Goal: Communication & Community: Participate in discussion

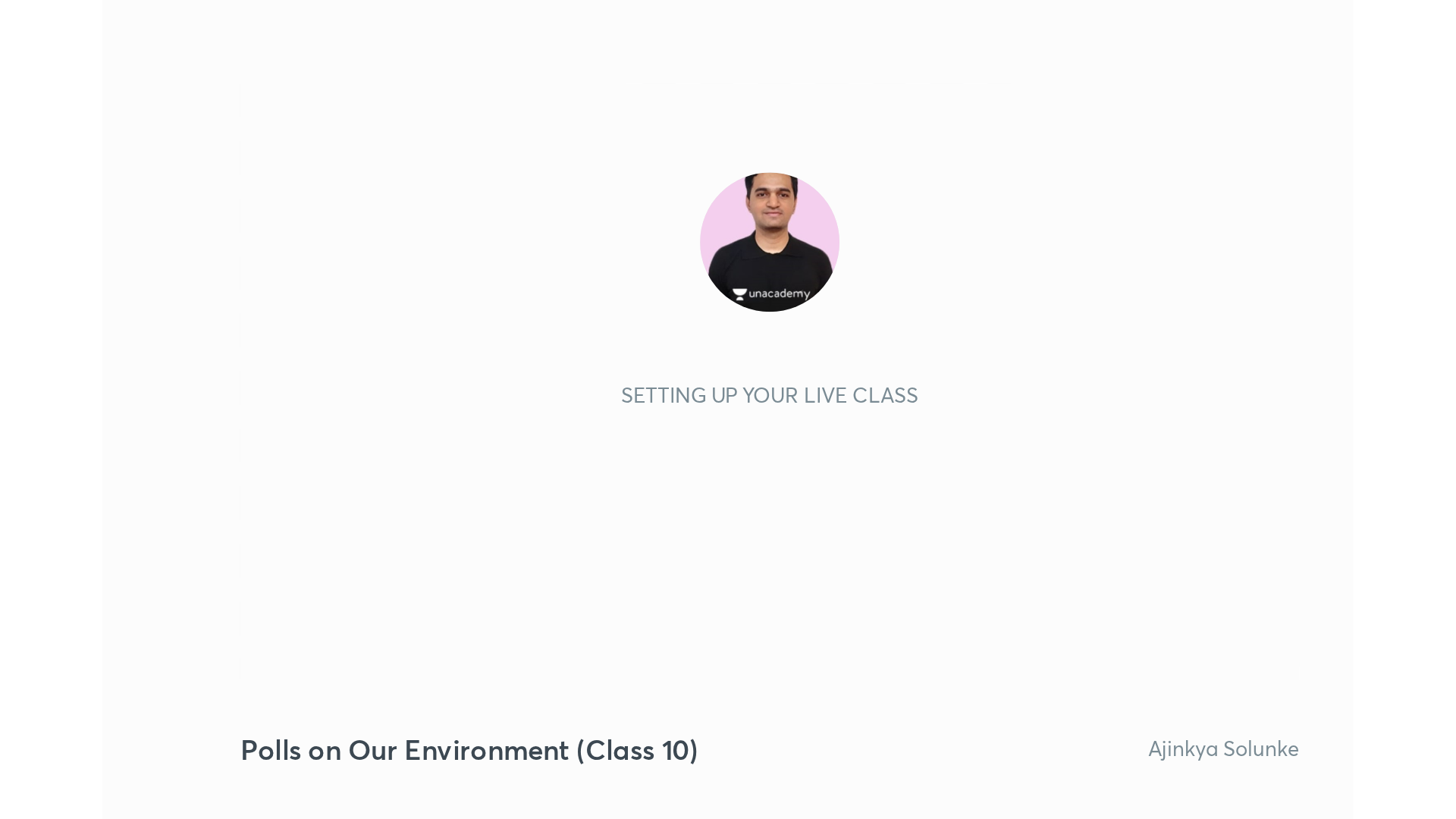
scroll to position [259, 484]
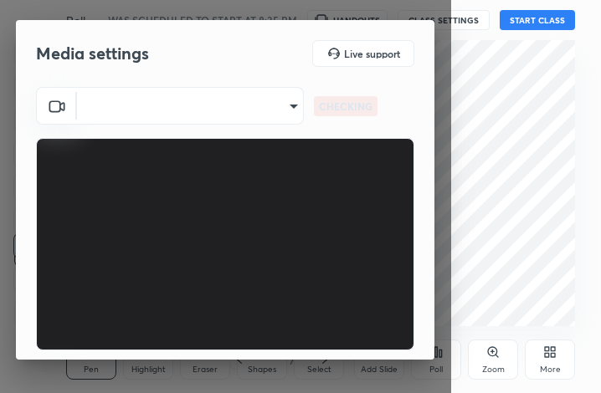
click at [546, 352] on icon at bounding box center [549, 352] width 13 height 13
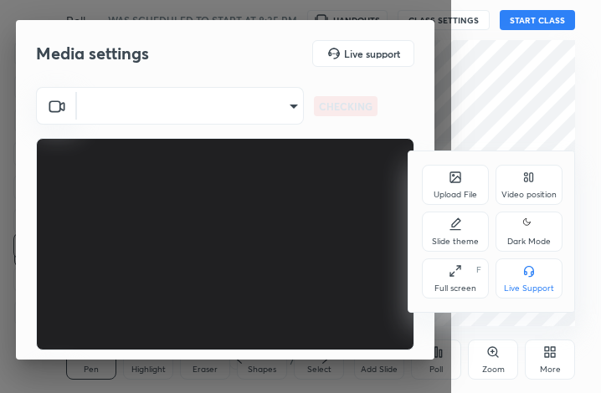
click at [472, 290] on div "Full screen" at bounding box center [455, 289] width 42 height 8
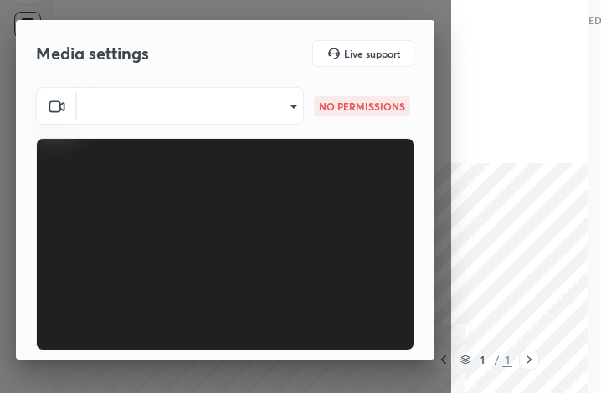
scroll to position [0, 0]
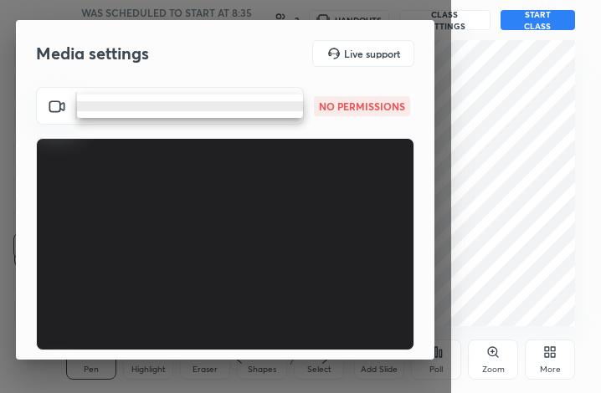
click at [247, 113] on body "1 2 3 4 5 6 7 C X Z C X Z E E Erase all H H Polls on Our Environment (Class 10)…" at bounding box center [300, 196] width 601 height 393
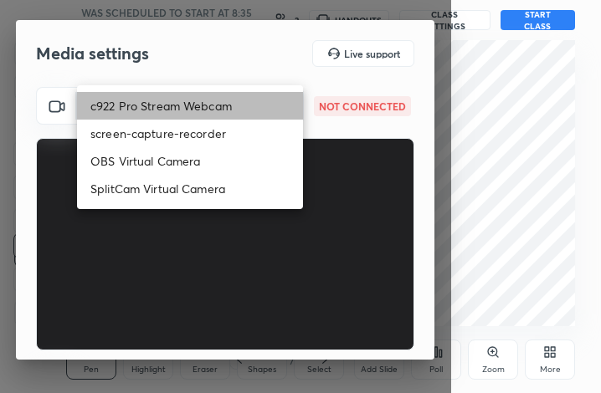
click at [244, 103] on li "c922 Pro Stream Webcam" at bounding box center [190, 106] width 226 height 28
type input "mz5XeYAkNWp2QV5IzfhKg2mI2T6XPNDecROMxnJfp9w="
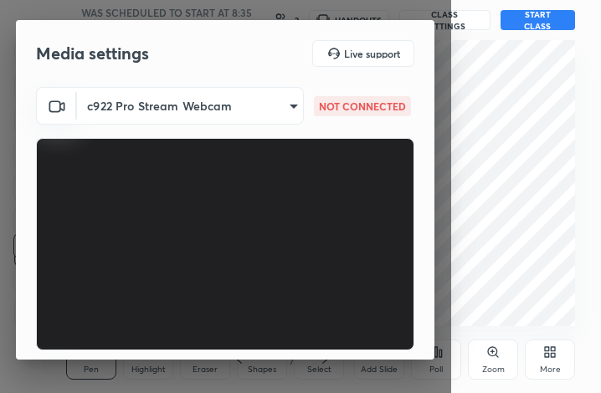
scroll to position [156, 0]
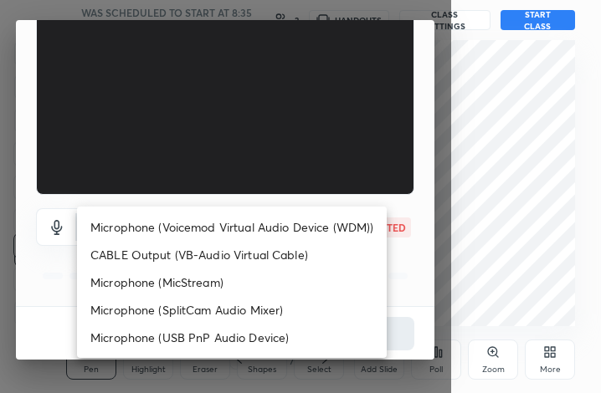
click at [267, 244] on body "1 2 3 4 5 6 7 C X Z C X Z E E Erase all H H Polls on Our Environment (Class 10)…" at bounding box center [300, 196] width 601 height 393
click at [269, 227] on li "Microphone (Voicemod Virtual Audio Device (WDM))" at bounding box center [232, 227] width 310 height 28
type input "VBCGzjgTZ+0gmPAsoHgp+LhUckAxO9S5WqeSPDF+pXU="
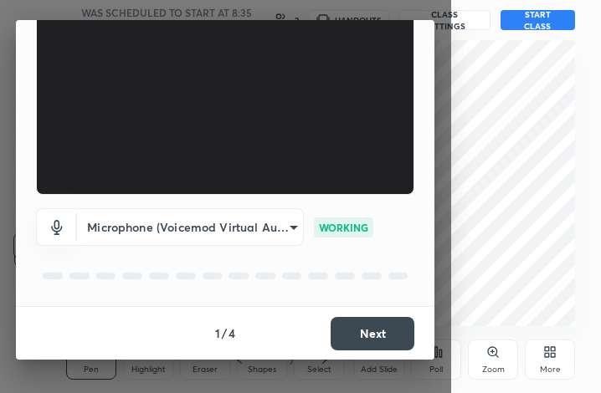
click at [360, 332] on button "Next" at bounding box center [373, 333] width 84 height 33
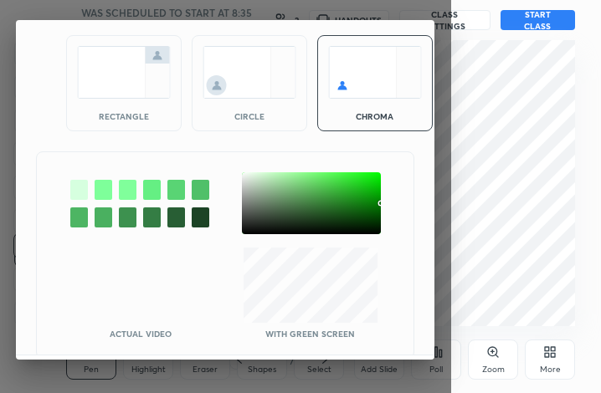
scroll to position [92, 0]
click at [250, 178] on div at bounding box center [311, 203] width 139 height 62
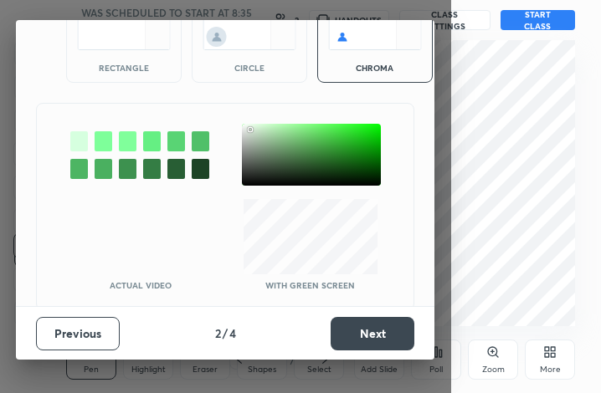
click at [381, 331] on button "Next" at bounding box center [373, 333] width 84 height 33
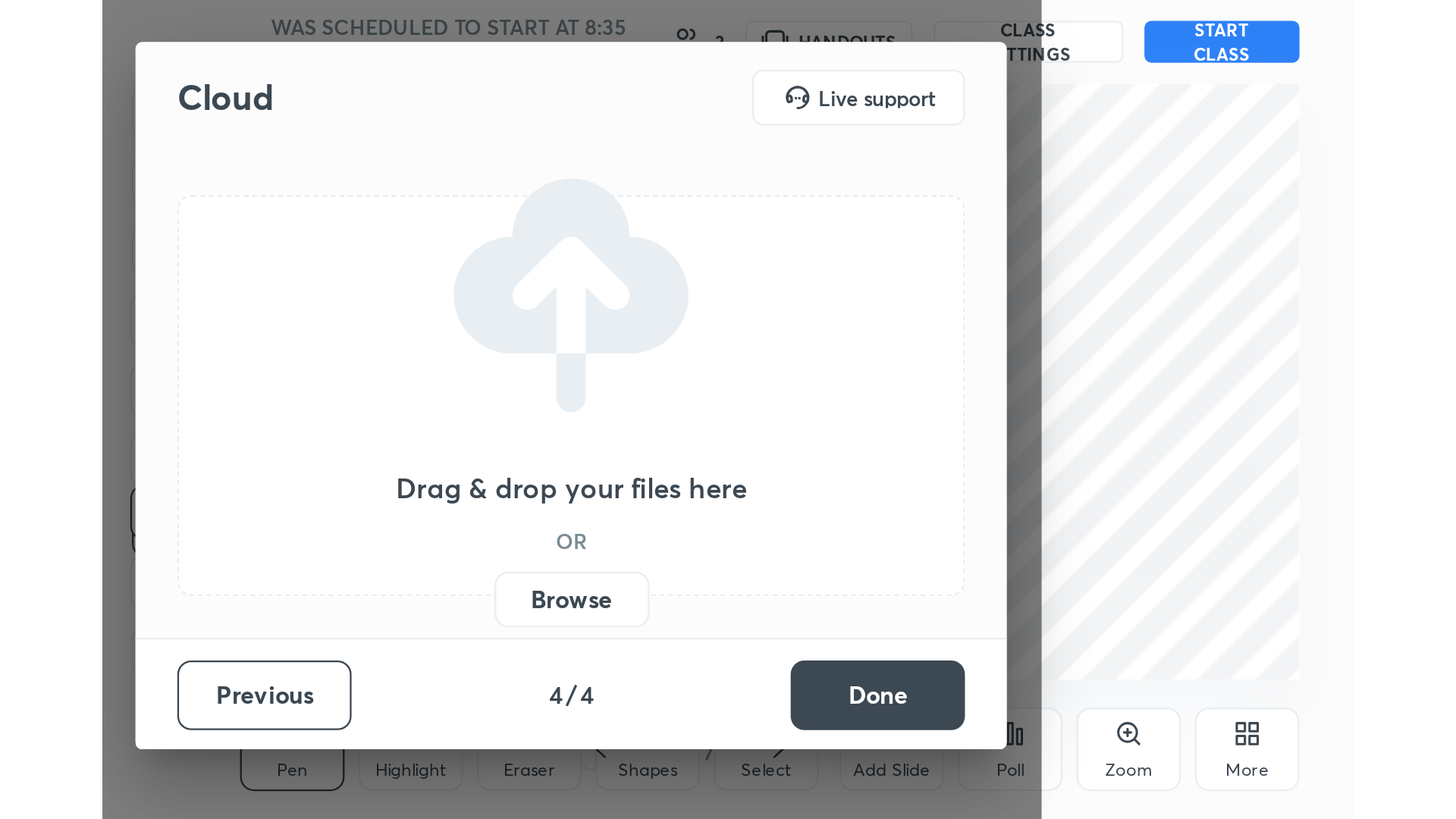
scroll to position [0, 0]
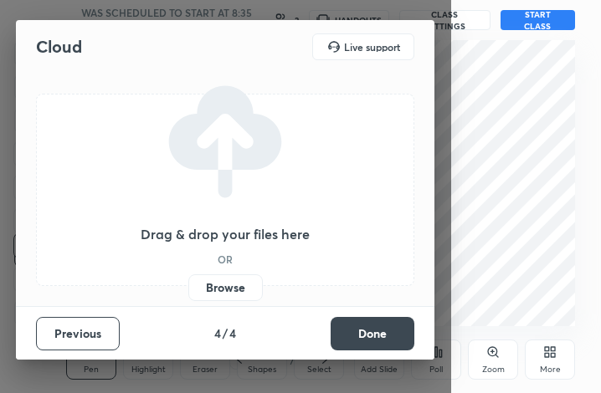
click at [381, 331] on button "Done" at bounding box center [373, 333] width 84 height 33
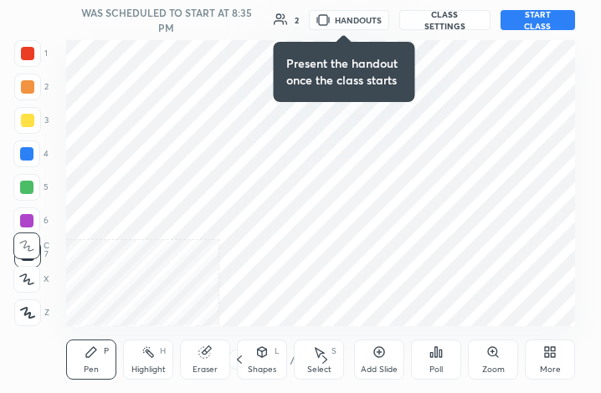
click at [550, 348] on icon at bounding box center [549, 352] width 13 height 13
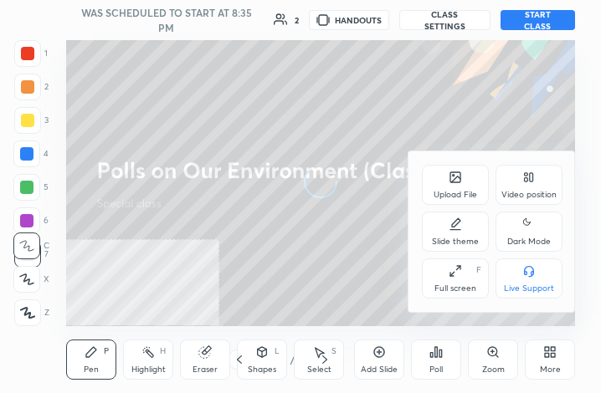
click at [465, 272] on div "Full screen F" at bounding box center [455, 279] width 67 height 40
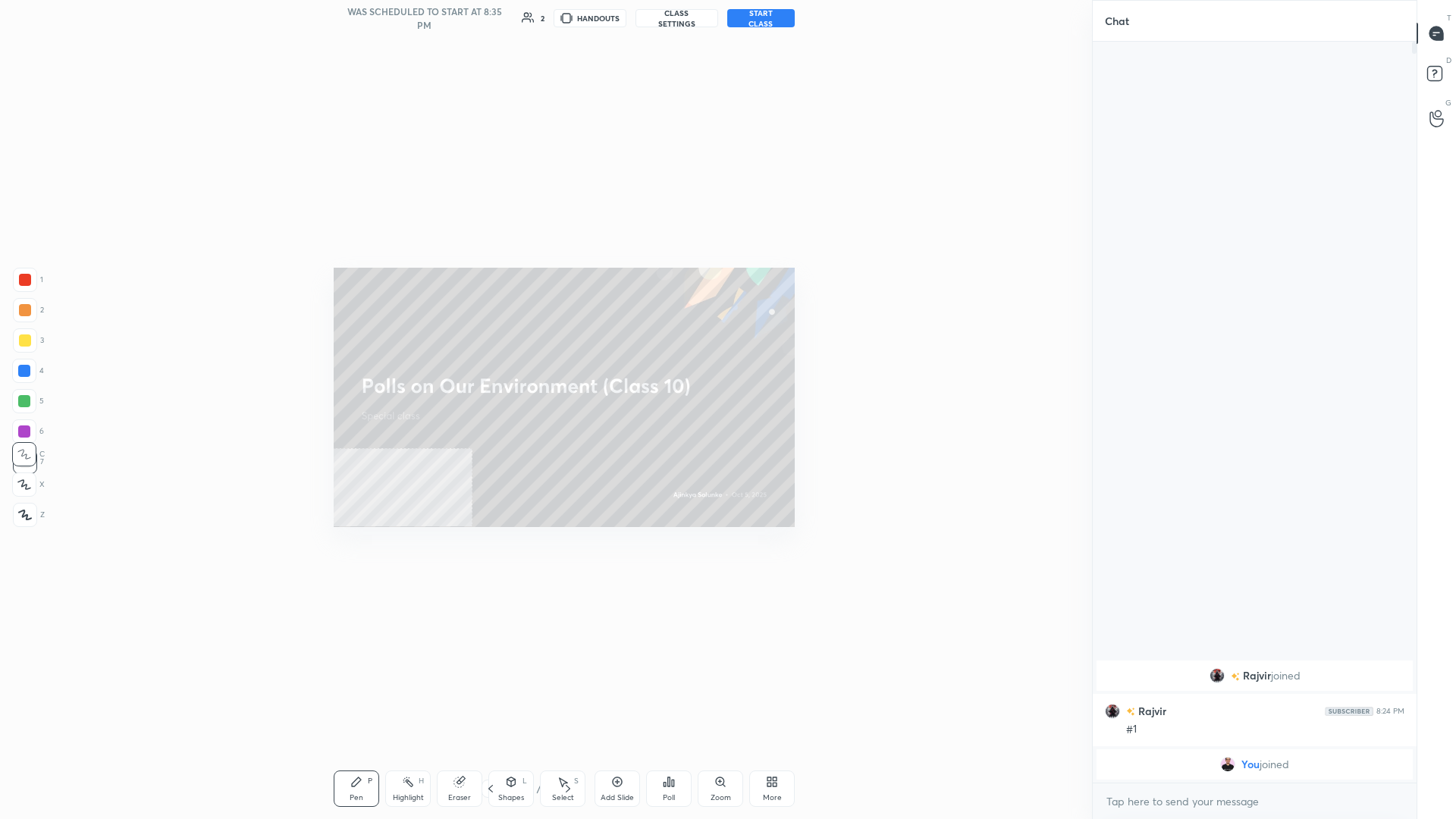
scroll to position [722, 1234]
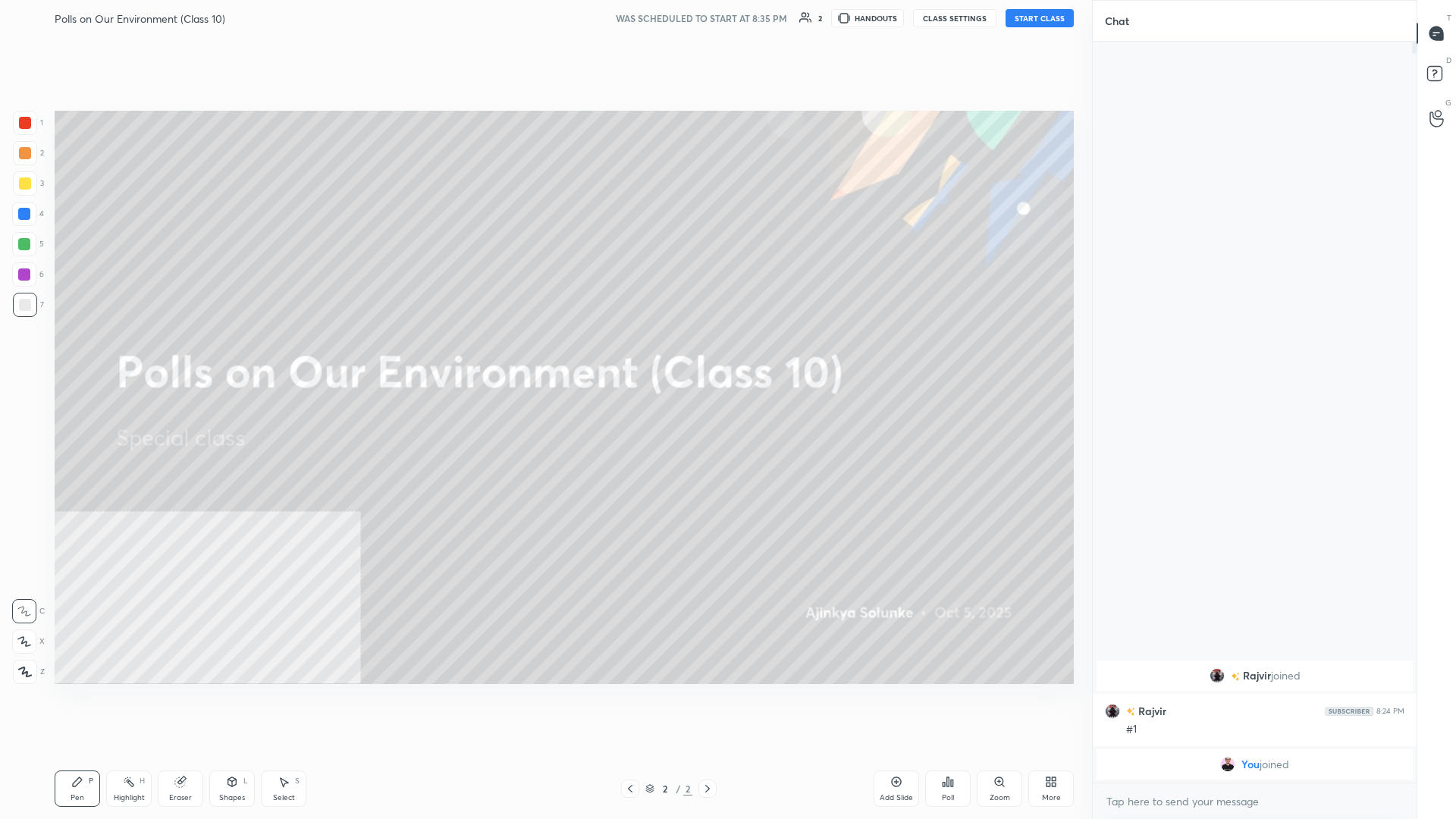
click at [544, 7] on div "Polls on Our Environment (Class 10) WAS SCHEDULED TO START AT 8:35 PM 2 HANDOUT…" at bounding box center [564, 18] width 1019 height 36
click at [544, 16] on button "START CLASS" at bounding box center [1039, 18] width 68 height 18
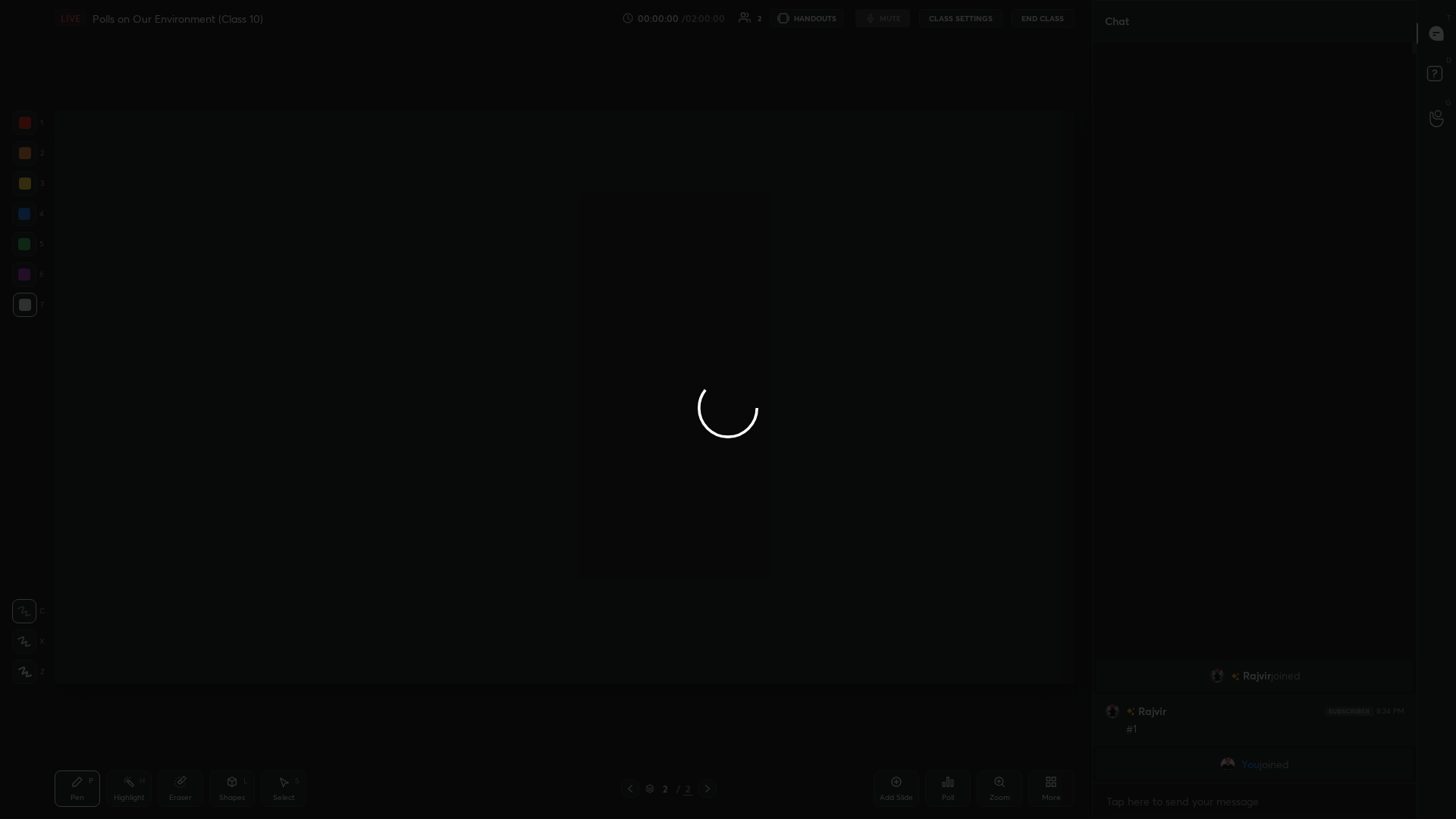
type textarea "x"
click at [544, 356] on div at bounding box center [728, 410] width 1456 height 819
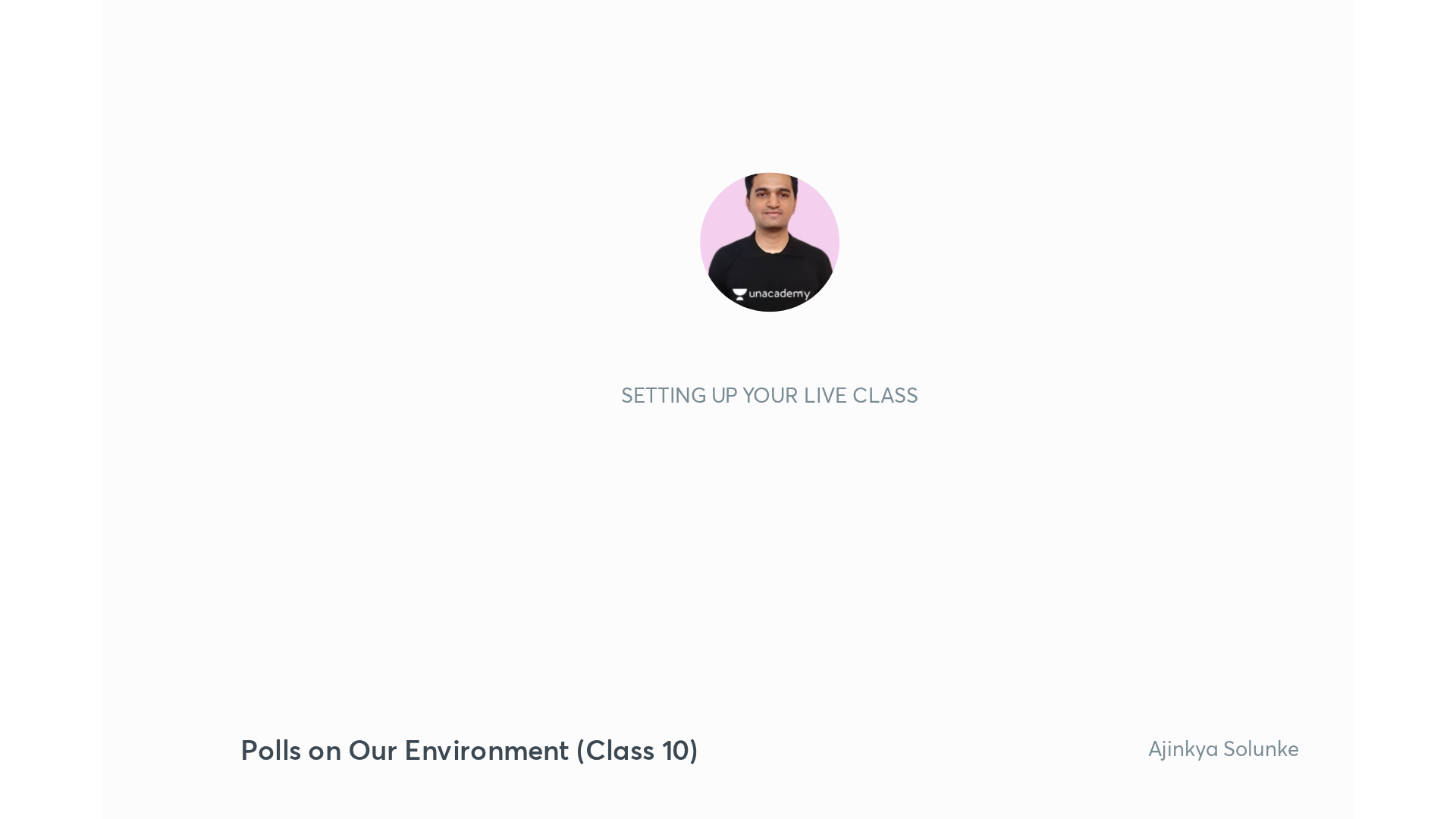
scroll to position [259, 484]
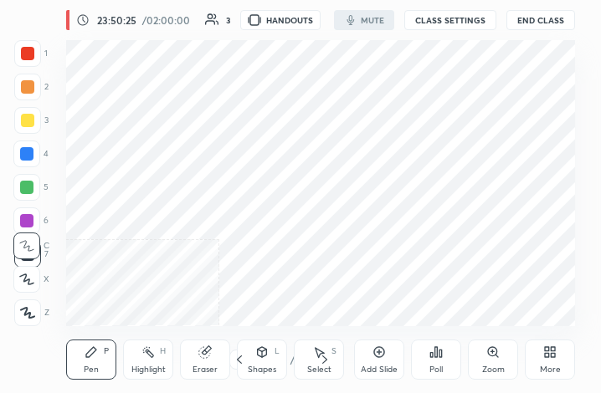
click at [545, 360] on div "More" at bounding box center [550, 360] width 50 height 40
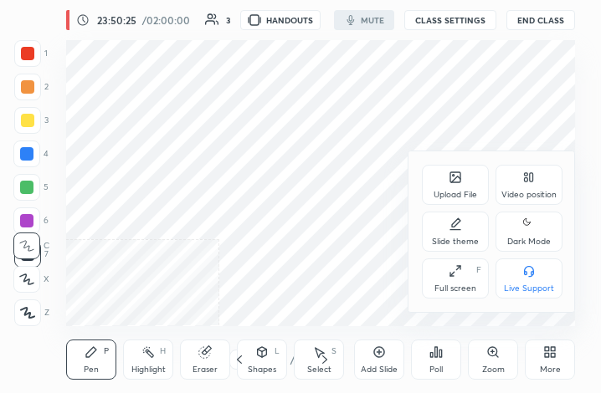
click at [461, 288] on div "Full screen" at bounding box center [455, 289] width 42 height 8
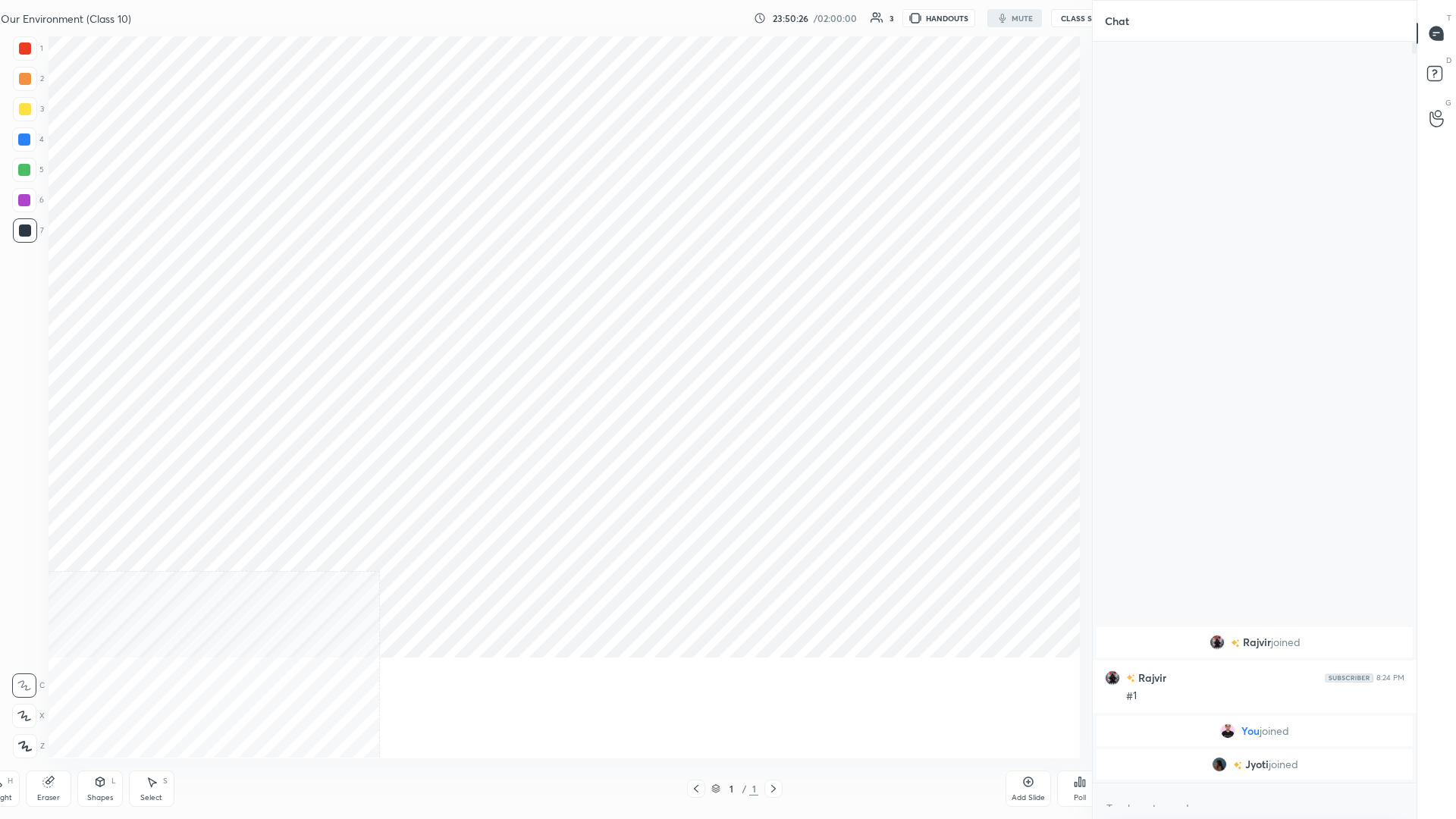
scroll to position [1, 1]
type textarea "x"
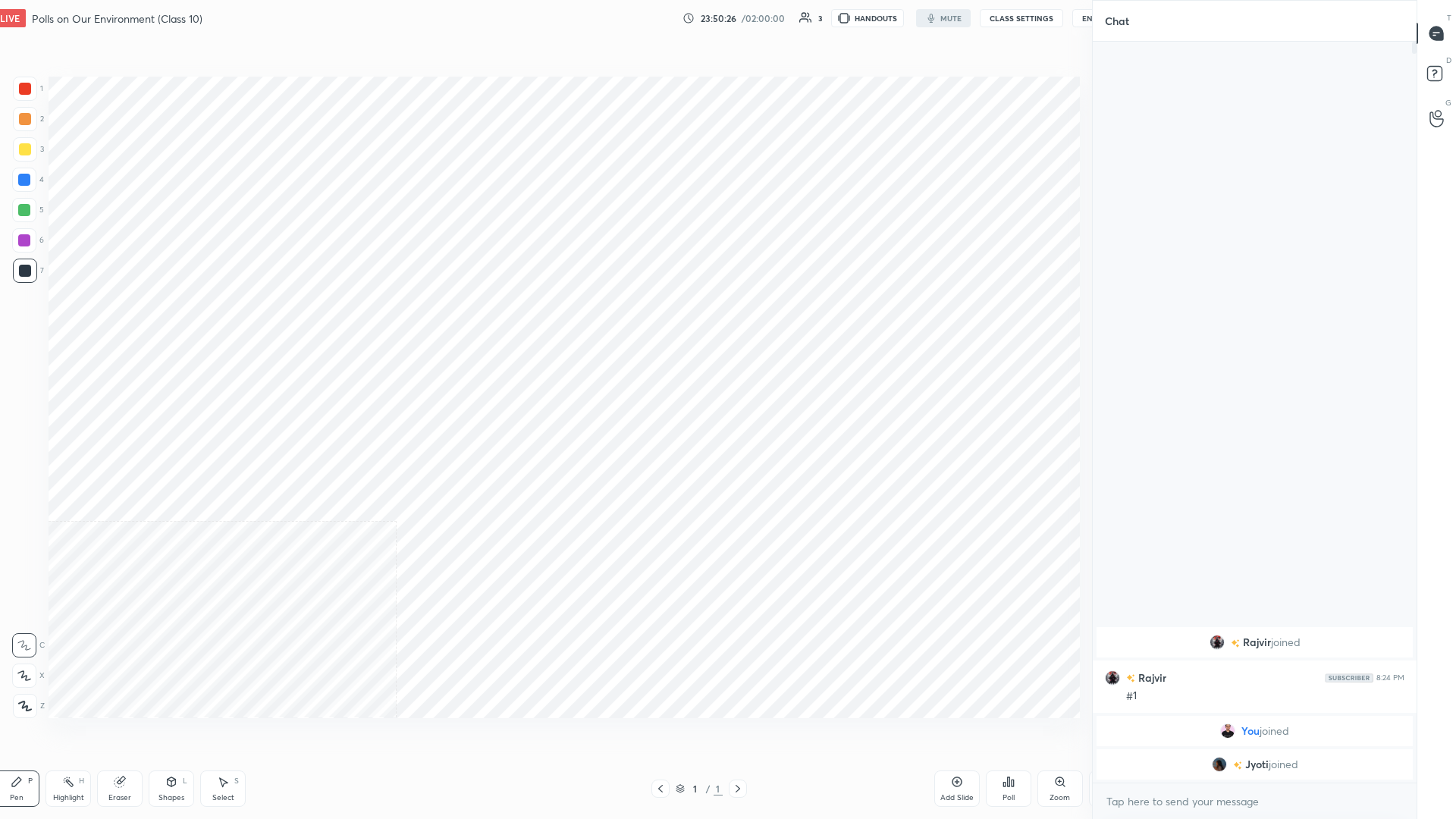
scroll to position [722, 1032]
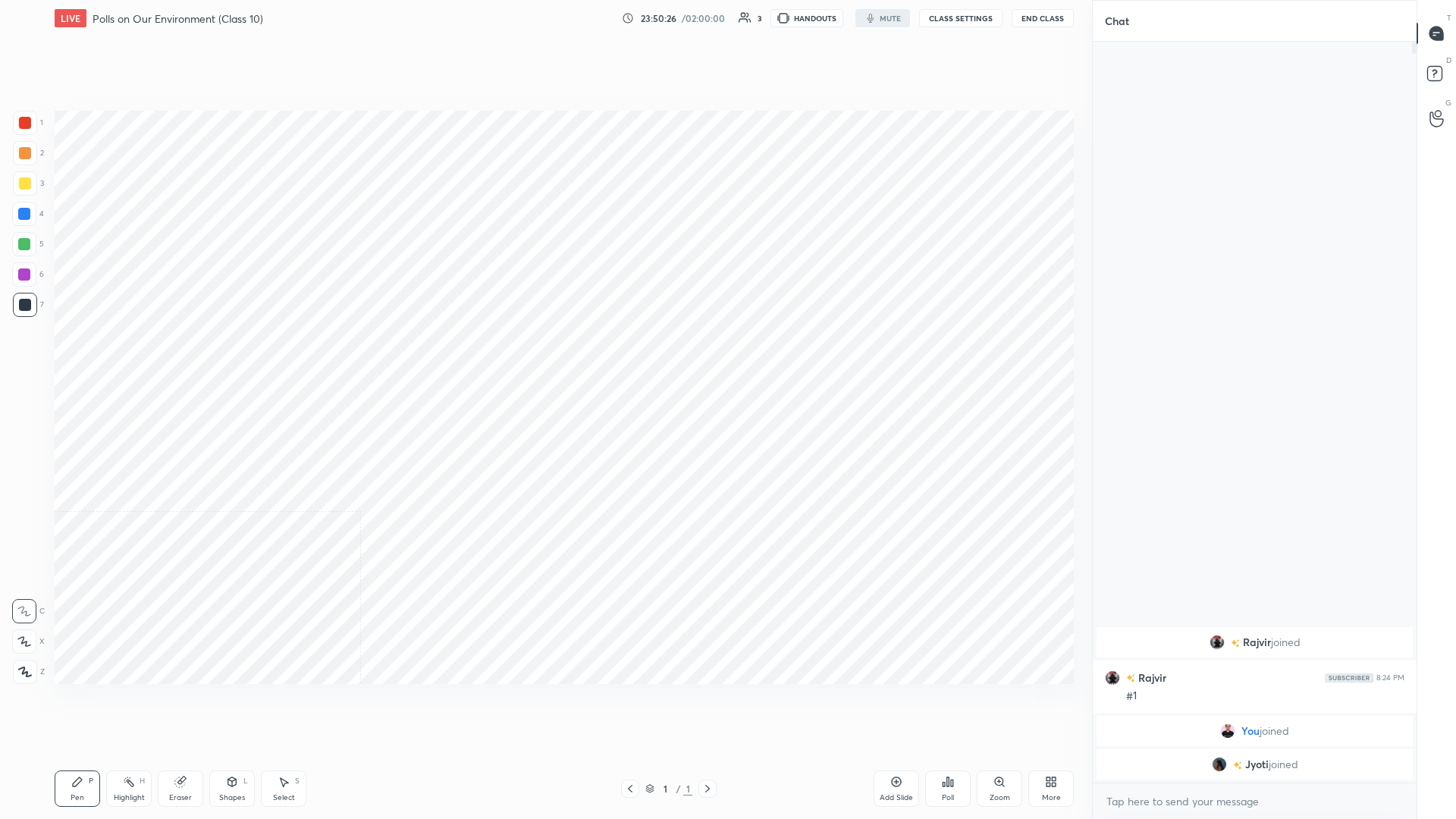
click at [544, 14] on button "CLASS SETTINGS" at bounding box center [961, 18] width 83 height 18
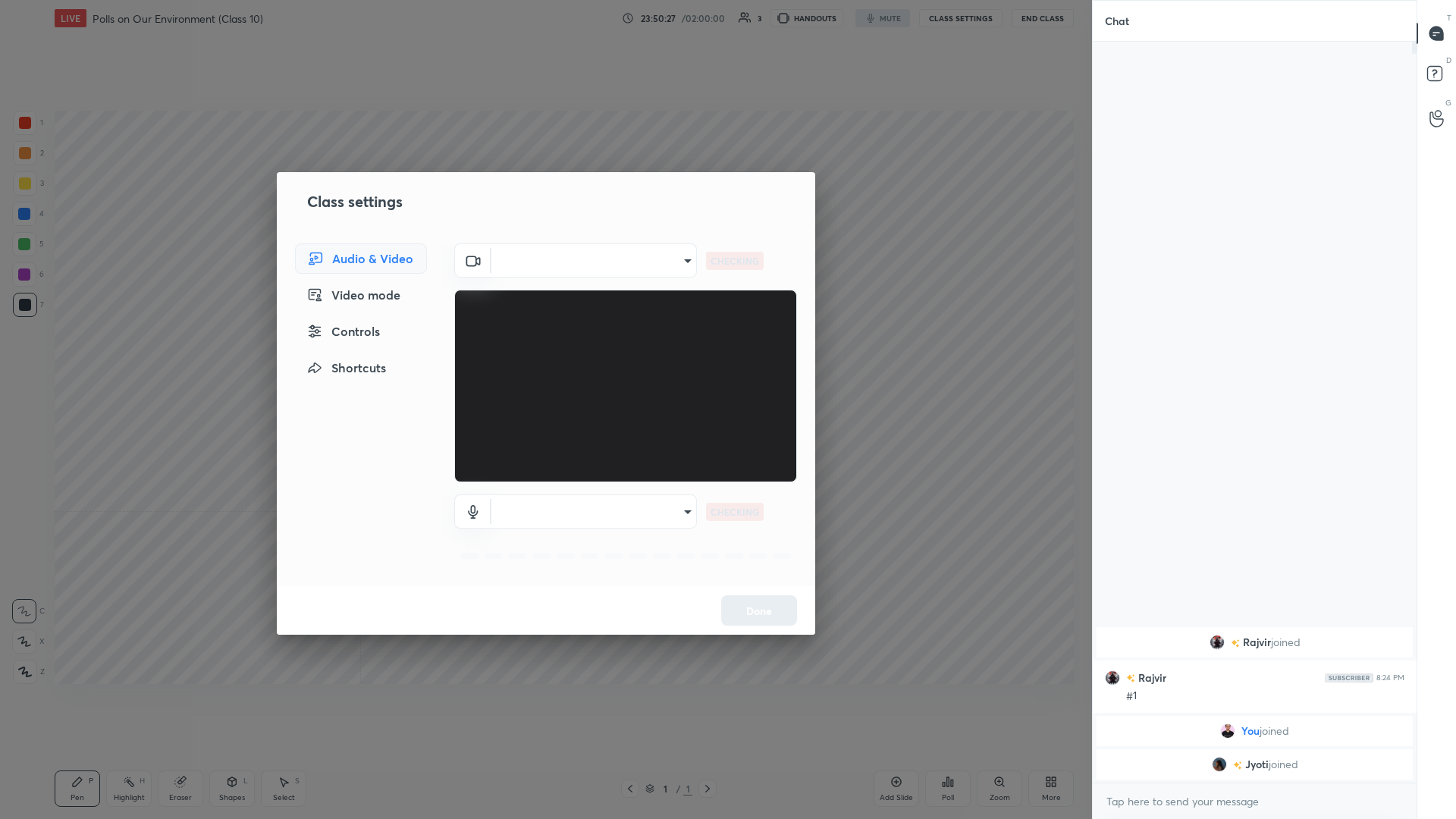
click at [385, 291] on div "Video mode" at bounding box center [362, 294] width 132 height 30
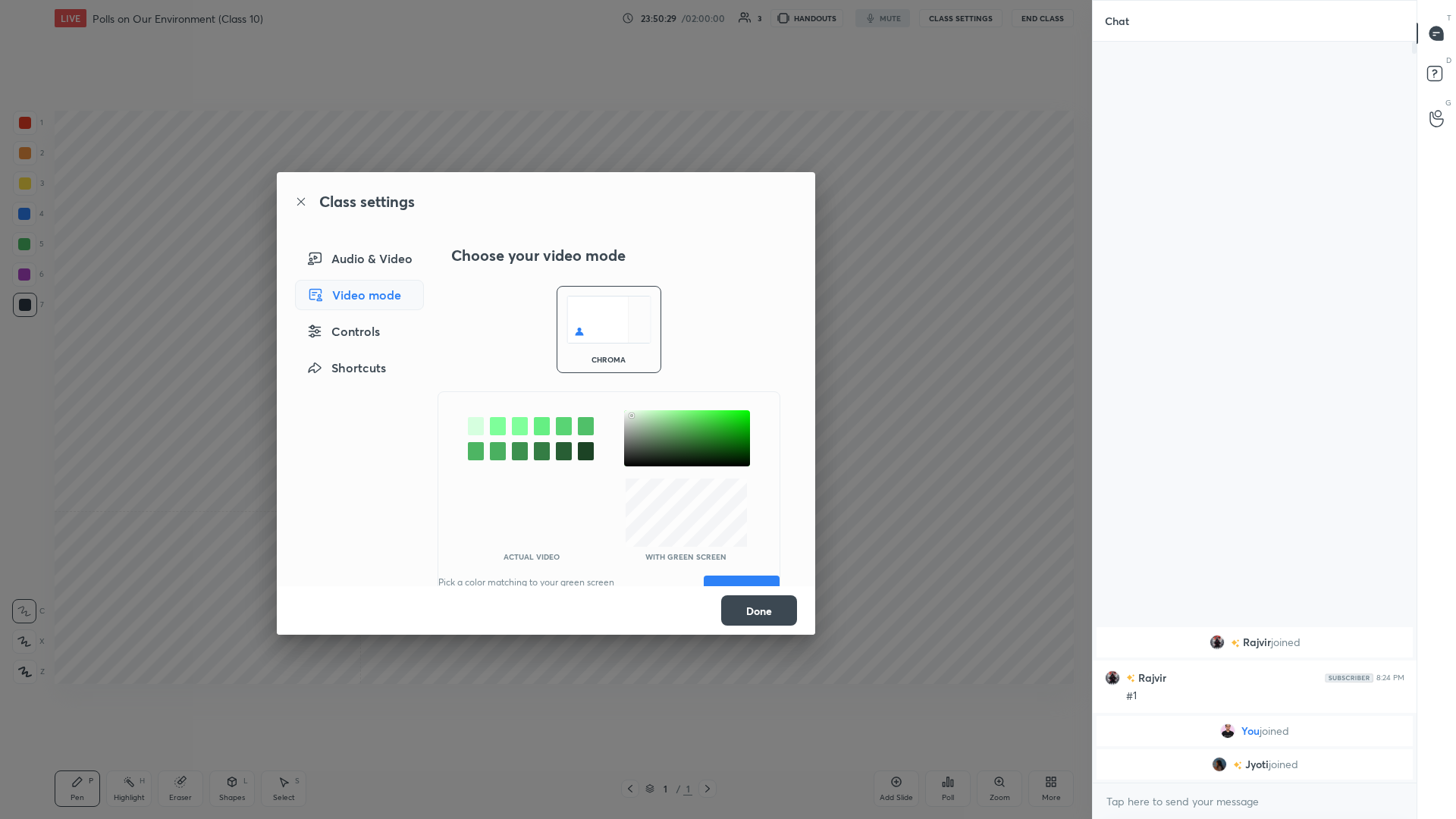
click at [338, 260] on div "Audio & Video" at bounding box center [360, 258] width 129 height 30
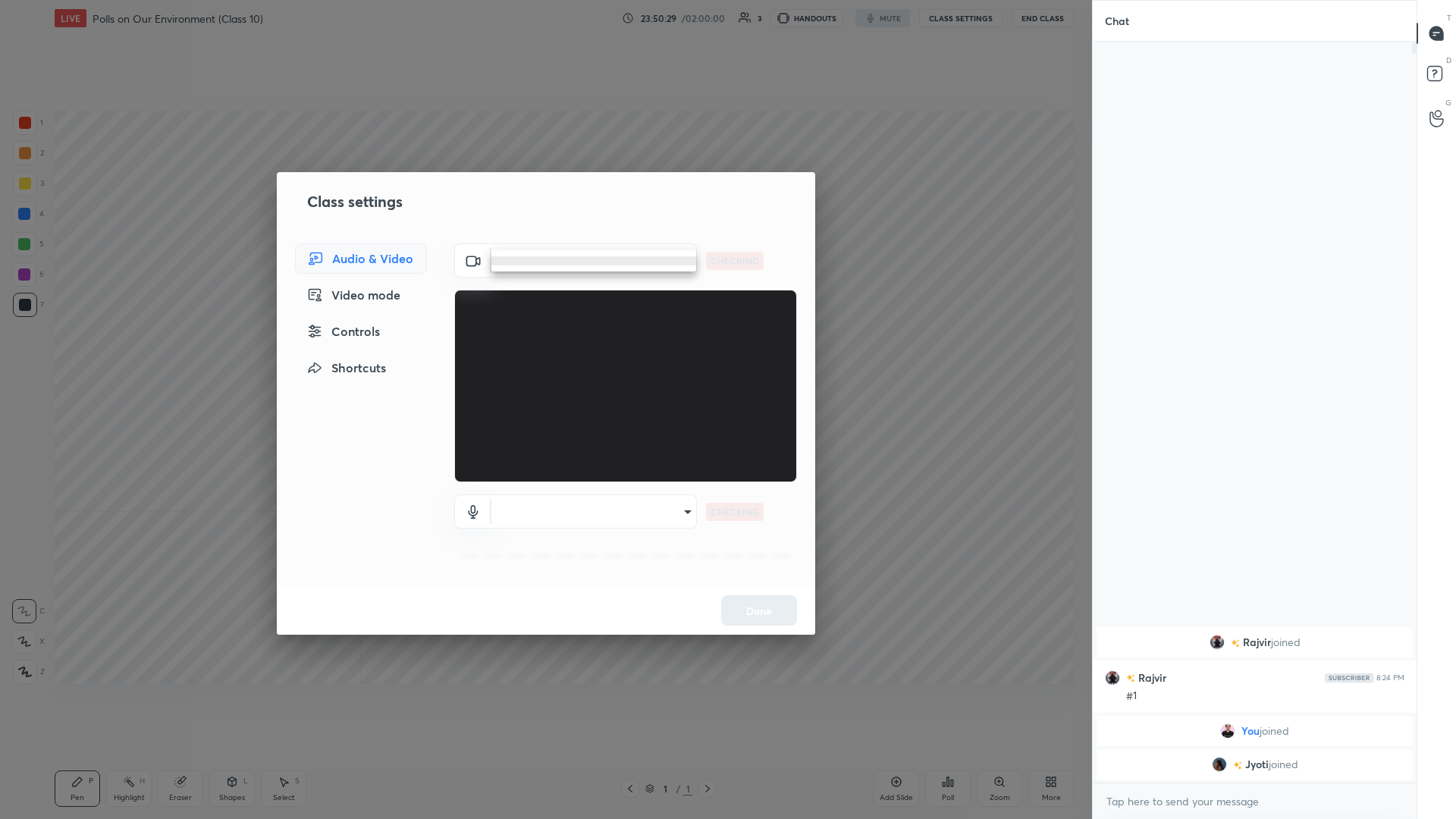
click at [544, 255] on body "1 2 3 4 5 6 7 C X Z C X Z E E Erase all H H LIVE Polls on Our Environment (Clas…" at bounding box center [728, 410] width 1456 height 819
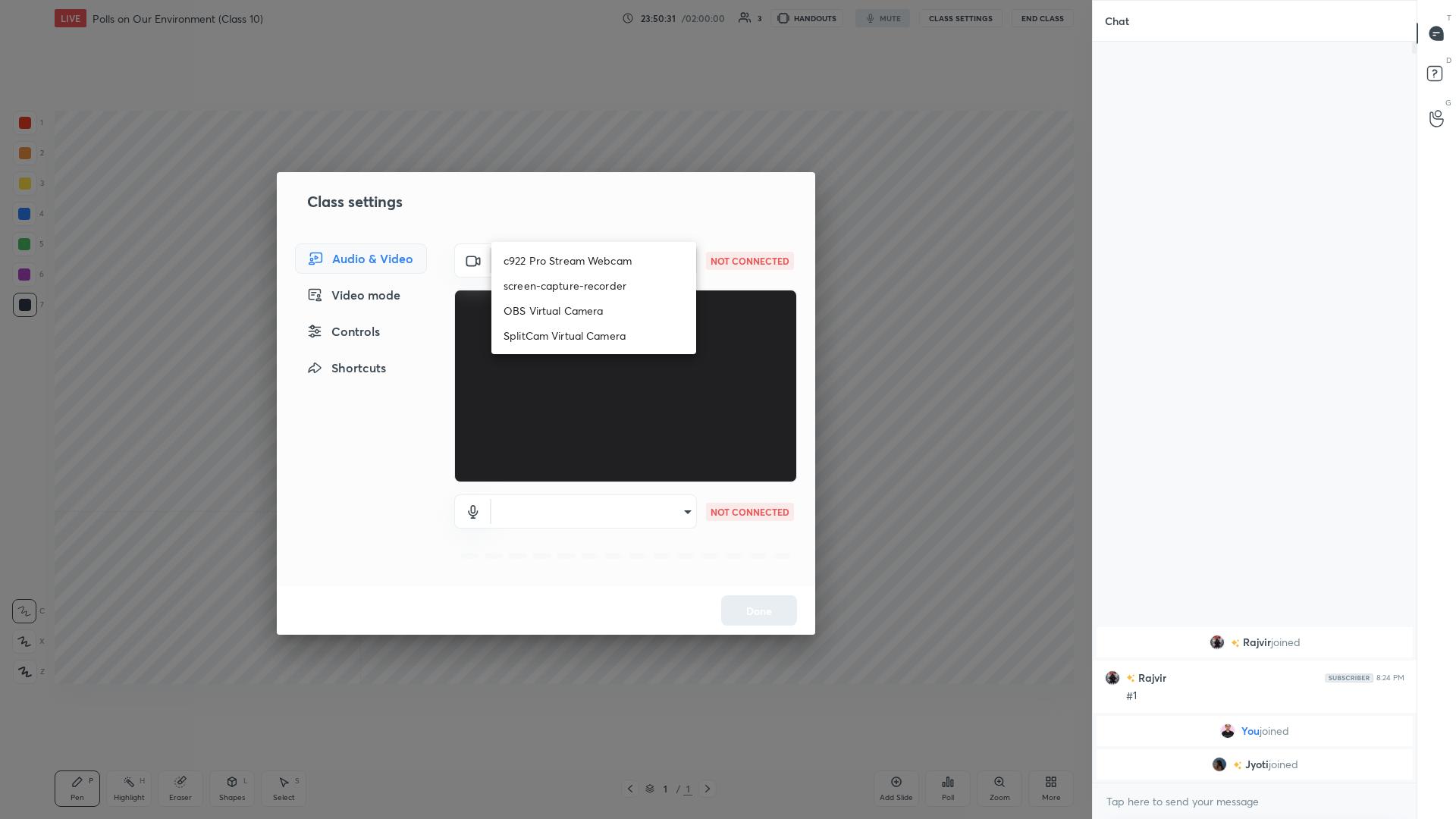
click at [544, 258] on li "c922 Pro Stream Webcam" at bounding box center [593, 261] width 205 height 25
type input "mz5XeYAkNWp2QV5IzfhKg2mI2T6XPNDecROMxnJfp9w="
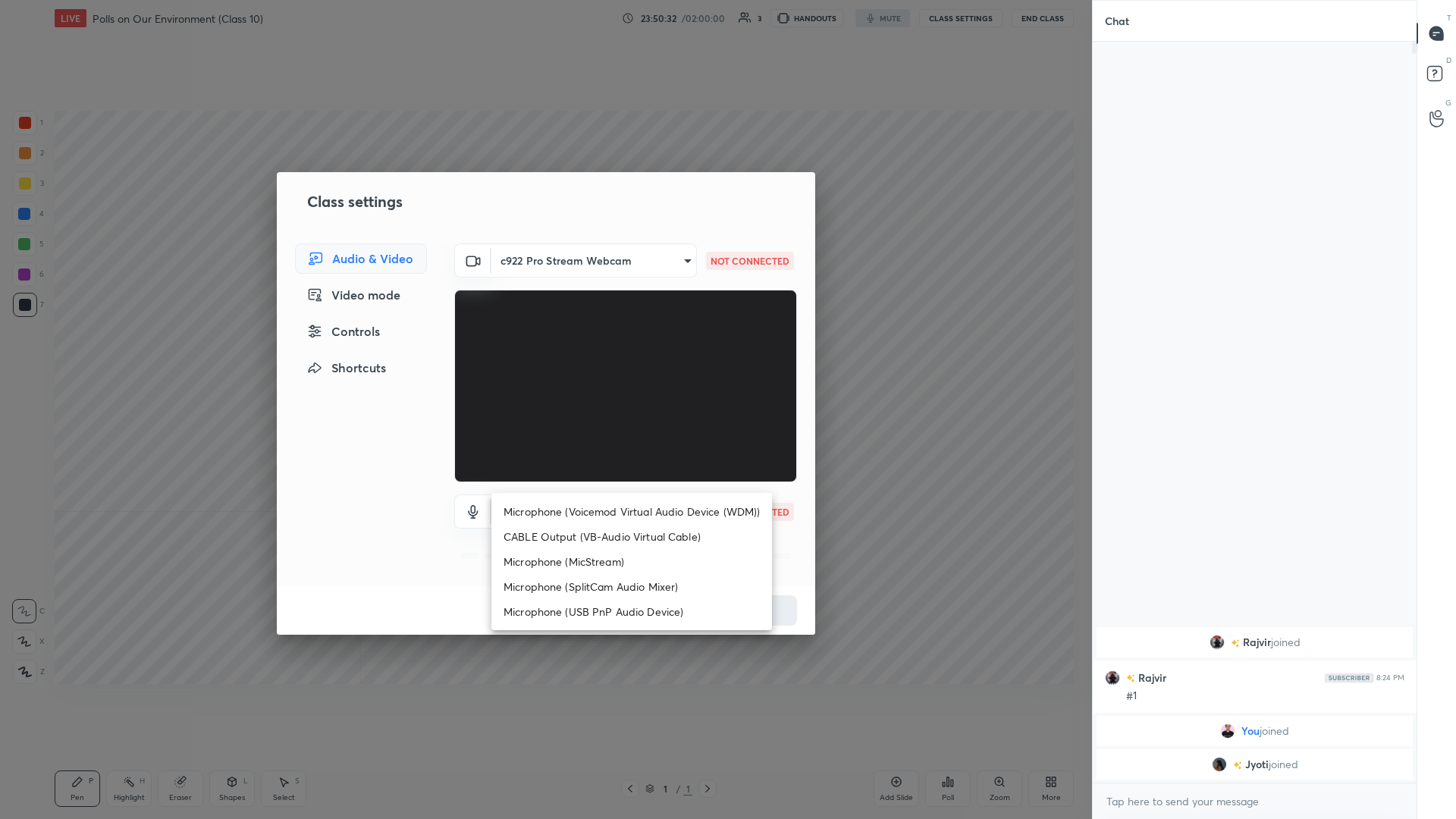
click at [544, 356] on body "1 2 3 4 5 6 7 C X Z C X Z E E Erase all H H LIVE Polls on Our Environment (Clas…" at bounding box center [728, 410] width 1456 height 819
click at [544, 356] on li "Microphone (Voicemod Virtual Audio Device (WDM))" at bounding box center [632, 512] width 281 height 25
type input "VBCGzjgTZ+0gmPAsoHgp+LhUckAxO9S5WqeSPDF+pXU="
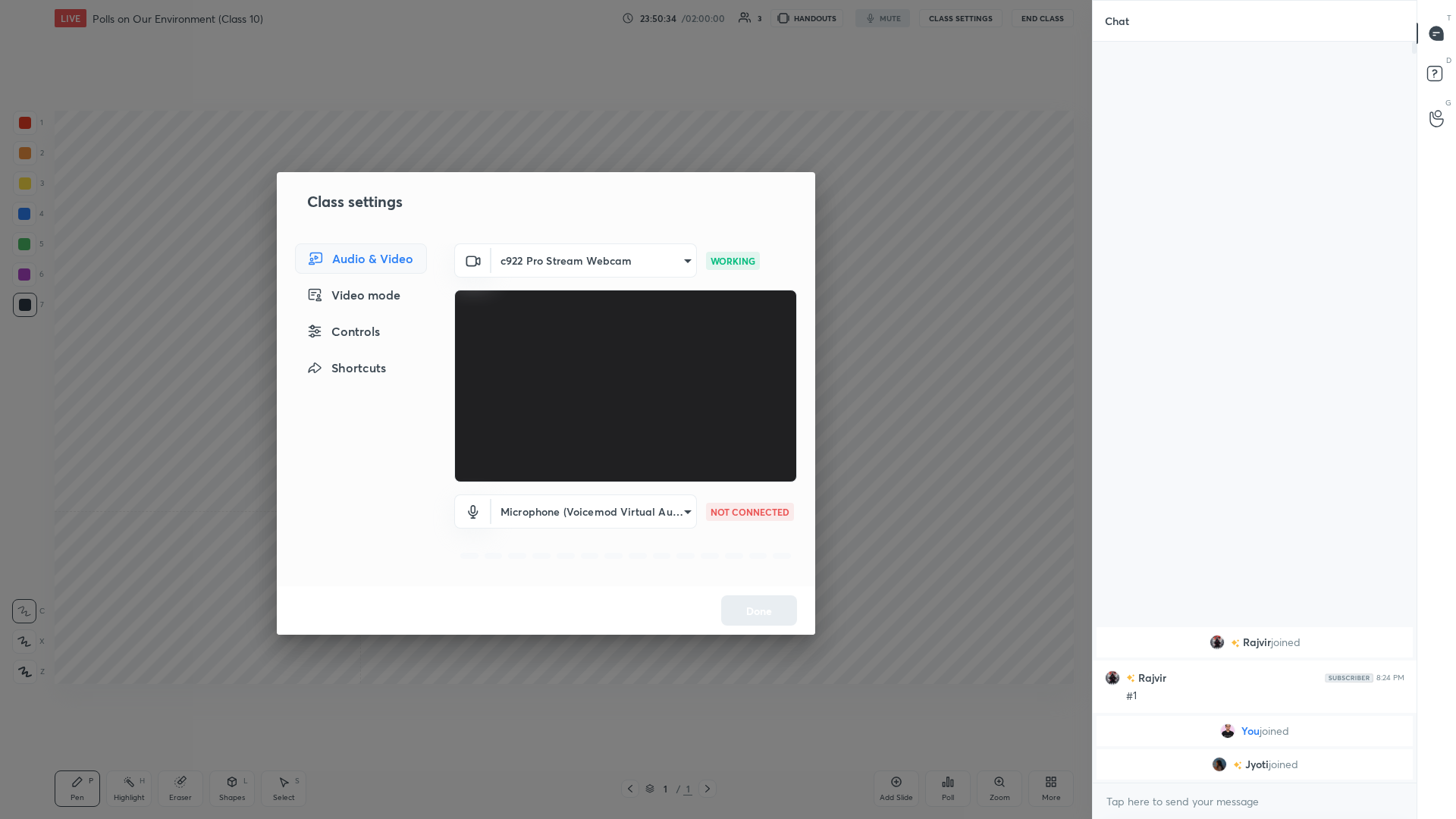
click at [544, 356] on div "Done" at bounding box center [546, 611] width 538 height 49
click at [544, 356] on button "Done" at bounding box center [759, 610] width 76 height 30
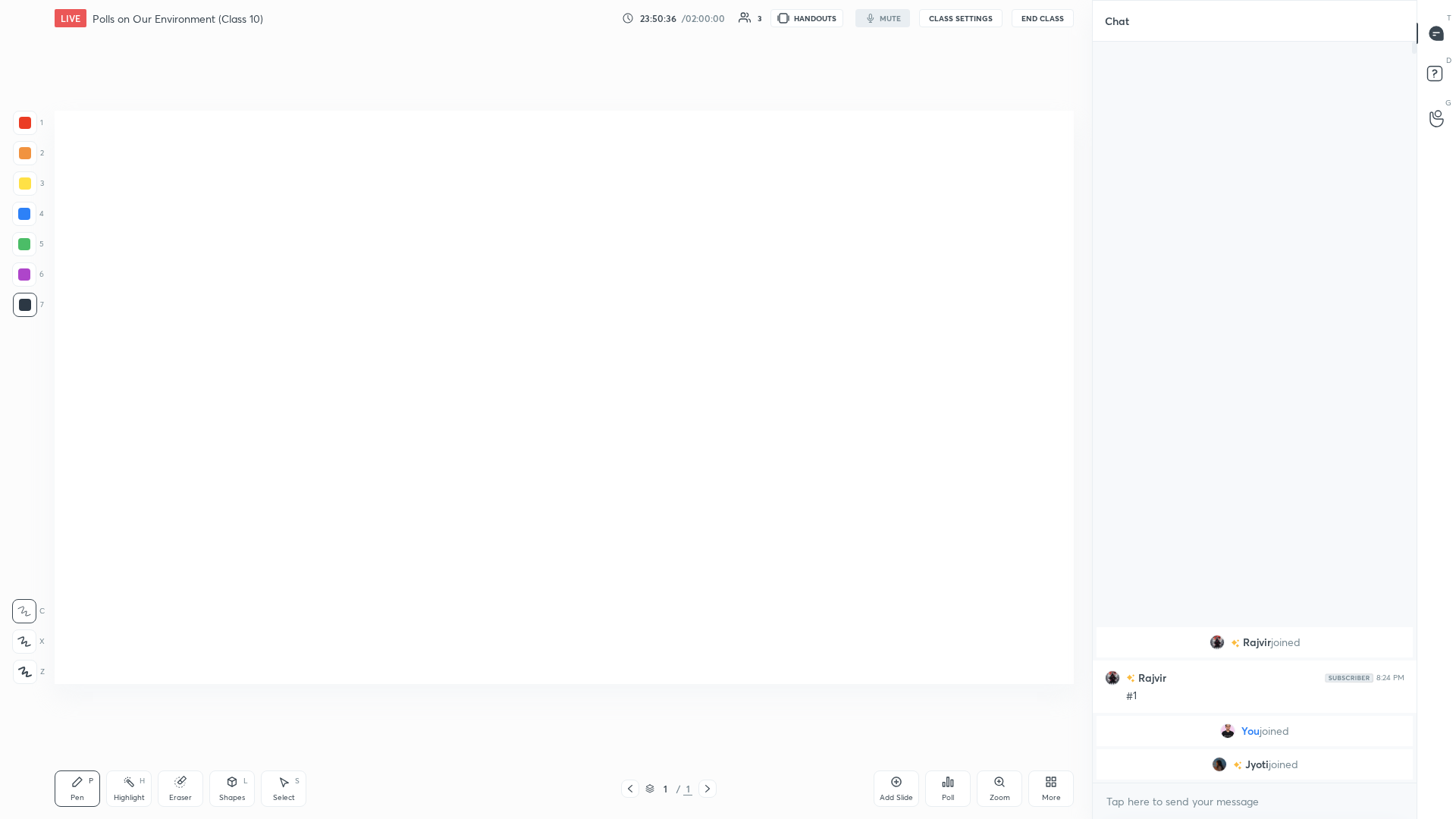
click at [544, 356] on icon at bounding box center [1051, 781] width 12 height 12
click at [544, 356] on div "Video position" at bounding box center [1032, 631] width 61 height 36
click at [544, 356] on div "Bottom right" at bounding box center [1032, 715] width 61 height 36
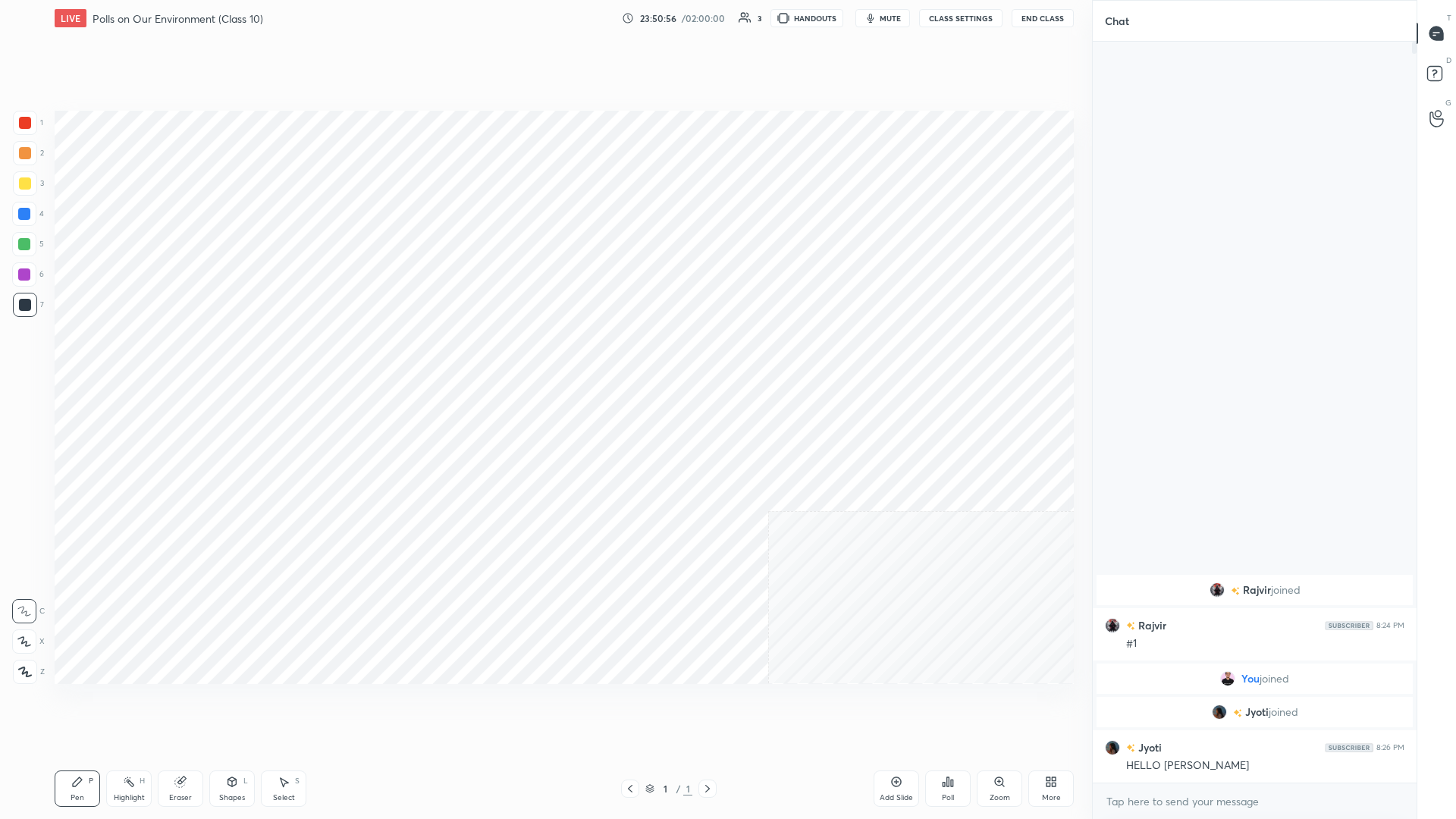
click at [25, 130] on div at bounding box center [24, 122] width 24 height 24
click at [544, 356] on div "More" at bounding box center [1051, 789] width 45 height 36
click at [544, 356] on div "Dark Mode" at bounding box center [1032, 672] width 61 height 36
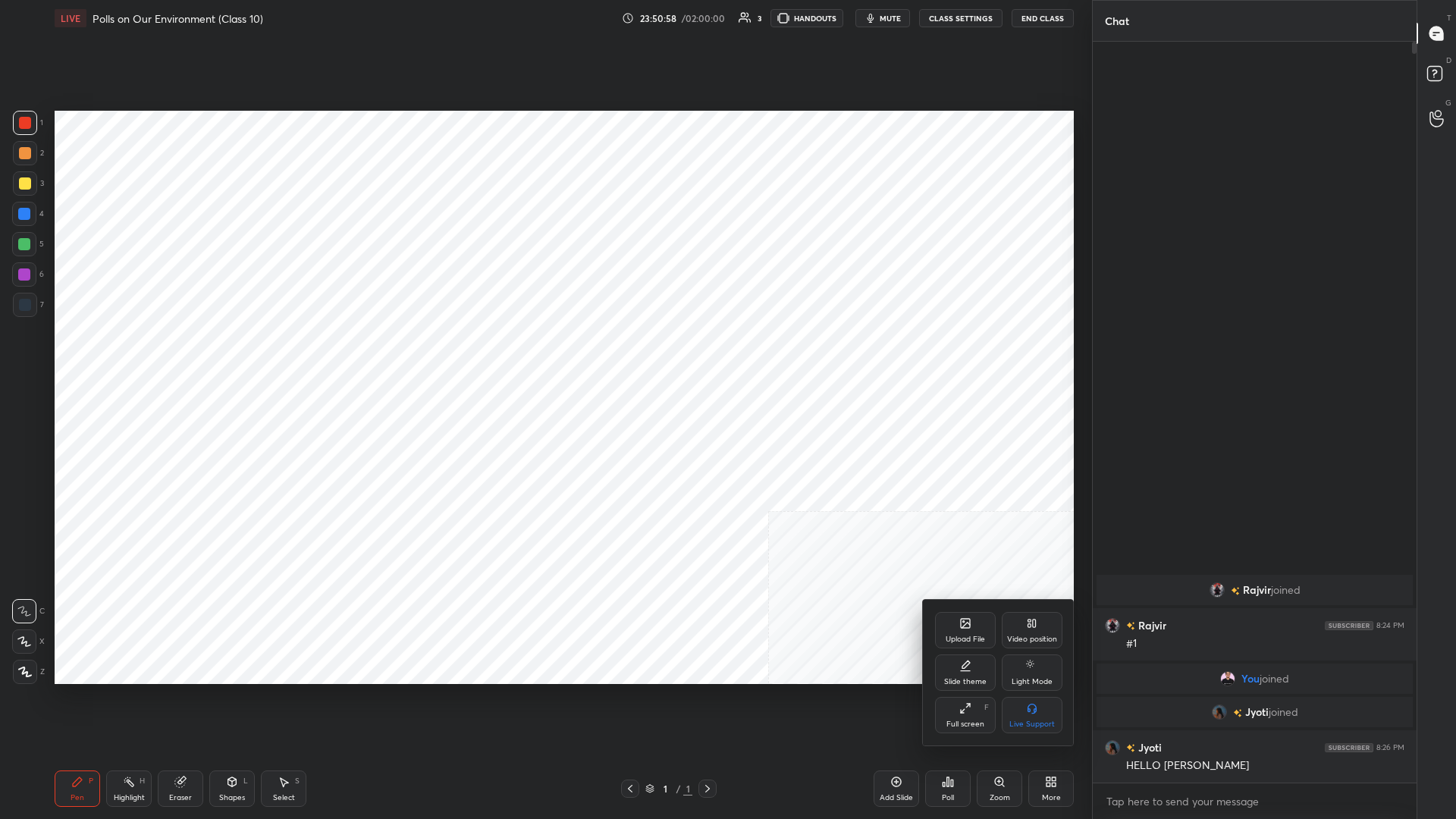
click at [544, 356] on div at bounding box center [728, 410] width 1456 height 819
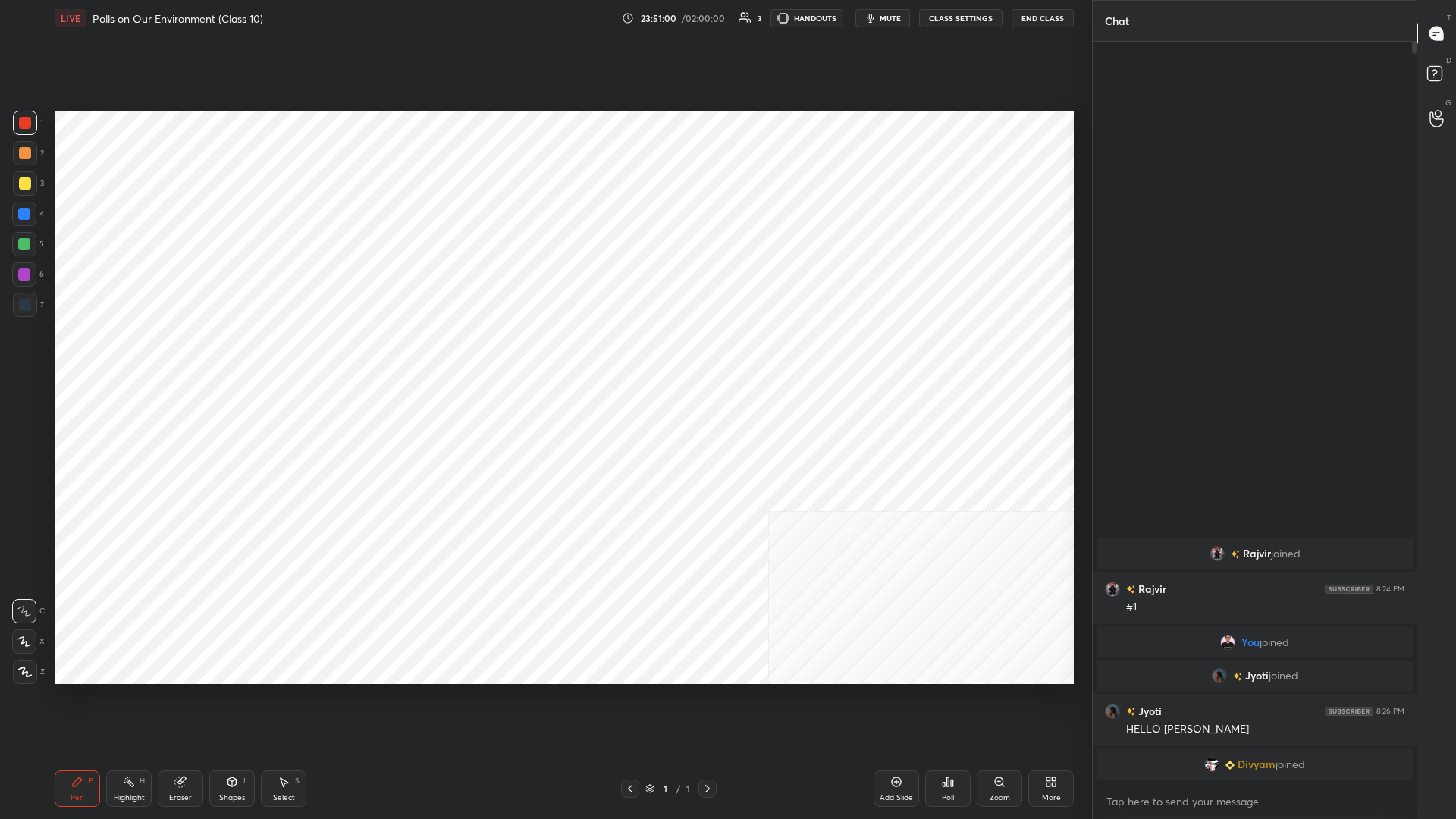
click at [544, 356] on div "Add Slide" at bounding box center [896, 789] width 45 height 36
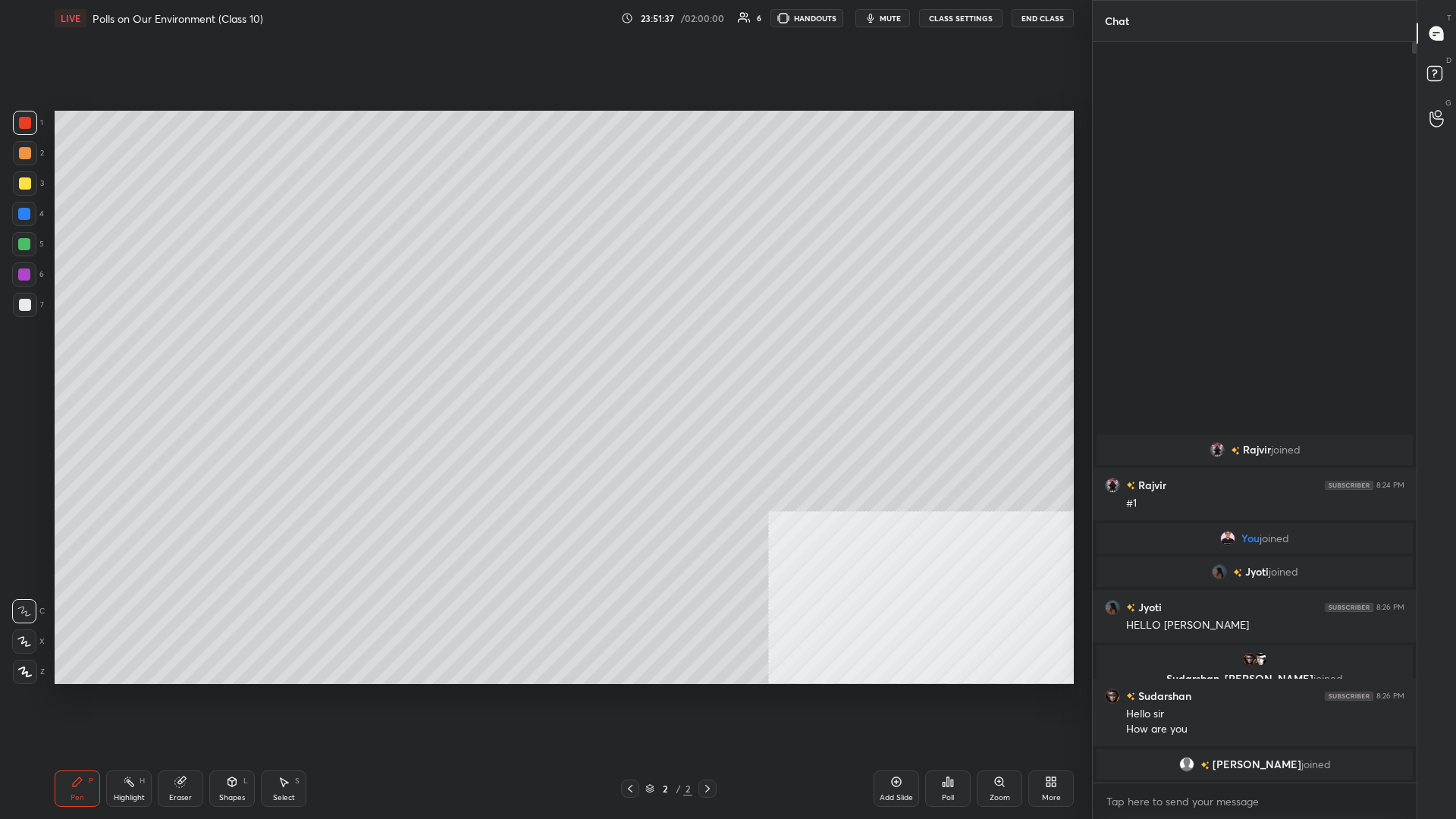
click at [544, 356] on textarea at bounding box center [1255, 801] width 300 height 24
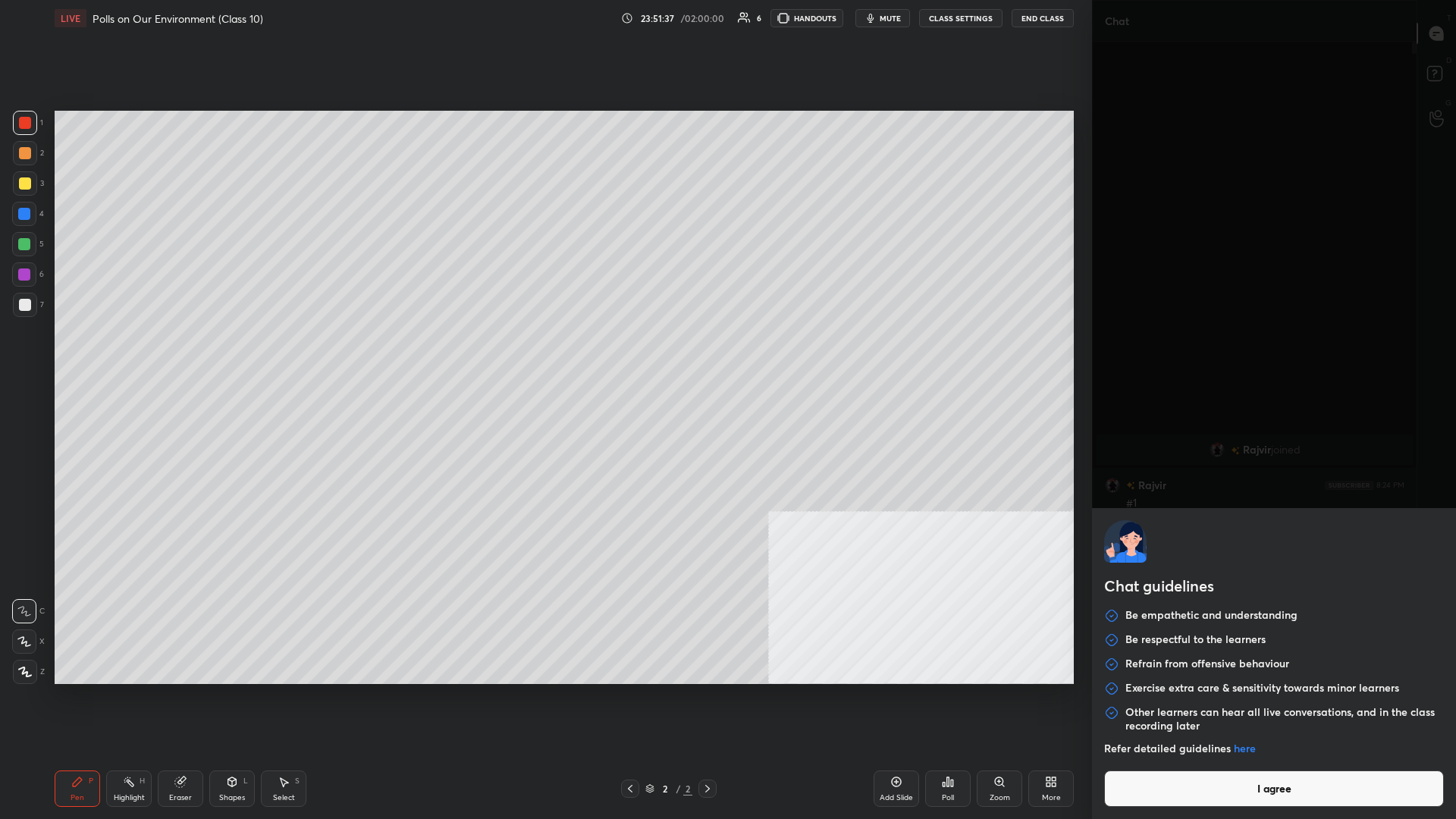
click at [544, 356] on button "I agree" at bounding box center [1274, 789] width 340 height 36
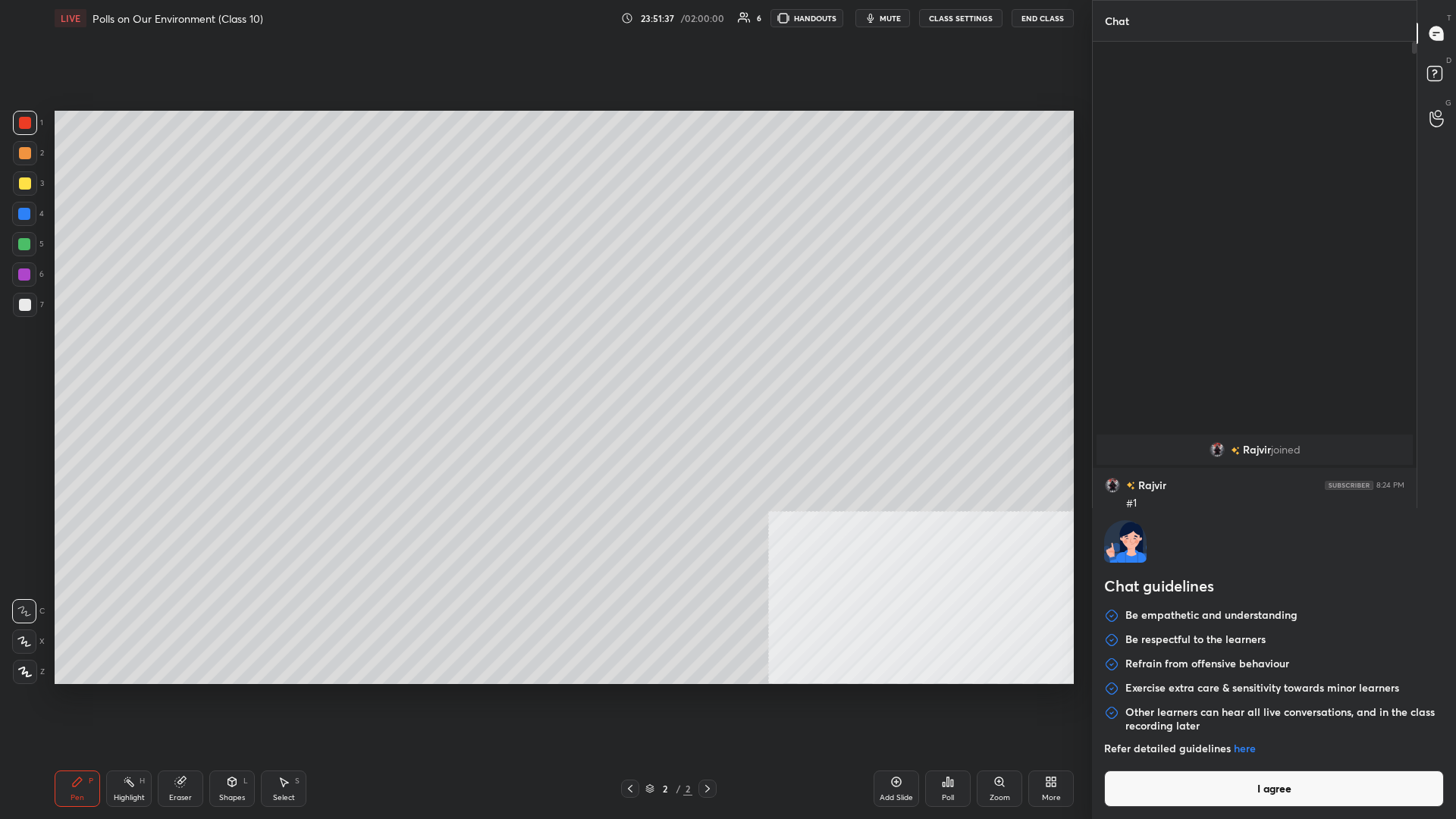
type textarea "x"
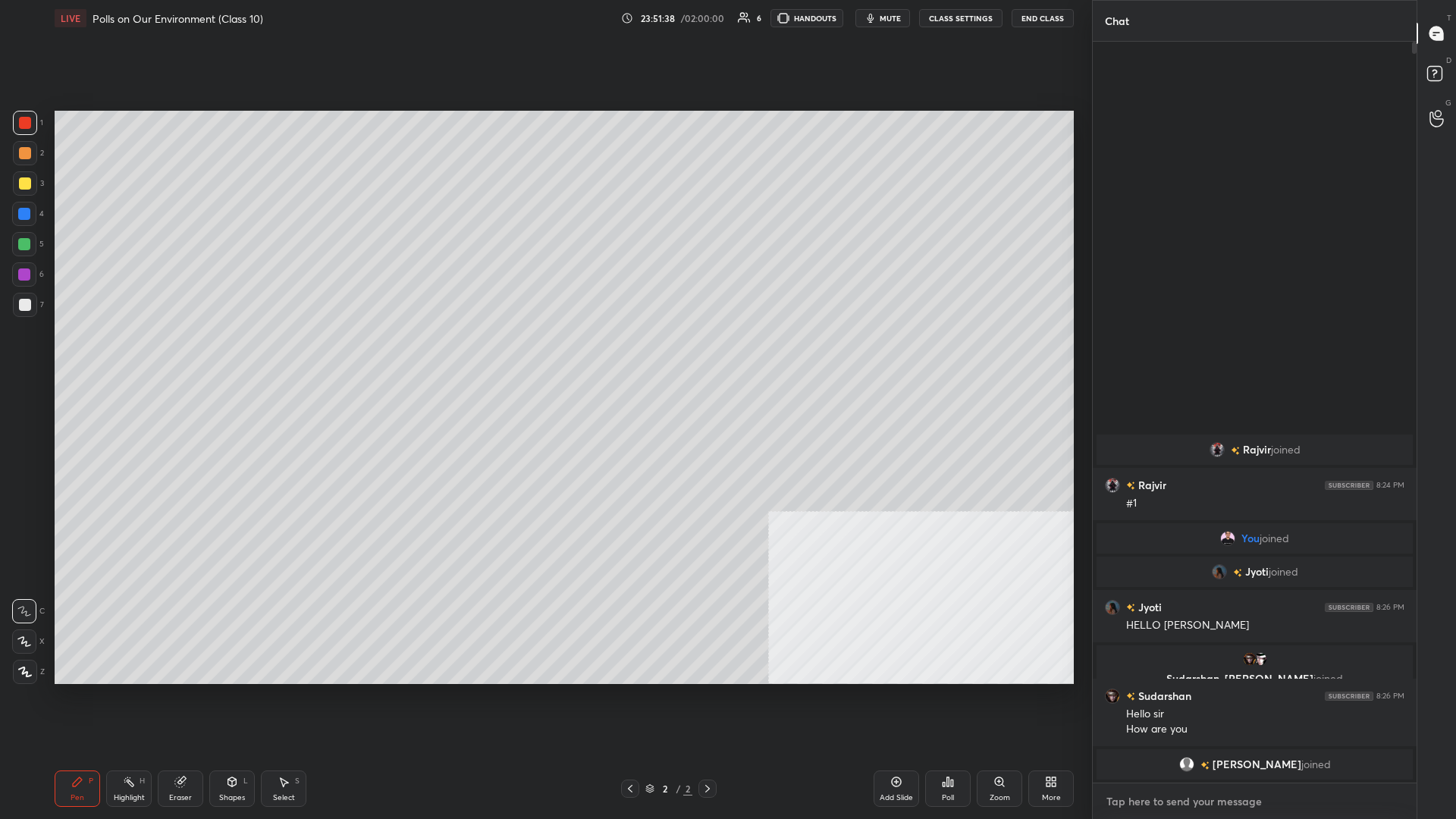
click at [544, 356] on textarea at bounding box center [1255, 801] width 300 height 24
type textarea "C"
type textarea "x"
type textarea "Cl"
type textarea "x"
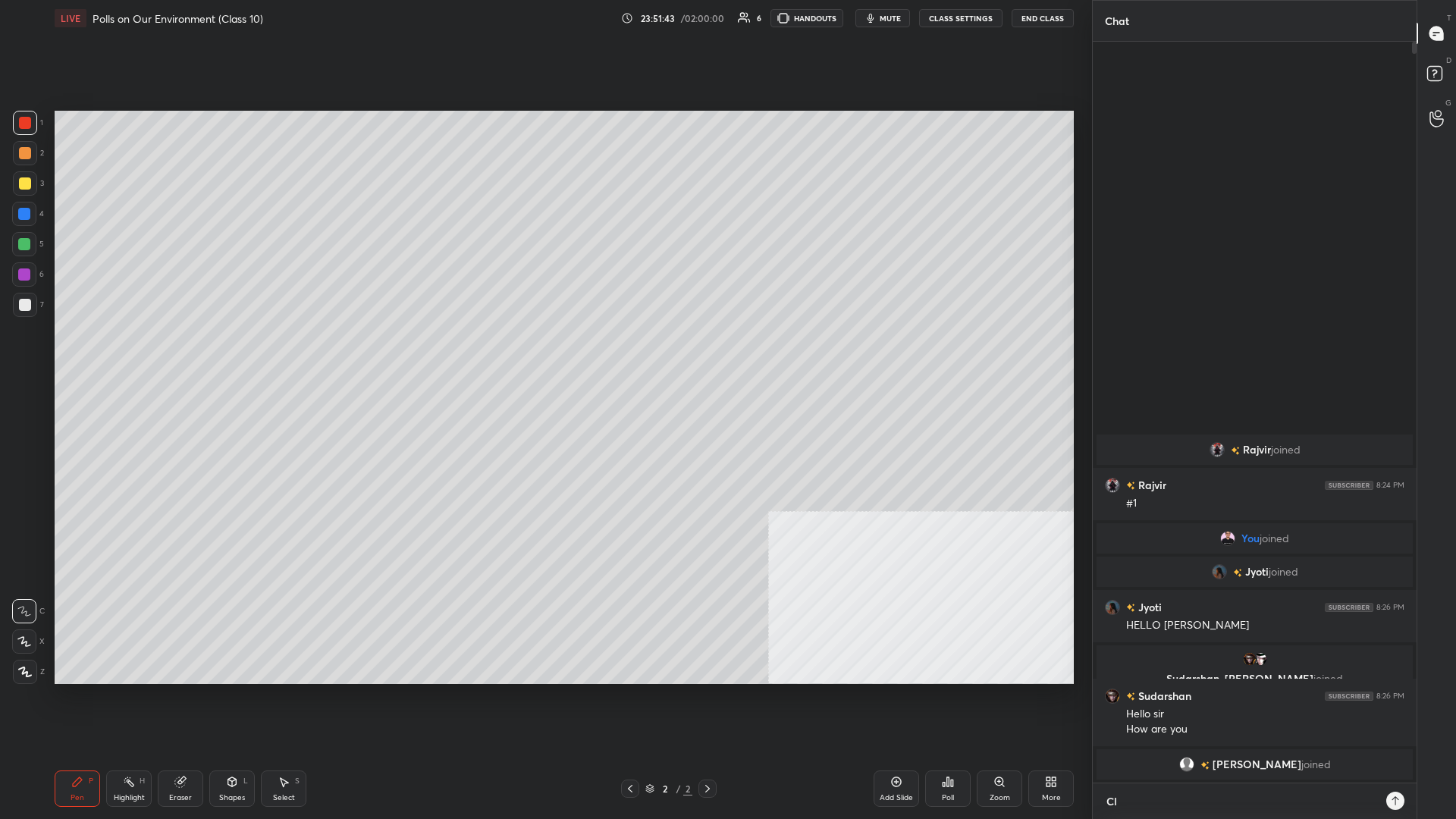
type textarea "Cla"
type textarea "x"
type textarea "Clas"
type textarea "x"
type textarea "Class"
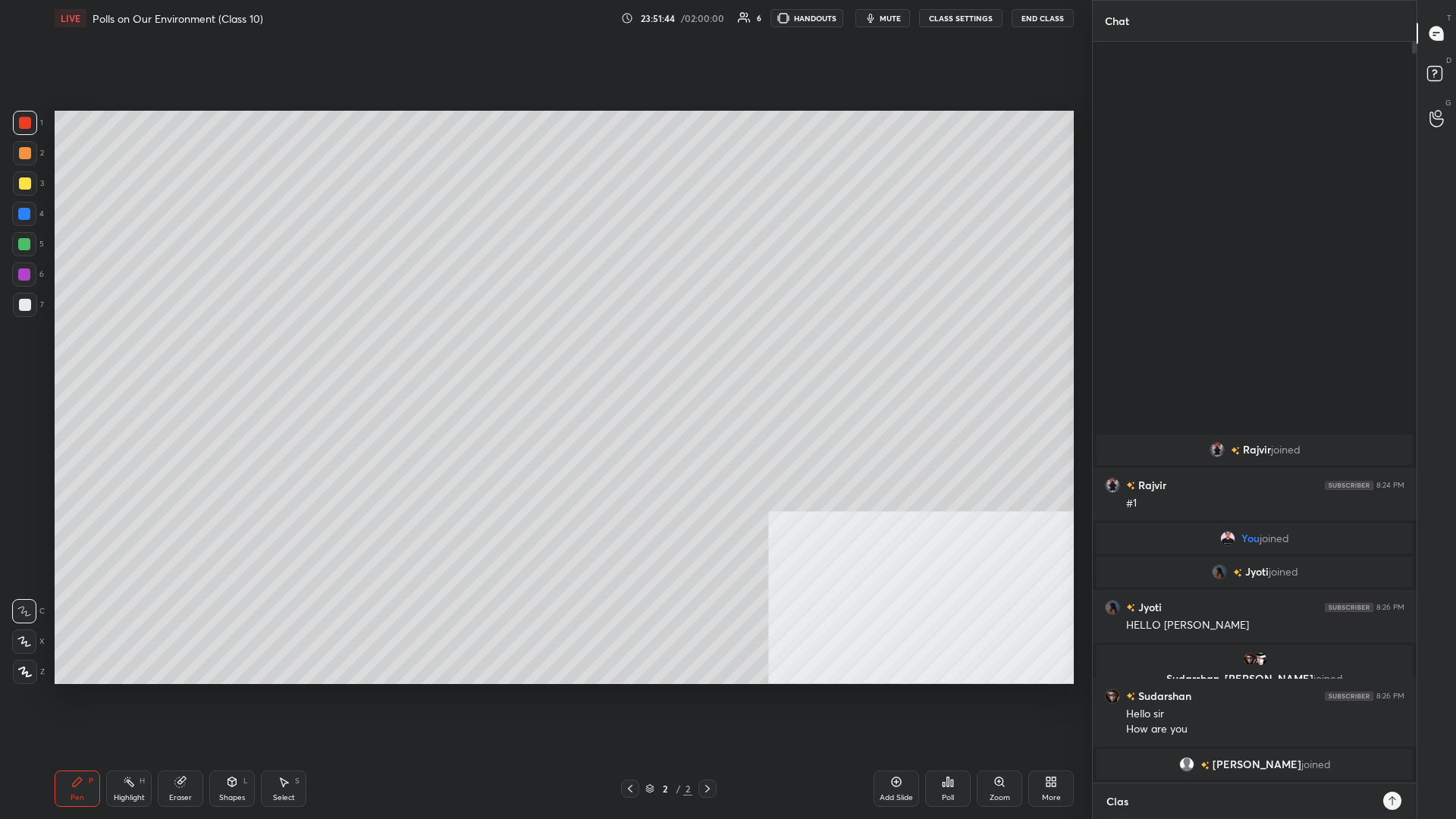
type textarea "x"
type textarea "Class"
type textarea "x"
type textarea "Class w"
type textarea "x"
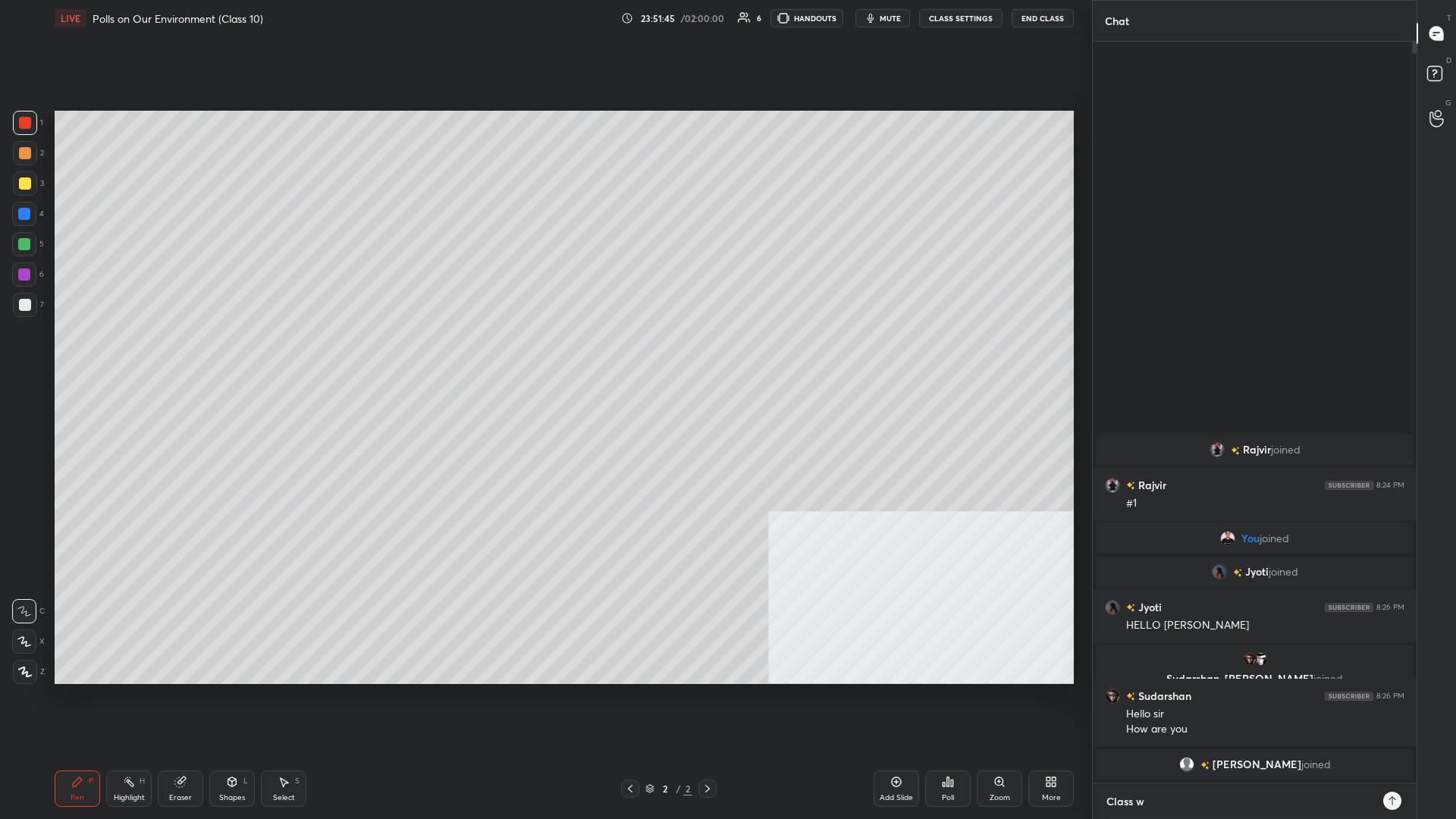
type textarea "Class wi"
type textarea "x"
type textarea "Class wil"
type textarea "x"
type textarea "Class will"
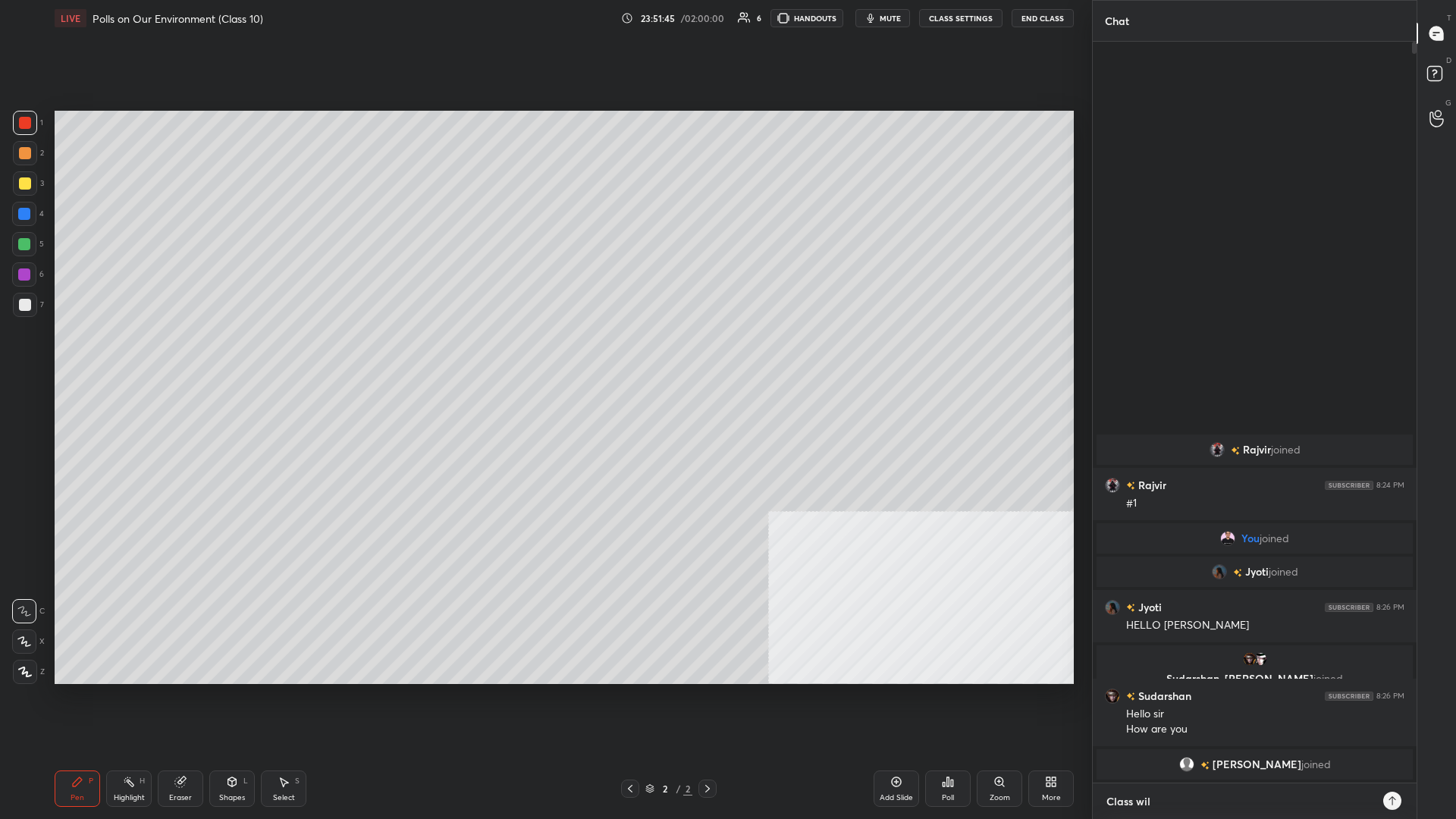
type textarea "x"
type textarea "Class will"
type textarea "x"
type textarea "Class will s"
type textarea "x"
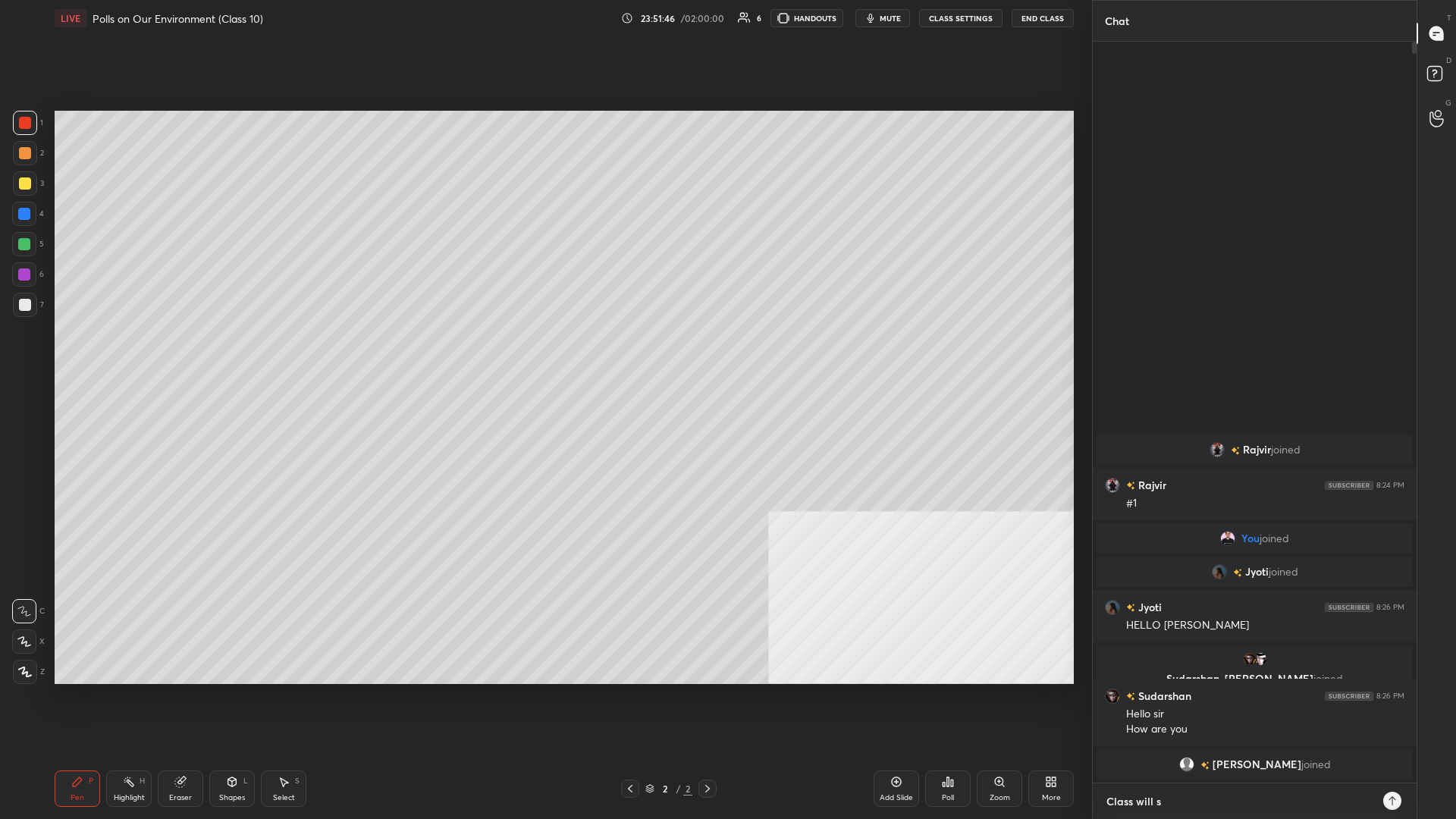
type textarea "Class will st"
type textarea "x"
type textarea "Class will sta"
type textarea "x"
type textarea "Class will star"
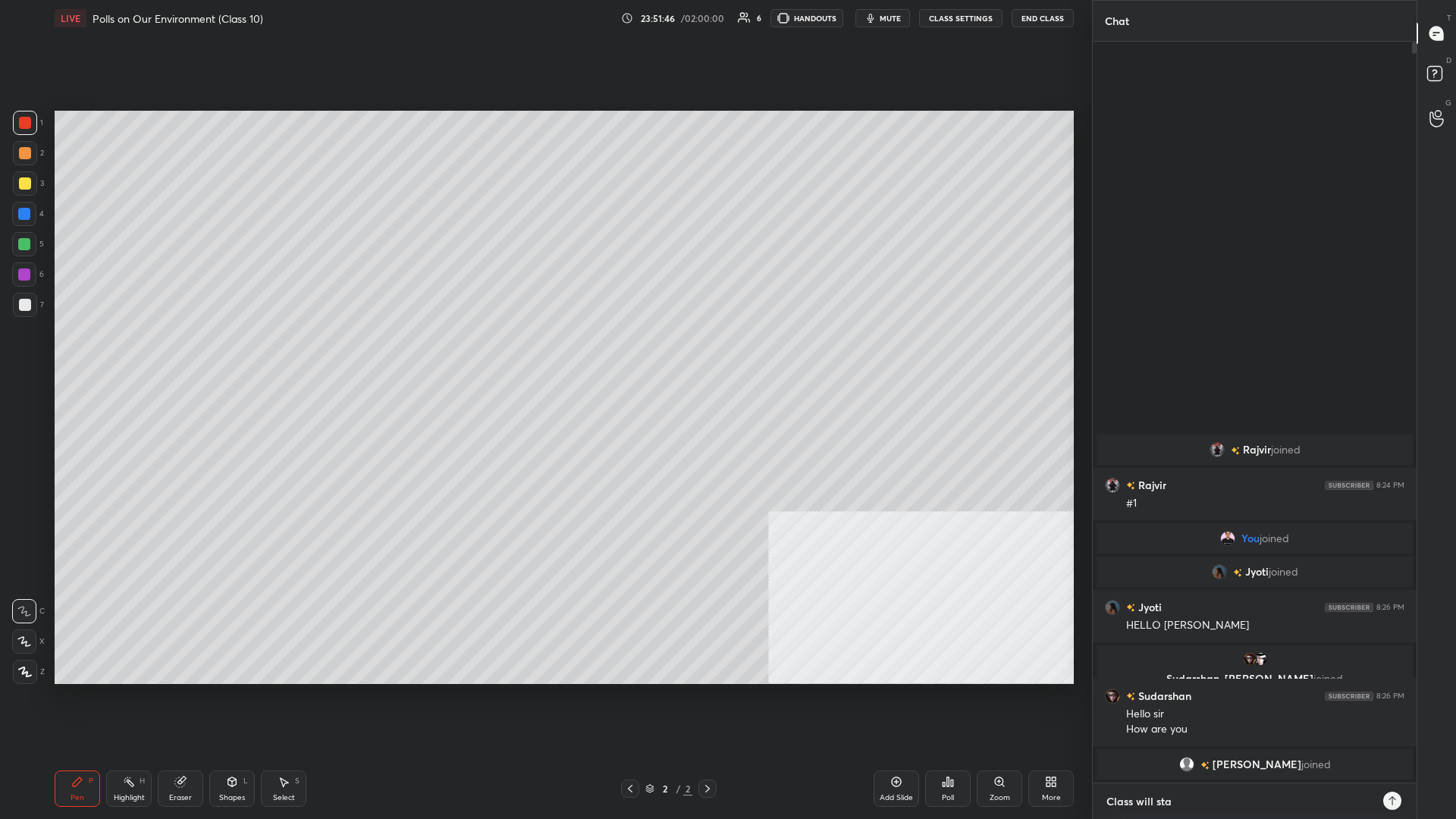
type textarea "x"
type textarea "Class will start"
type textarea "x"
type textarea "Class will start"
type textarea "x"
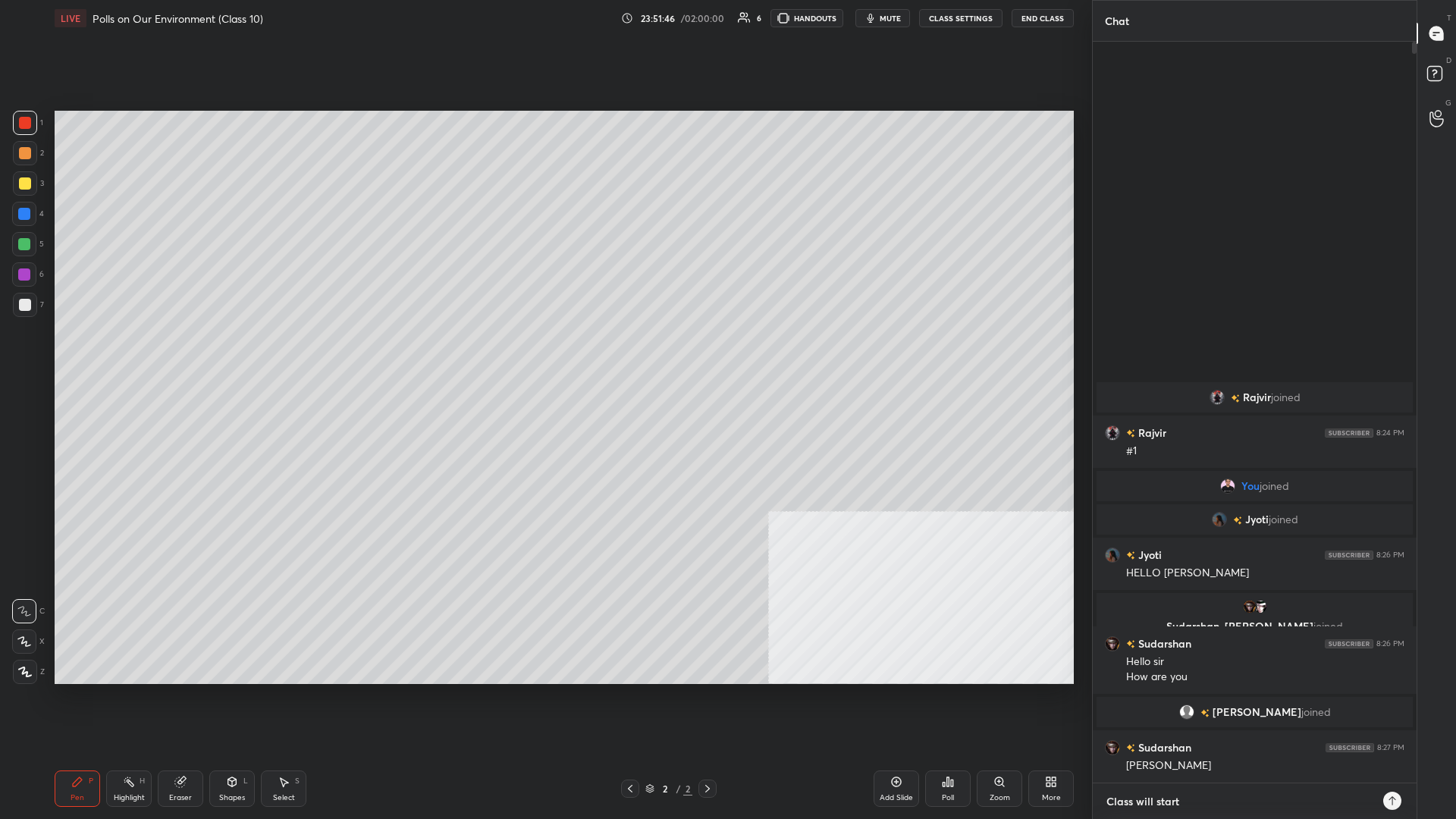
type textarea "Class will start a"
type textarea "x"
type textarea "Class will start at"
type textarea "x"
type textarea "Class will start at"
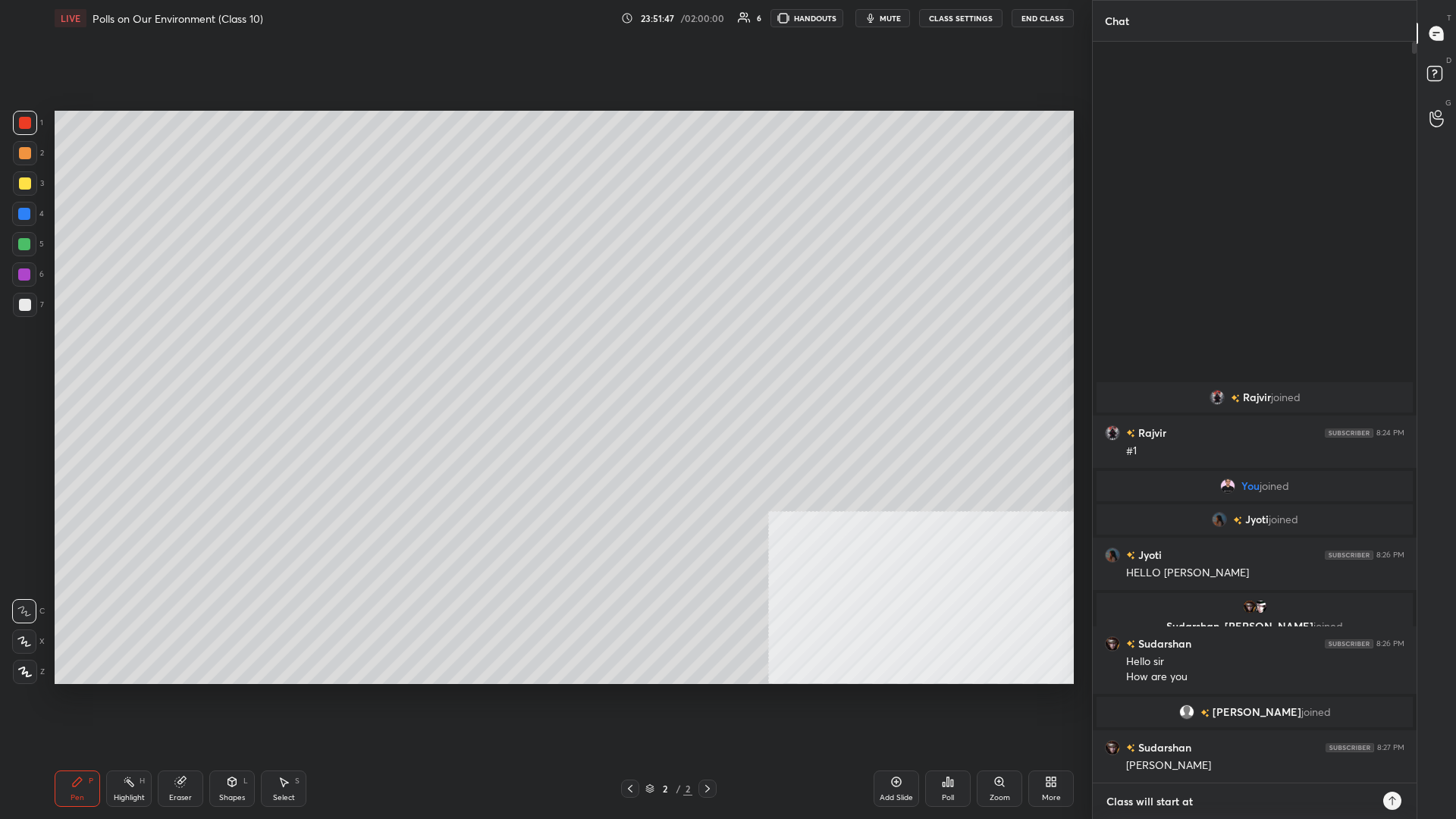
type textarea "x"
type textarea "Class will start at 8"
type textarea "x"
type textarea "Class will start at 8."
type textarea "x"
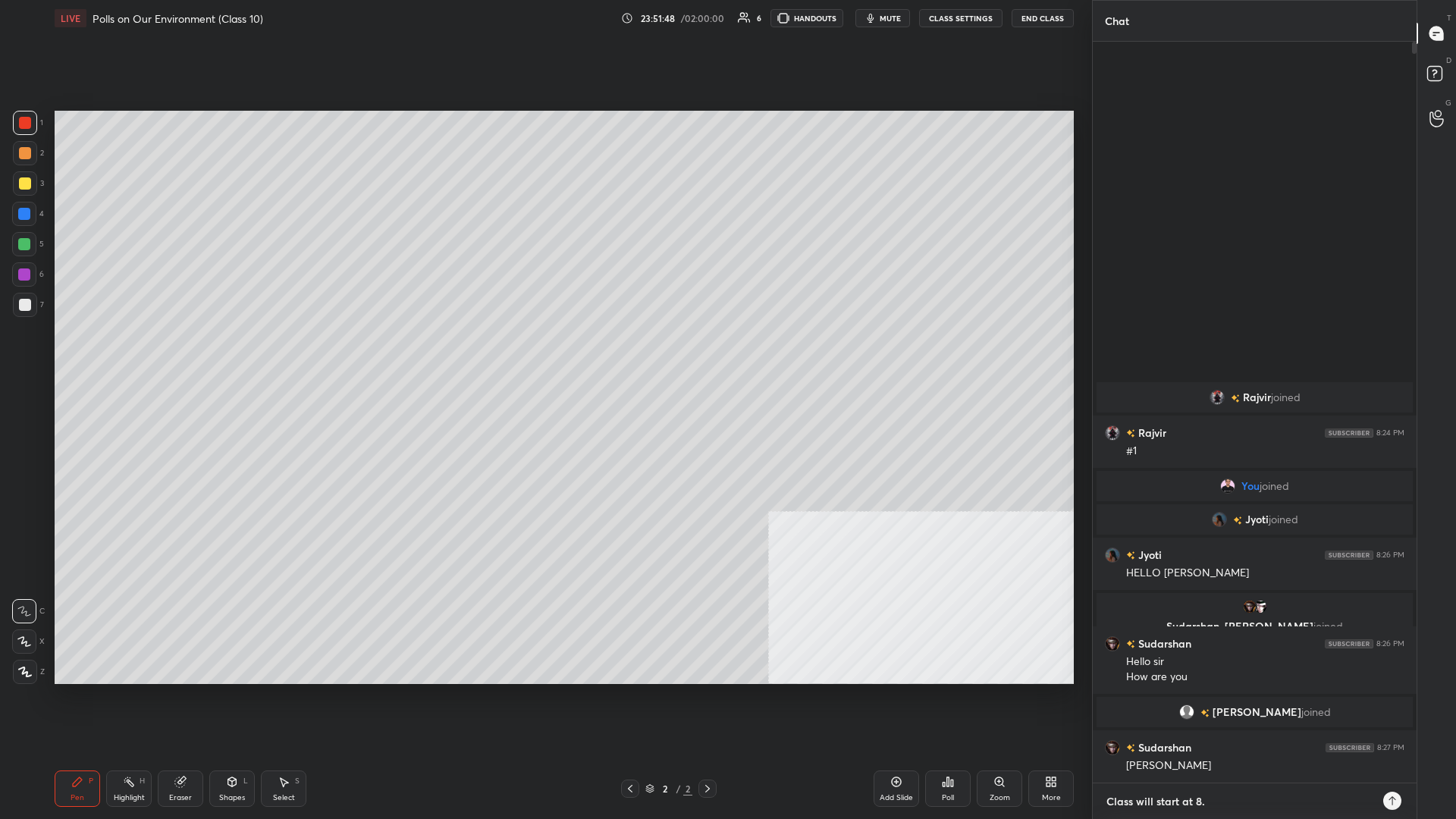
type textarea "Class will start at 8.3"
type textarea "x"
type textarea "Class will start at 8.36"
type textarea "x"
type textarea "Class will start at 8.3"
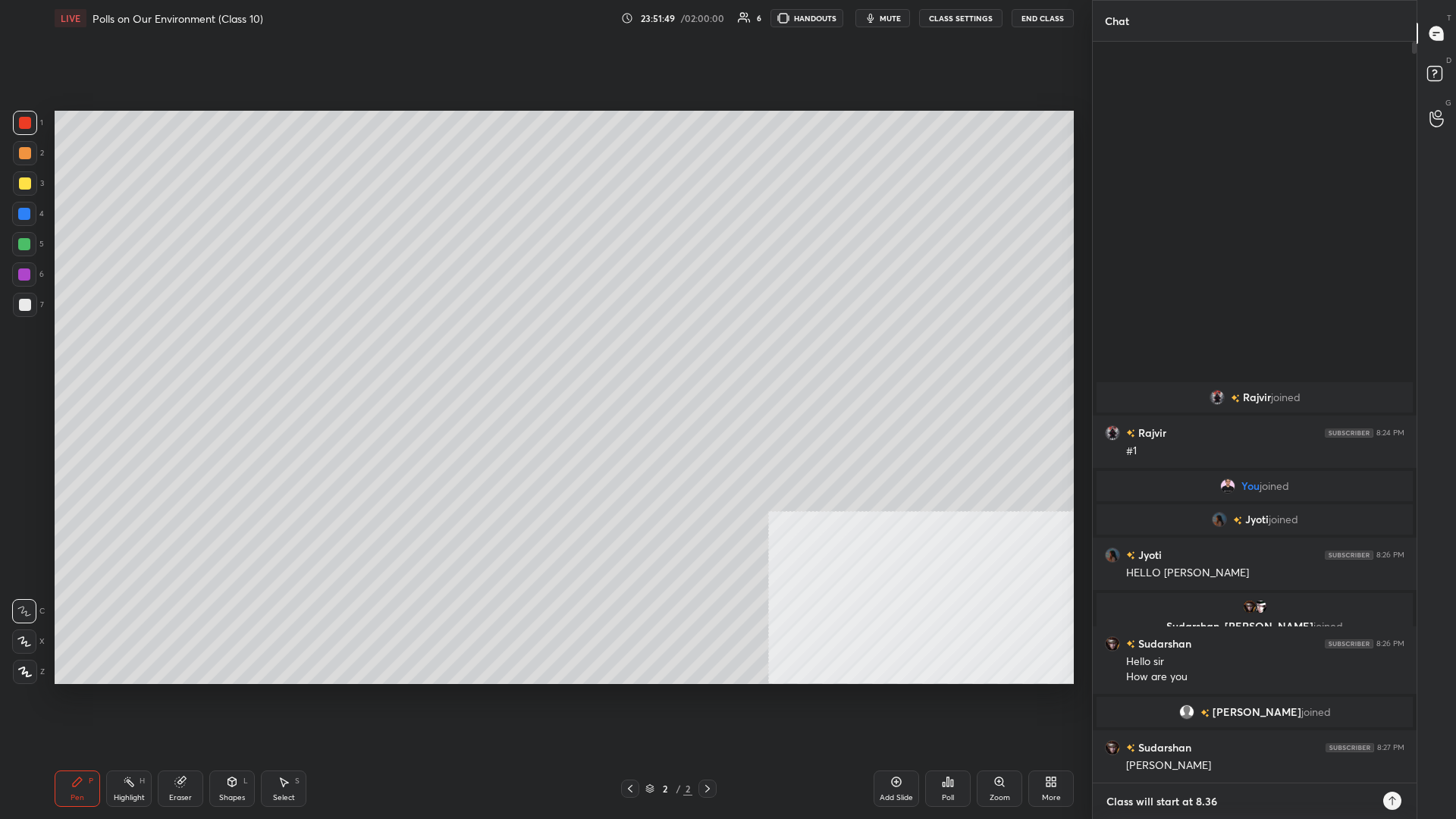
type textarea "x"
type textarea "Class will start at 8.35"
type textarea "x"
type textarea "Class will start at 8.35"
type textarea "x"
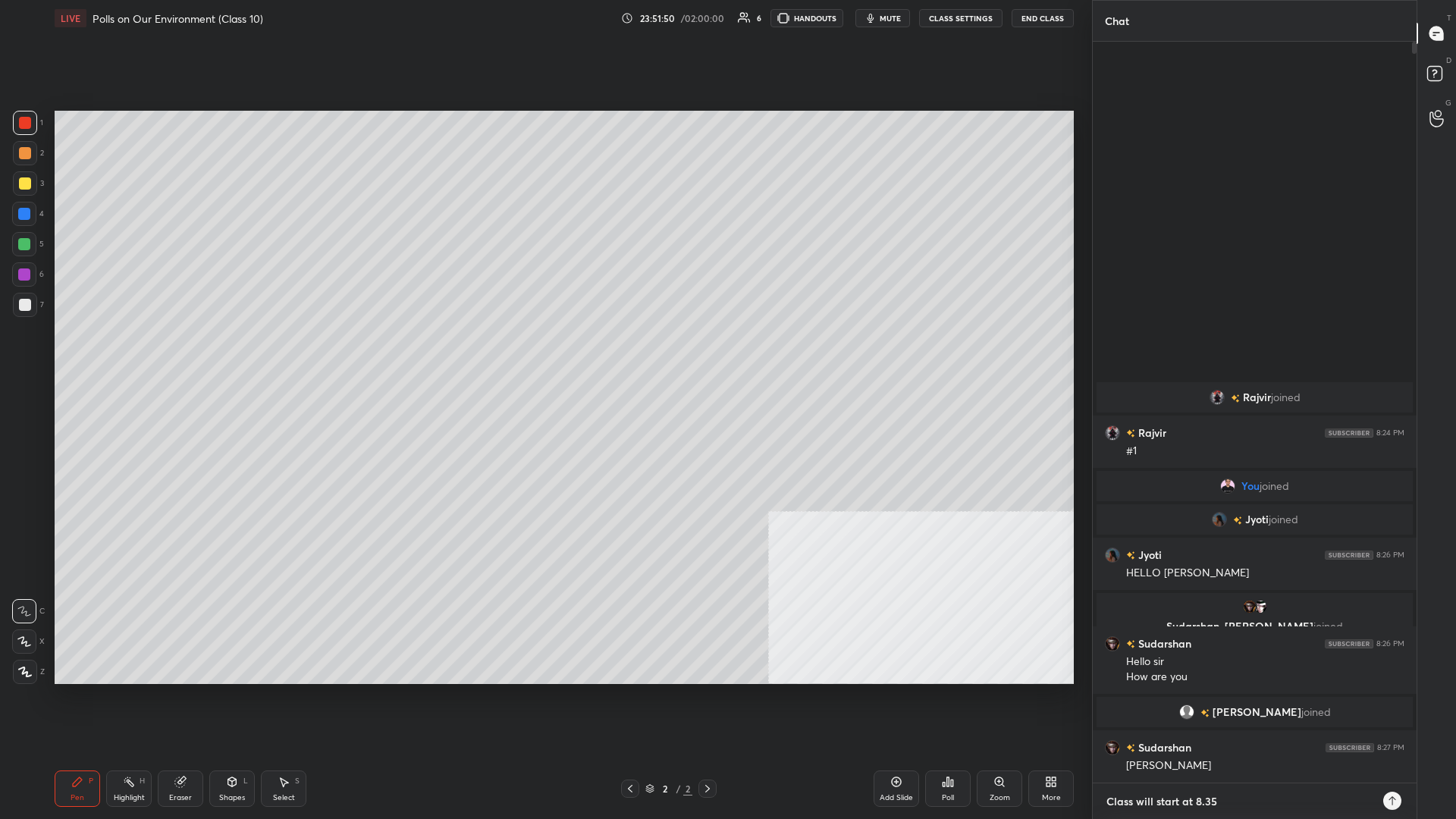
type textarea "Class will start at 8.35 P"
type textarea "x"
type textarea "Class will start at 8.35 PM"
type textarea "x"
type textarea "Class will start at 8.35 PM."
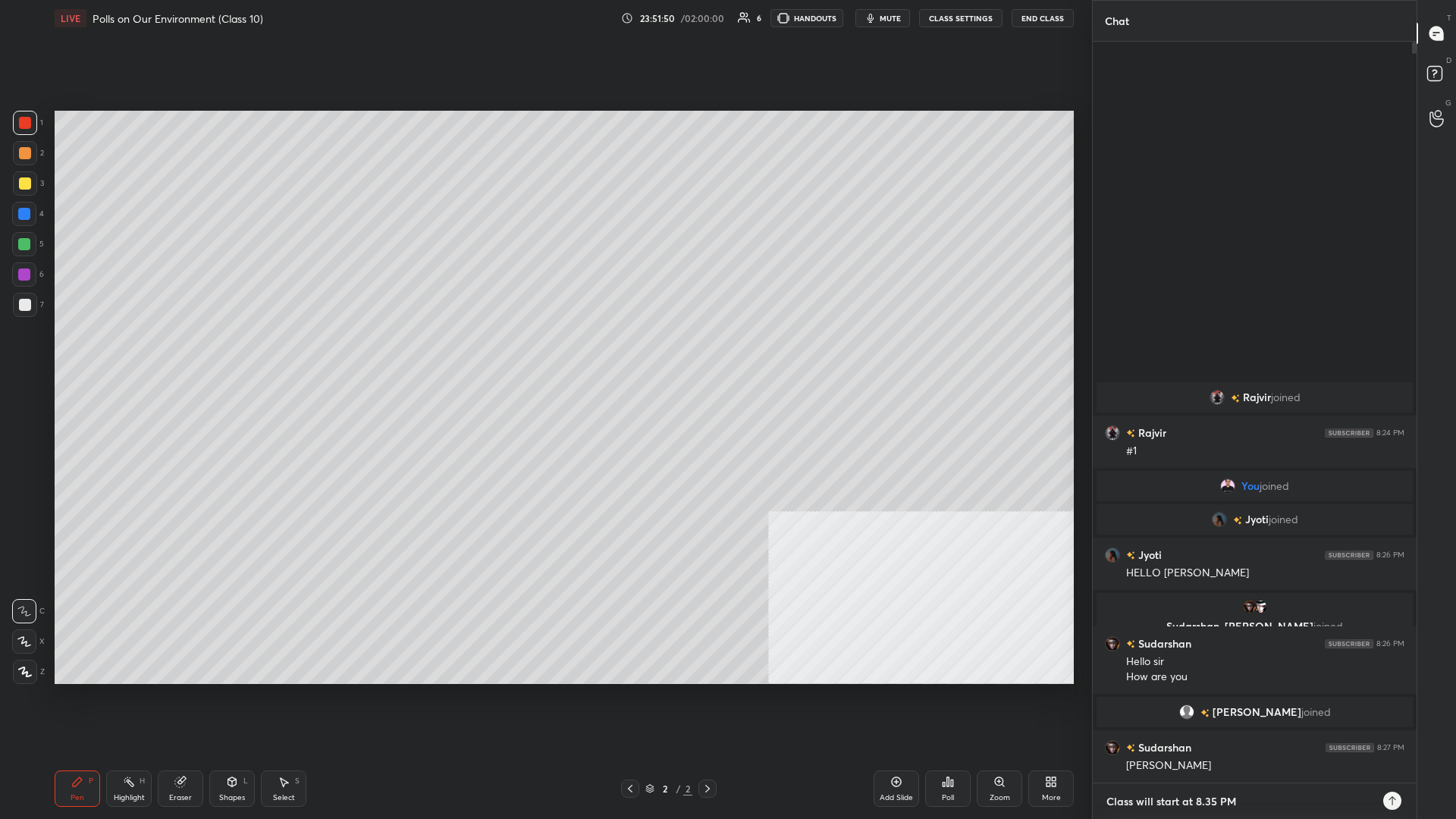
type textarea "x"
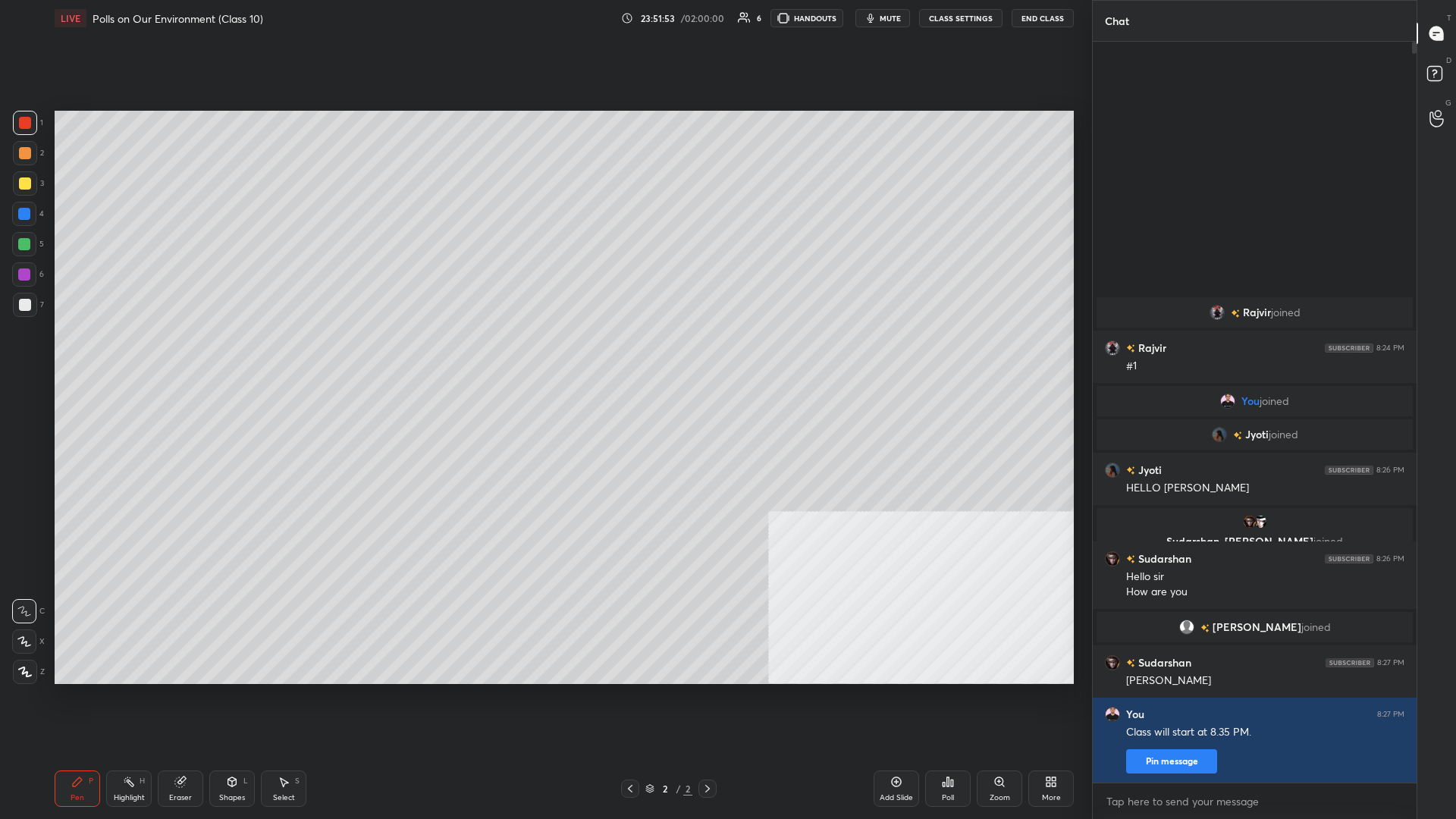
type textarea "x"
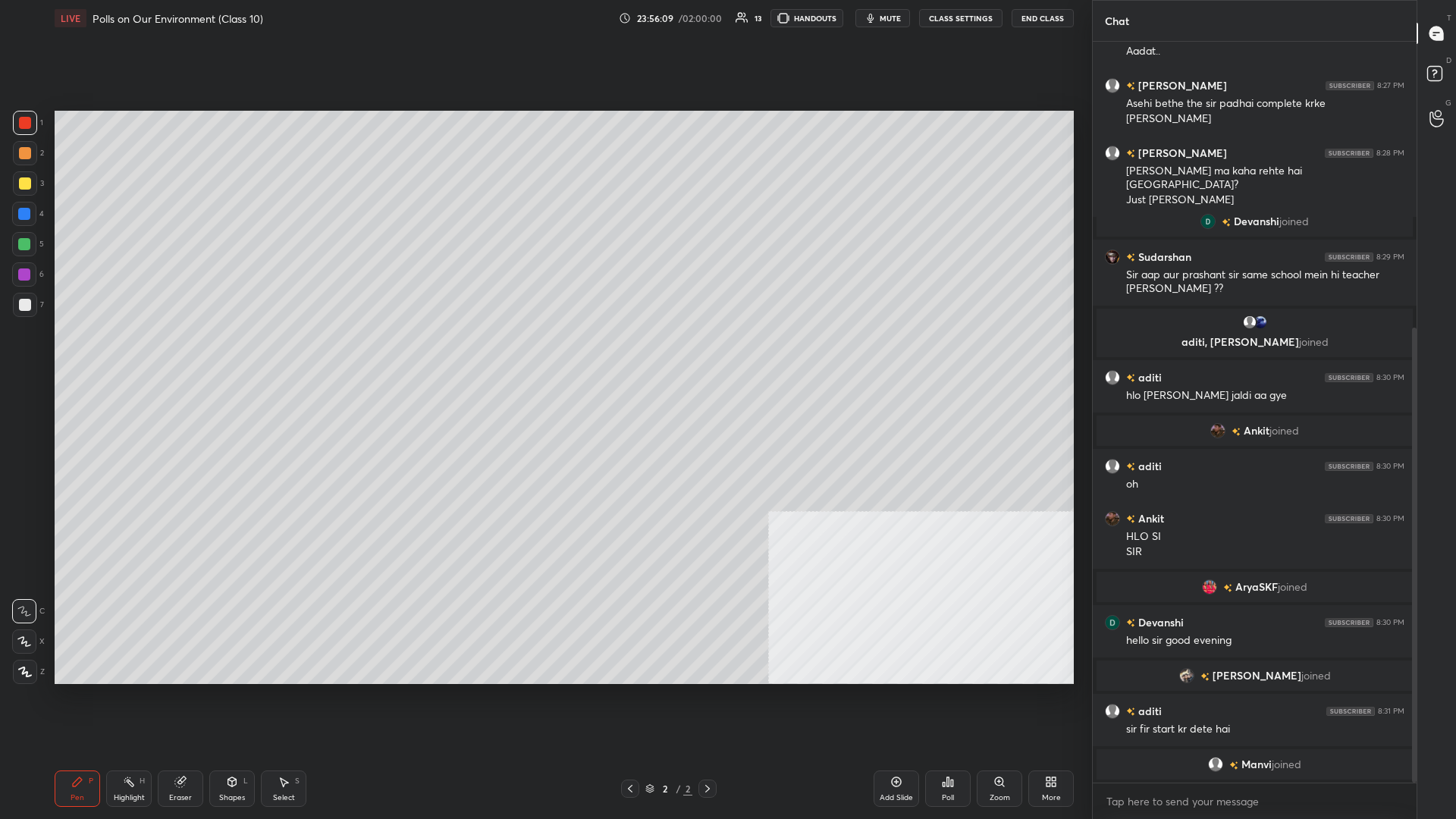
scroll to position [519, 0]
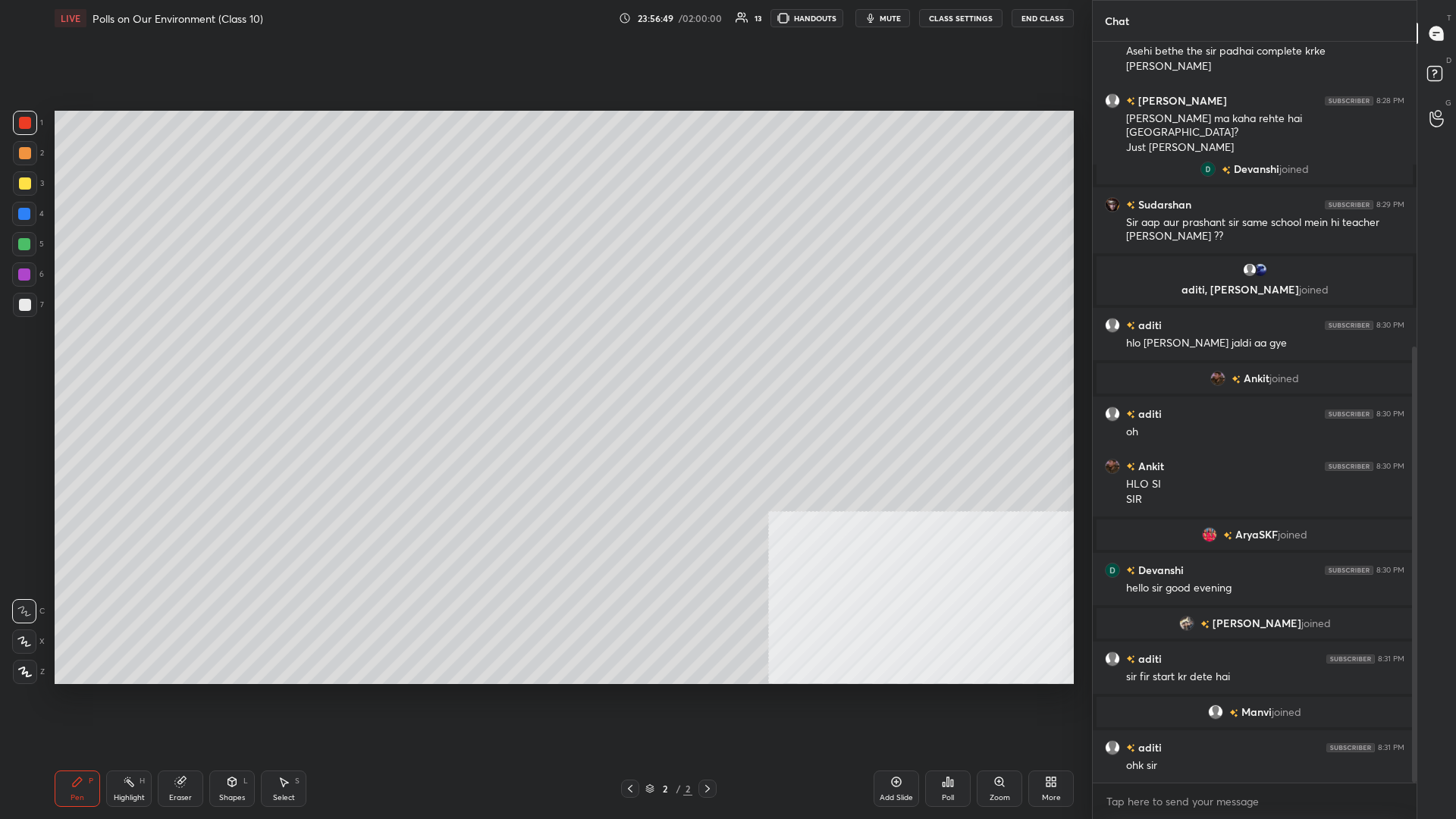
click at [21, 186] on div at bounding box center [24, 183] width 12 height 12
click at [23, 356] on icon at bounding box center [24, 672] width 14 height 11
click at [30, 251] on div at bounding box center [24, 244] width 24 height 24
click at [32, 304] on div at bounding box center [24, 304] width 24 height 24
click at [24, 216] on div at bounding box center [24, 213] width 12 height 12
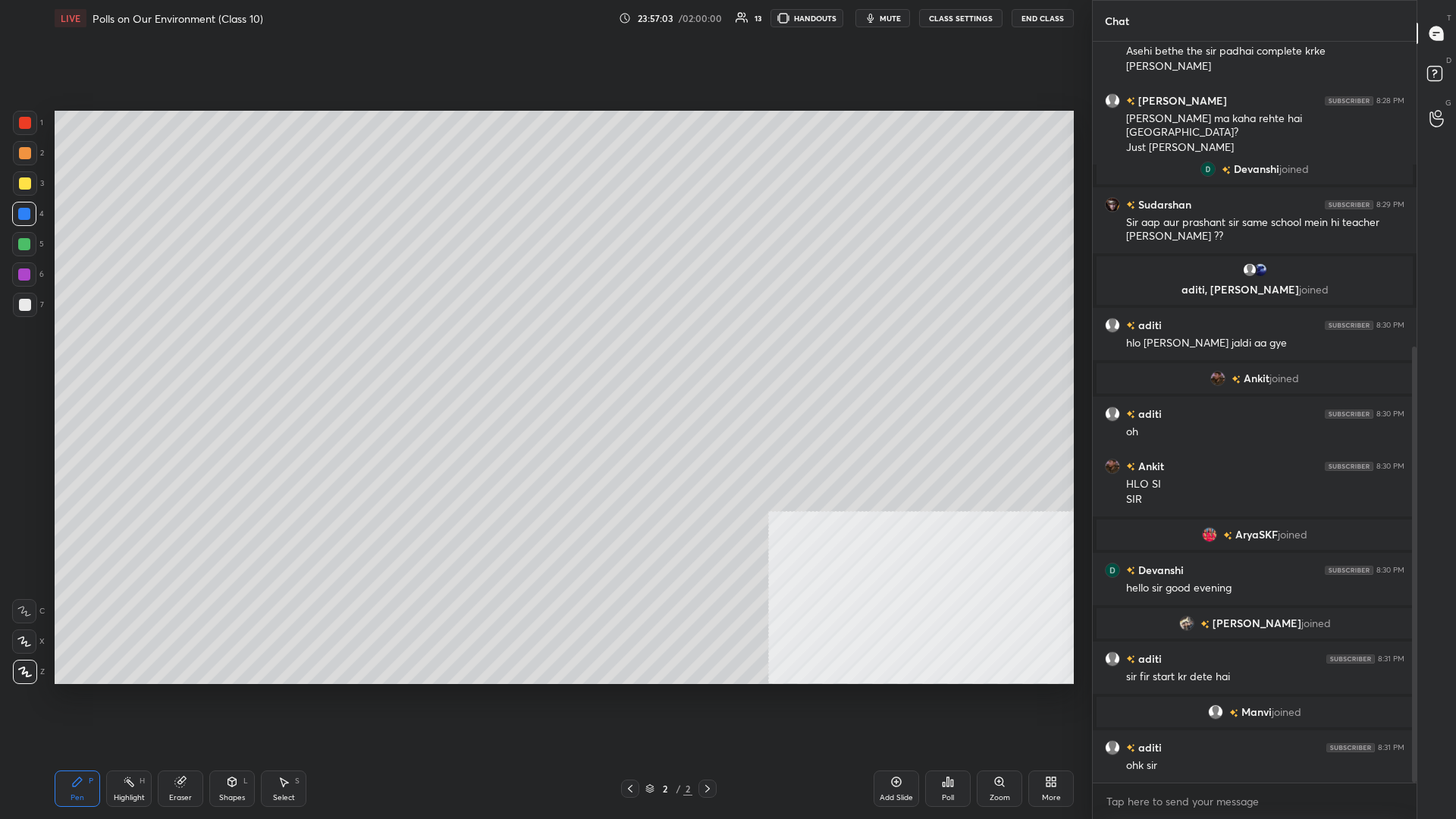
click at [27, 120] on div at bounding box center [24, 122] width 12 height 12
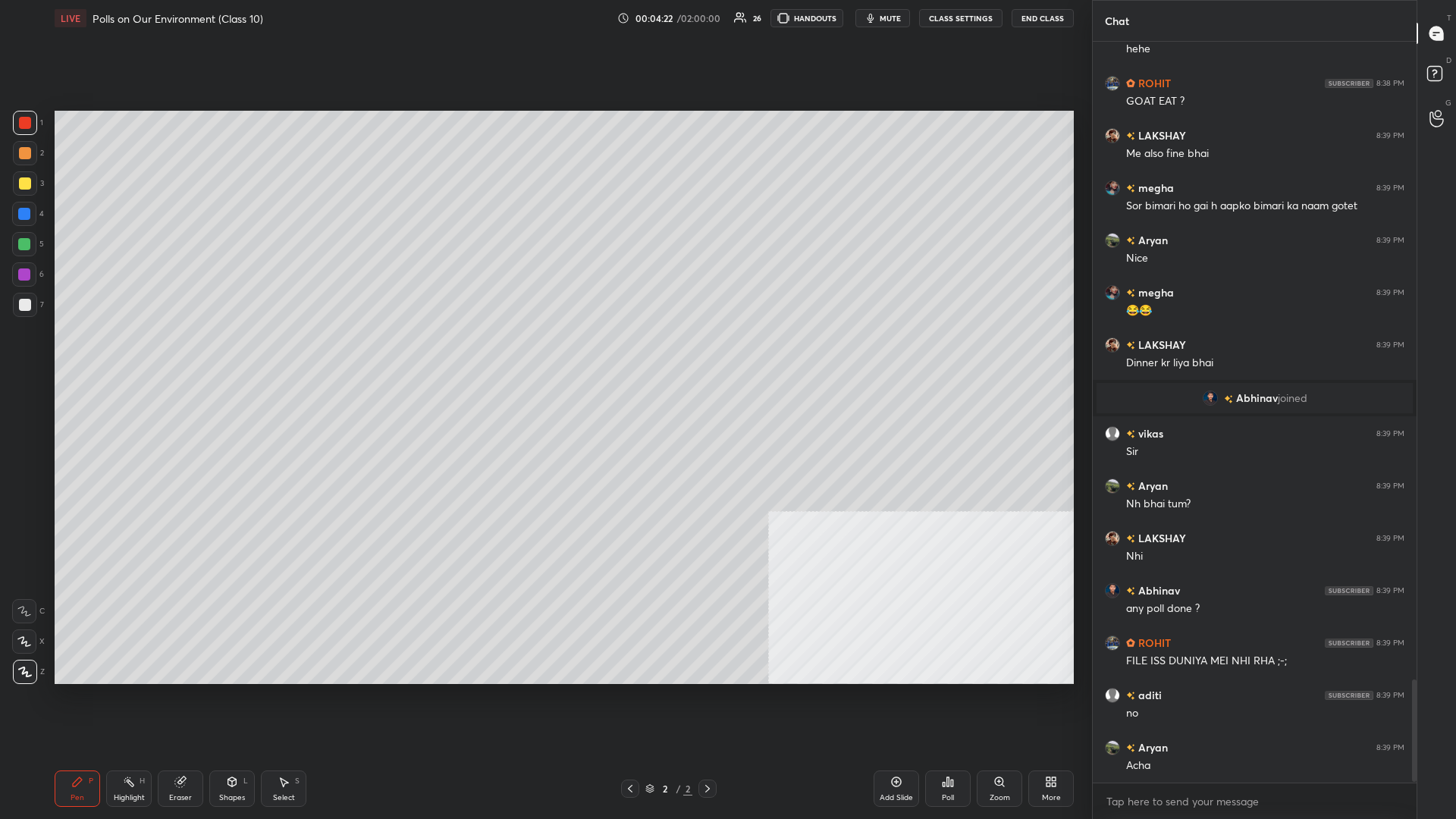
scroll to position [4616, 0]
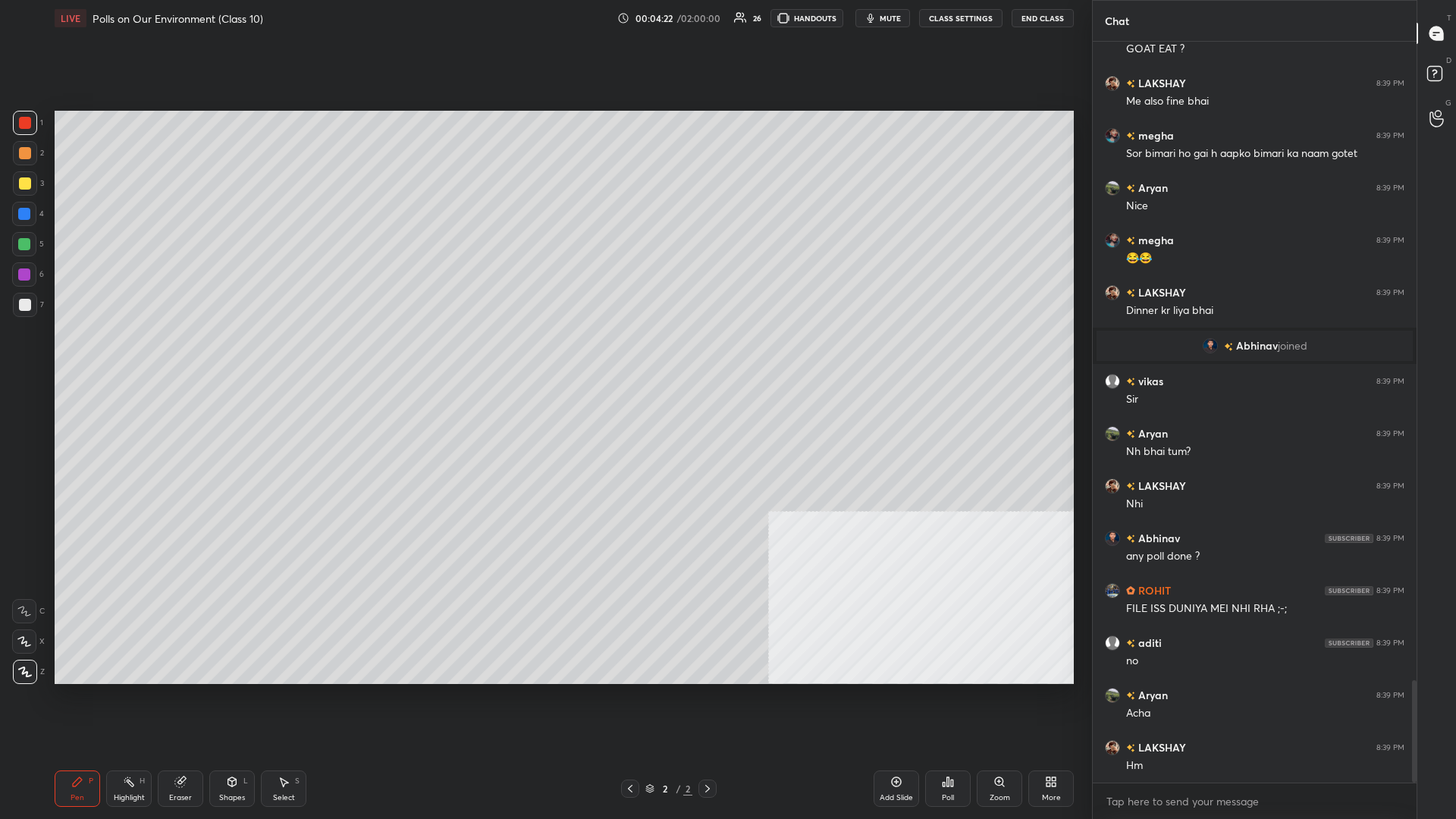
click at [544, 356] on div "Add Slide" at bounding box center [896, 798] width 34 height 7
click at [544, 356] on div "More" at bounding box center [1051, 789] width 45 height 36
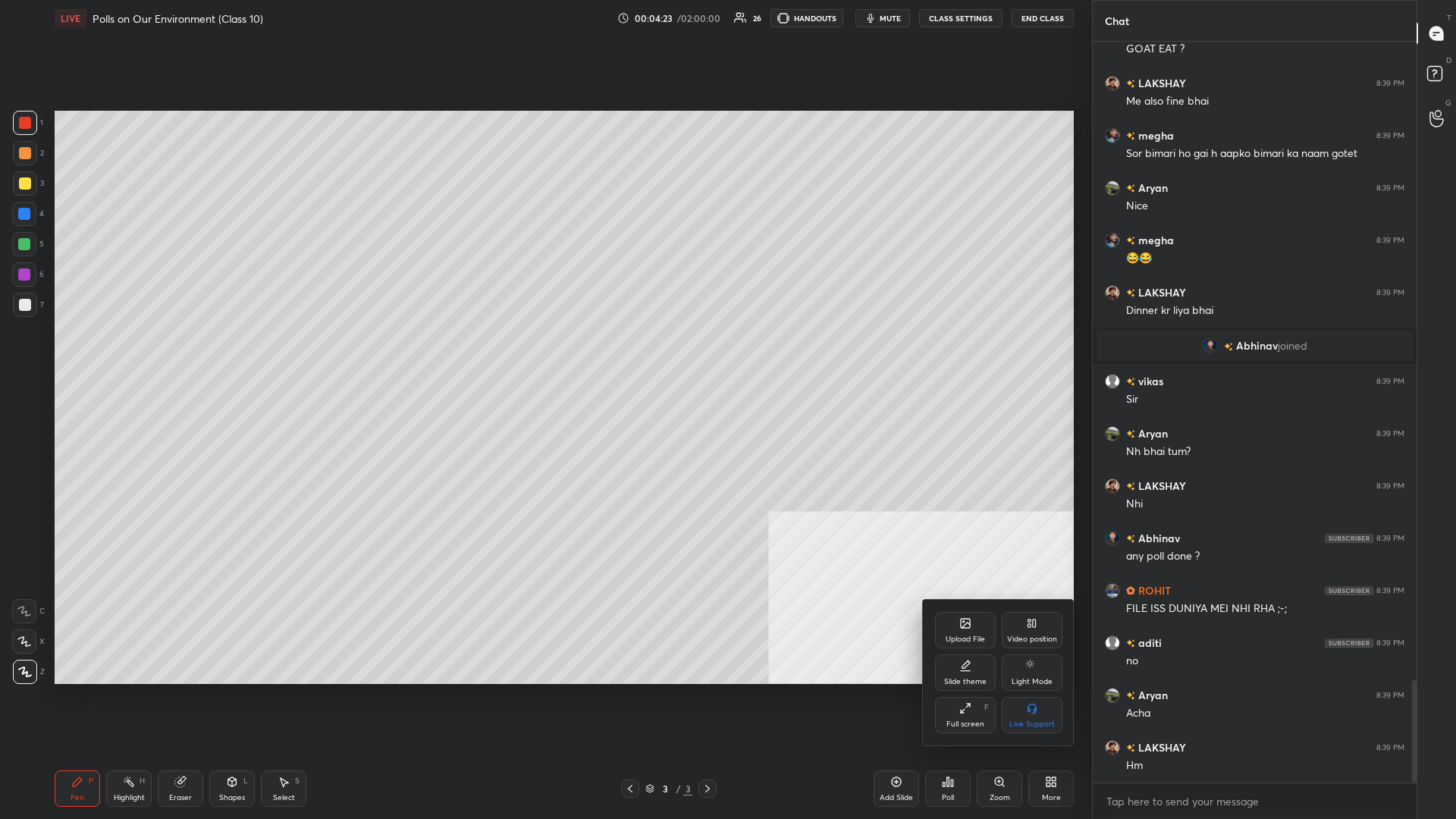
scroll to position [4696, 0]
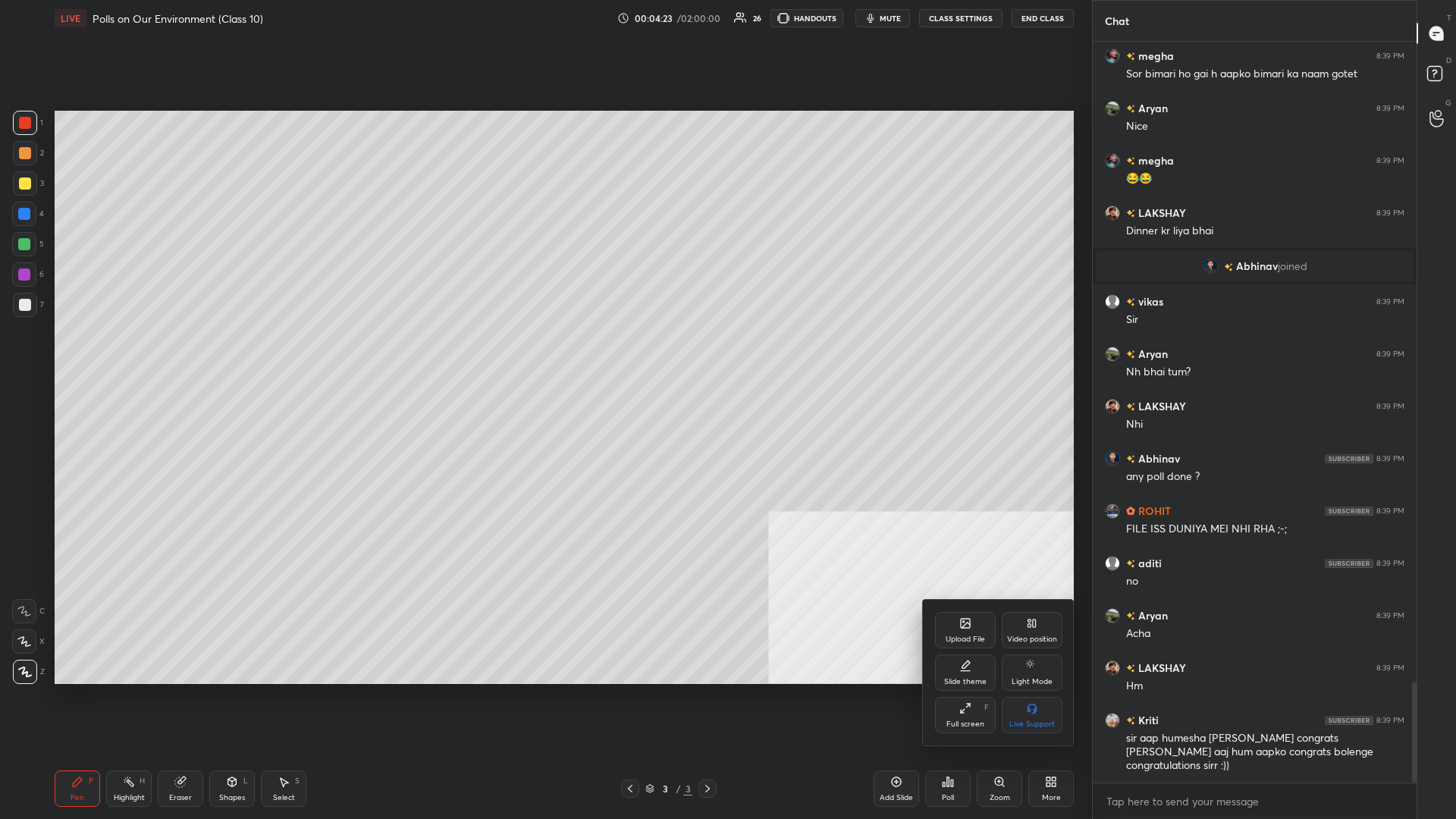
click at [544, 356] on icon at bounding box center [966, 623] width 9 height 9
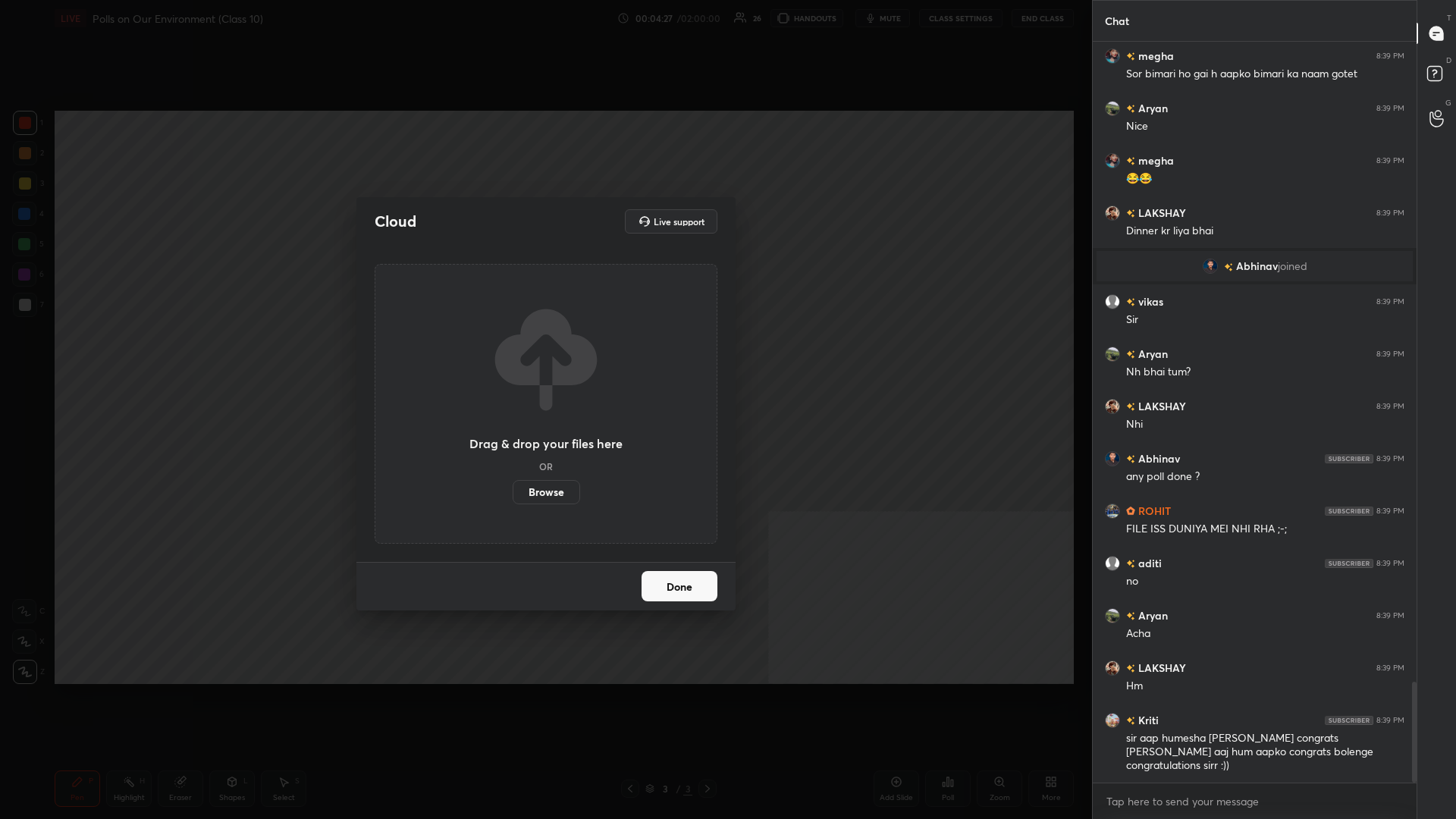
click at [544, 356] on label "Browse" at bounding box center [546, 492] width 68 height 24
click at [513, 356] on input "Browse" at bounding box center [513, 492] width 0 height 24
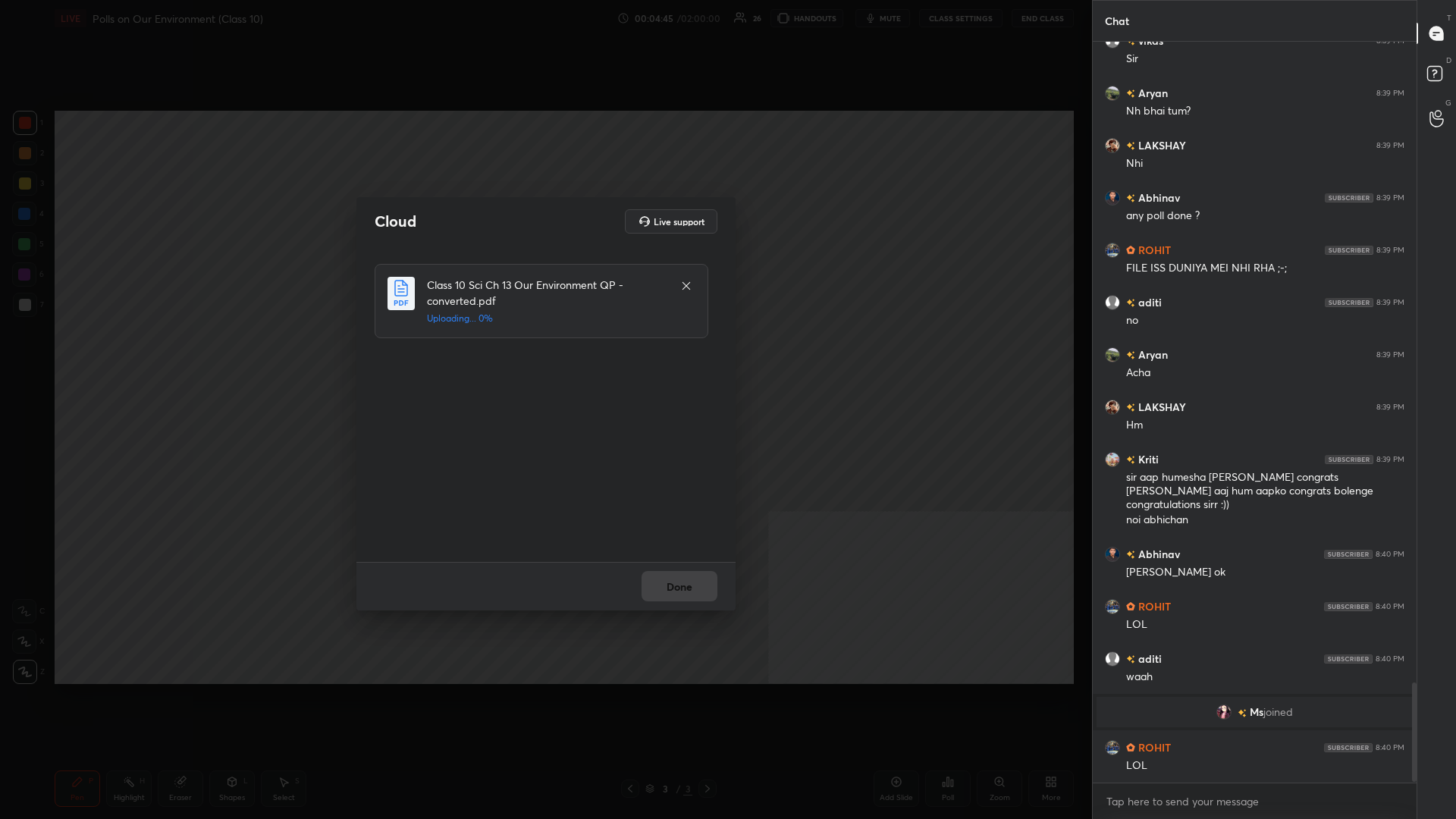
scroll to position [4793, 0]
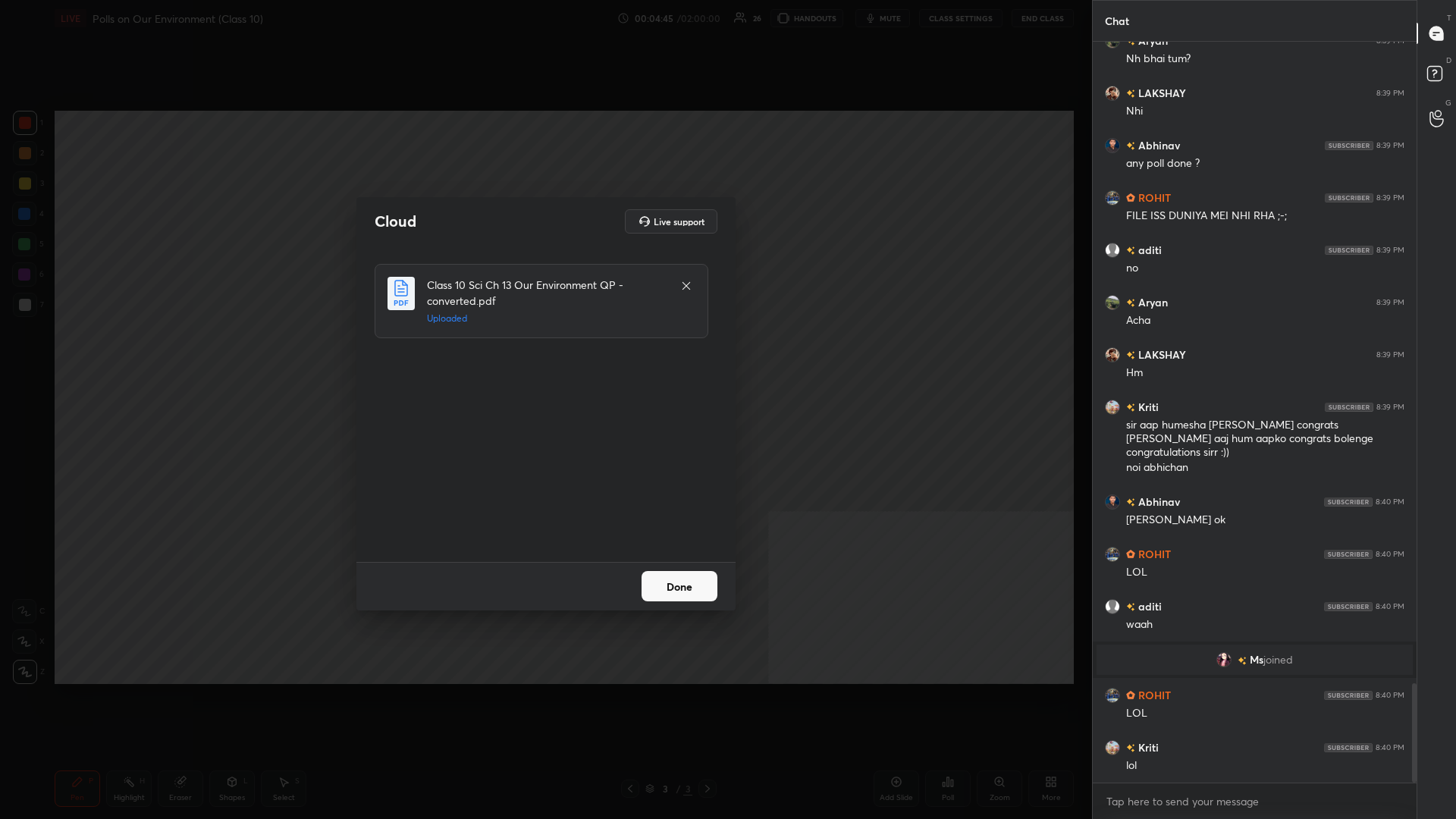
click at [544, 356] on button "Done" at bounding box center [680, 585] width 76 height 30
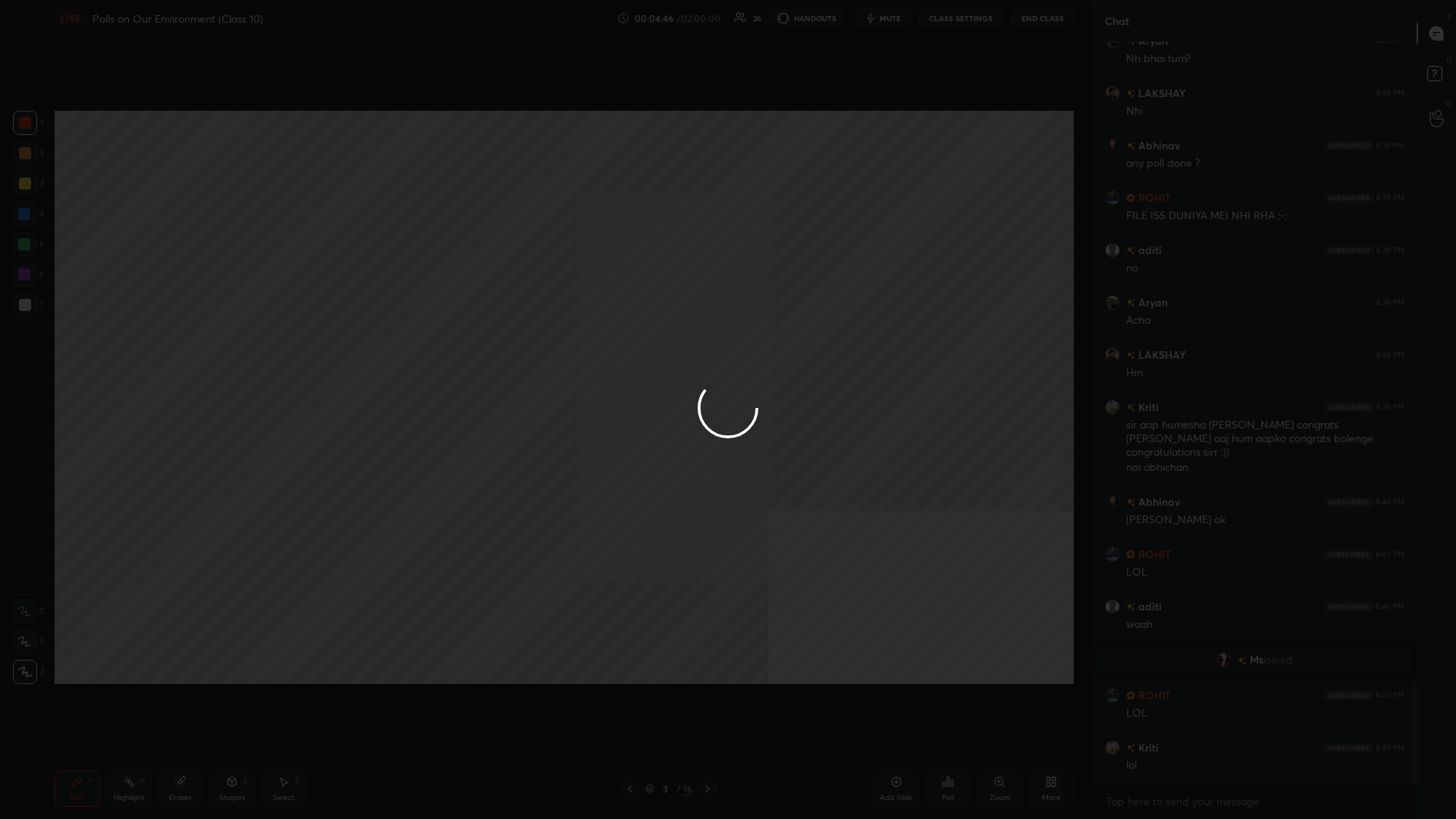
scroll to position [4845, 0]
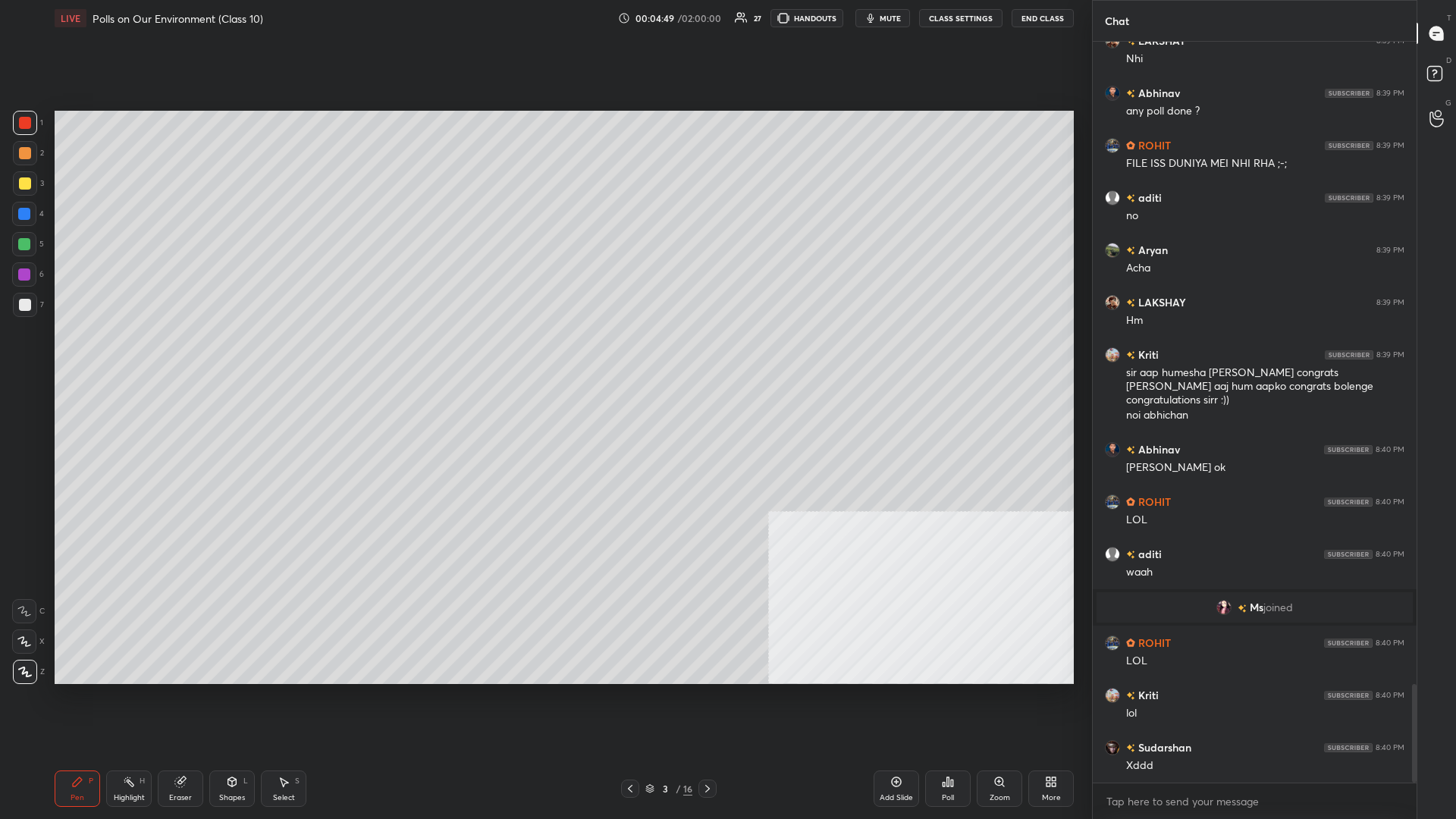
click at [544, 356] on div "3" at bounding box center [665, 789] width 15 height 9
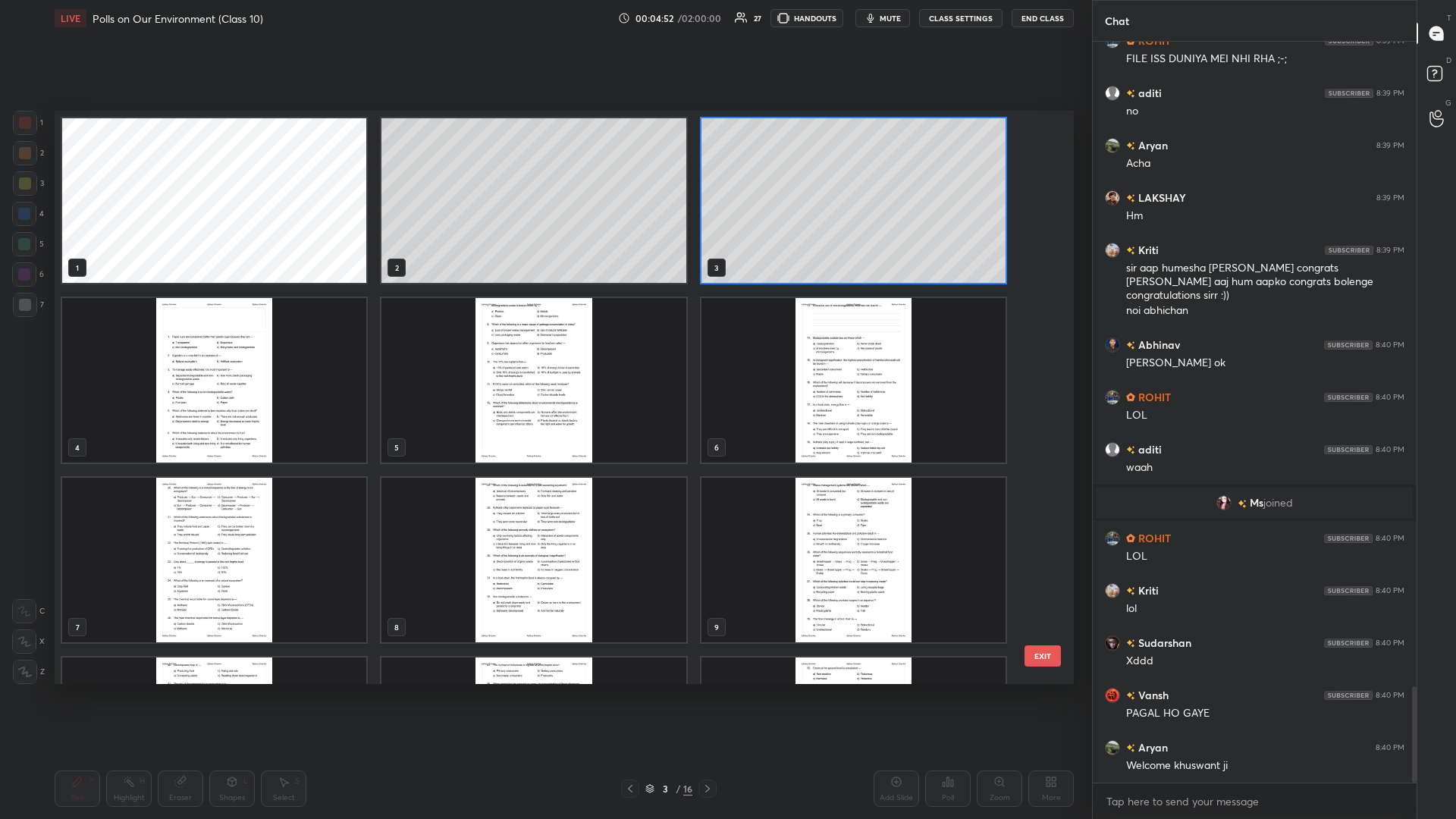
scroll to position [5002, 0]
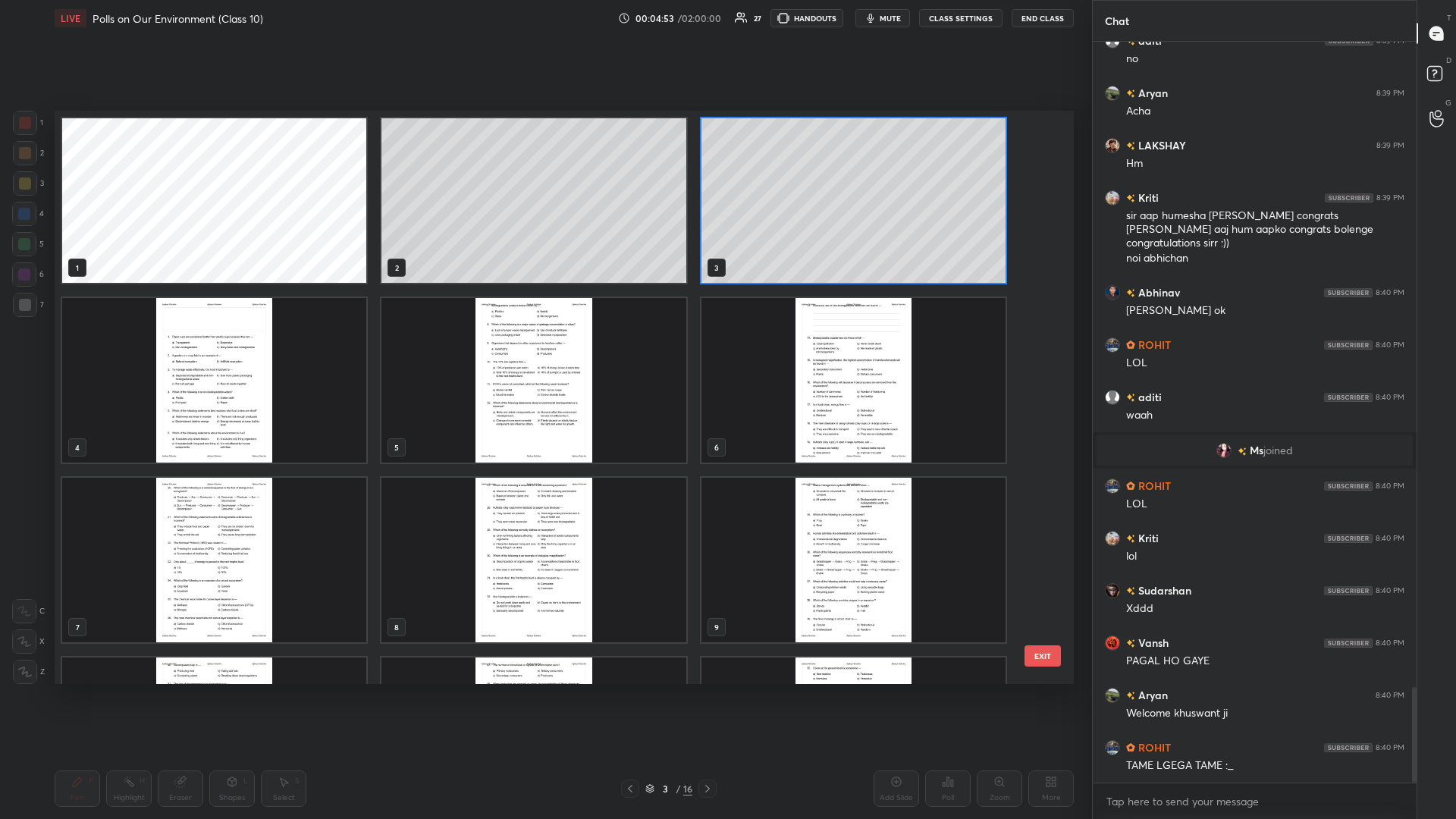
click at [284, 356] on img "grid" at bounding box center [215, 381] width 304 height 165
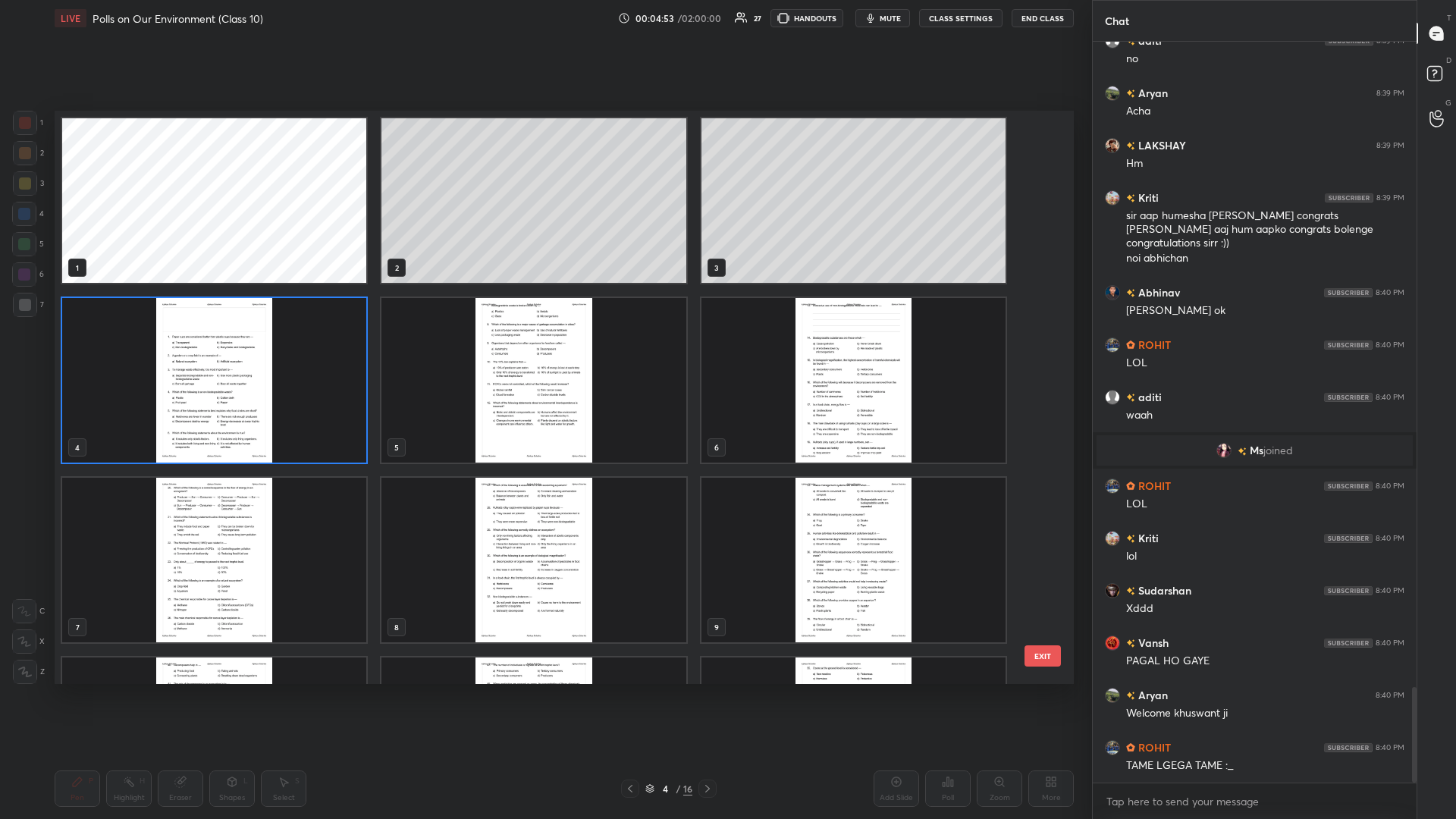
scroll to position [5054, 0]
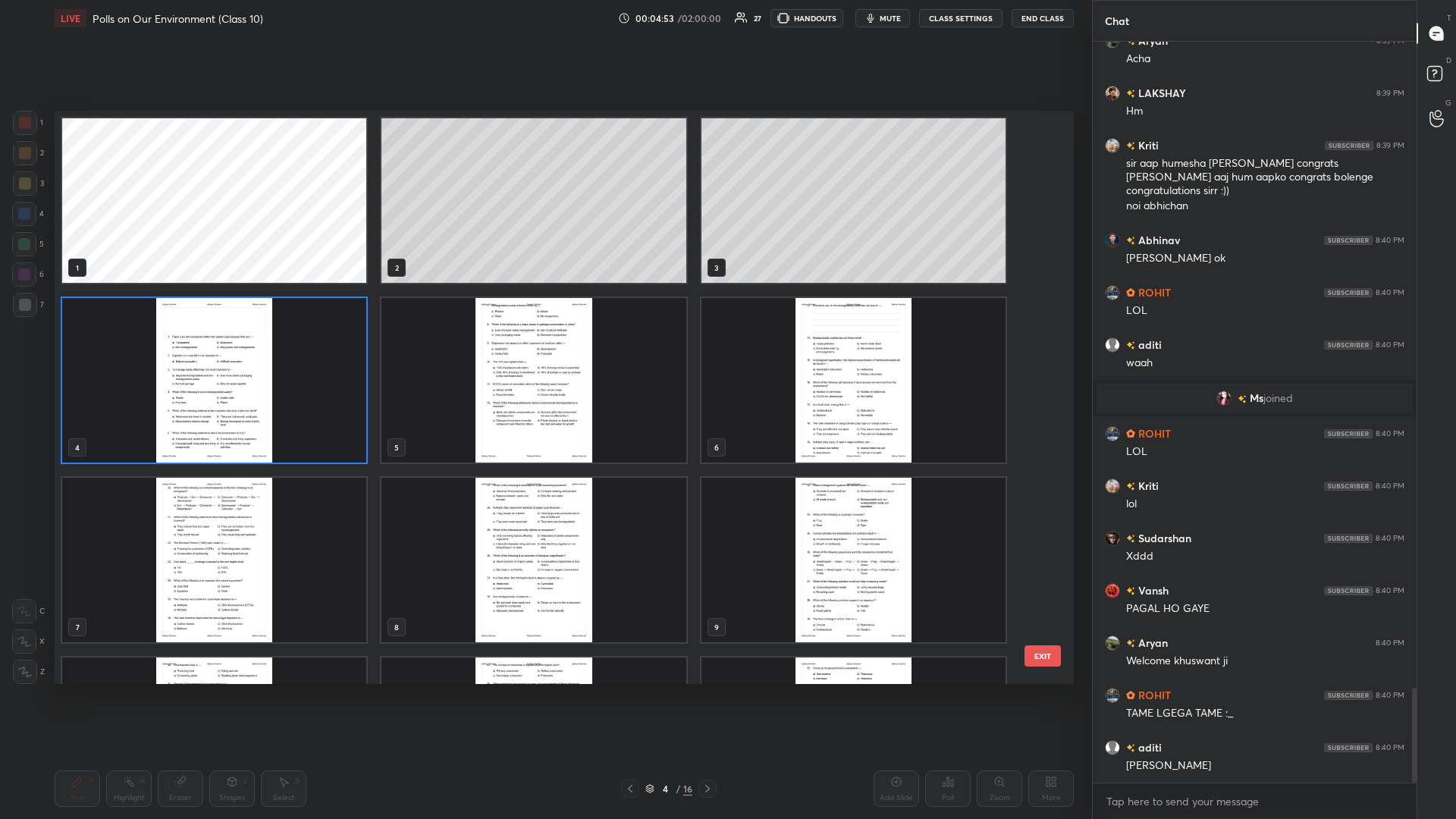
click at [284, 356] on img "grid" at bounding box center [215, 381] width 304 height 165
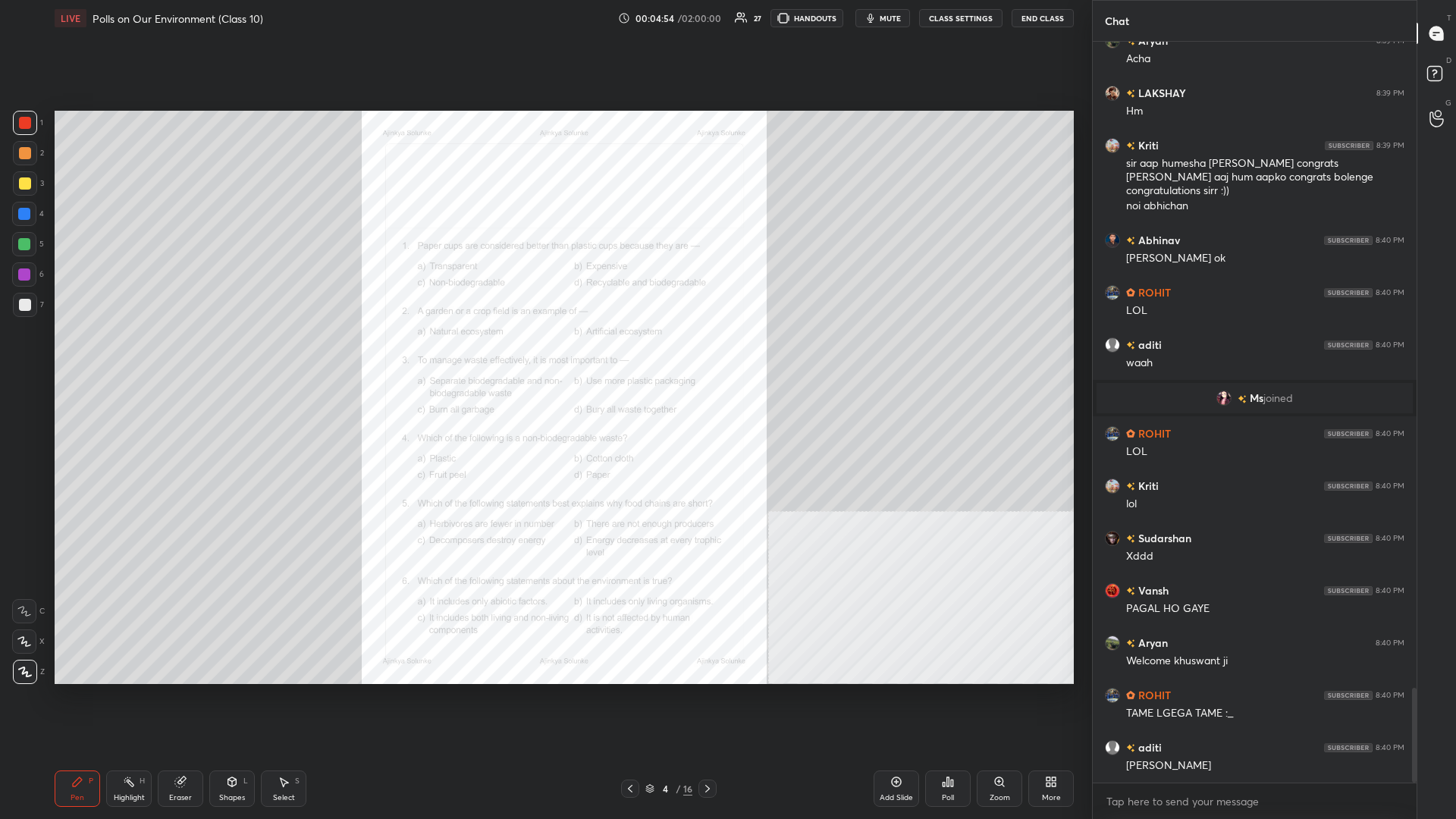
click at [544, 356] on icon at bounding box center [999, 781] width 12 height 12
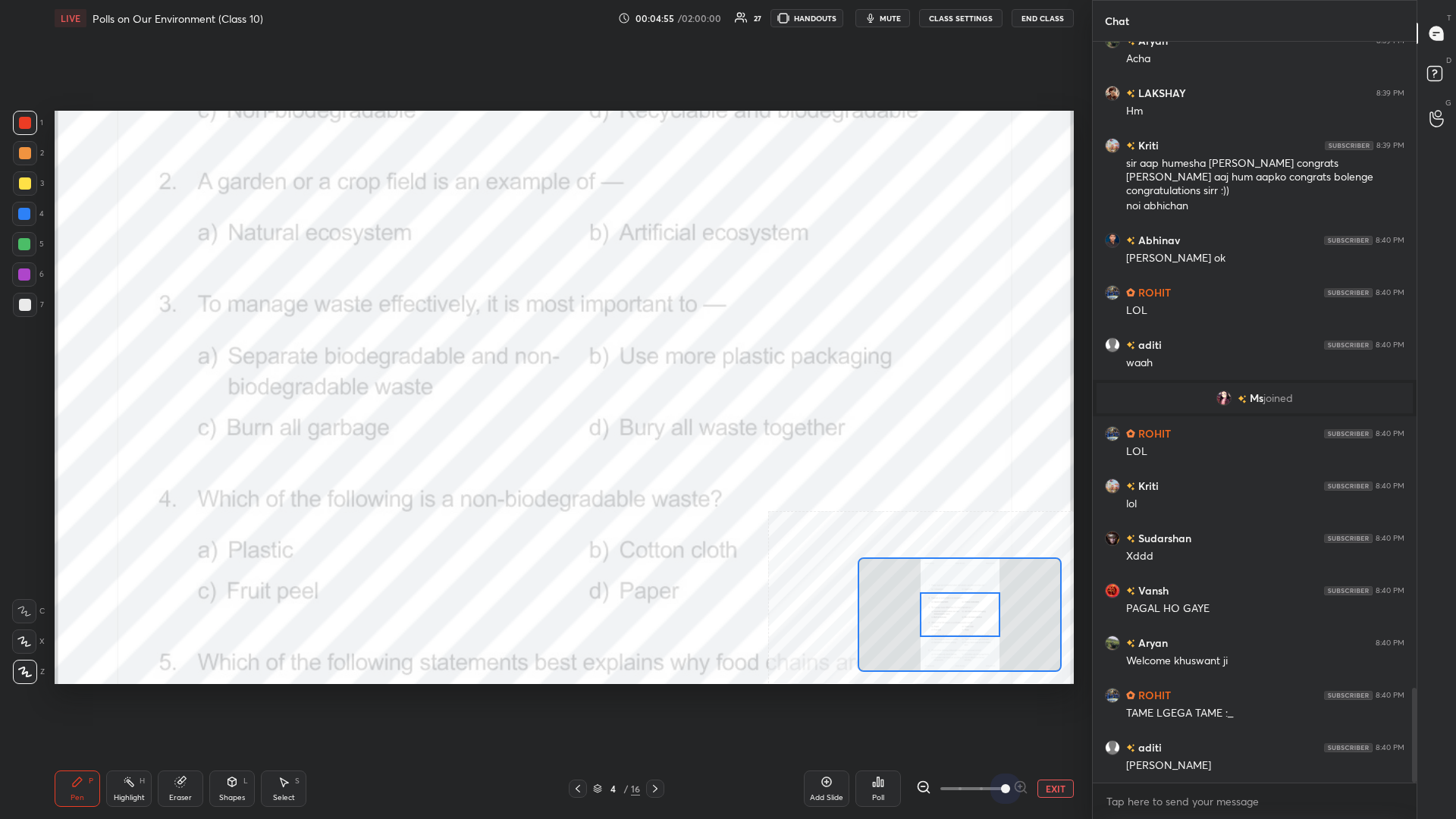
drag, startPoint x: 979, startPoint y: 781, endPoint x: 1174, endPoint y: 808, distance: 196.9
click at [544, 356] on div "1 2 3 4 5 6 7 C X Z C X Z E E Erase all H H LIVE Polls on Our Environment (Clas…" at bounding box center [728, 410] width 1456 height 819
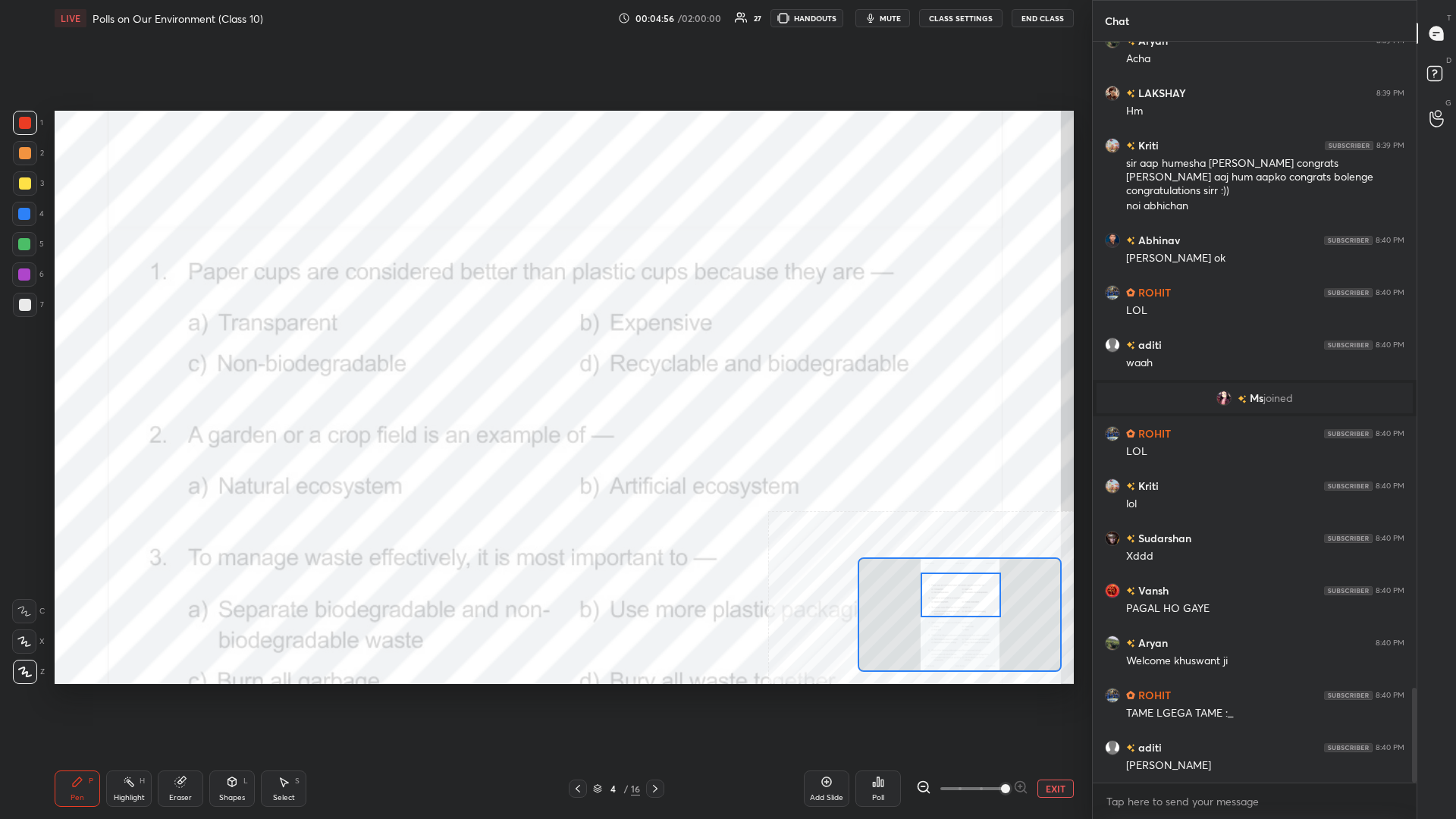
drag, startPoint x: 963, startPoint y: 617, endPoint x: 964, endPoint y: 597, distance: 20.0
click at [544, 356] on div at bounding box center [960, 594] width 81 height 44
click at [129, 356] on div "Highlight H" at bounding box center [129, 789] width 45 height 36
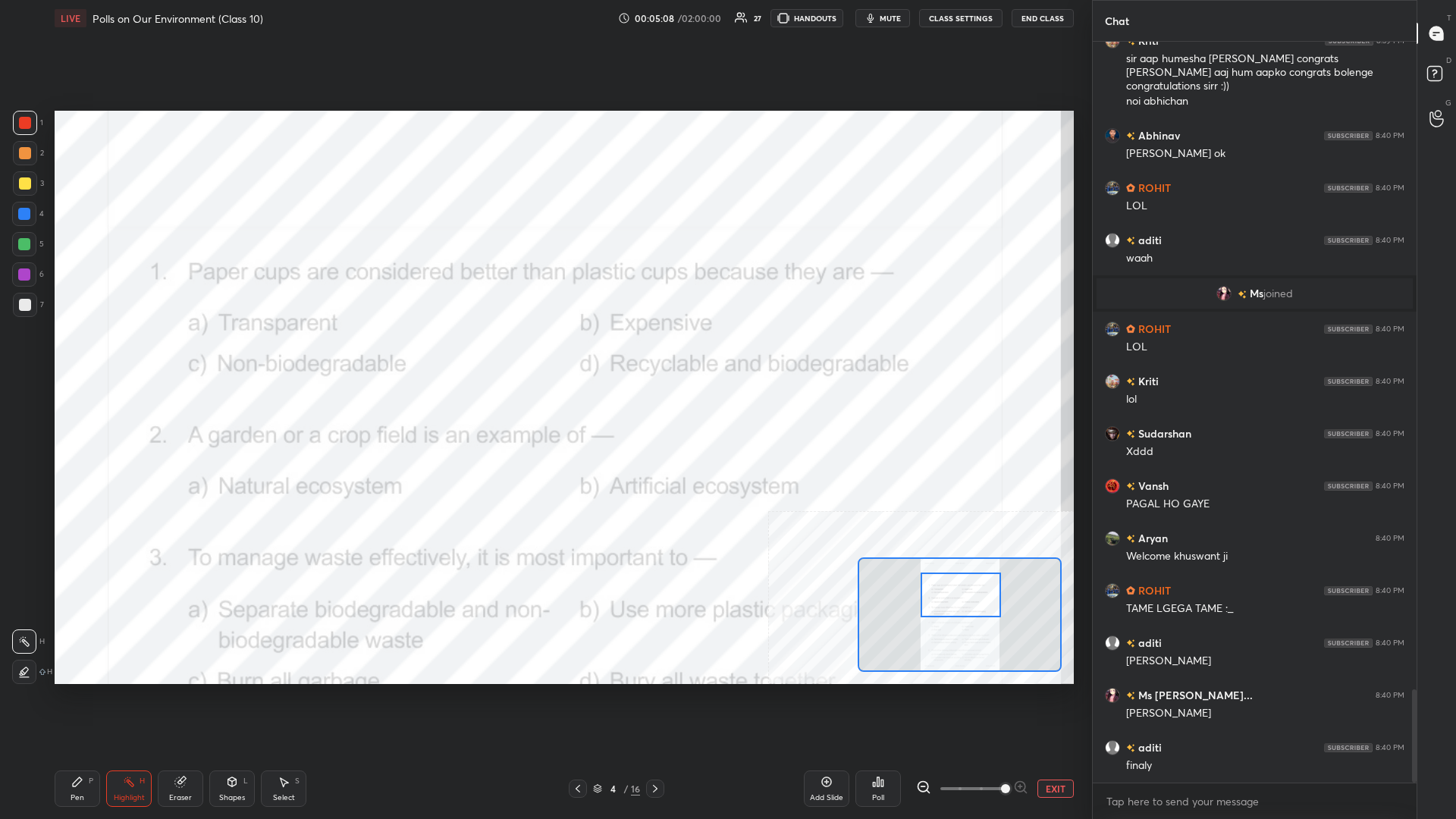
scroll to position [5211, 0]
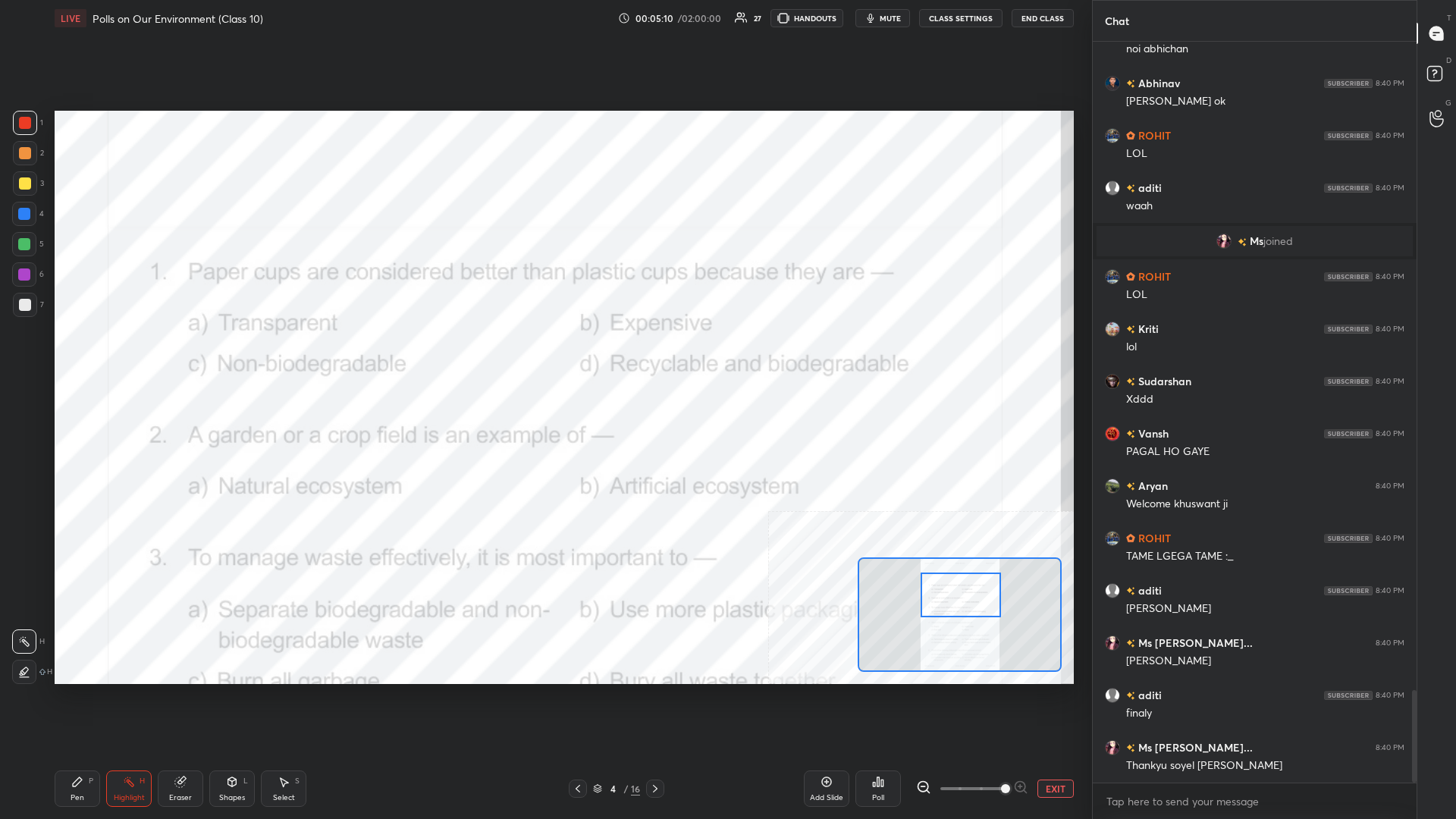
click at [544, 356] on button "EXIT" at bounding box center [1056, 789] width 36 height 18
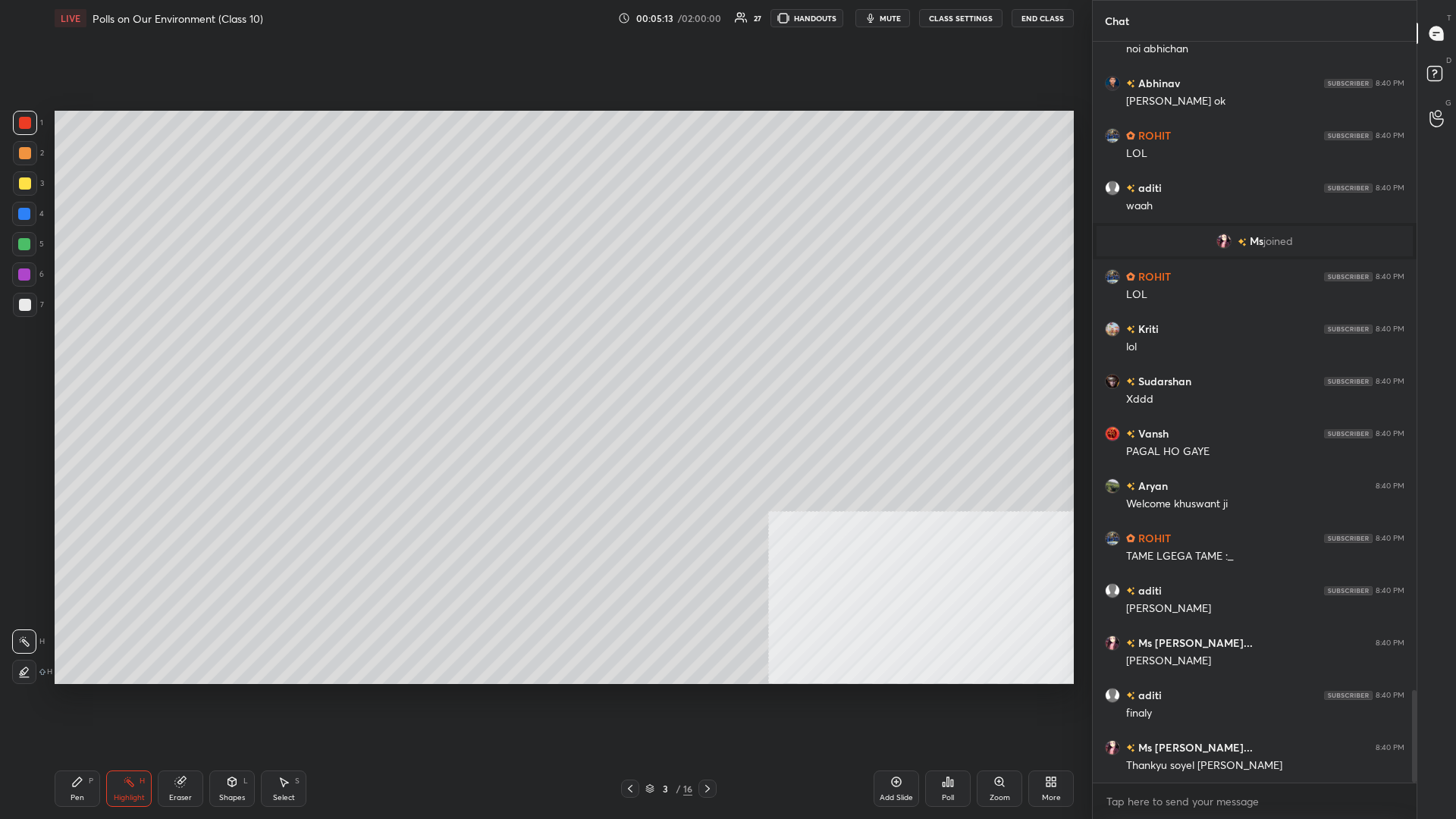
click at [544, 356] on div "Poll" at bounding box center [948, 789] width 45 height 36
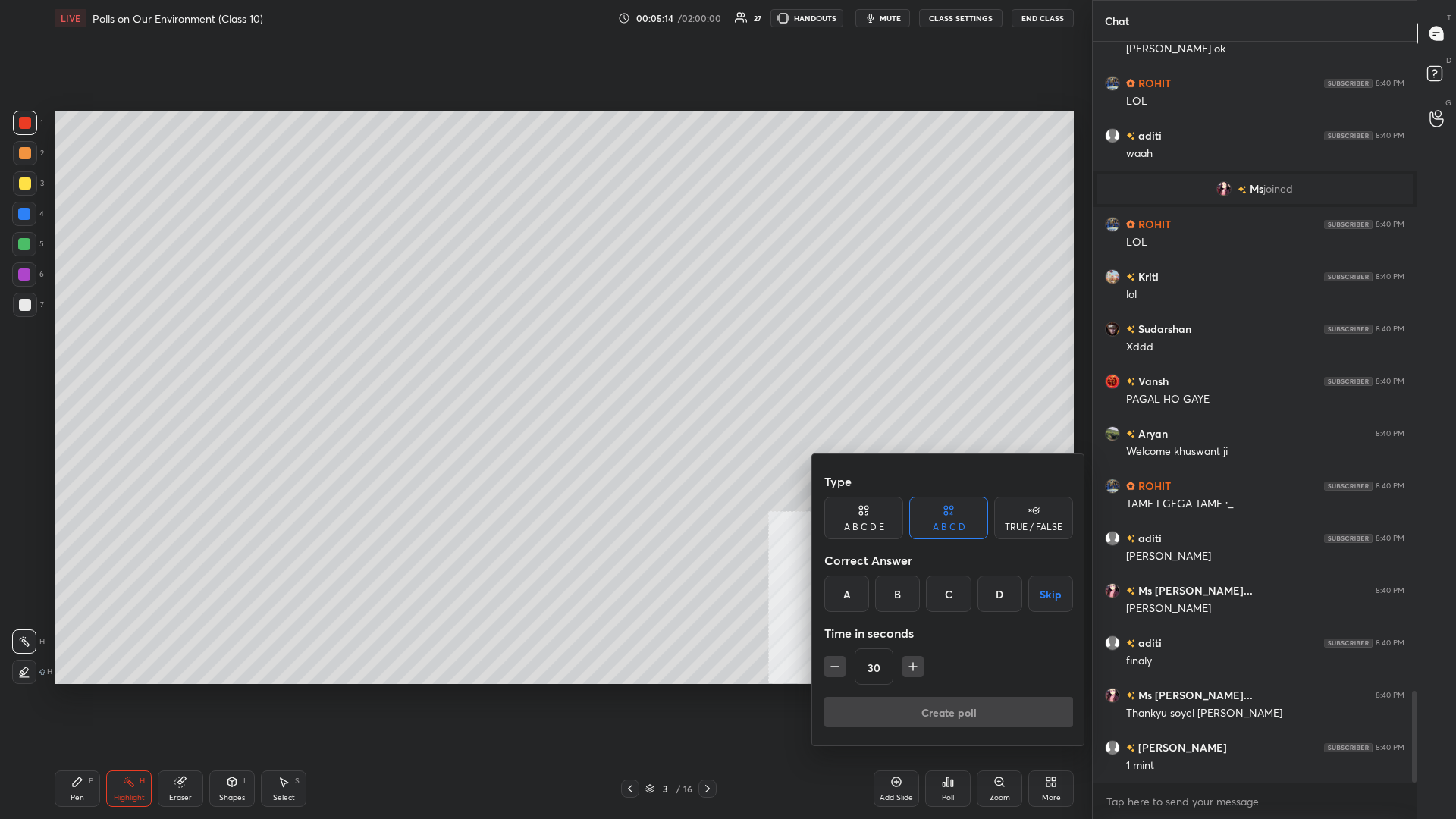
click at [544, 356] on icon "button" at bounding box center [834, 667] width 15 height 15
type input "15"
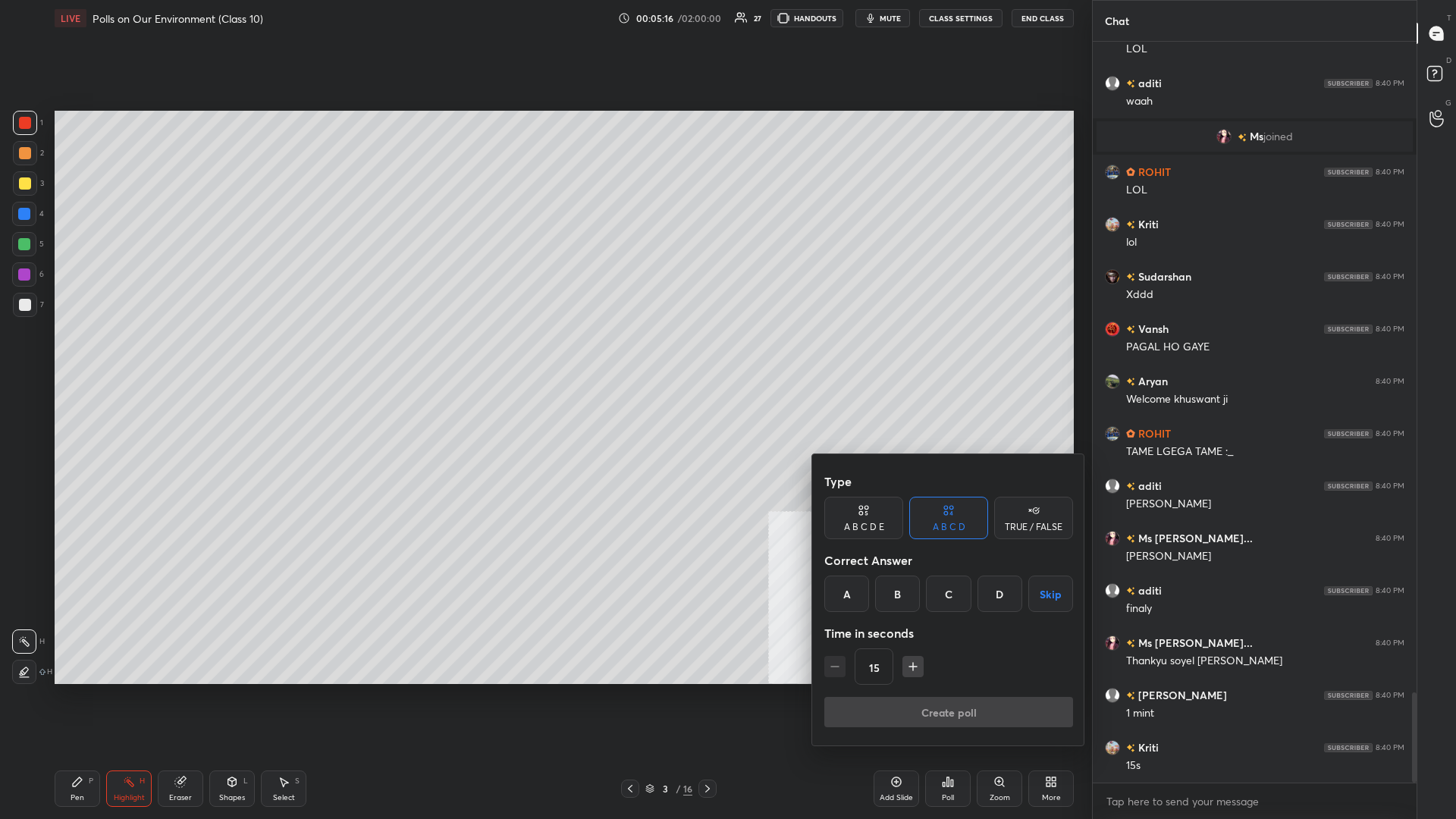
scroll to position [5369, 0]
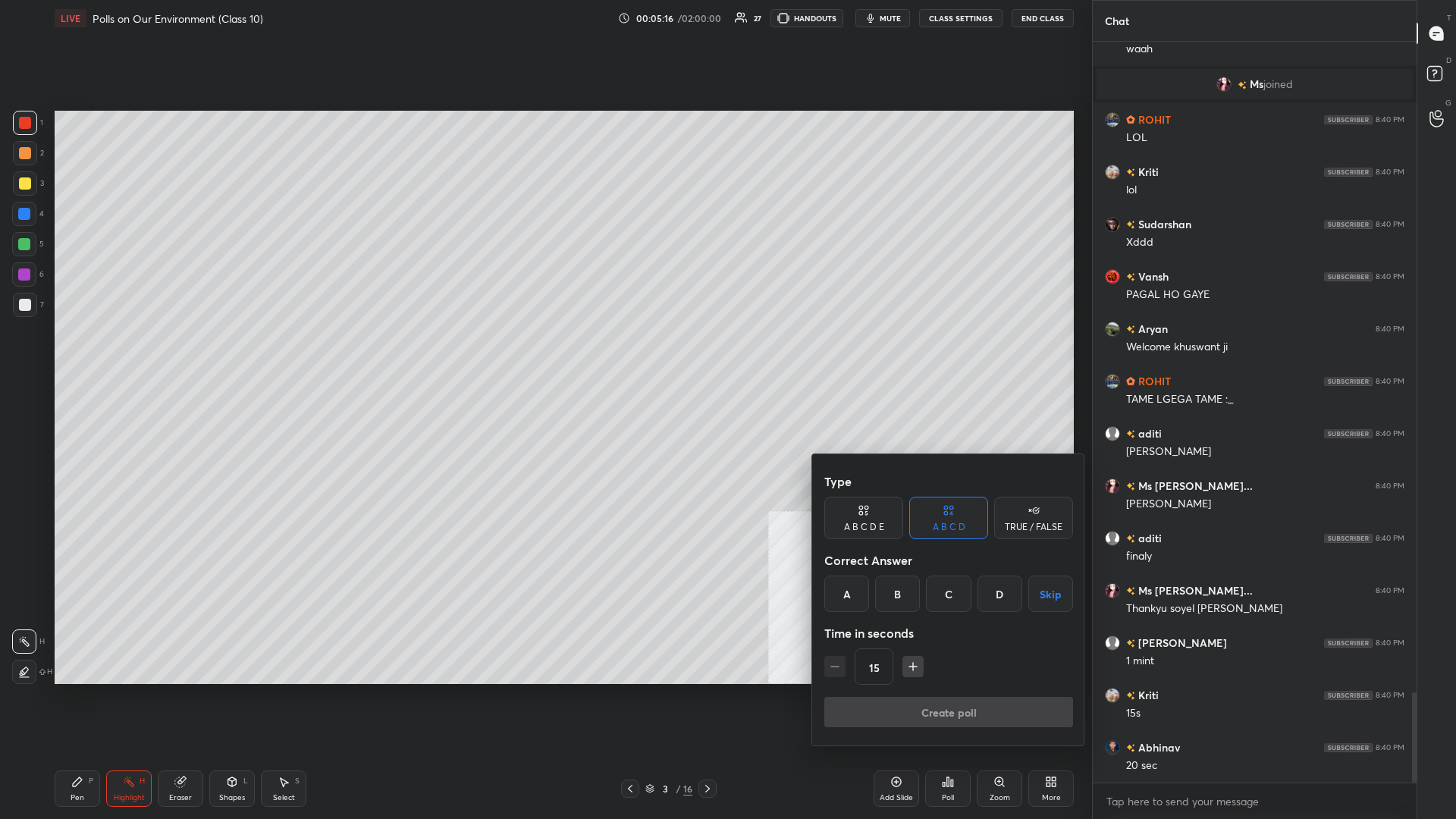
click at [544, 356] on div at bounding box center [728, 410] width 1456 height 819
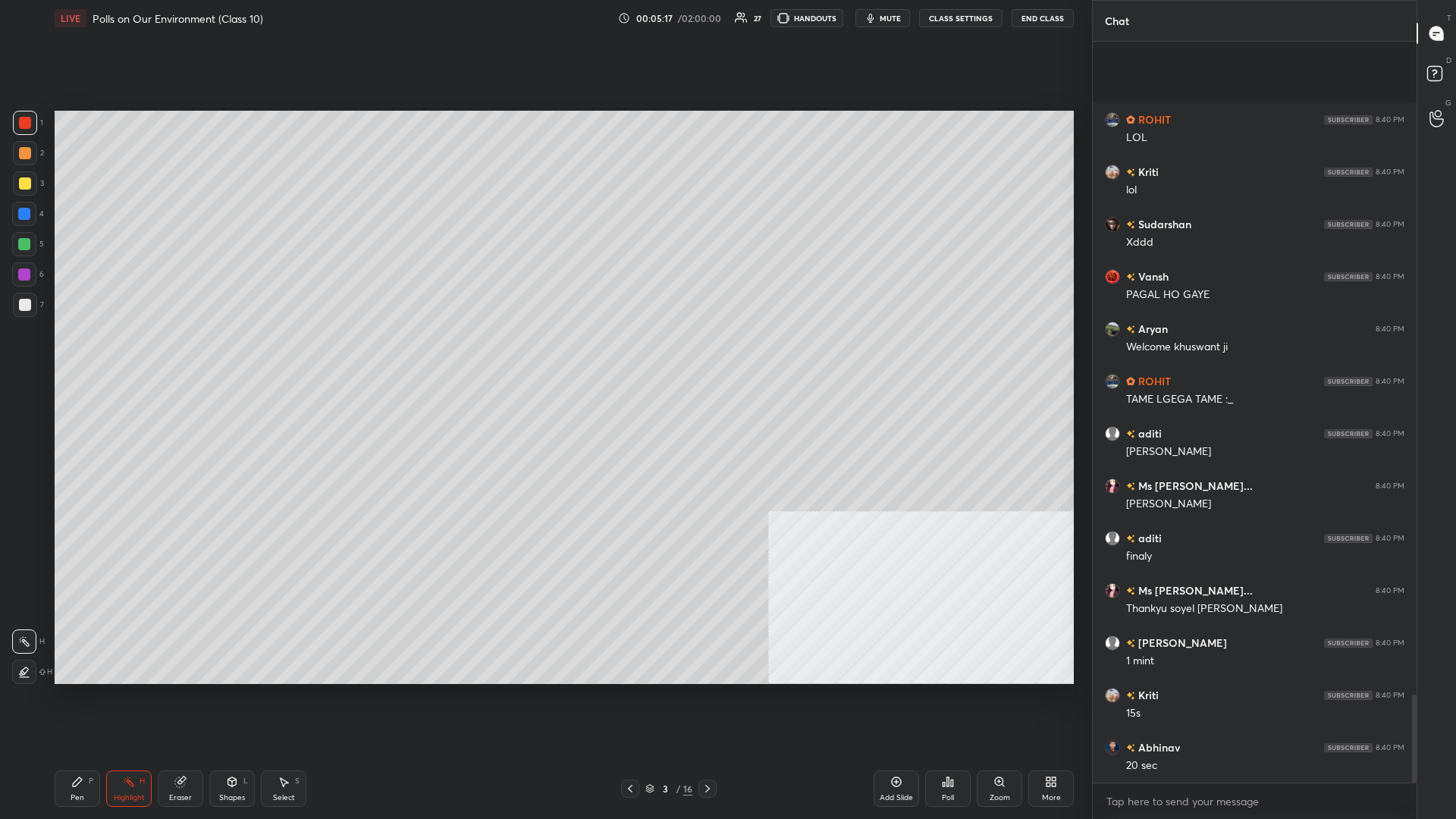
scroll to position [5526, 0]
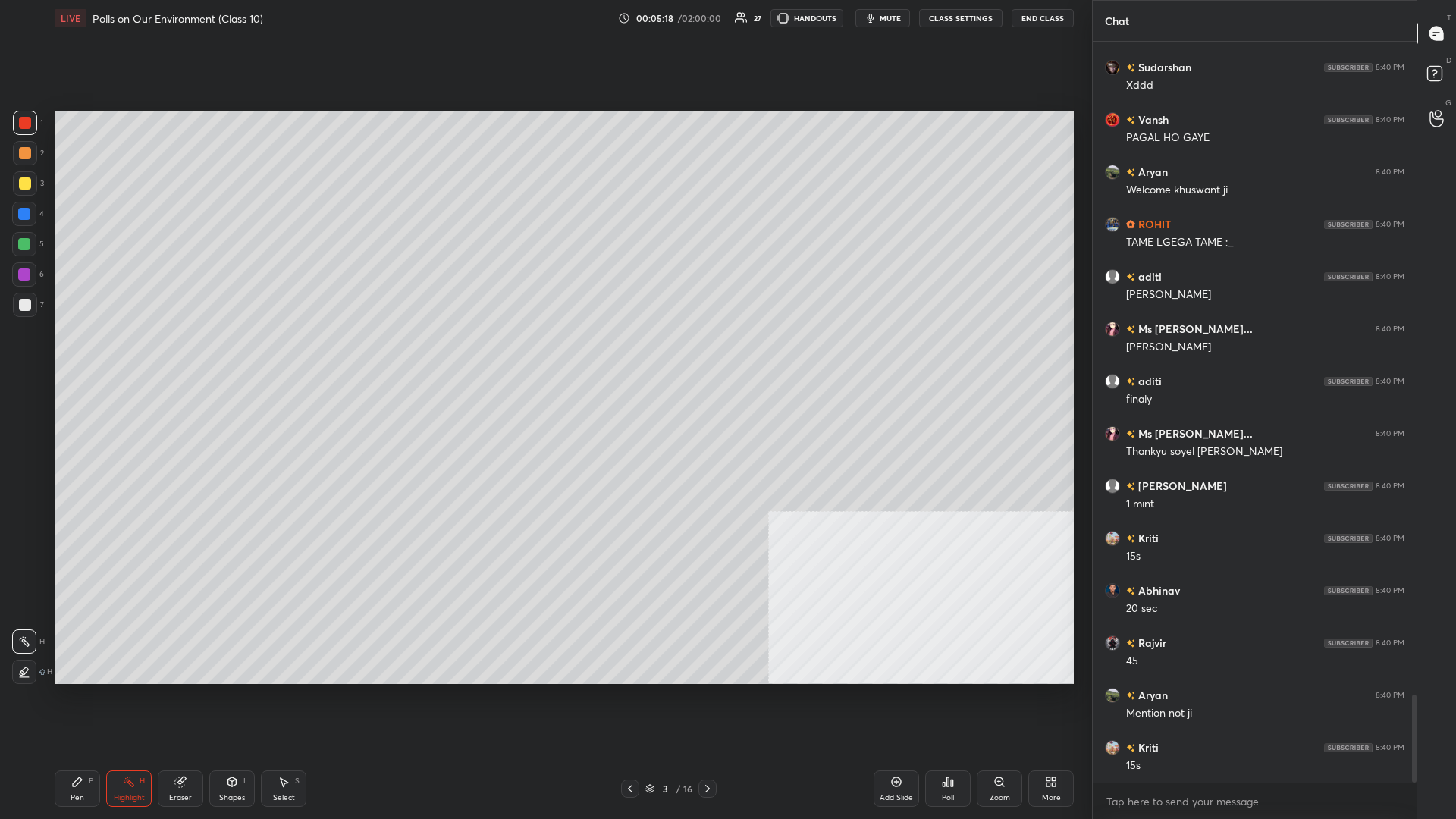
click at [47, 356] on div "1 2 3 4 5 6 7 C X Z C X Z E E Erase all H H LIVE Polls on Our Environment (Clas…" at bounding box center [540, 410] width 1080 height 819
click at [65, 356] on div "Pen P" at bounding box center [77, 789] width 45 height 36
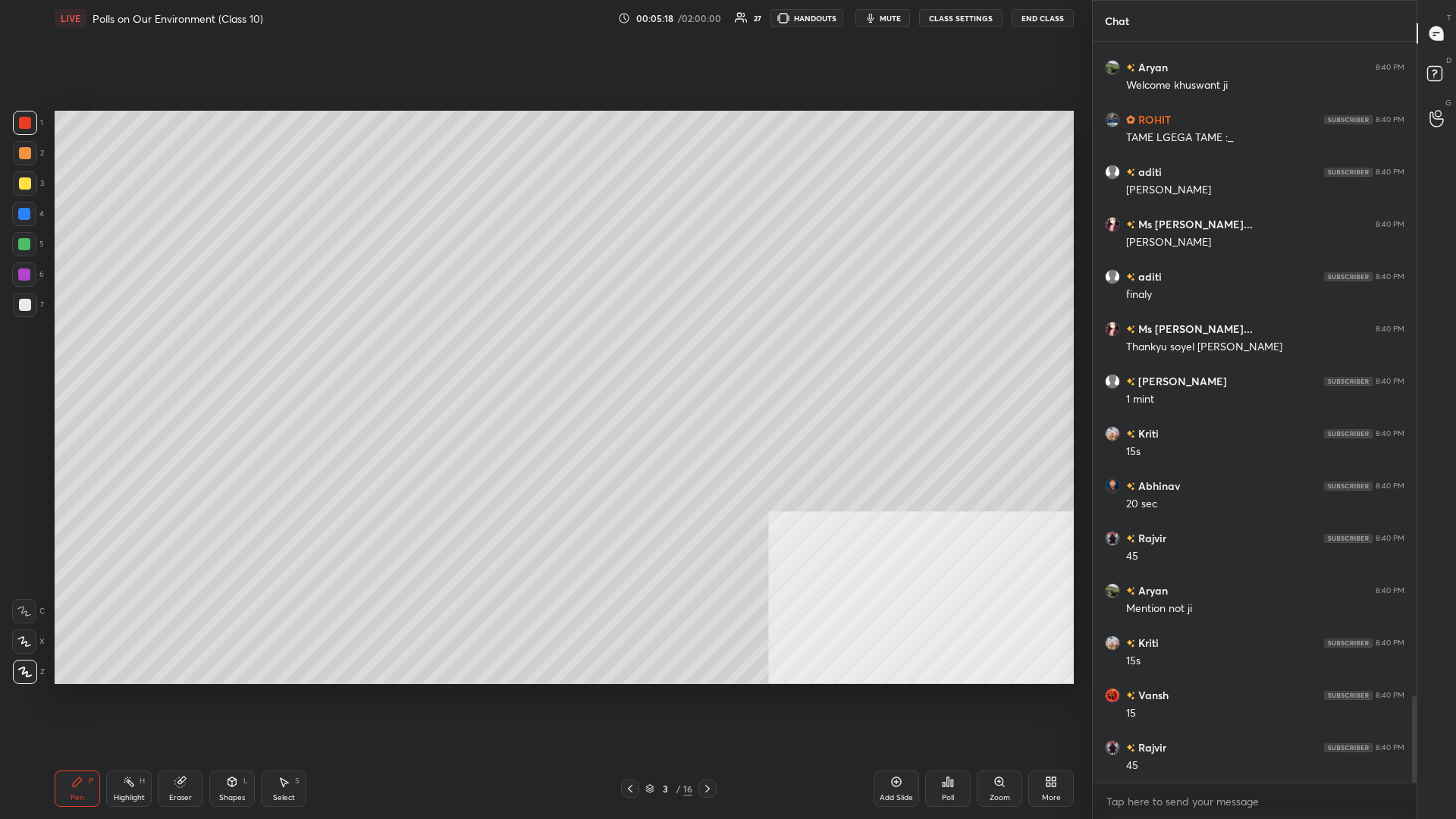
scroll to position [5682, 0]
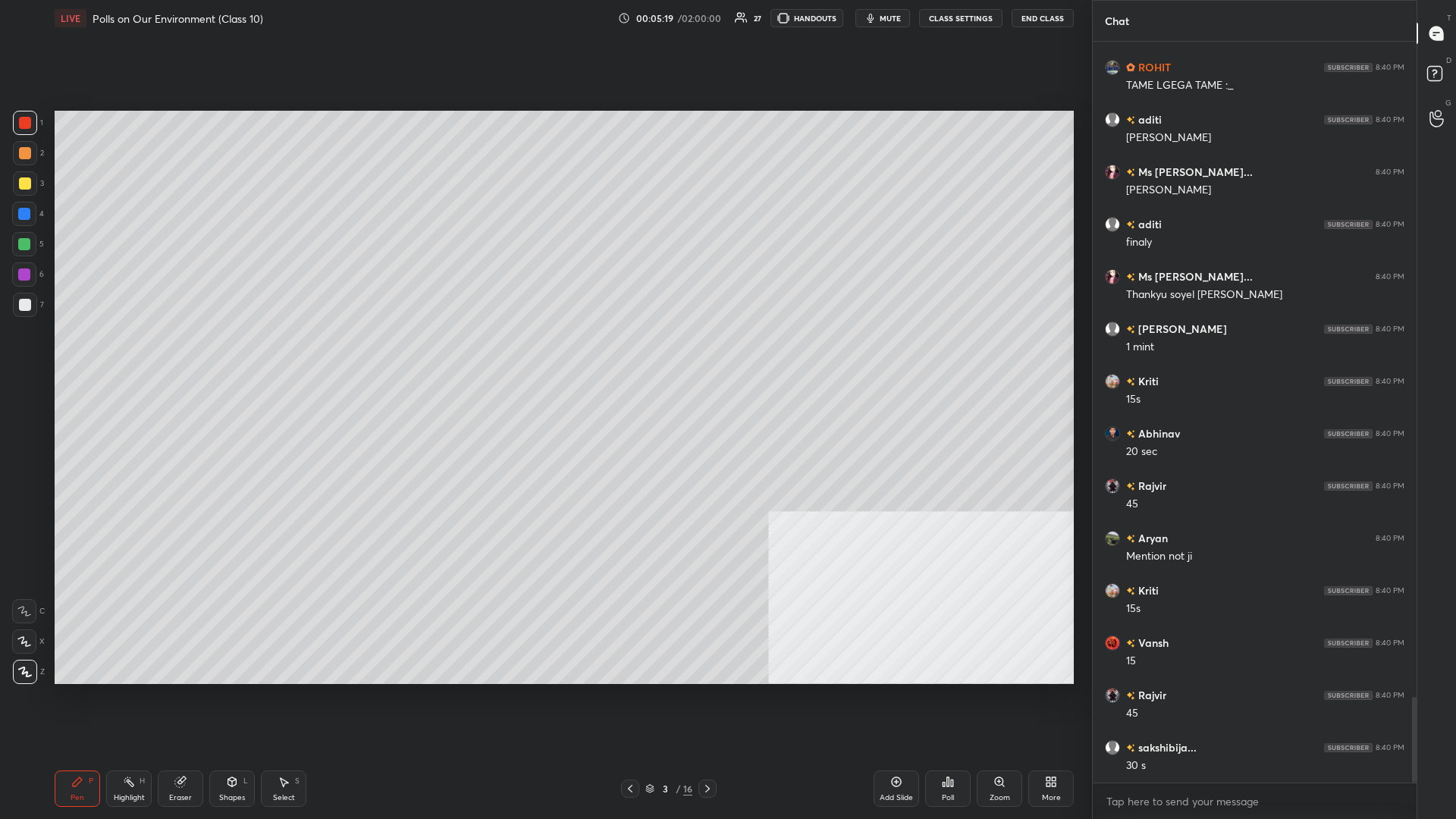
click at [37, 178] on div "3" at bounding box center [28, 183] width 31 height 24
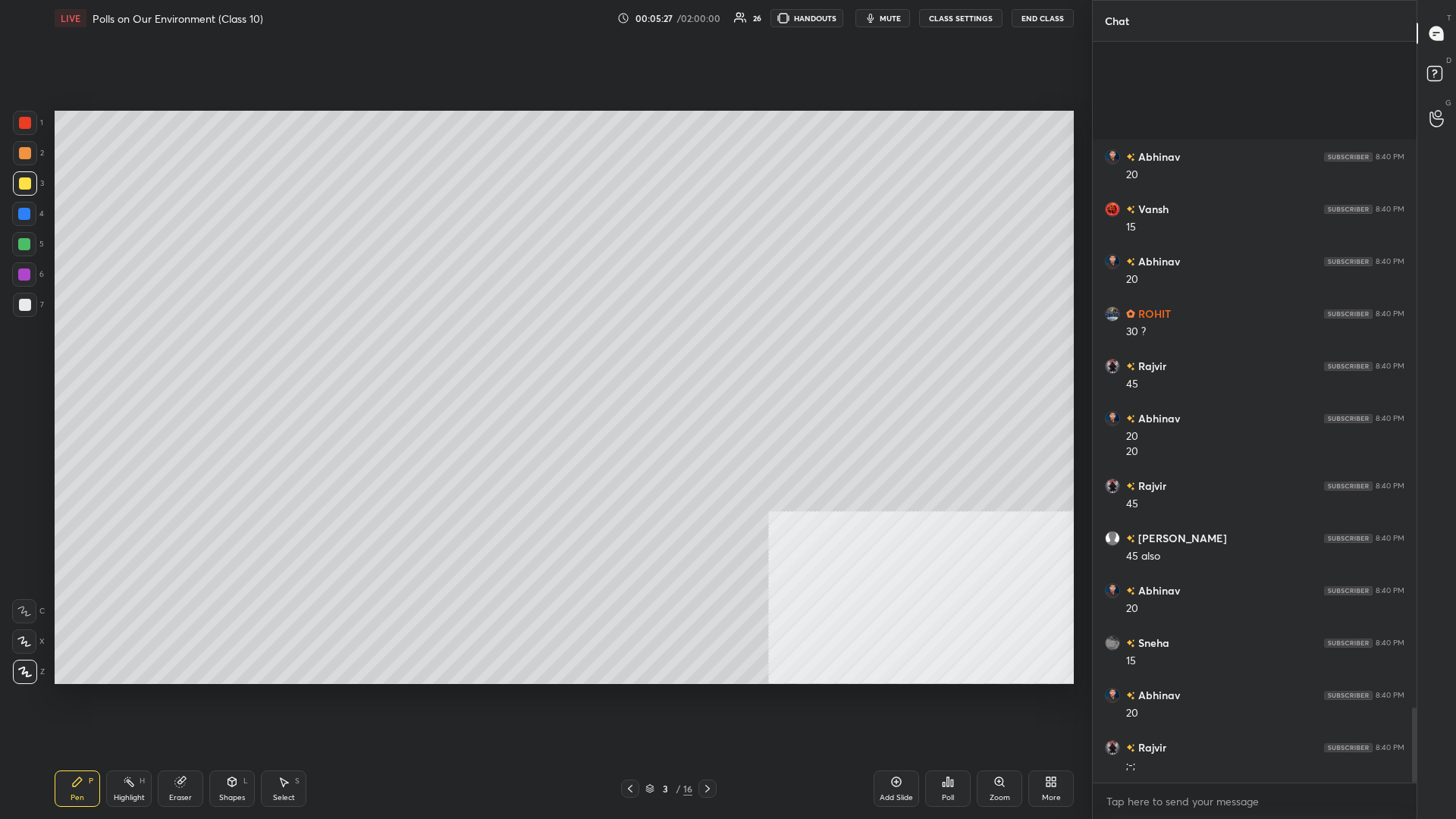
scroll to position [6603, 0]
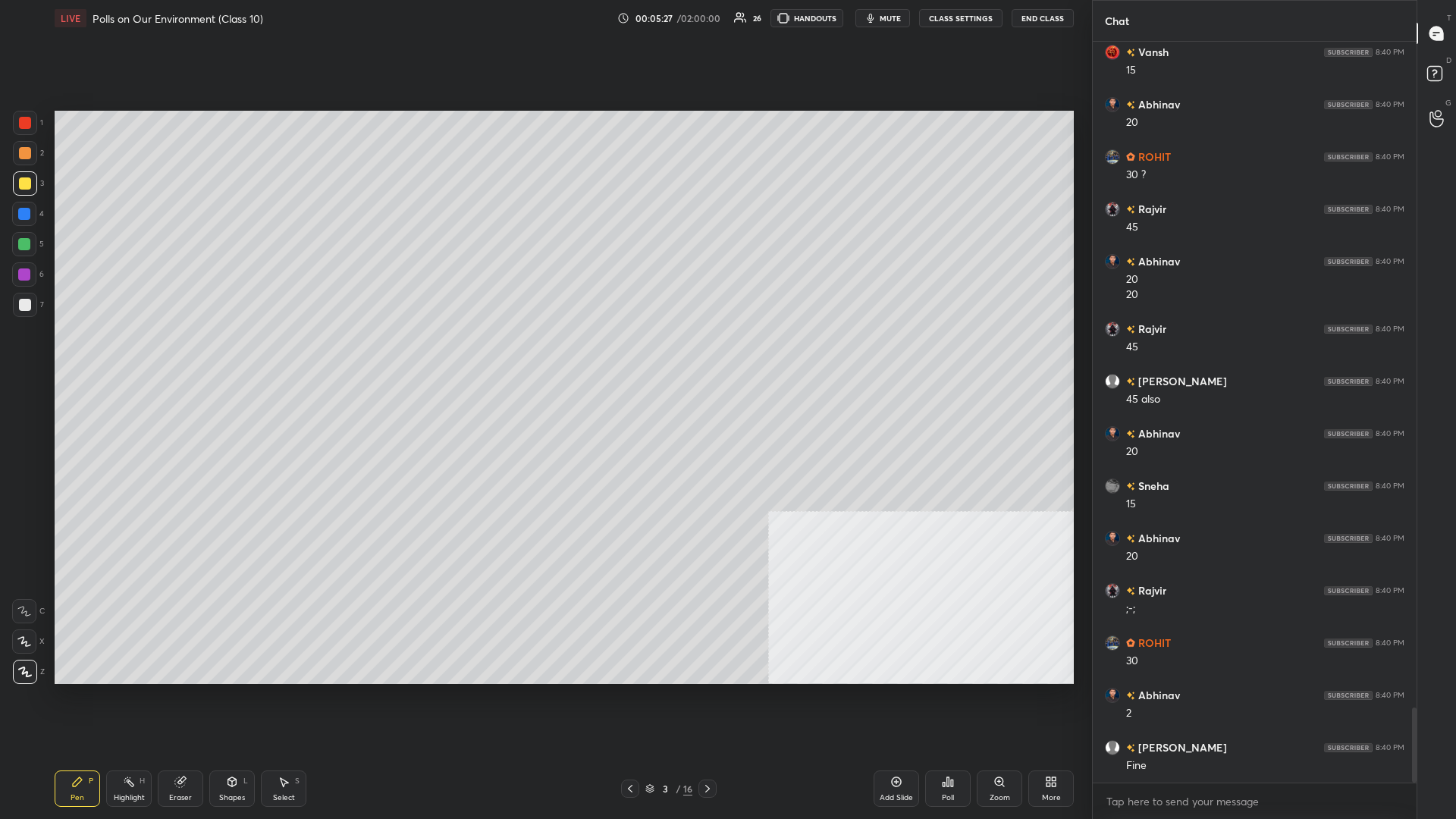
click at [35, 306] on div at bounding box center [24, 304] width 24 height 24
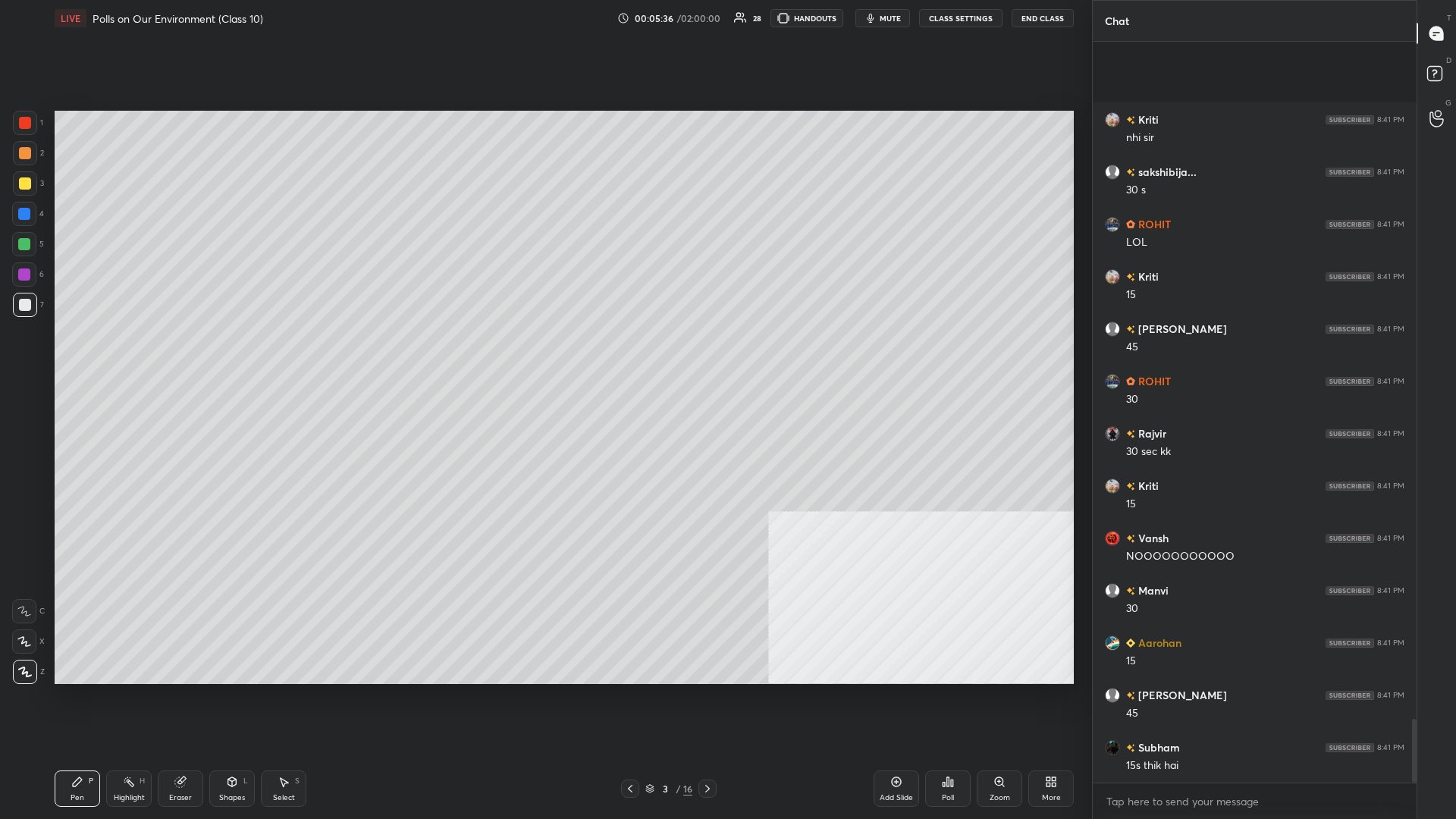
scroll to position [0, 0]
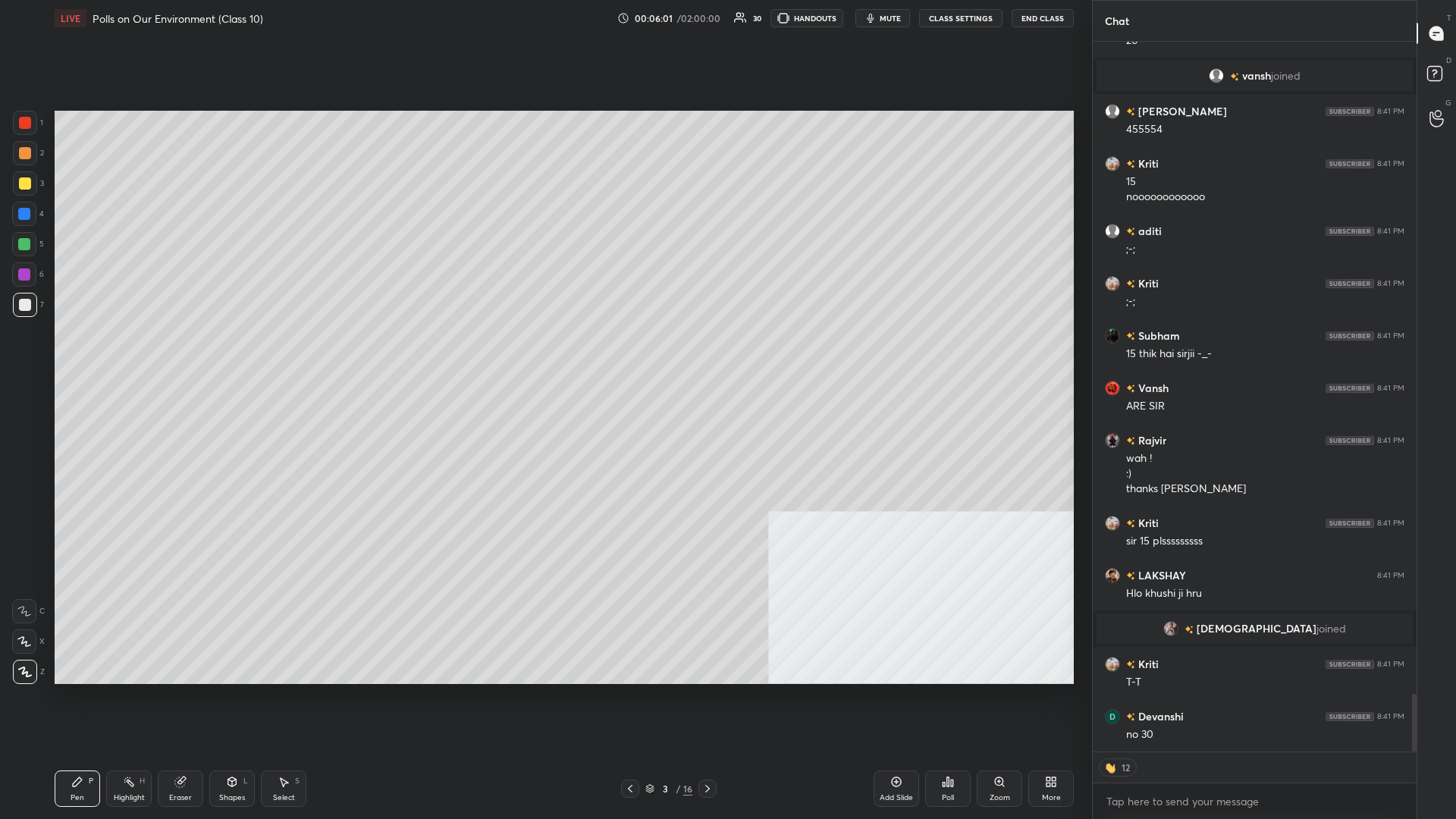
click at [544, 356] on div "3" at bounding box center [665, 789] width 15 height 9
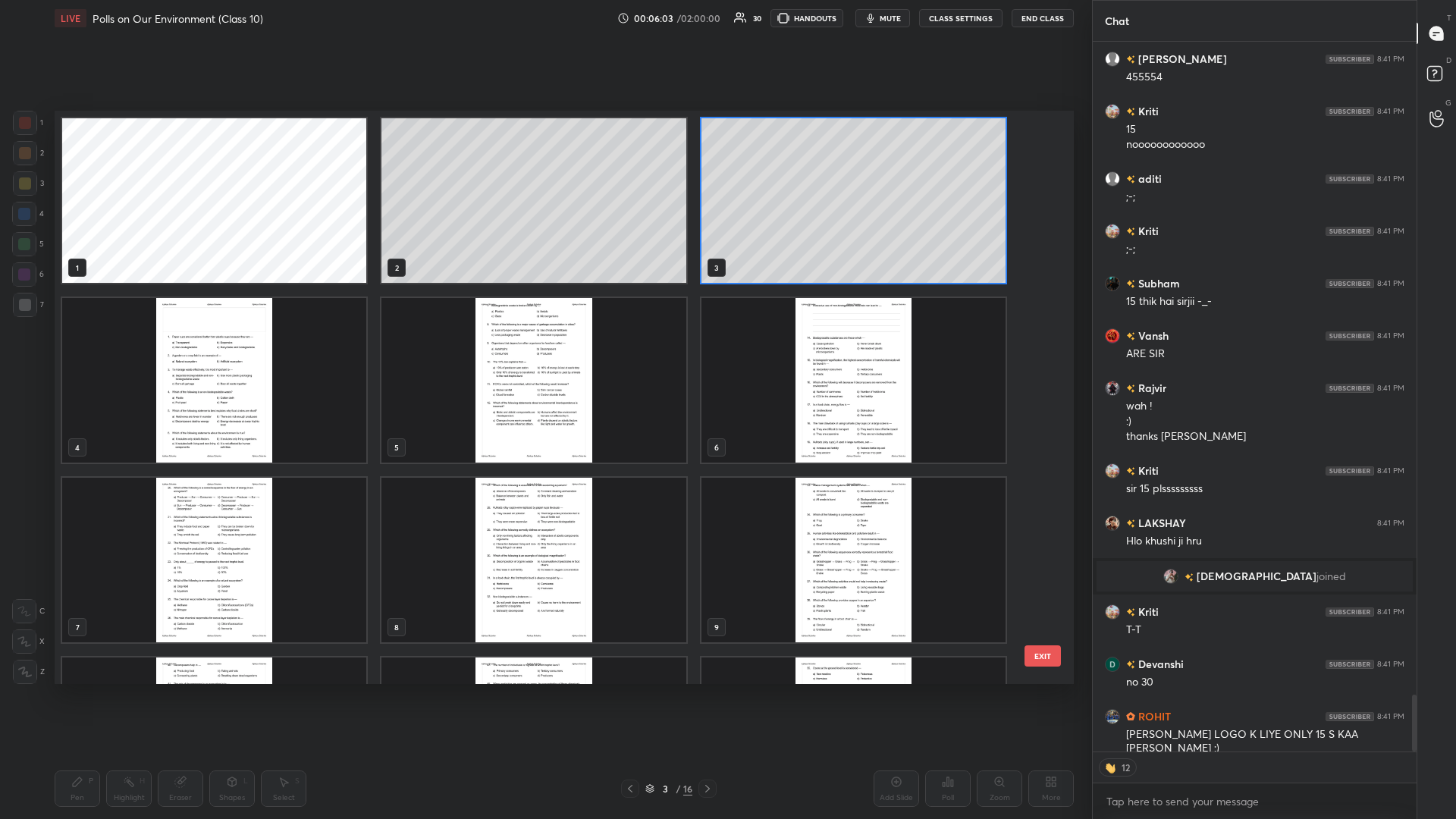
click at [335, 356] on img "grid" at bounding box center [215, 381] width 304 height 165
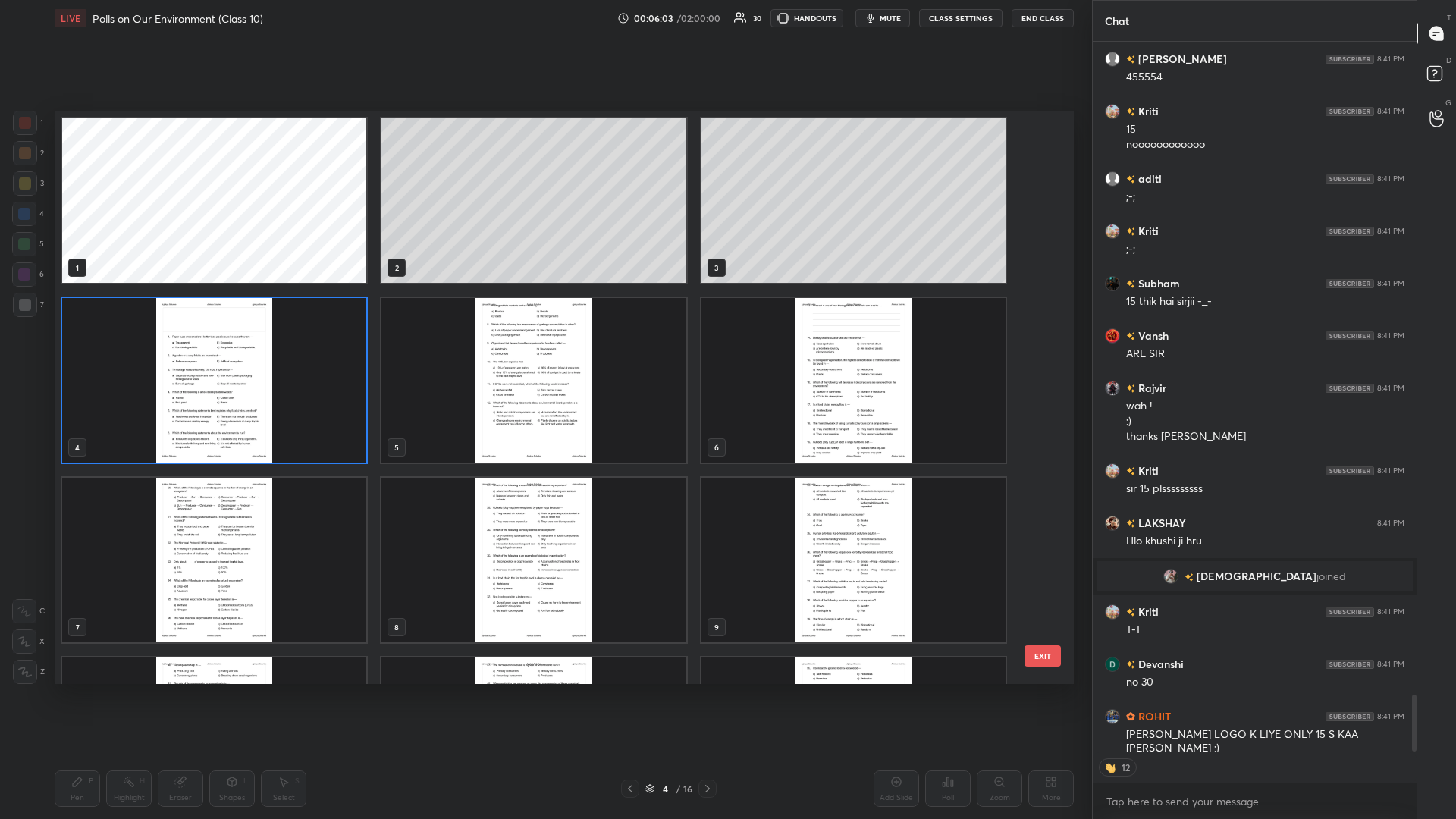
click at [335, 356] on img "grid" at bounding box center [215, 381] width 304 height 165
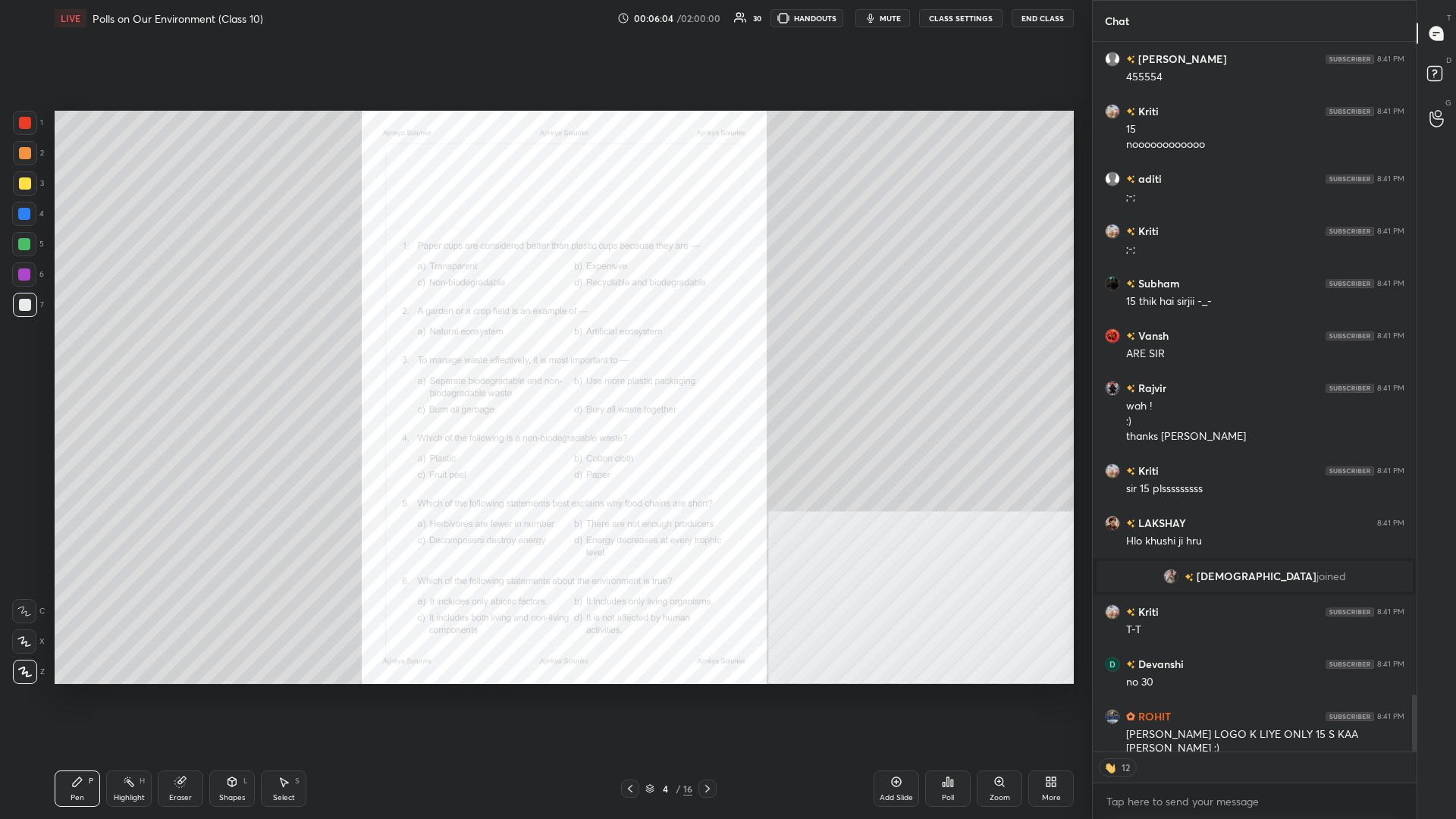
click at [544, 356] on div "Zoom" at bounding box center [1000, 798] width 21 height 7
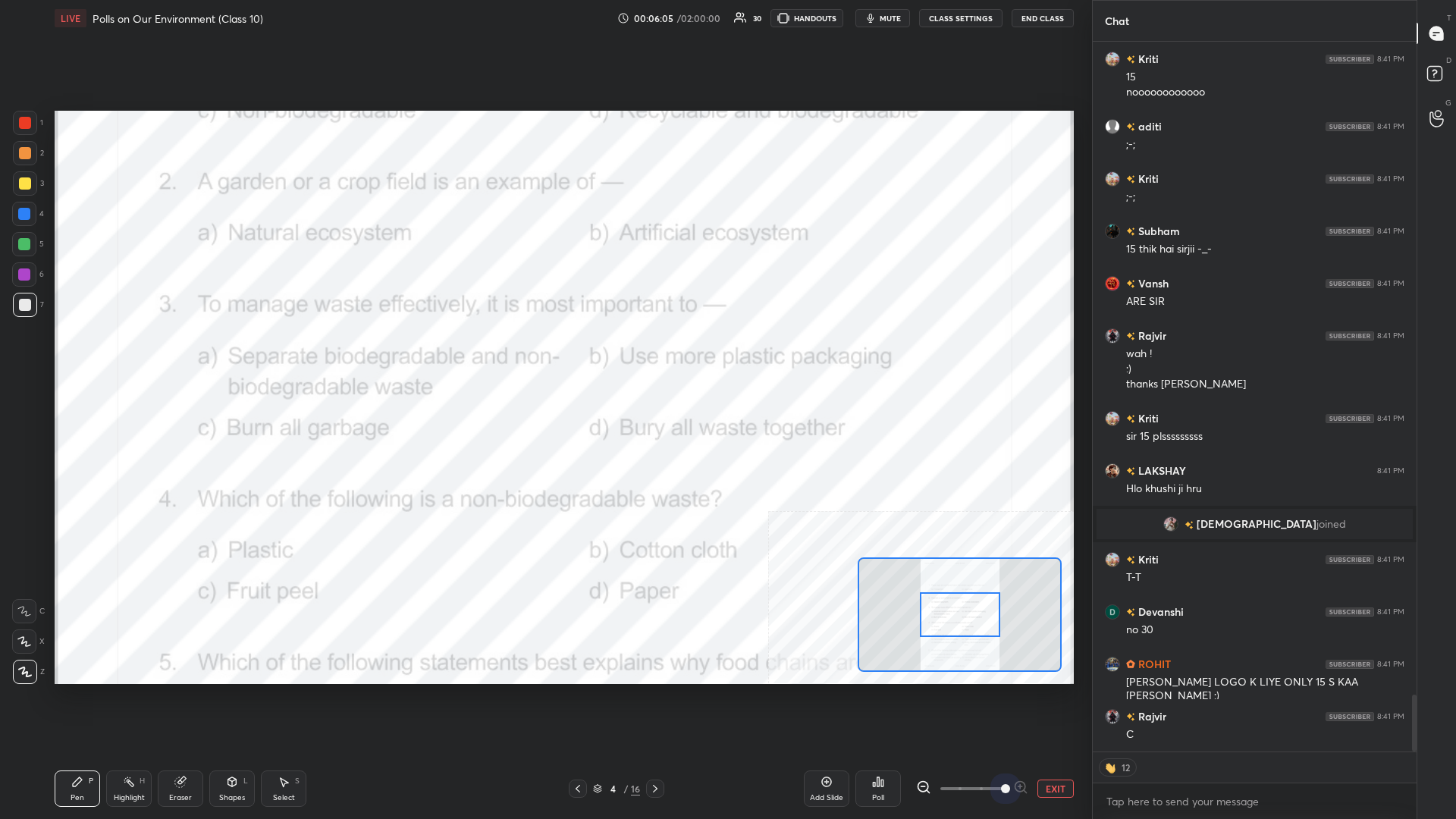
drag, startPoint x: 974, startPoint y: 785, endPoint x: 1074, endPoint y: 781, distance: 100.1
click at [544, 356] on div "EXIT" at bounding box center [995, 789] width 158 height 18
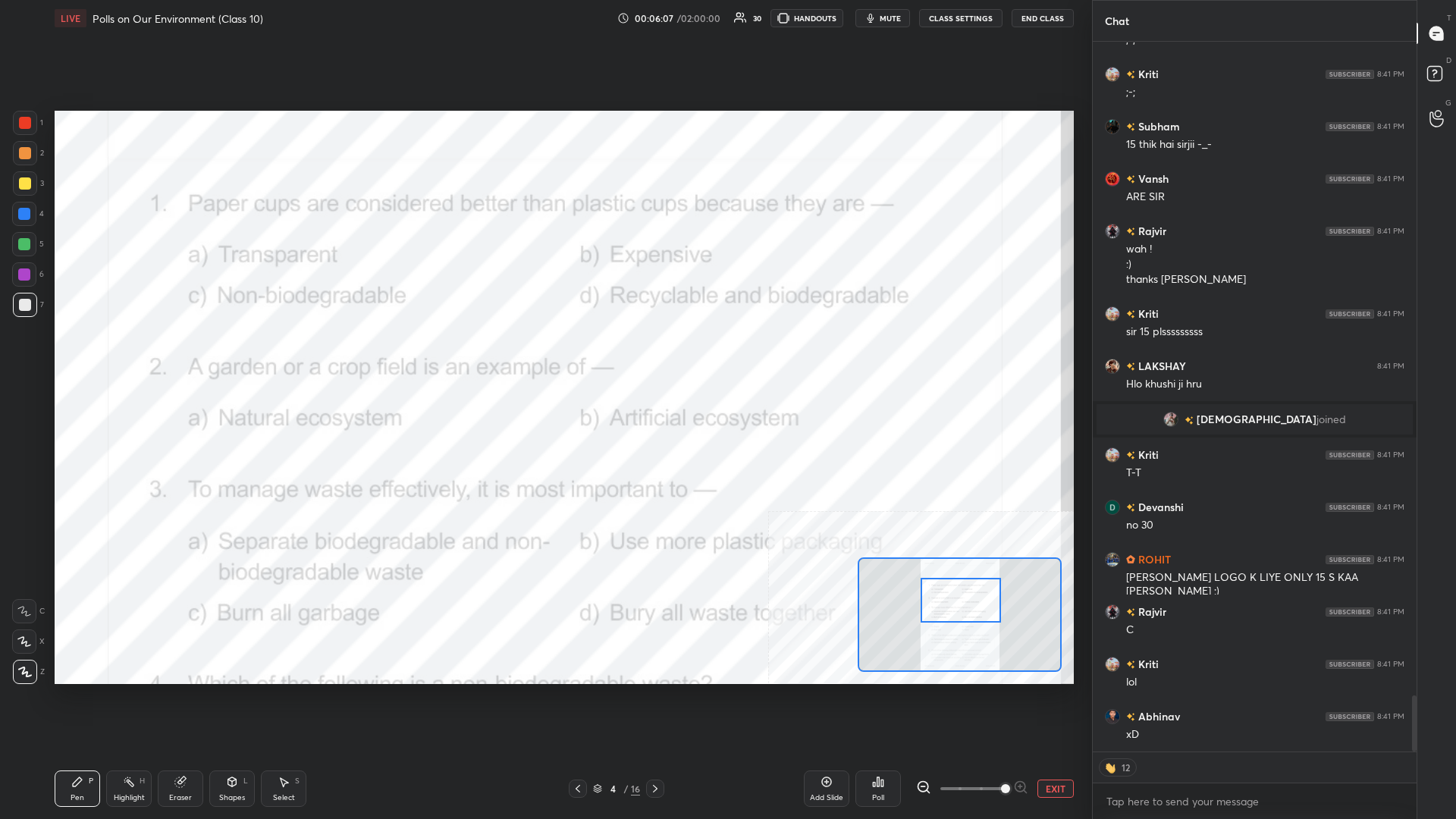
drag, startPoint x: 969, startPoint y: 631, endPoint x: 969, endPoint y: 617, distance: 14.0
click at [544, 356] on div at bounding box center [960, 600] width 81 height 44
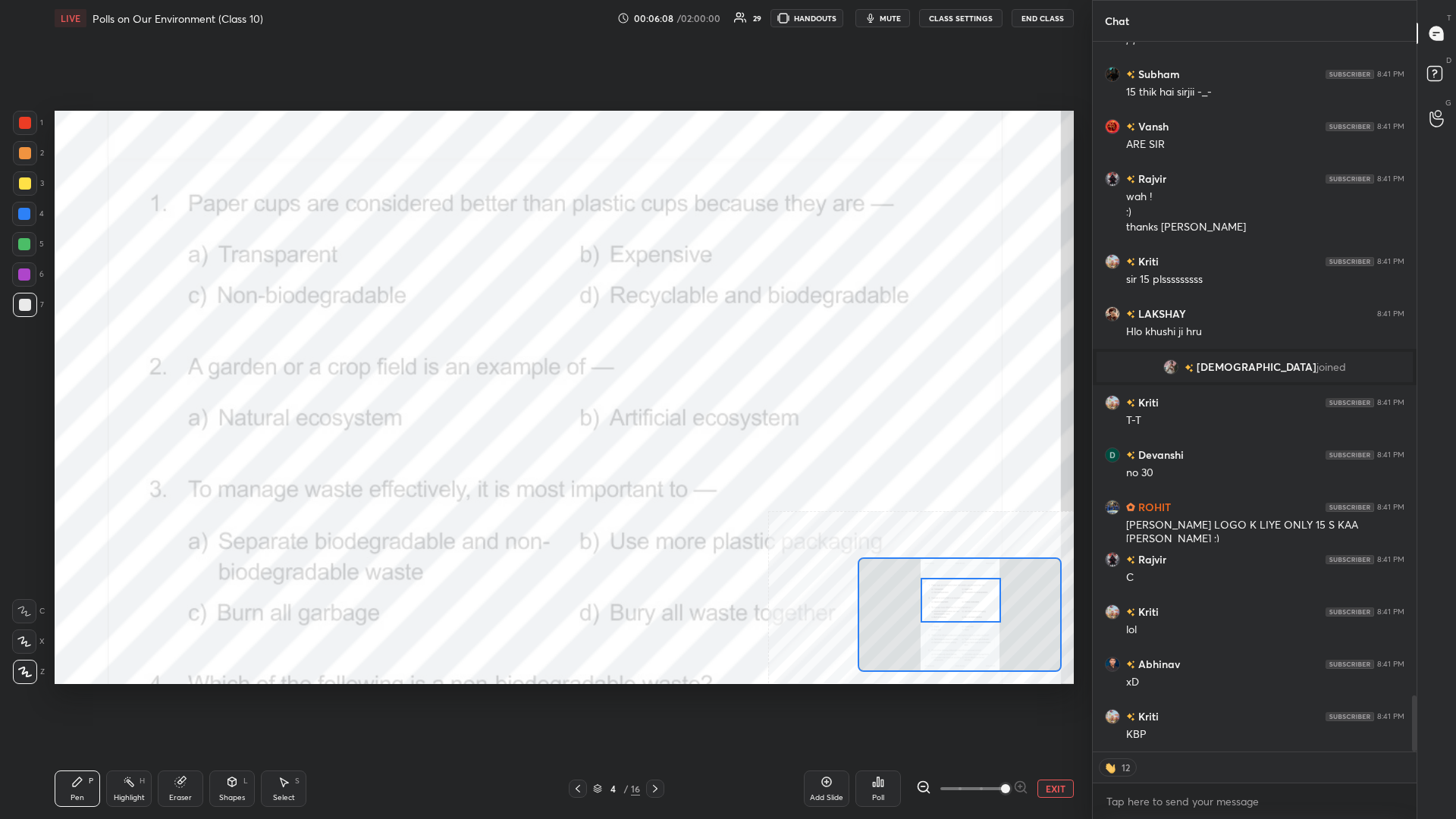
click at [131, 356] on icon at bounding box center [129, 781] width 12 height 12
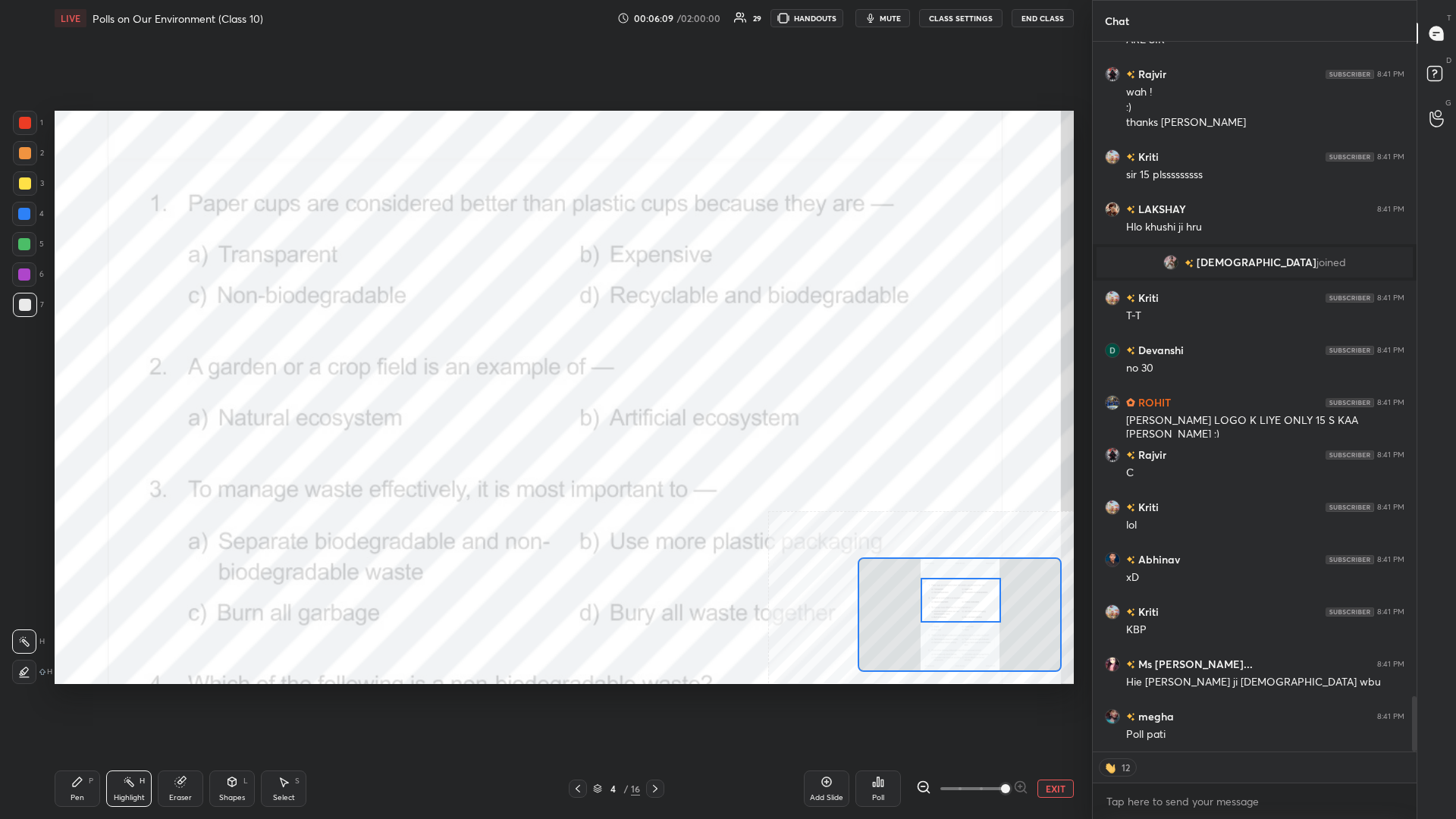
type textarea "x"
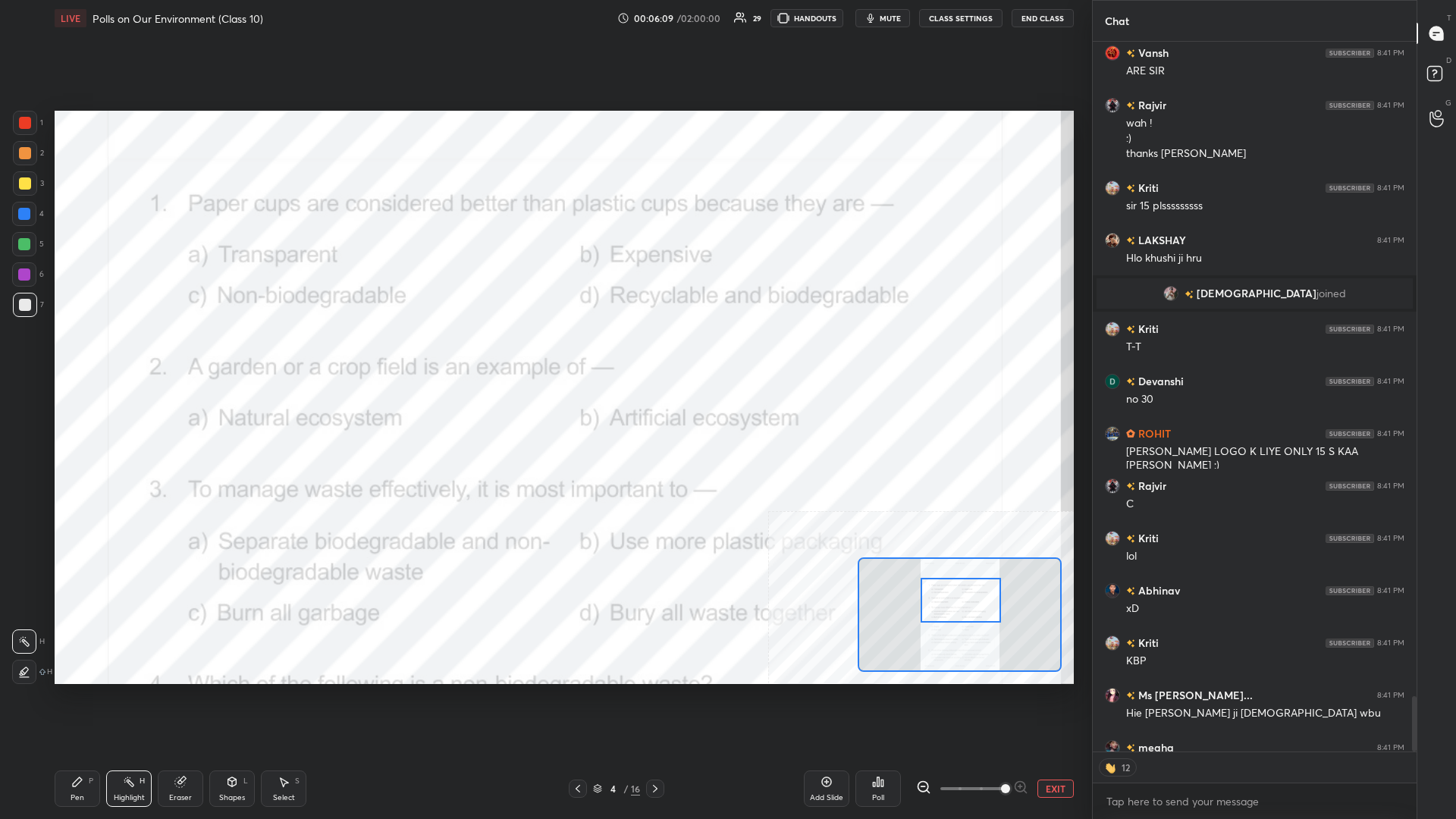
click at [16, 120] on div at bounding box center [24, 122] width 24 height 24
click at [544, 356] on icon at bounding box center [878, 781] width 12 height 12
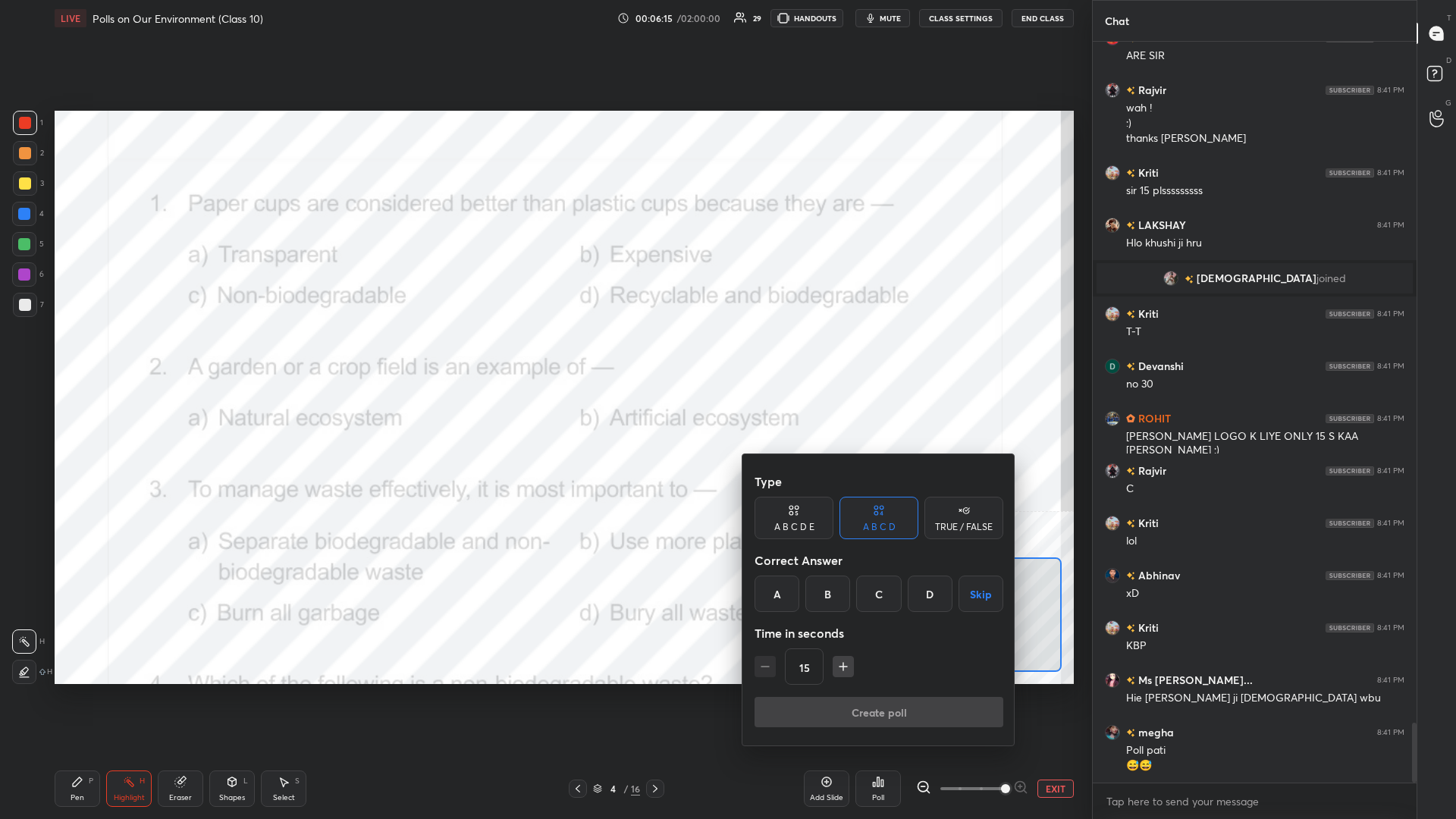
click at [544, 356] on div "D" at bounding box center [930, 593] width 44 height 36
click at [544, 356] on div "15" at bounding box center [879, 667] width 249 height 36
click at [544, 356] on icon "button" at bounding box center [844, 667] width 15 height 15
type input "30"
click at [544, 356] on button "Create poll" at bounding box center [879, 711] width 249 height 30
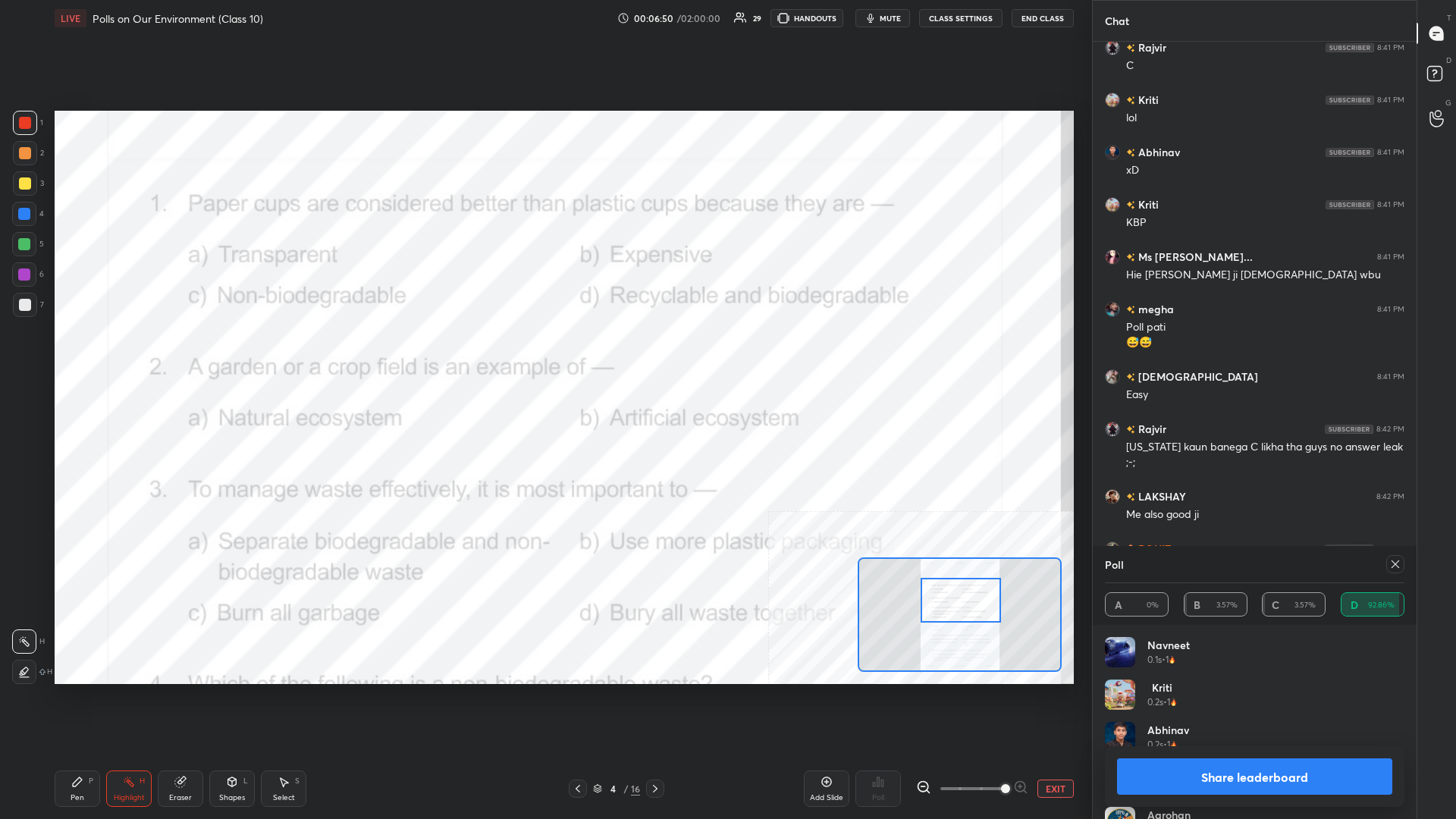
click at [544, 356] on button "Share leaderboard" at bounding box center [1255, 776] width 275 height 36
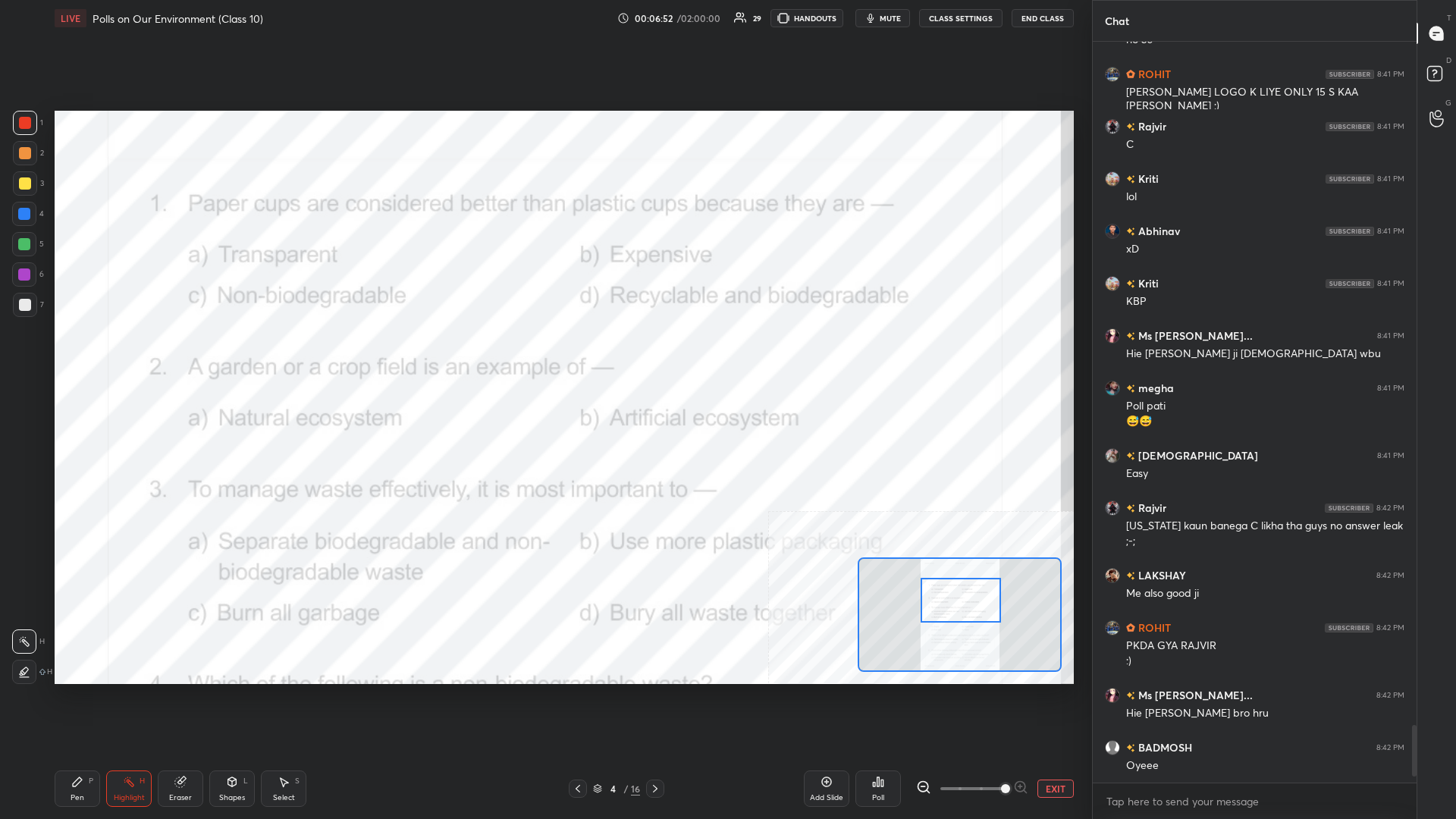
click at [81, 356] on icon at bounding box center [77, 781] width 12 height 12
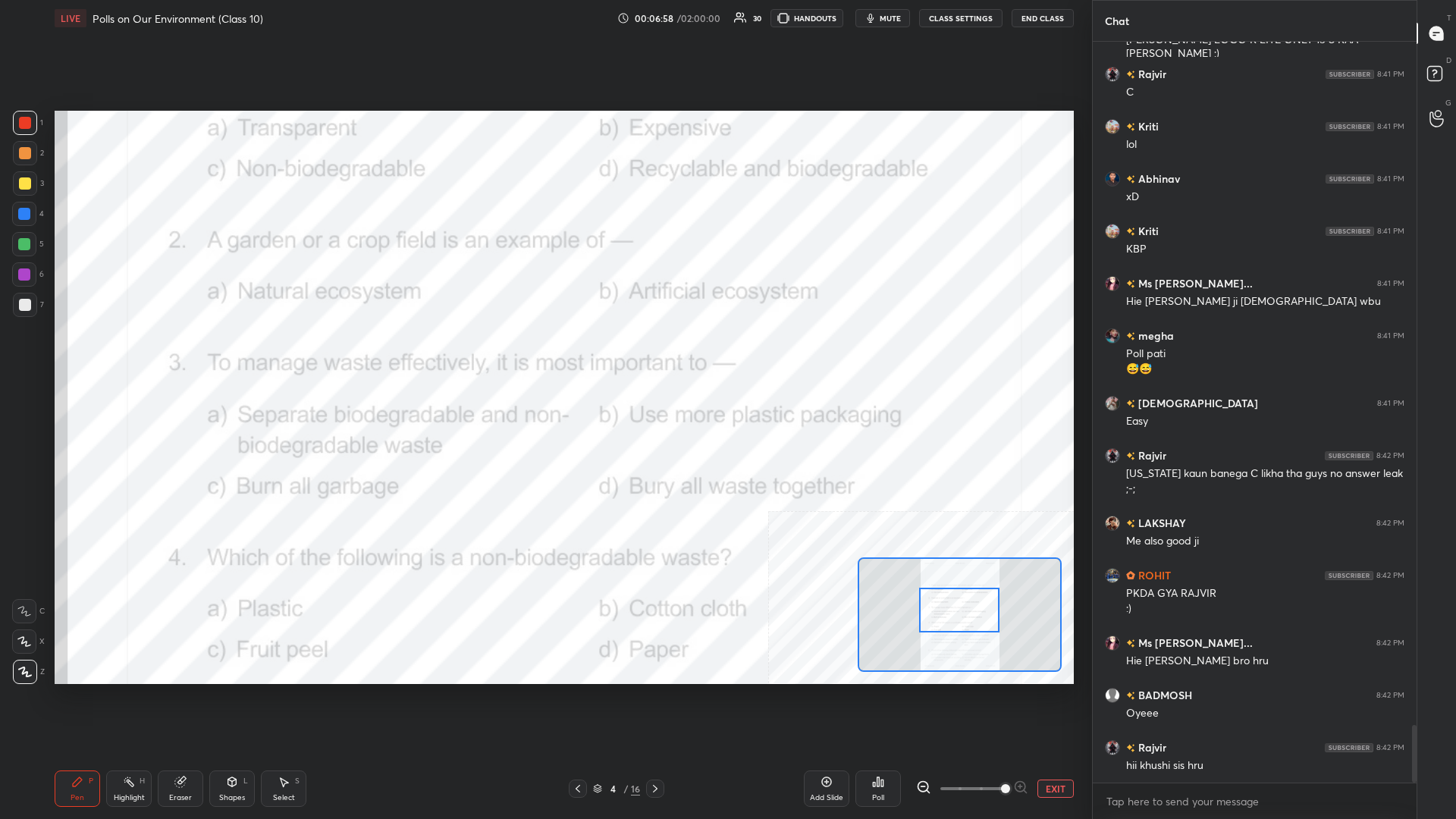
click at [134, 356] on icon at bounding box center [129, 781] width 12 height 12
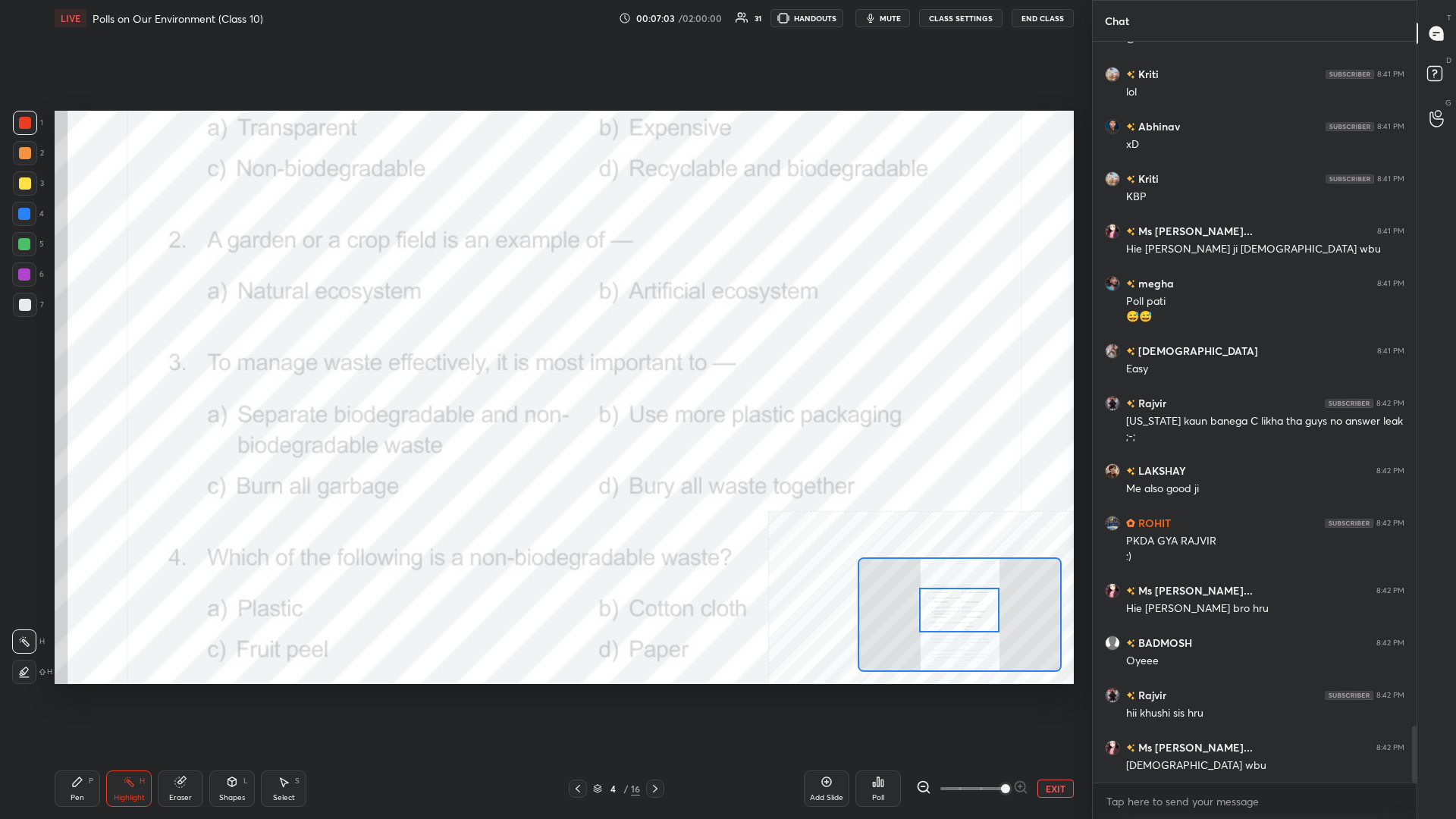
click at [544, 356] on div "Poll" at bounding box center [878, 789] width 45 height 36
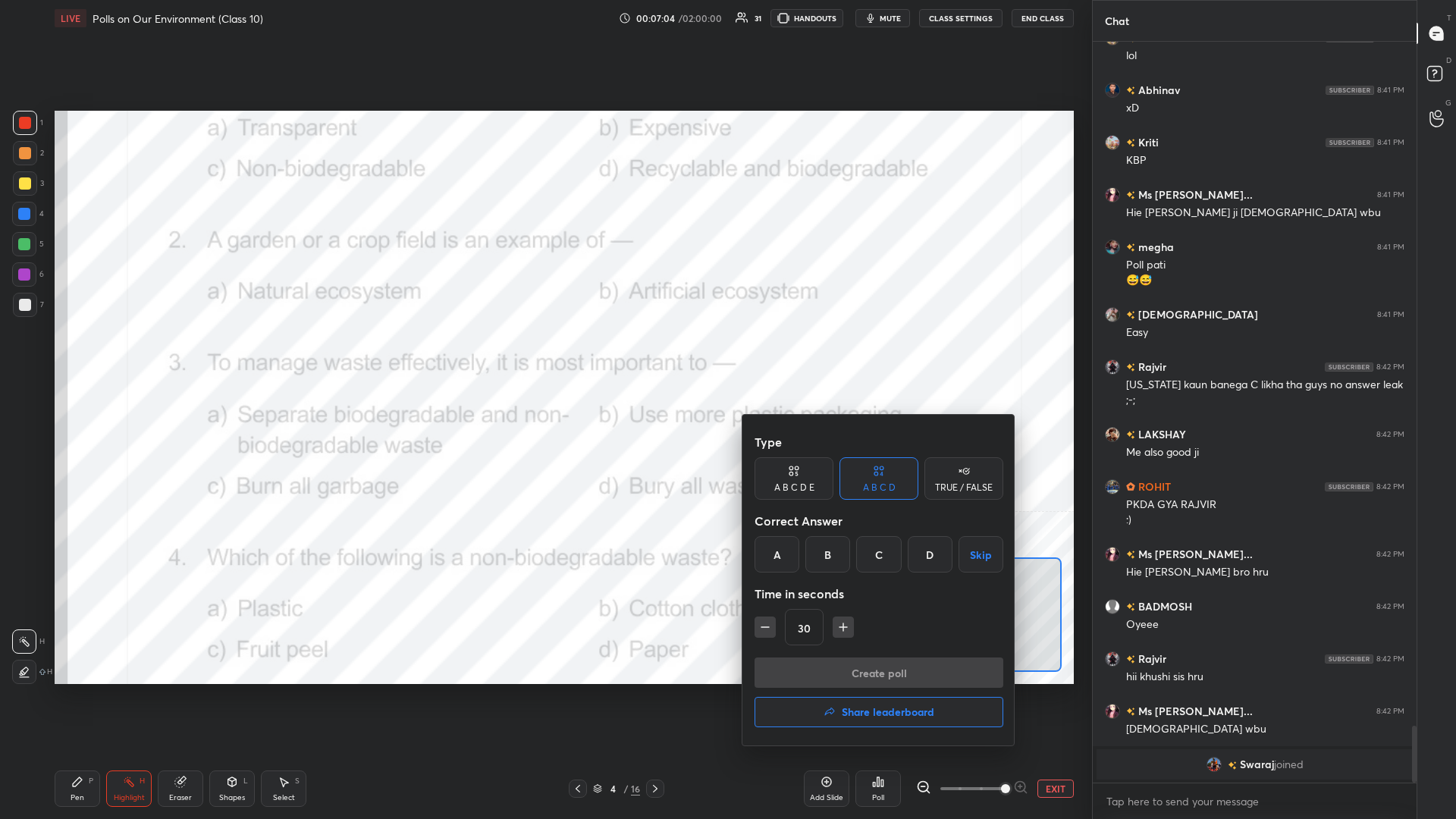
click at [544, 356] on div "B" at bounding box center [827, 554] width 44 height 36
click at [544, 356] on button "Create poll" at bounding box center [879, 672] width 249 height 30
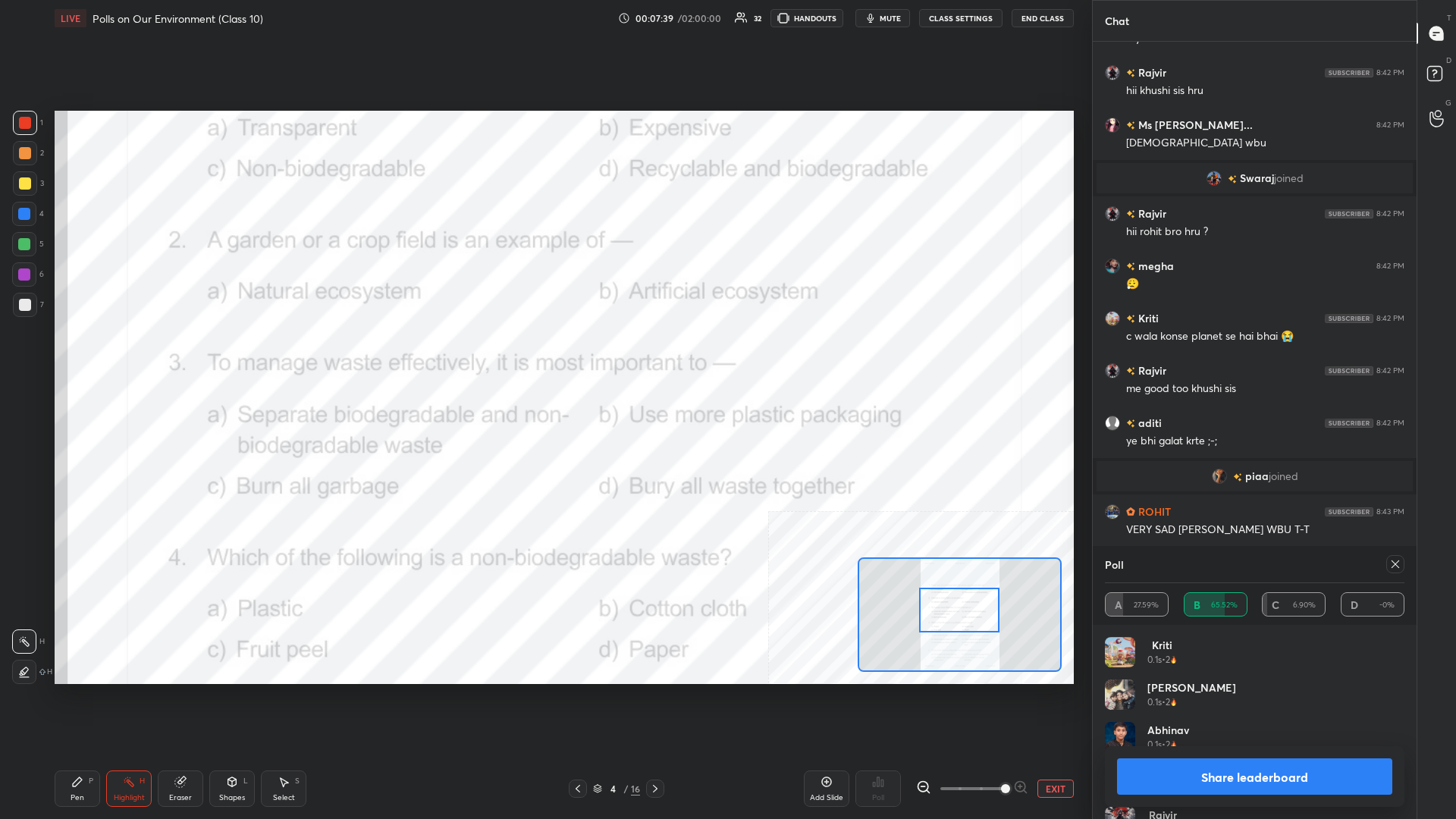
click at [544, 356] on button "Share leaderboard" at bounding box center [1255, 776] width 275 height 36
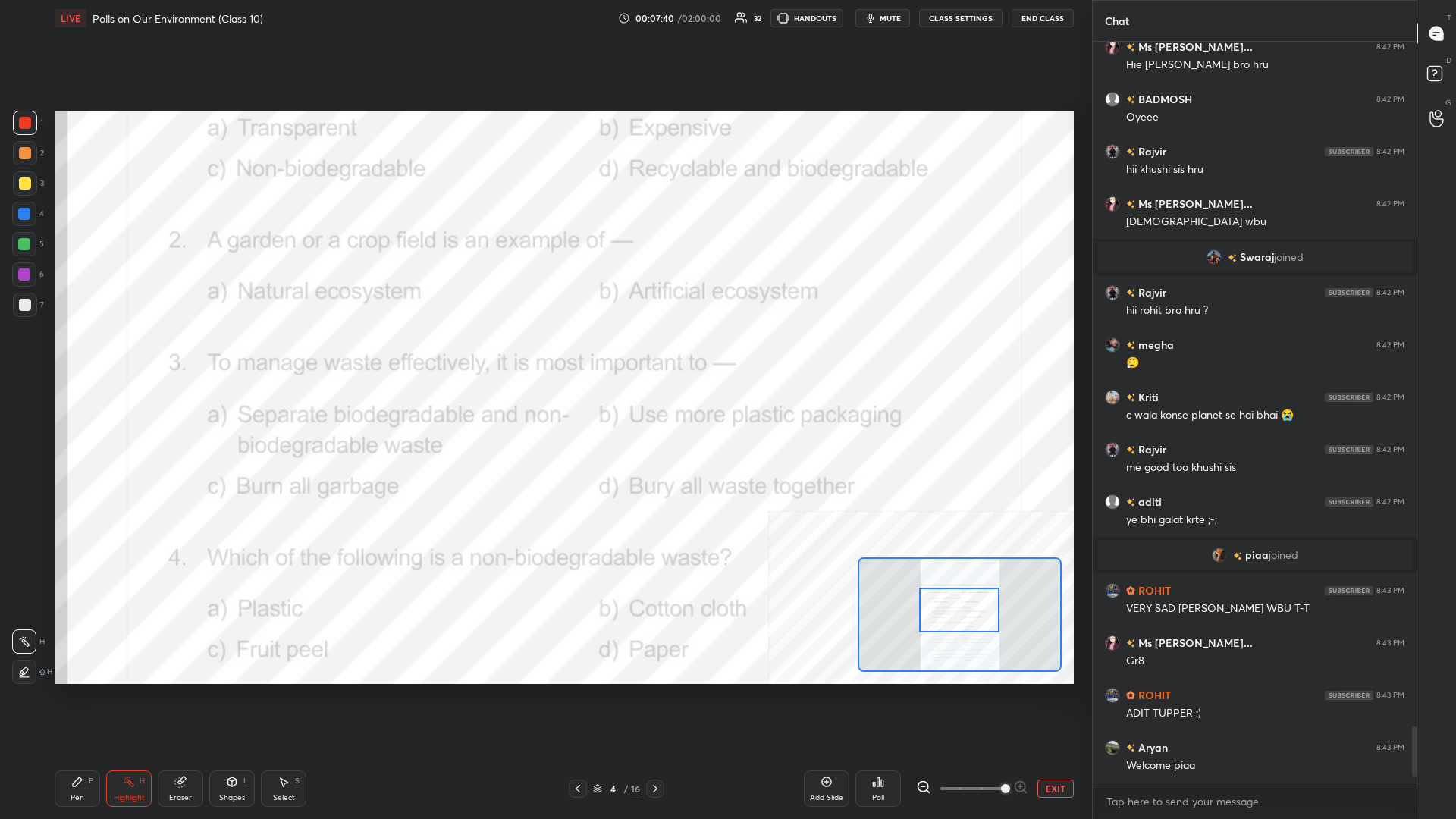
click at [82, 356] on div "Pen" at bounding box center [77, 798] width 14 height 7
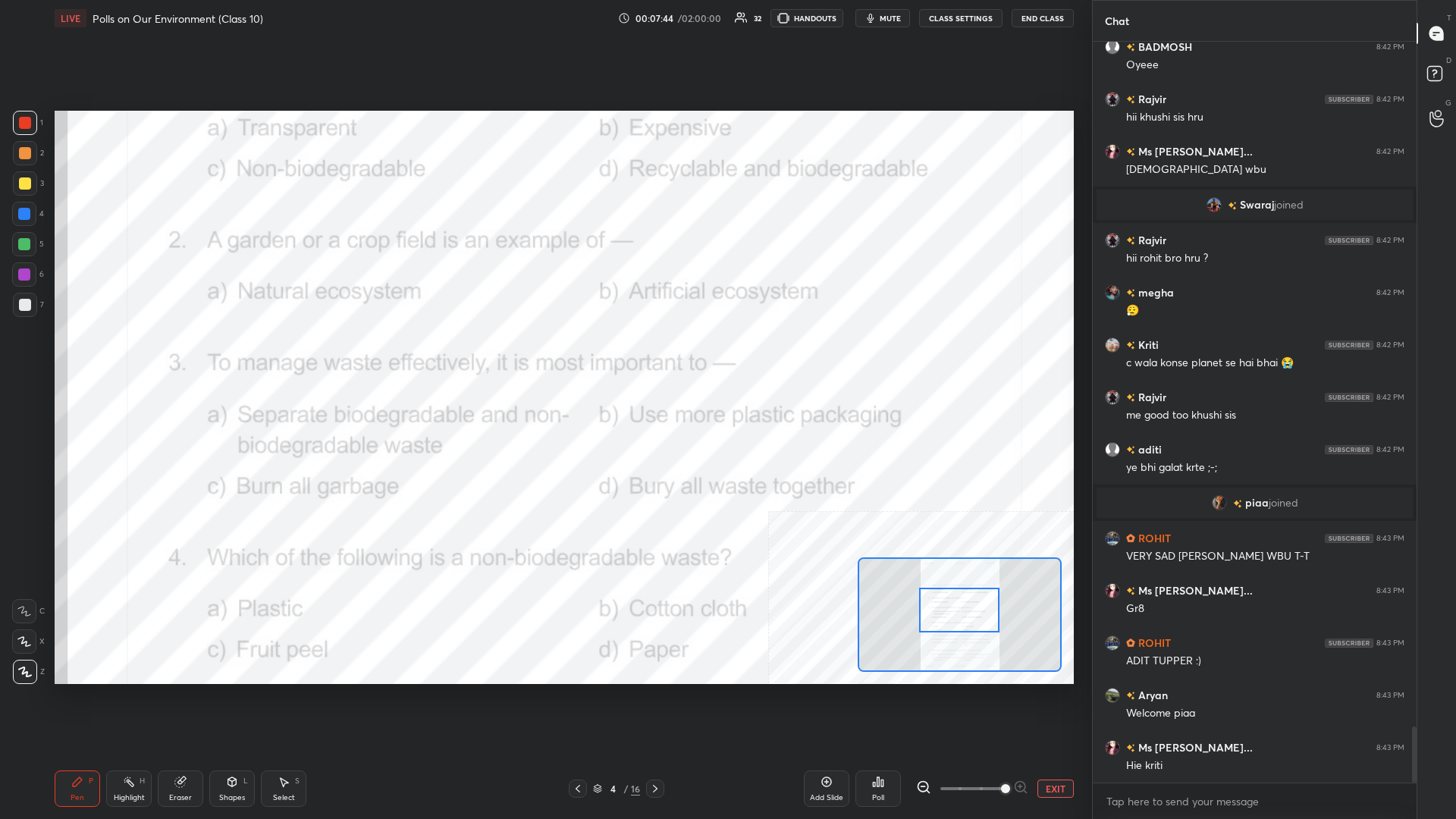
click at [544, 356] on div at bounding box center [959, 610] width 81 height 44
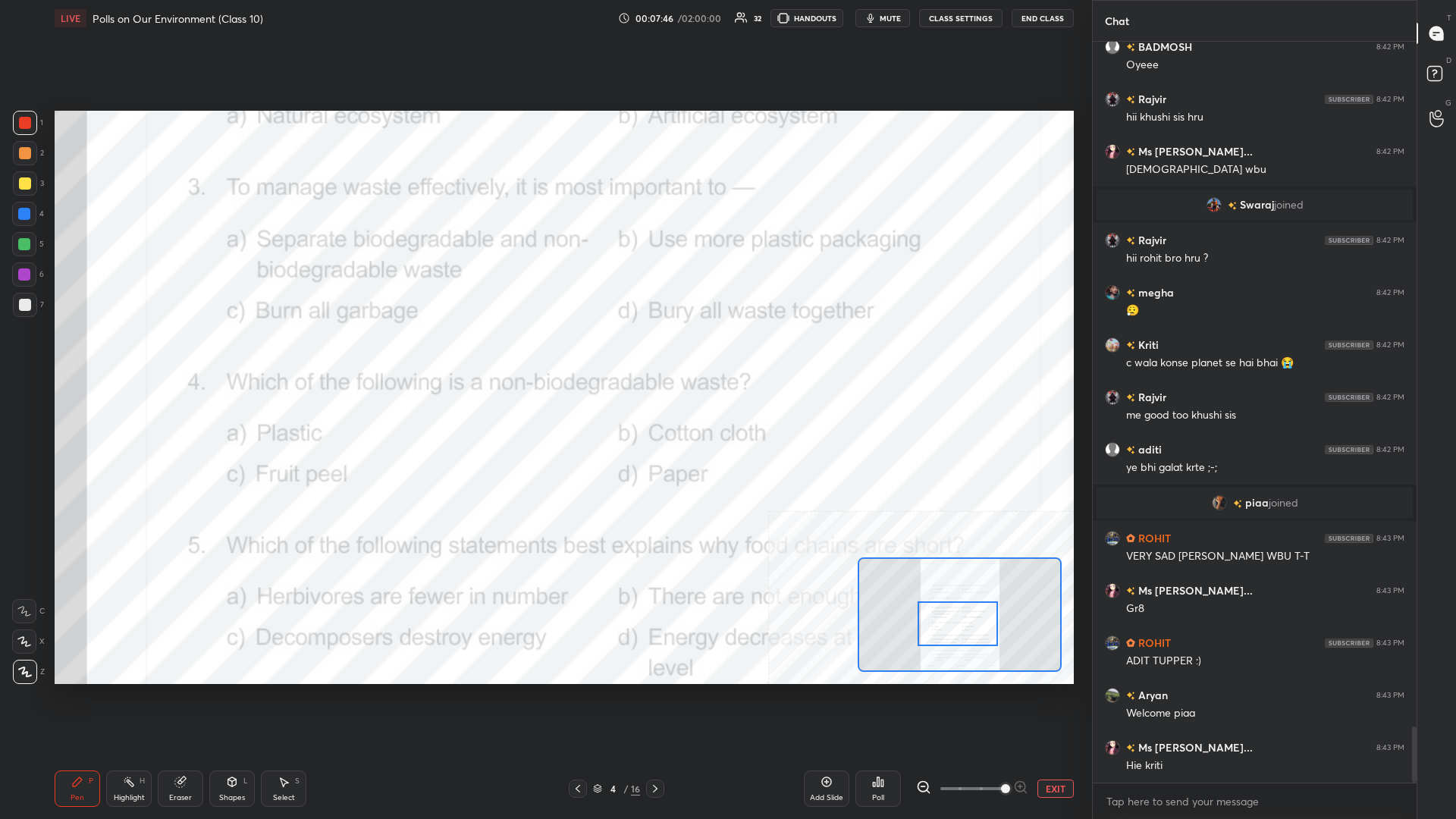
click at [128, 356] on div "Highlight" at bounding box center [130, 798] width 31 height 7
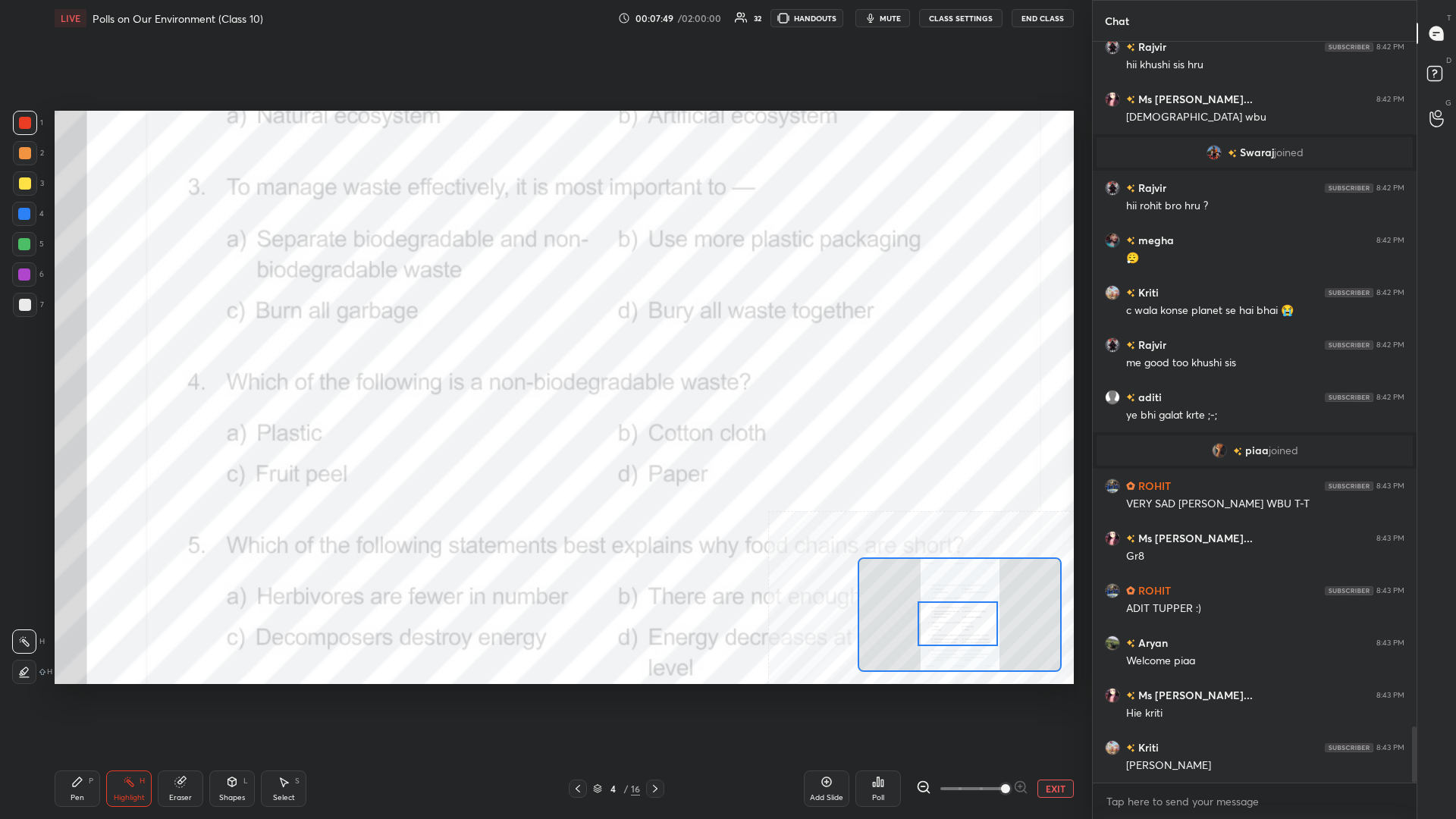
click at [544, 356] on div "Poll" at bounding box center [878, 789] width 45 height 36
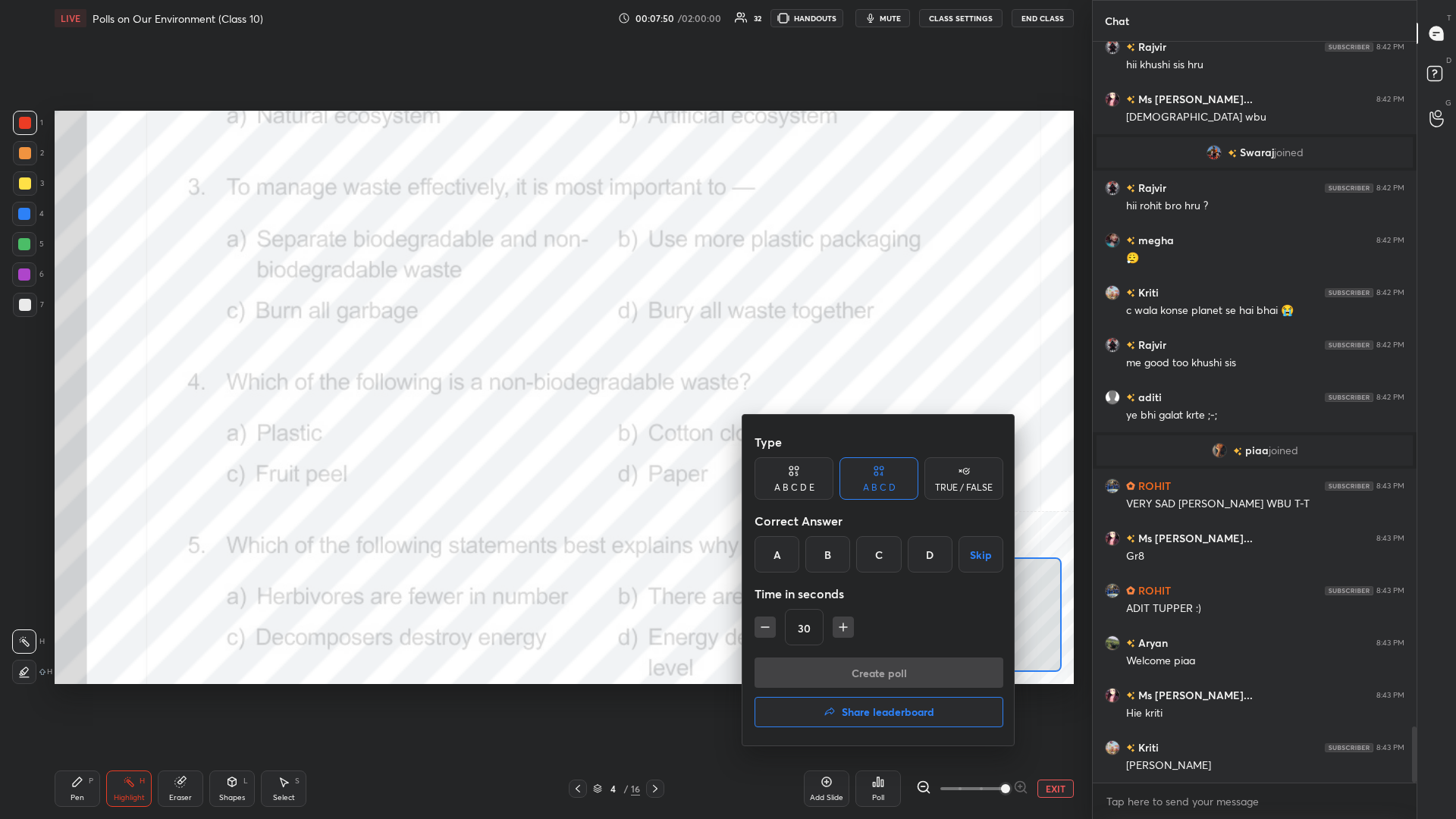
click at [544, 356] on div "A" at bounding box center [776, 554] width 44 height 36
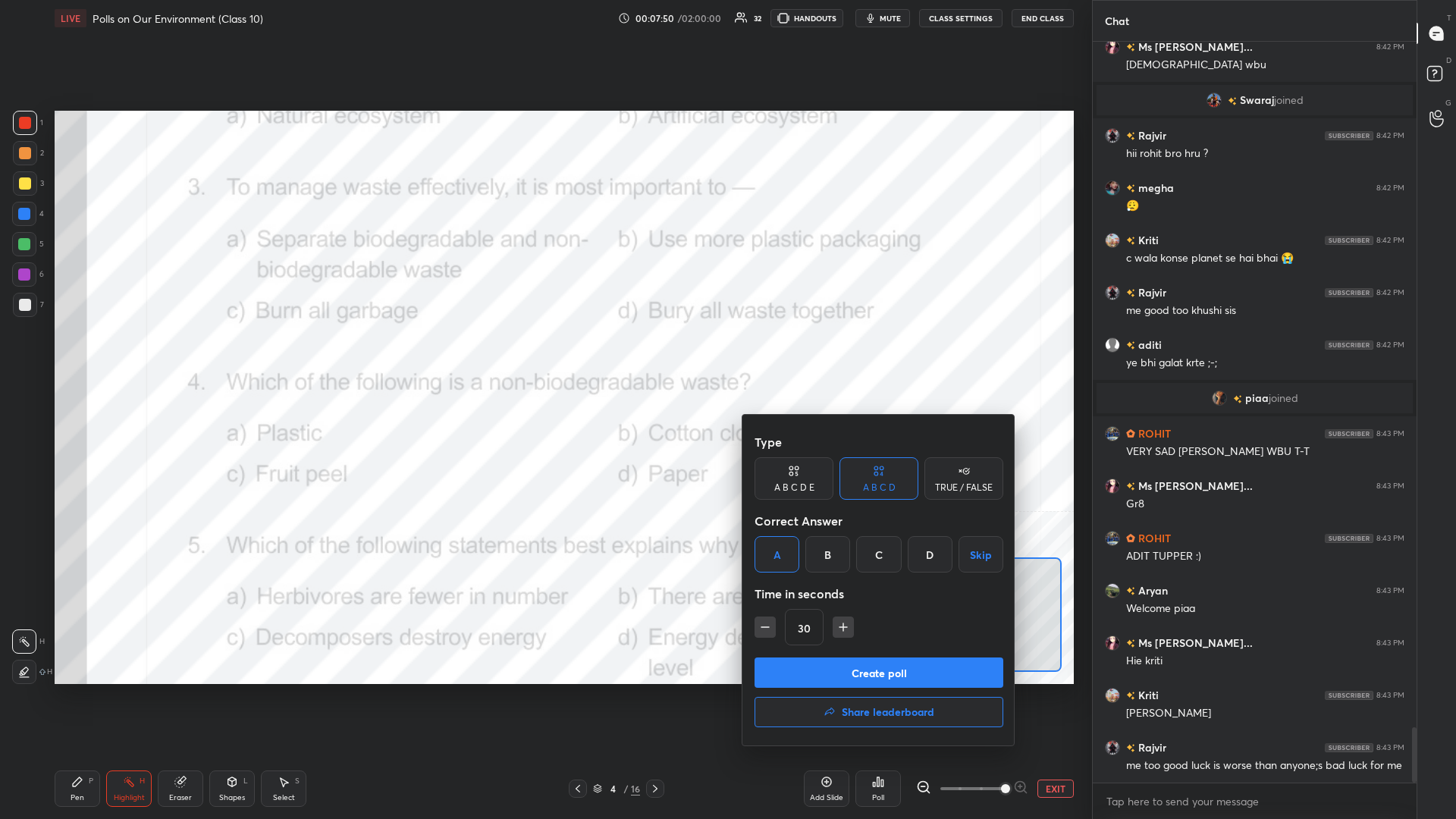
click at [544, 356] on button "Create poll" at bounding box center [879, 672] width 249 height 30
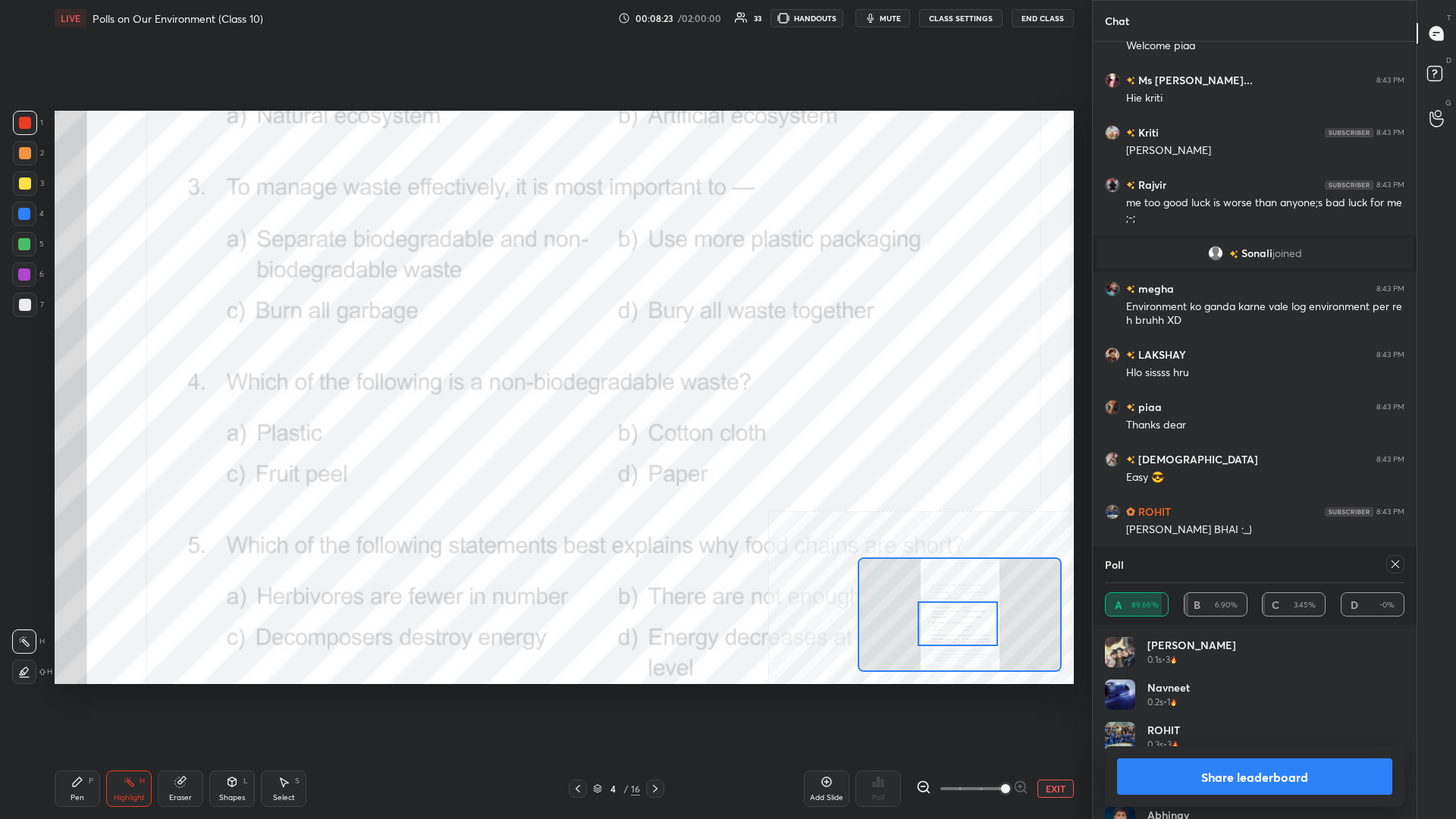
click at [544, 356] on button "Share leaderboard" at bounding box center [1255, 776] width 275 height 36
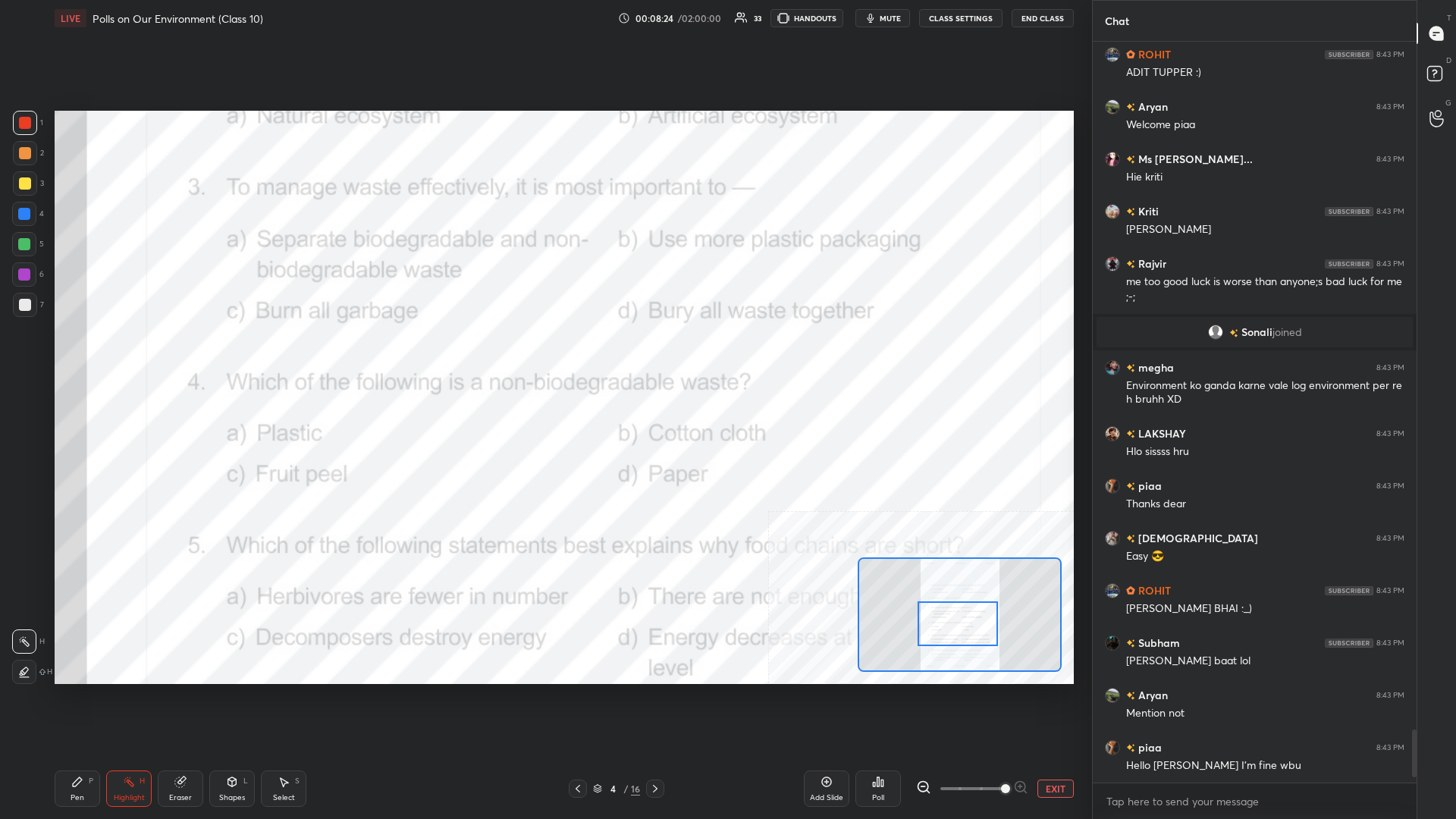
click at [77, 356] on icon at bounding box center [77, 782] width 9 height 9
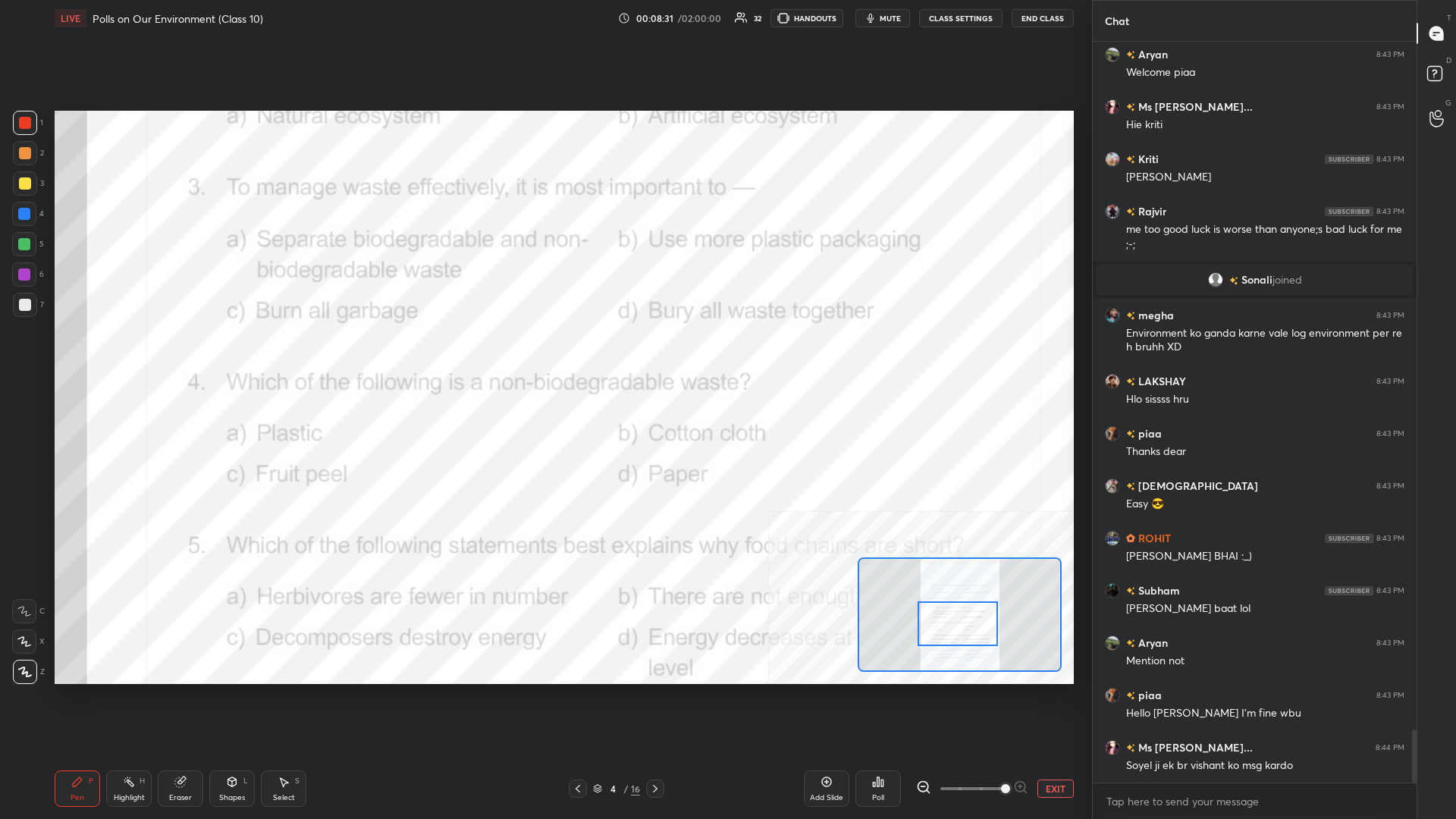
click at [544, 356] on button "EXIT" at bounding box center [1056, 789] width 36 height 18
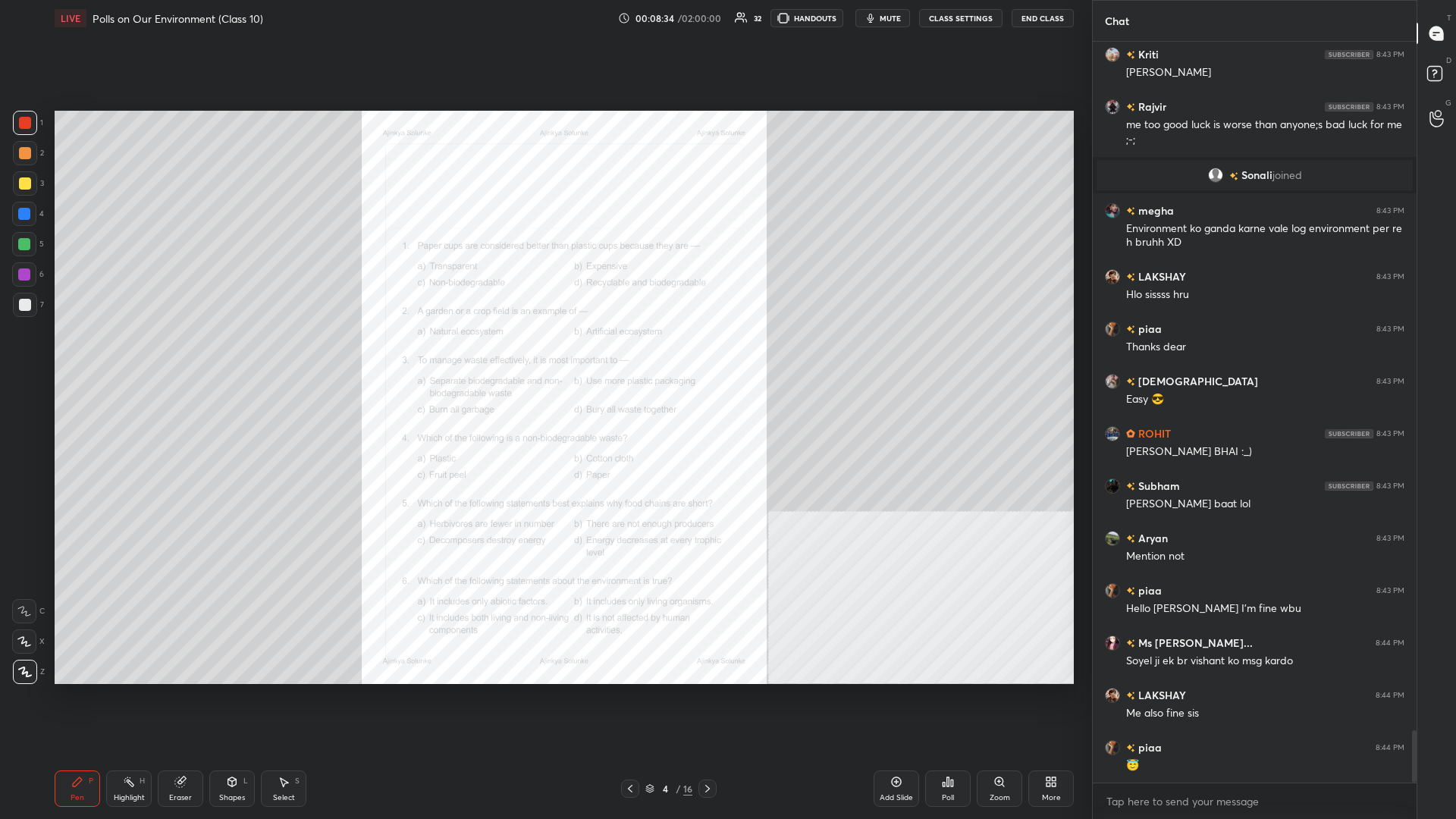
click at [544, 356] on div "Zoom" at bounding box center [999, 789] width 45 height 36
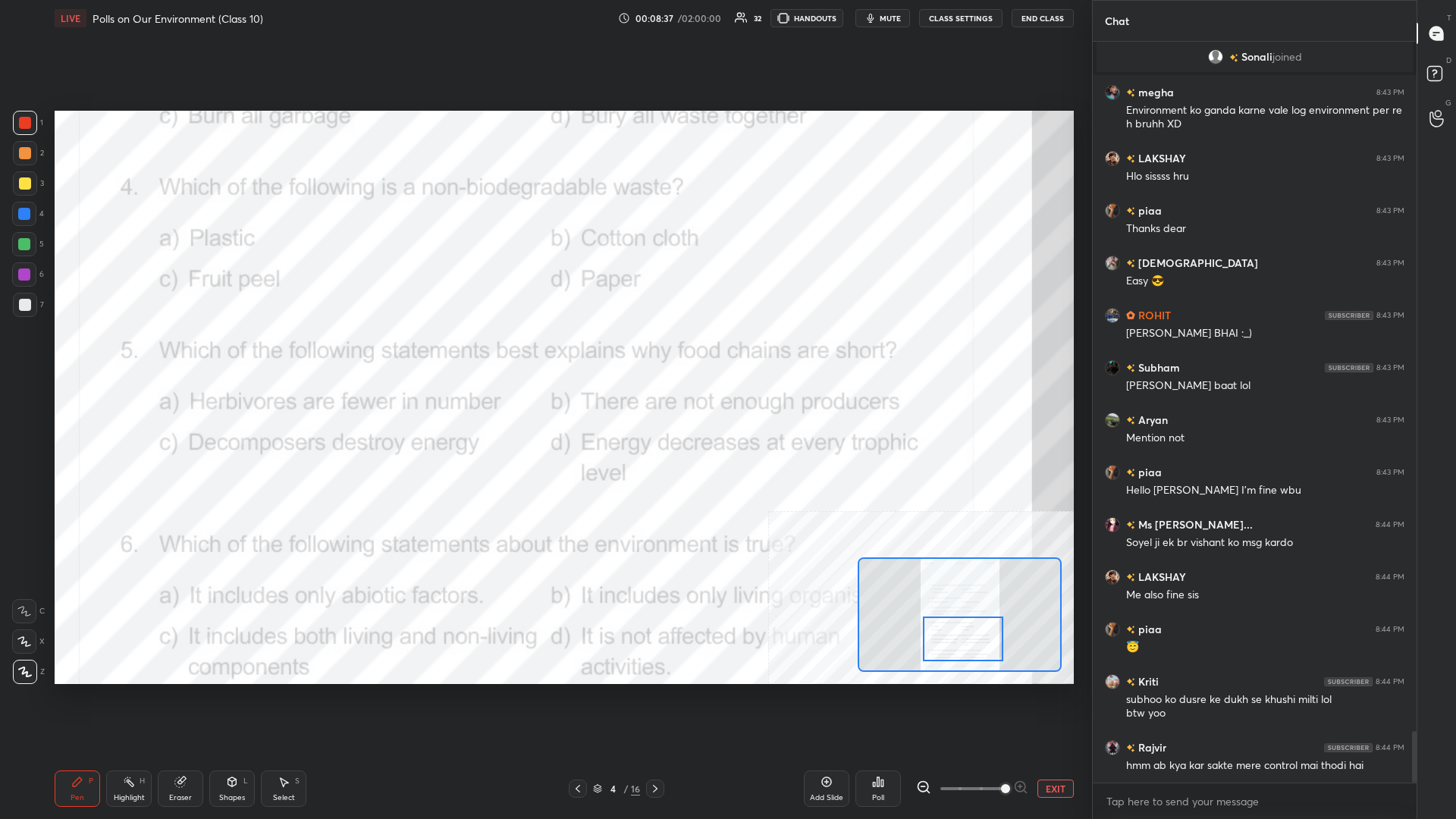
click at [105, 356] on div "Pen P Highlight H Eraser Shapes L Select S" at bounding box center [242, 789] width 375 height 36
click at [137, 356] on div "Highlight H" at bounding box center [129, 789] width 45 height 36
click at [544, 356] on div "Poll" at bounding box center [878, 789] width 45 height 36
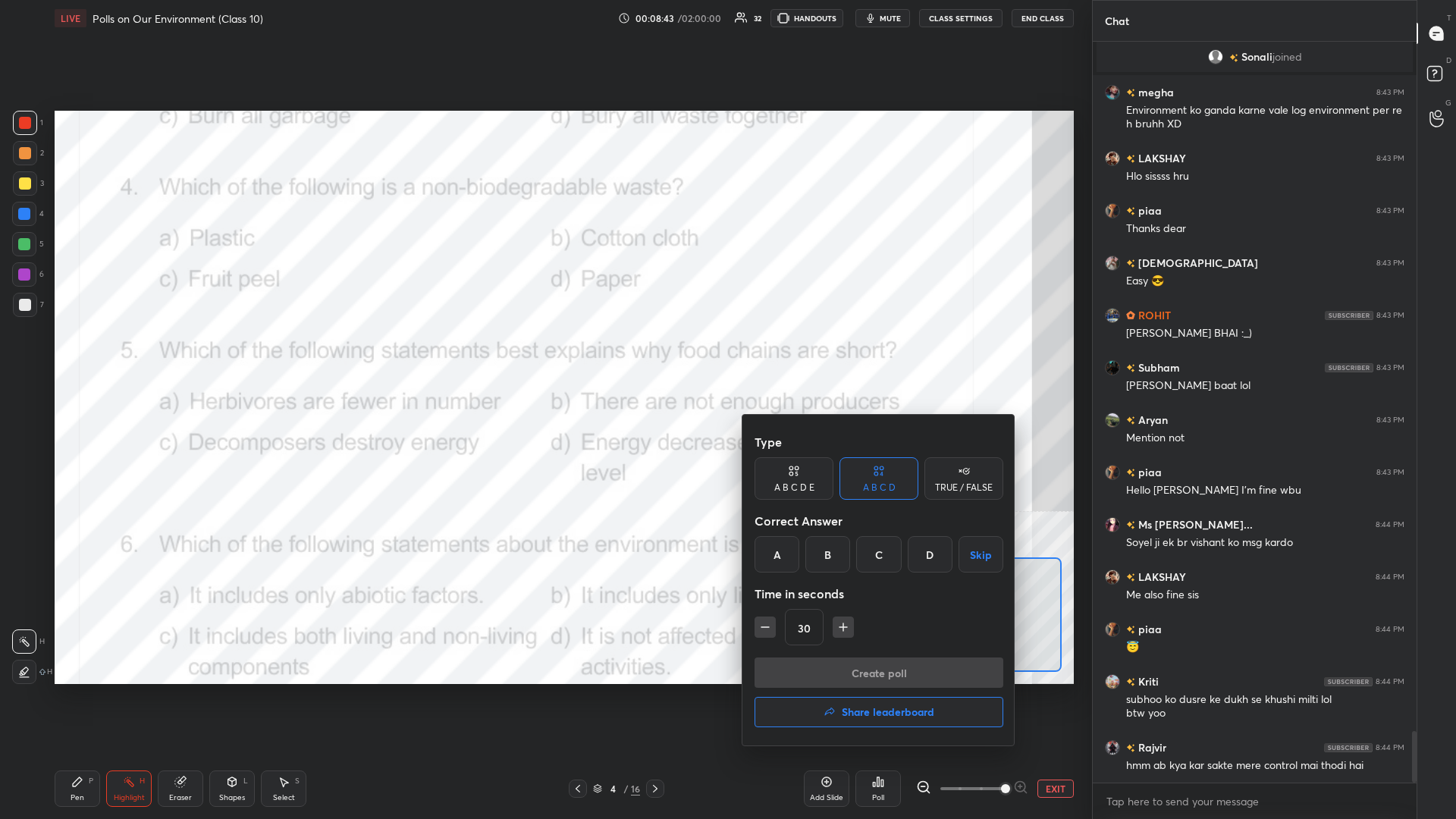
click at [544, 356] on div "A" at bounding box center [776, 554] width 44 height 36
click at [544, 356] on button "Create poll" at bounding box center [879, 672] width 249 height 30
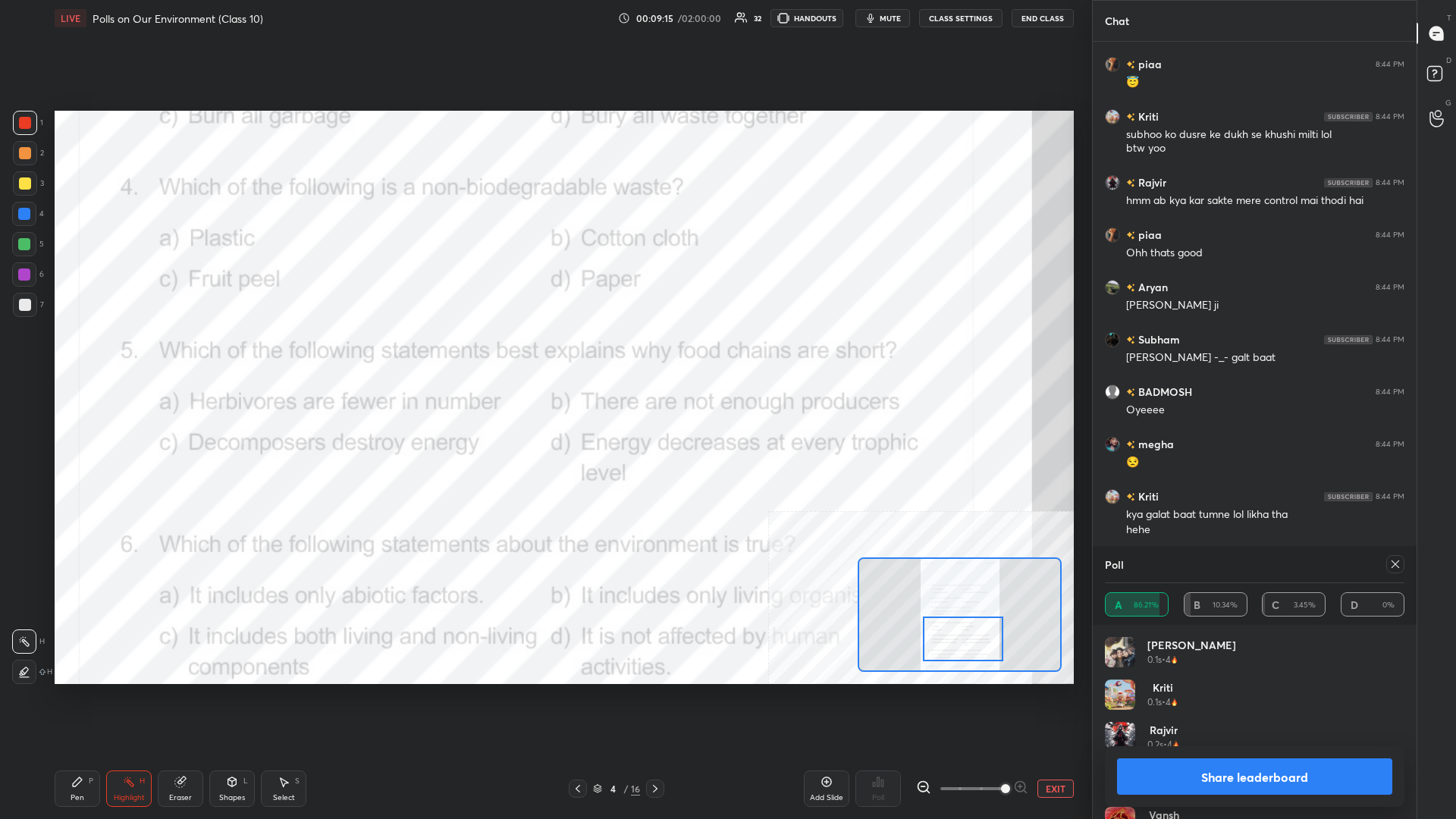
click at [544, 356] on button "Share leaderboard" at bounding box center [1255, 776] width 275 height 36
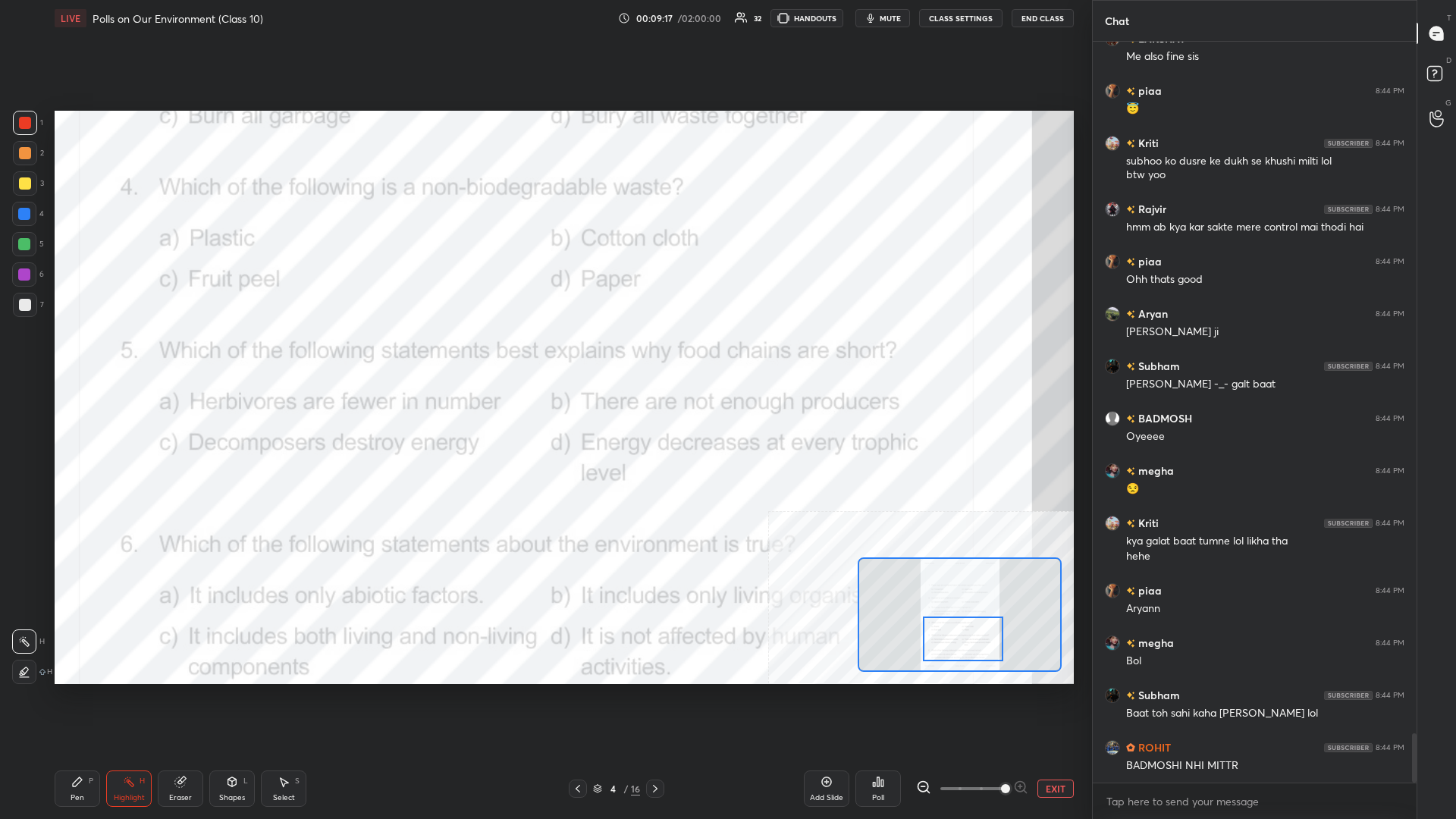
click at [84, 356] on div "Pen P" at bounding box center [77, 789] width 45 height 36
click at [89, 356] on div "Pen P" at bounding box center [77, 789] width 45 height 36
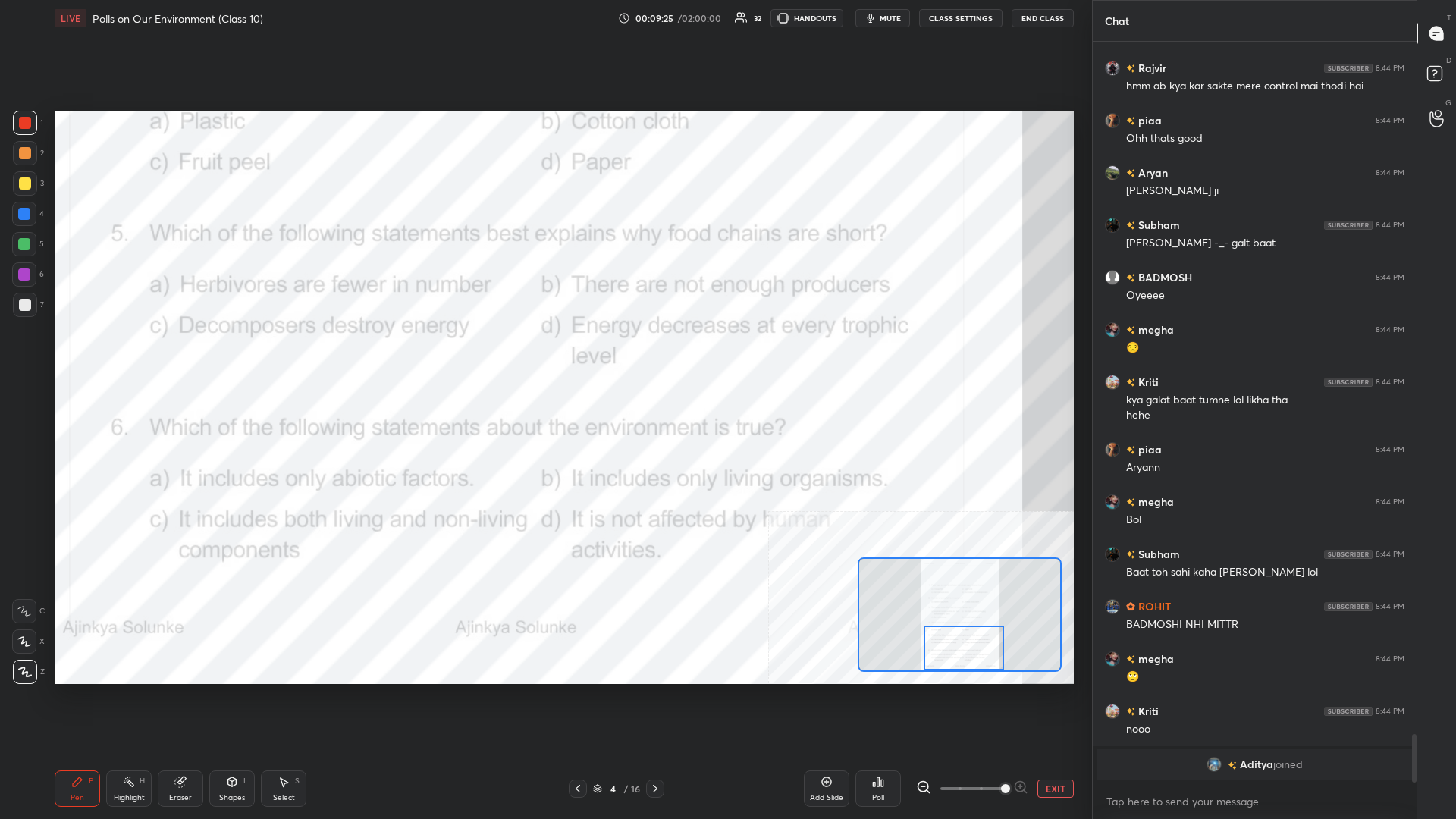
click at [141, 356] on div "H" at bounding box center [142, 781] width 5 height 7
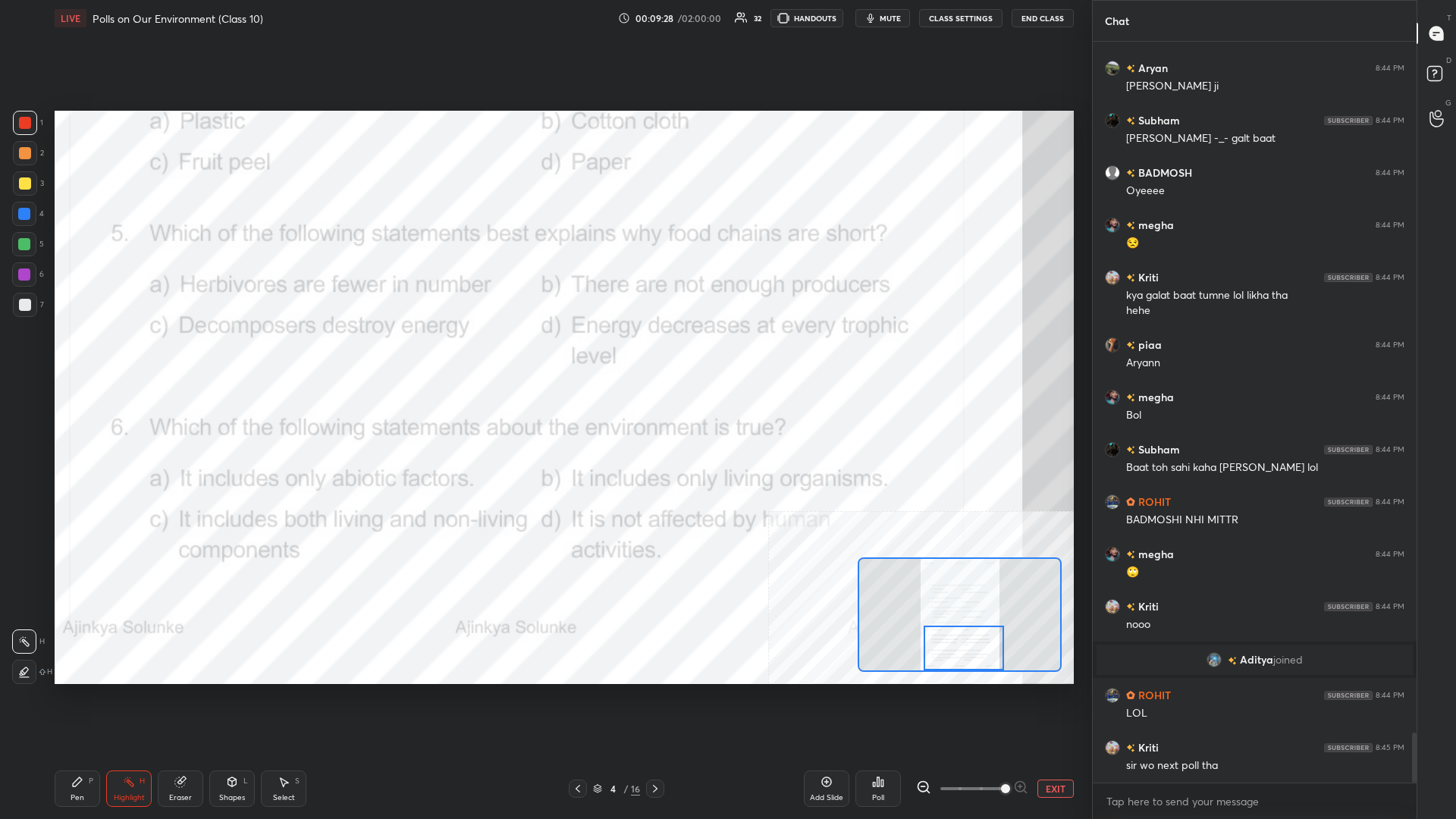
click at [544, 356] on icon at bounding box center [878, 781] width 12 height 12
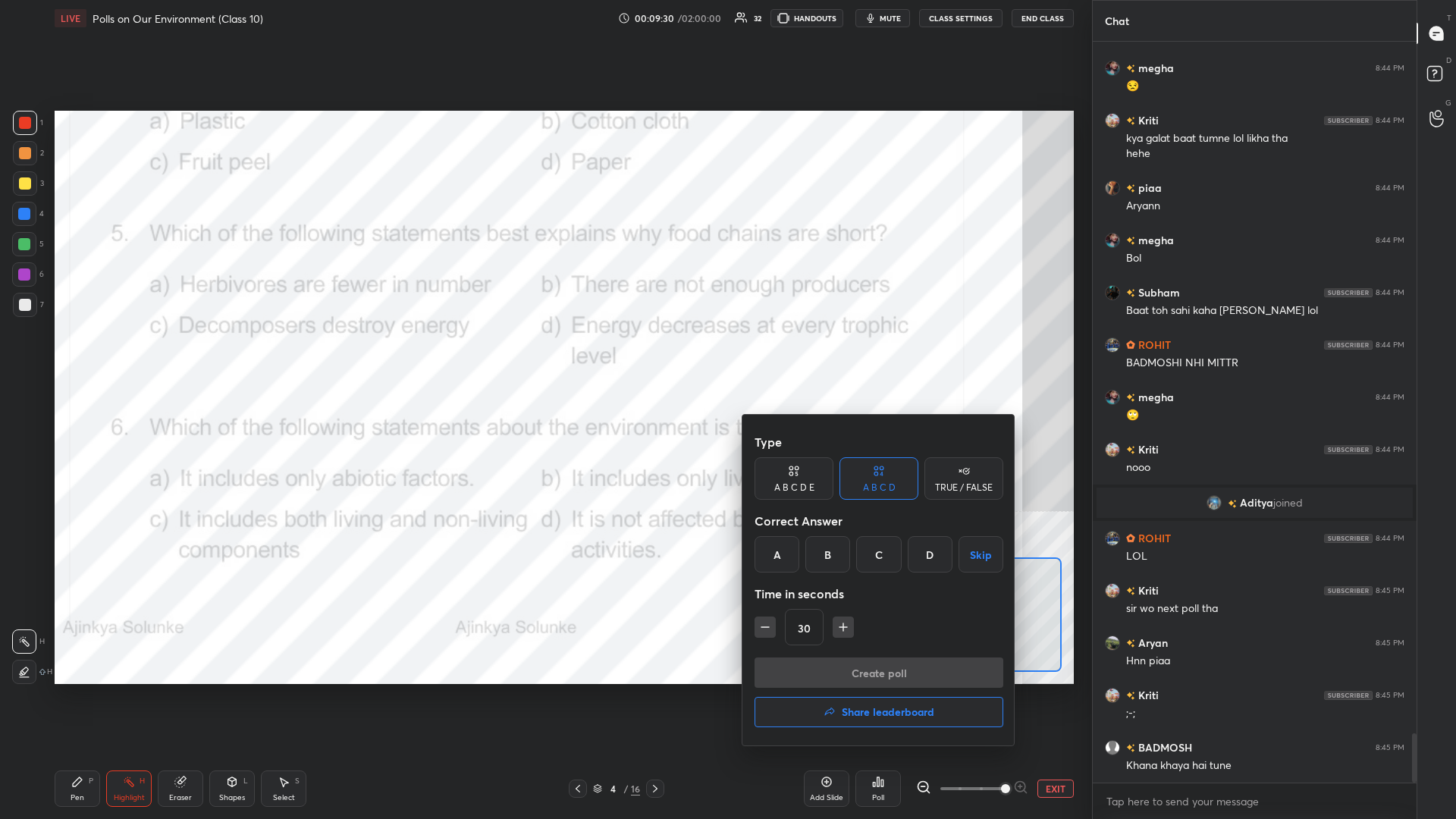
click at [544, 356] on div "C" at bounding box center [878, 554] width 44 height 36
click at [544, 356] on button "Create poll" at bounding box center [879, 672] width 249 height 30
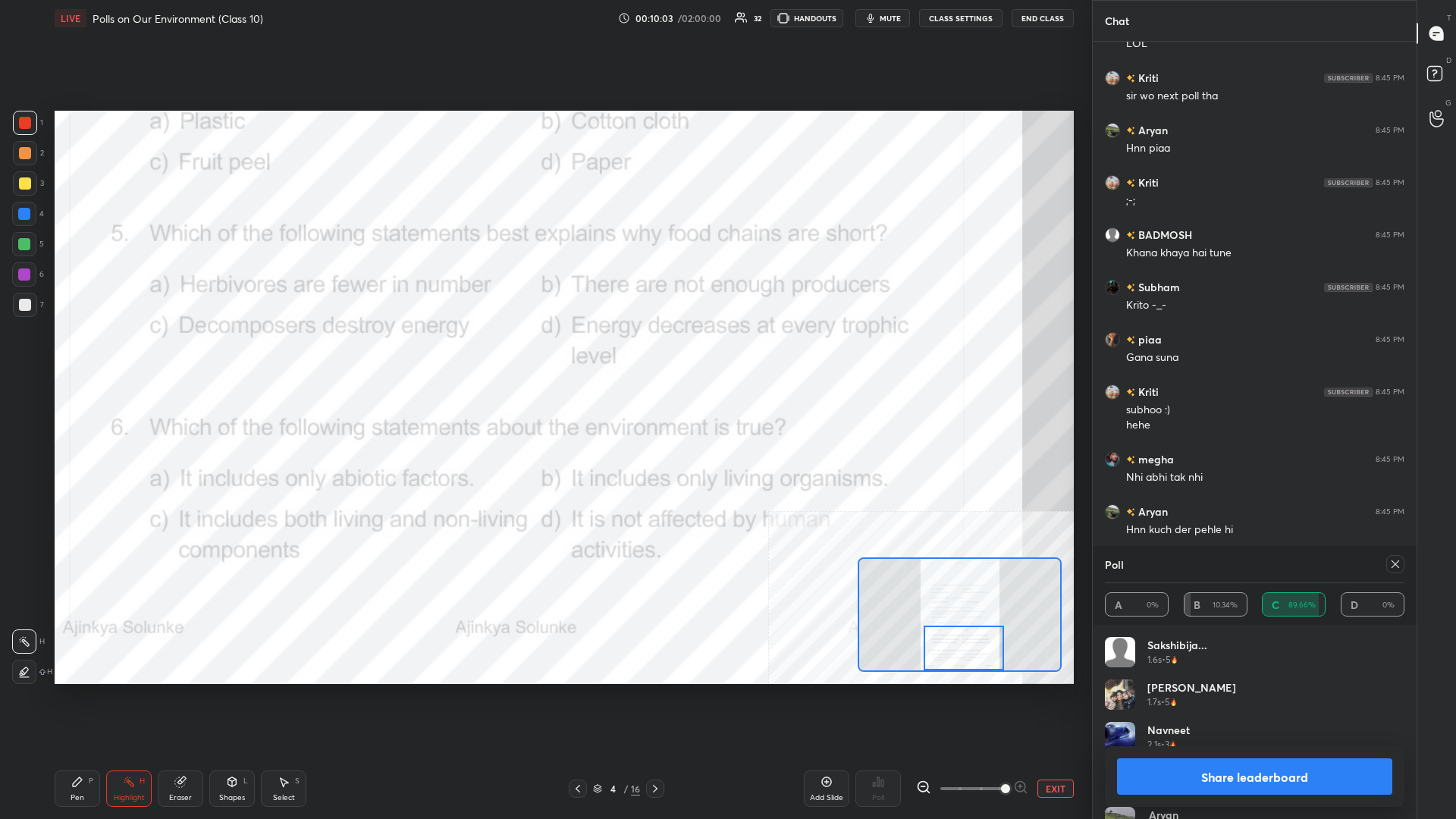
click at [544, 356] on button "Share leaderboard" at bounding box center [1255, 776] width 275 height 36
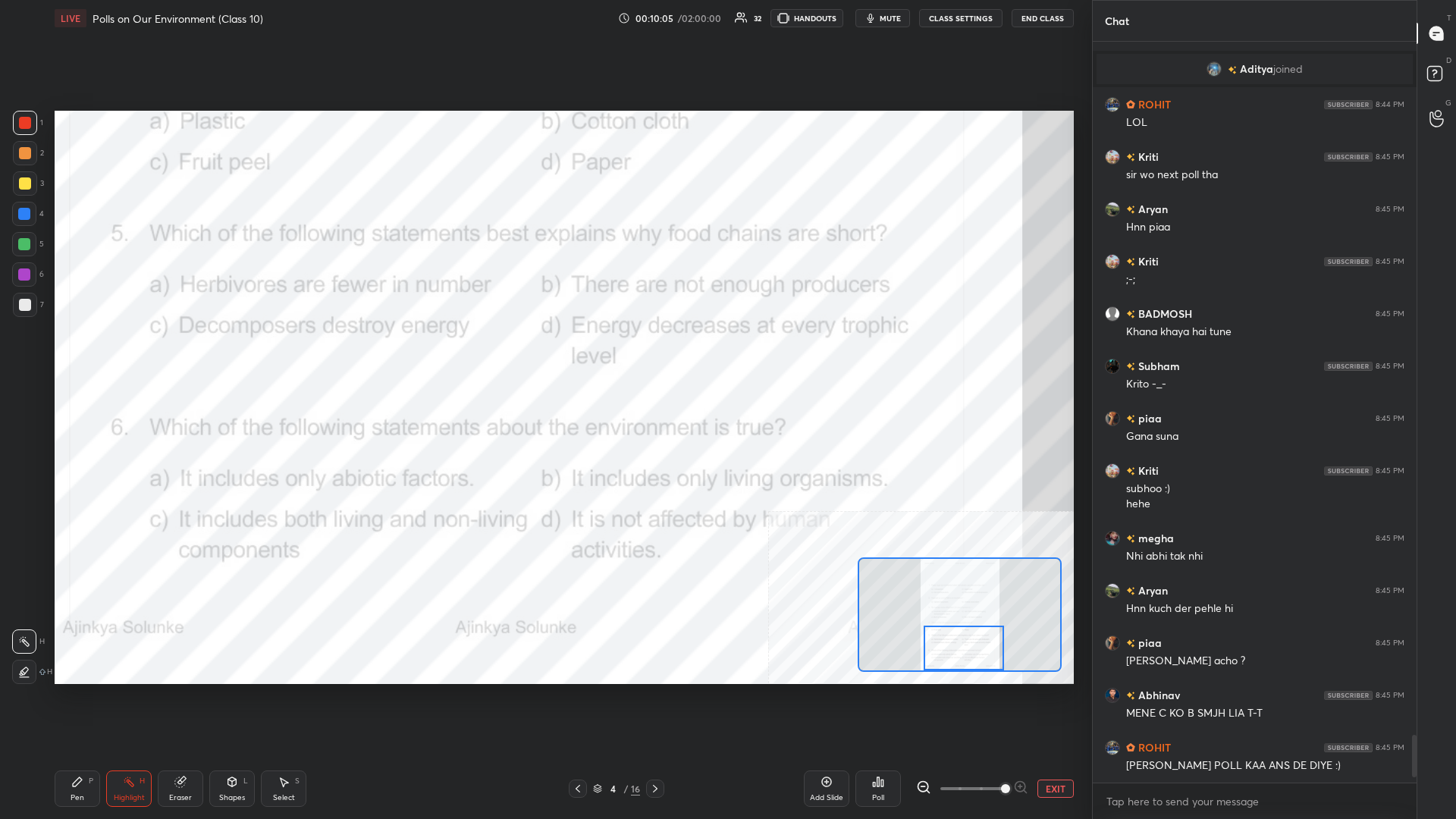
click at [80, 356] on div "Pen P" at bounding box center [77, 789] width 45 height 36
click at [544, 356] on button "EXIT" at bounding box center [1056, 789] width 36 height 18
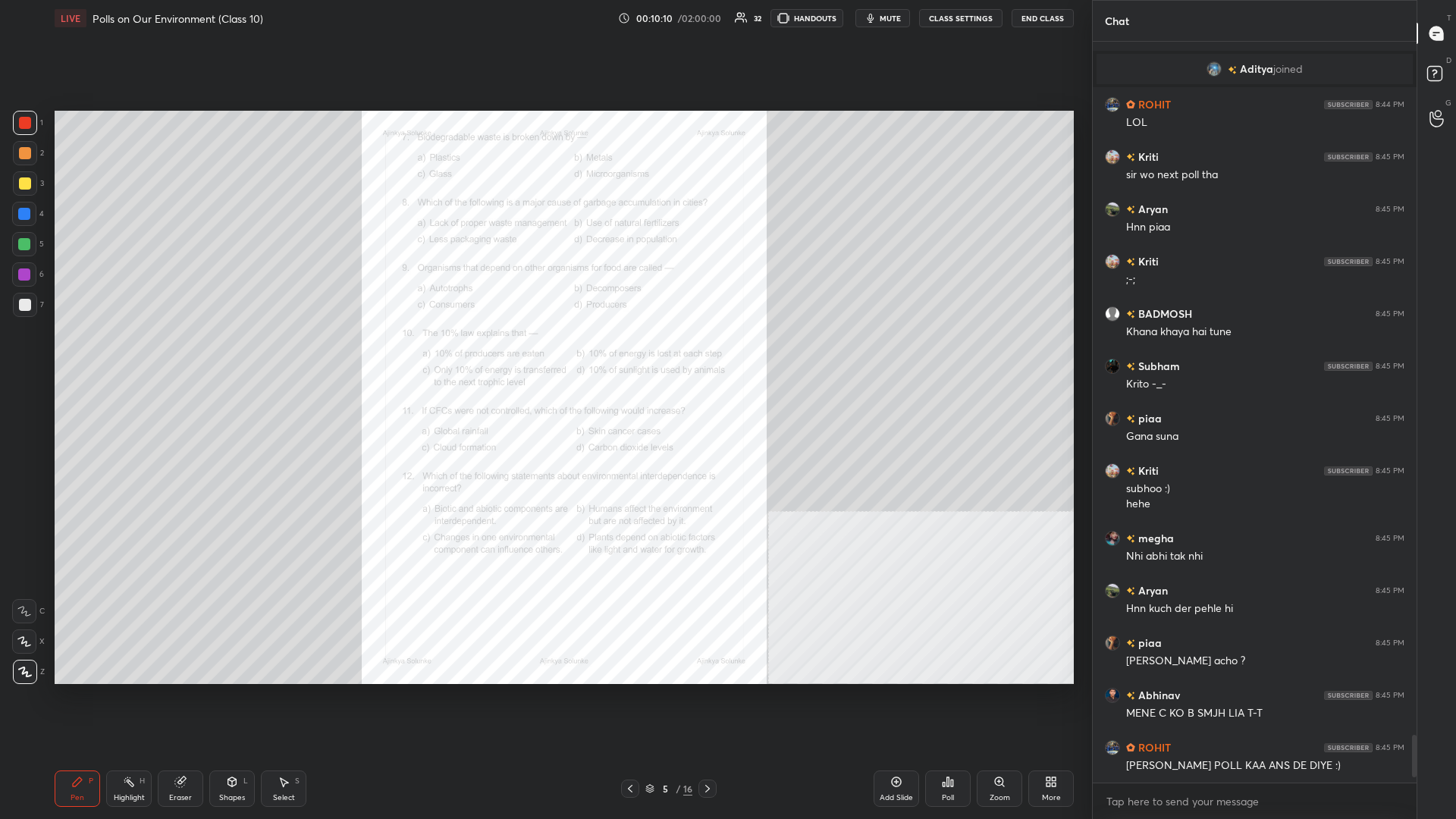
click at [544, 356] on div "Zoom" at bounding box center [1000, 798] width 21 height 7
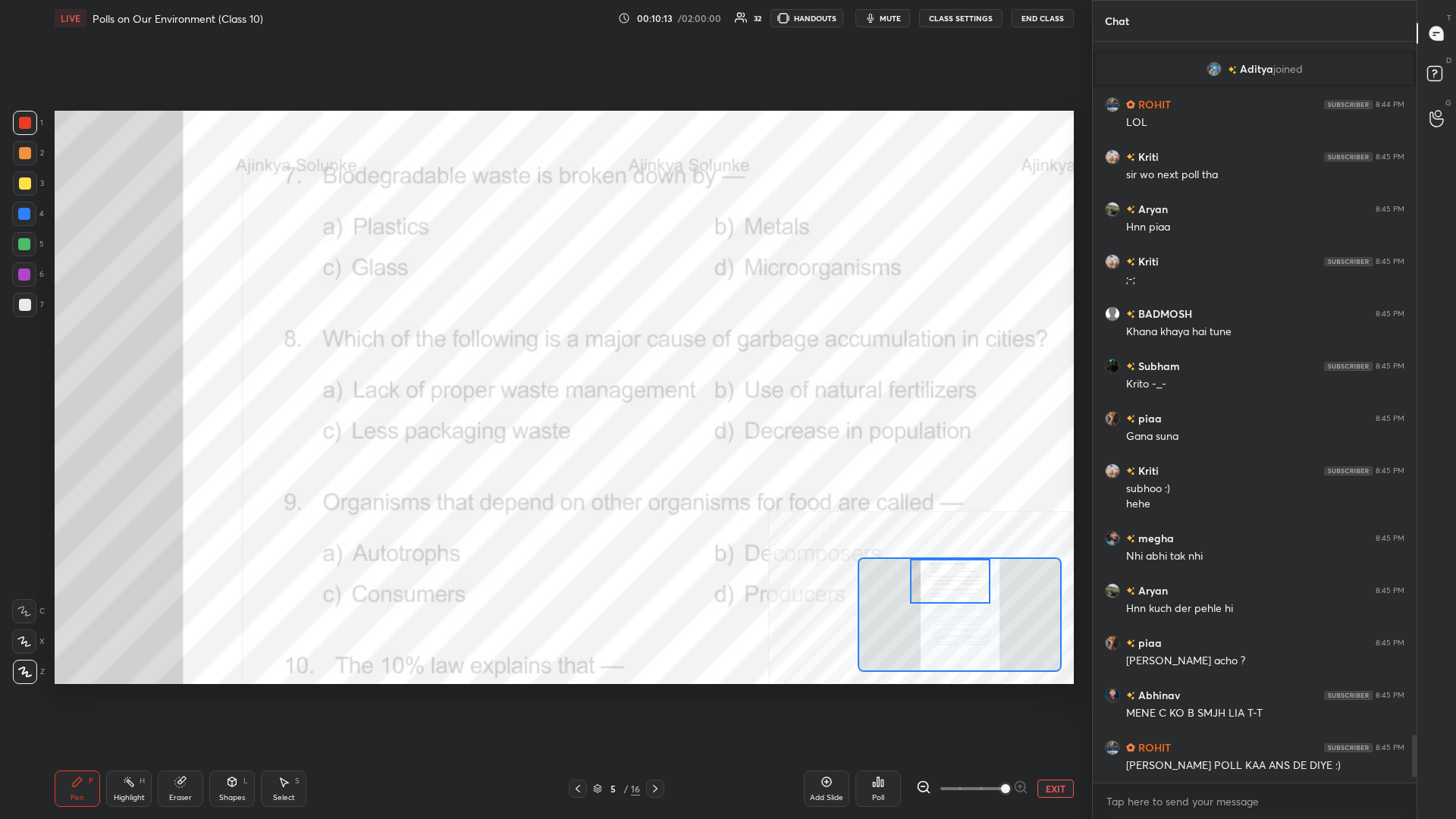
click at [123, 356] on div "Highlight H" at bounding box center [129, 789] width 45 height 36
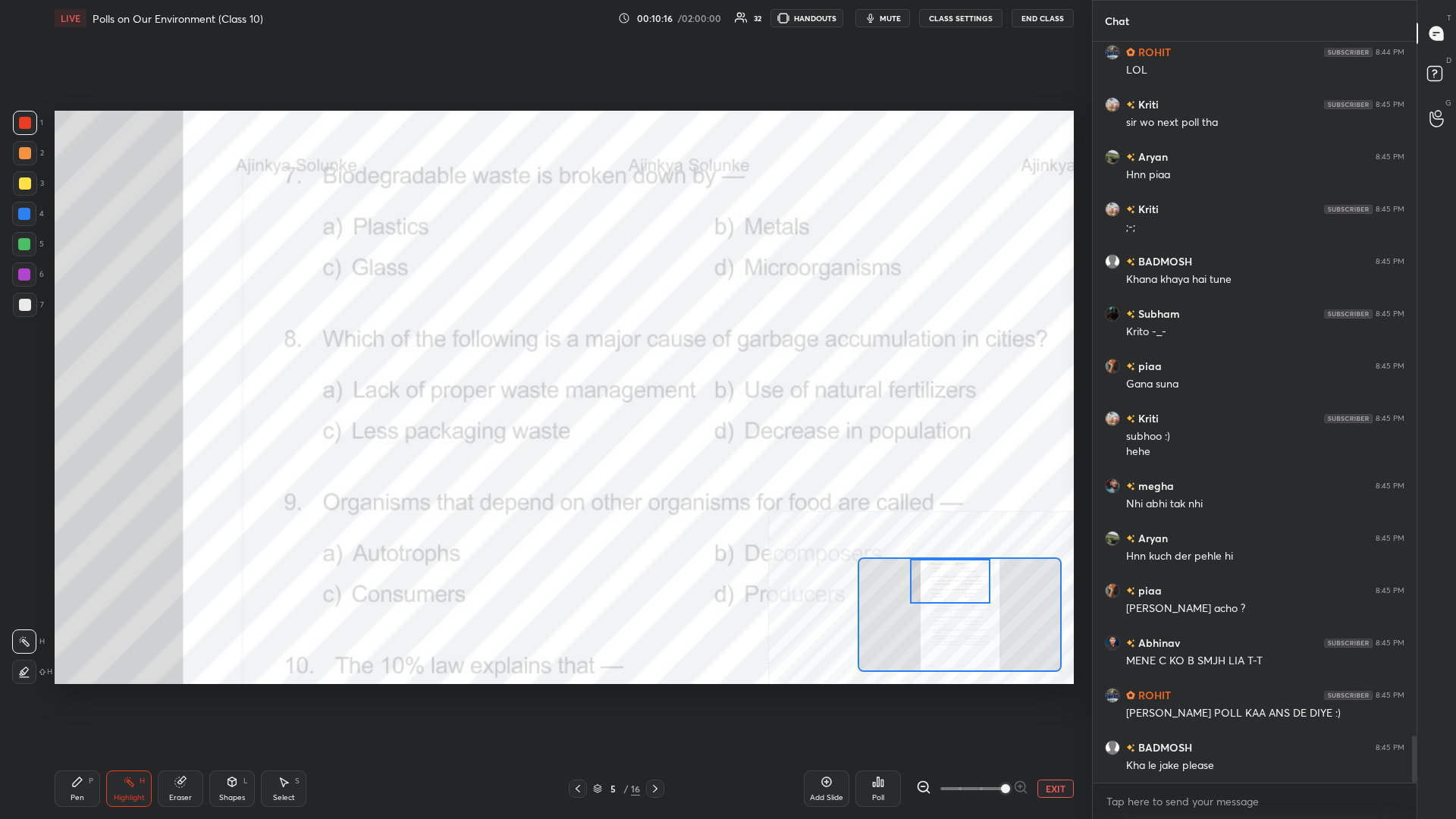
click at [544, 356] on div "Poll" at bounding box center [878, 789] width 45 height 36
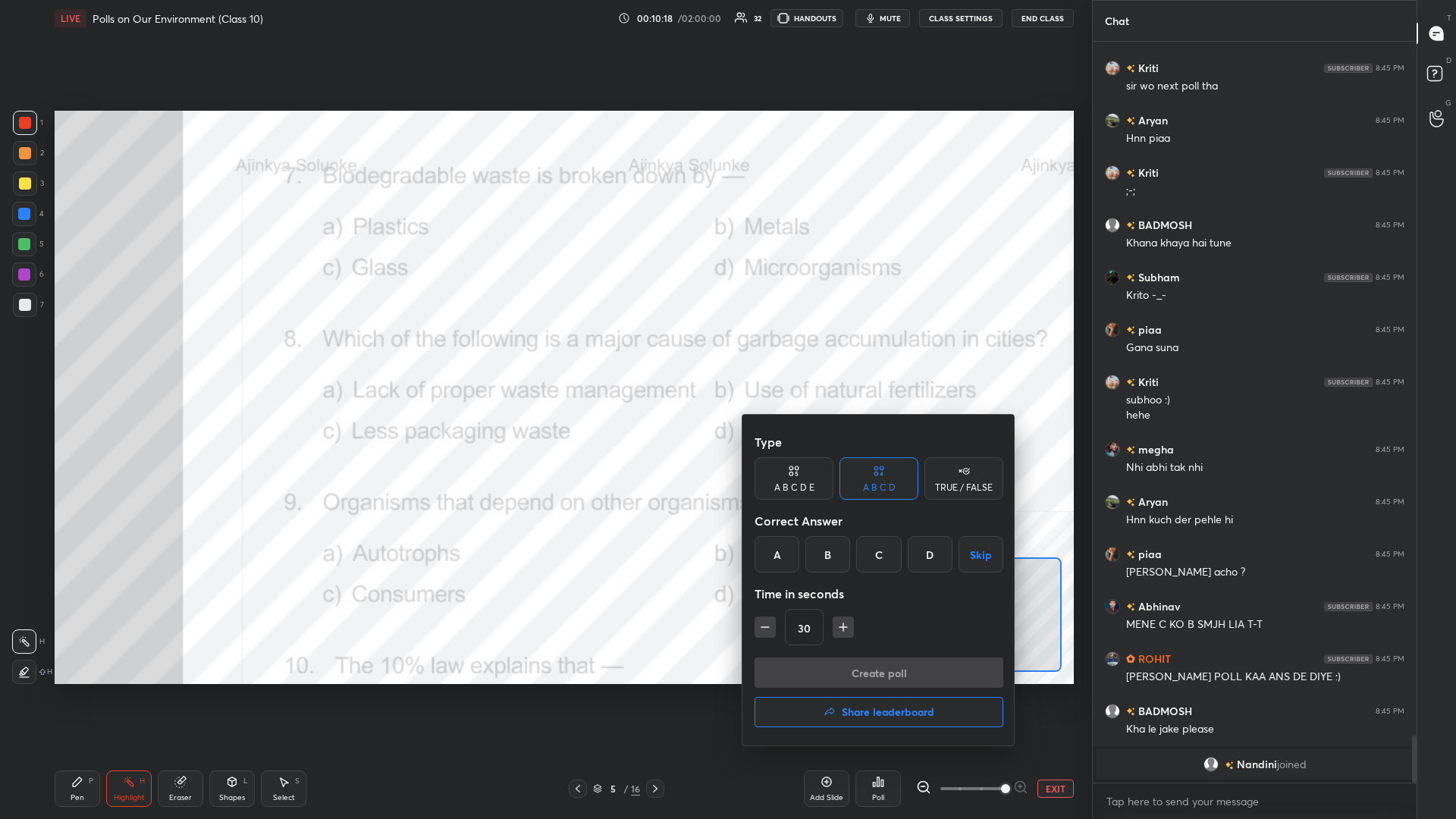
click at [544, 356] on div "D" at bounding box center [930, 554] width 44 height 36
click at [544, 356] on button "Create poll" at bounding box center [879, 672] width 249 height 30
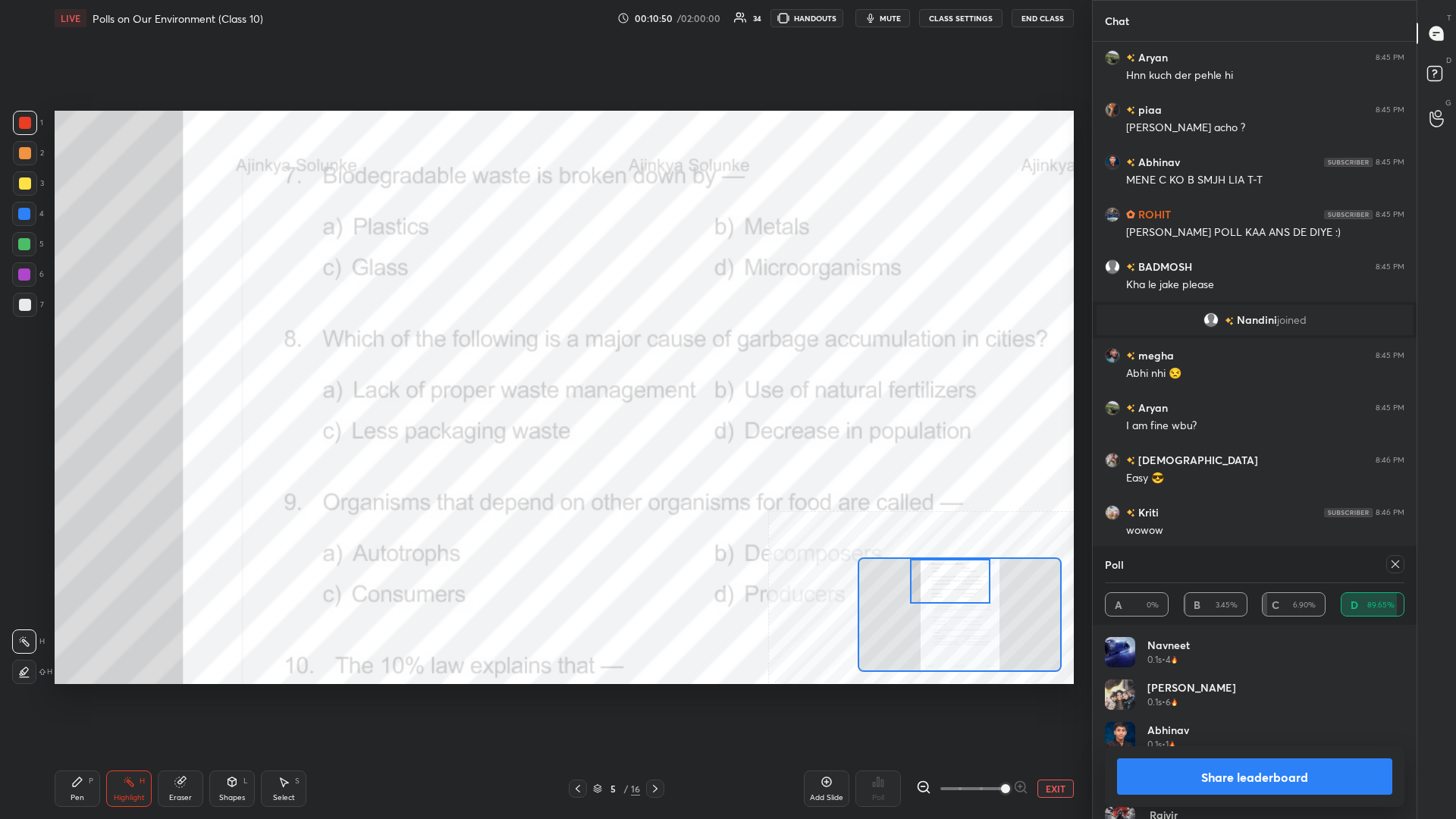
click at [544, 356] on button "Share leaderboard" at bounding box center [1255, 776] width 275 height 36
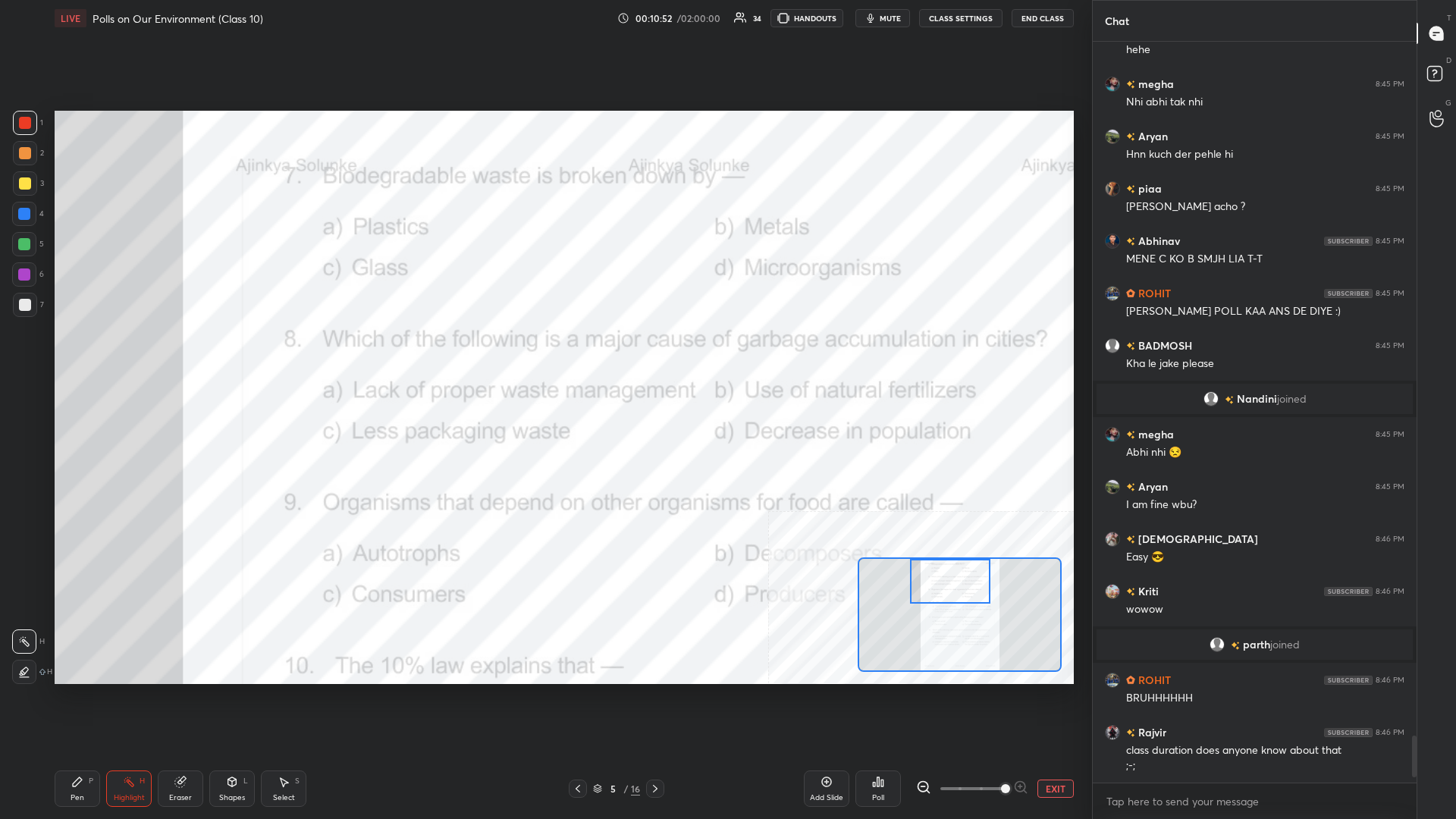
click at [83, 356] on div "Pen P" at bounding box center [77, 789] width 45 height 36
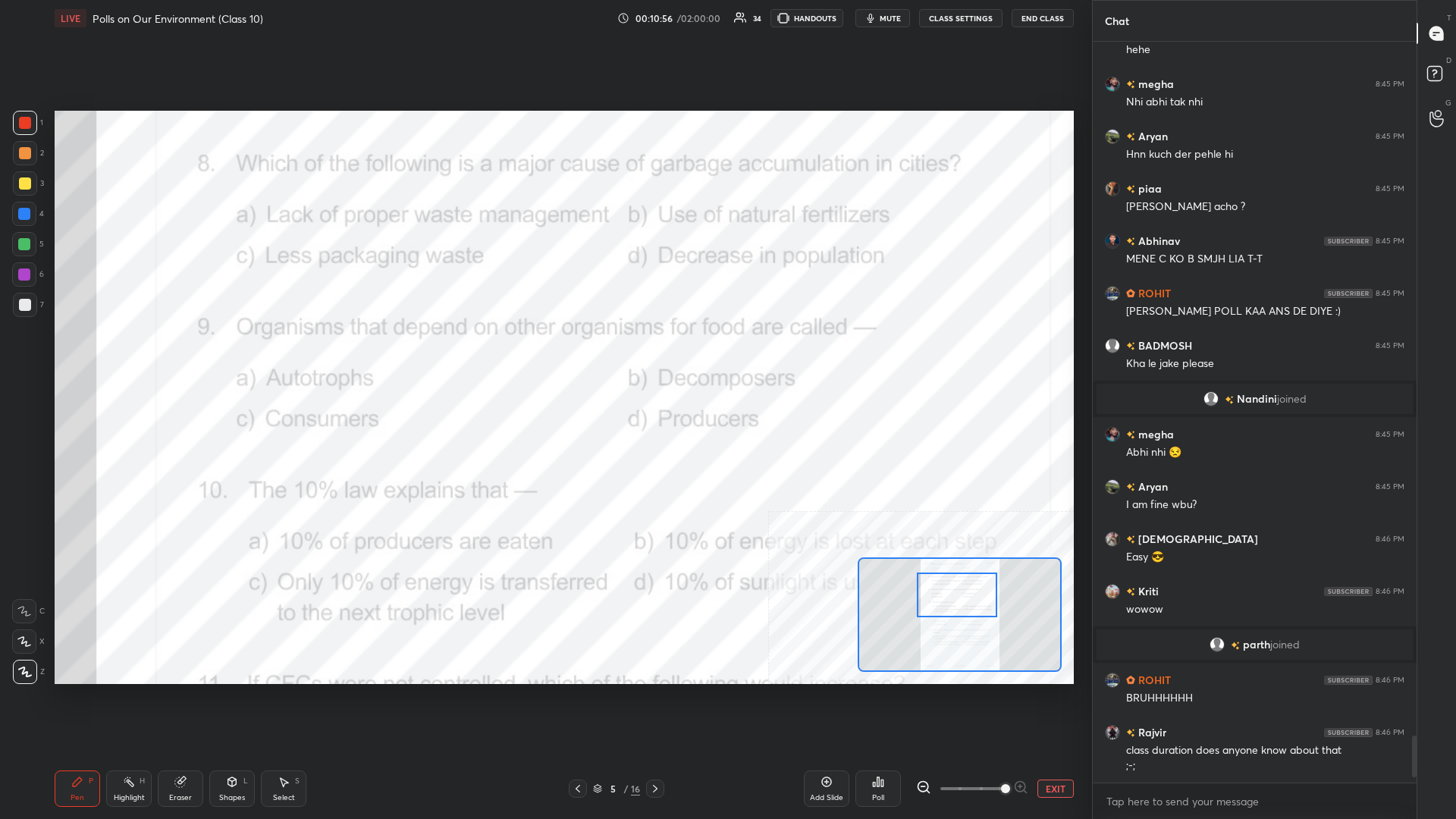
click at [126, 356] on icon at bounding box center [129, 781] width 12 height 12
click at [544, 356] on icon at bounding box center [878, 781] width 12 height 12
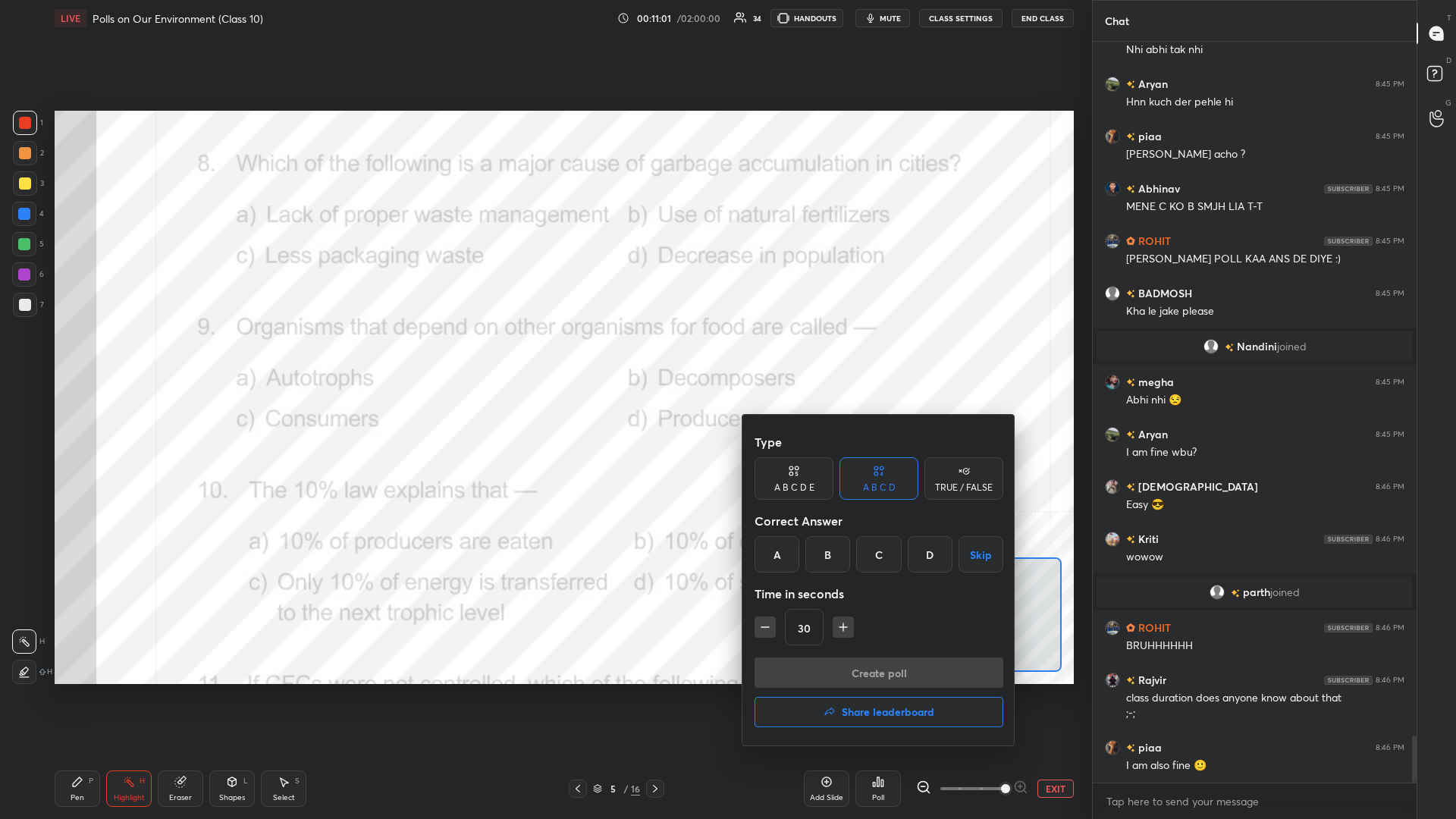
click at [544, 356] on div "A" at bounding box center [776, 554] width 44 height 36
click at [544, 356] on button "Create poll" at bounding box center [879, 672] width 249 height 30
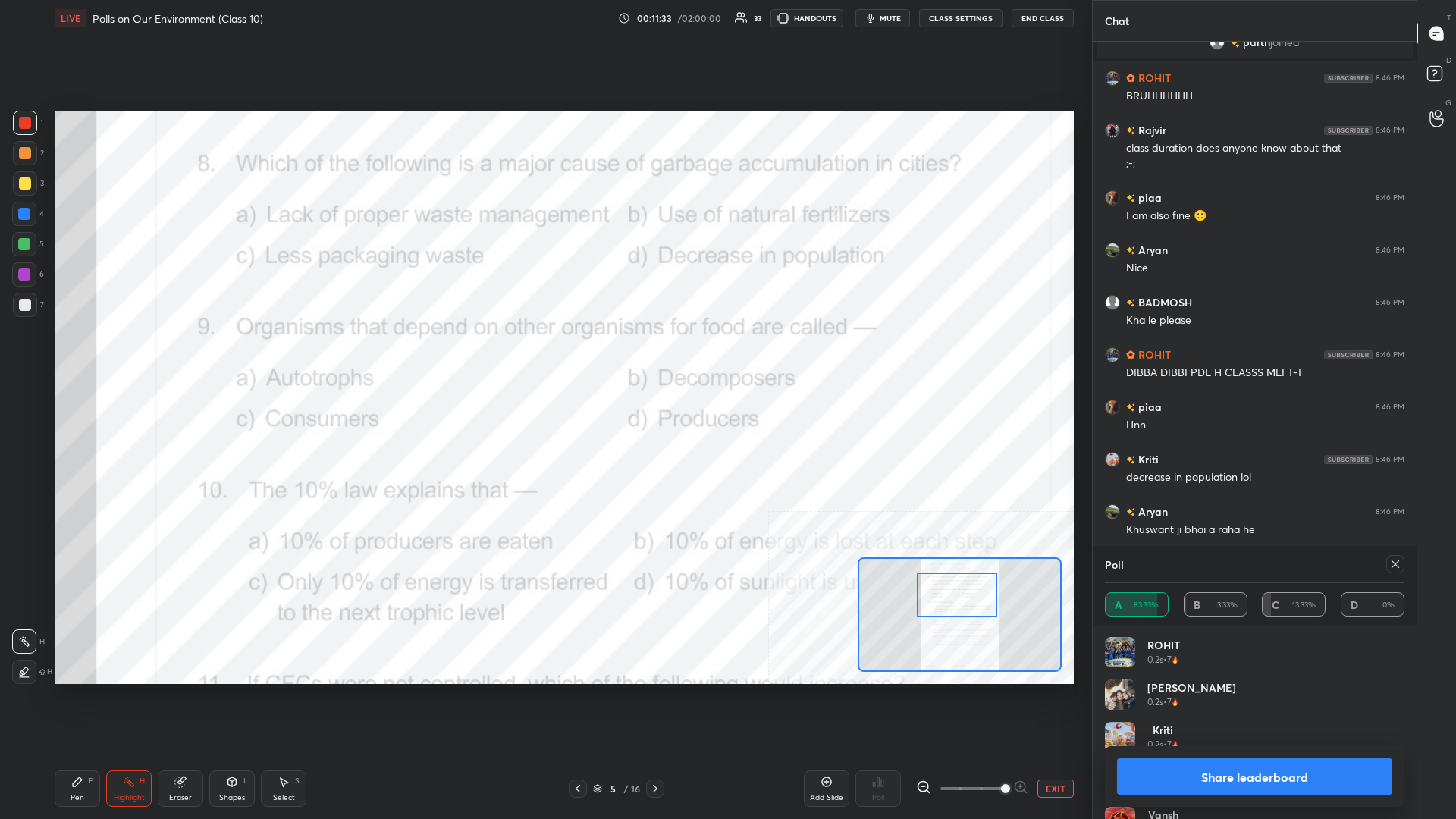
click at [544, 356] on button "Share leaderboard" at bounding box center [1255, 776] width 275 height 36
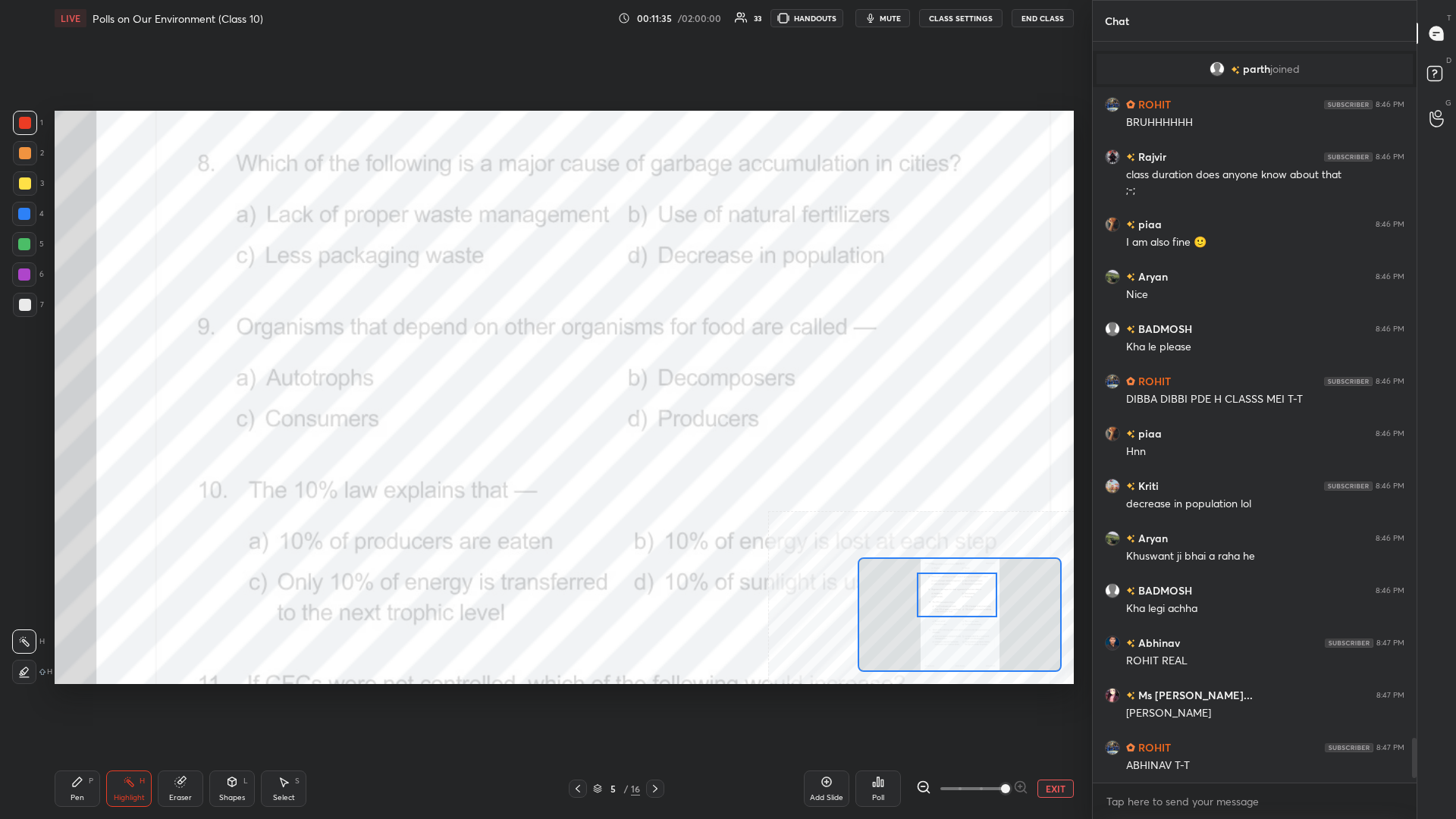
click at [80, 356] on icon at bounding box center [77, 781] width 12 height 12
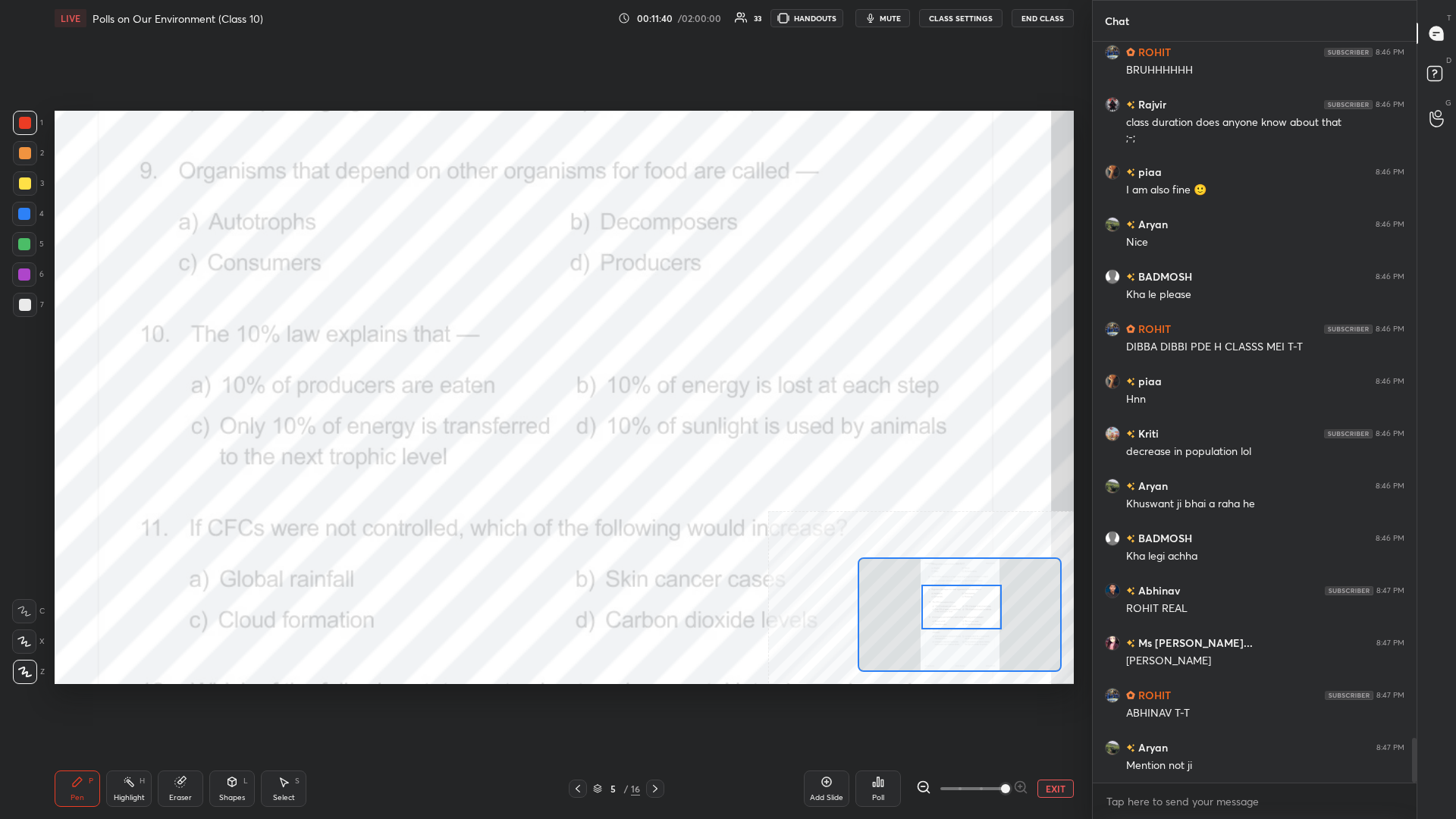
click at [110, 356] on div "Highlight H" at bounding box center [129, 789] width 45 height 36
click at [127, 356] on icon at bounding box center [129, 781] width 12 height 12
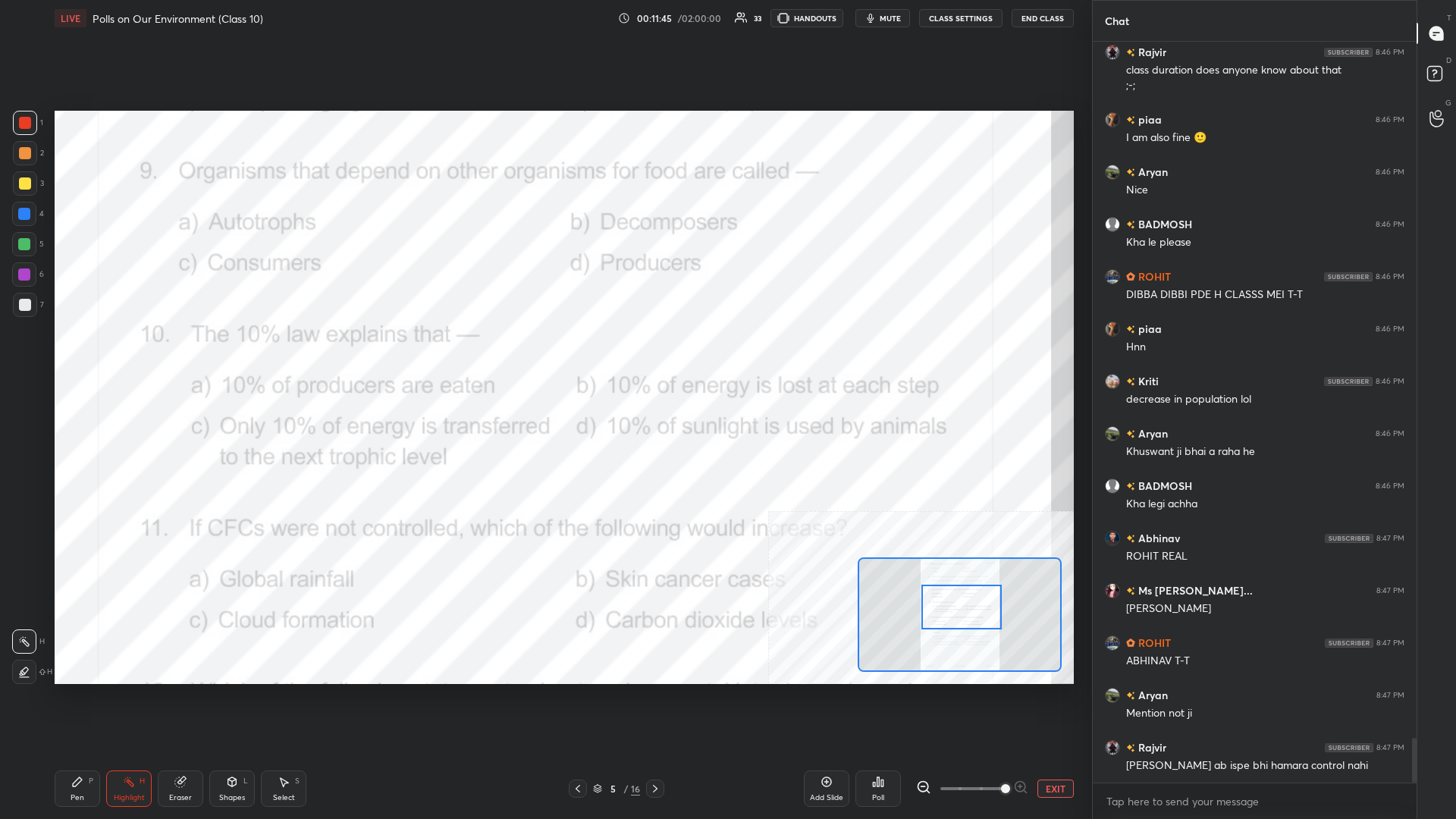
click at [544, 356] on div "Poll" at bounding box center [878, 789] width 45 height 36
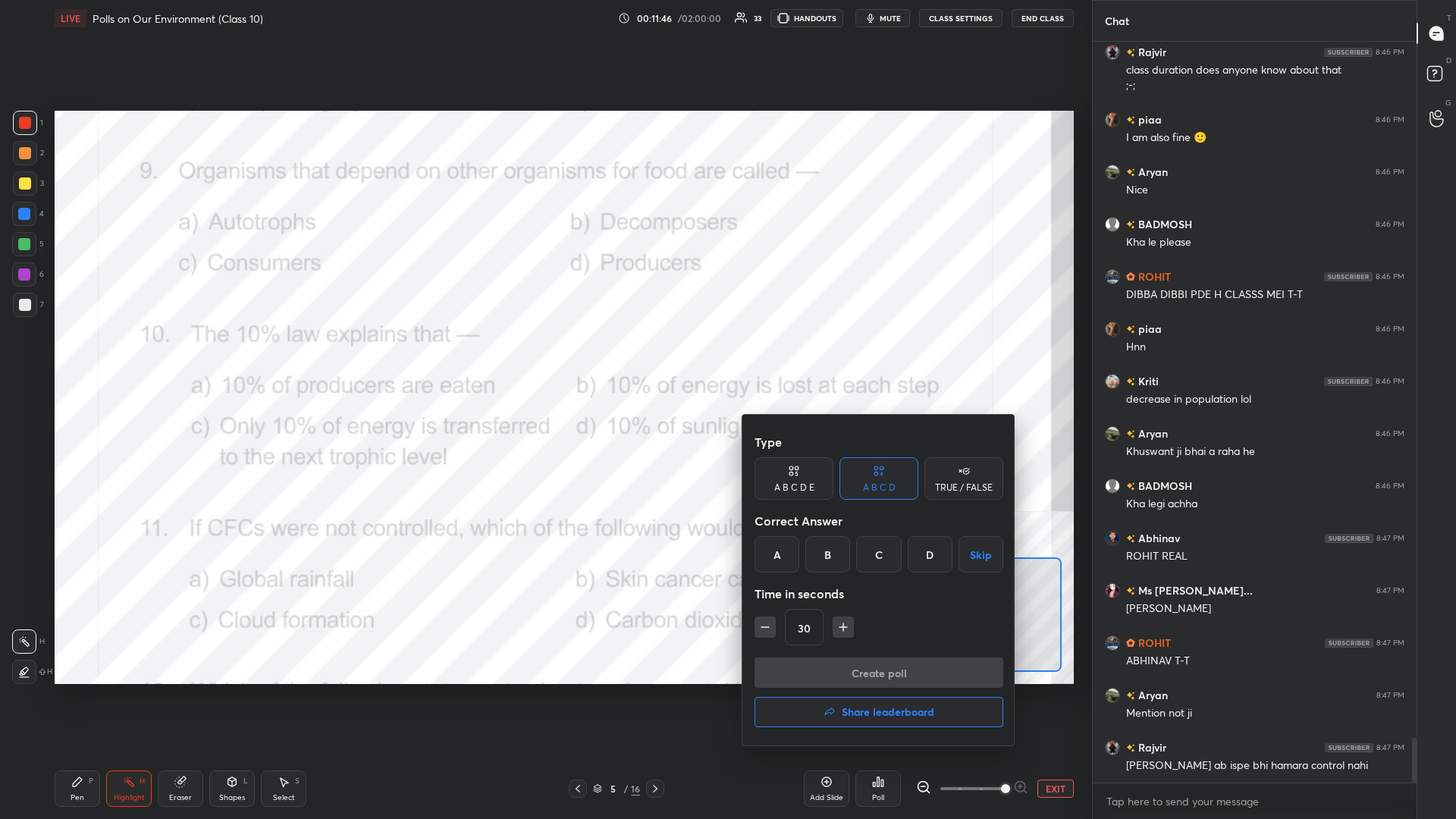
click at [544, 356] on div "C" at bounding box center [878, 554] width 44 height 36
click at [544, 356] on button "Create poll" at bounding box center [879, 672] width 249 height 30
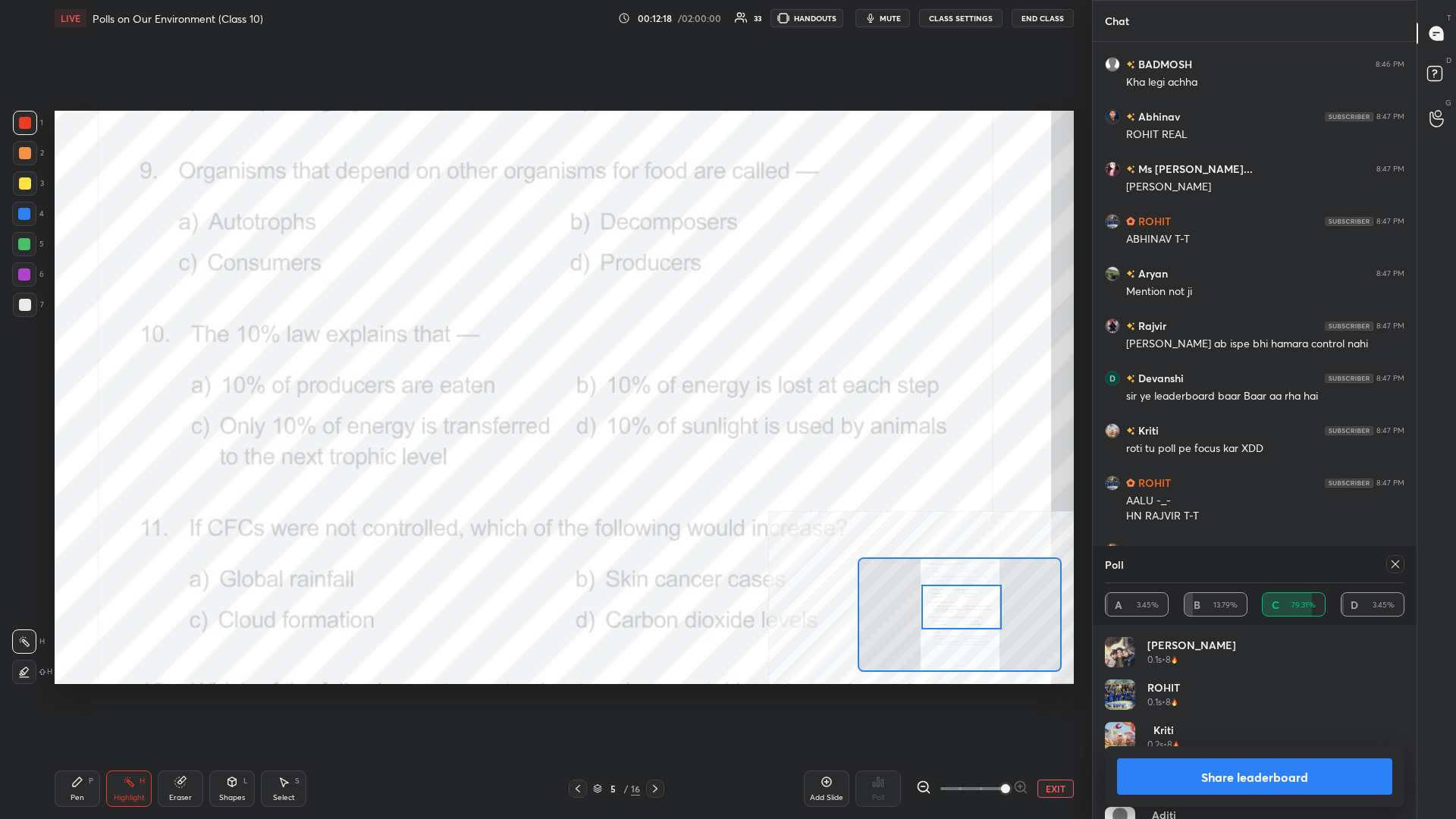
click at [544, 356] on button "Share leaderboard" at bounding box center [1255, 776] width 275 height 36
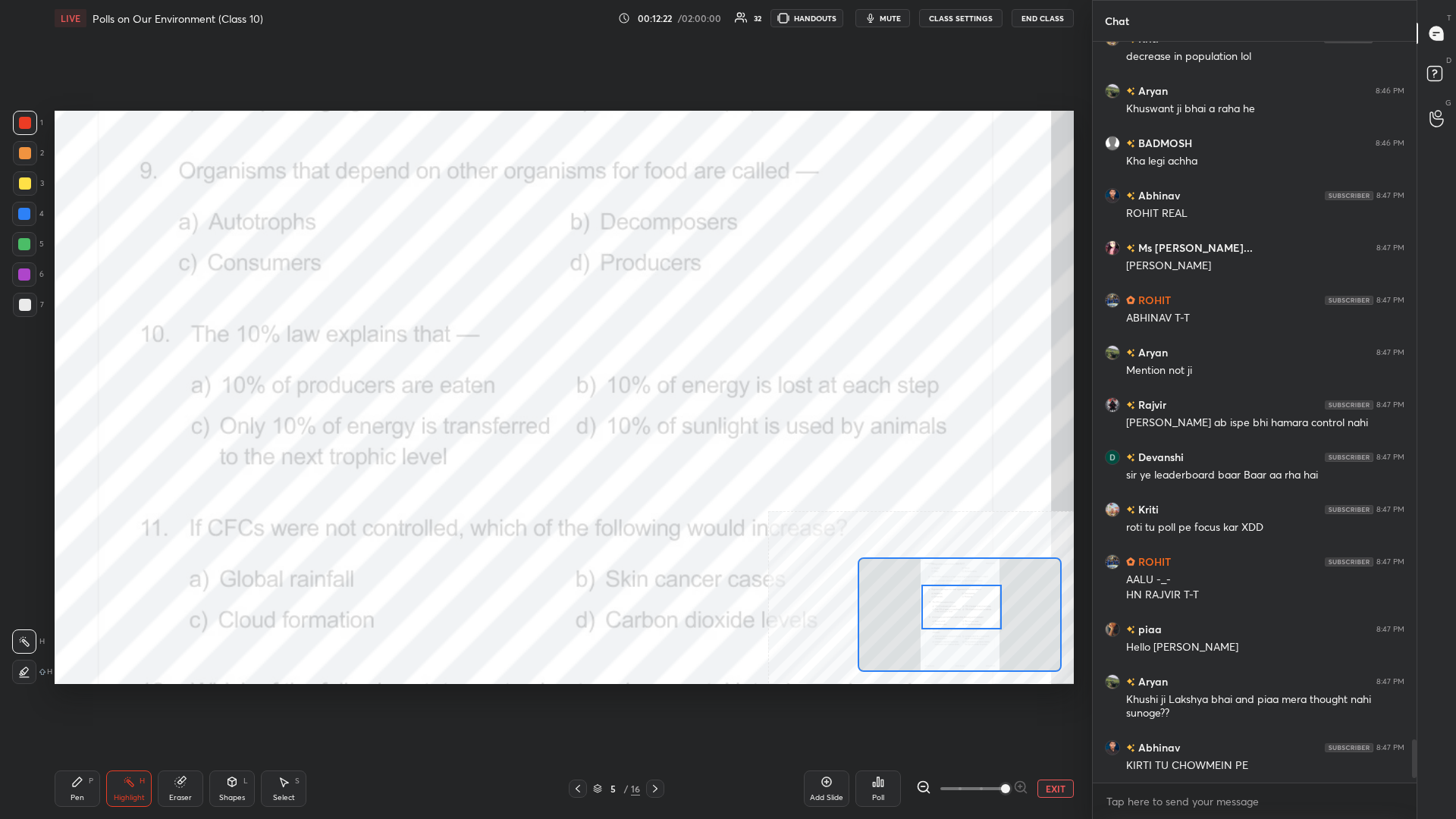
click at [79, 356] on div "Pen P" at bounding box center [77, 789] width 45 height 36
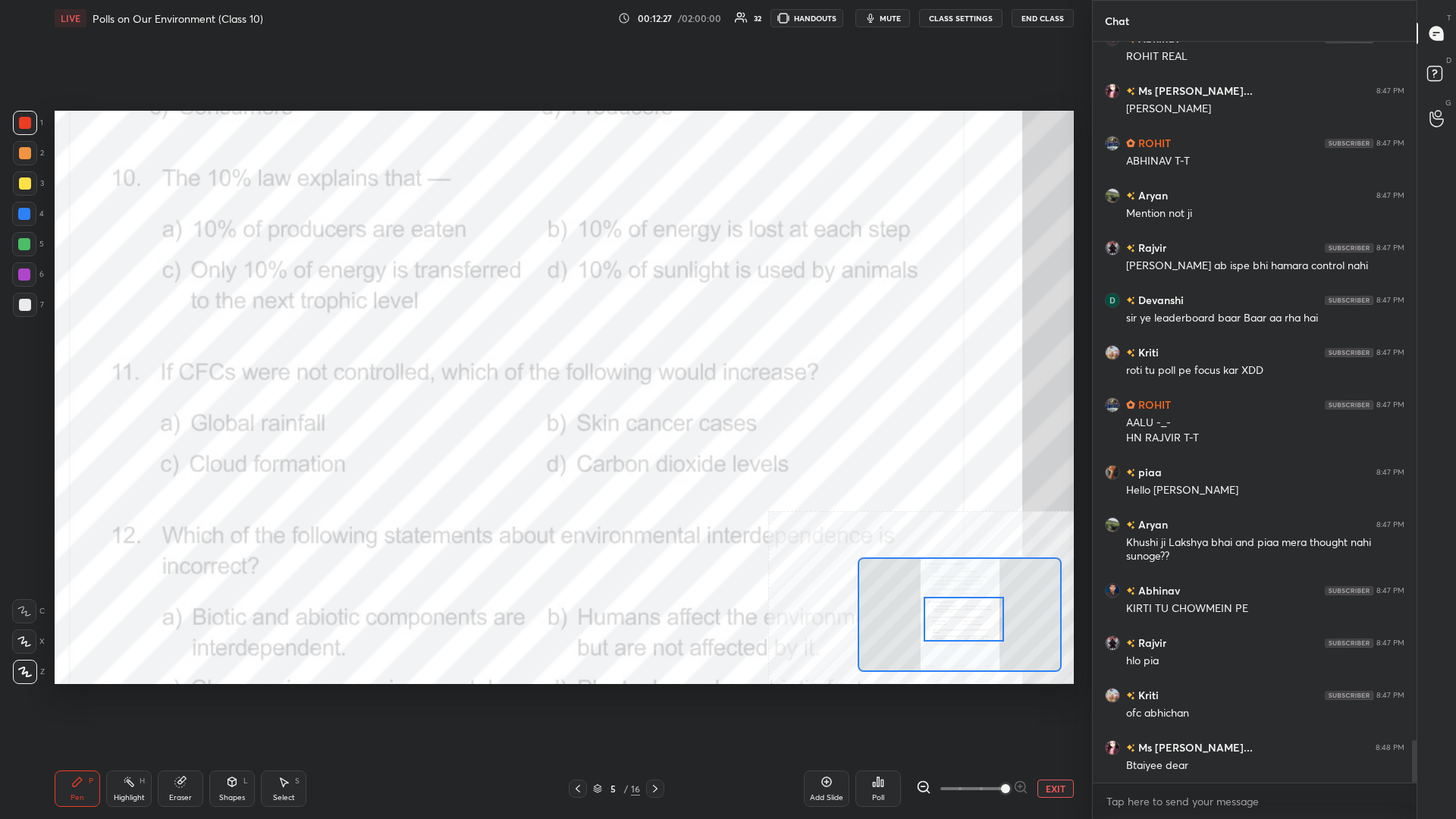
click at [123, 356] on div "Highlight" at bounding box center [130, 798] width 31 height 7
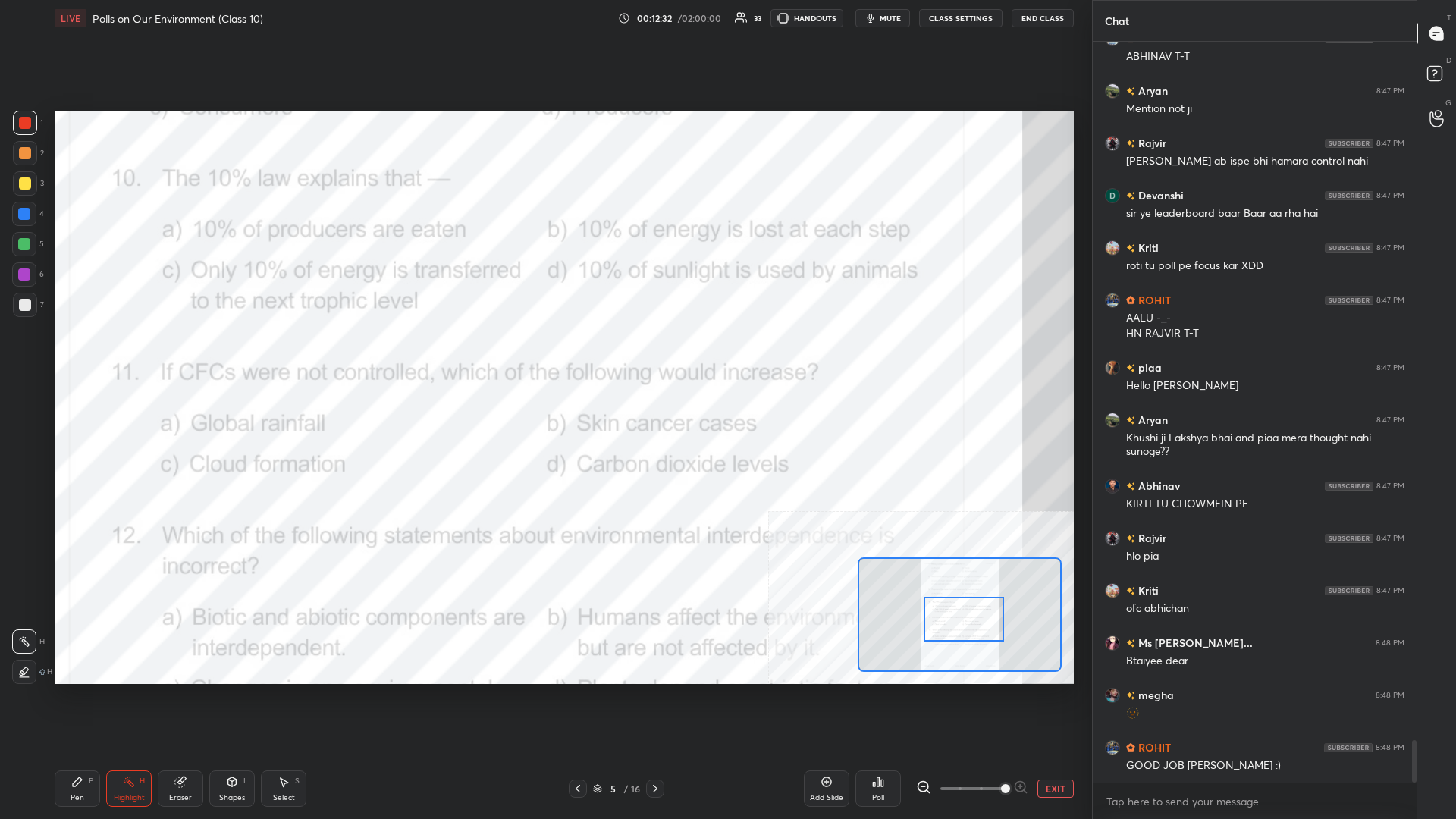
click at [544, 356] on div "Poll" at bounding box center [878, 789] width 45 height 36
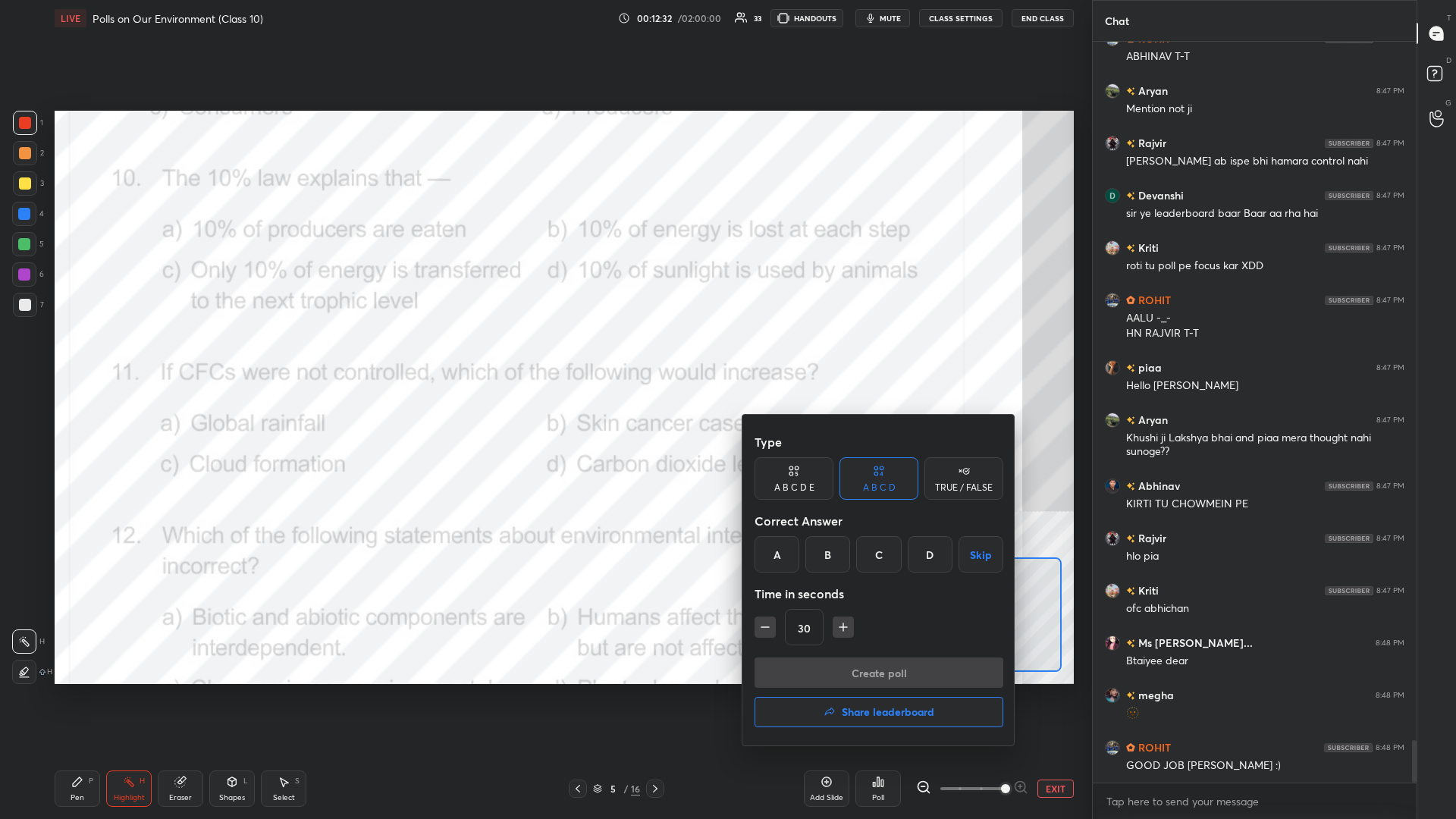
click at [544, 356] on div "C" at bounding box center [878, 554] width 44 height 36
click at [544, 356] on button "Create poll" at bounding box center [879, 672] width 249 height 30
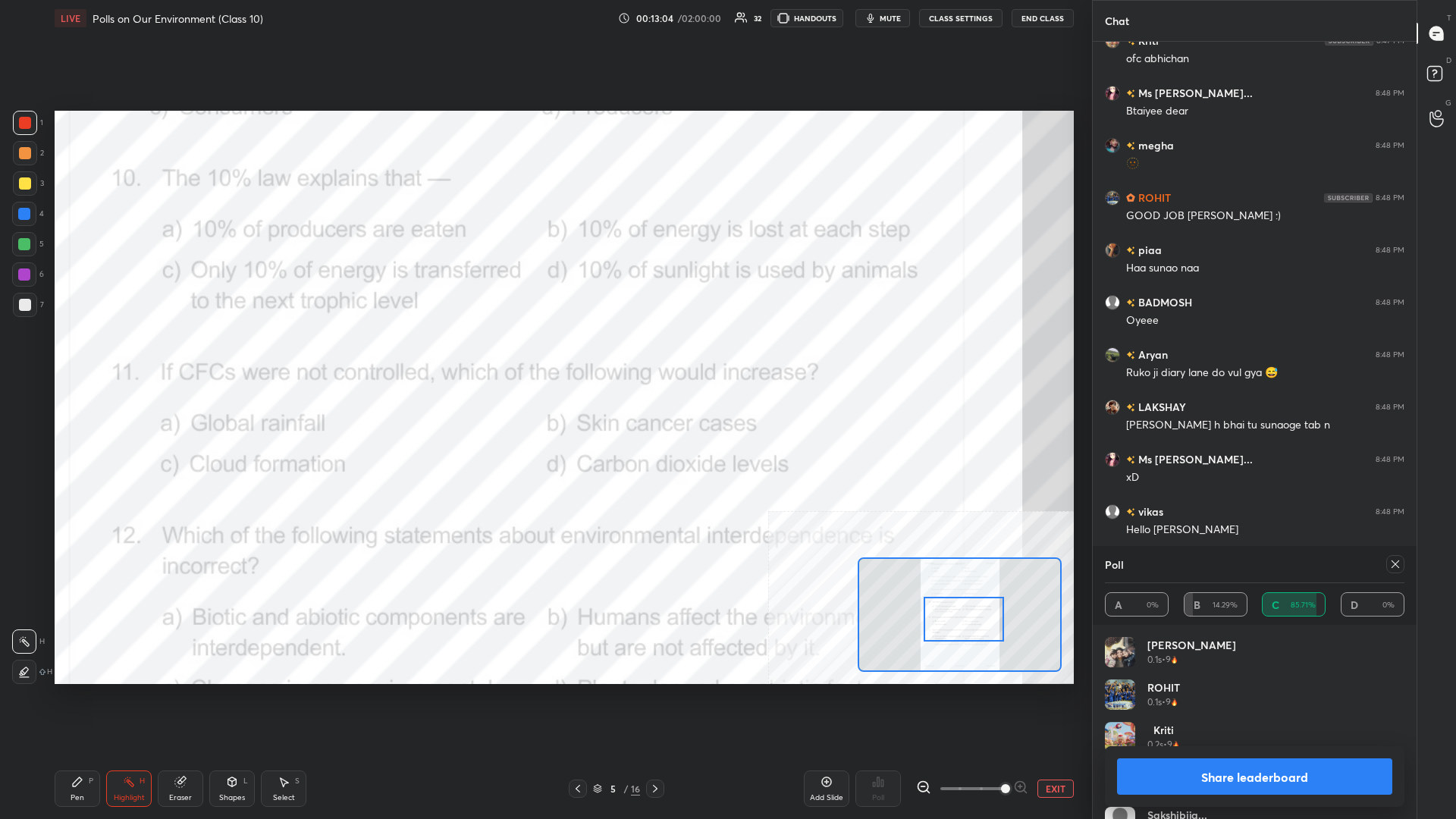
click at [544, 356] on button "Share leaderboard" at bounding box center [1255, 776] width 275 height 36
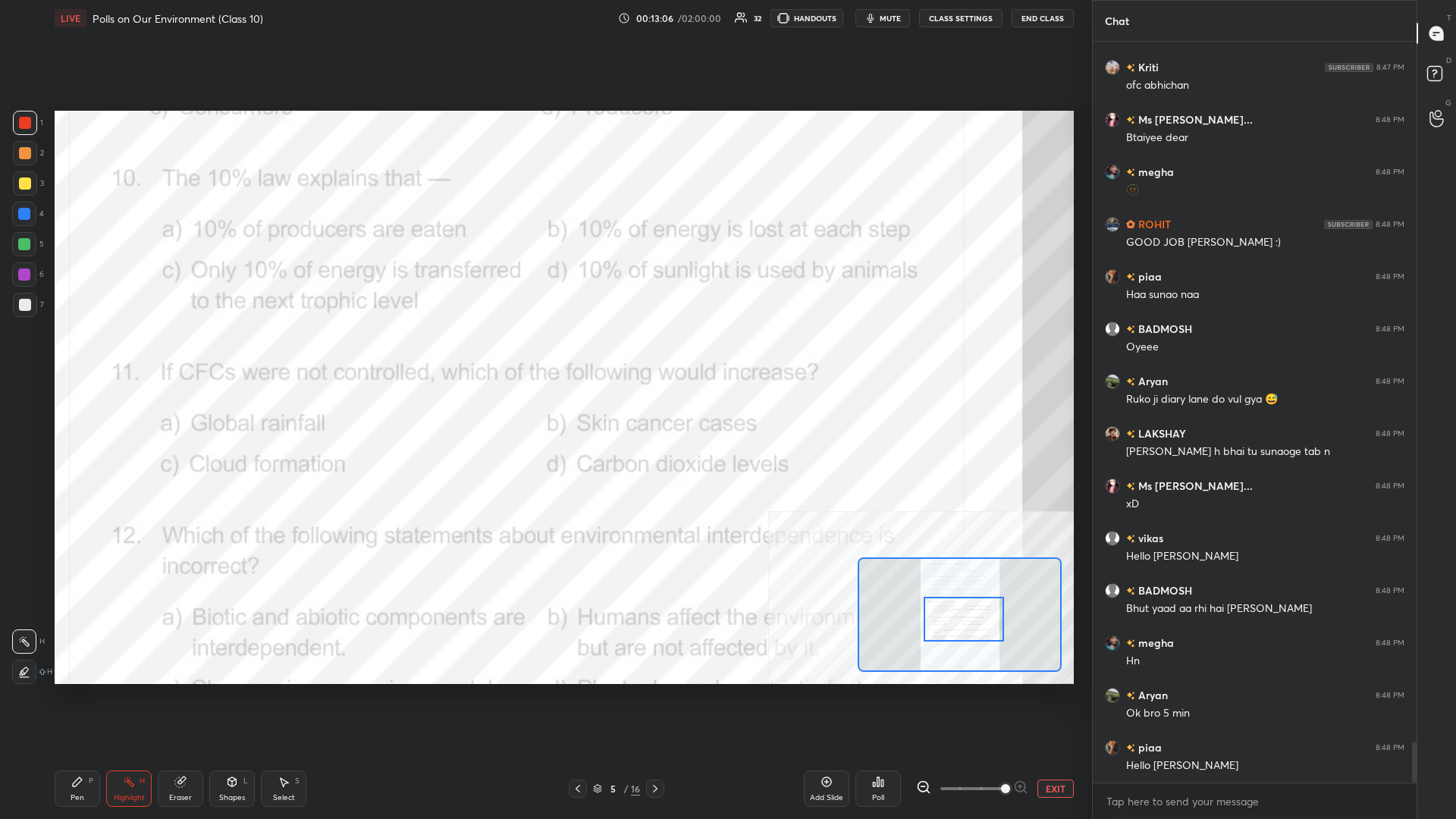
click at [75, 356] on icon at bounding box center [77, 782] width 9 height 9
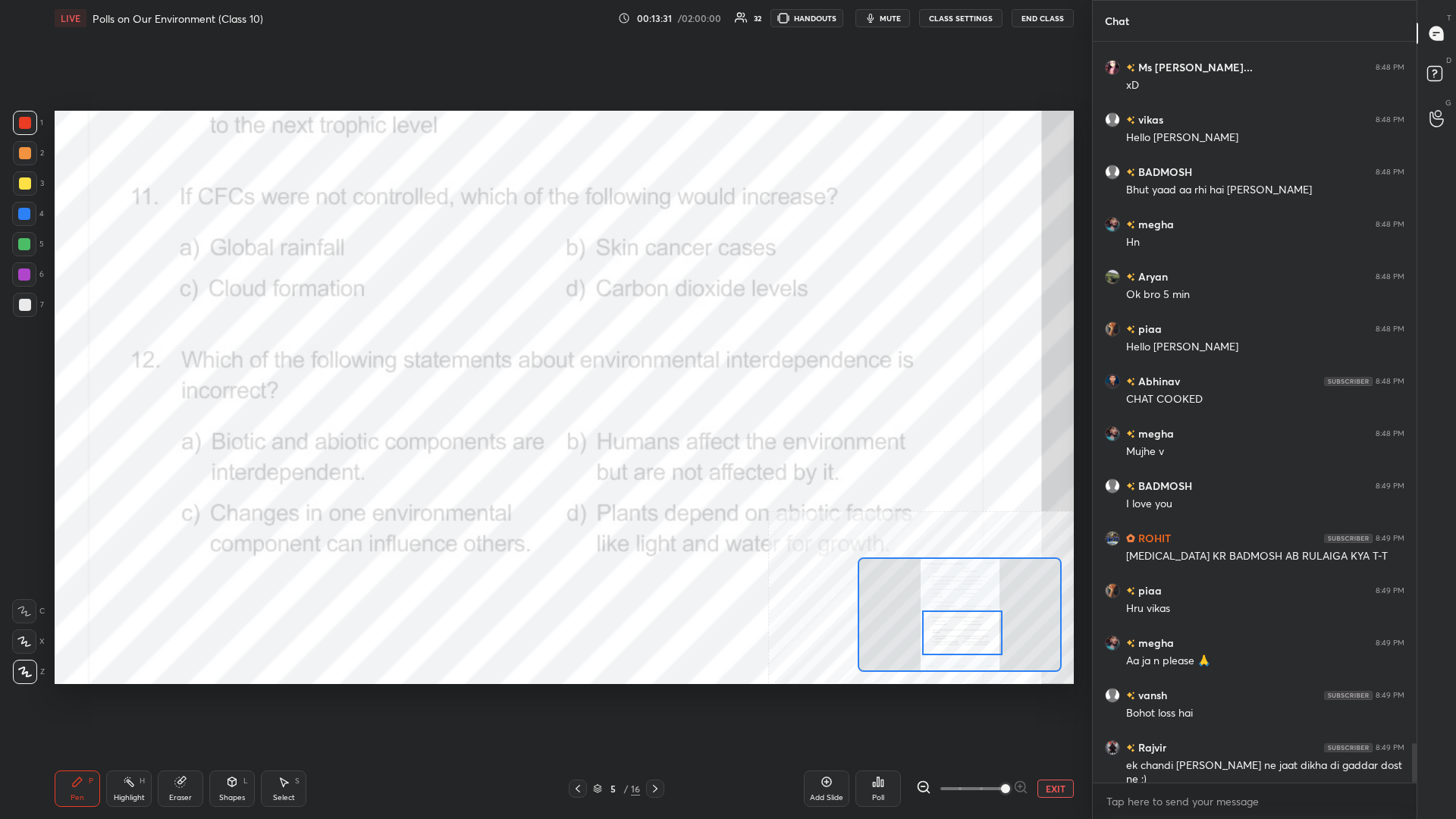
click at [117, 356] on div "Highlight H" at bounding box center [129, 789] width 45 height 36
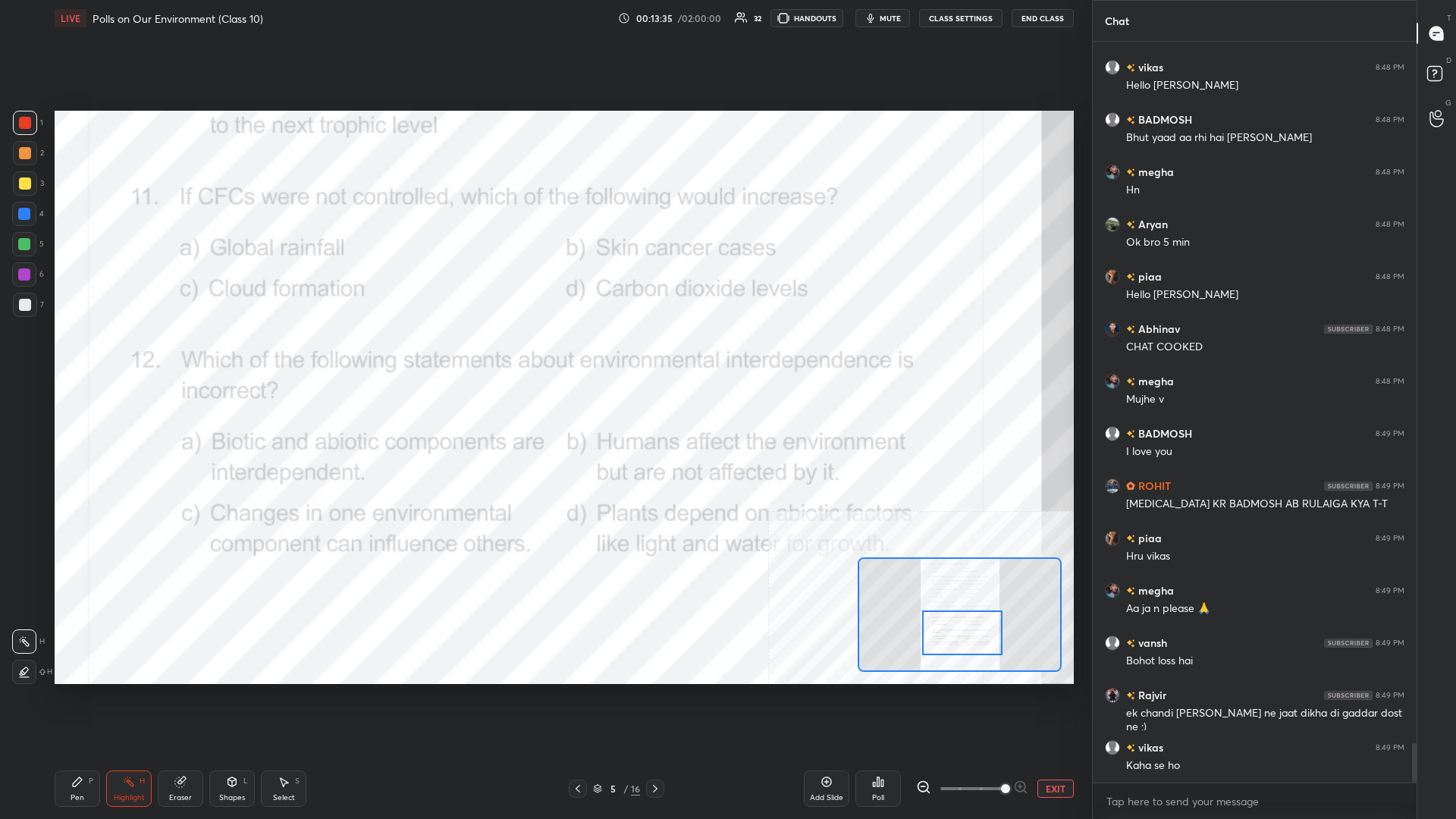
click at [544, 356] on div "Poll" at bounding box center [878, 789] width 45 height 36
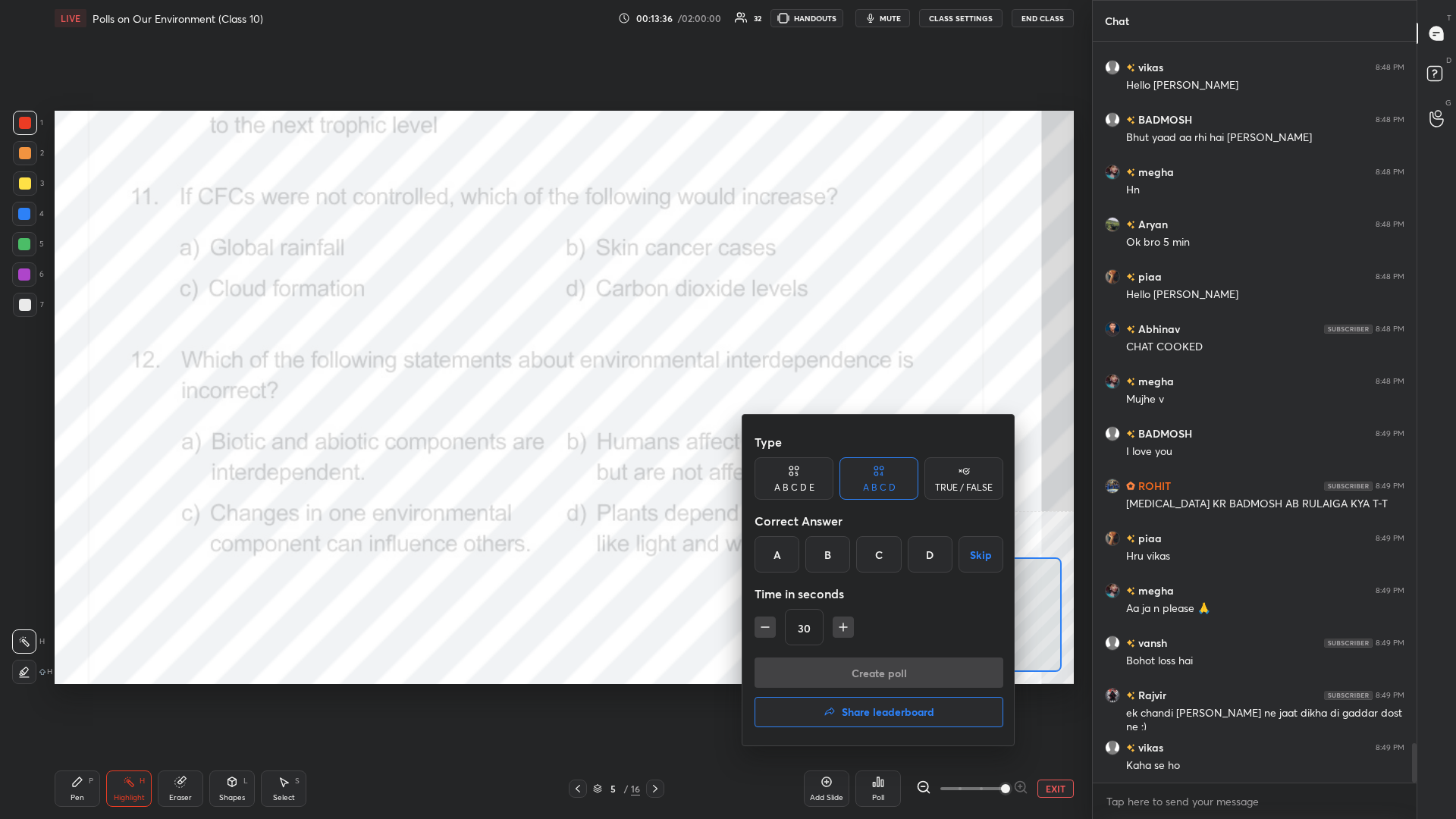
click at [544, 356] on div "B" at bounding box center [827, 554] width 44 height 36
click at [544, 356] on button "Create poll" at bounding box center [879, 672] width 249 height 30
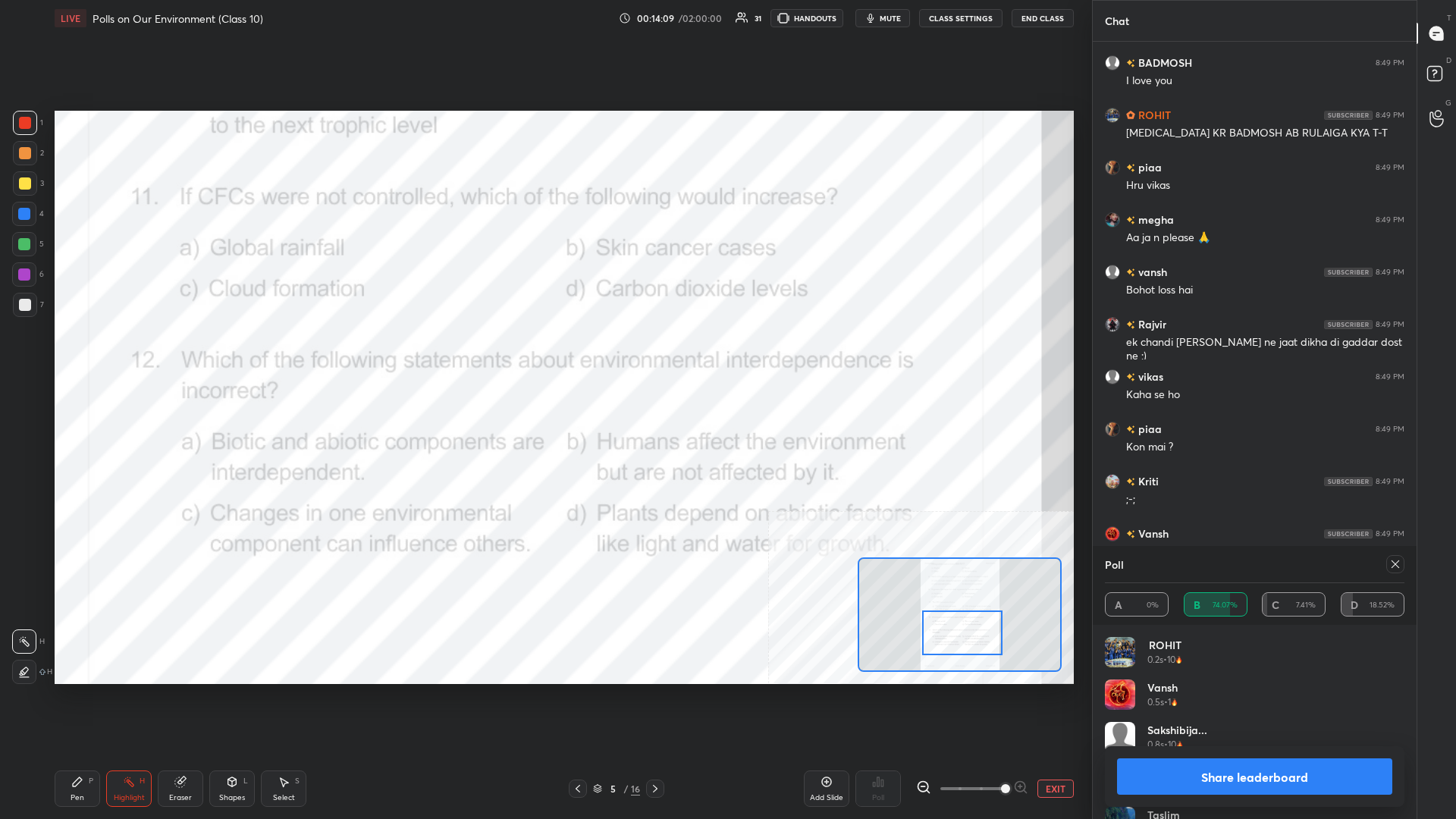
scroll to position [13634, 0]
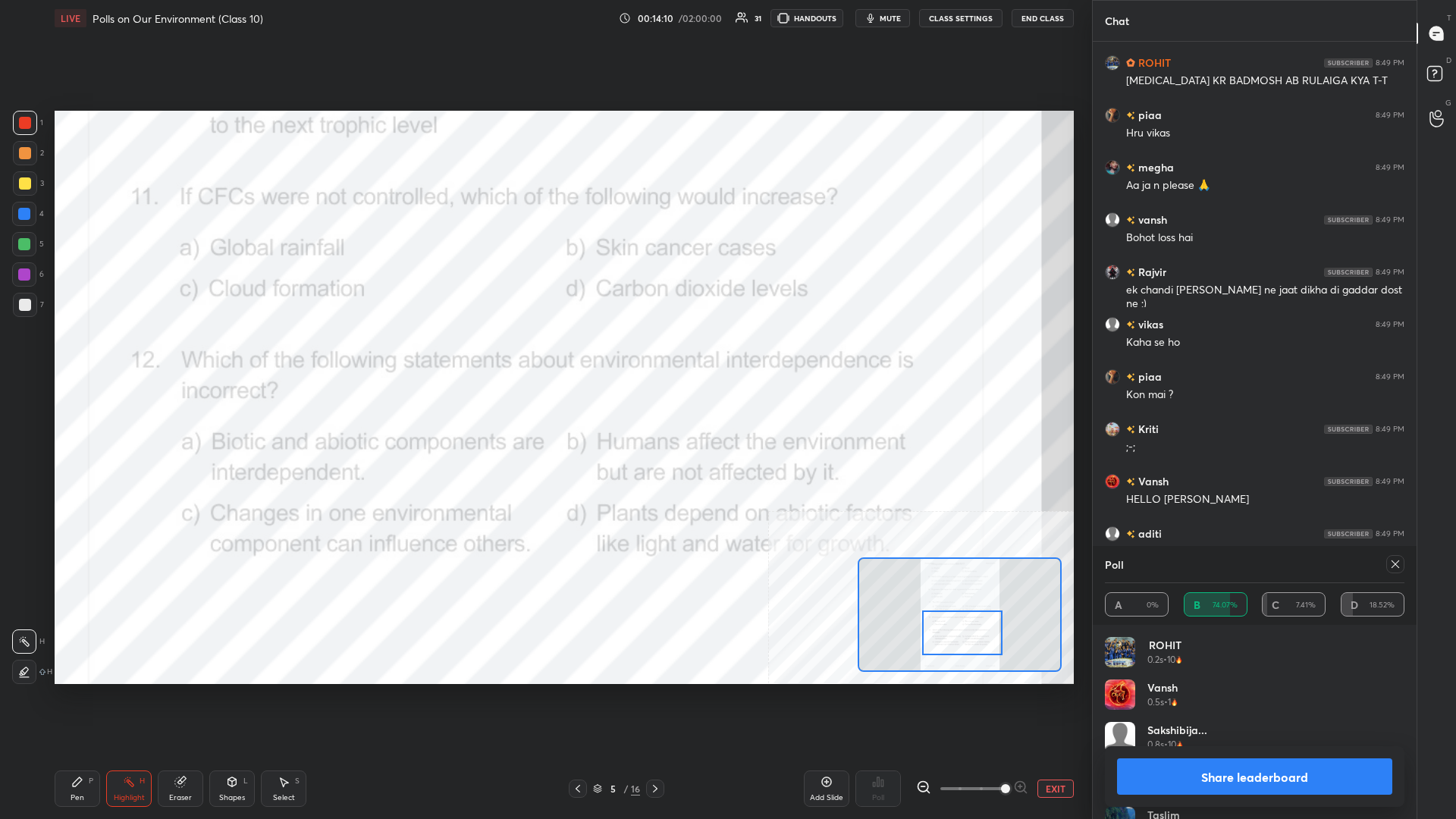
click at [544, 356] on button "Share leaderboard" at bounding box center [1255, 776] width 275 height 36
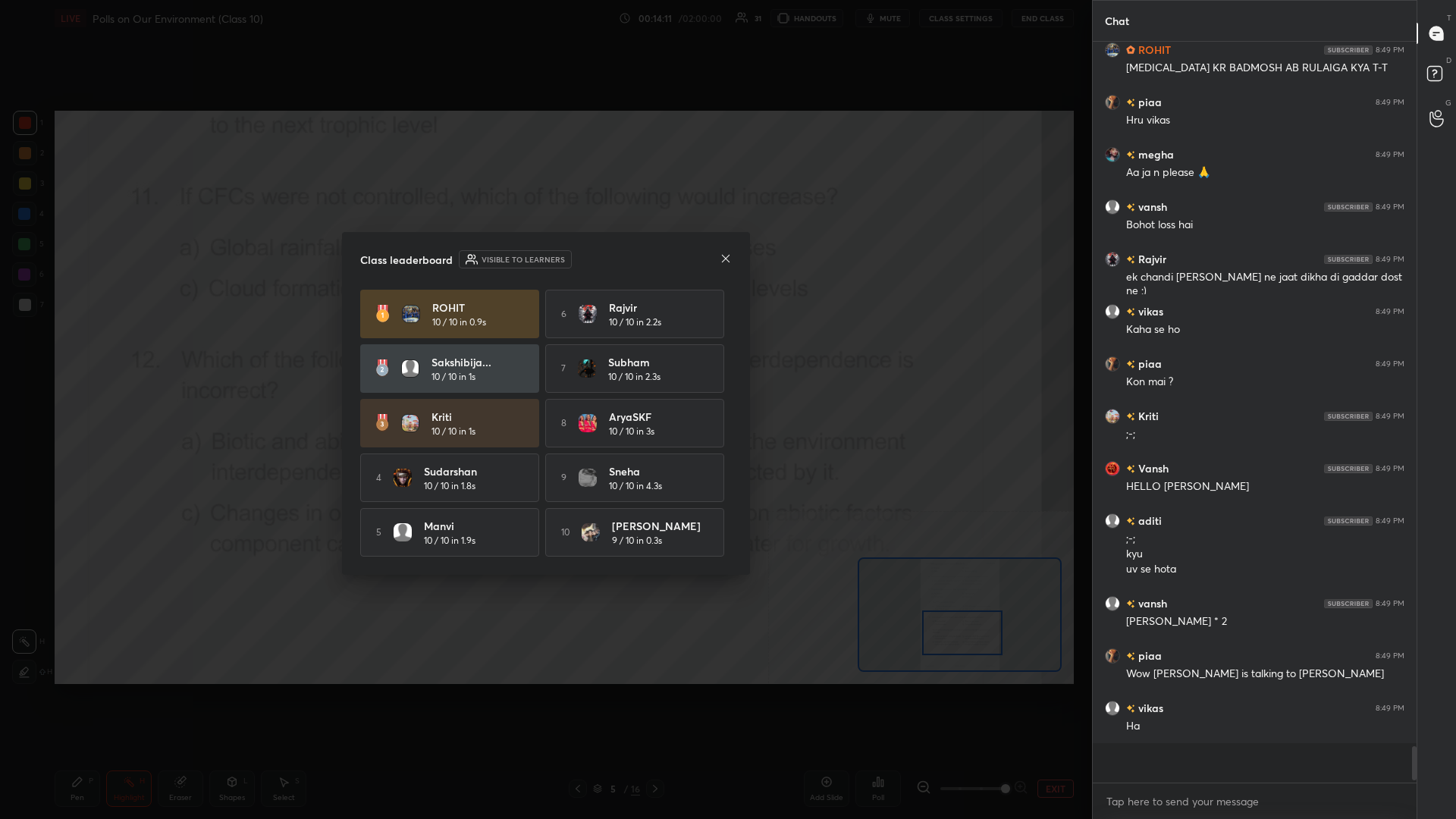
scroll to position [0, 1]
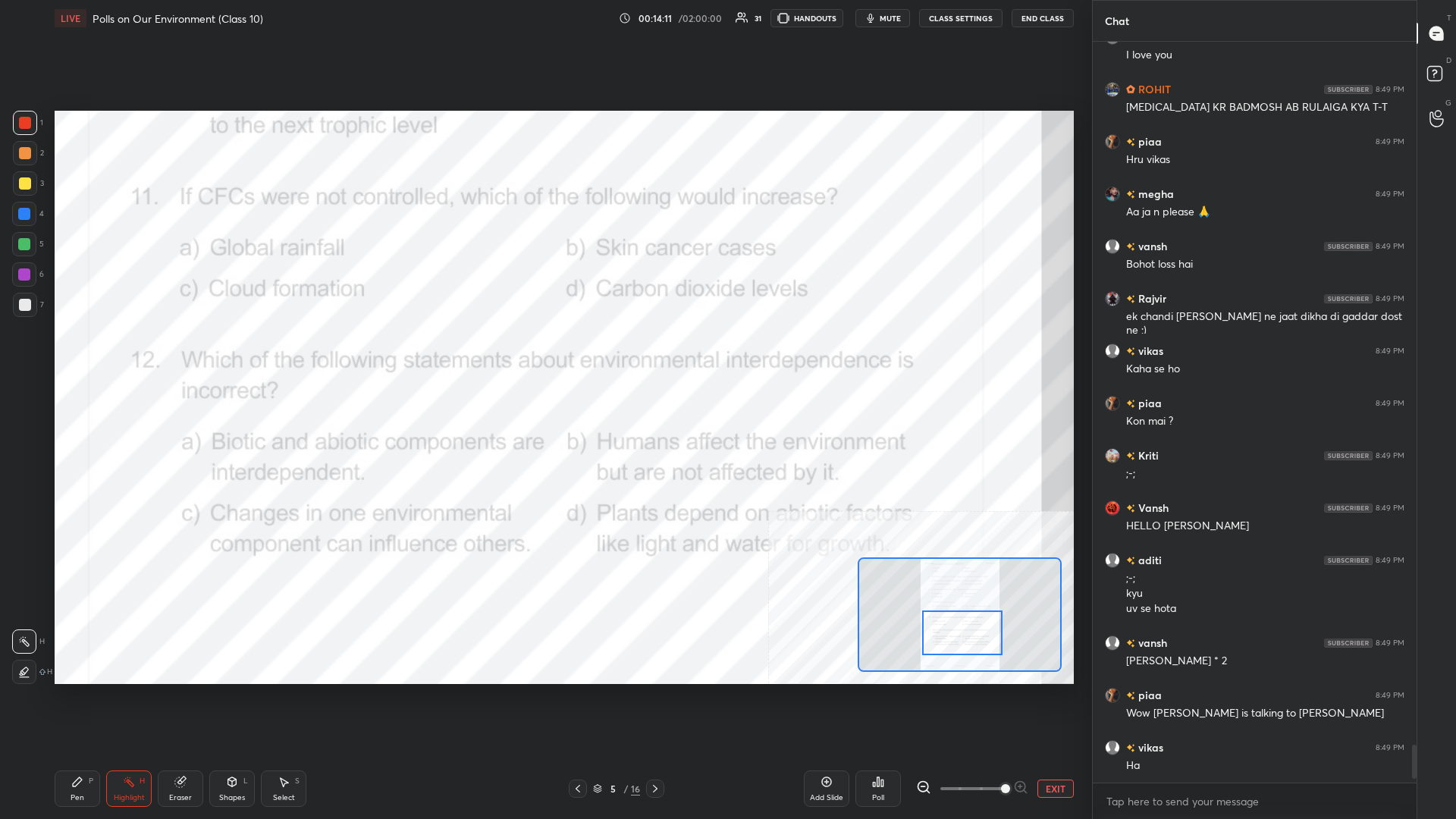
click at [73, 356] on div "Pen P" at bounding box center [77, 789] width 45 height 36
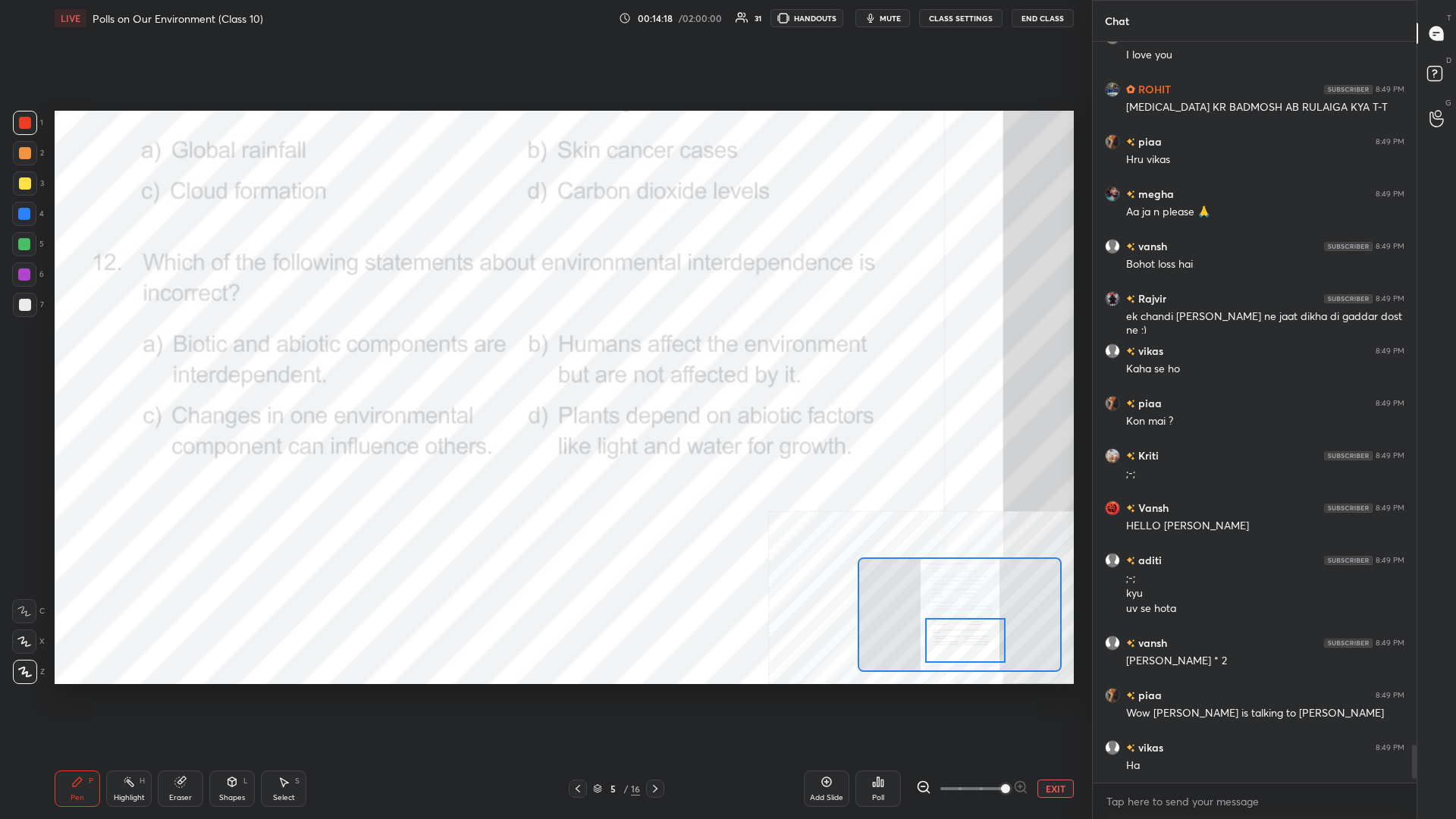
click at [137, 356] on div "Highlight H" at bounding box center [129, 789] width 45 height 36
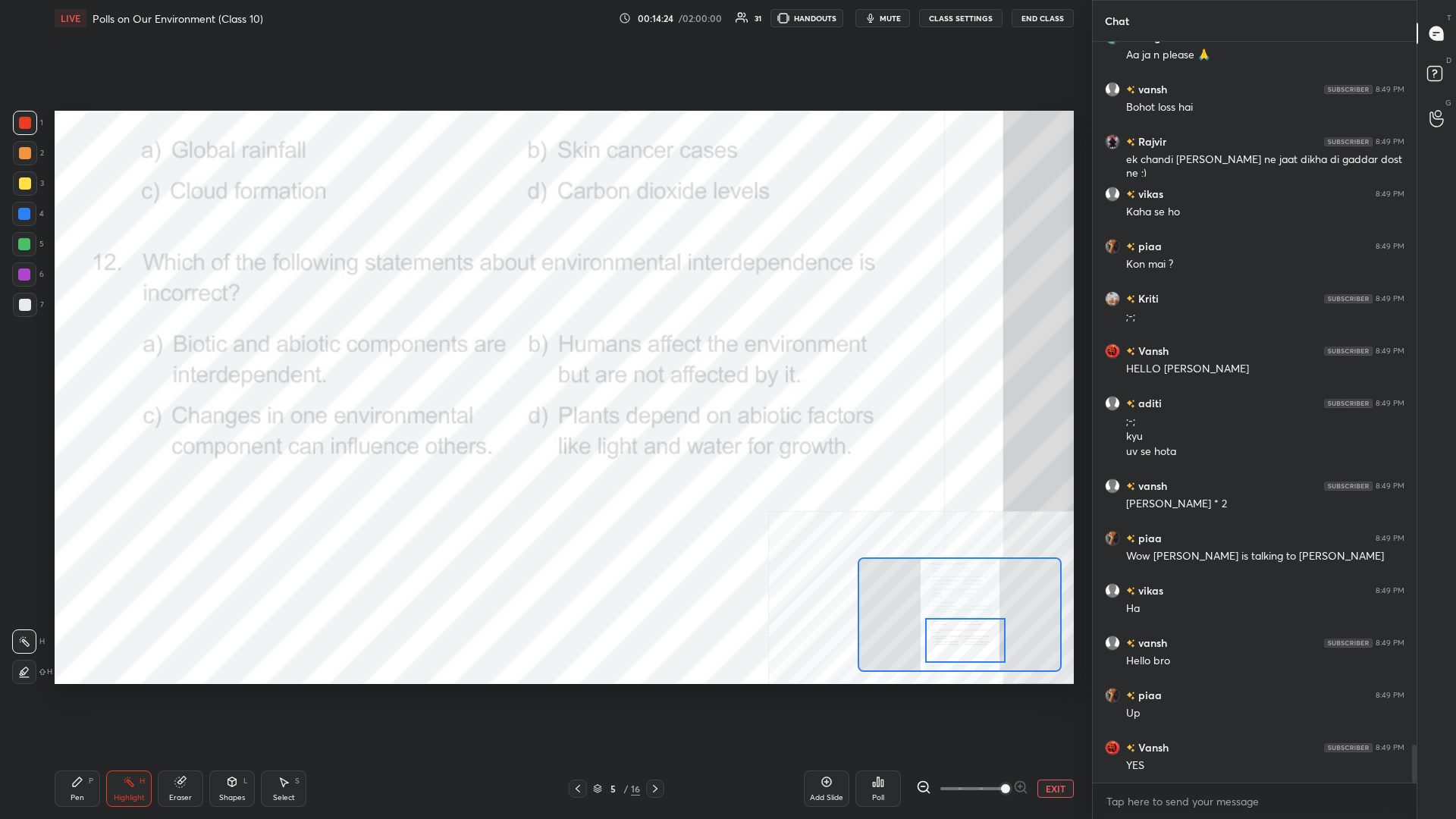
click at [544, 356] on icon at bounding box center [882, 784] width 3 height 7
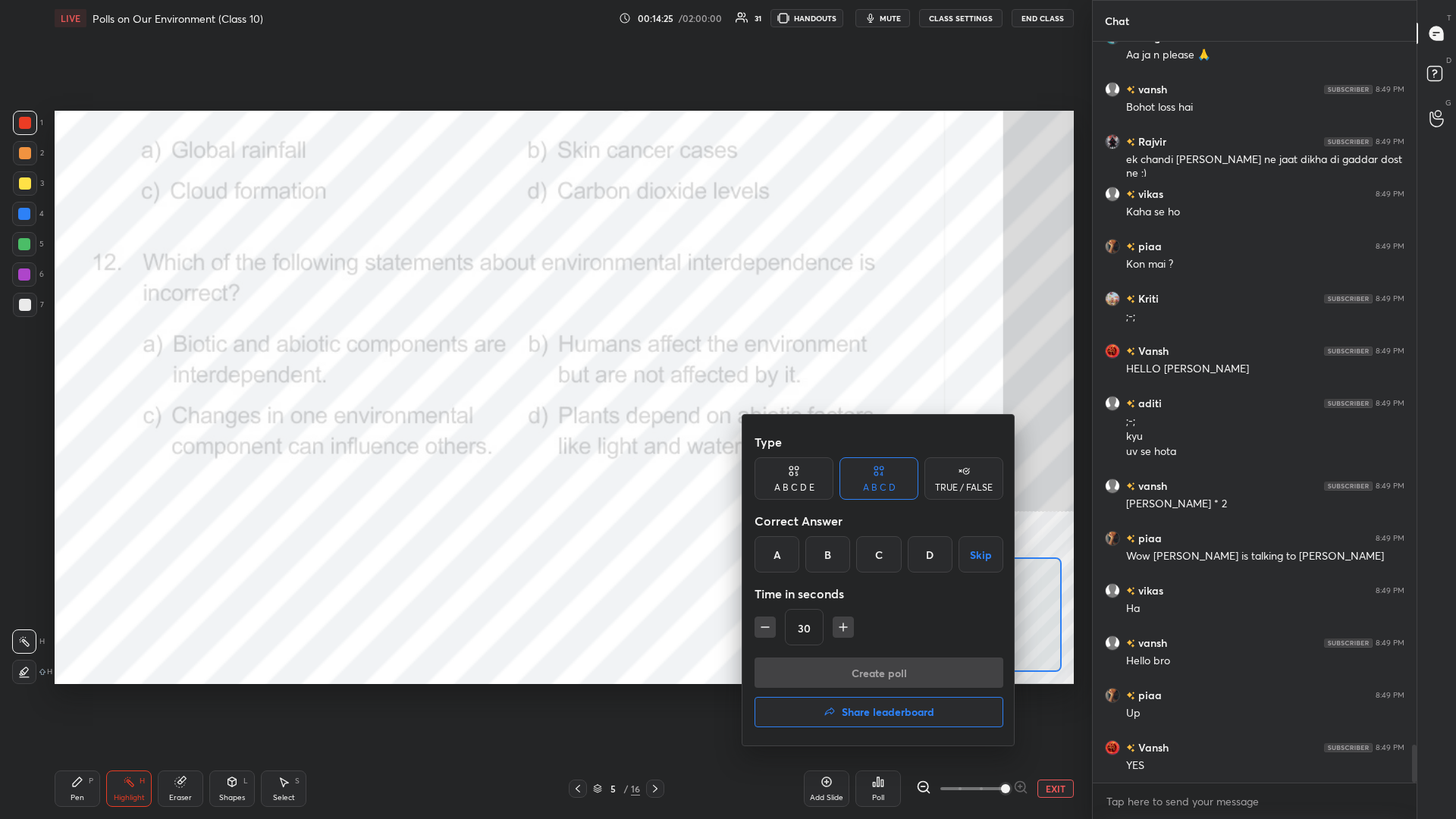
click at [544, 356] on div "B" at bounding box center [827, 554] width 44 height 36
click at [544, 356] on button "Create poll" at bounding box center [879, 672] width 249 height 30
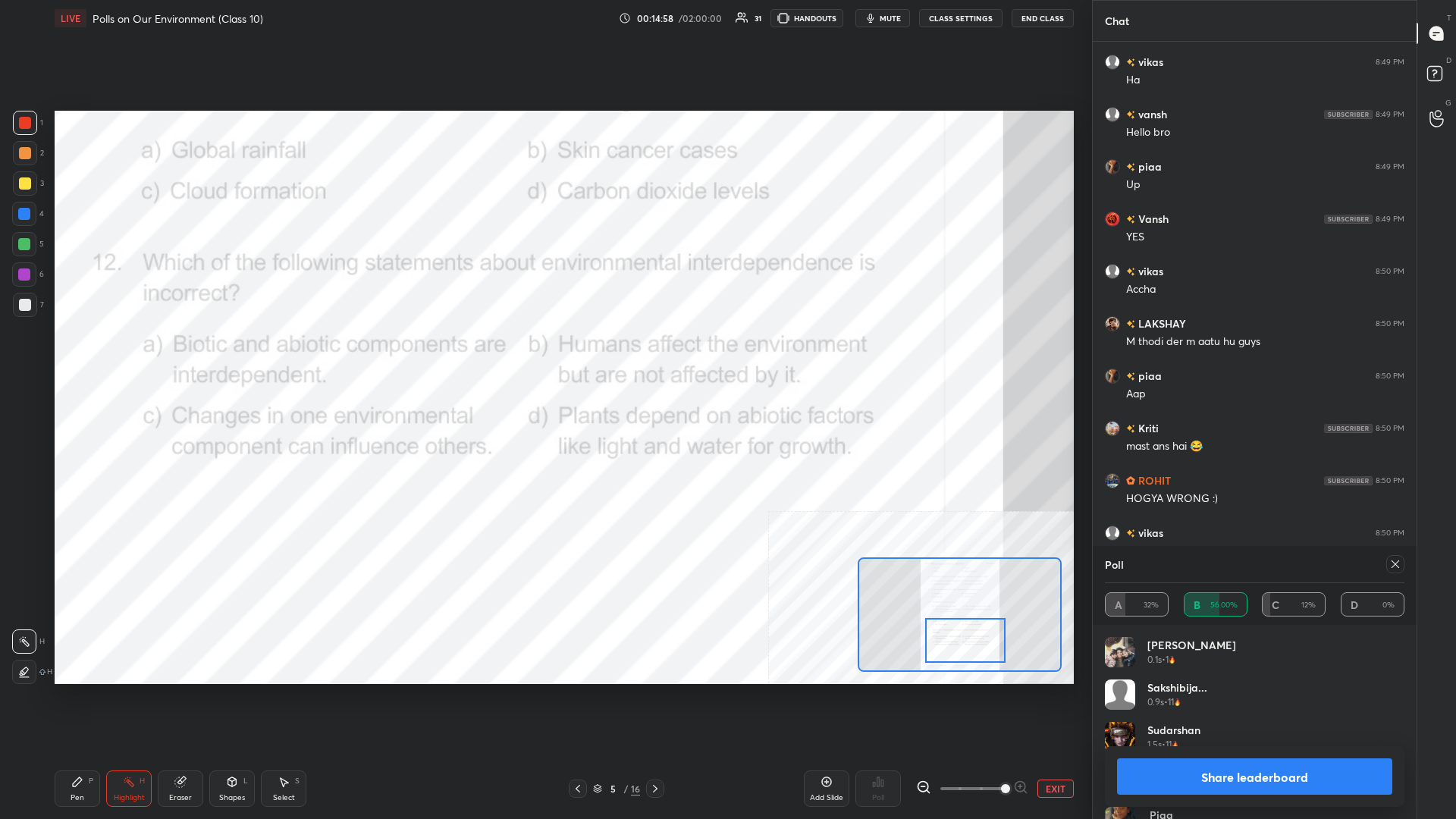
click at [544, 356] on div "Share leaderboard" at bounding box center [1255, 776] width 300 height 61
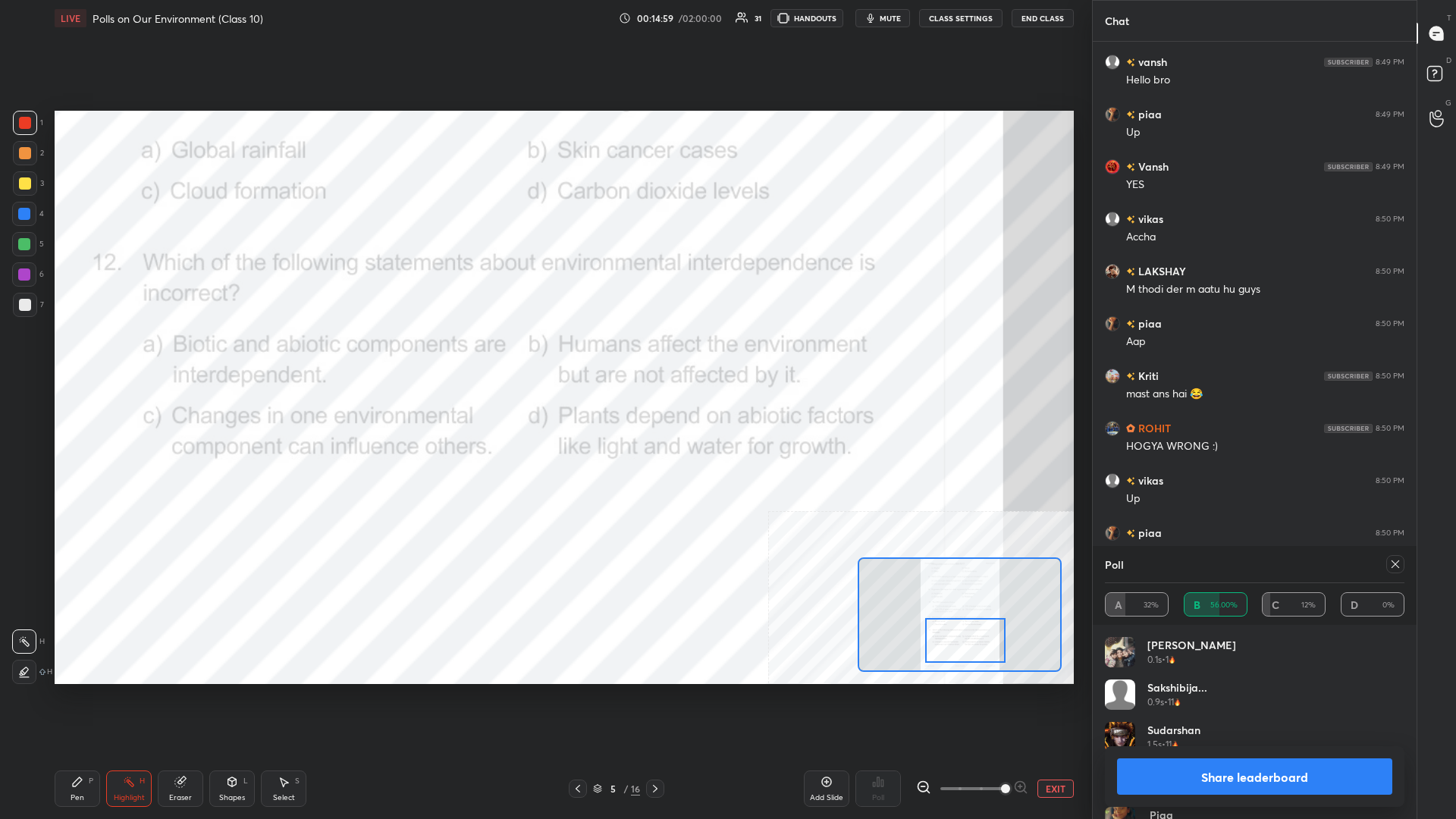
click at [544, 356] on button "Share leaderboard" at bounding box center [1255, 776] width 275 height 36
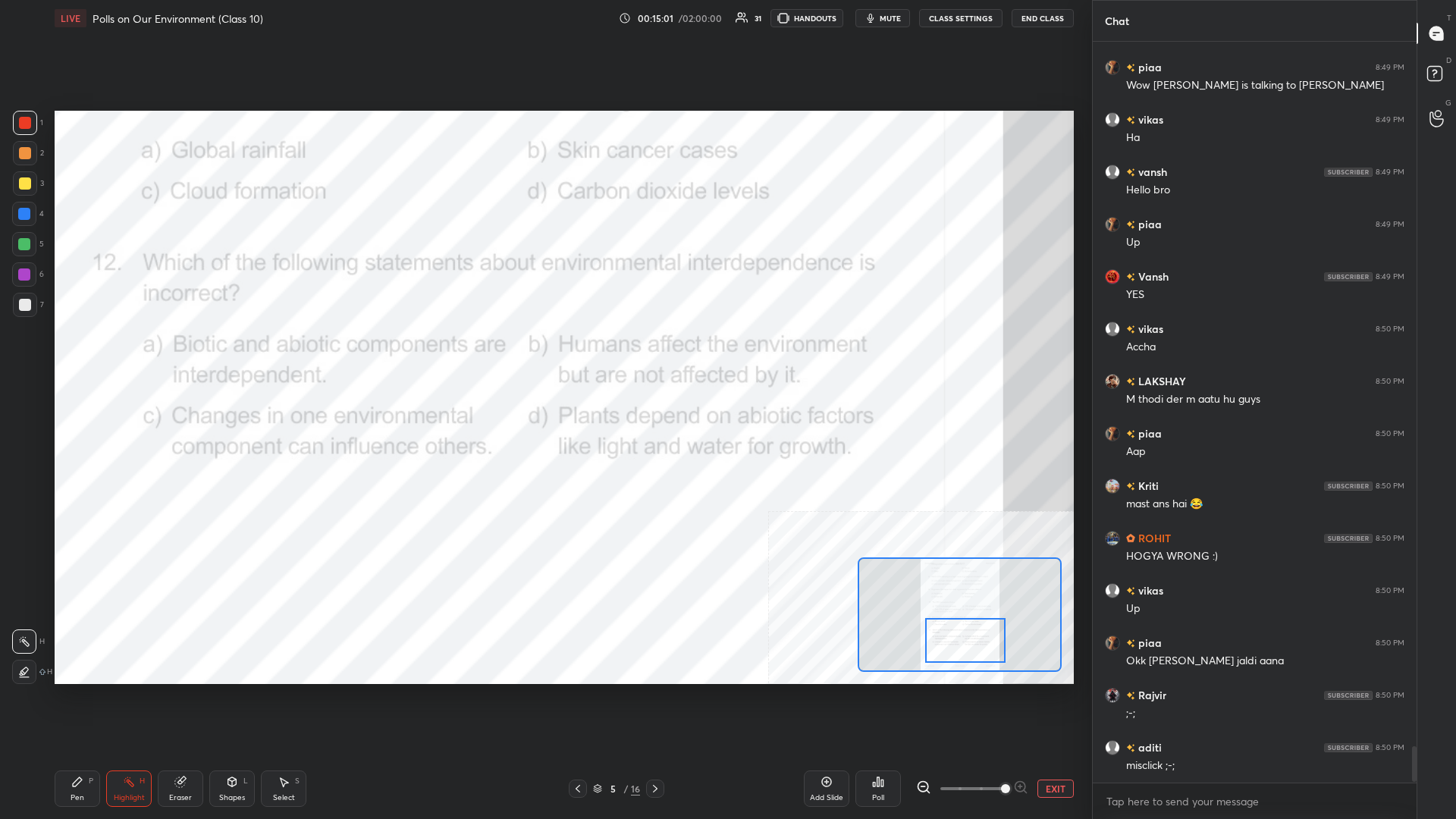
click at [77, 356] on div "Pen P" at bounding box center [77, 789] width 45 height 36
click at [80, 356] on icon at bounding box center [77, 781] width 12 height 12
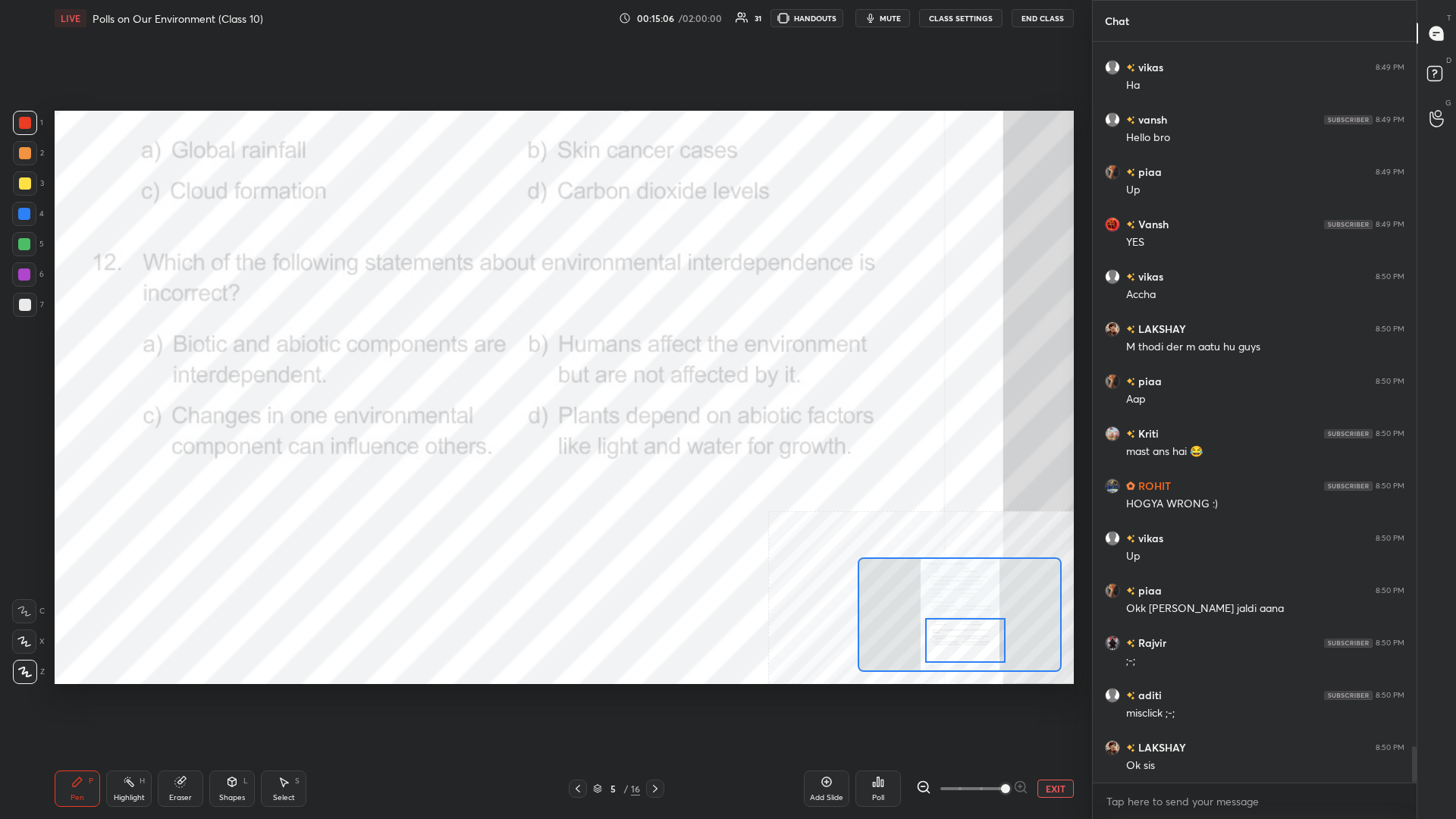
click at [544, 356] on button "EXIT" at bounding box center [1056, 789] width 36 height 18
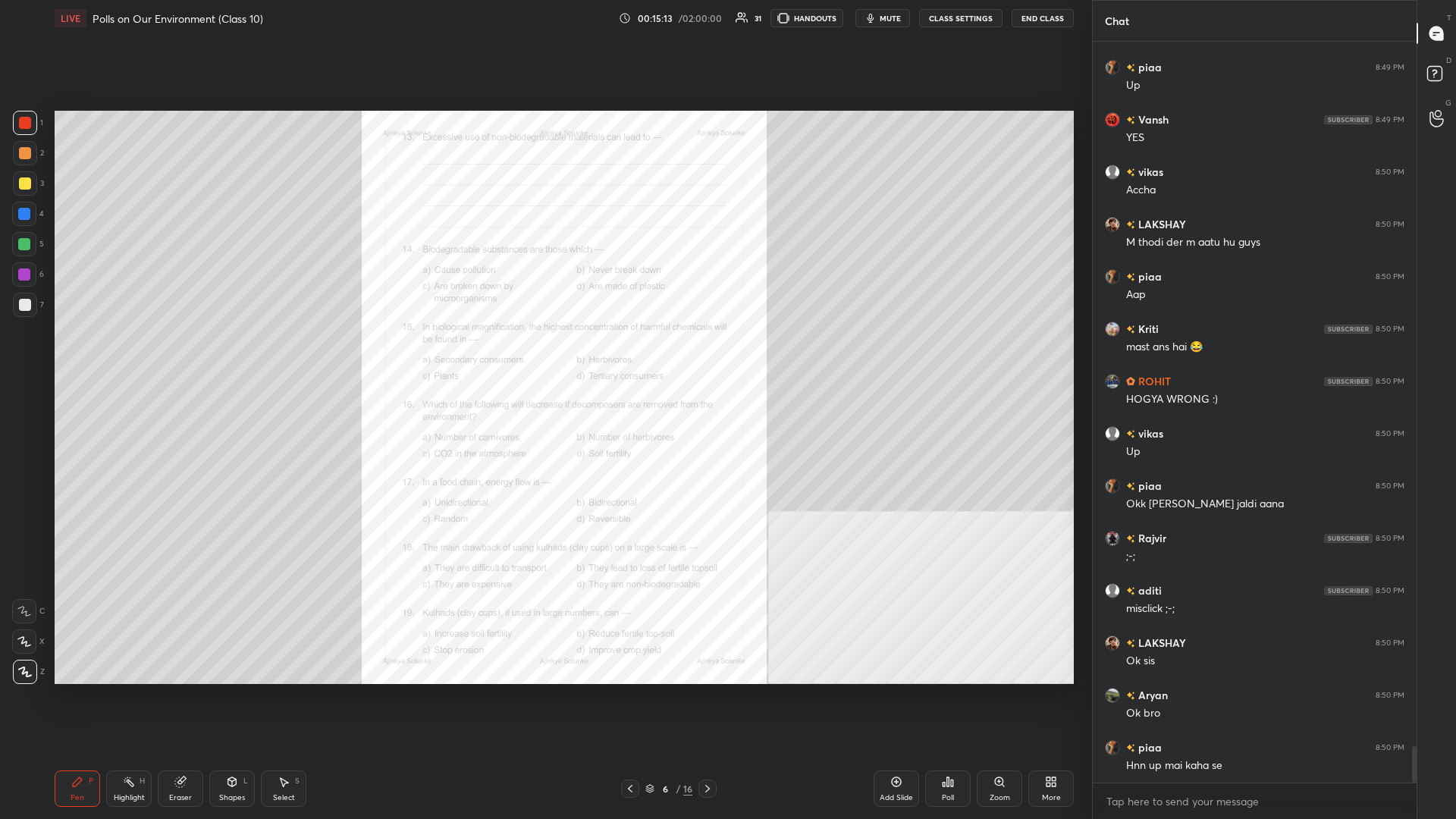
click at [544, 356] on div "Zoom" at bounding box center [999, 789] width 45 height 36
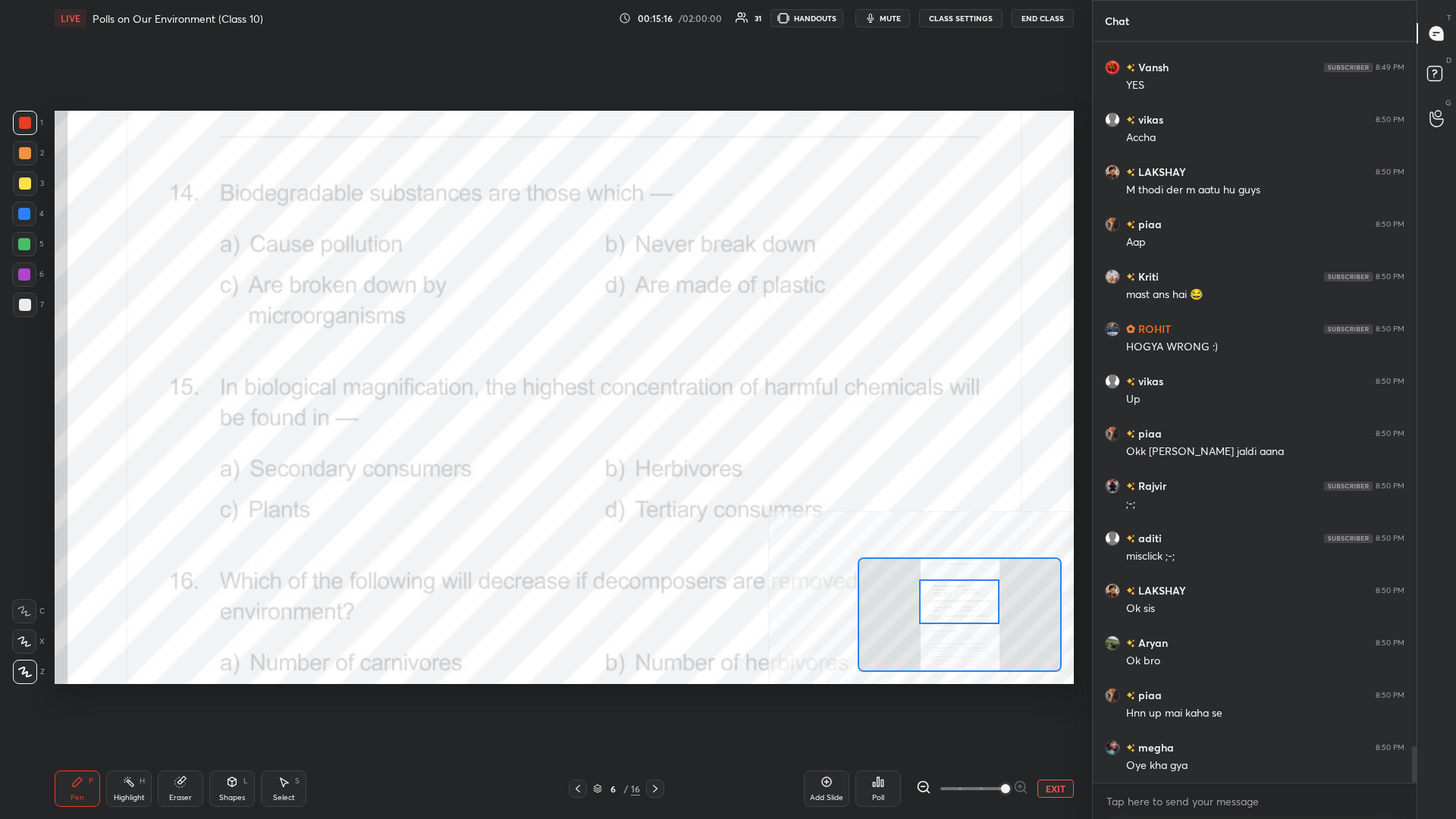
click at [126, 356] on icon at bounding box center [129, 781] width 12 height 12
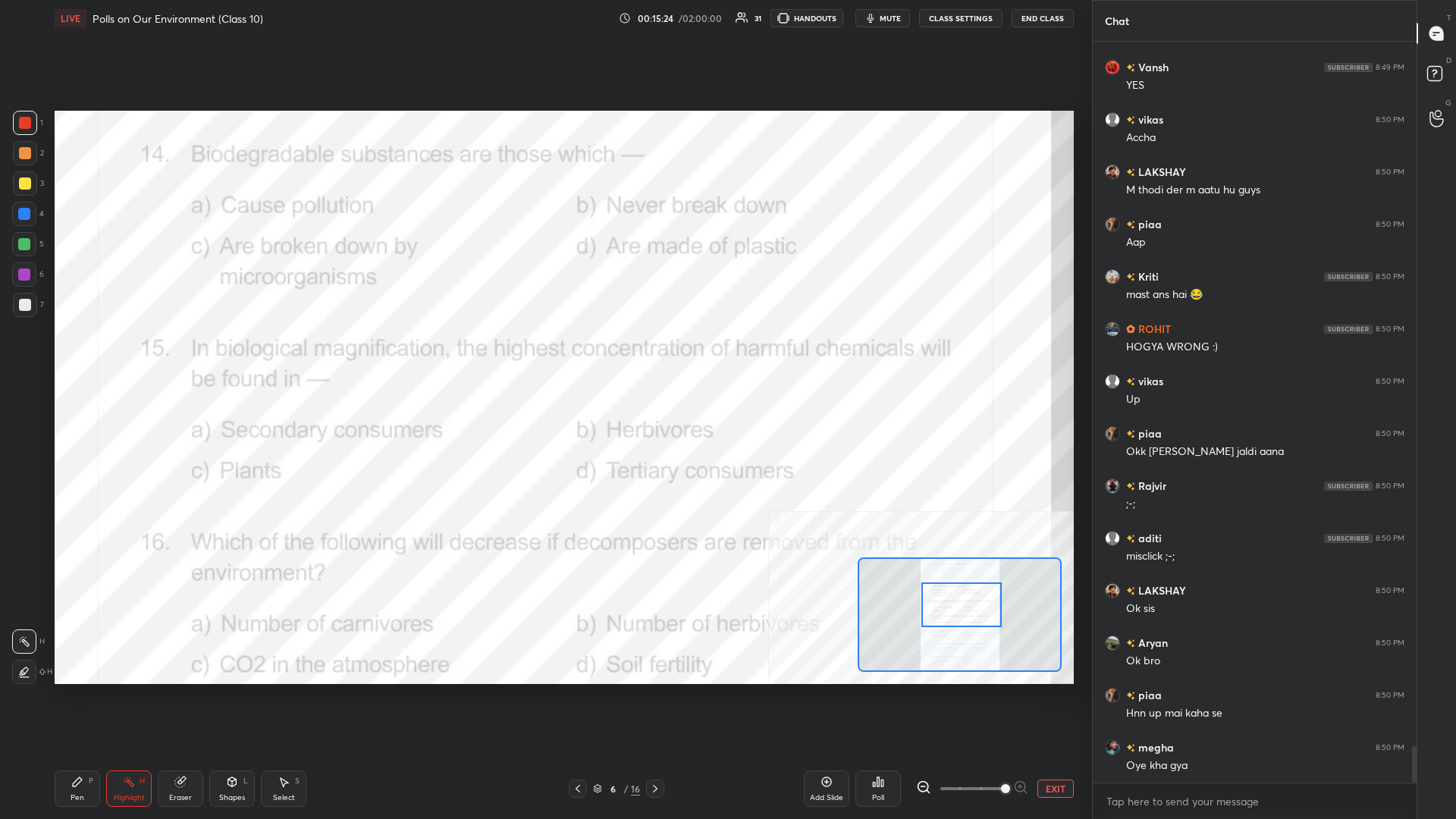
click at [544, 356] on icon at bounding box center [879, 782] width 3 height 9
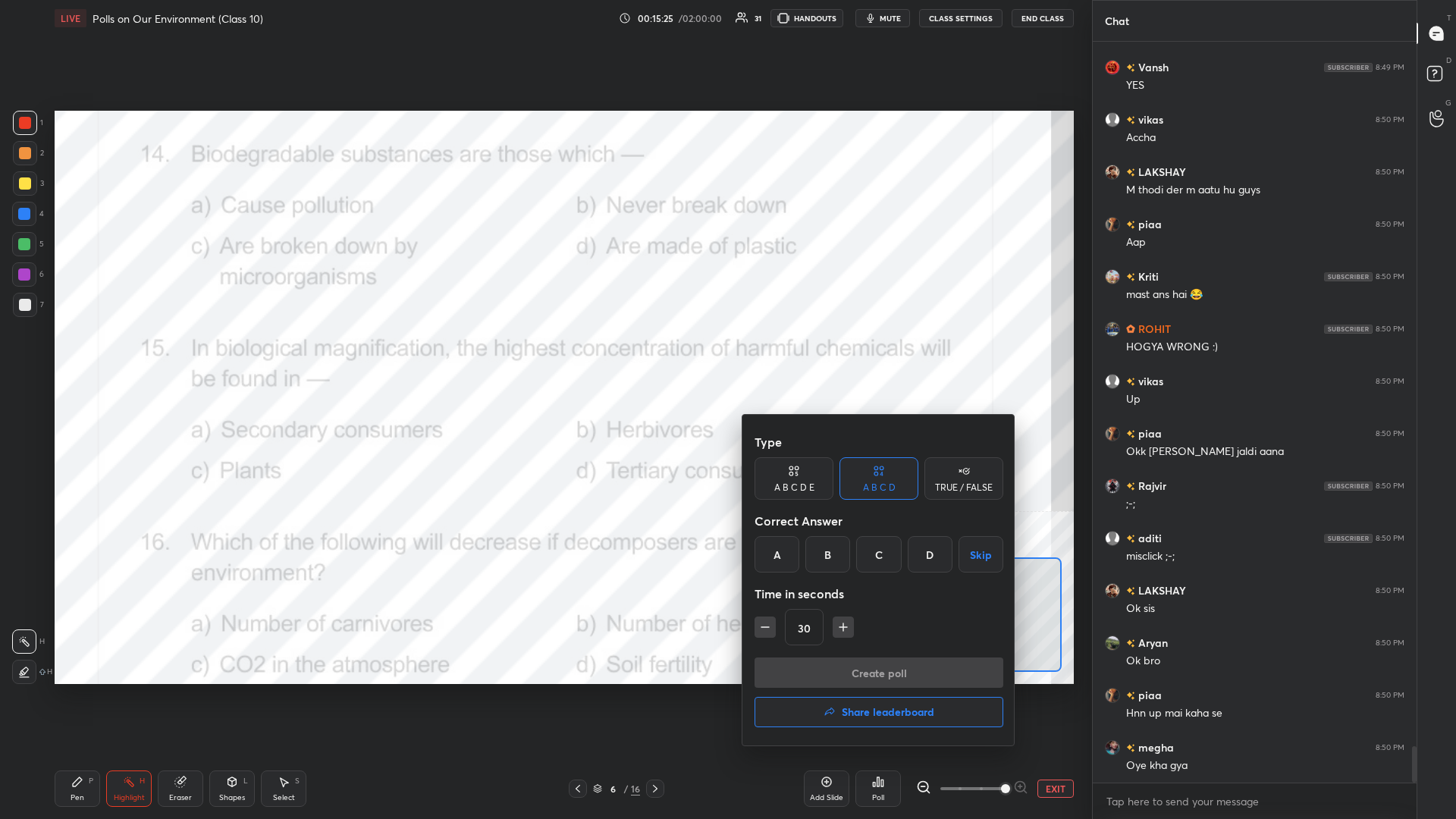
click at [544, 356] on div "C" at bounding box center [878, 554] width 44 height 36
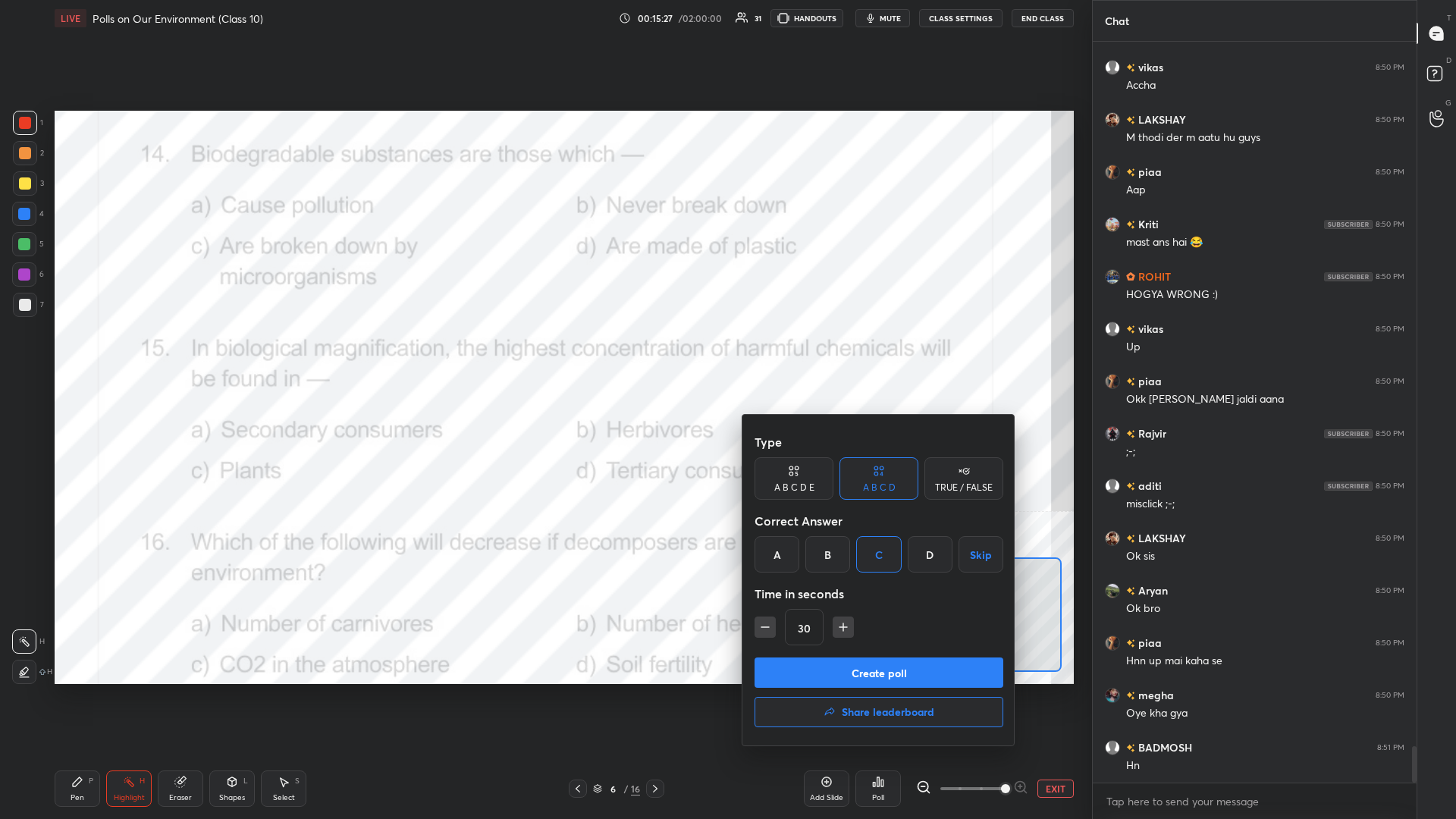
click at [544, 356] on button "Create poll" at bounding box center [879, 672] width 249 height 30
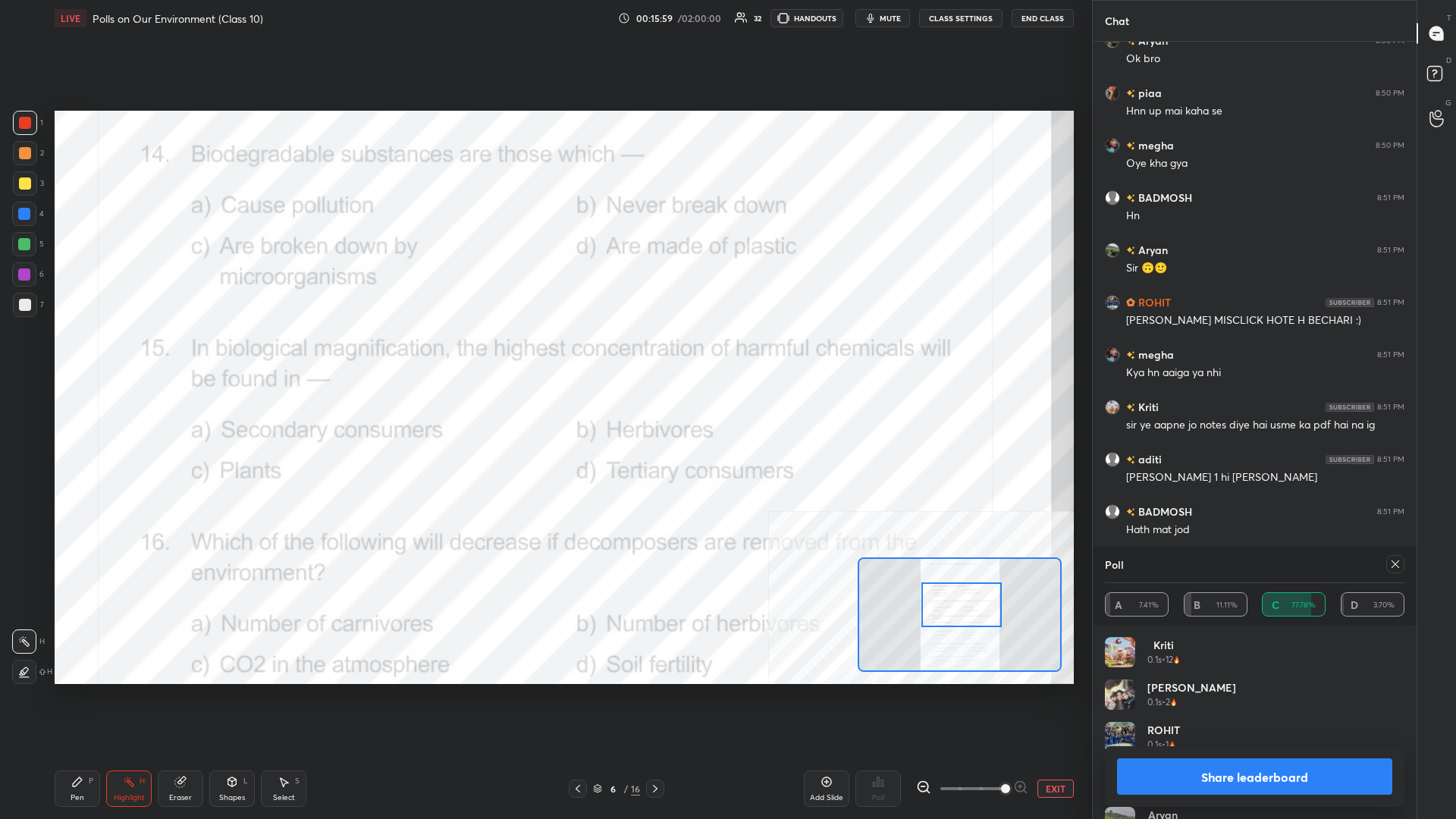
scroll to position [15099, 0]
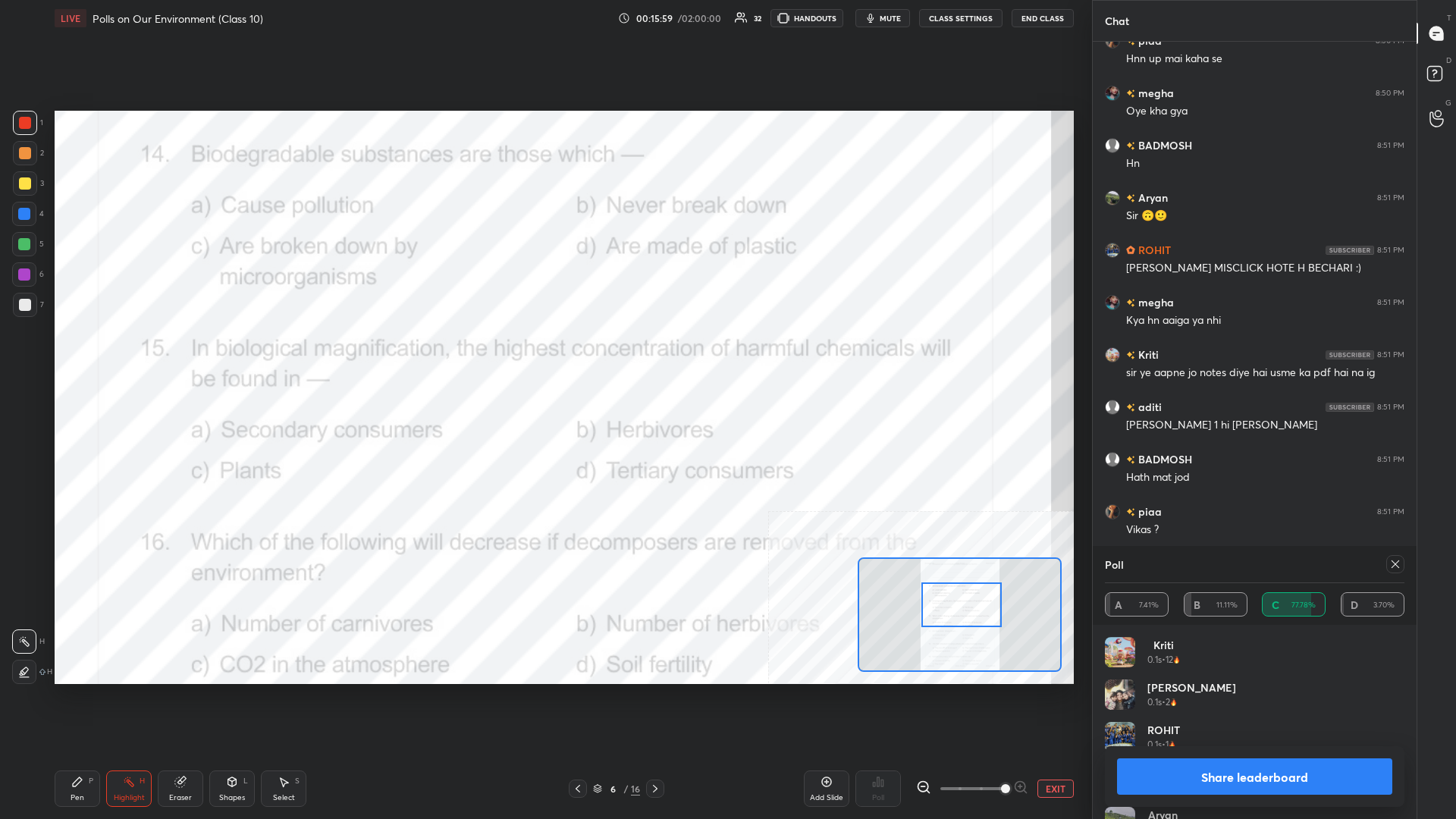
click at [544, 356] on button "Share leaderboard" at bounding box center [1255, 776] width 275 height 36
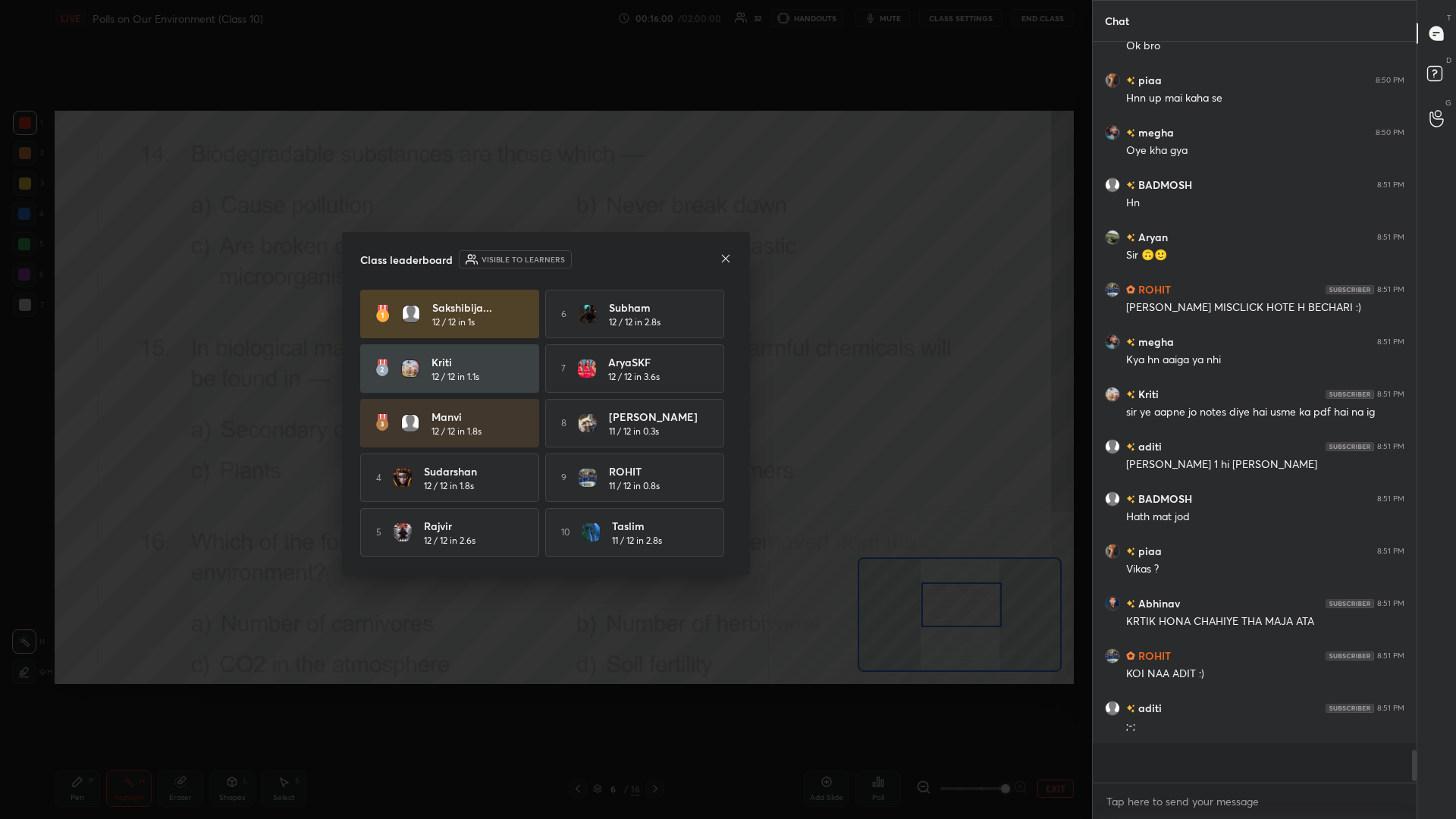
scroll to position [737, 323]
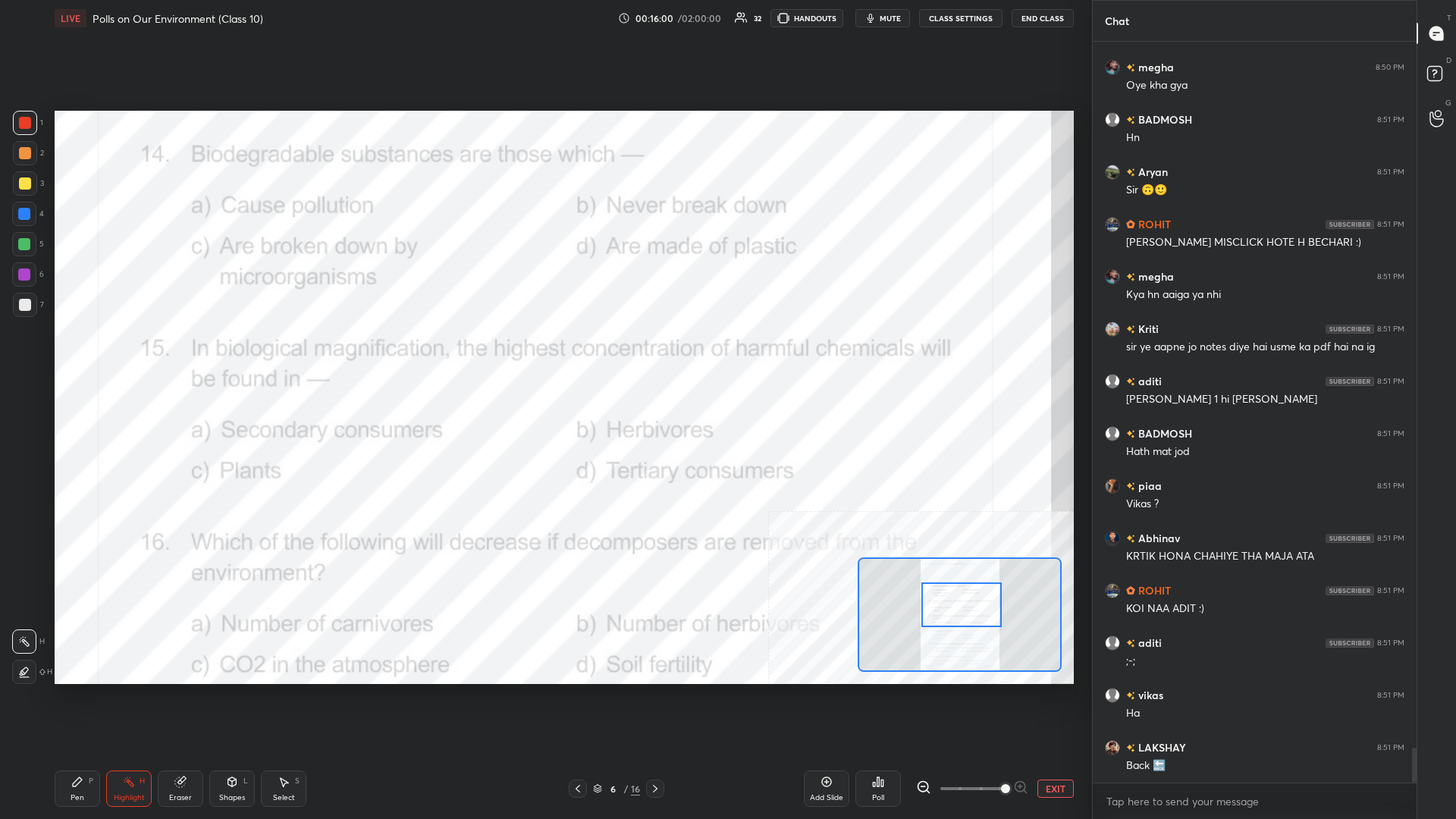
click at [74, 356] on icon at bounding box center [77, 782] width 9 height 9
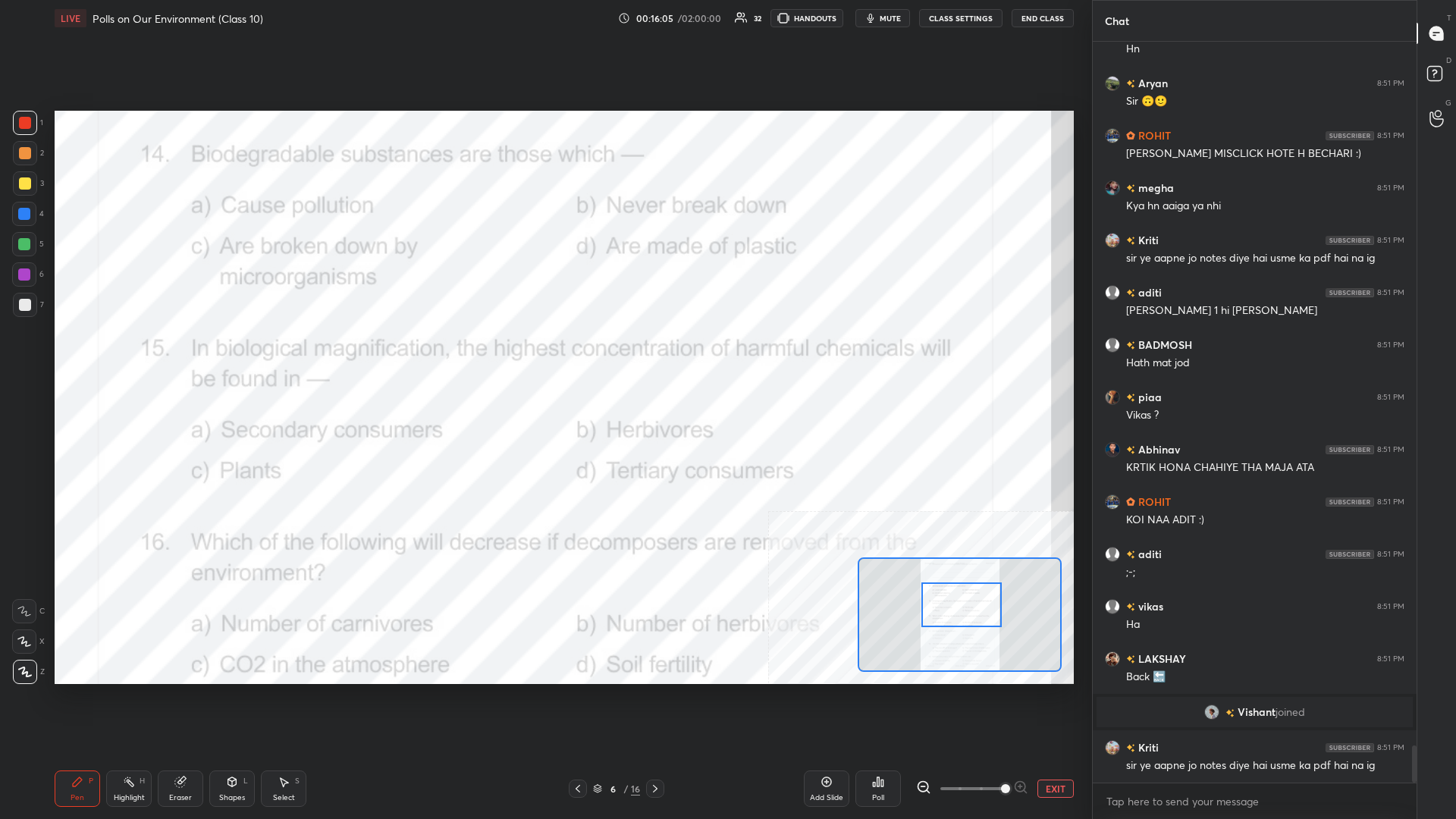
click at [544, 356] on div at bounding box center [961, 604] width 81 height 44
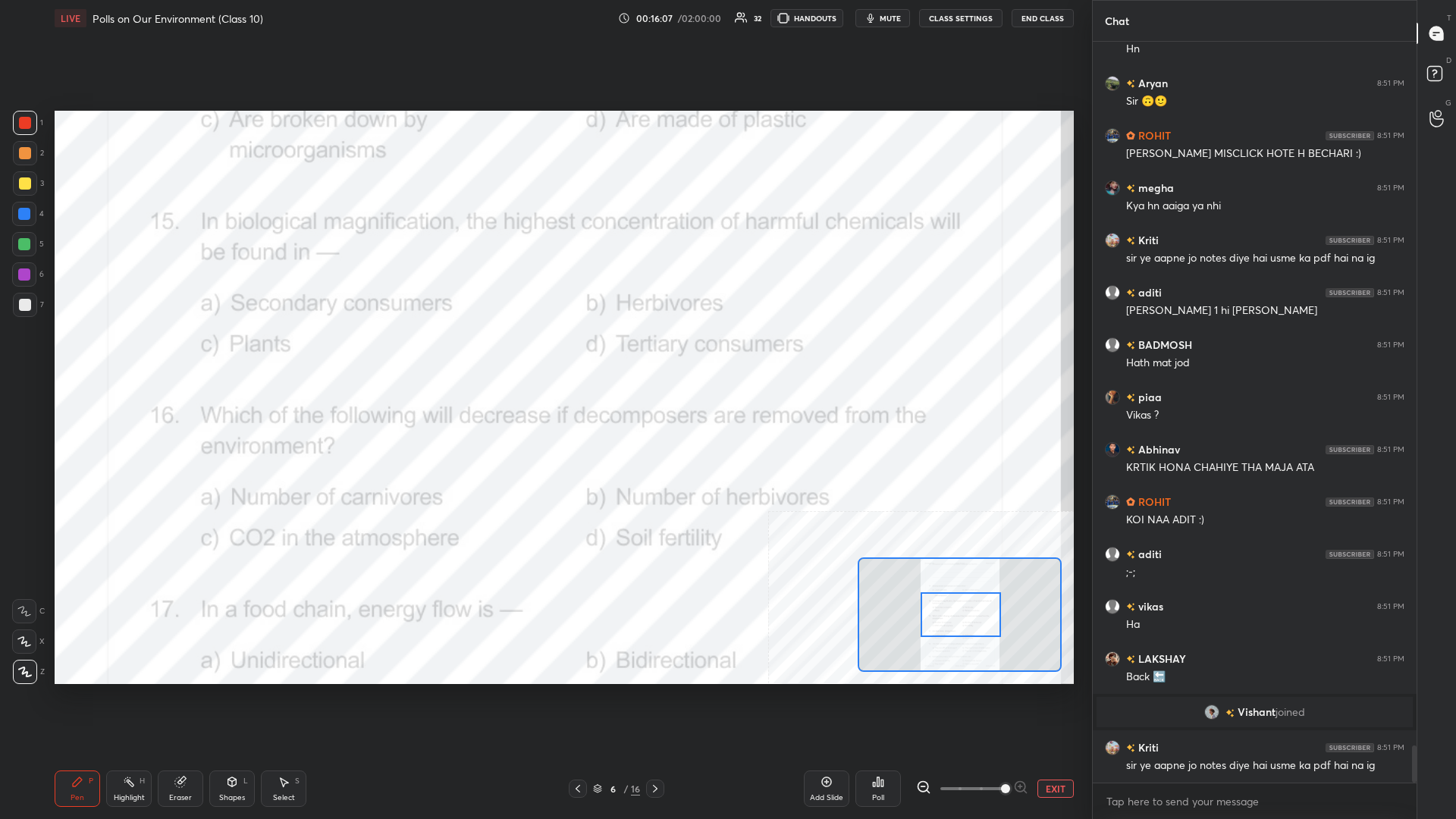
click at [130, 356] on rect at bounding box center [130, 784] width 7 height 7
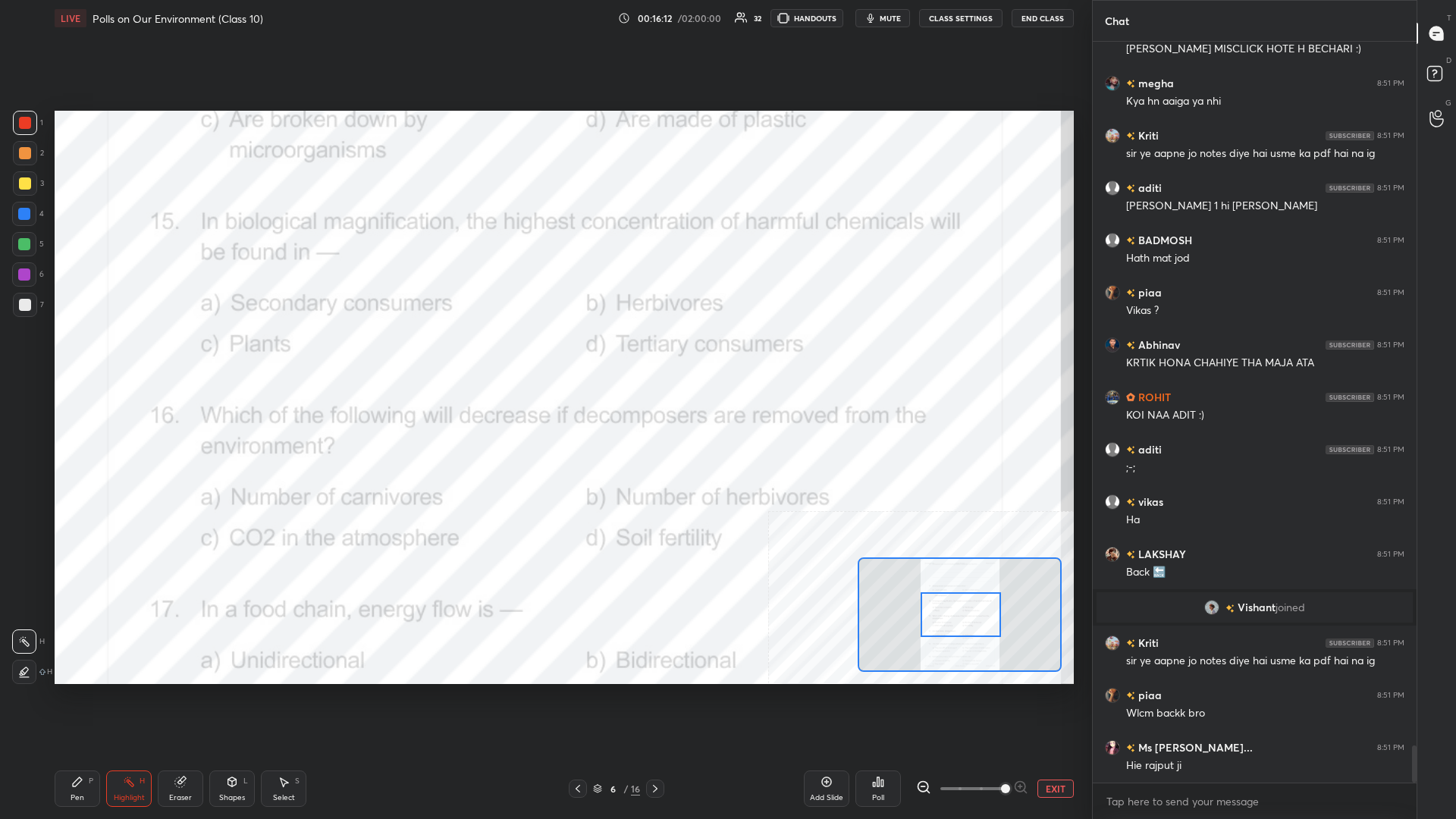
click at [544, 356] on icon at bounding box center [879, 782] width 3 height 9
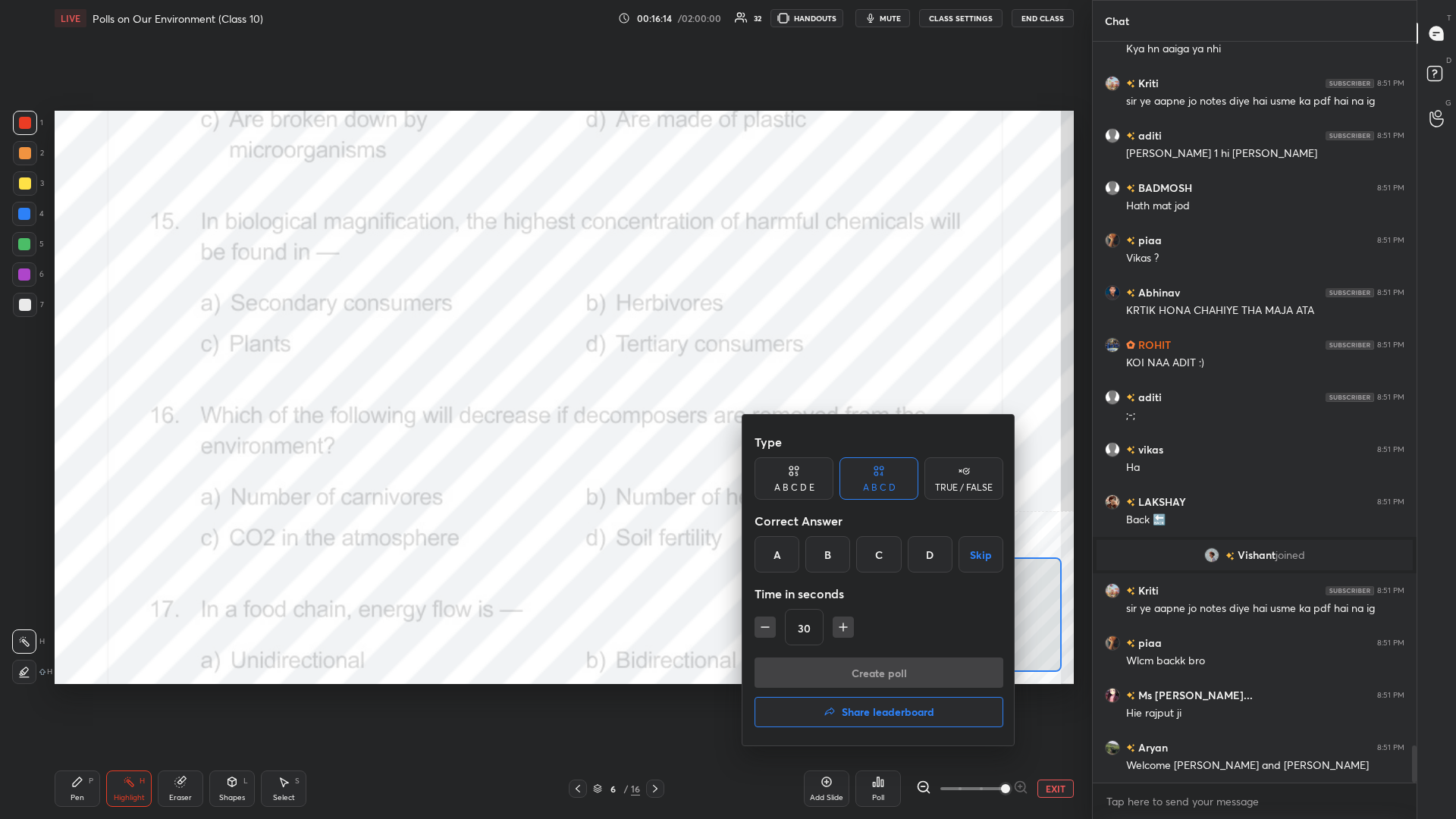
click at [544, 356] on div "D" at bounding box center [930, 554] width 44 height 36
click at [544, 356] on button "Create poll" at bounding box center [879, 672] width 249 height 30
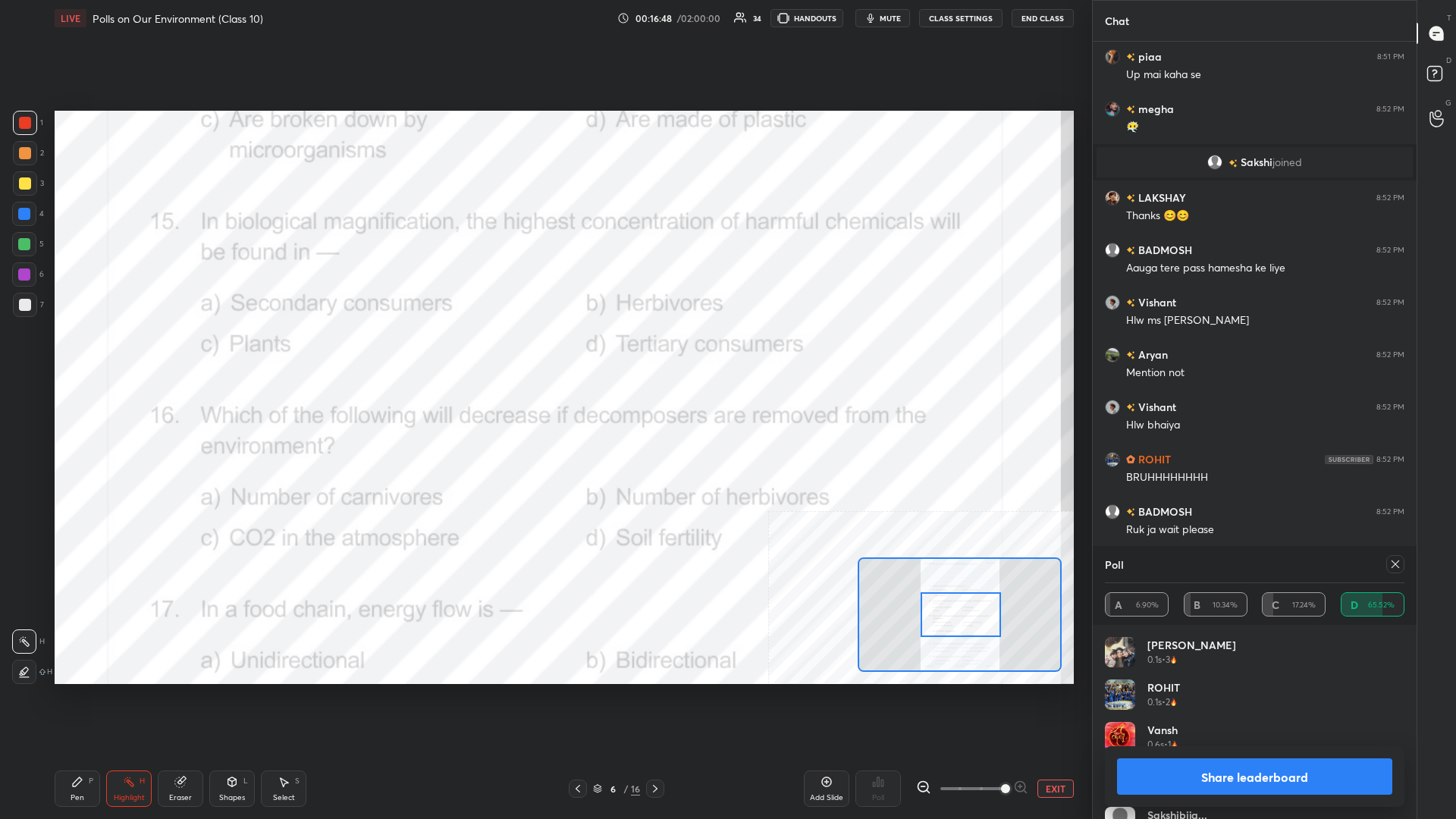
click at [544, 356] on button "Share leaderboard" at bounding box center [1255, 776] width 275 height 36
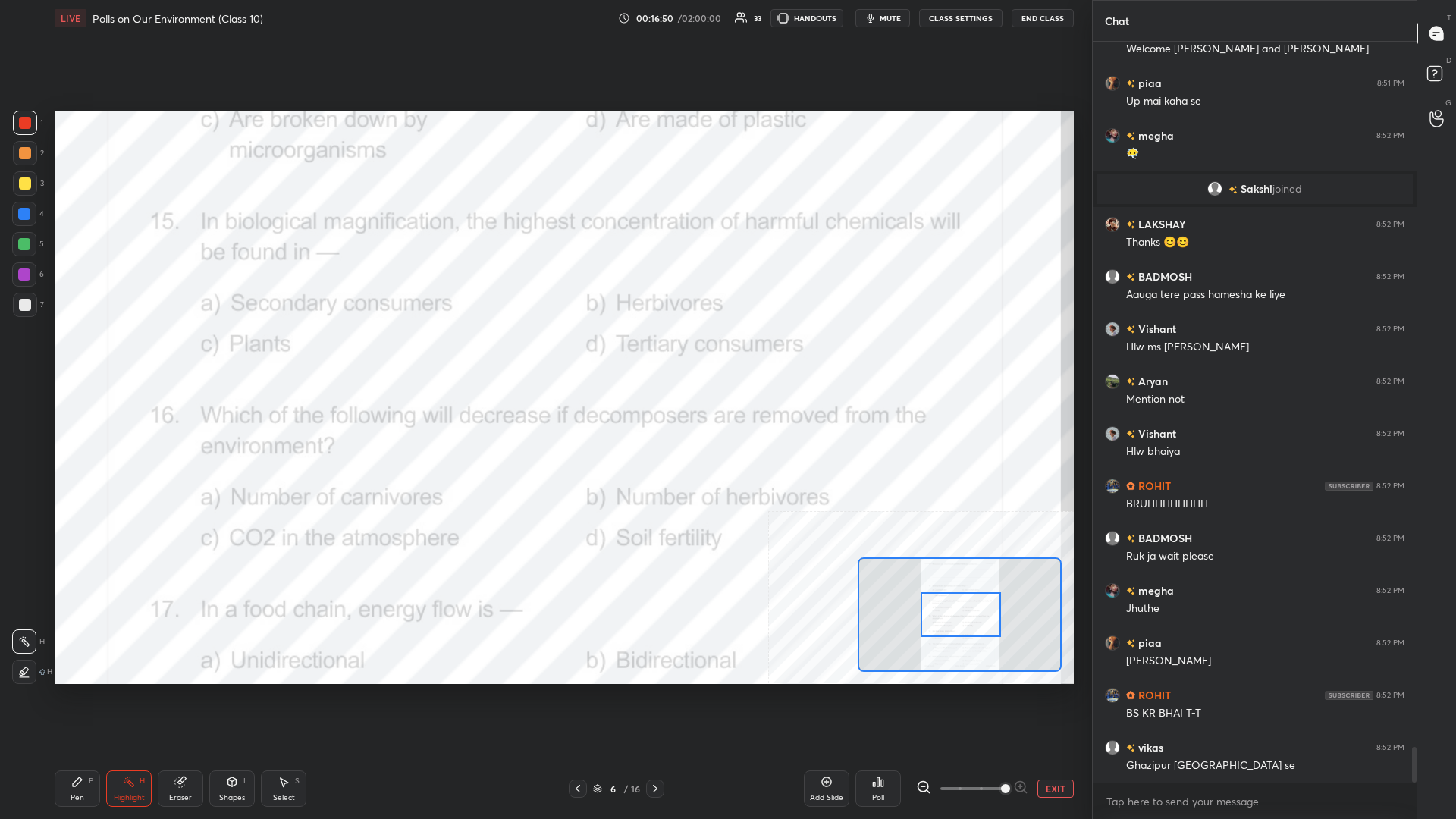
click at [100, 356] on div "Pen P" at bounding box center [77, 789] width 45 height 36
click at [92, 356] on div "P" at bounding box center [91, 781] width 5 height 7
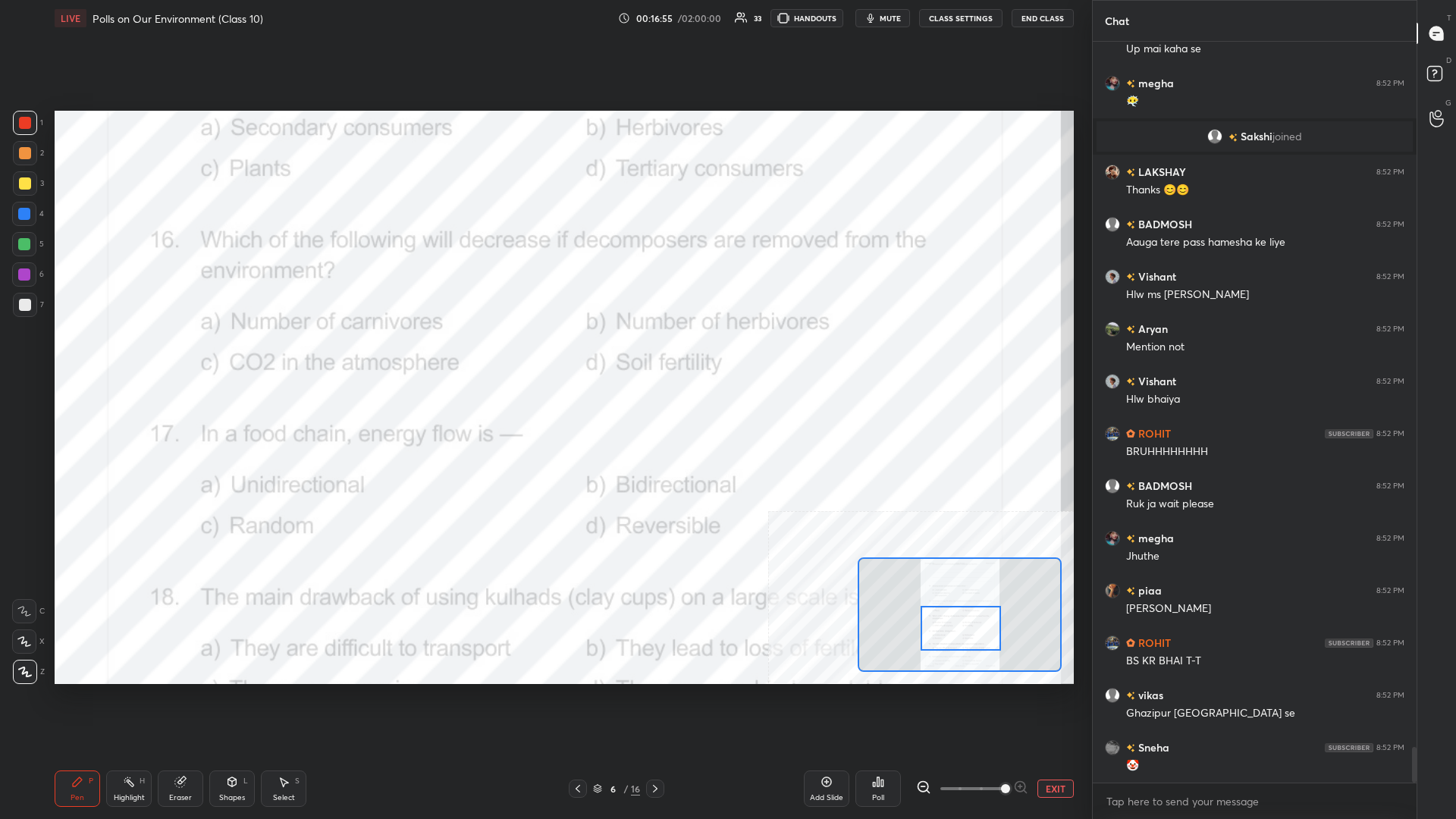
click at [127, 356] on div "Highlight H" at bounding box center [129, 789] width 45 height 36
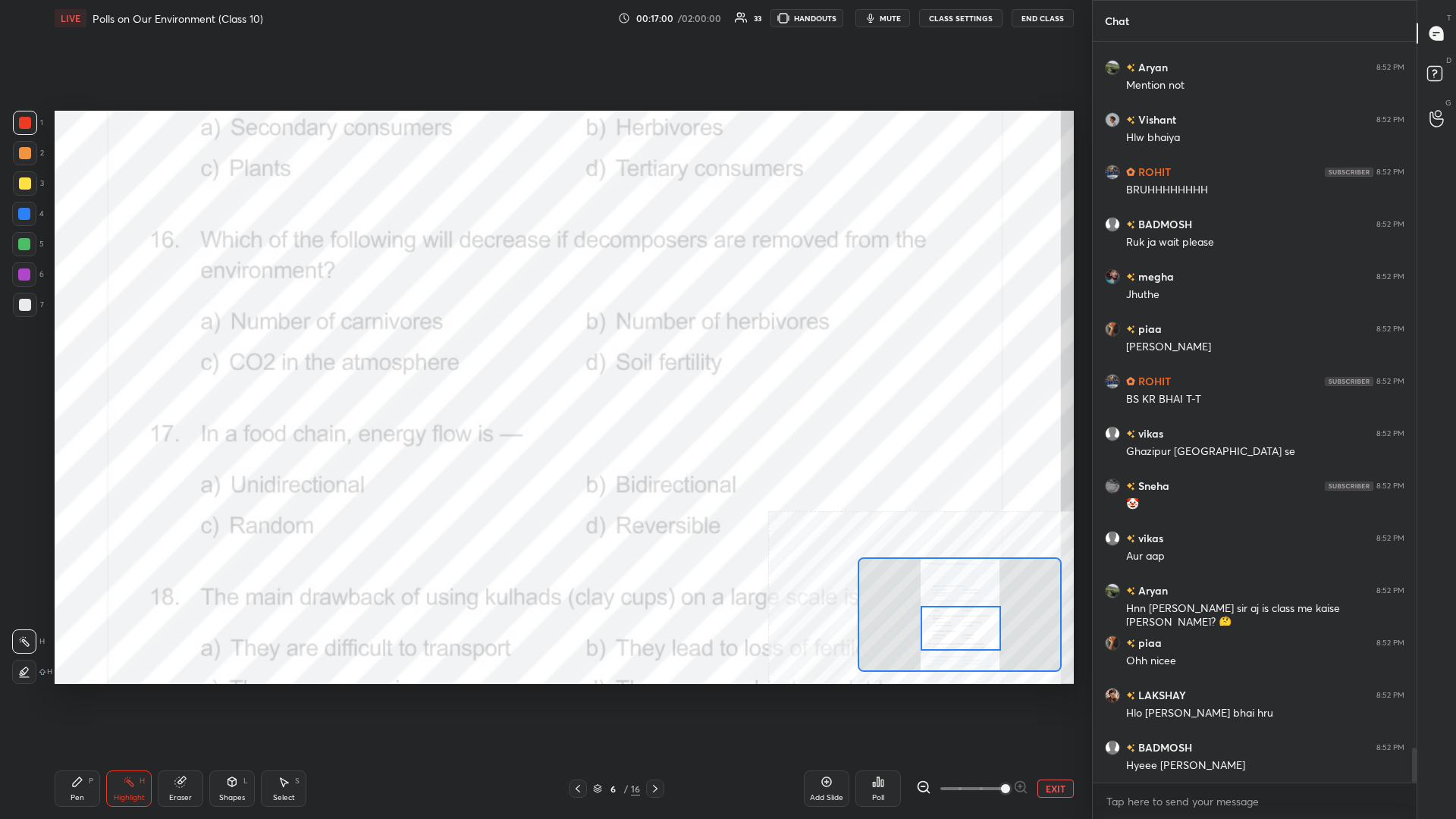
click at [544, 356] on div "Poll" at bounding box center [878, 789] width 45 height 36
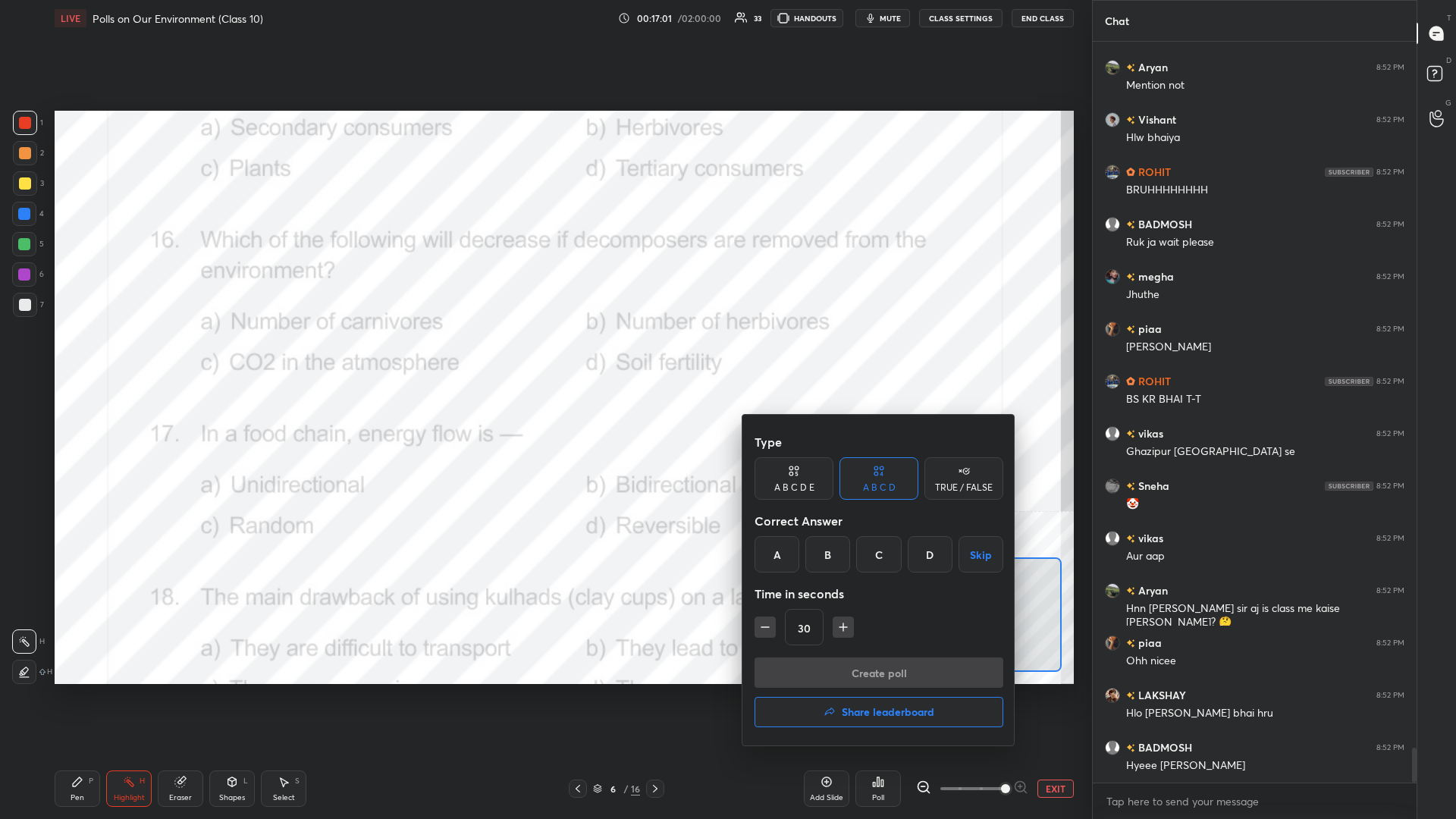
click at [544, 356] on div "D" at bounding box center [930, 554] width 44 height 36
click at [544, 356] on button "Create poll" at bounding box center [879, 672] width 249 height 30
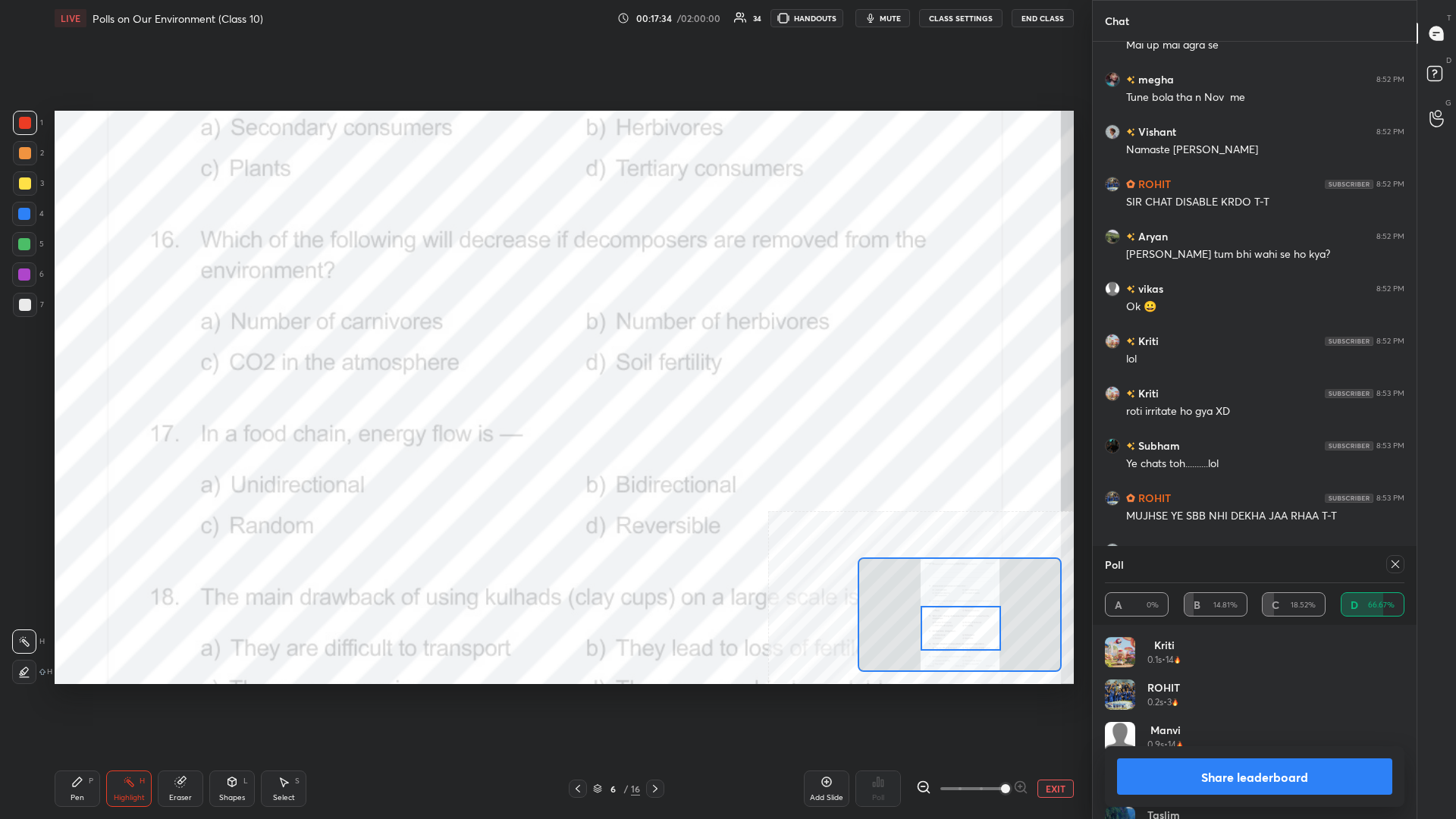
click at [544, 356] on button "Share leaderboard" at bounding box center [1255, 776] width 275 height 36
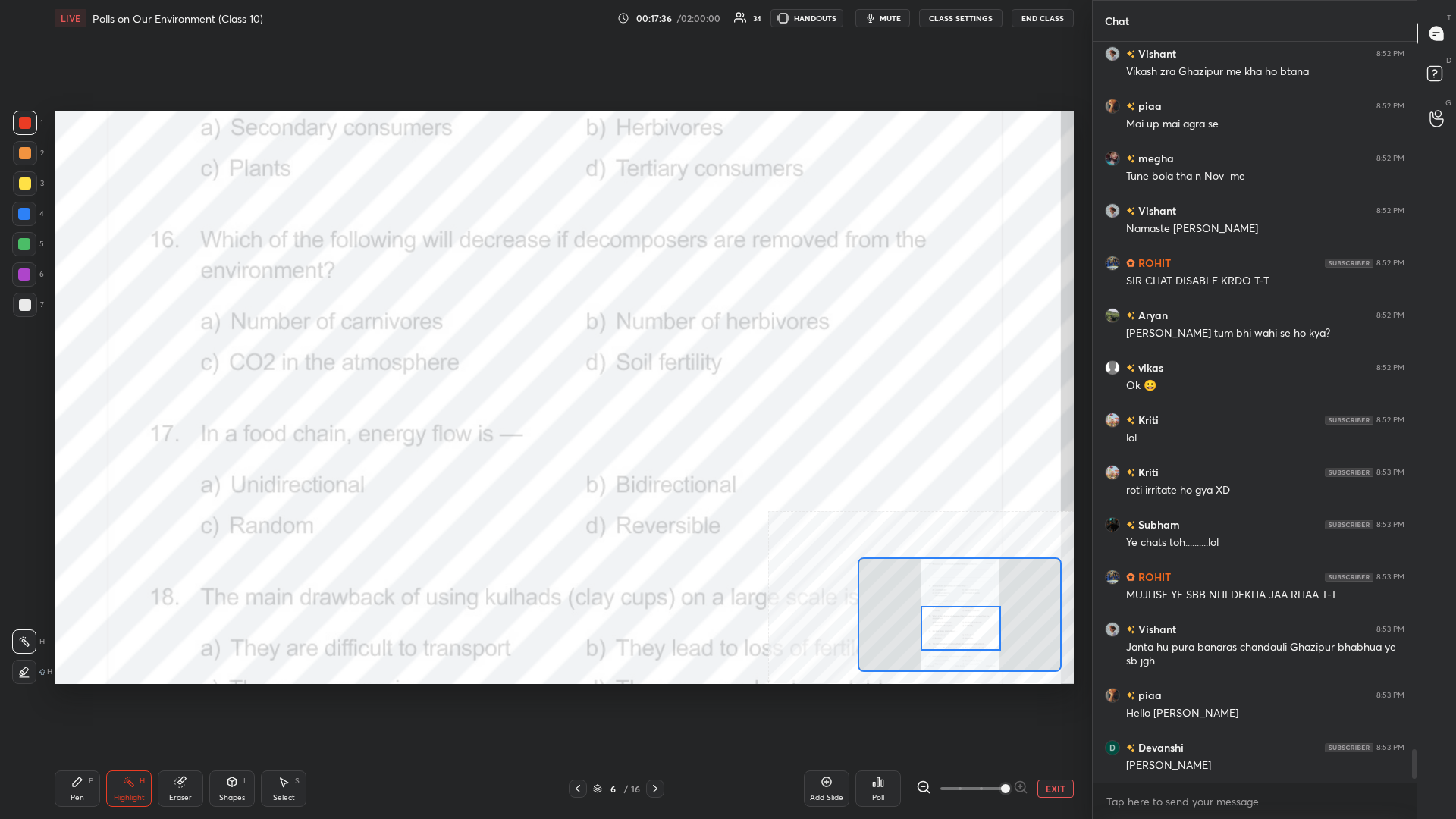
click at [63, 356] on div "Pen P" at bounding box center [77, 789] width 45 height 36
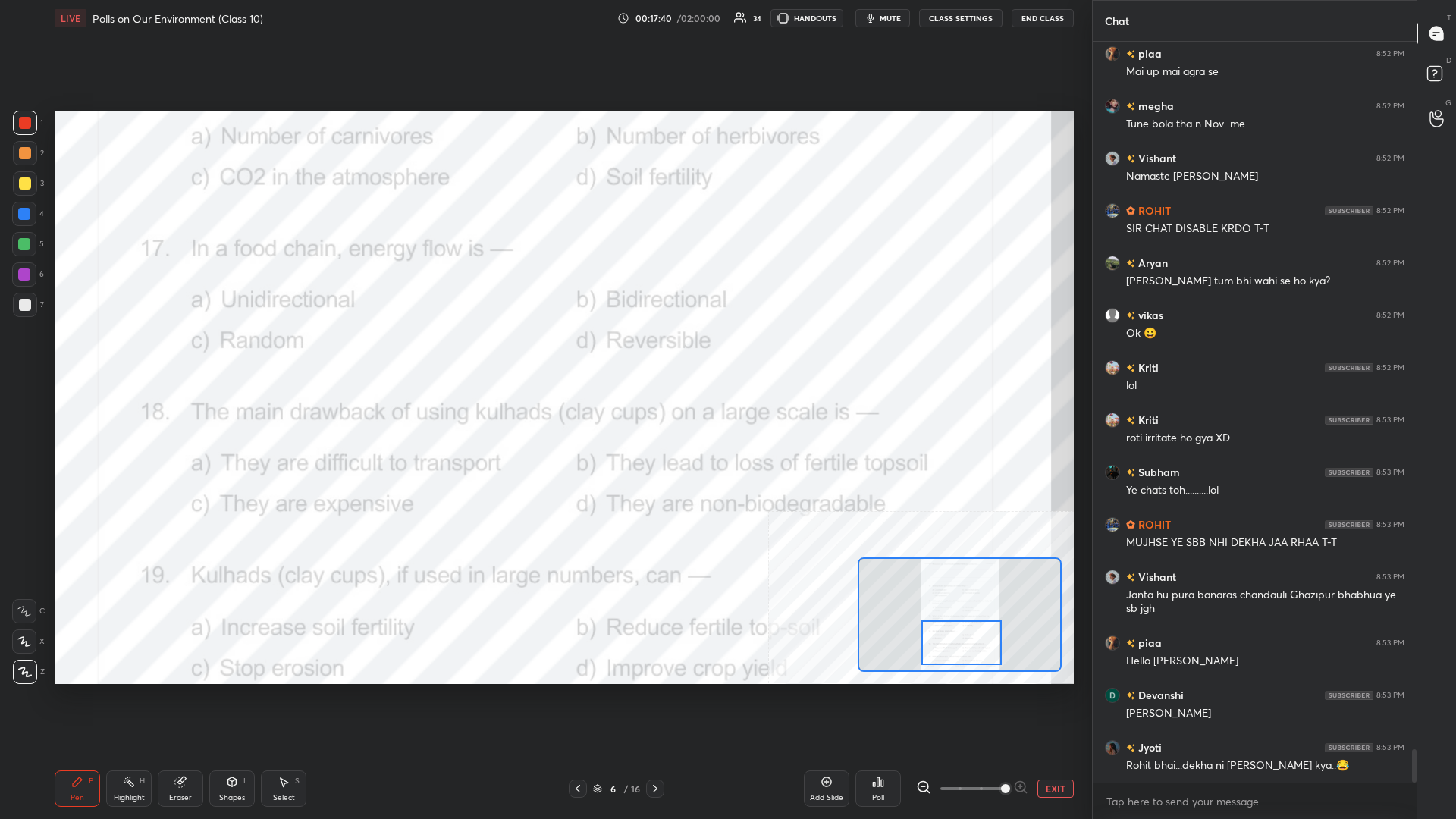
click at [141, 356] on div "Highlight H" at bounding box center [129, 789] width 45 height 36
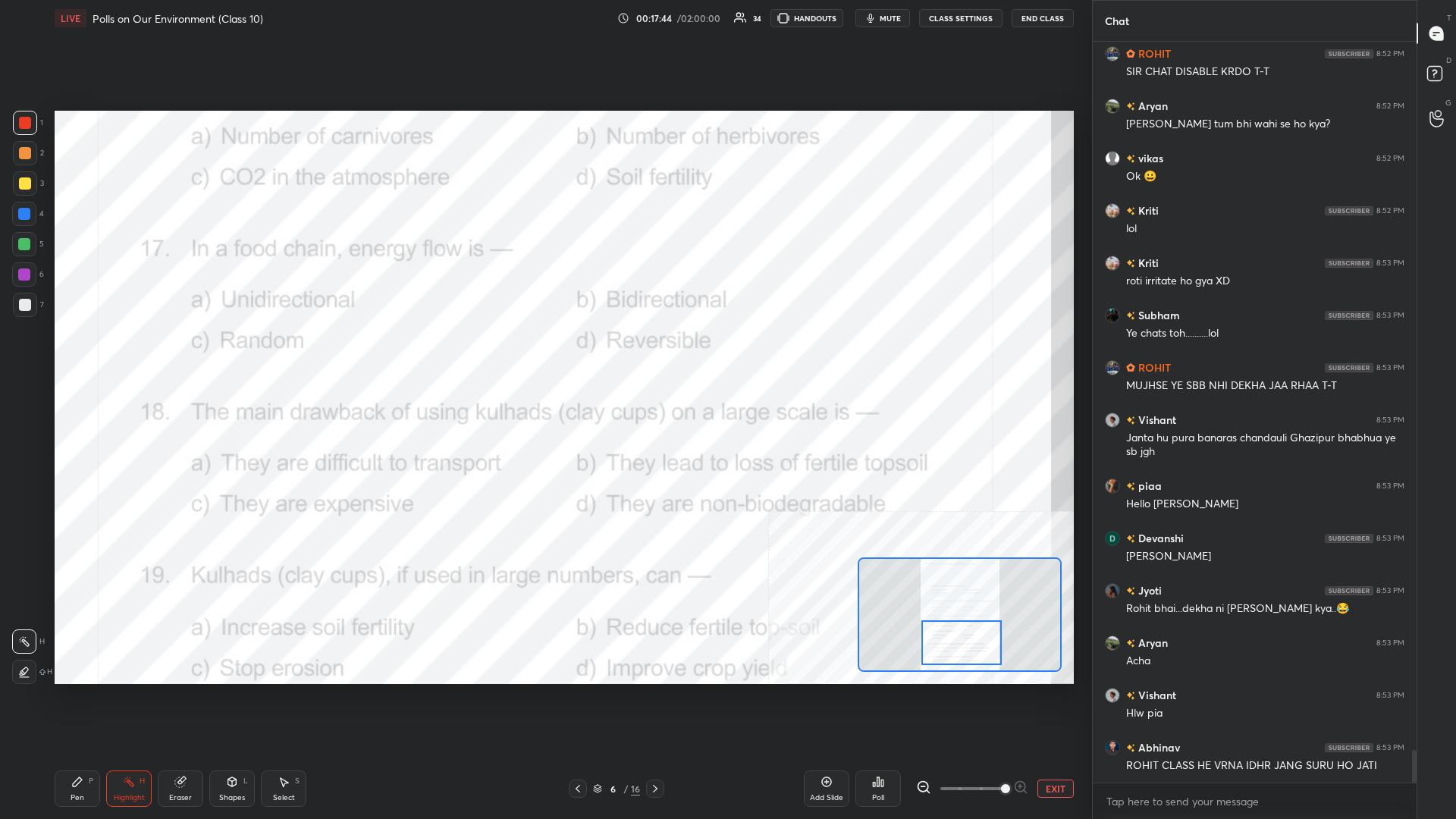
click at [544, 356] on div "Poll" at bounding box center [878, 789] width 45 height 36
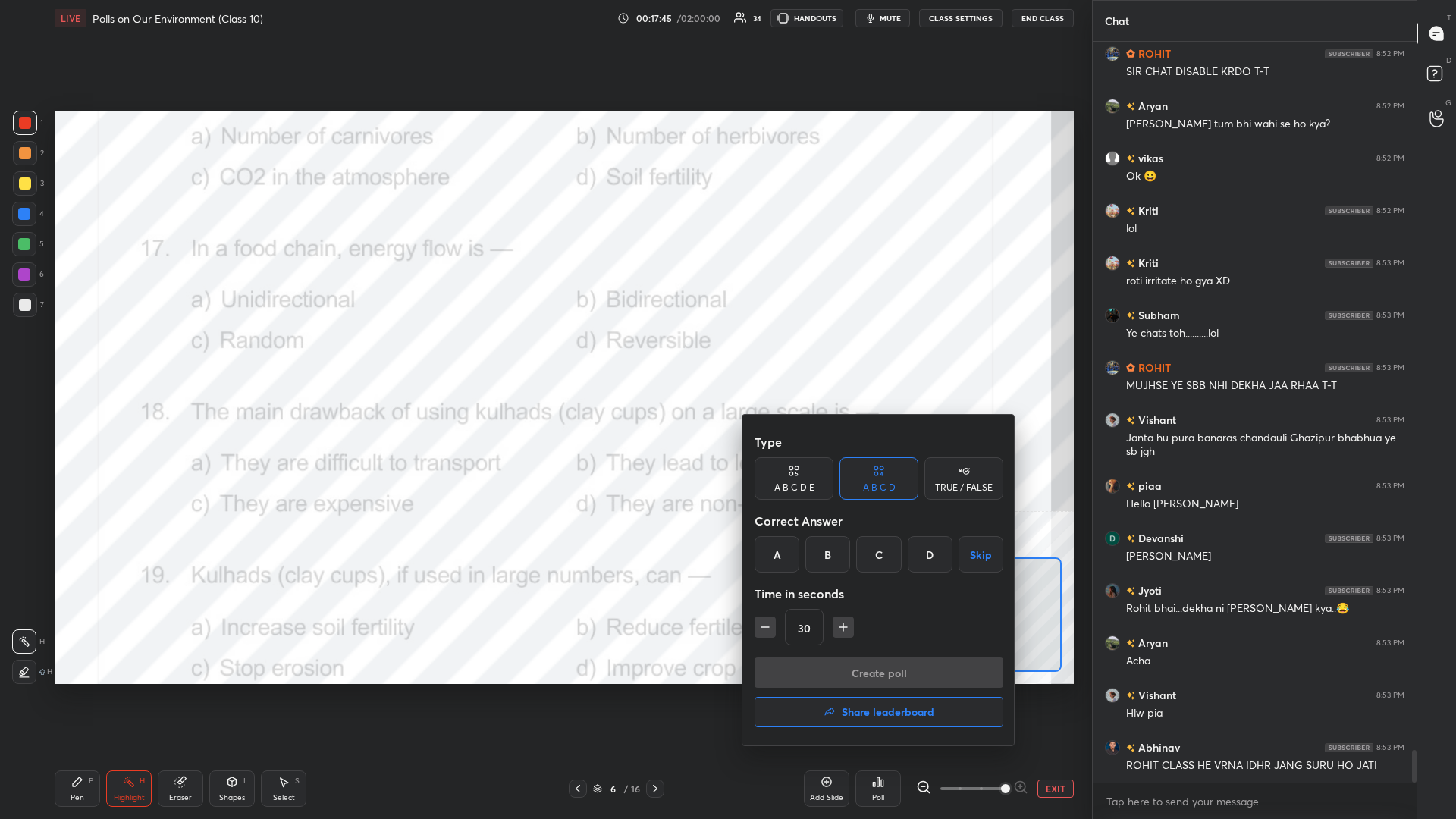
click at [544, 356] on div "A" at bounding box center [776, 554] width 44 height 36
click at [544, 356] on button "Create poll" at bounding box center [879, 672] width 249 height 30
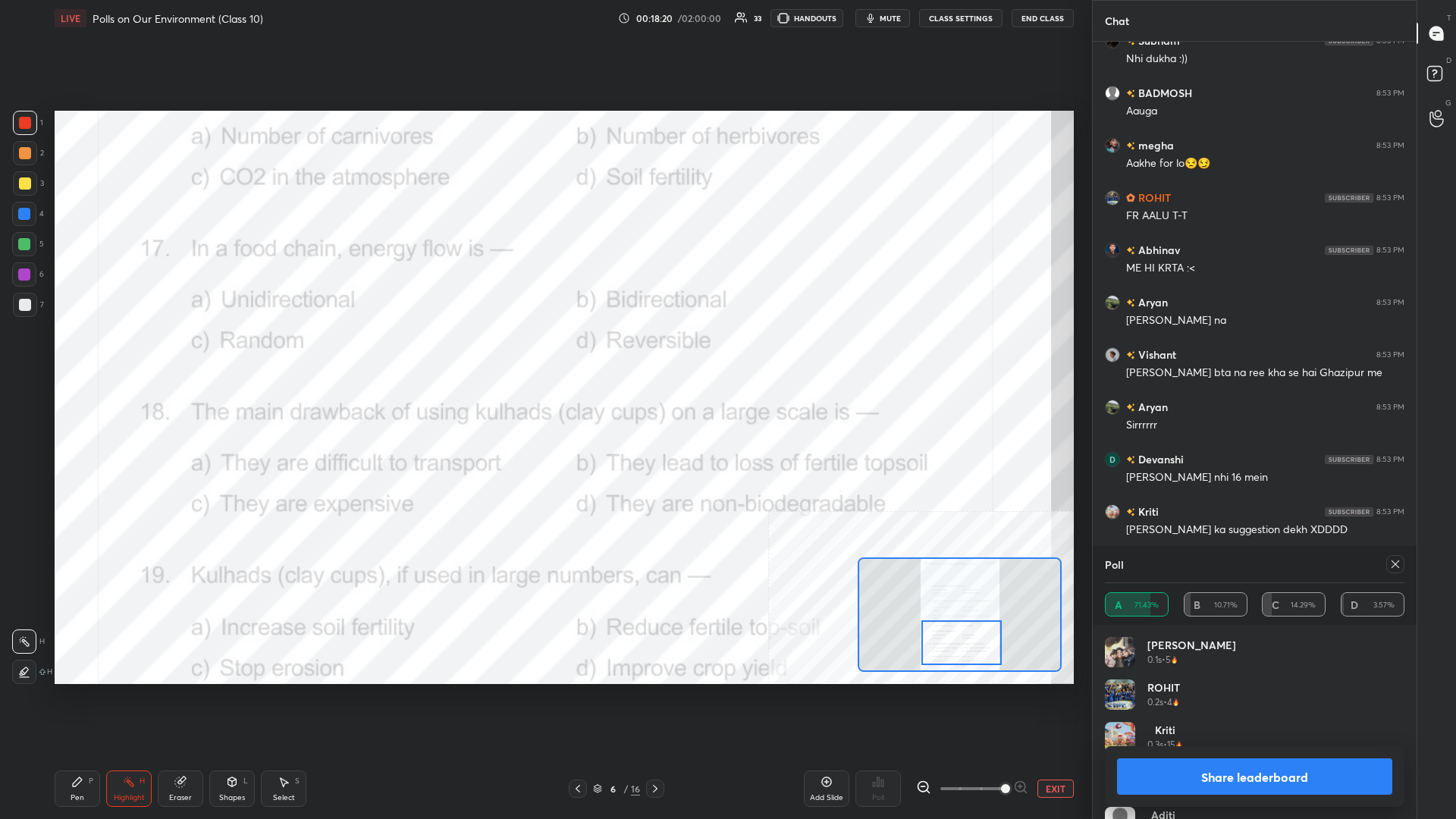
click at [544, 356] on button "Share leaderboard" at bounding box center [1255, 776] width 275 height 36
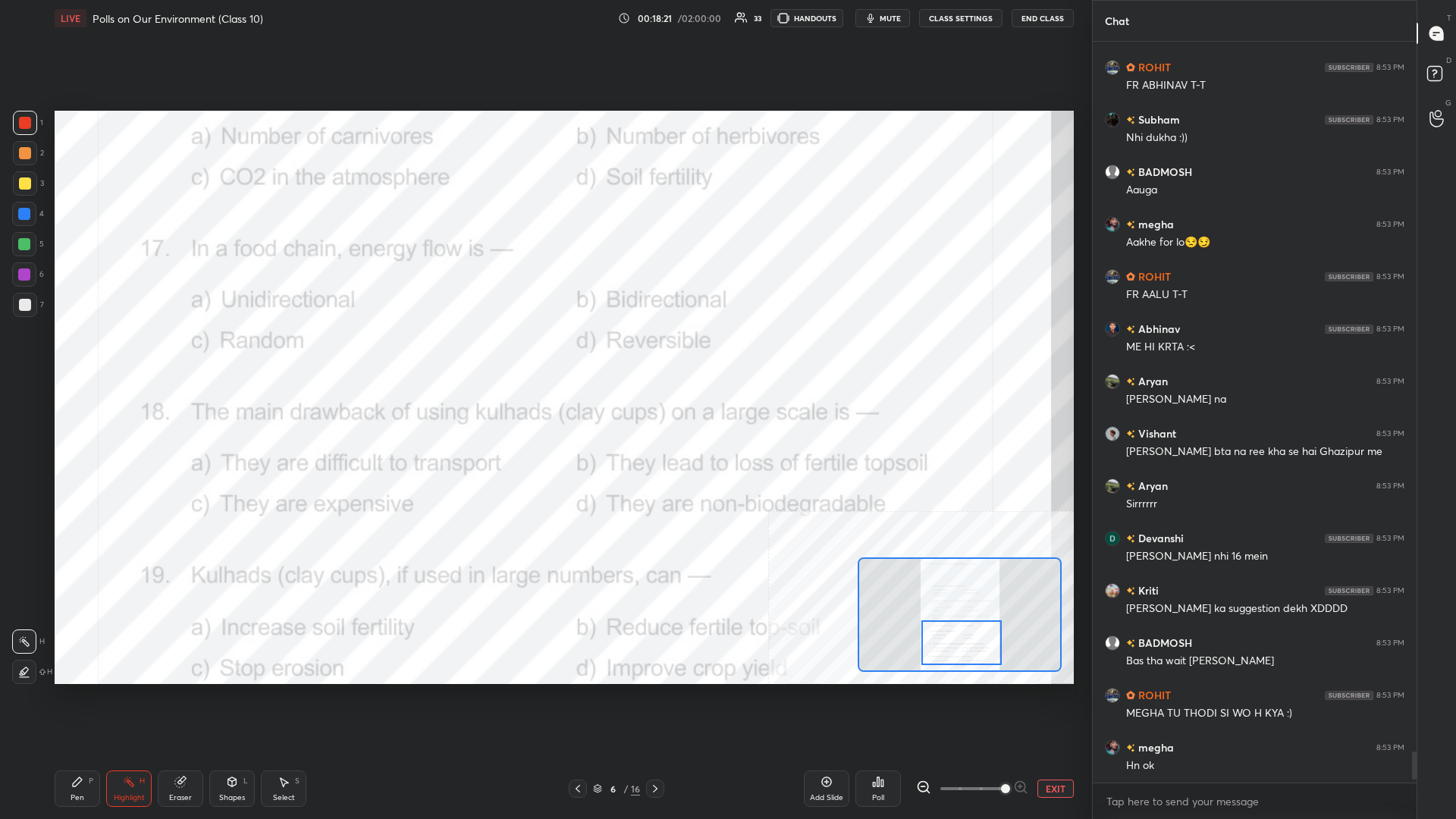
click at [110, 356] on div "Highlight H" at bounding box center [129, 789] width 45 height 36
click at [93, 356] on div "Pen P" at bounding box center [77, 789] width 45 height 36
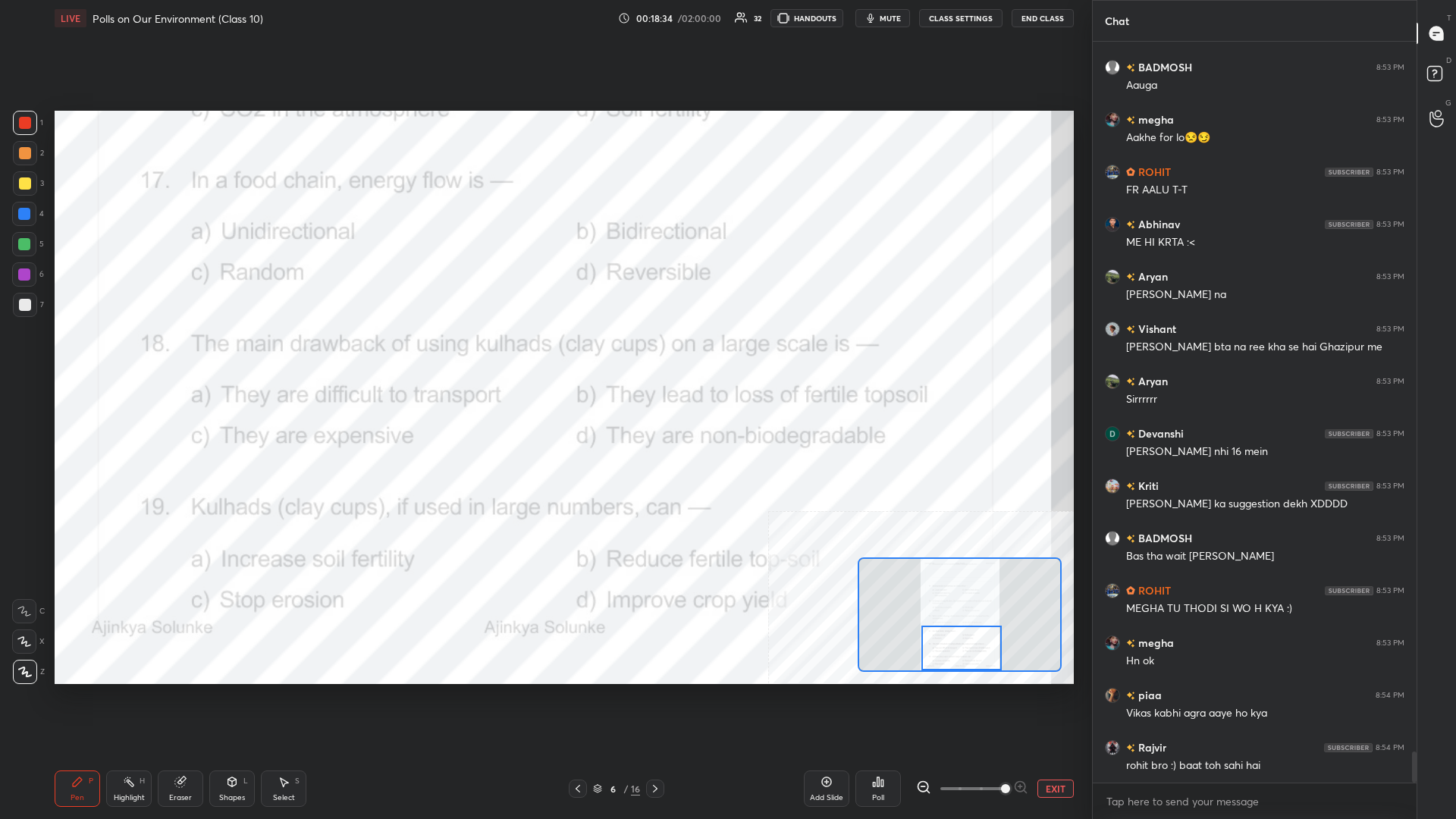
drag, startPoint x: 959, startPoint y: 635, endPoint x: 959, endPoint y: 650, distance: 15.0
click at [544, 356] on div at bounding box center [961, 648] width 81 height 44
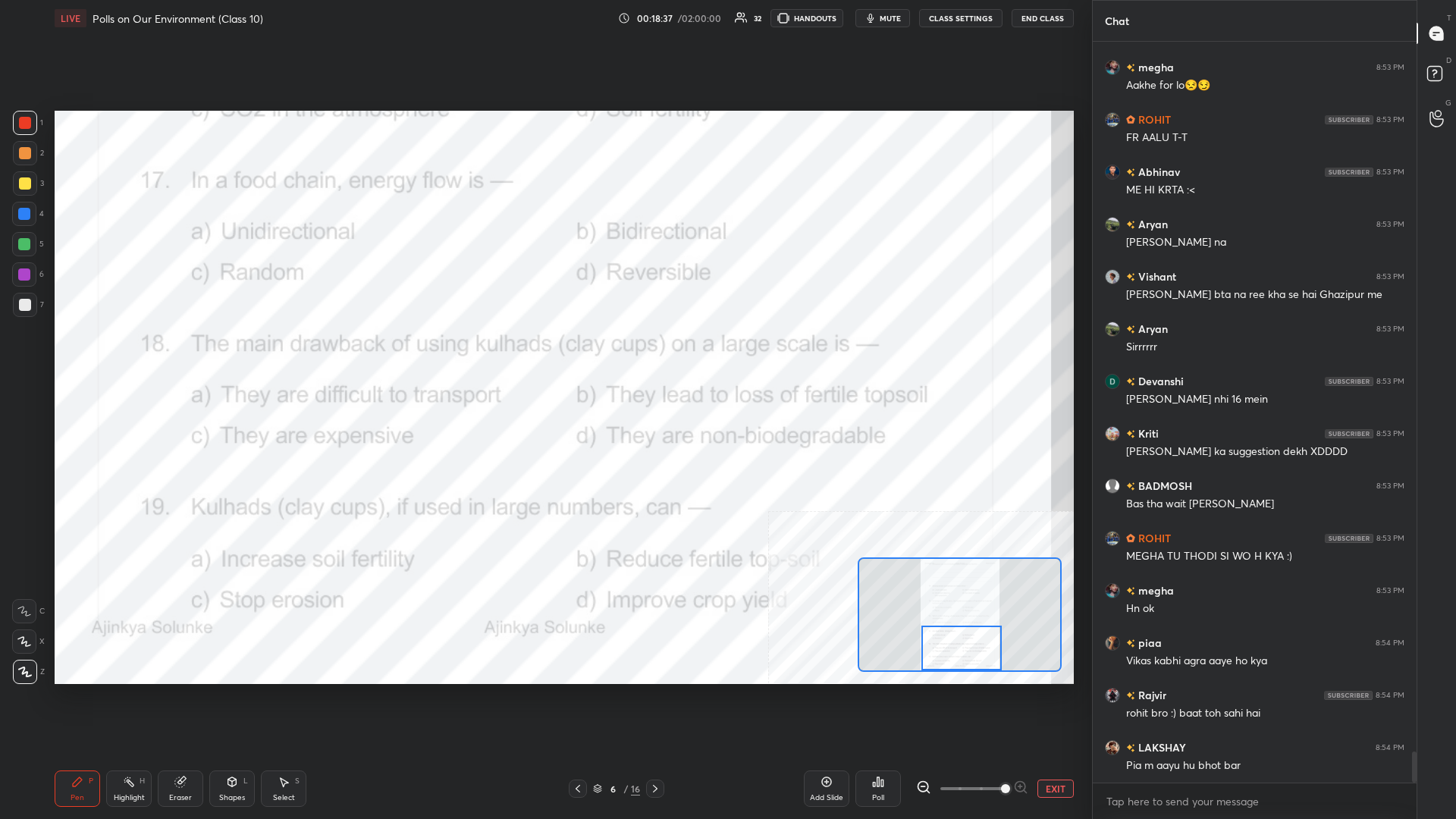
click at [107, 356] on div "Highlight H" at bounding box center [129, 789] width 45 height 36
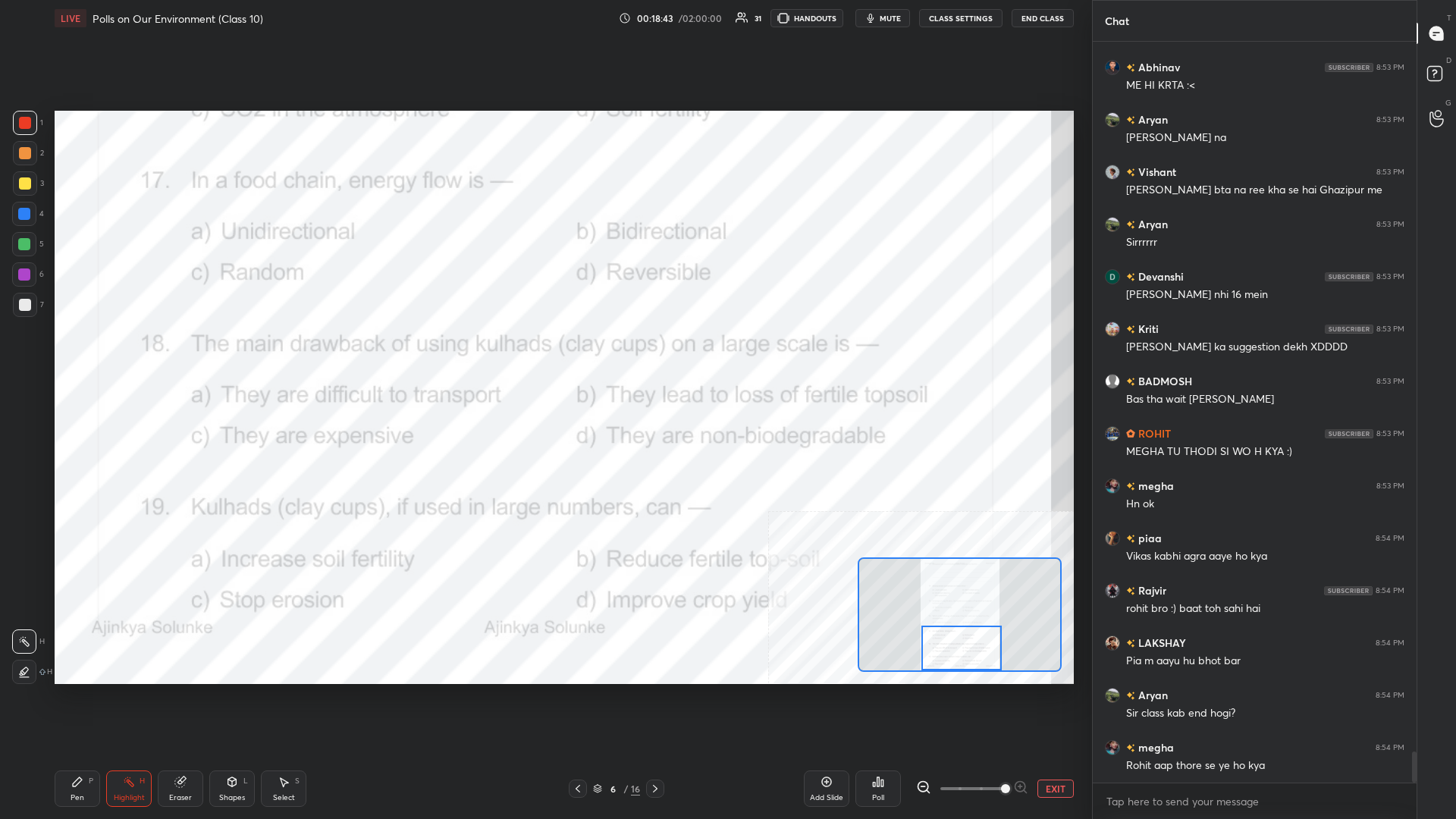
click at [544, 356] on div "Poll" at bounding box center [878, 789] width 45 height 36
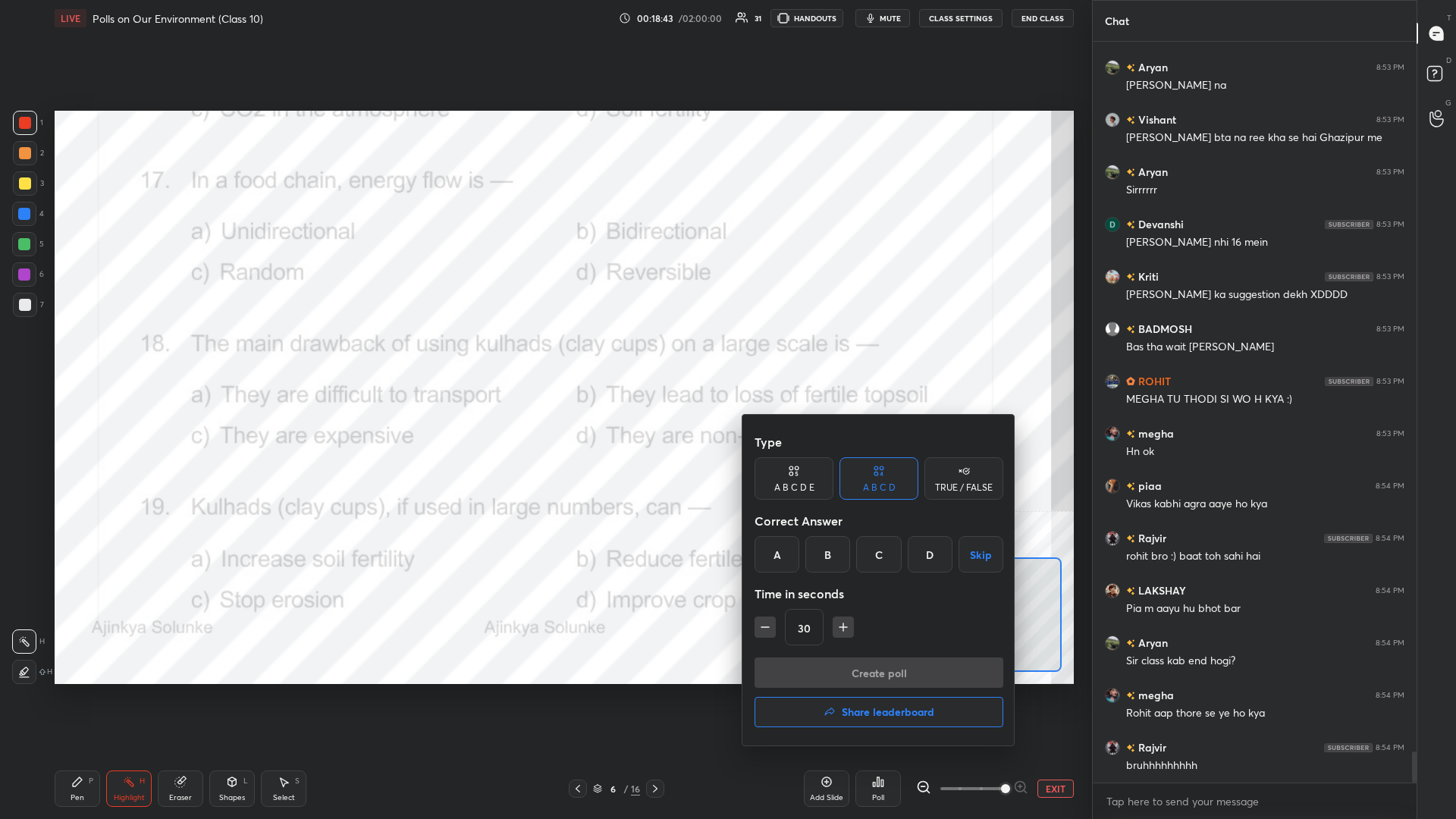
click at [544, 356] on div "B" at bounding box center [827, 554] width 44 height 36
click at [544, 356] on button "Create poll" at bounding box center [879, 672] width 249 height 30
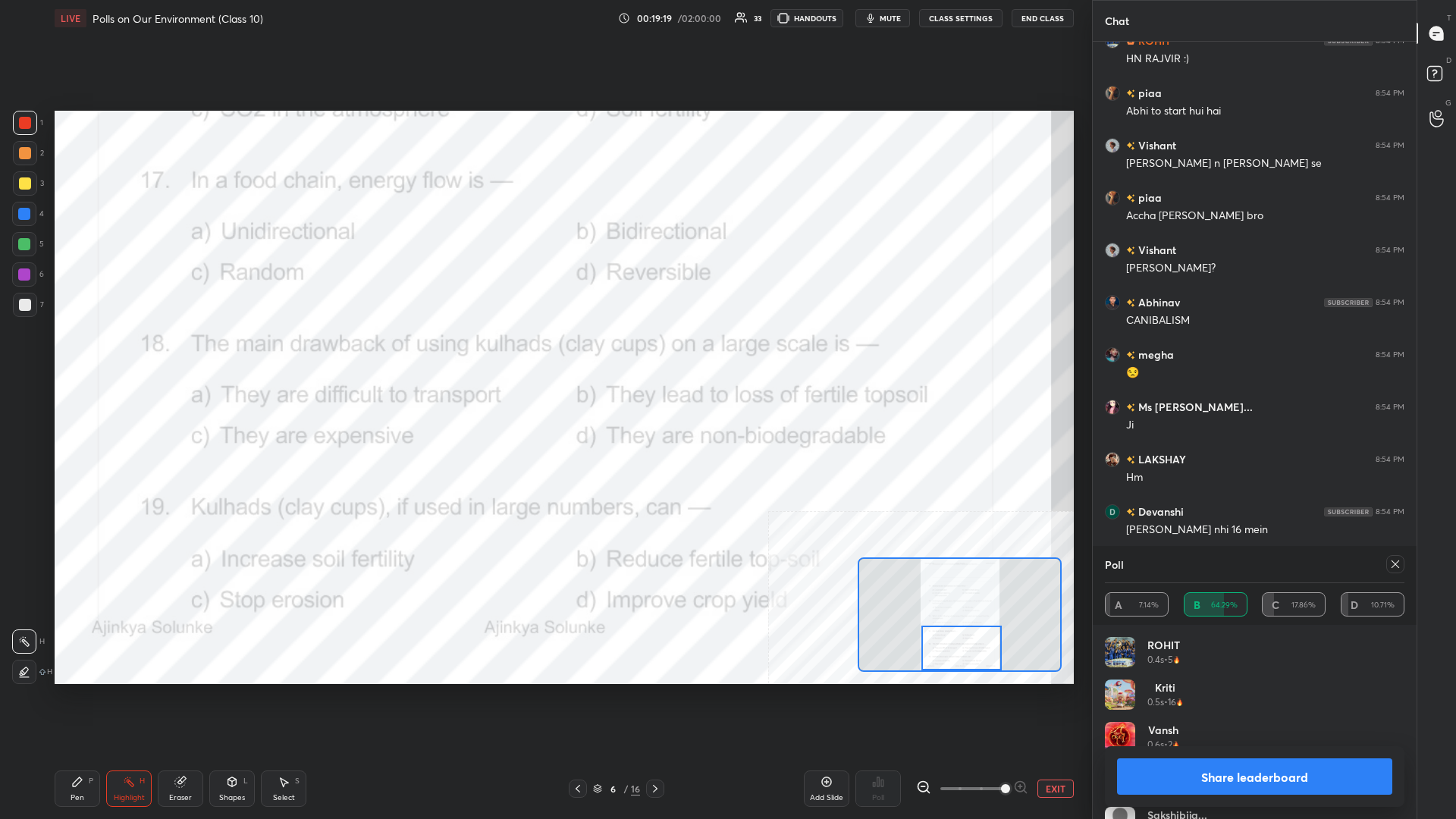
click at [544, 356] on button "Share leaderboard" at bounding box center [1255, 776] width 275 height 36
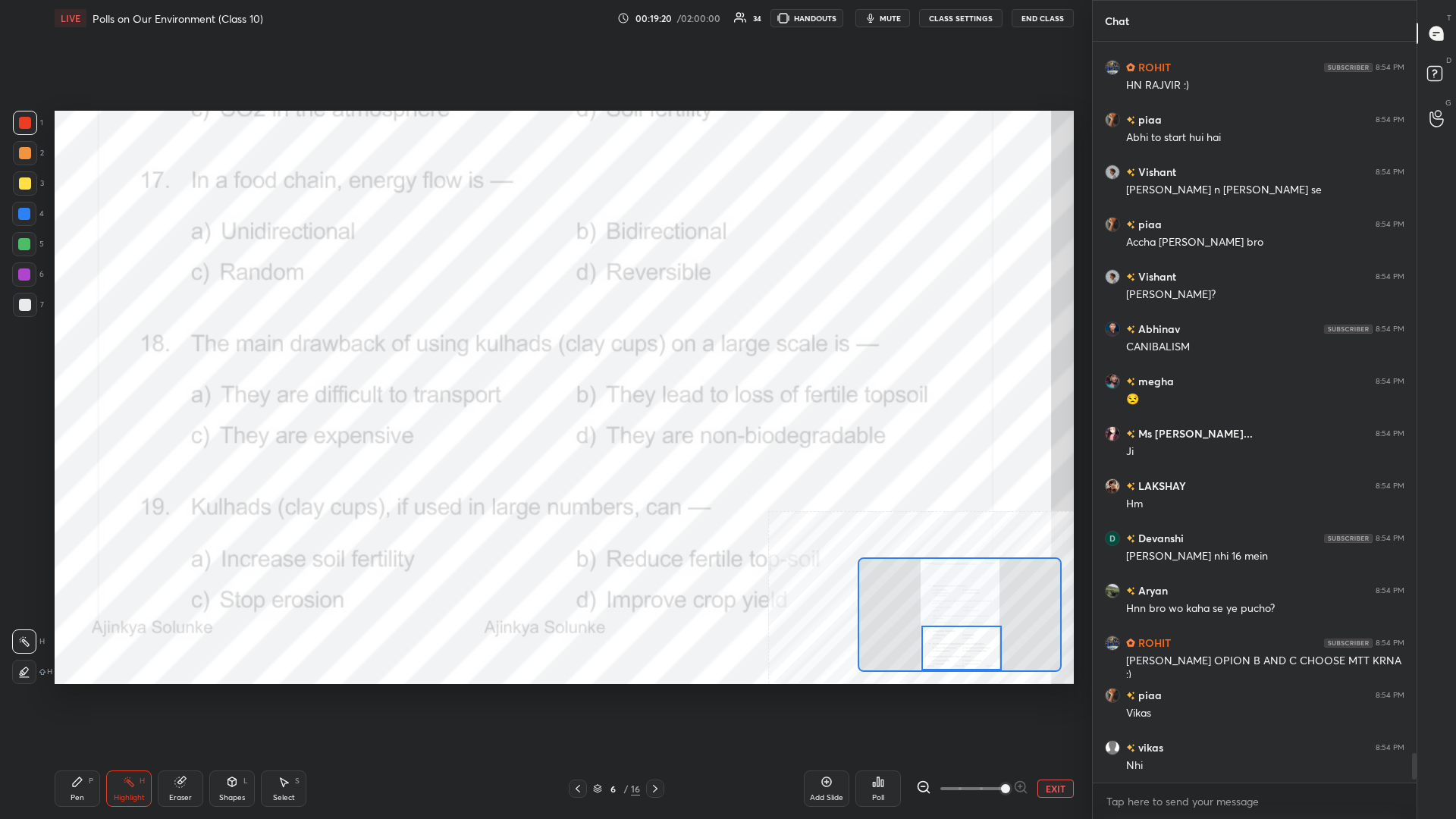
click at [99, 356] on div "Pen P" at bounding box center [77, 789] width 45 height 36
click at [90, 356] on div "P" at bounding box center [91, 781] width 5 height 7
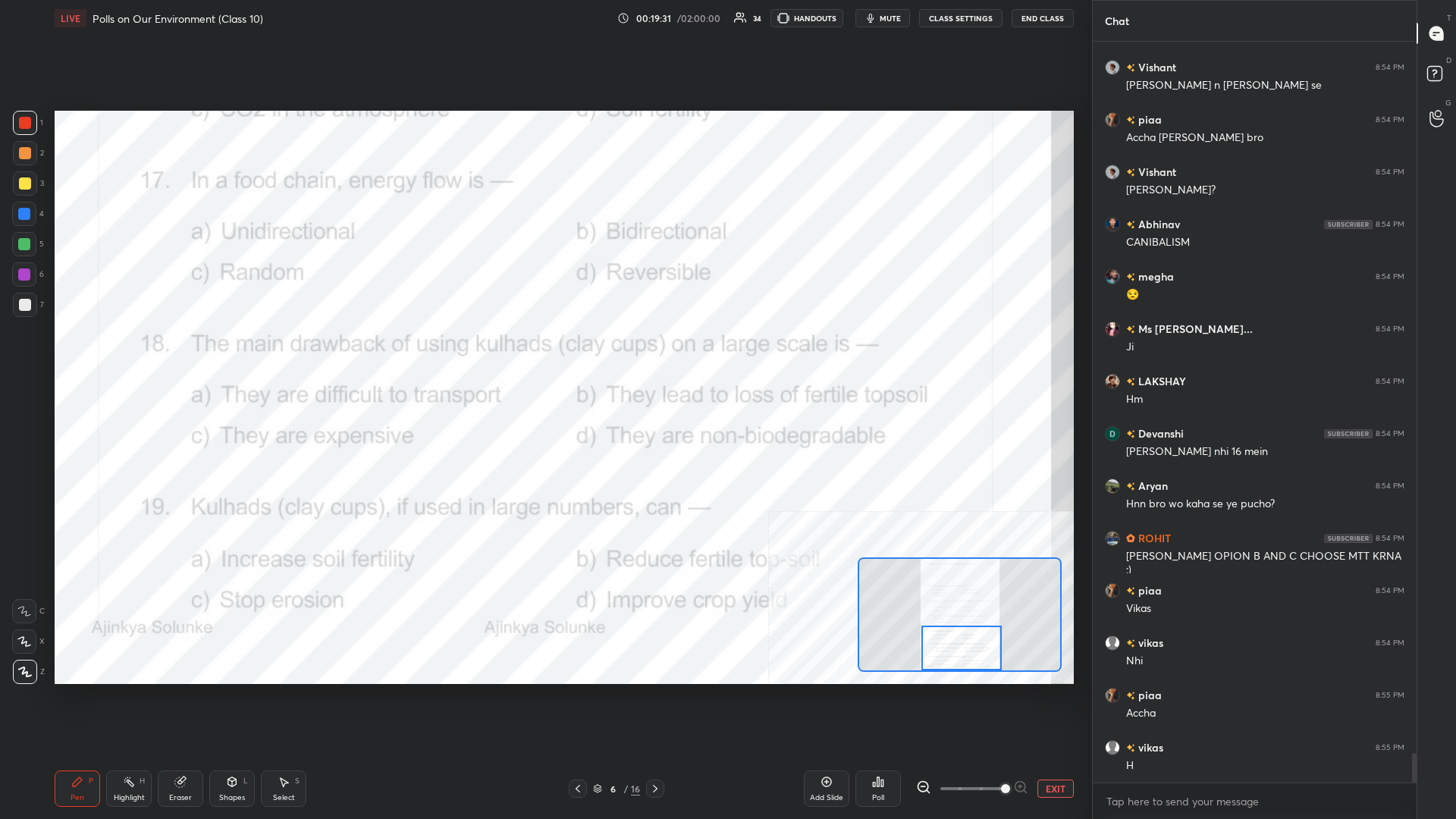
click at [121, 356] on div "Highlight H" at bounding box center [129, 789] width 45 height 36
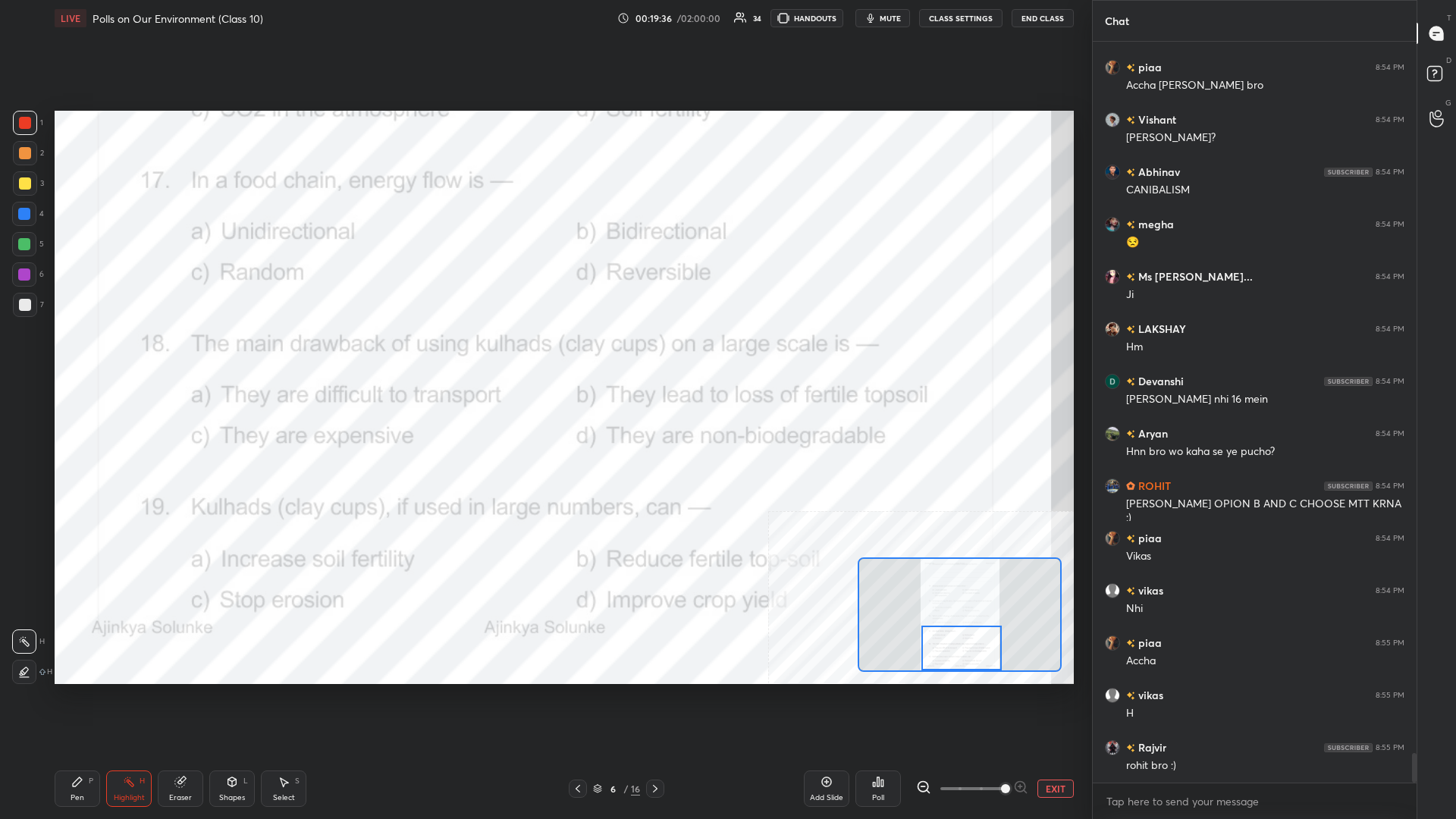
click at [544, 356] on icon at bounding box center [882, 784] width 3 height 7
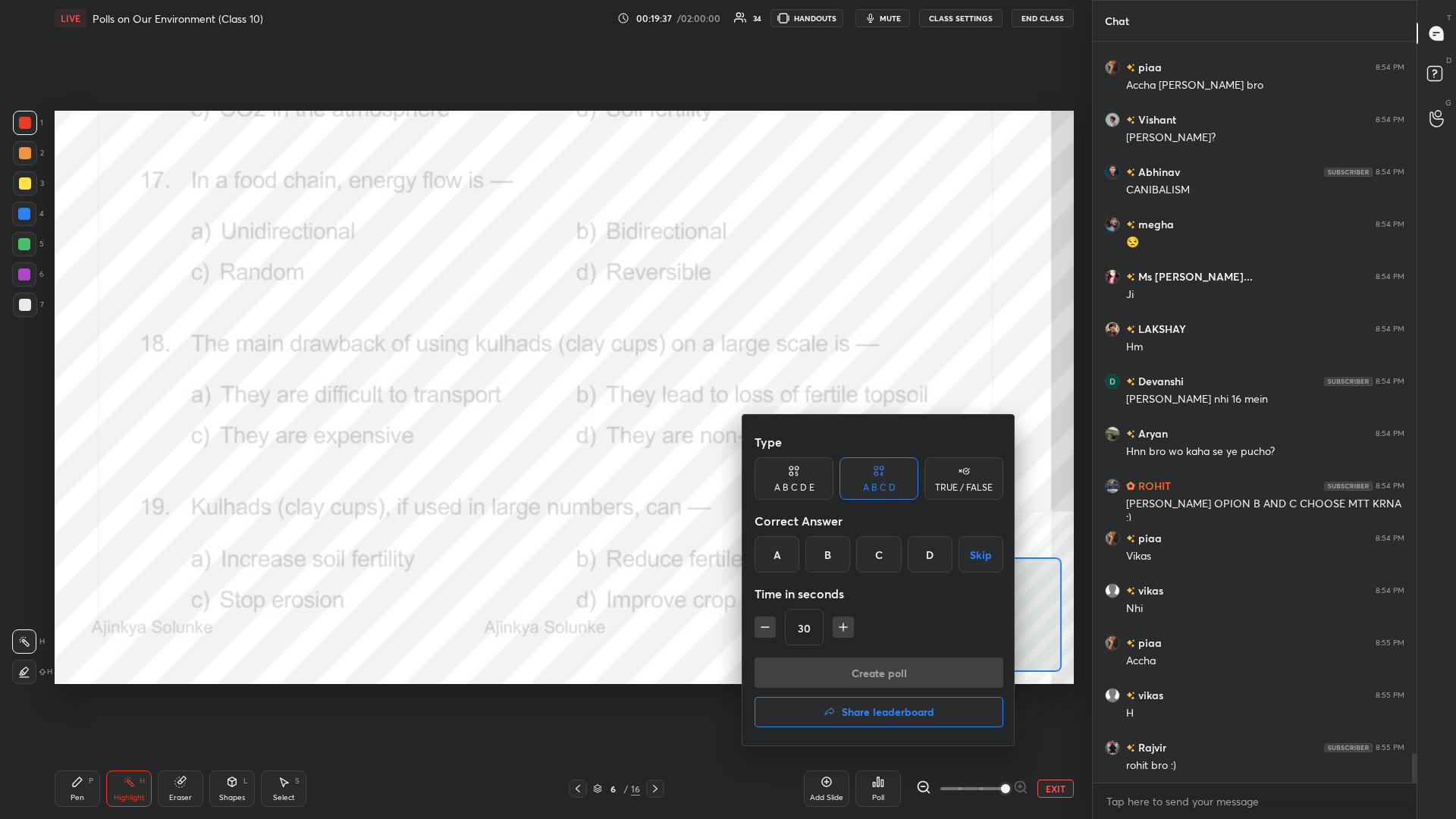
click at [544, 356] on div "B" at bounding box center [827, 554] width 44 height 36
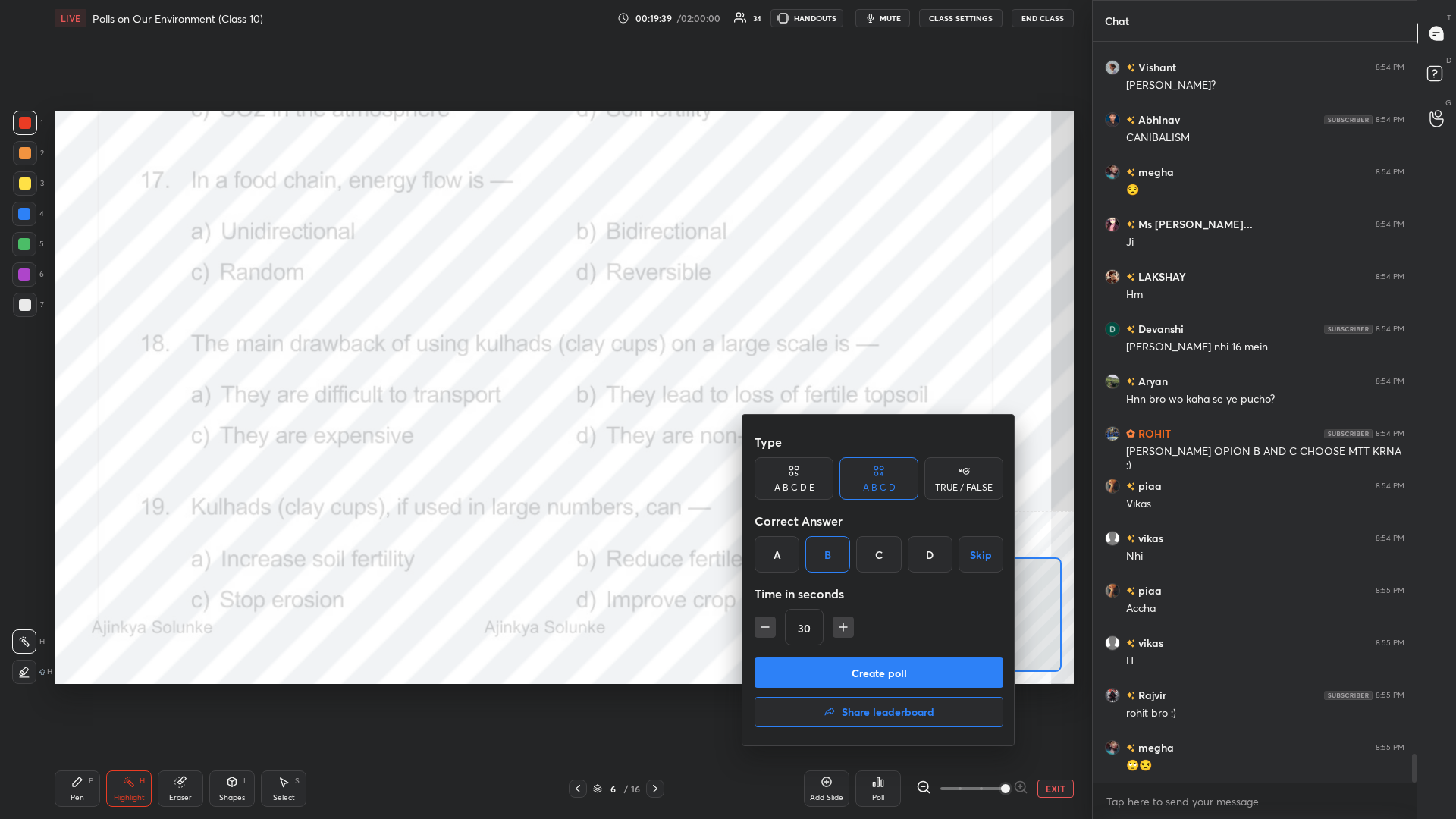
click at [544, 356] on button "Create poll" at bounding box center [879, 672] width 249 height 30
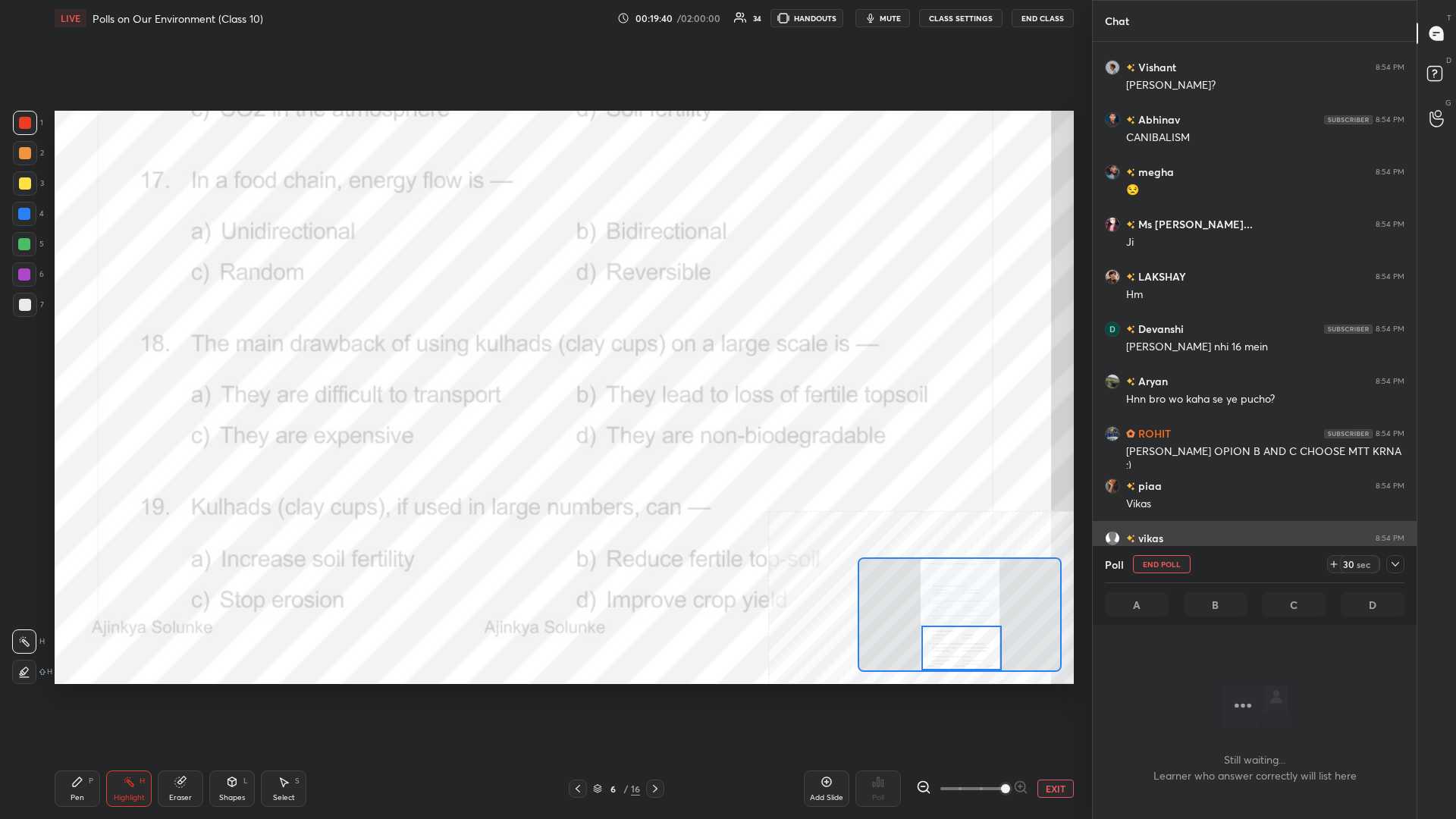
click at [544, 356] on icon at bounding box center [1395, 564] width 12 height 12
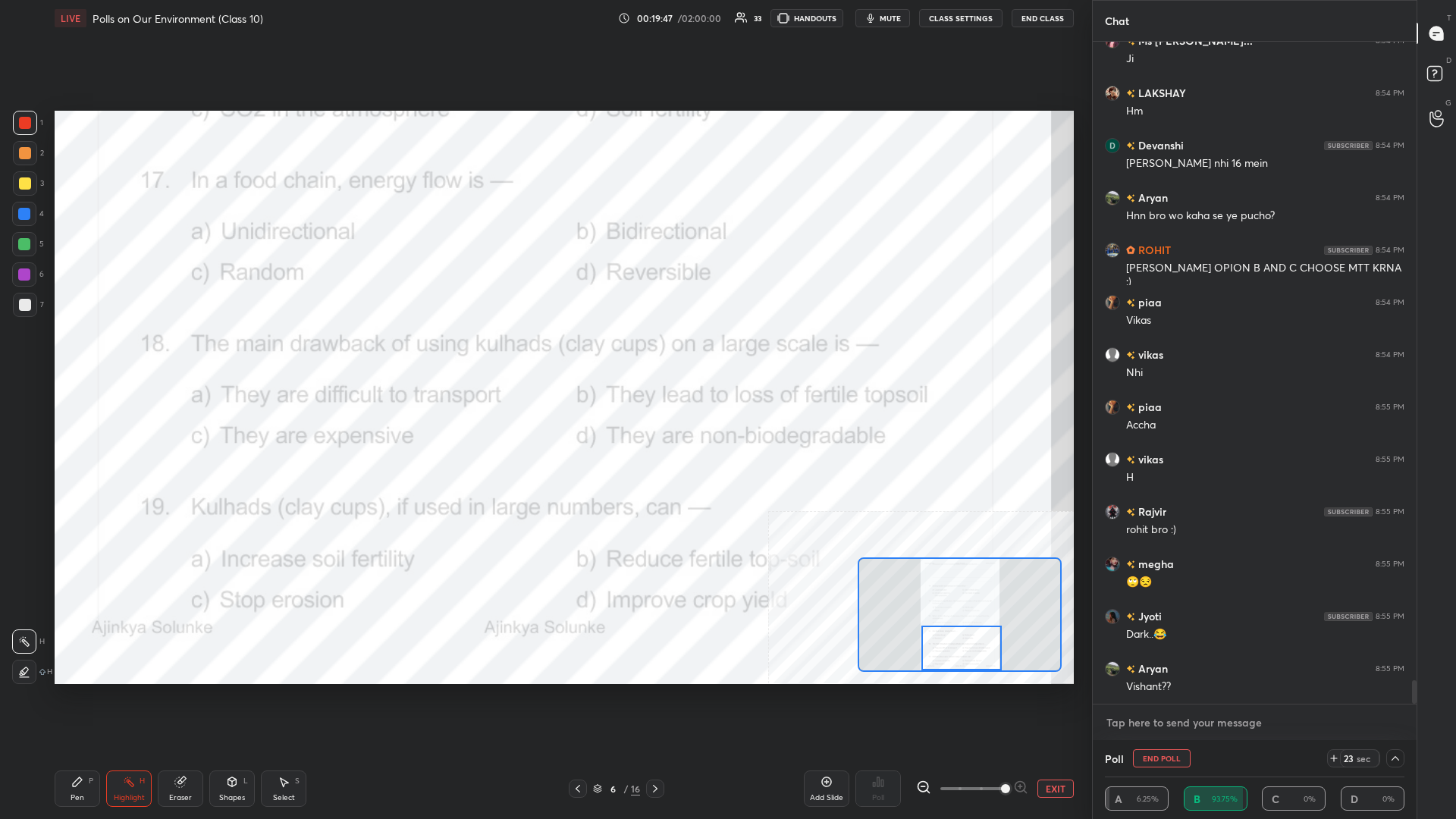
type textarea "x"
click at [544, 356] on textarea at bounding box center [1255, 722] width 300 height 24
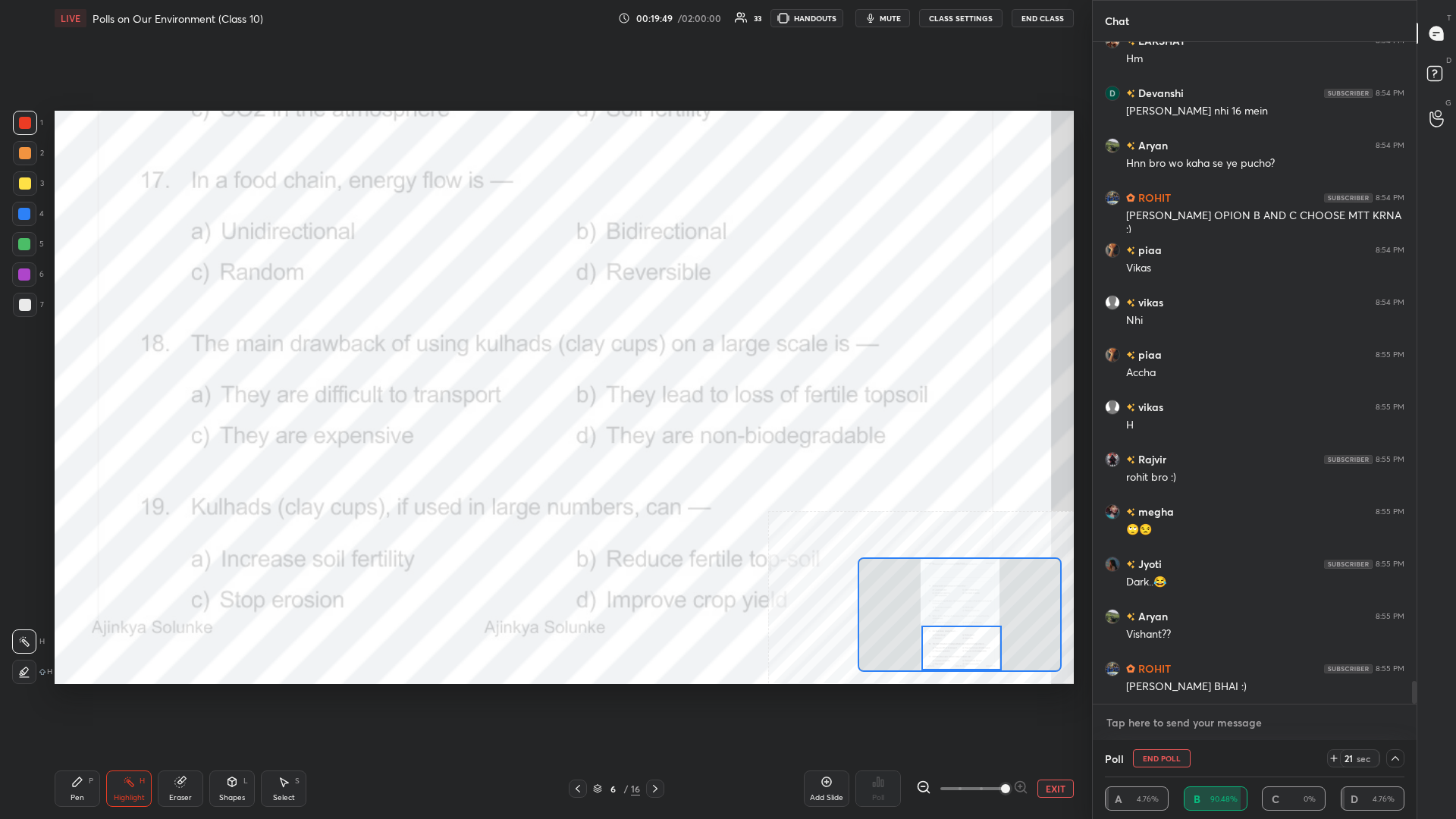
type textarea "@"
type textarea "x"
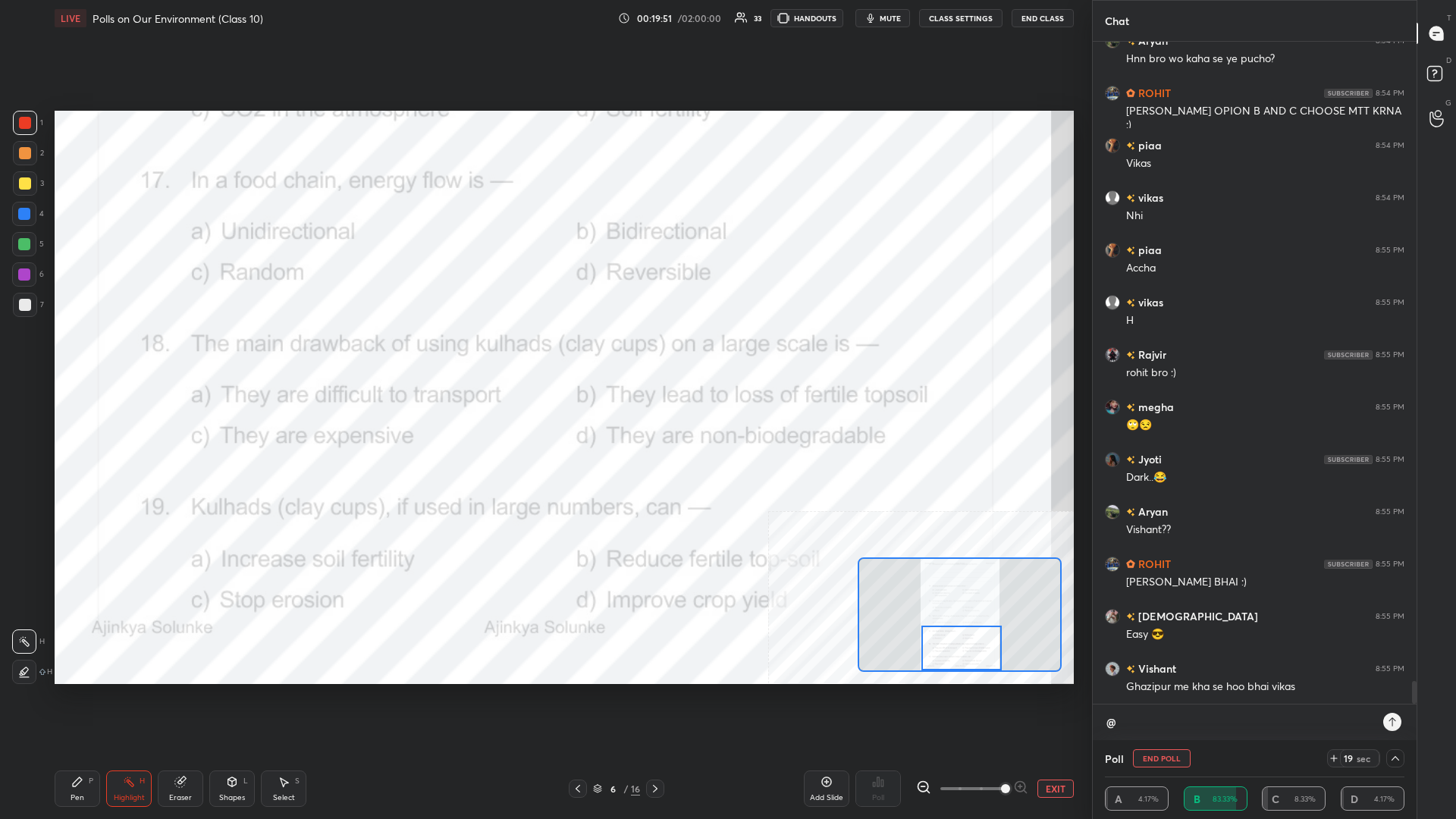
type textarea "@R"
type textarea "x"
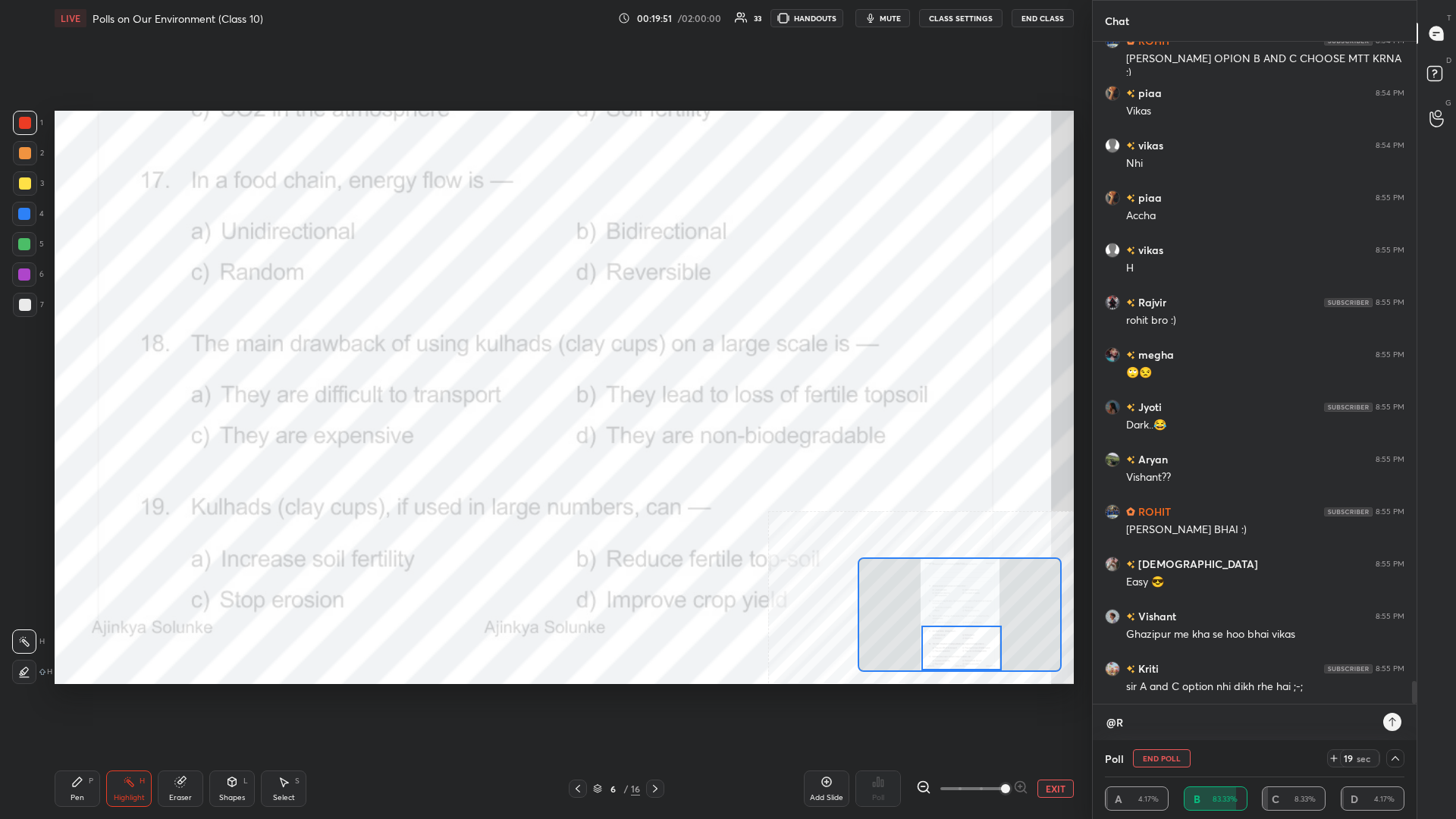
type textarea "@Rh"
type textarea "x"
type textarea "@Rho"
type textarea "x"
type textarea "@Rhoi"
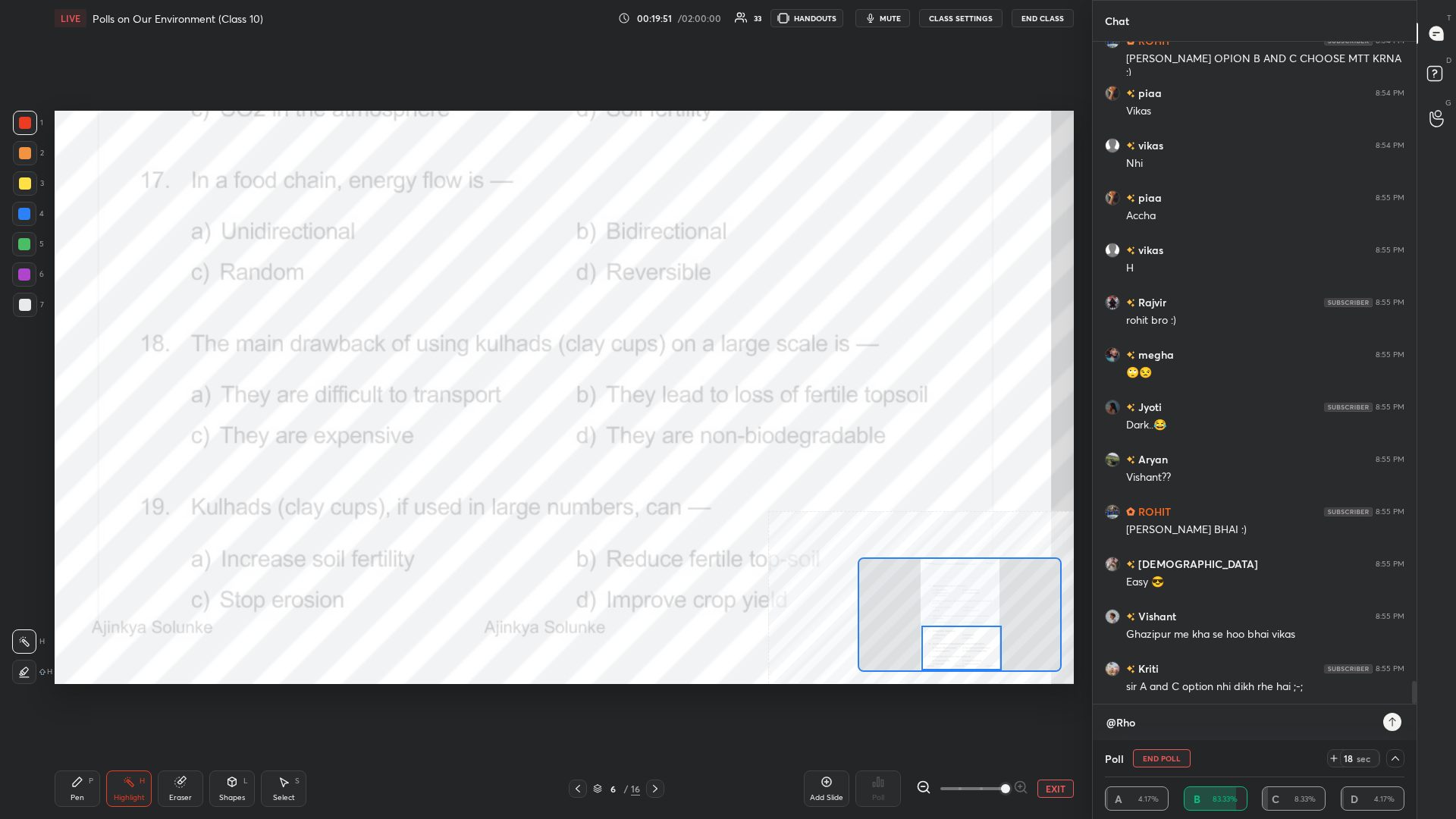
type textarea "x"
type textarea "@Rhoit"
type textarea "x"
type textarea "@Rhoit"
type textarea "x"
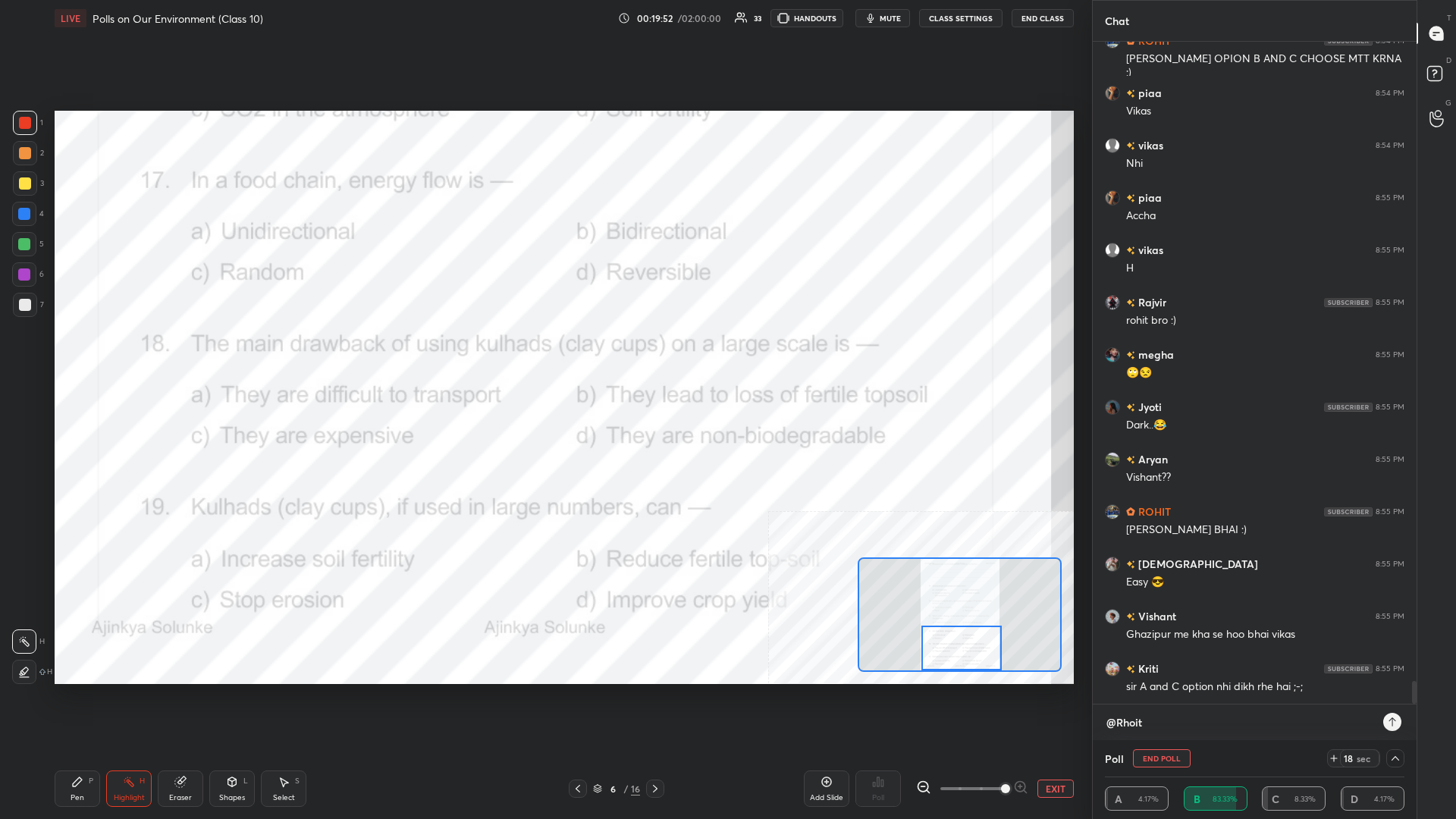
type textarea "@Rhoit"
type textarea "x"
type textarea "@Rhoi"
type textarea "x"
type textarea "@Rho"
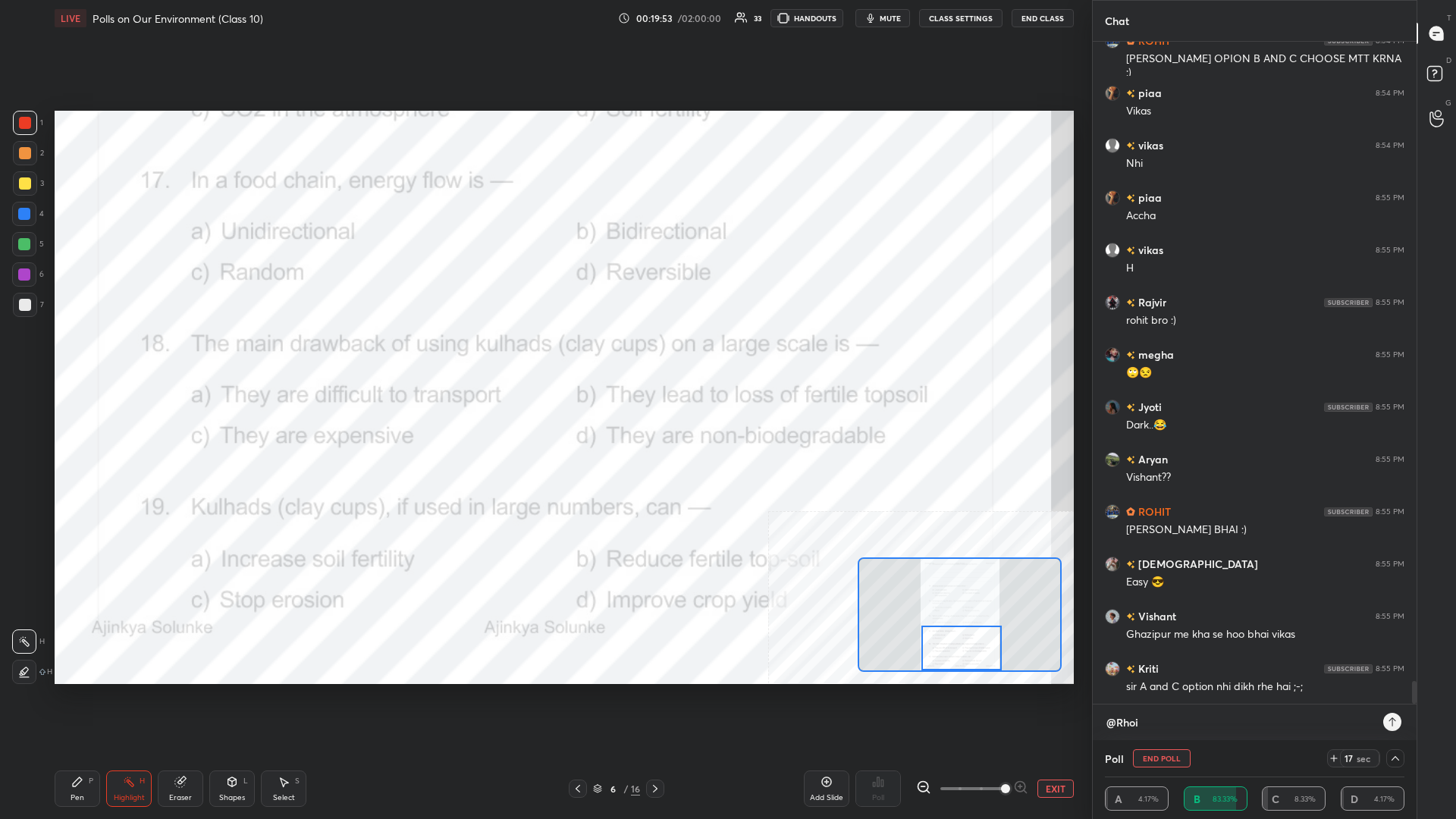
type textarea "x"
type textarea "@Rh"
type textarea "x"
type textarea "@R"
type textarea "x"
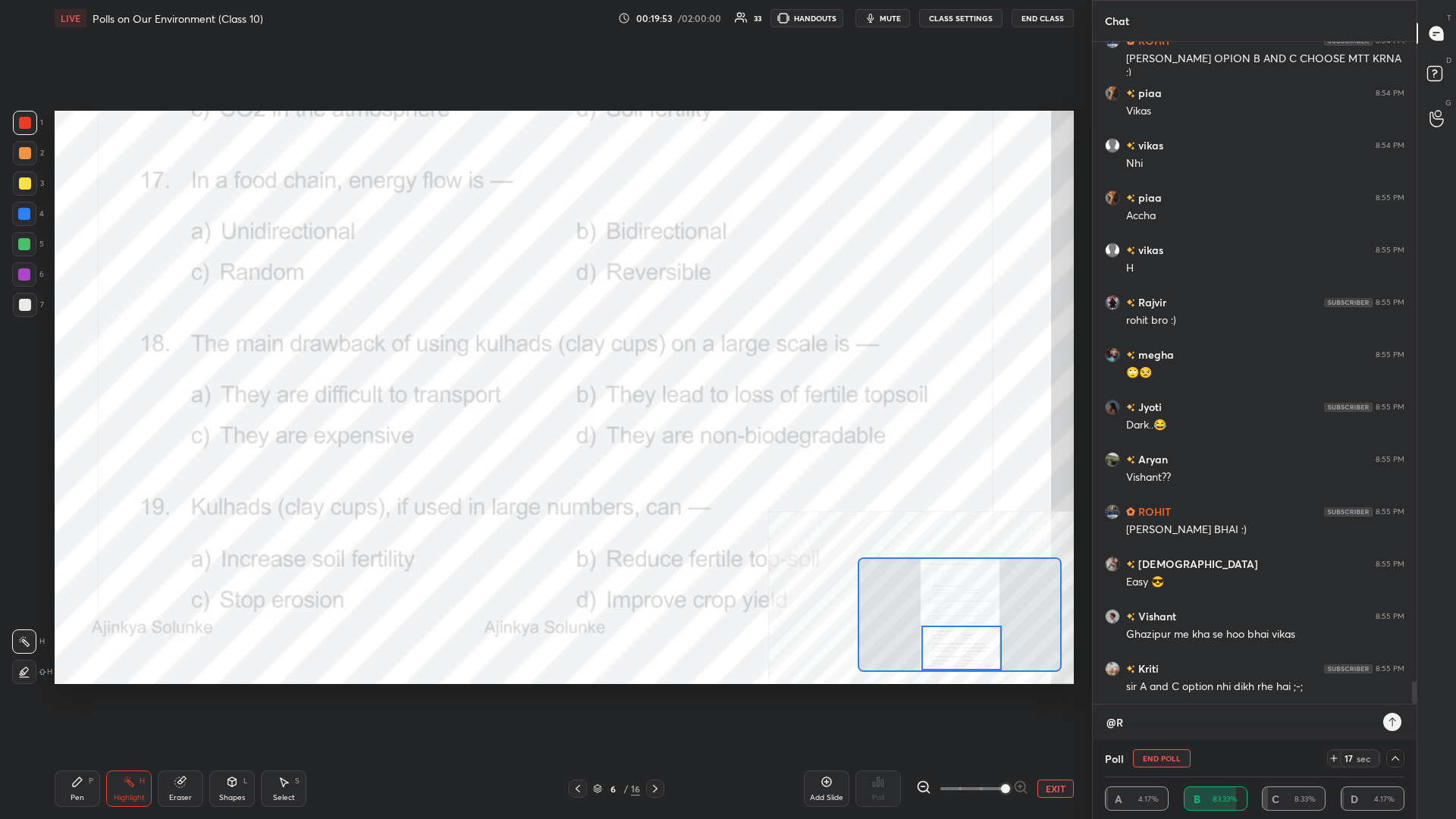
type textarea "@Ro"
type textarea "x"
type textarea "@Roh"
type textarea "x"
type textarea "@Rohi"
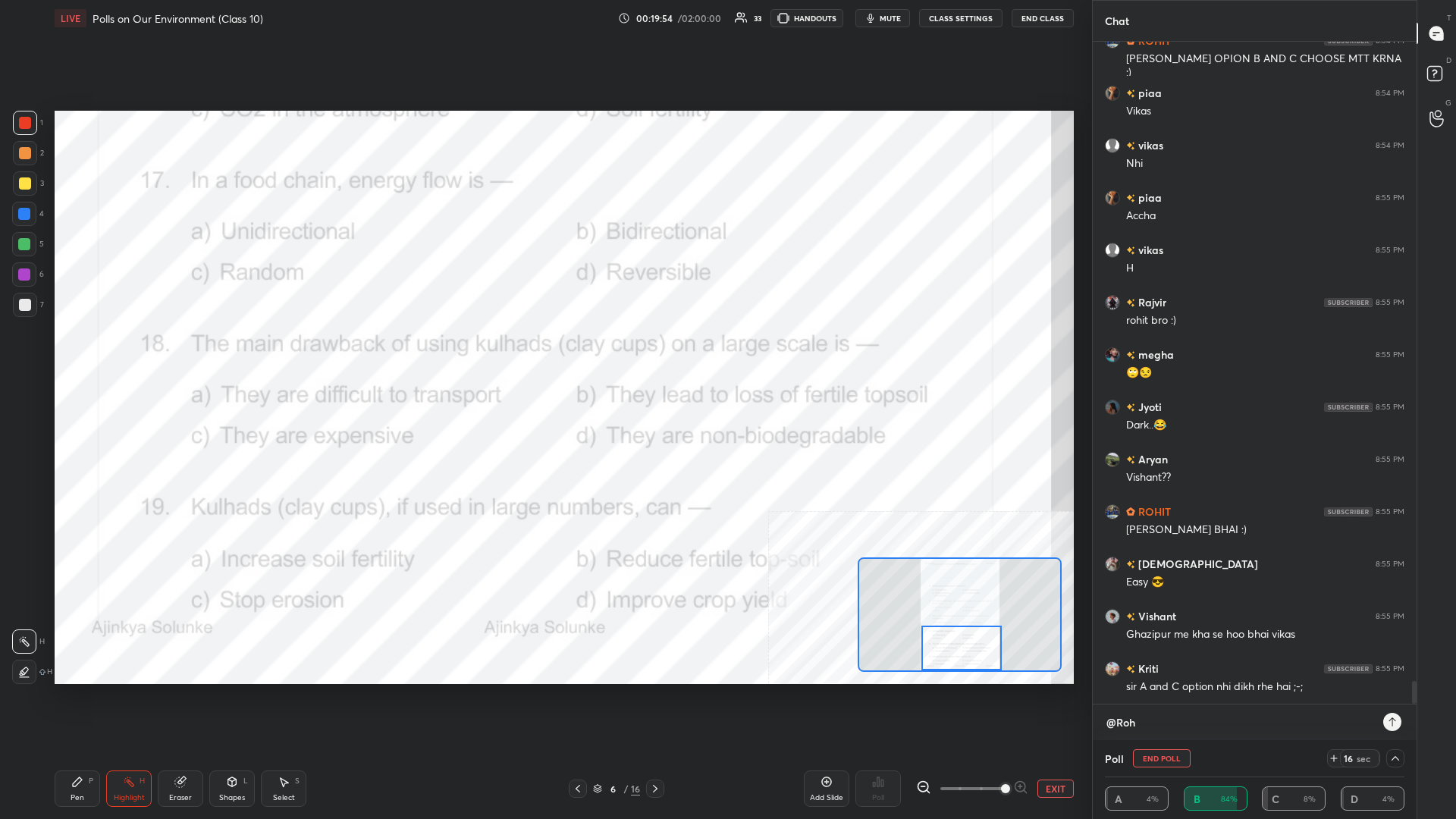
type textarea "x"
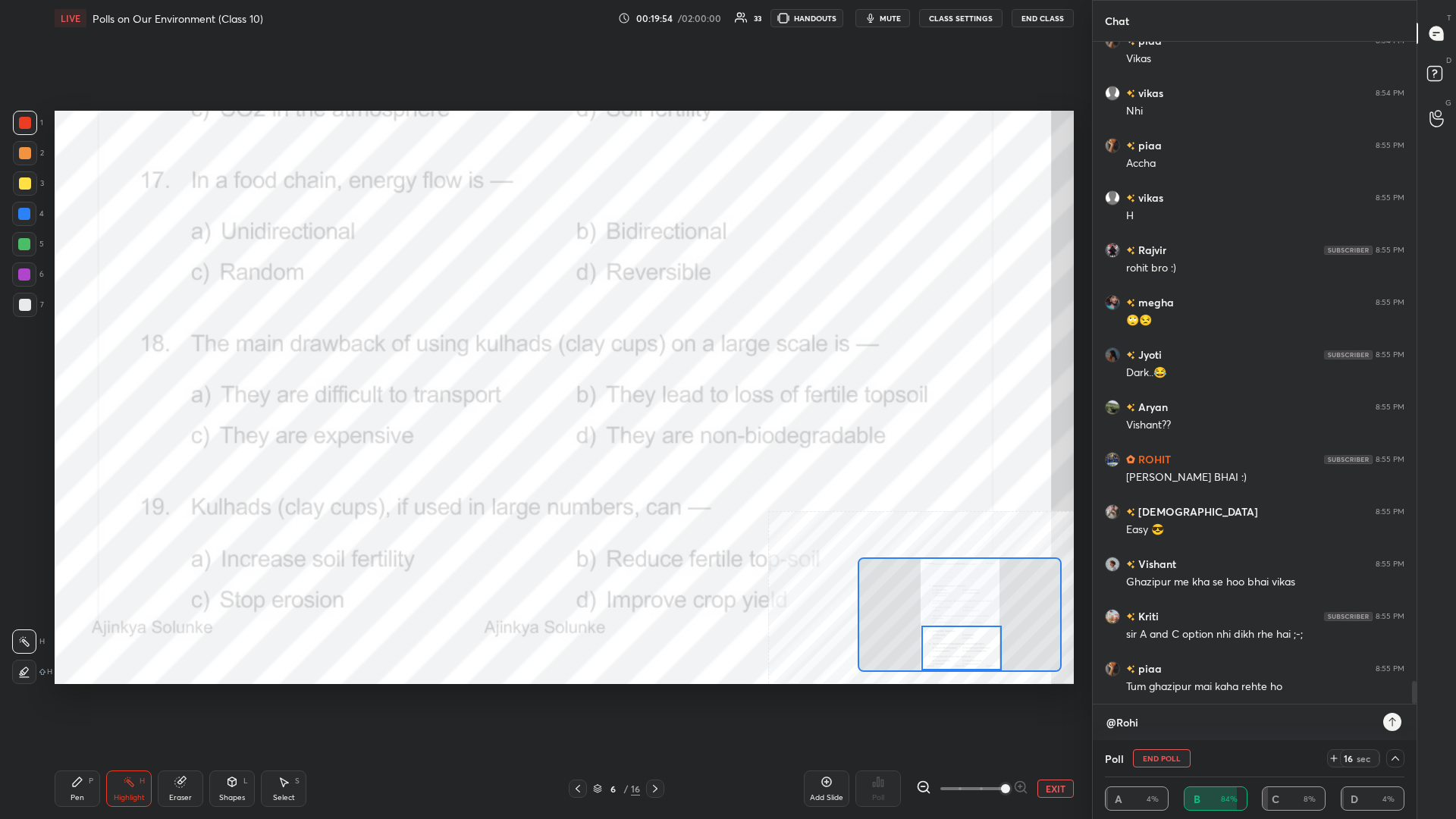
type textarea "@Rohit"
type textarea "x"
type textarea "@Rohit"
type textarea "x"
type textarea "@Rohit O"
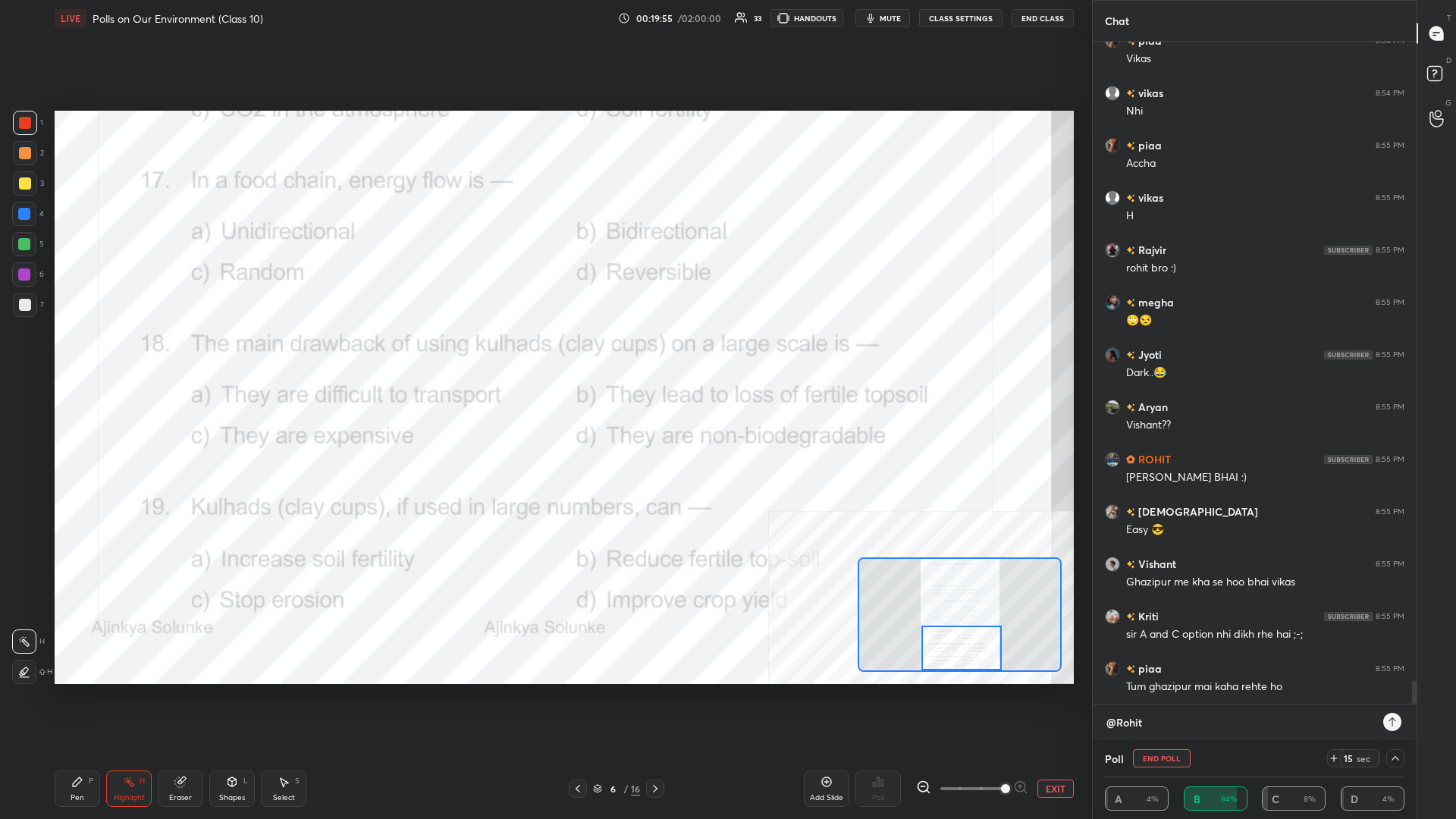
type textarea "x"
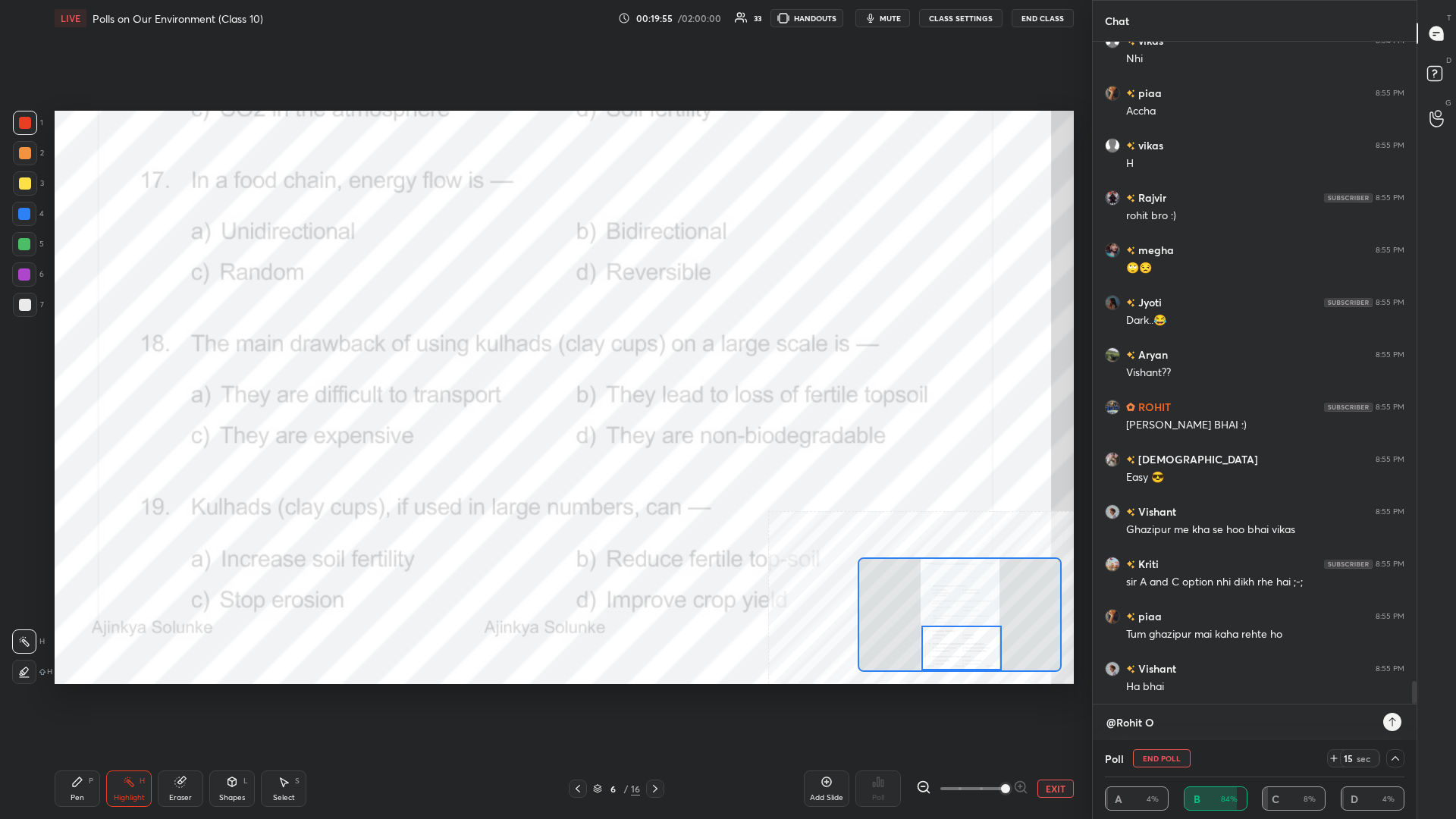
type textarea "@Rohit OK"
type textarea "x"
type textarea "@[PERSON_NAME]."
type textarea "x"
type textarea "@[PERSON_NAME].."
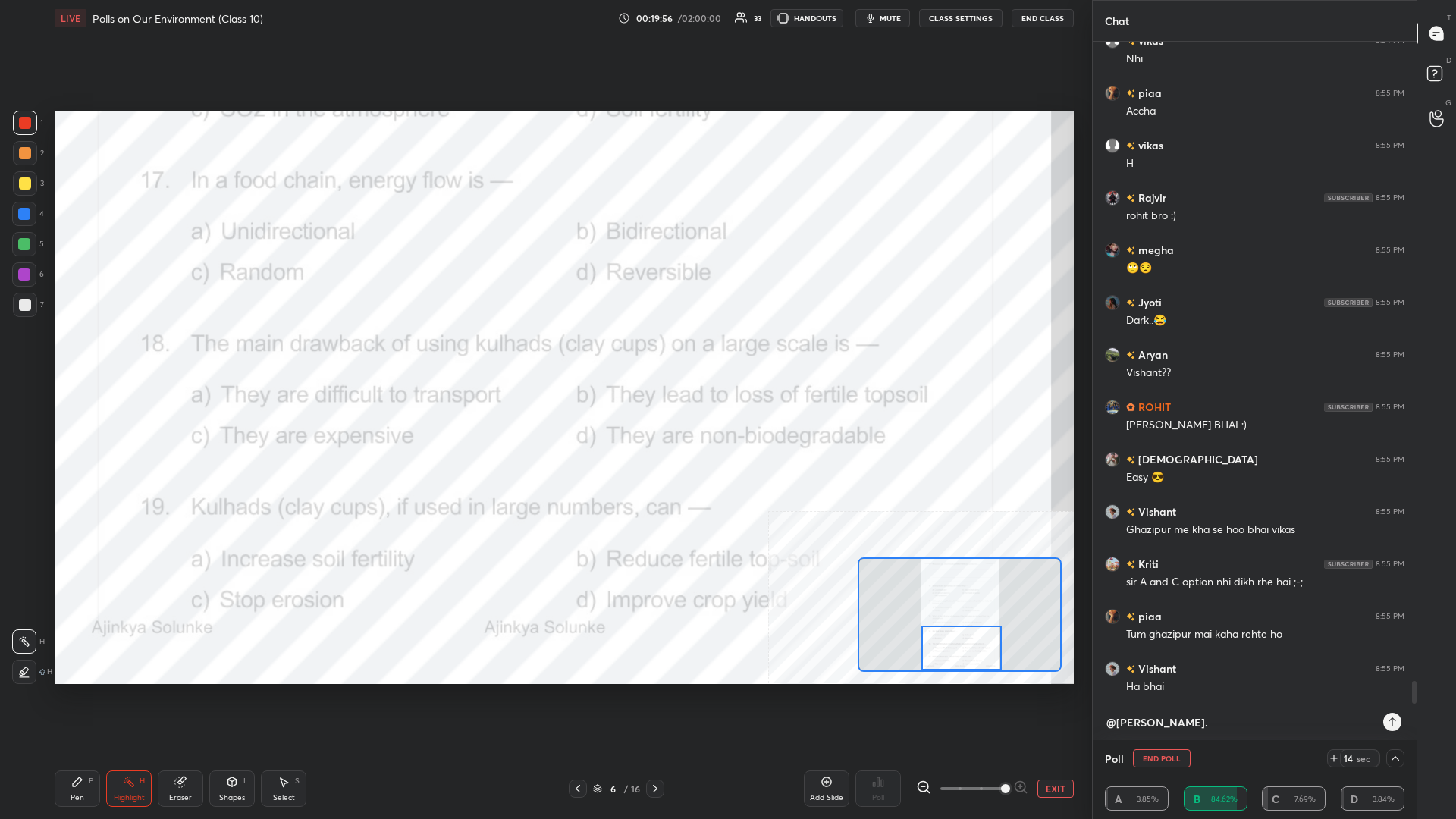
type textarea "x"
type textarea "@[PERSON_NAME].."
type textarea "x"
type textarea "@Rohit OK.. R"
type textarea "x"
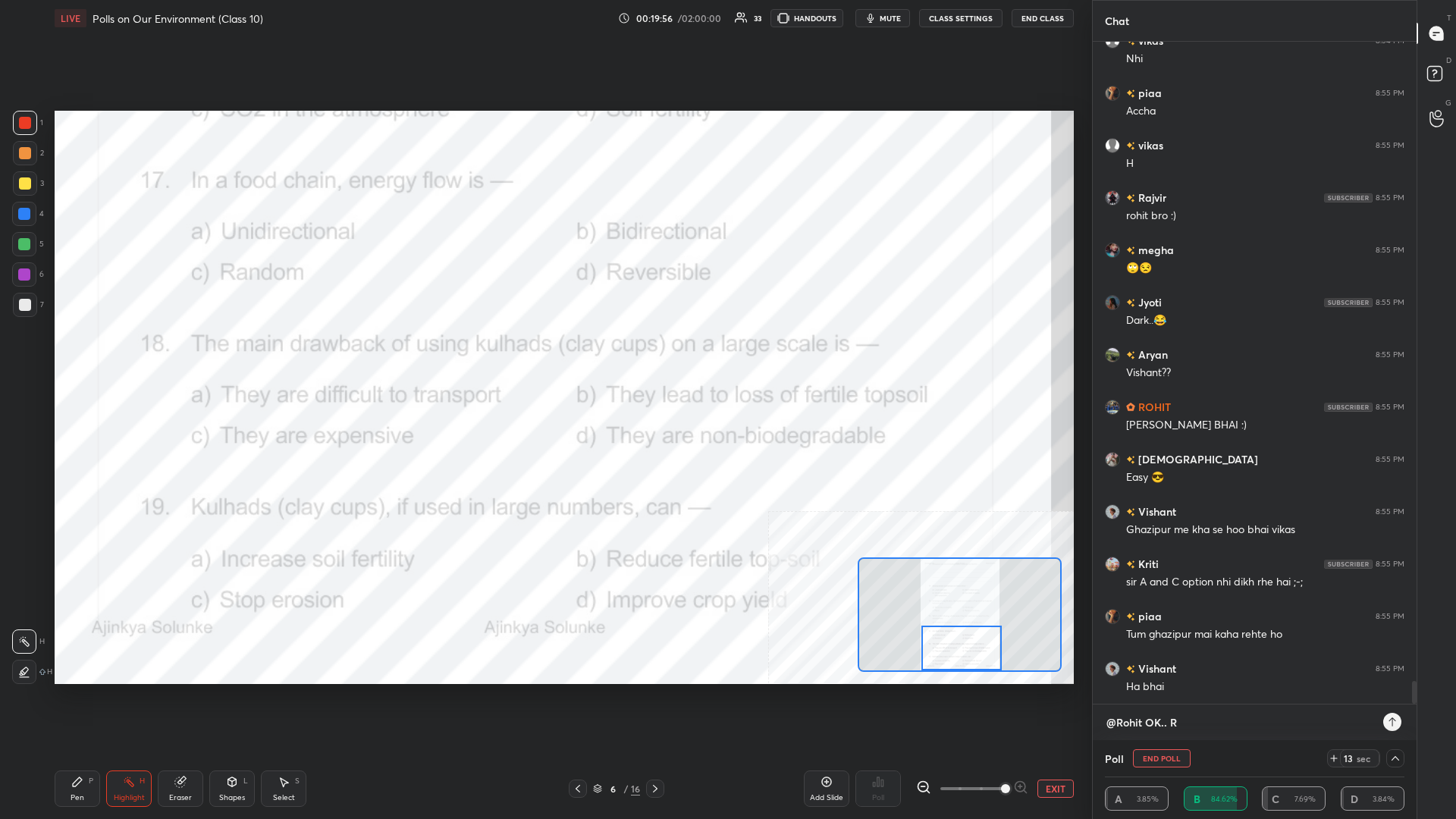
type textarea "@[PERSON_NAME].. Ro"
type textarea "x"
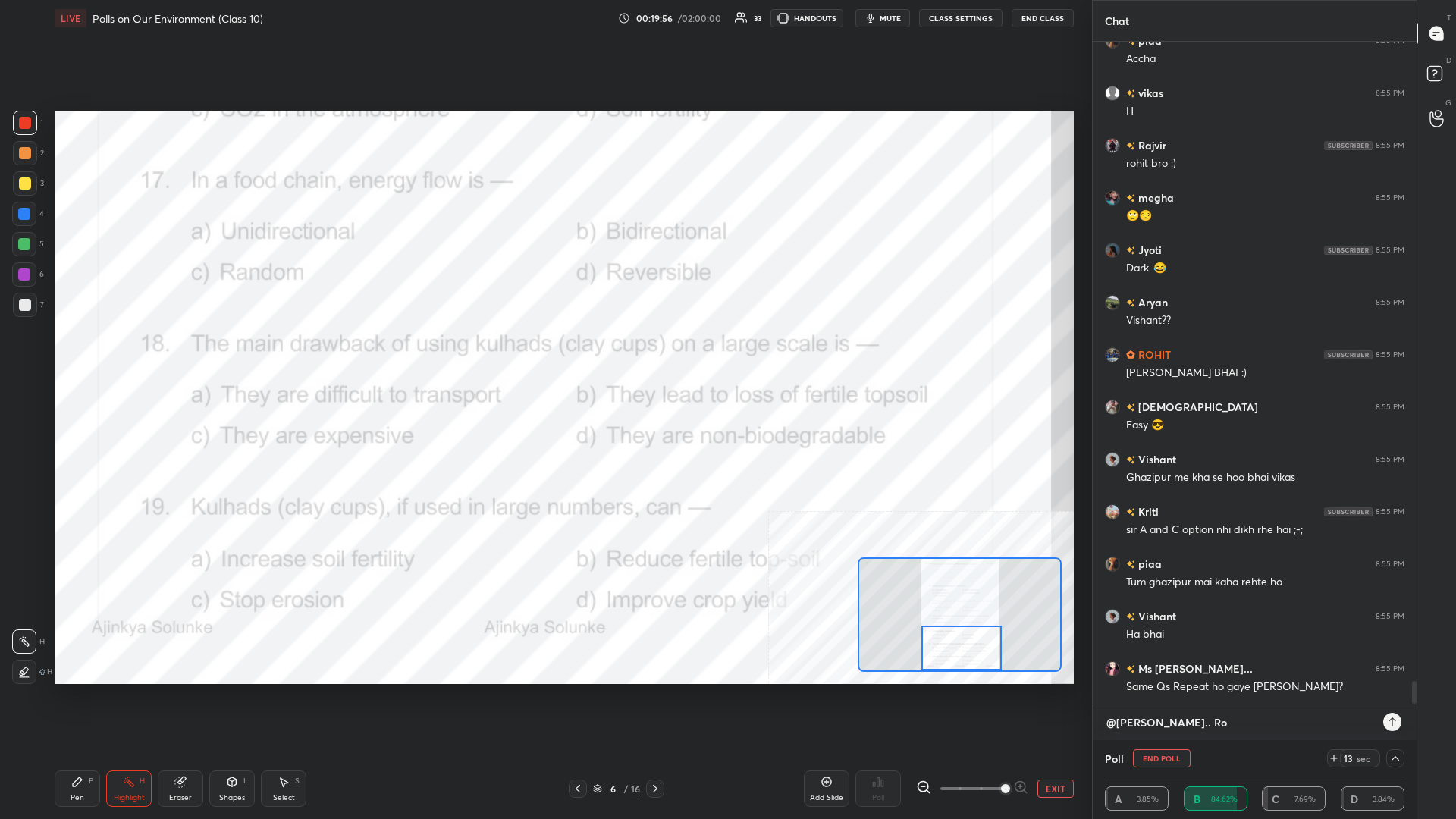
type textarea "@[PERSON_NAME].. Roh"
type textarea "x"
type textarea "@[PERSON_NAME].. Rohi"
type textarea "x"
type textarea "@Rohit OK.. Rohit"
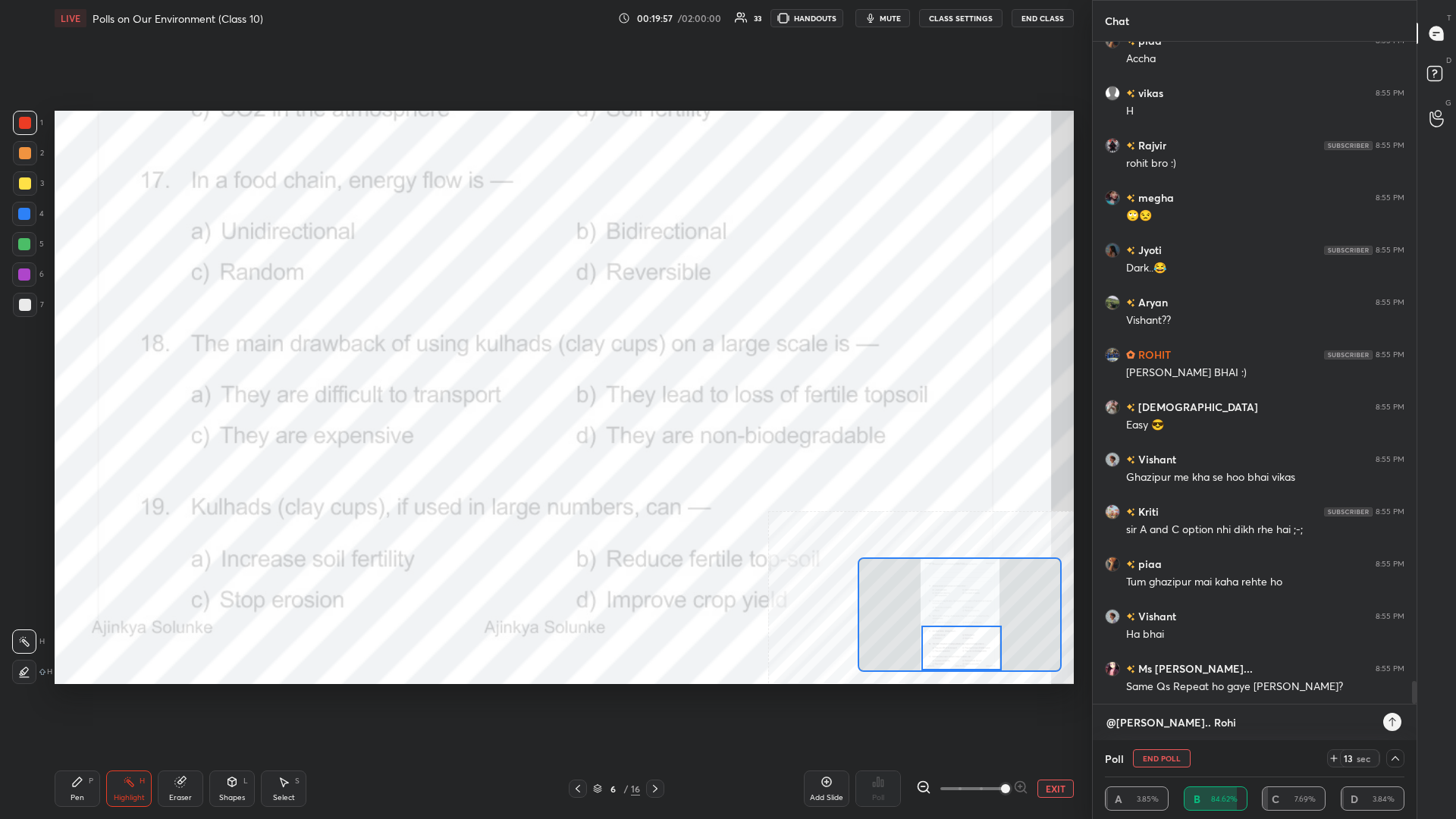
type textarea "x"
type textarea "@Rohit OK.. Rohit"
type textarea "x"
type textarea "@[PERSON_NAME].. Rohit b"
type textarea "x"
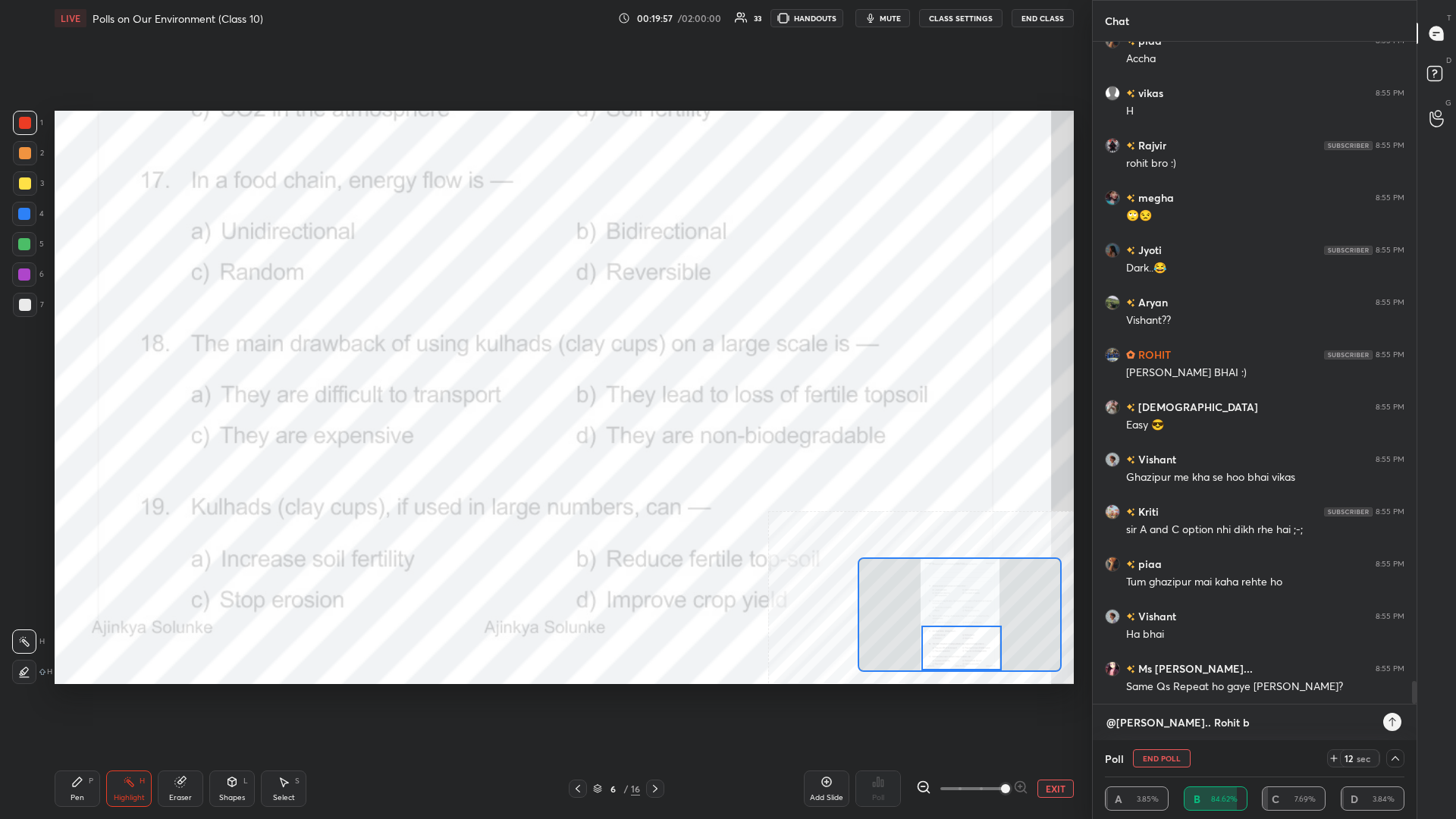
type textarea "@[PERSON_NAME].. Rohit br"
type textarea "x"
type textarea "@Rohit OK.. Rohit bro"
type textarea "x"
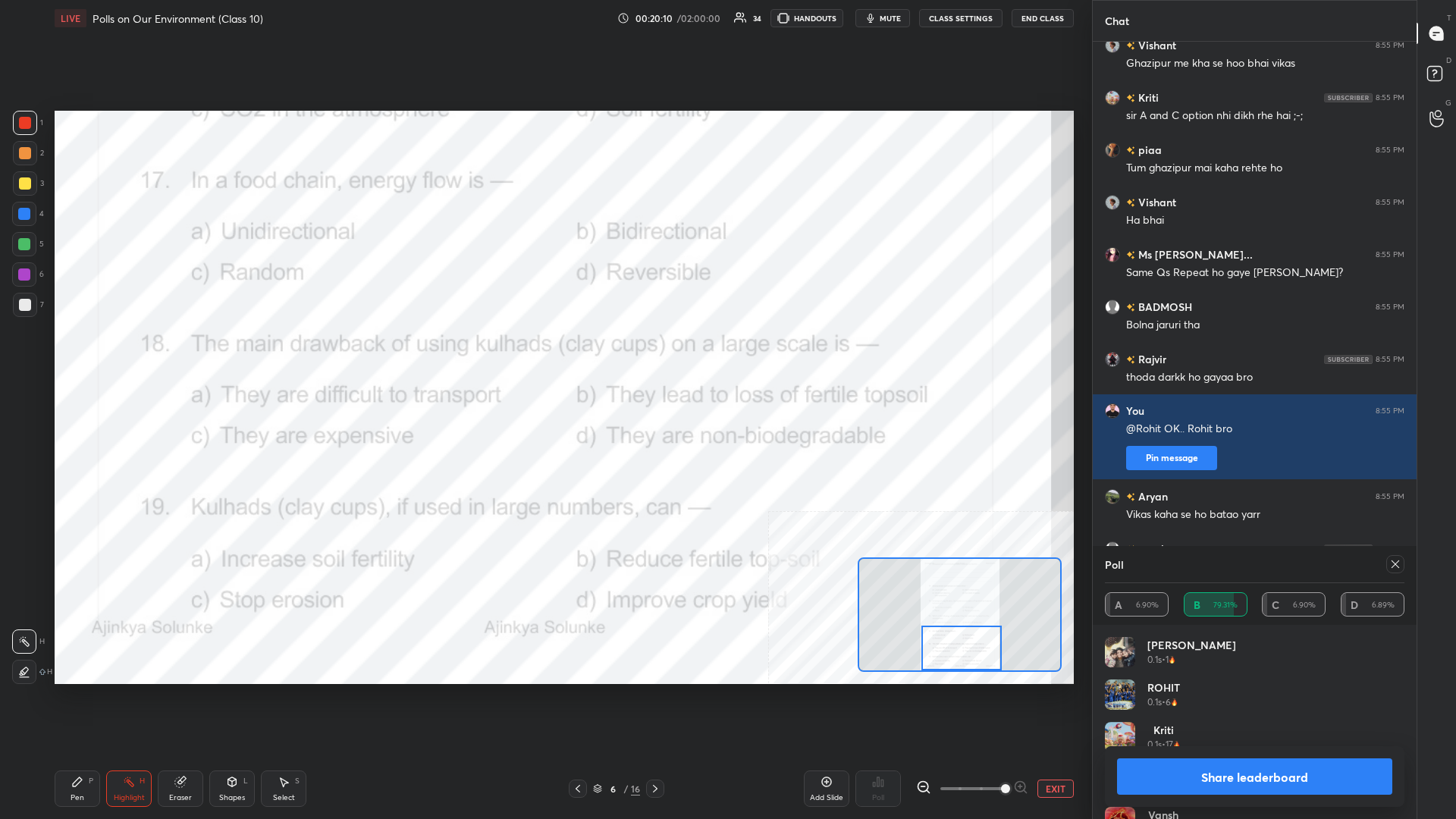
click at [544, 356] on button "Share leaderboard" at bounding box center [1255, 776] width 275 height 36
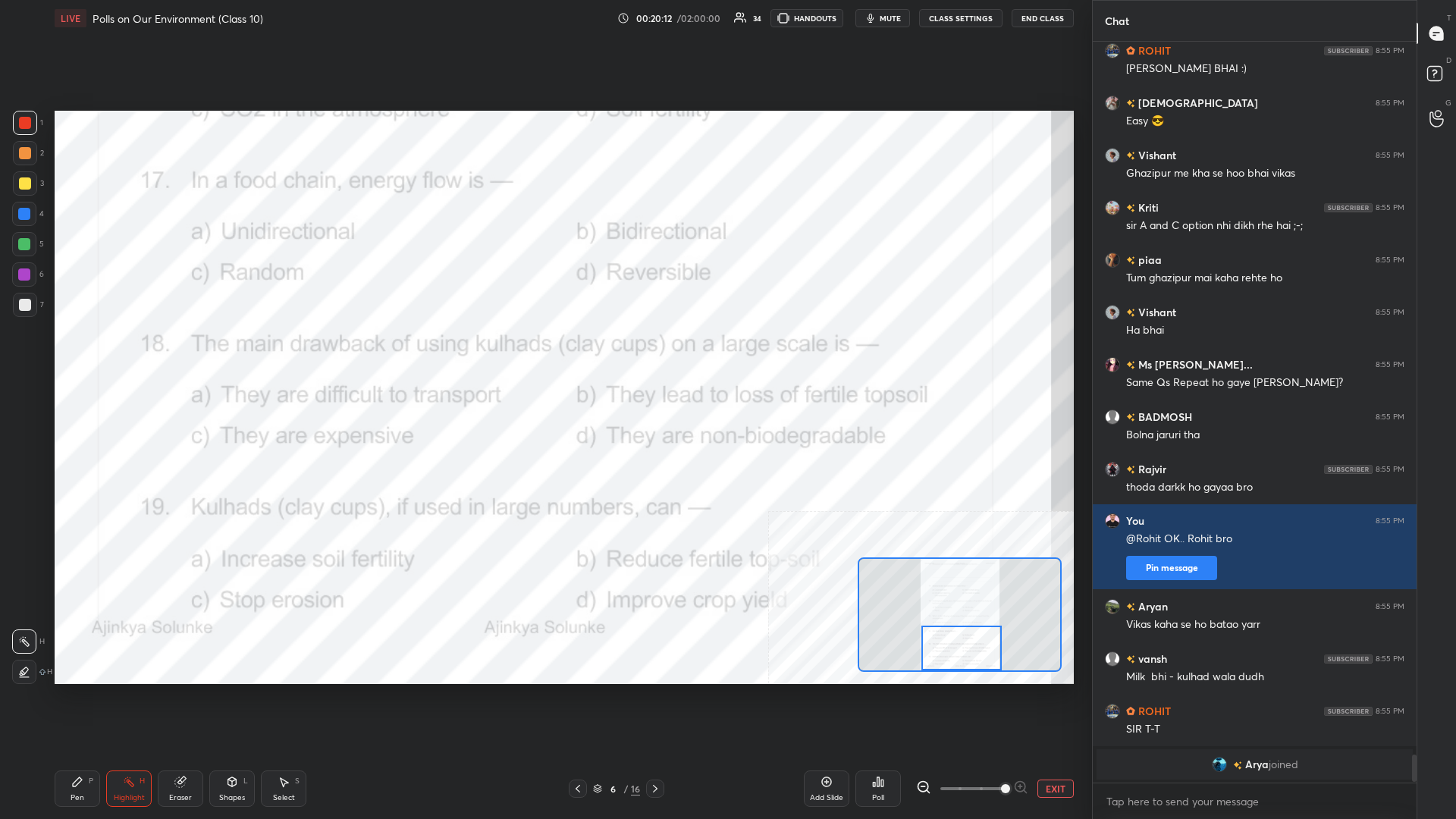
click at [86, 356] on div "Pen P" at bounding box center [77, 789] width 45 height 36
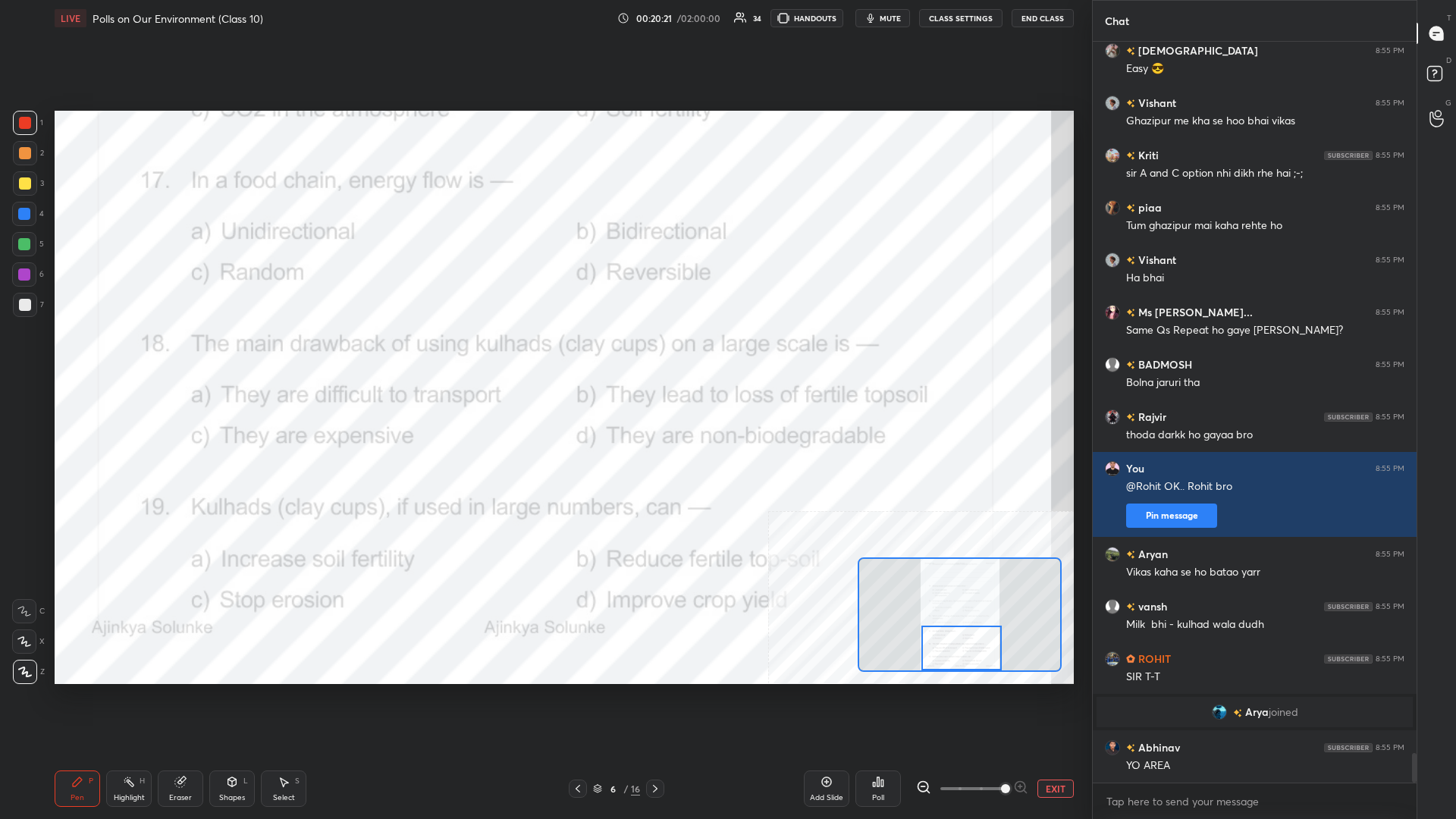
click at [544, 356] on button "EXIT" at bounding box center [1056, 789] width 36 height 18
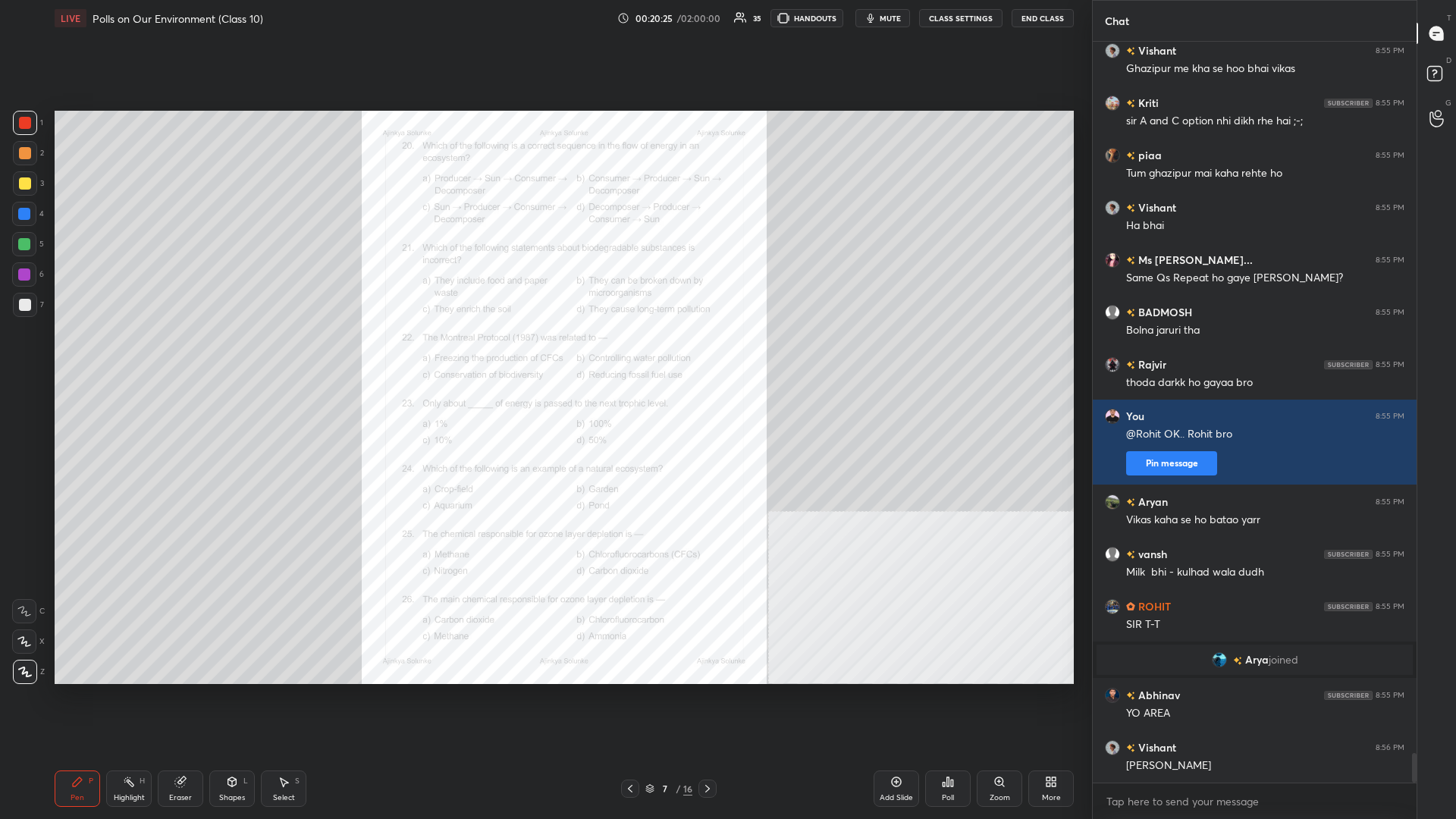
click at [544, 356] on icon at bounding box center [998, 781] width 8 height 8
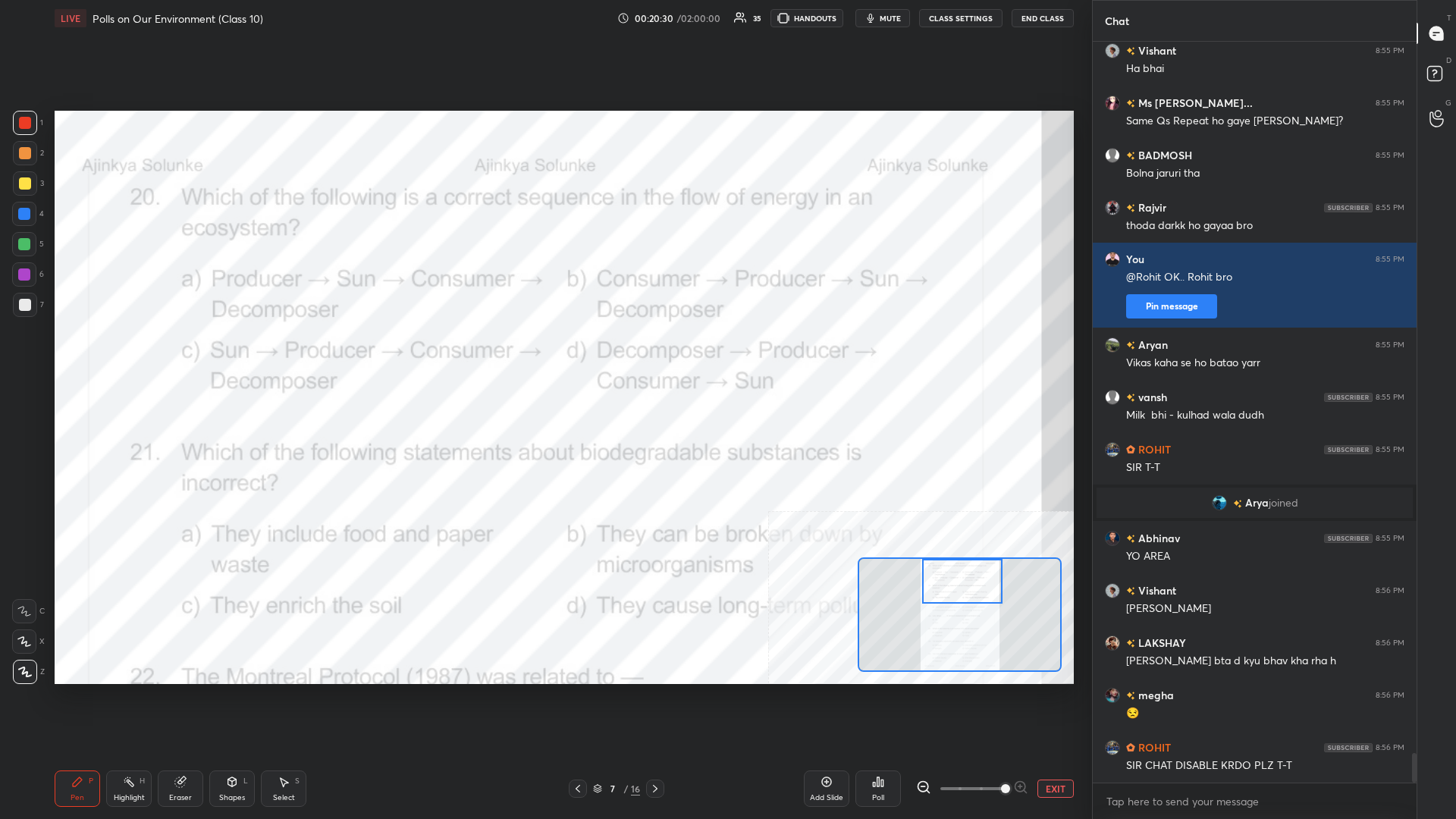
click at [128, 356] on icon at bounding box center [129, 781] width 12 height 12
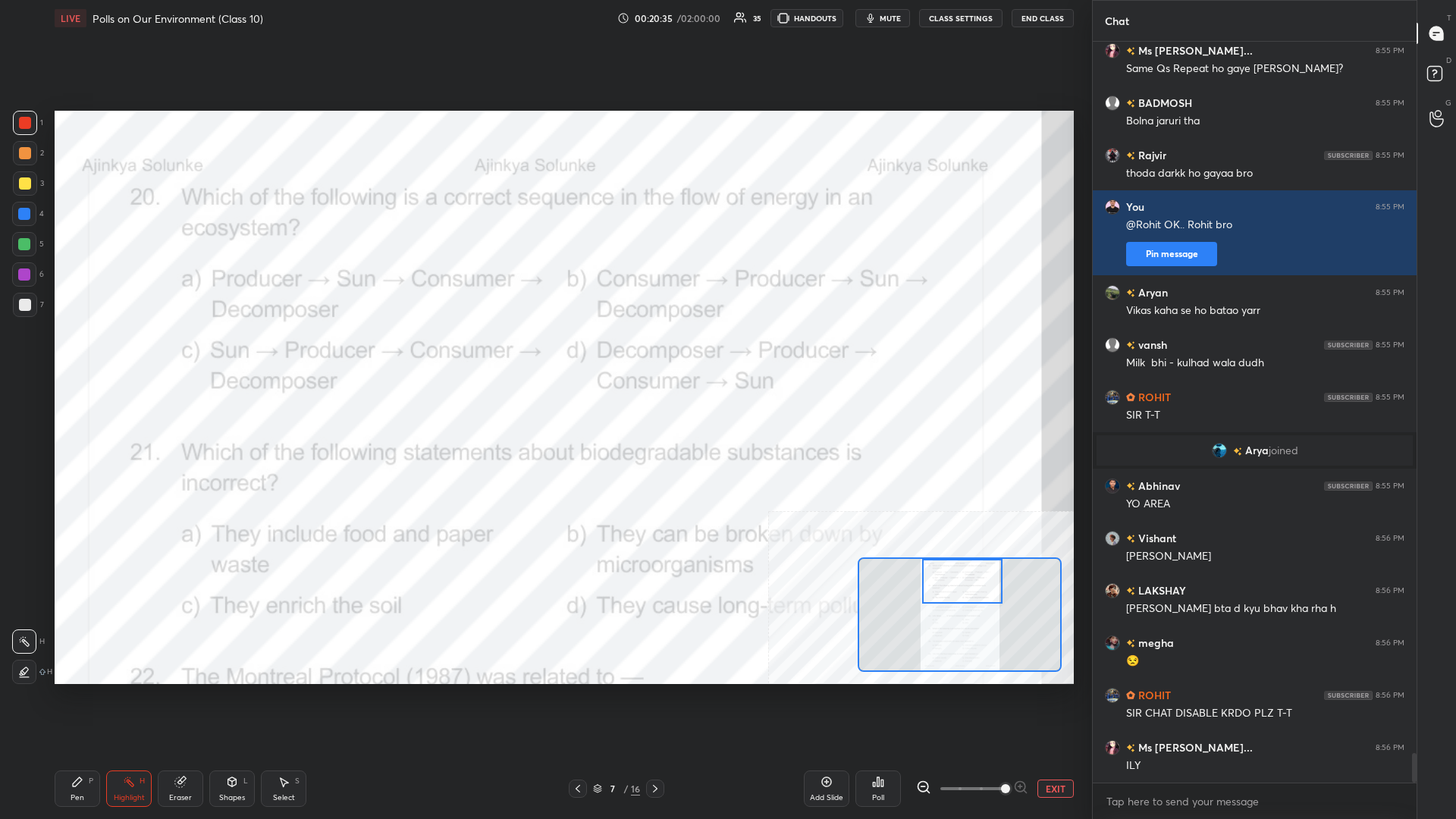
click at [544, 356] on div "Poll" at bounding box center [878, 789] width 45 height 36
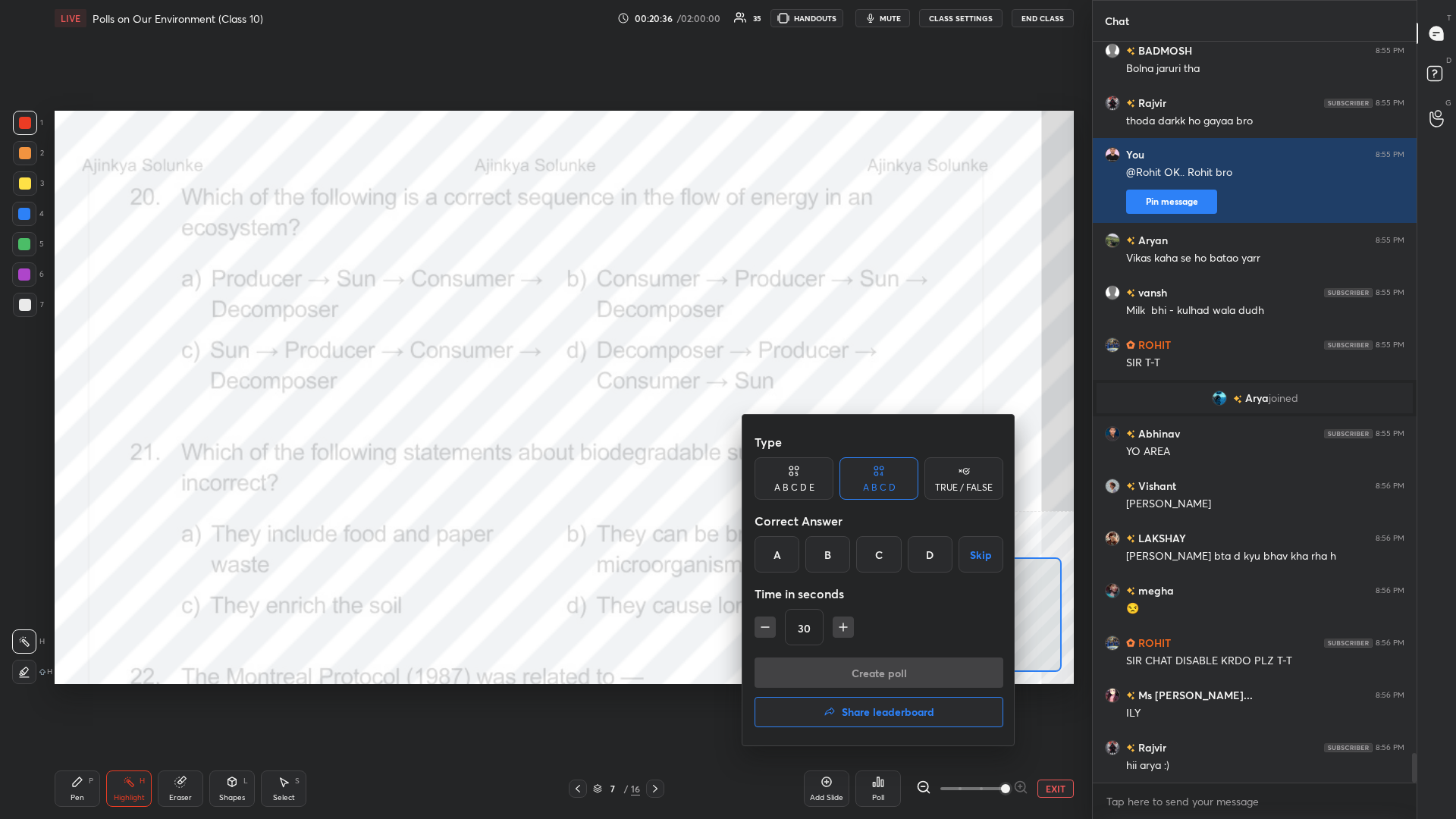
click at [544, 356] on div "C" at bounding box center [878, 554] width 44 height 36
click at [544, 356] on button "Create poll" at bounding box center [879, 672] width 249 height 30
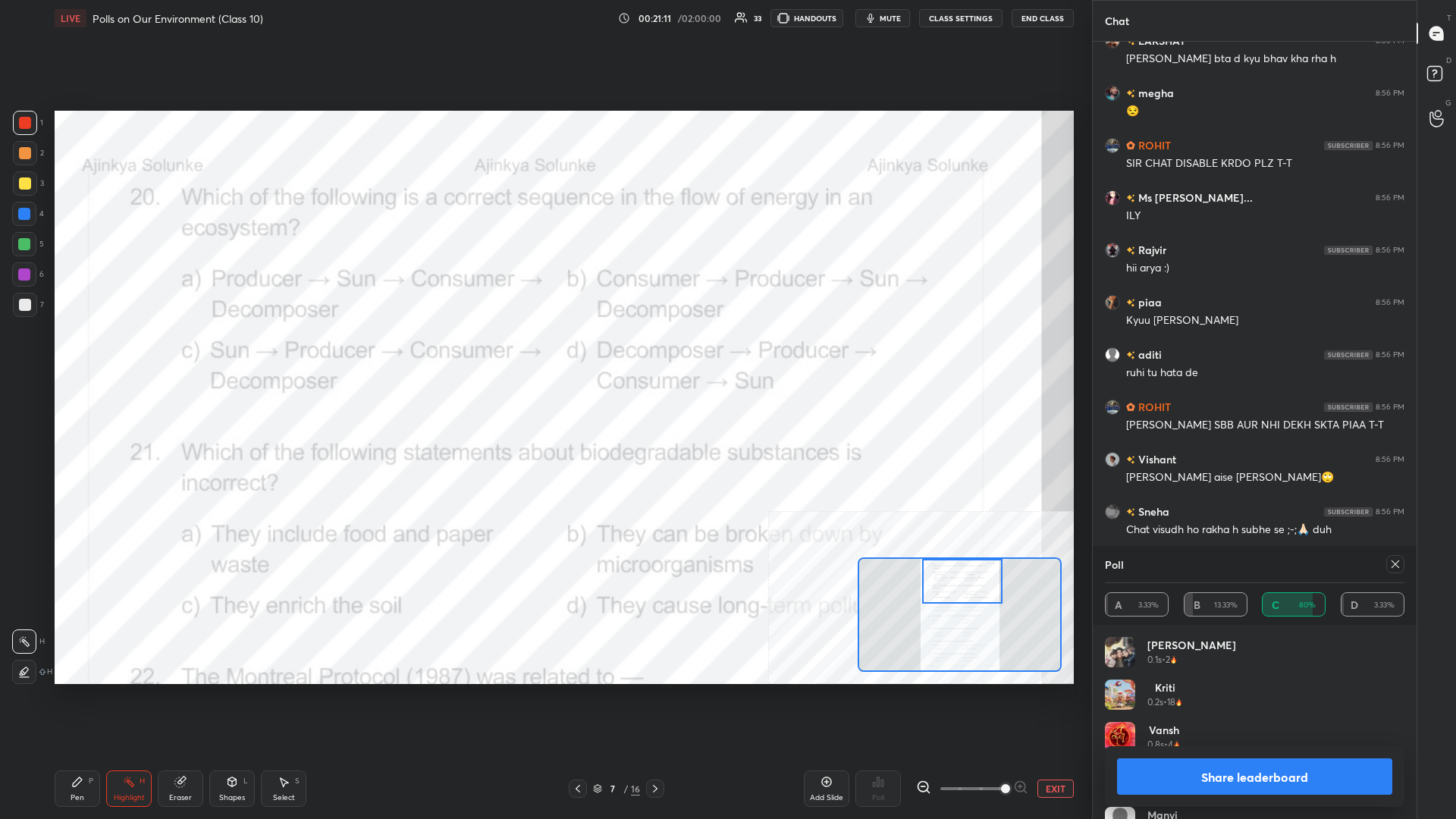
click at [544, 356] on button "Share leaderboard" at bounding box center [1255, 776] width 275 height 36
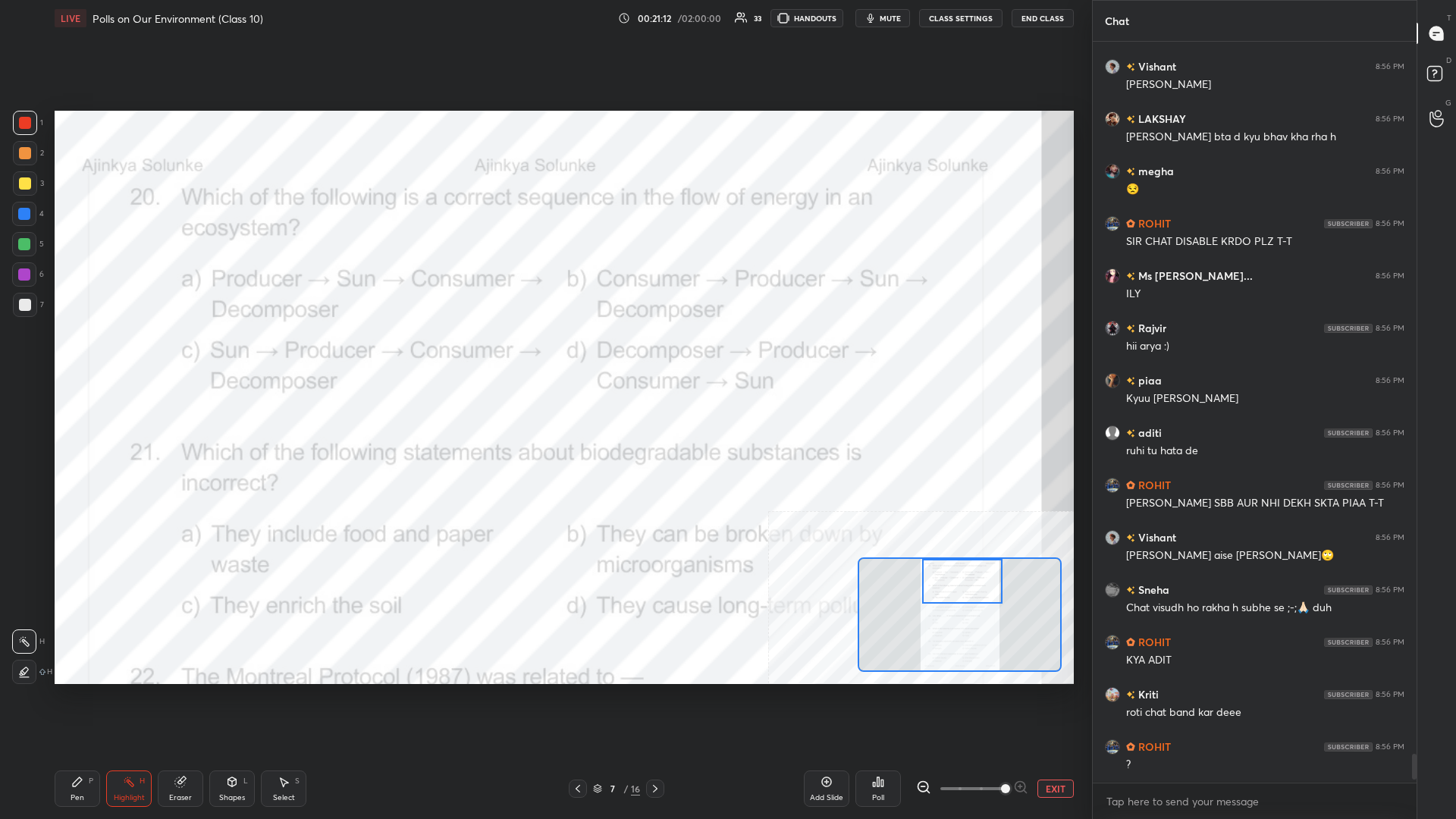
scroll to position [1, 1]
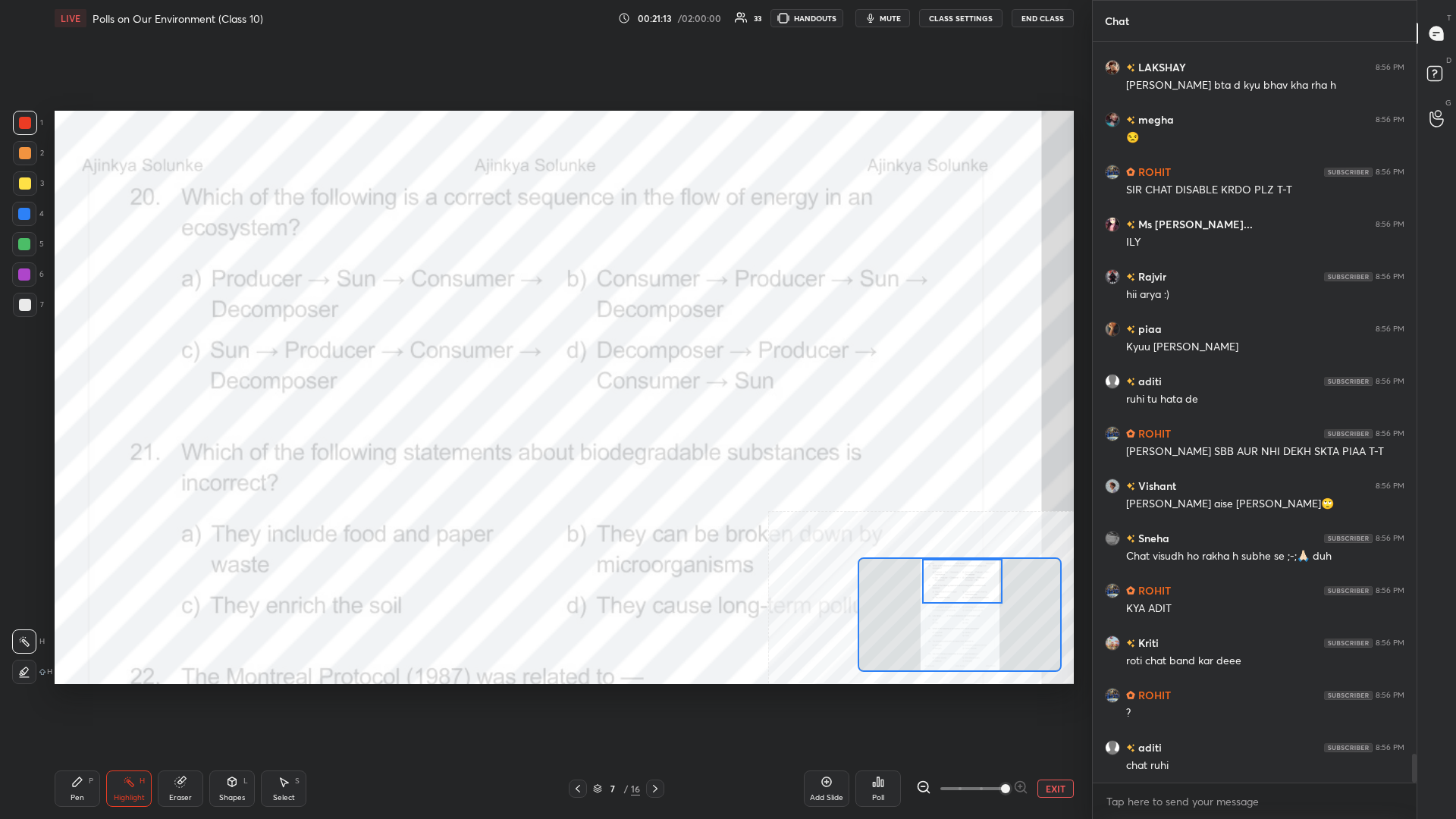
click at [72, 356] on icon at bounding box center [77, 781] width 12 height 12
click at [75, 356] on icon at bounding box center [77, 782] width 9 height 9
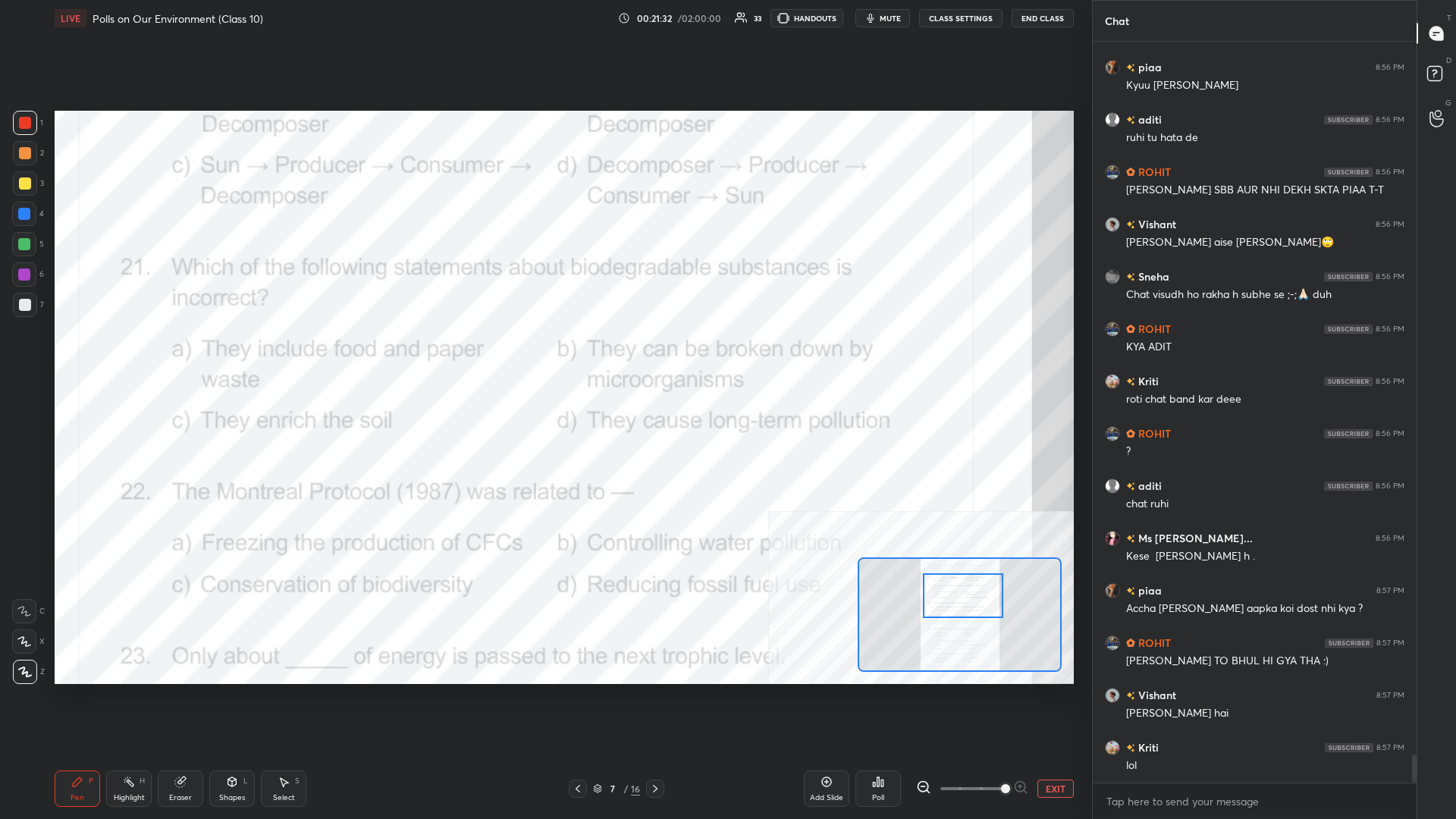
click at [128, 356] on rect at bounding box center [130, 784] width 7 height 7
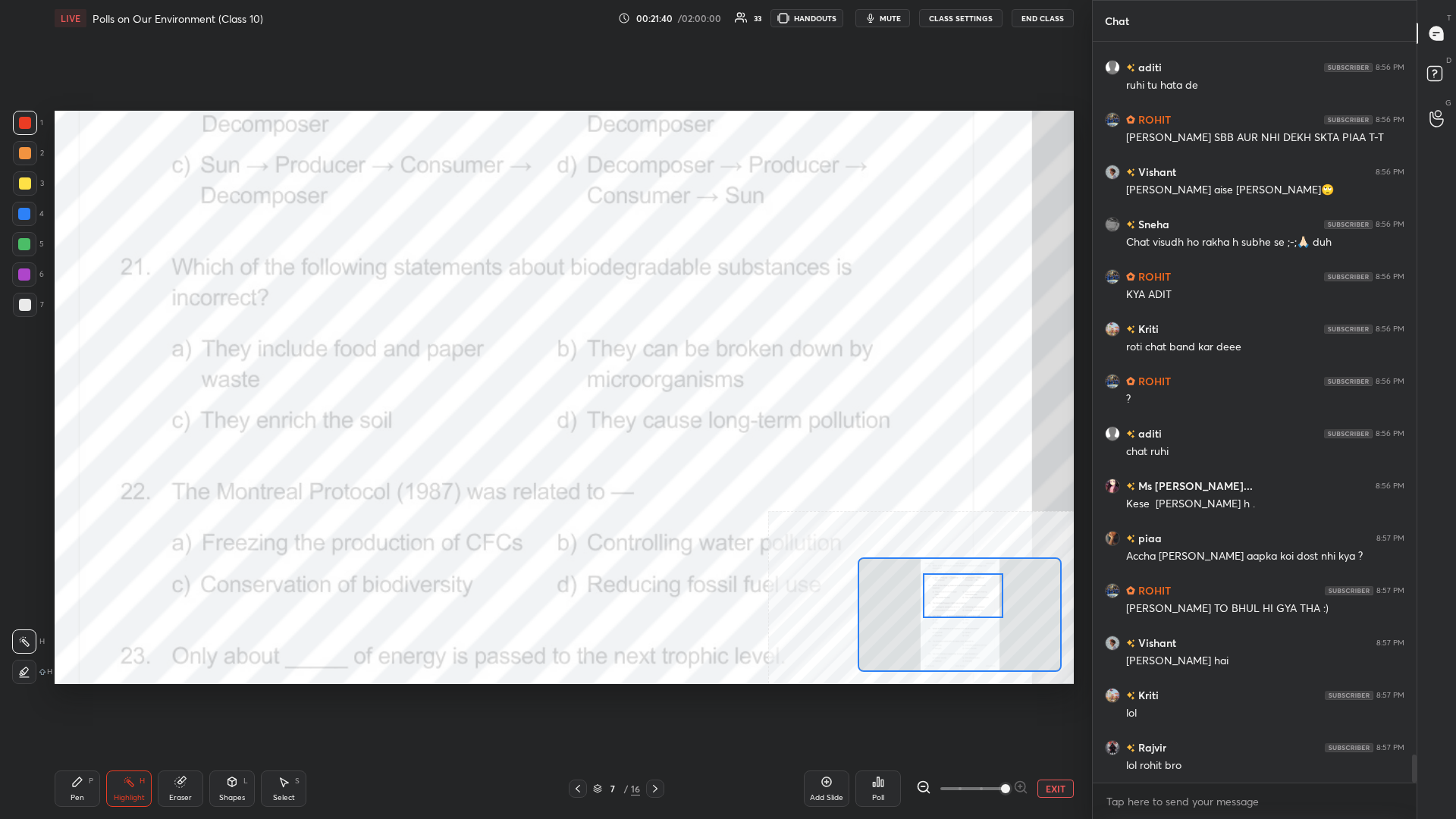
click at [544, 356] on div "Poll" at bounding box center [878, 789] width 45 height 36
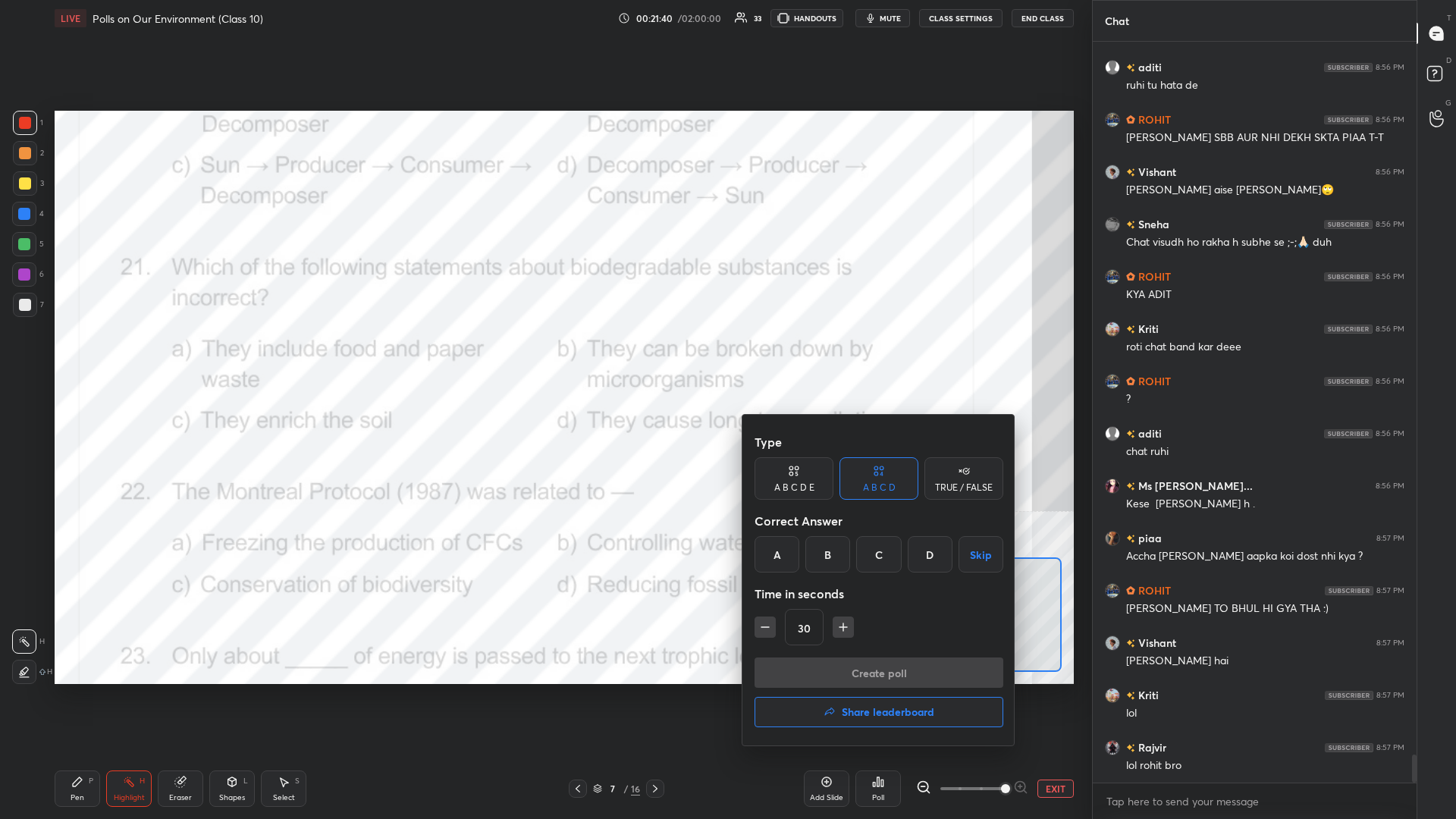
scroll to position [18839, 0]
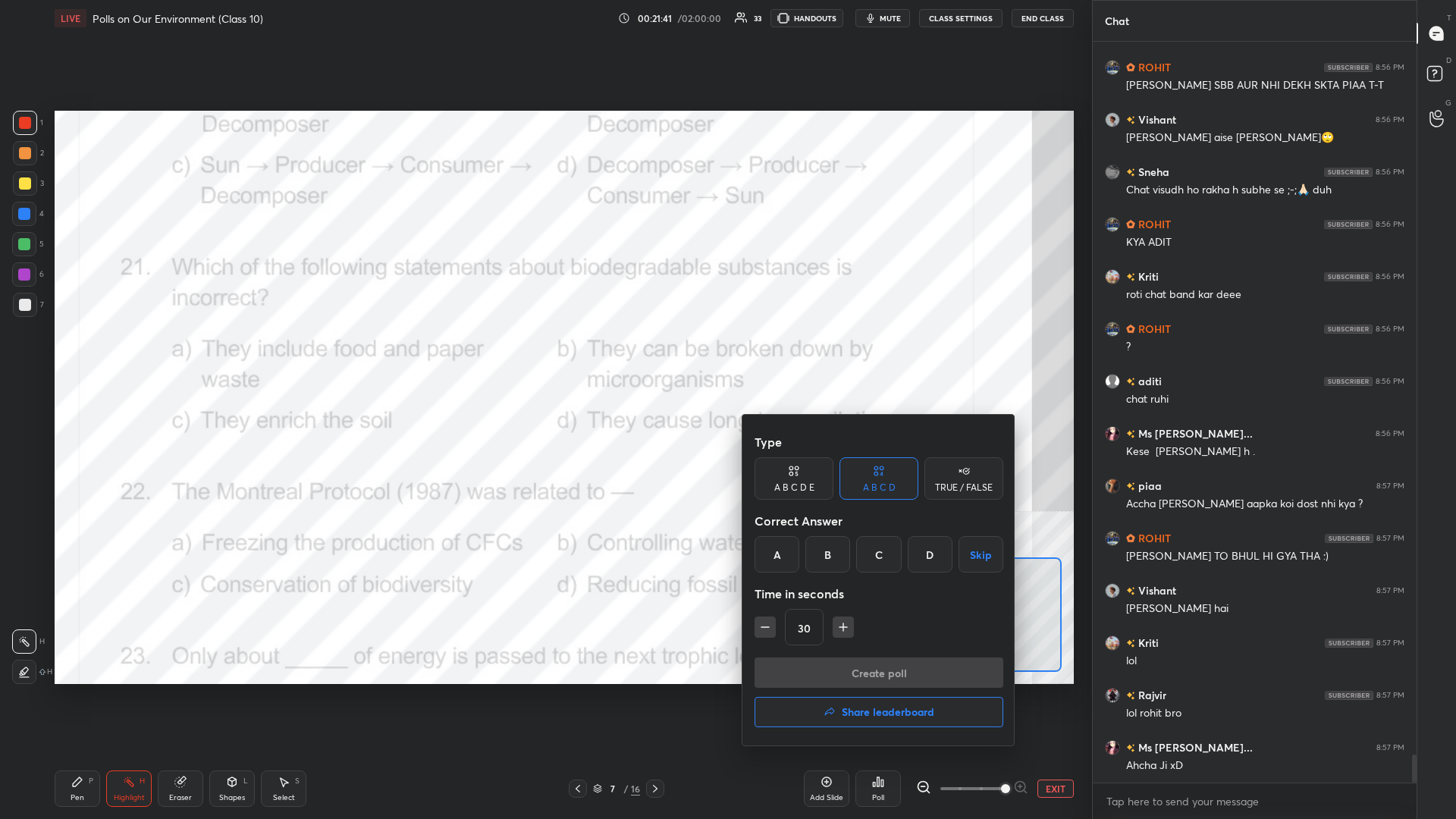
click at [544, 356] on div "D" at bounding box center [930, 554] width 44 height 36
click at [544, 356] on button "Create poll" at bounding box center [879, 672] width 249 height 30
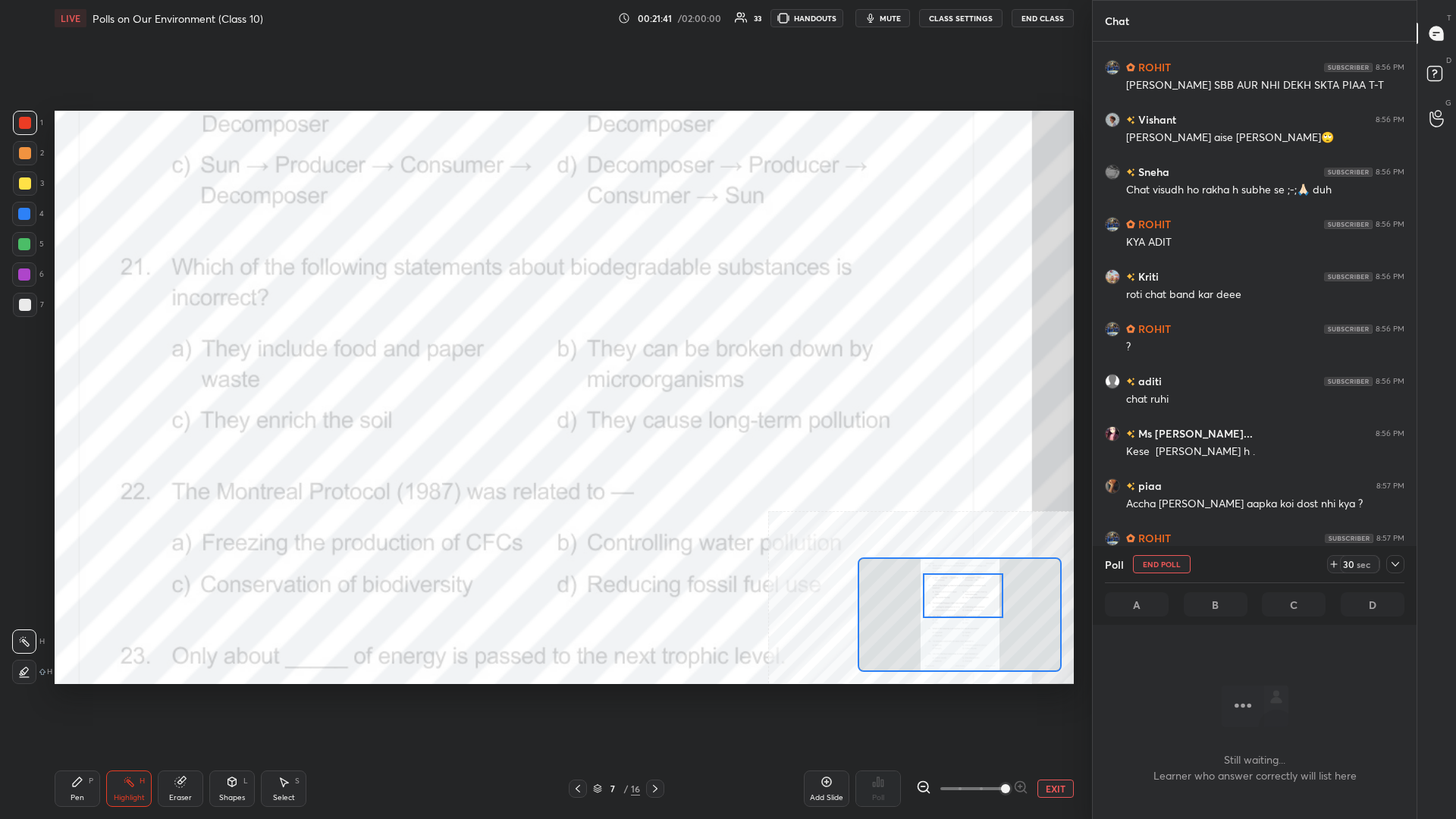
scroll to position [699, 323]
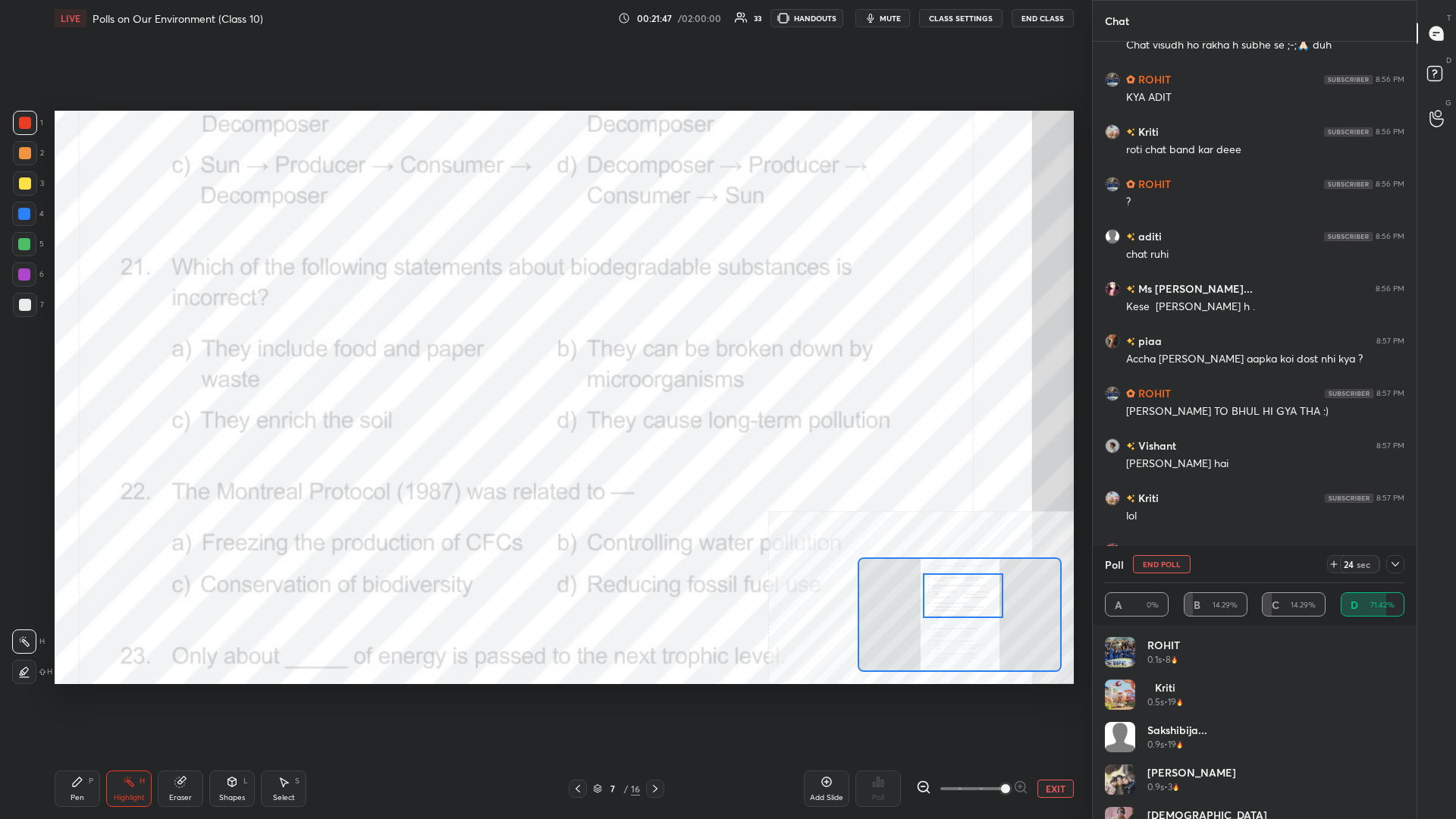
click at [544, 356] on icon at bounding box center [1395, 564] width 12 height 12
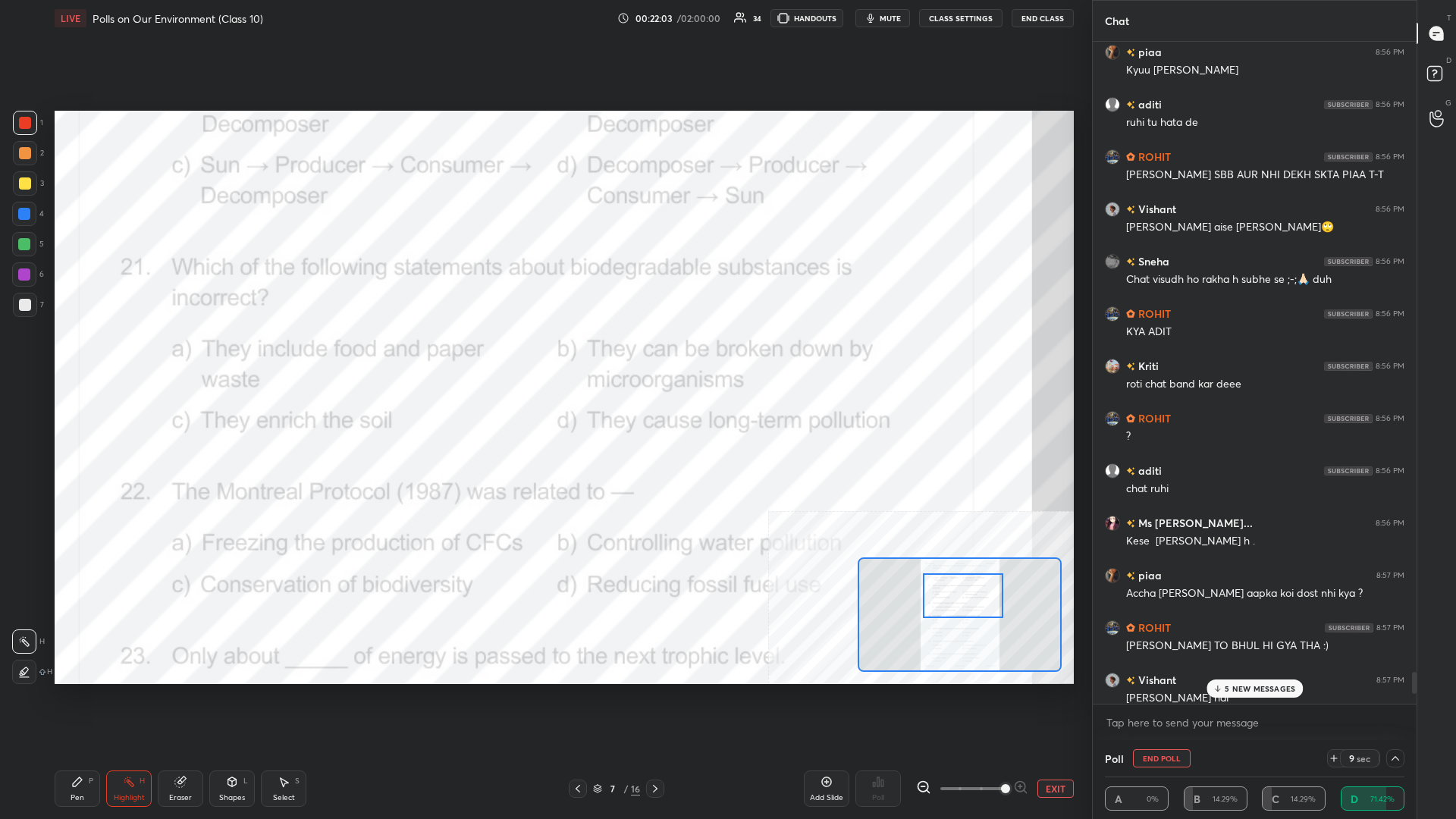
click at [544, 356] on p "5 NEW MESSAGES" at bounding box center [1260, 689] width 71 height 9
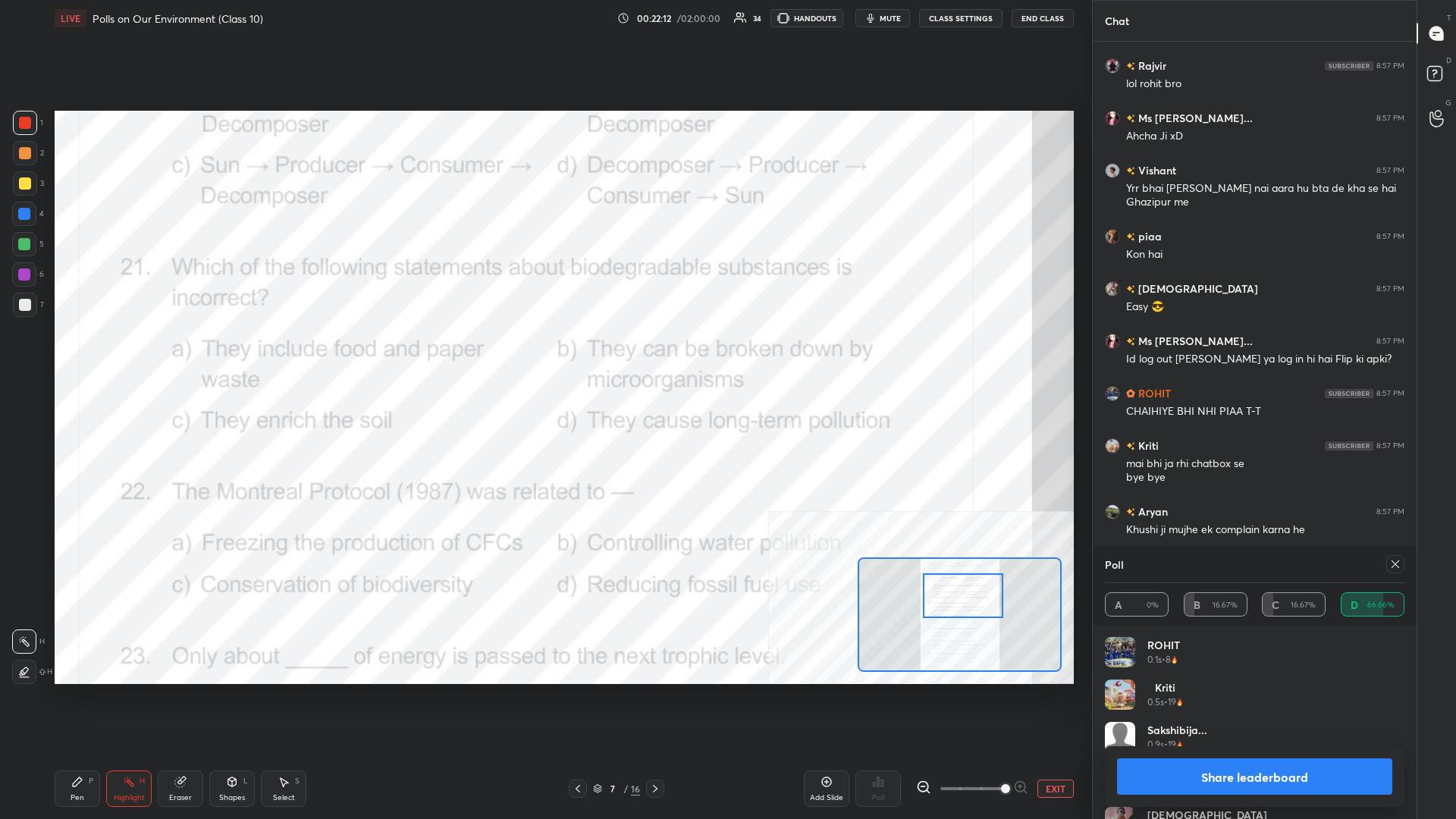
scroll to position [19520, 0]
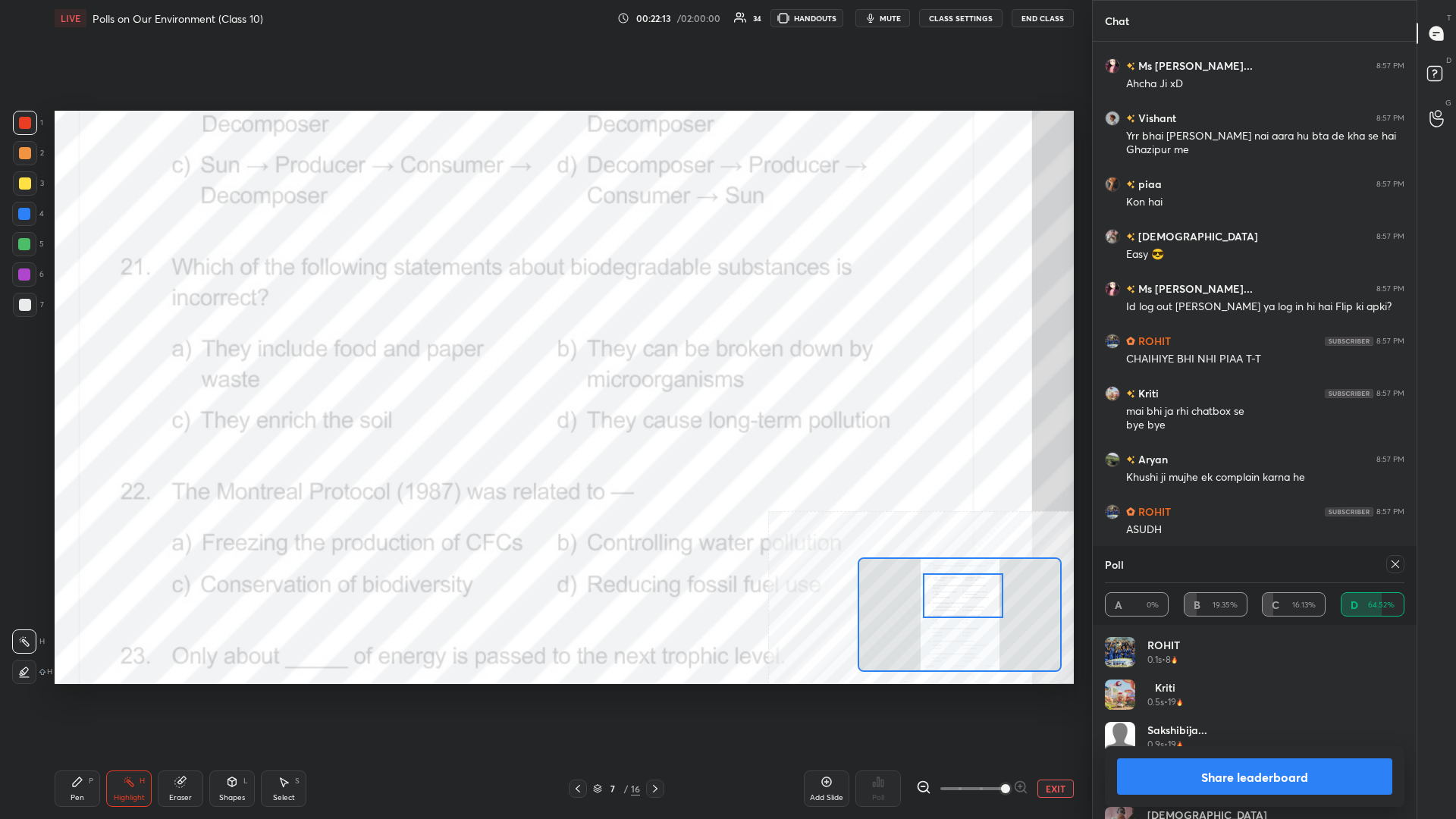
click at [544, 356] on button "Share leaderboard" at bounding box center [1255, 776] width 275 height 36
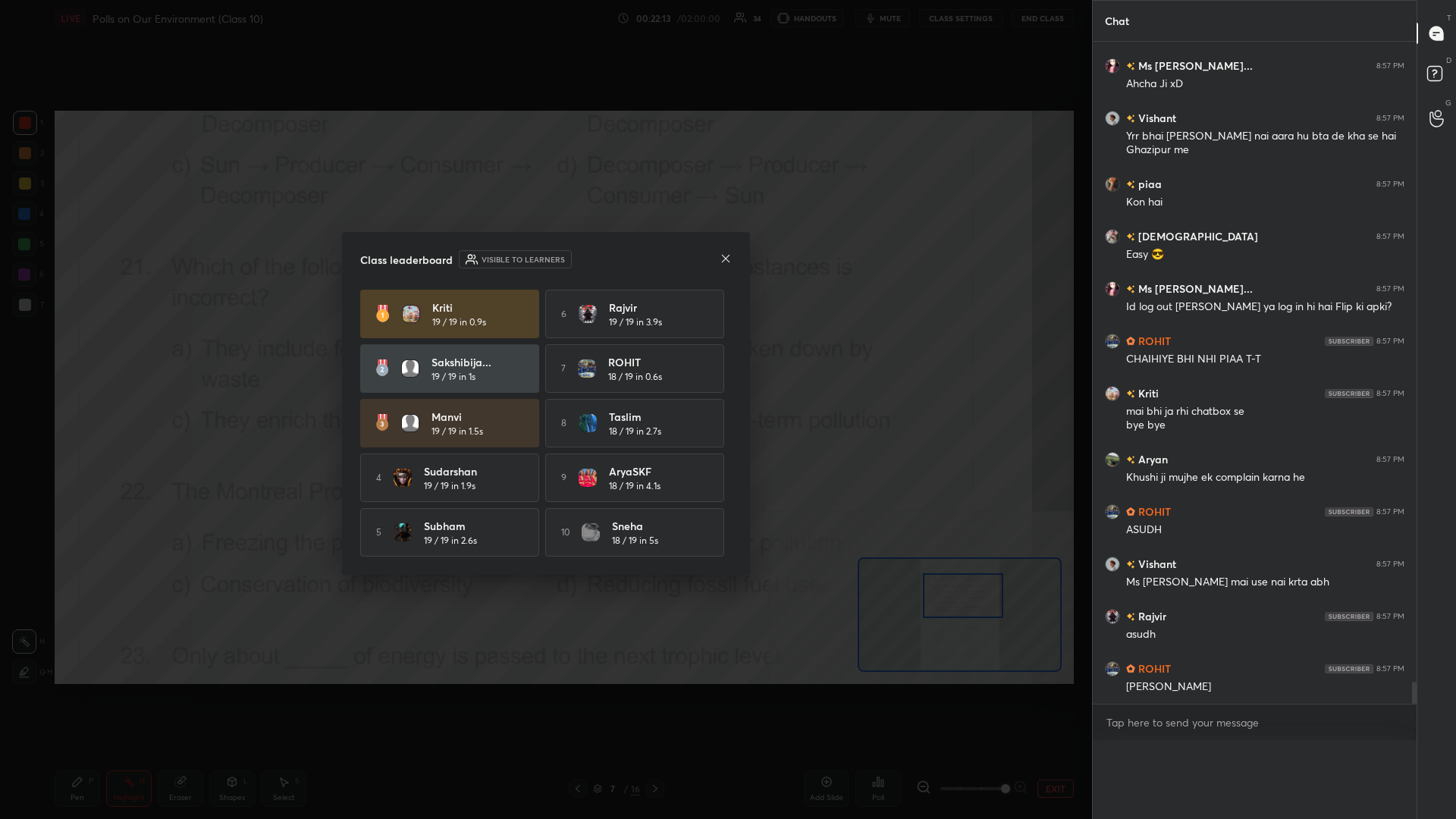
scroll to position [0, 0]
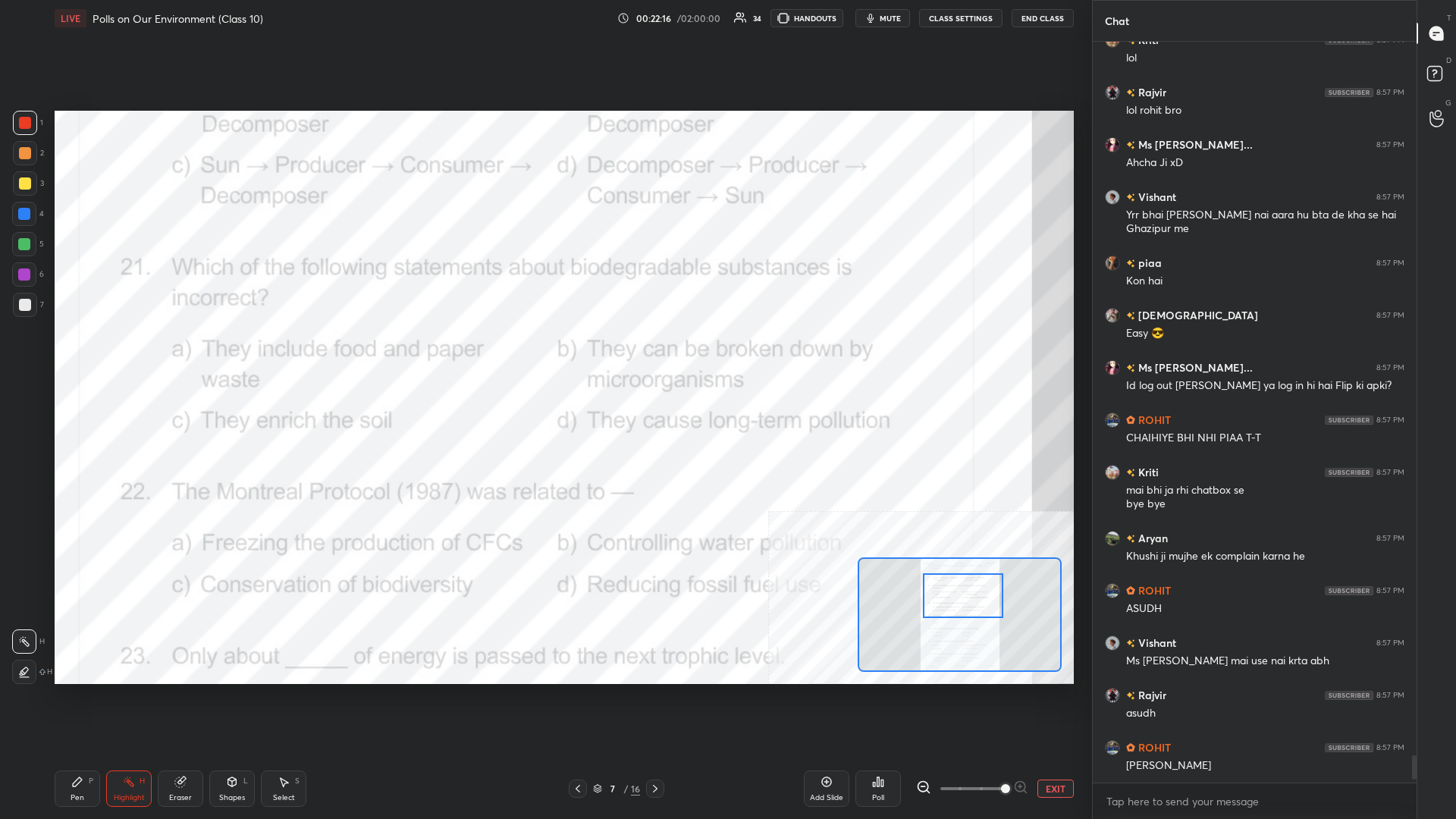
click at [82, 356] on icon at bounding box center [77, 781] width 12 height 12
click at [544, 356] on button "EXIT" at bounding box center [1056, 789] width 36 height 18
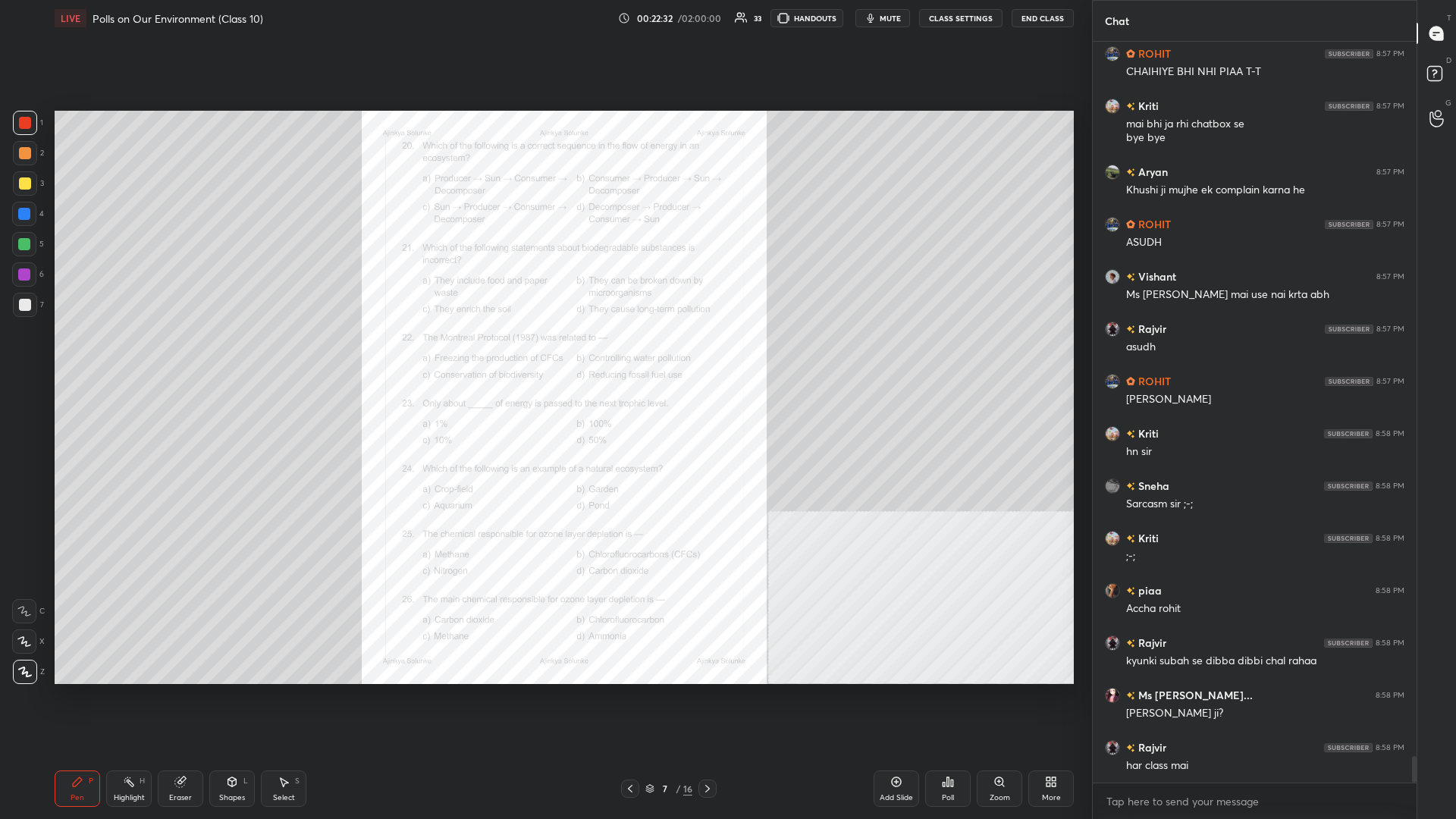
click at [544, 356] on div "Setting up your live class Poll for secs No correct answer Start poll" at bounding box center [564, 397] width 1032 height 722
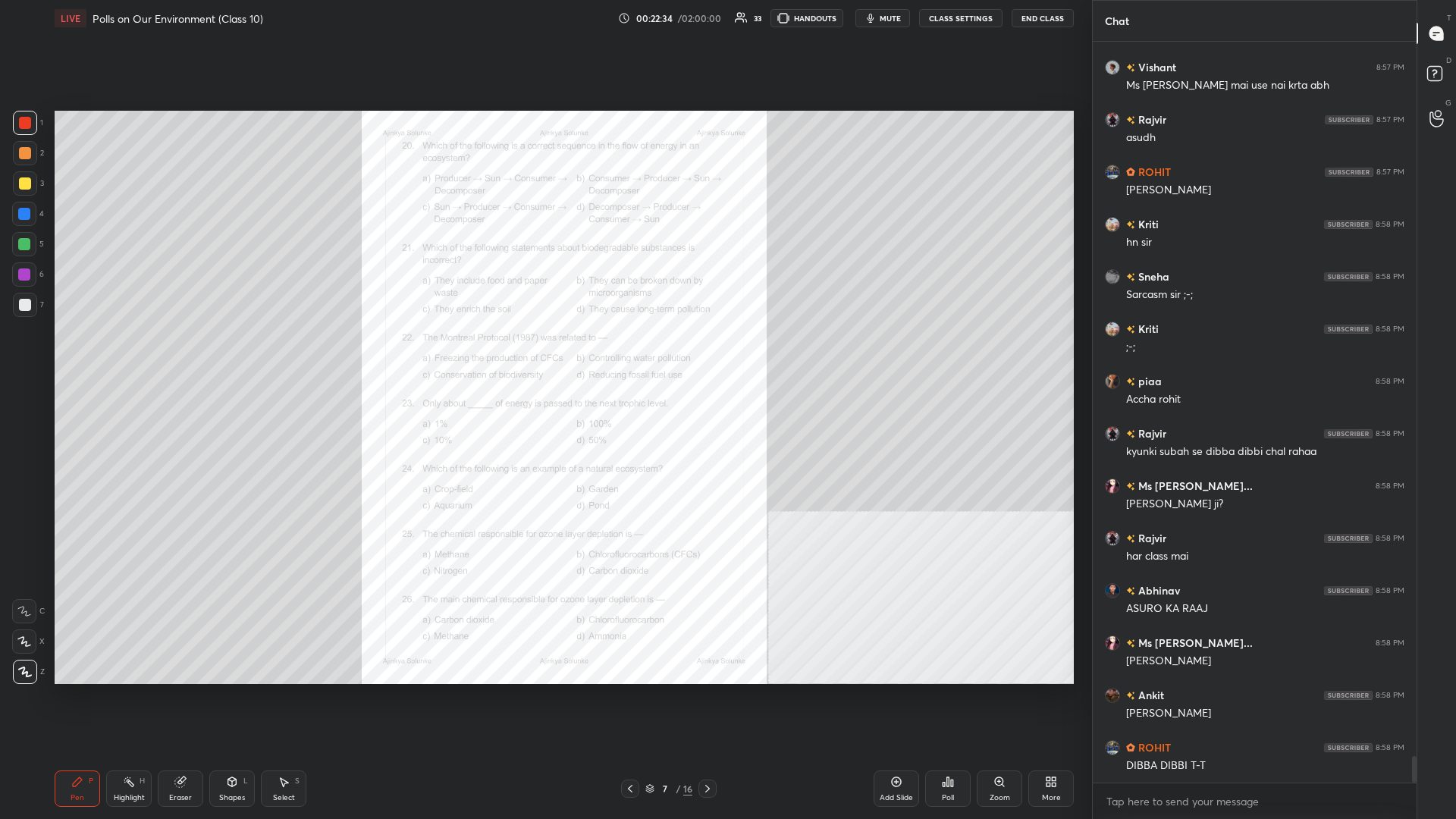
click at [544, 356] on div "Setting up your live class Poll for secs No correct answer Start poll" at bounding box center [564, 397] width 1032 height 722
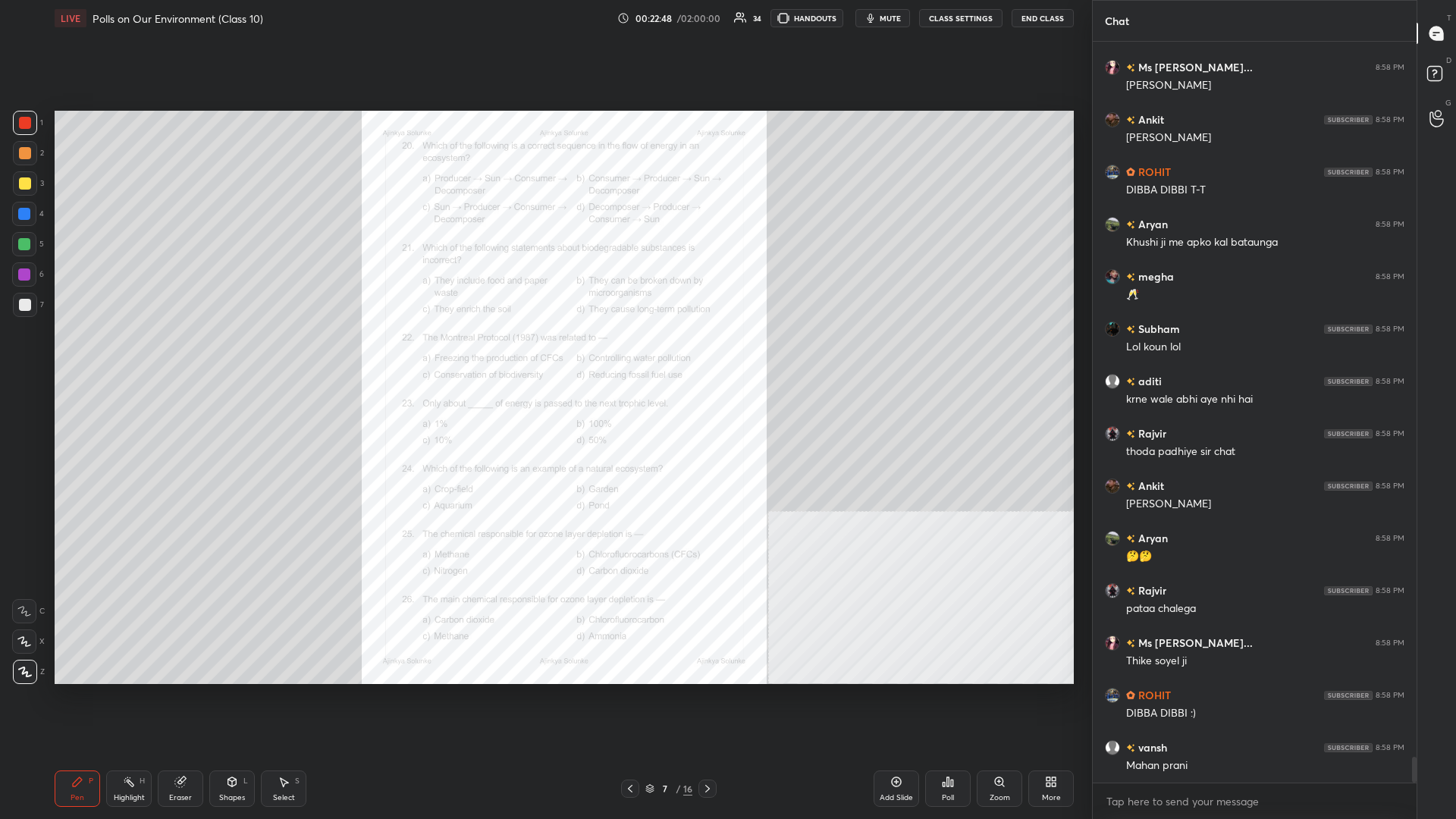
click at [544, 356] on icon at bounding box center [999, 781] width 12 height 12
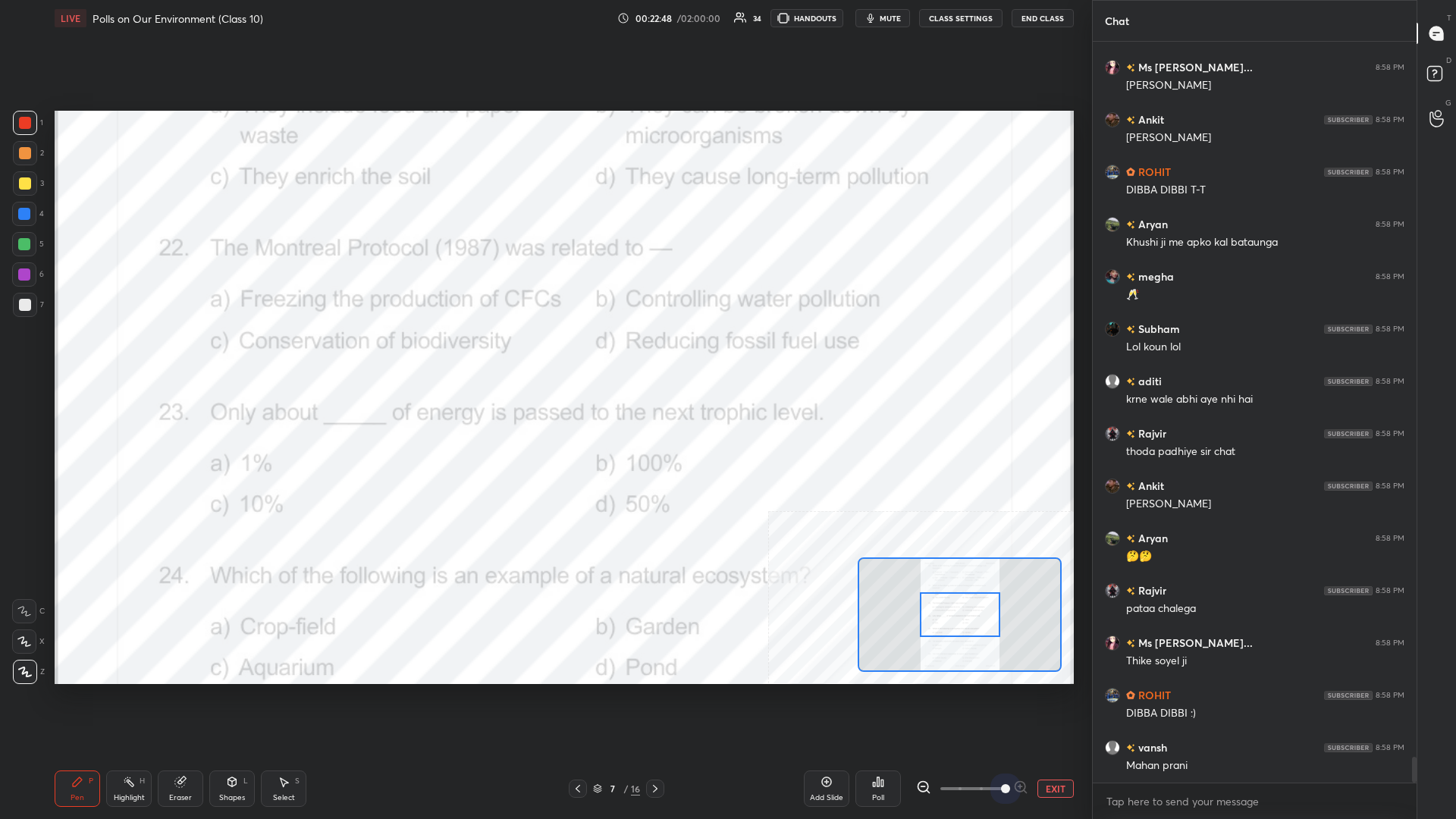
drag, startPoint x: 992, startPoint y: 782, endPoint x: 1029, endPoint y: 785, distance: 37.1
click at [544, 356] on div "EXIT" at bounding box center [995, 789] width 158 height 18
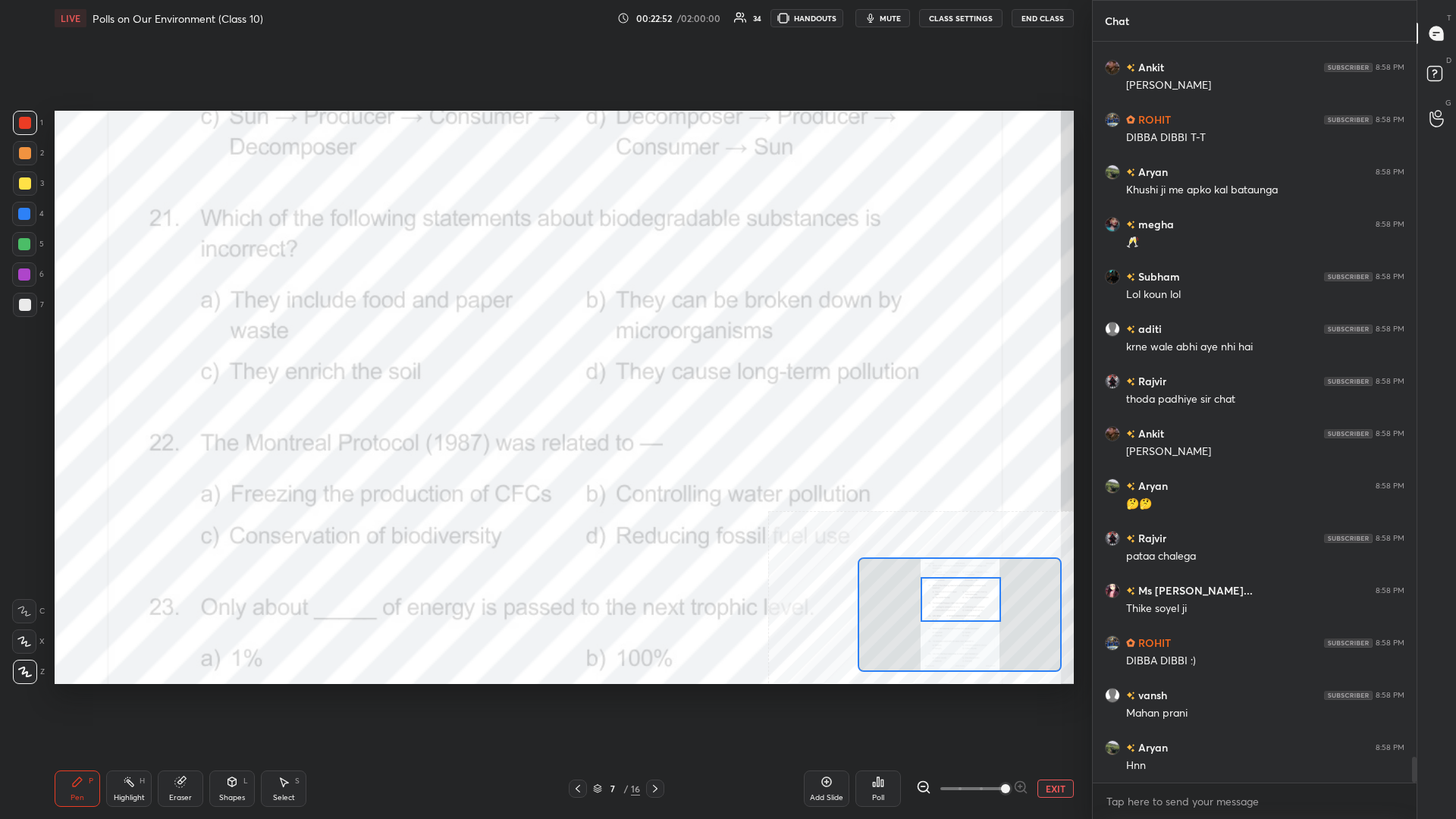
drag, startPoint x: 981, startPoint y: 621, endPoint x: 982, endPoint y: 607, distance: 14.0
click at [544, 356] on div at bounding box center [960, 599] width 81 height 44
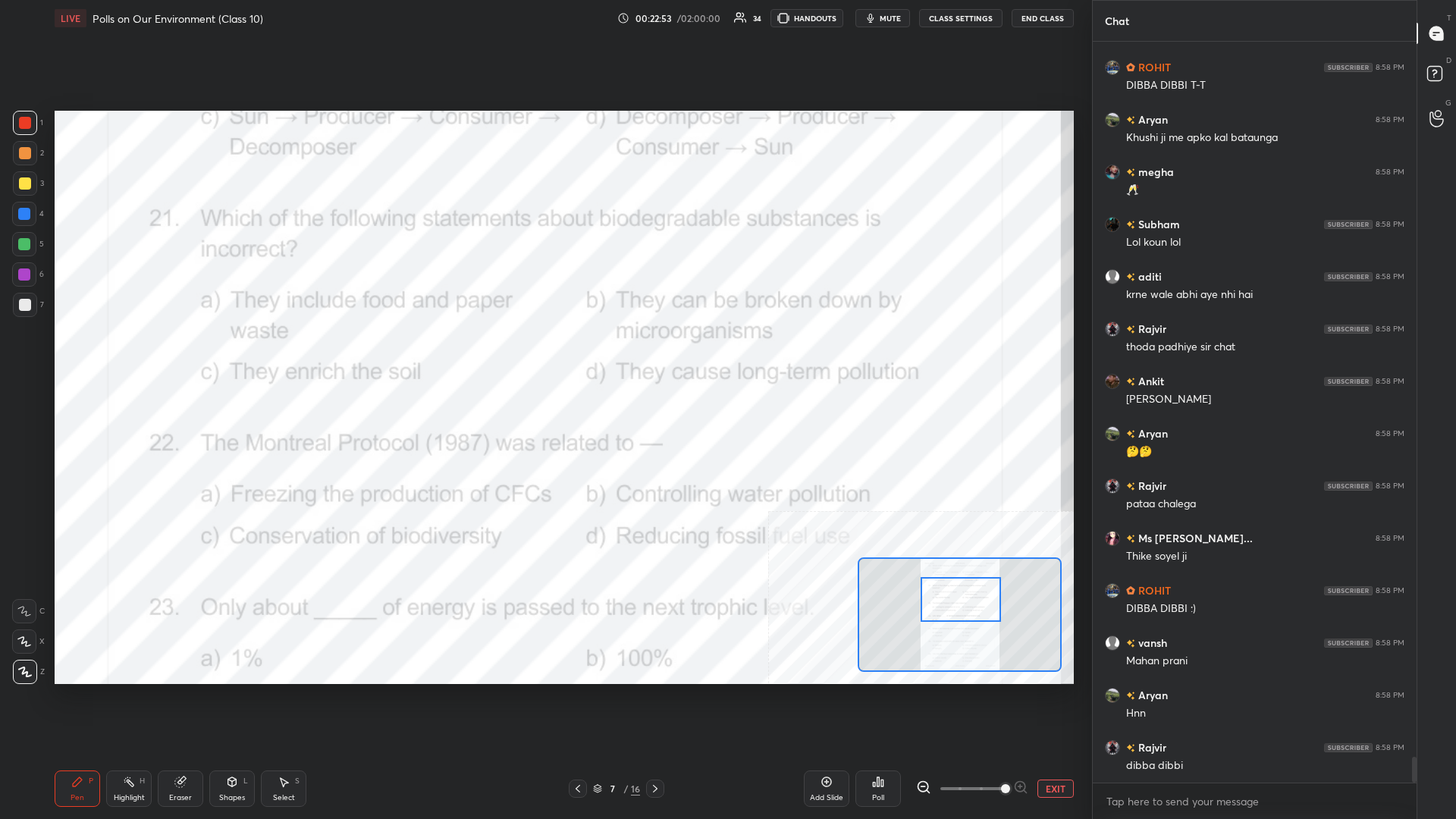
click at [119, 356] on div "Highlight H" at bounding box center [129, 789] width 45 height 36
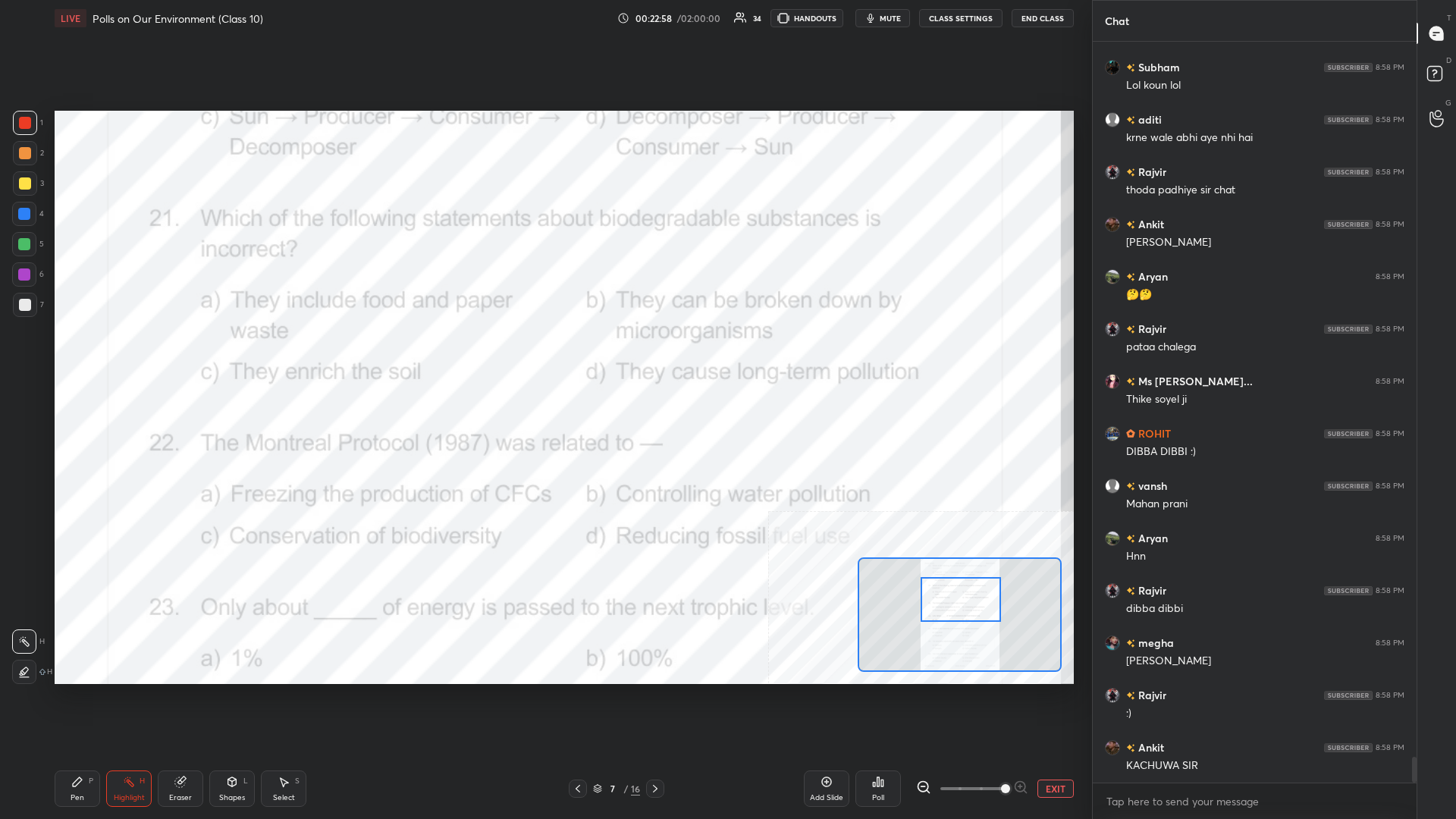
click at [544, 356] on icon at bounding box center [874, 785] width 3 height 4
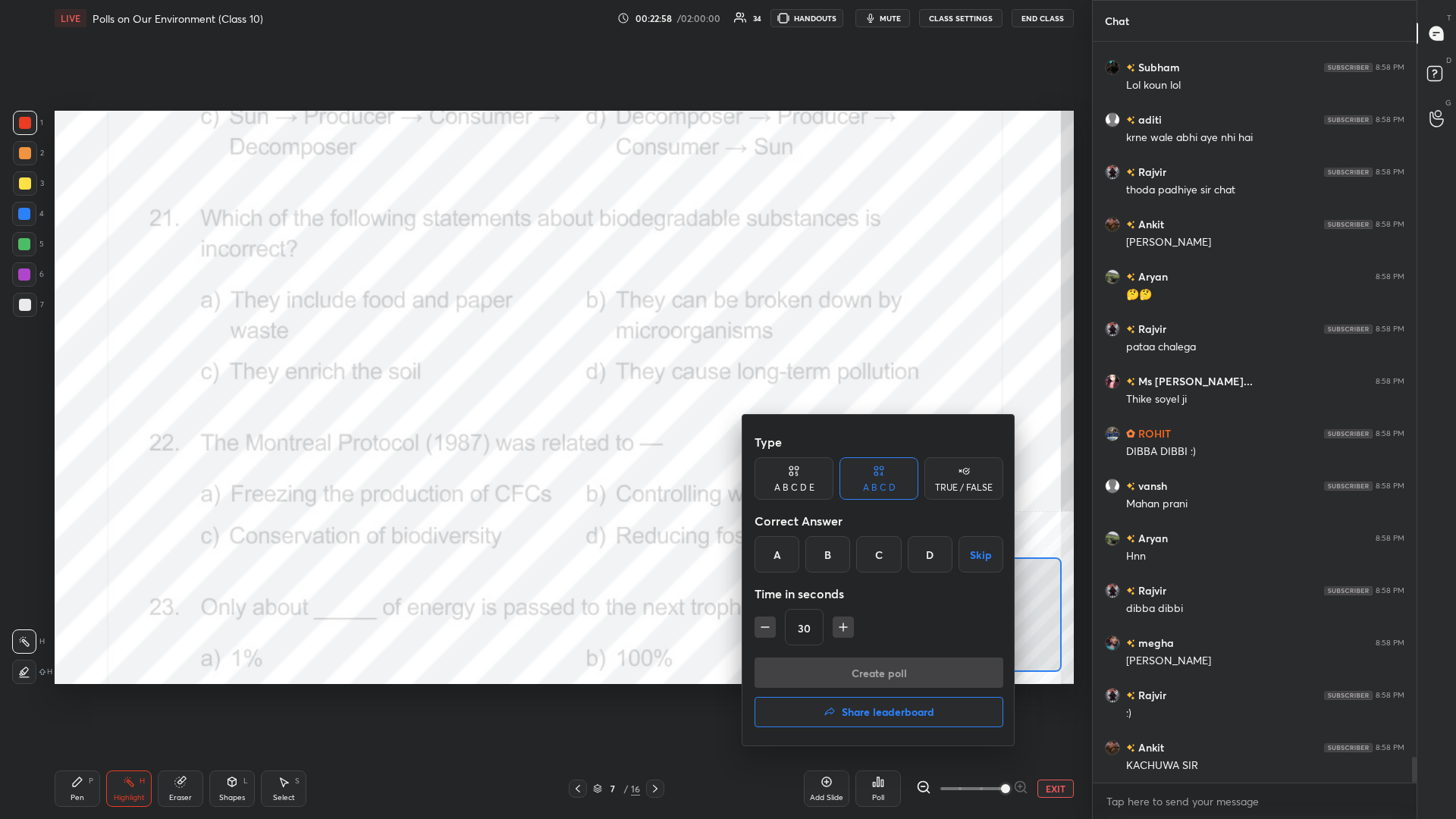
click at [544, 356] on div "D" at bounding box center [930, 554] width 44 height 36
click at [544, 356] on button "Create poll" at bounding box center [879, 672] width 249 height 30
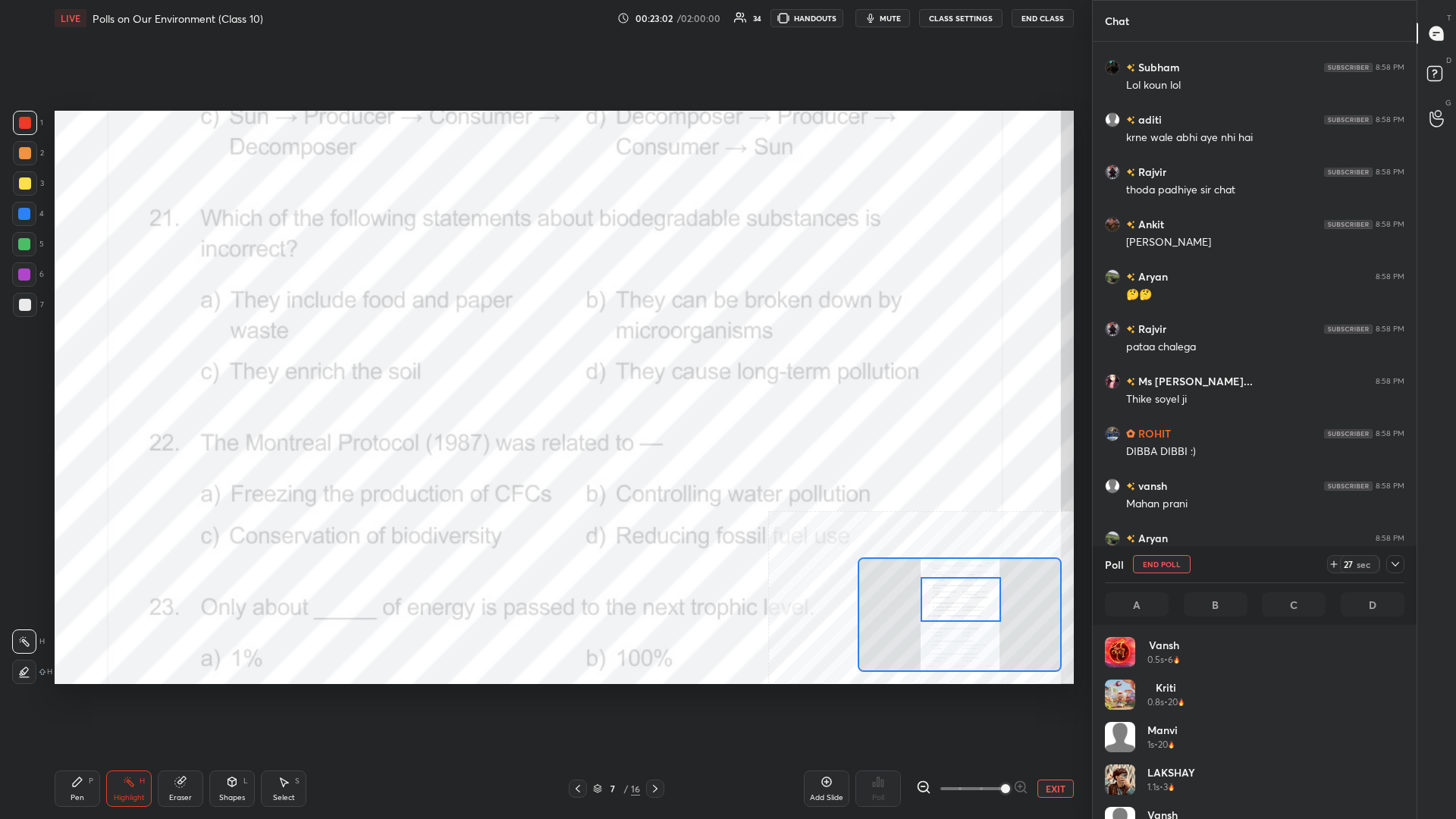
click at [544, 356] on icon at bounding box center [1395, 564] width 12 height 12
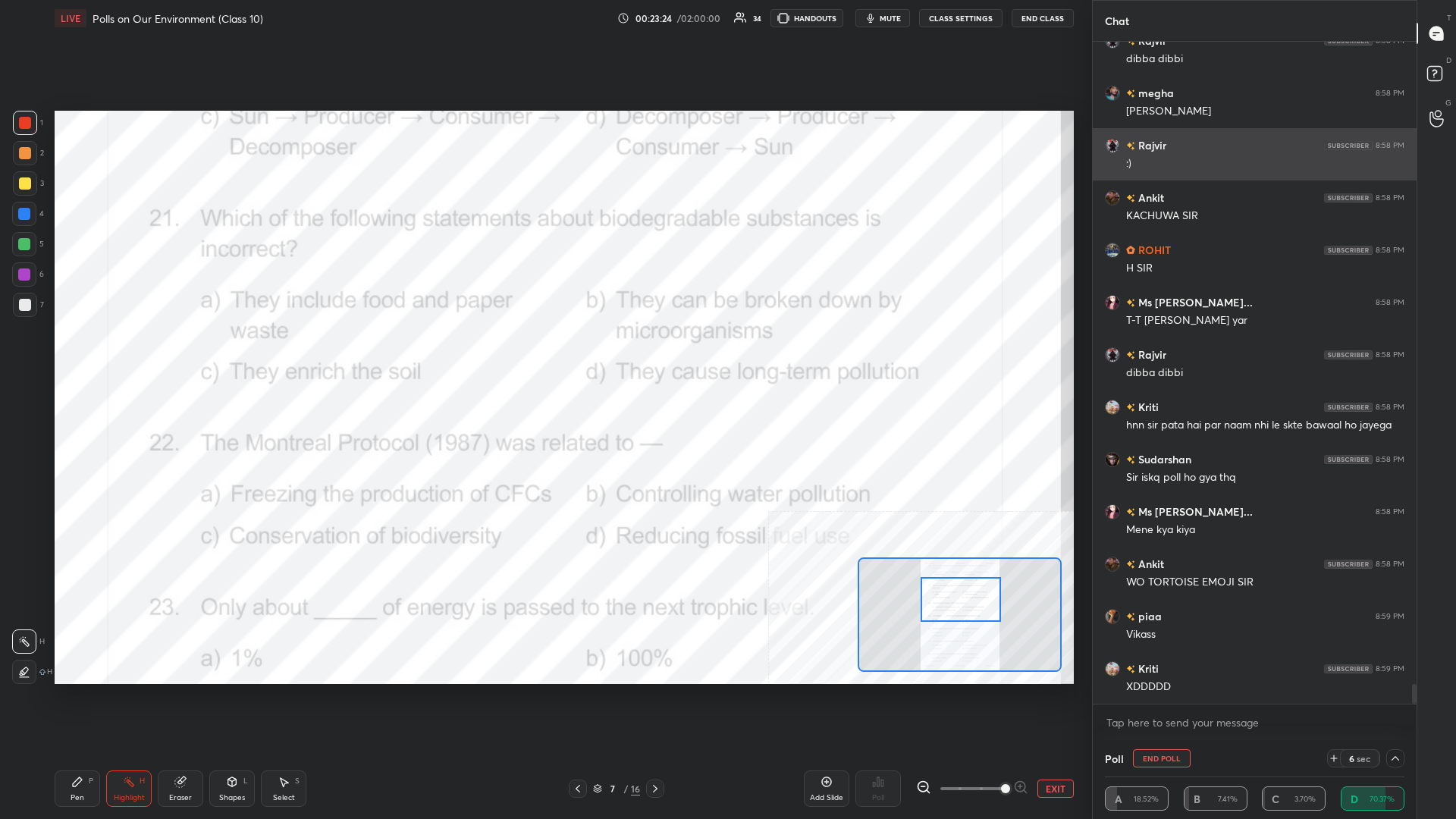
scroll to position [21509, 0]
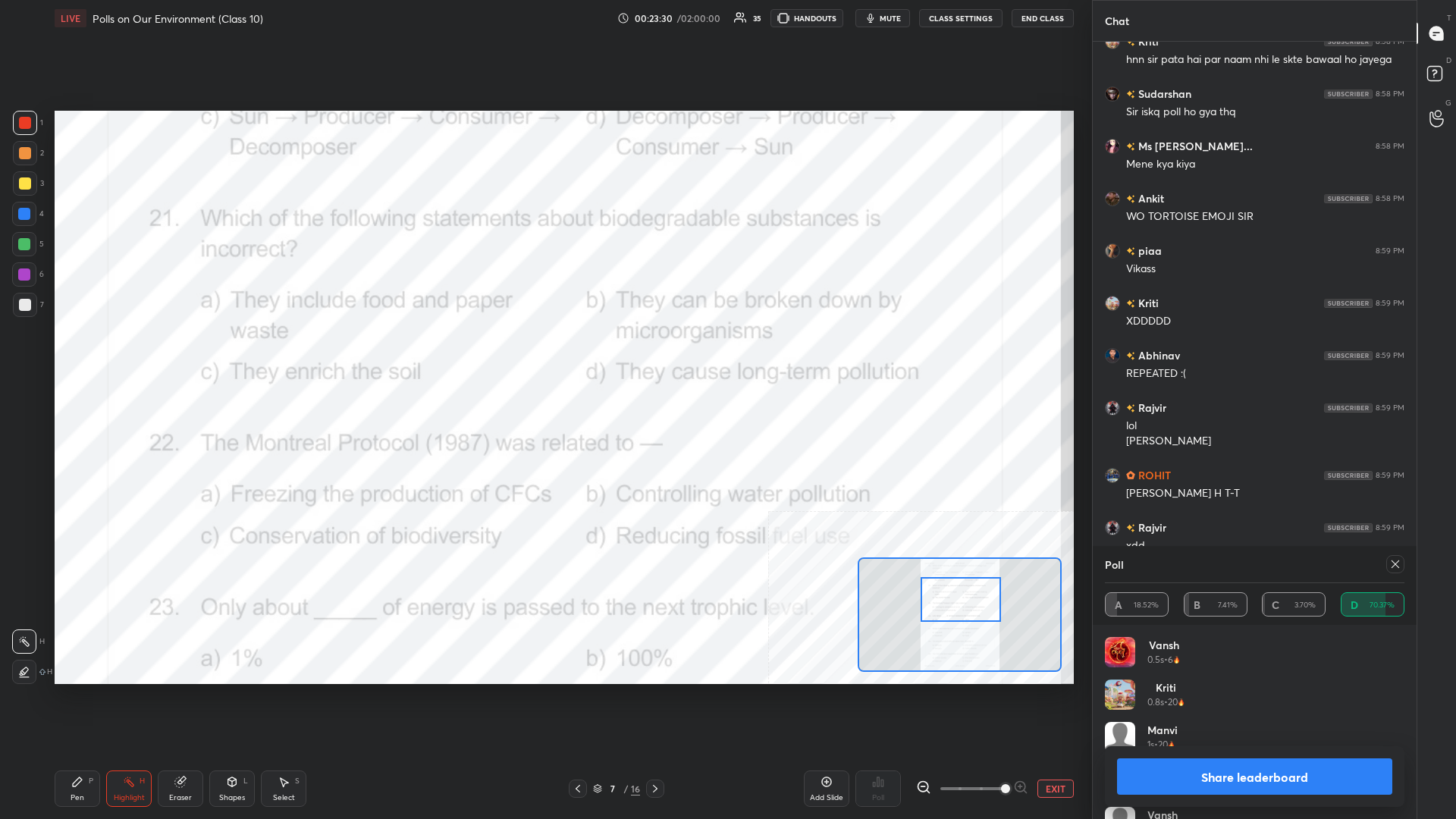
click at [544, 356] on button "Share leaderboard" at bounding box center [1255, 776] width 275 height 36
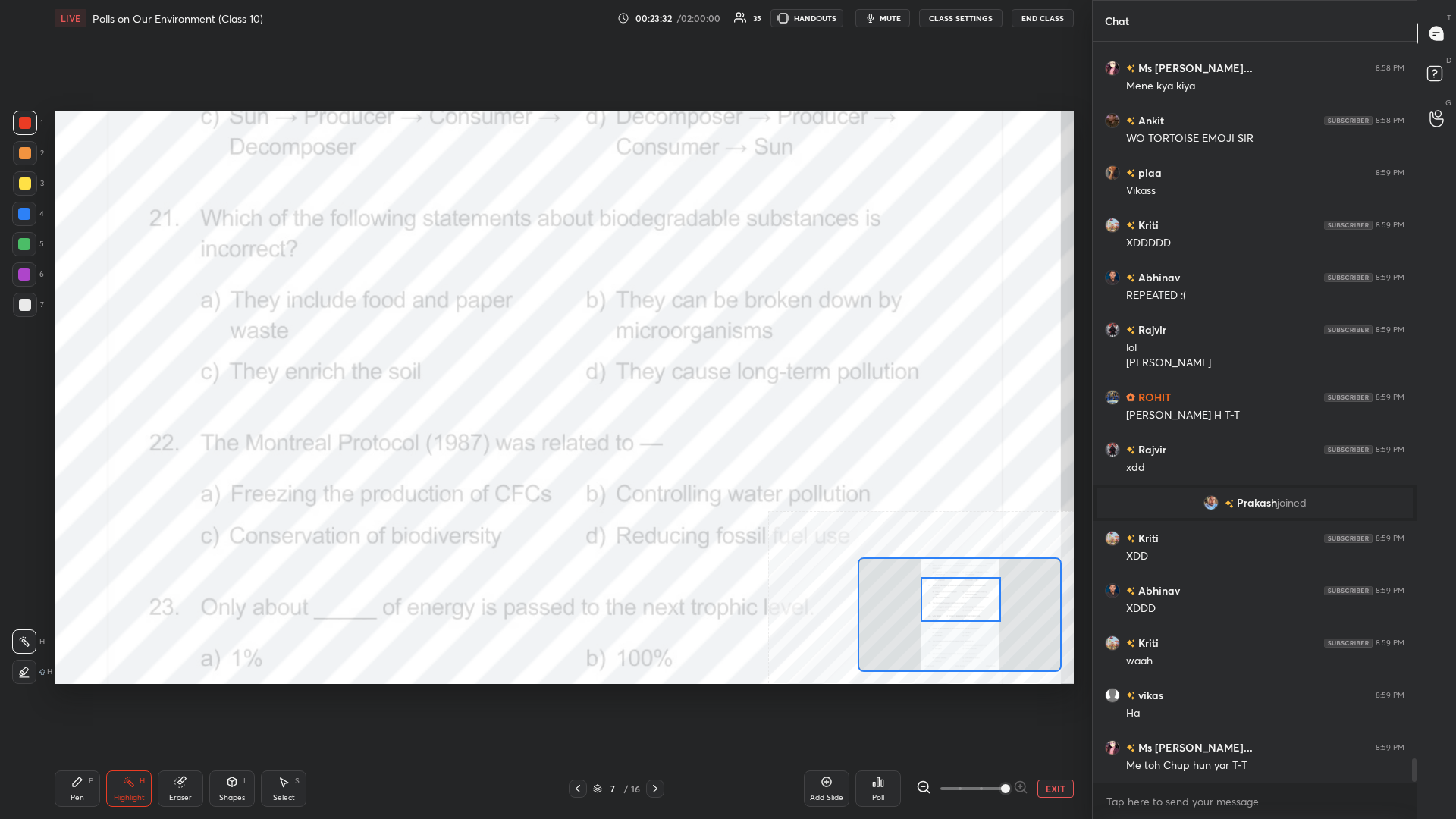
click at [92, 356] on div "P" at bounding box center [91, 781] width 5 height 7
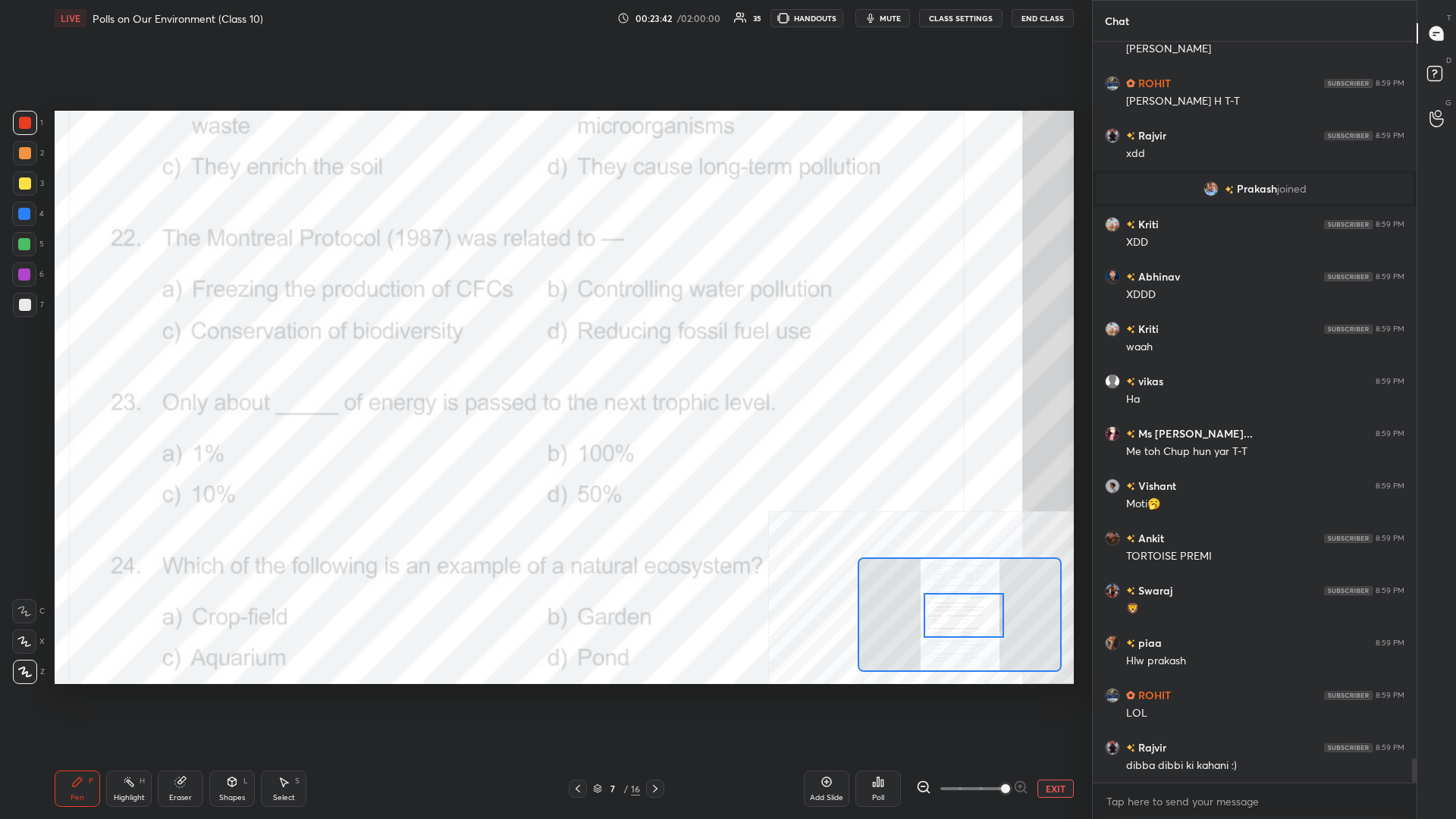
click at [118, 356] on div "Highlight H" at bounding box center [129, 789] width 45 height 36
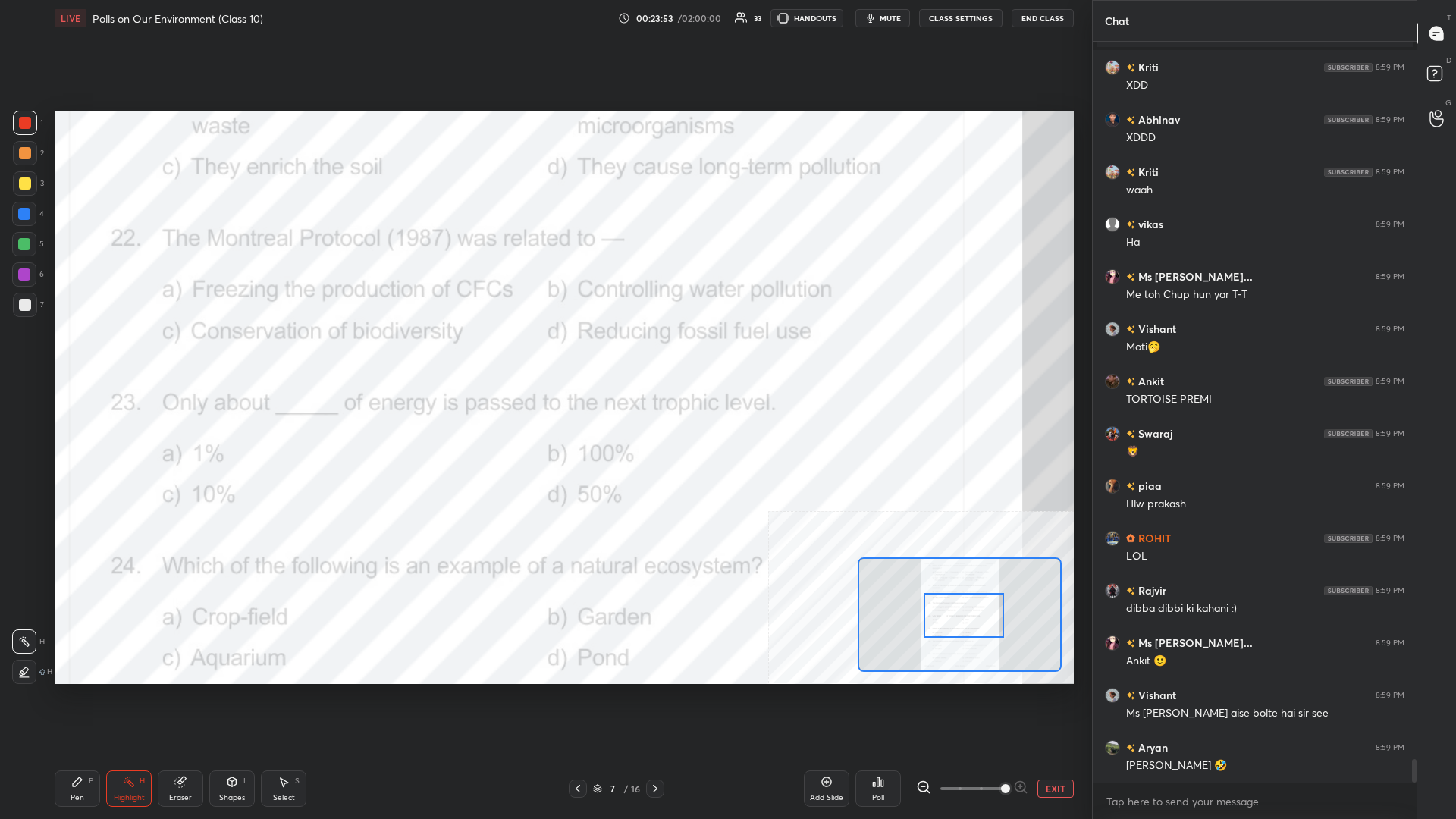
click at [544, 356] on div "Poll" at bounding box center [878, 789] width 45 height 36
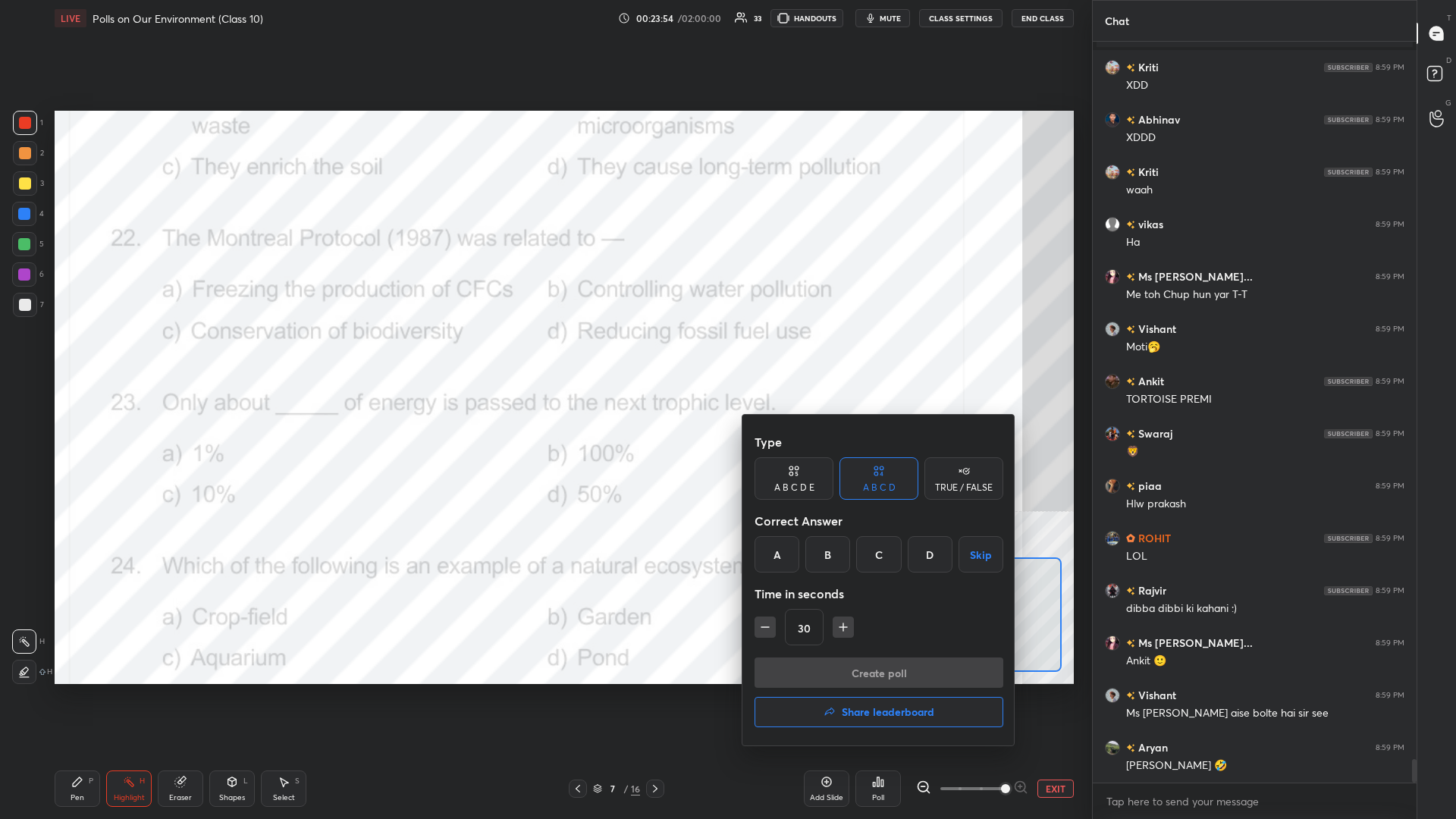
click at [544, 356] on div "A" at bounding box center [776, 554] width 44 height 36
click at [544, 356] on button "Create poll" at bounding box center [879, 672] width 249 height 30
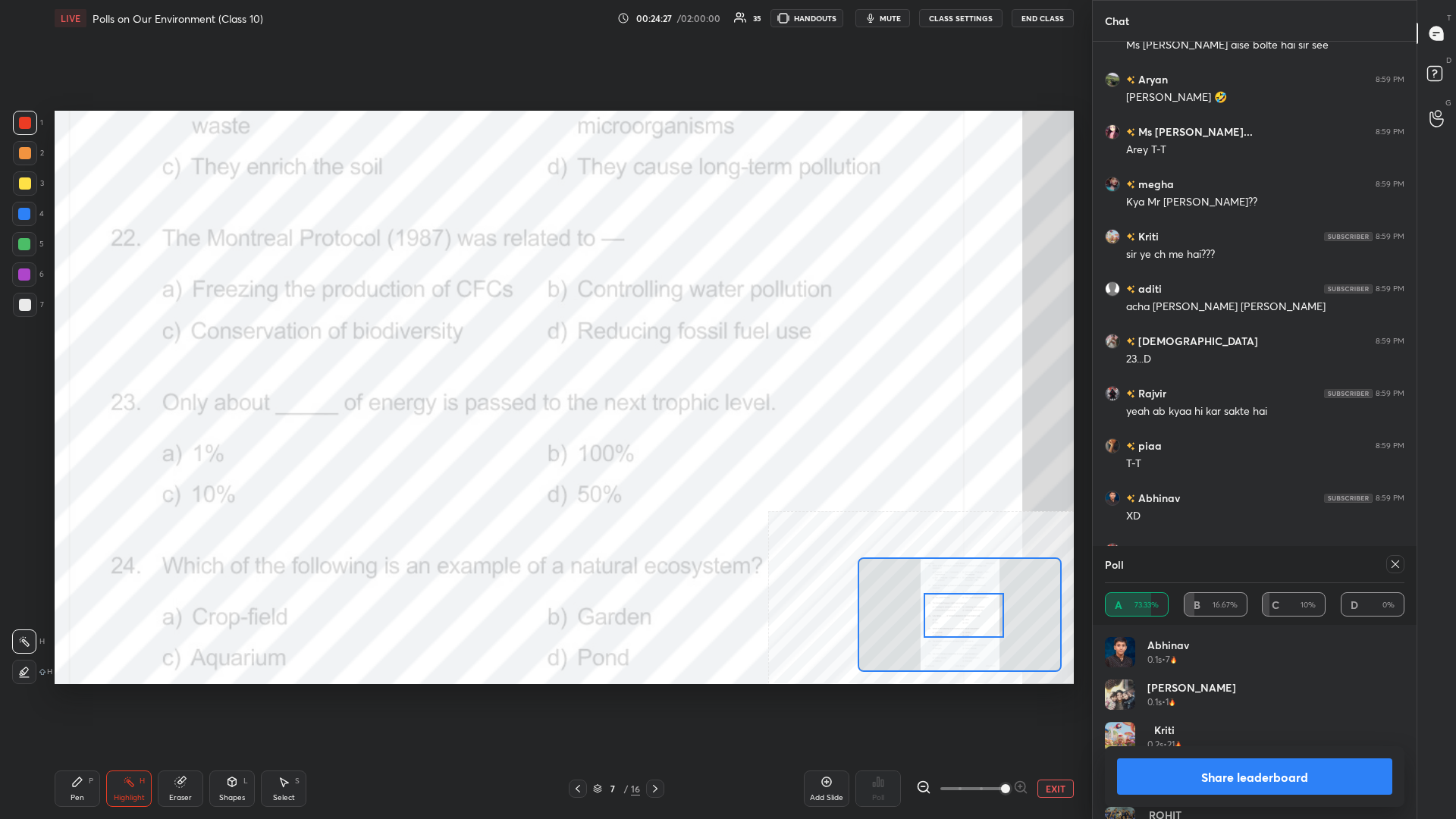
click at [544, 356] on button "Share leaderboard" at bounding box center [1255, 776] width 275 height 36
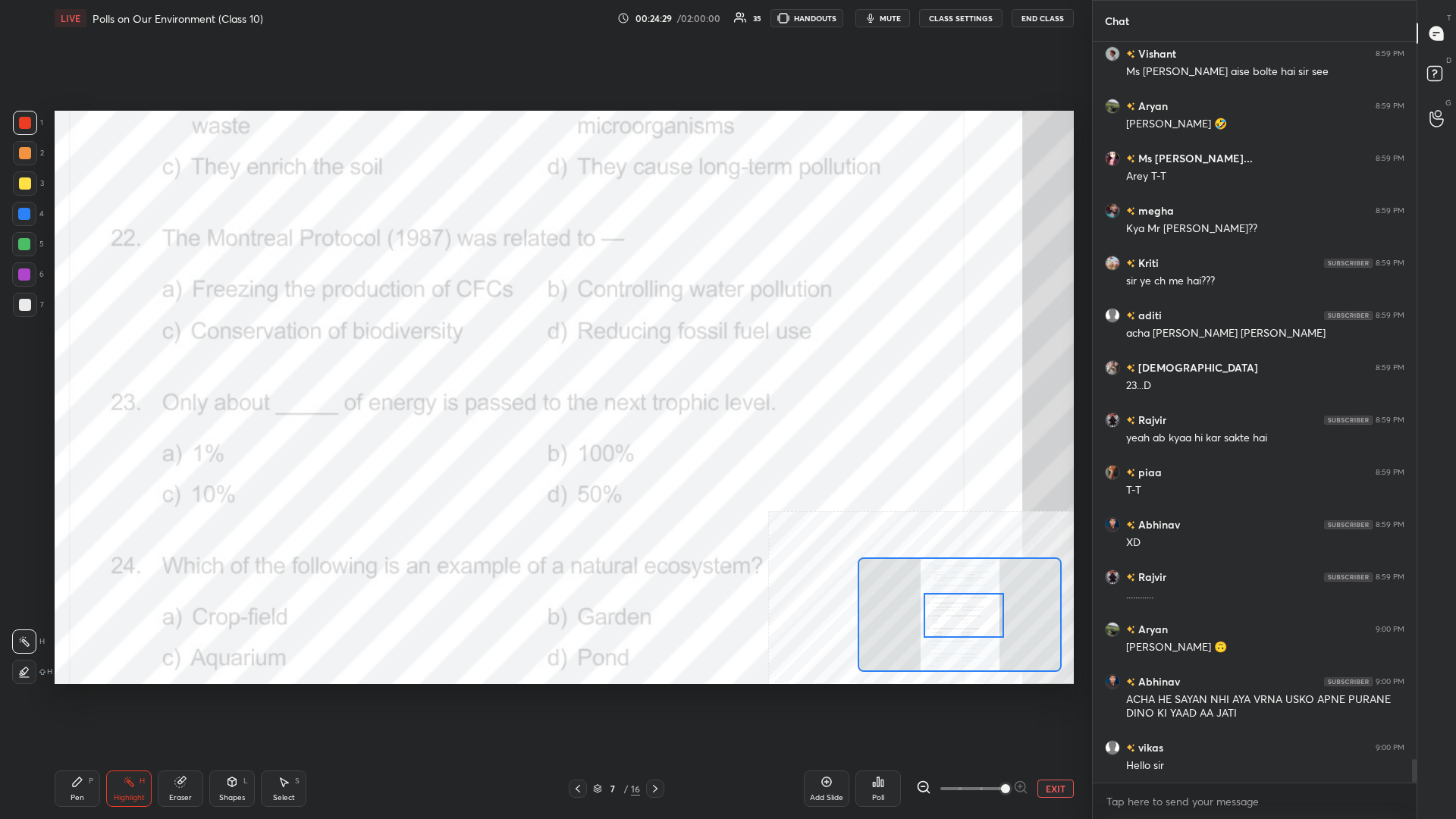
click at [89, 356] on div "Pen P" at bounding box center [77, 789] width 45 height 36
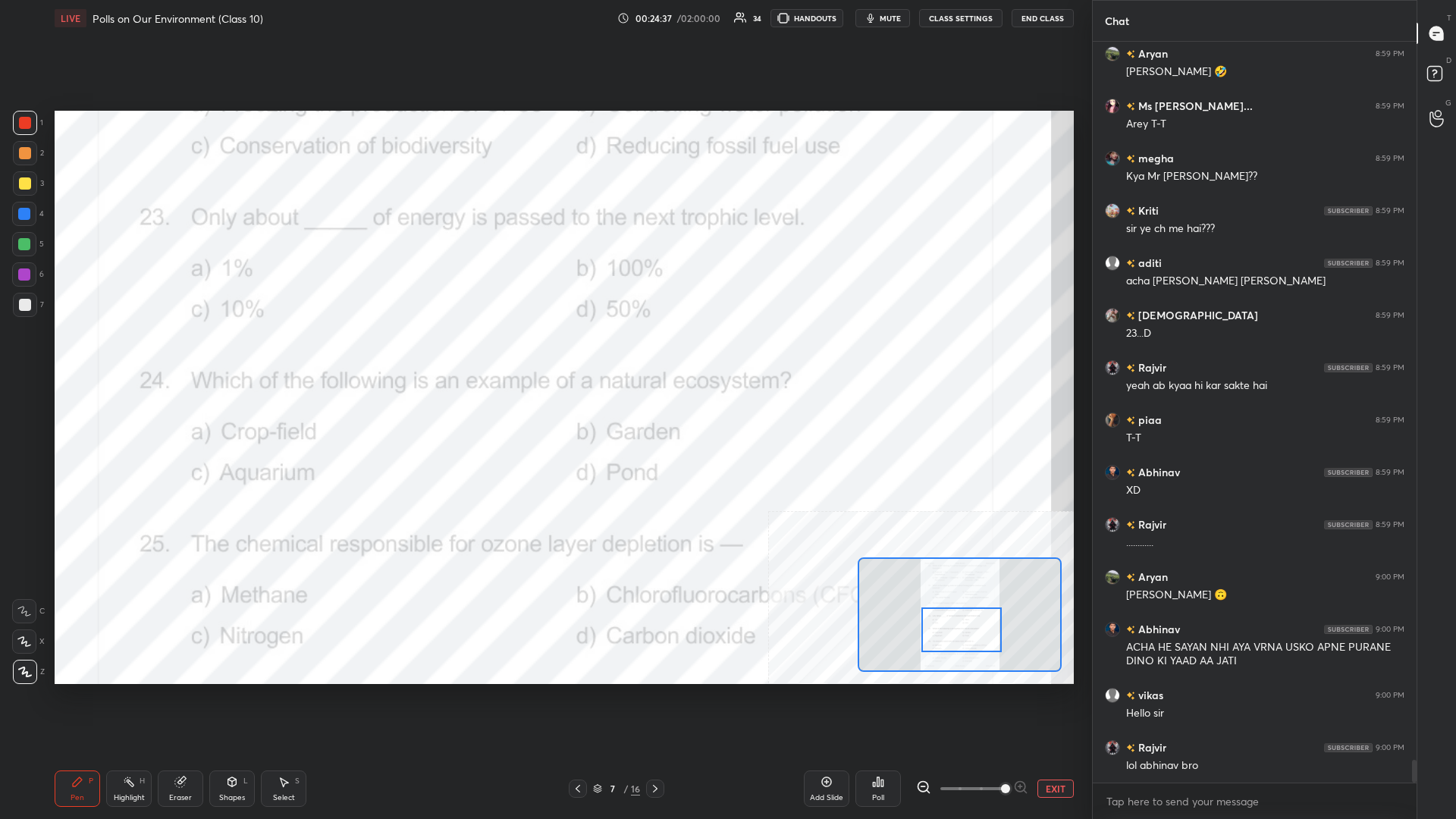
click at [127, 356] on rect at bounding box center [130, 784] width 7 height 7
click at [544, 356] on div "Poll" at bounding box center [878, 789] width 45 height 36
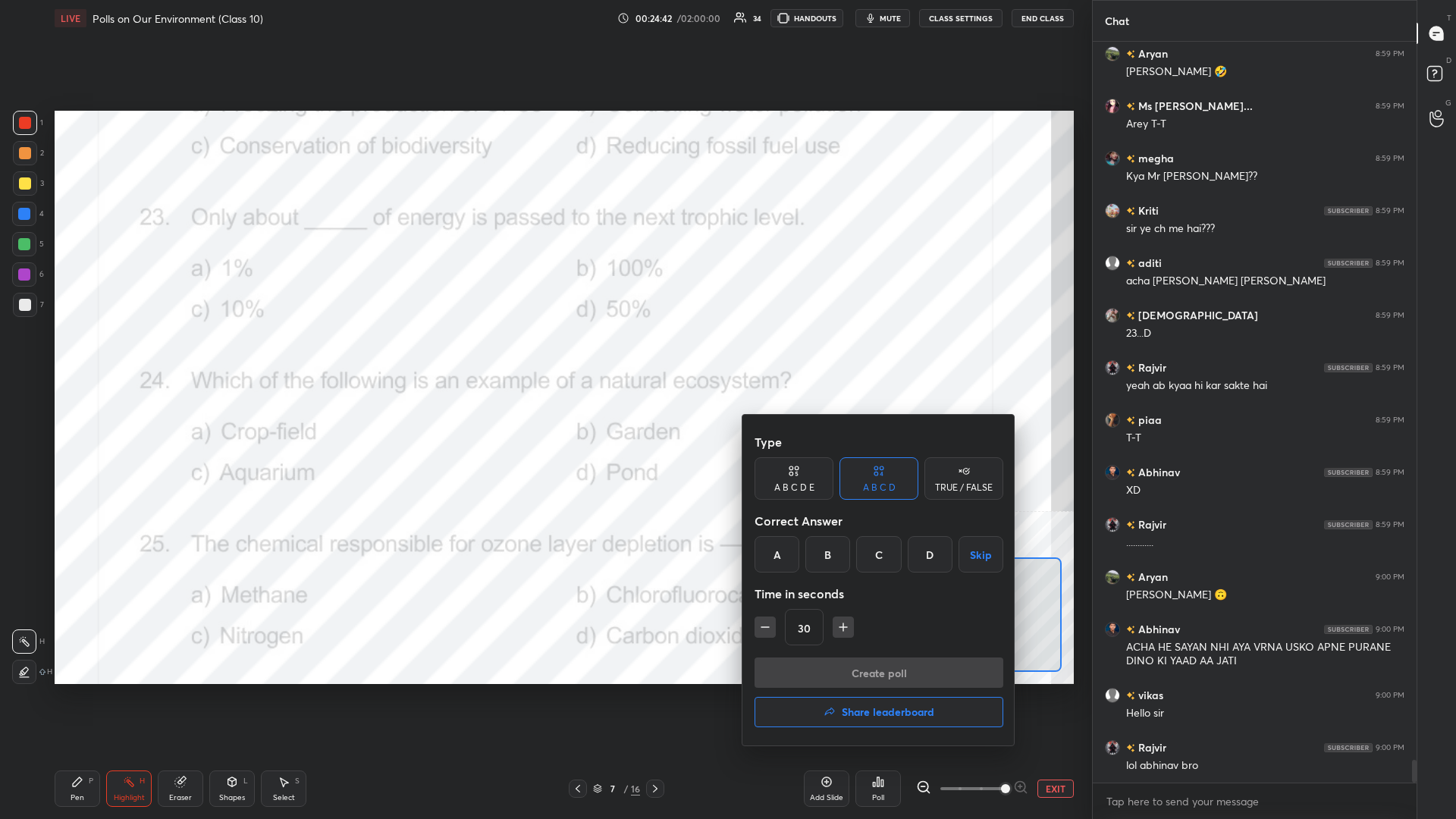
click at [544, 356] on div "C" at bounding box center [878, 554] width 44 height 36
click at [544, 356] on button "Create poll" at bounding box center [879, 672] width 249 height 30
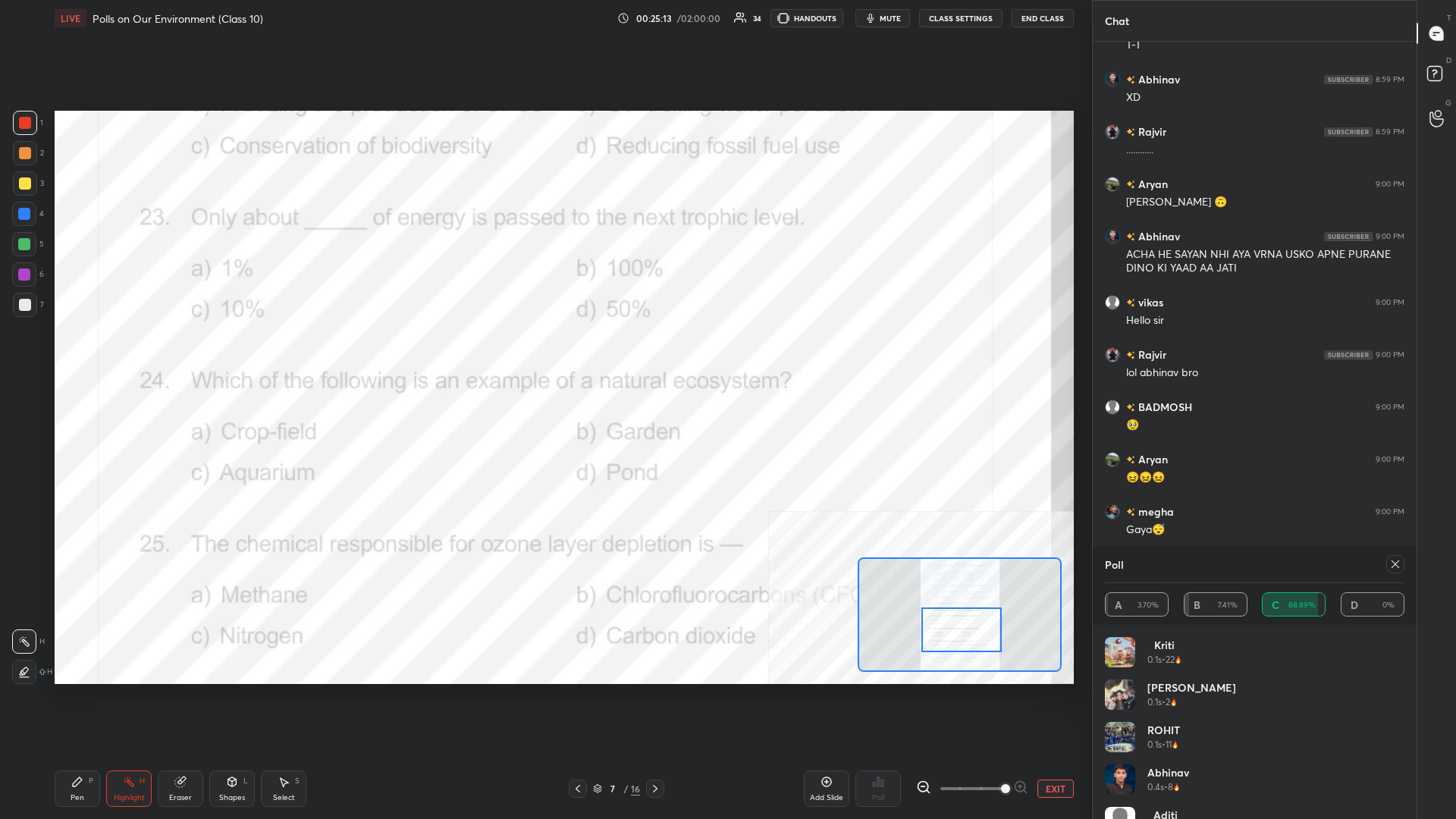
scroll to position [23458, 0]
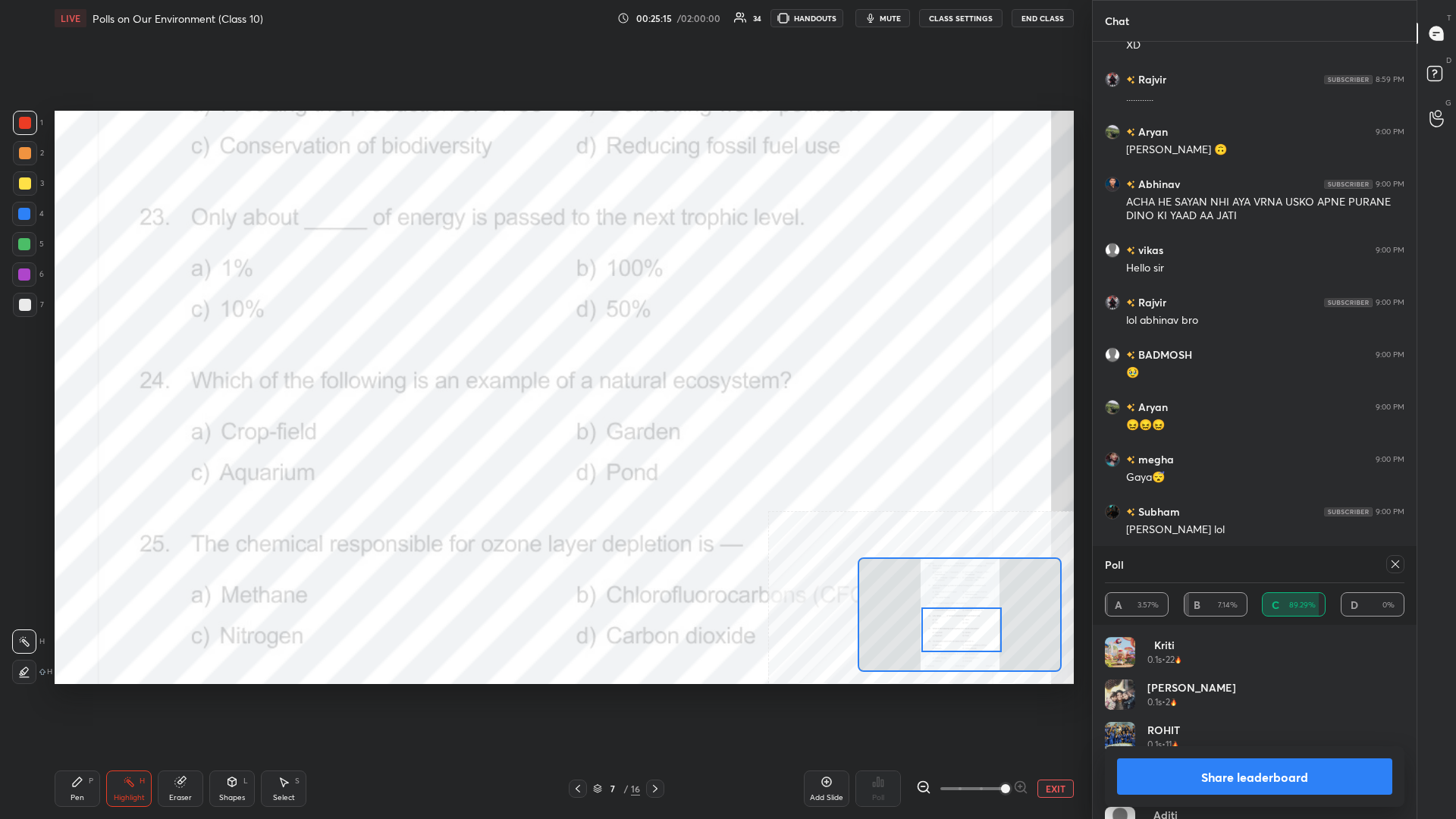
click at [544, 356] on button "Share leaderboard" at bounding box center [1255, 776] width 275 height 36
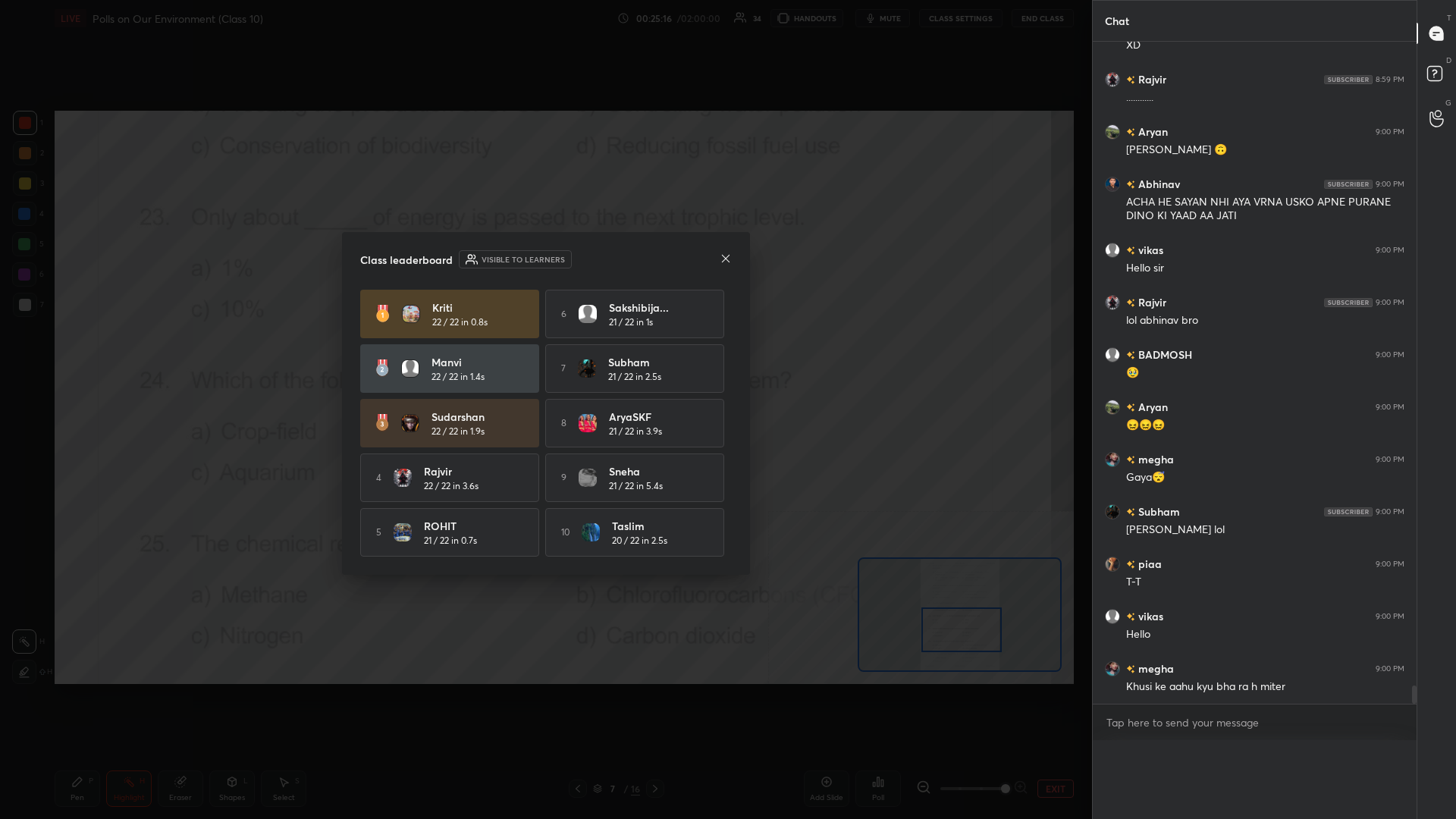
scroll to position [0, 1]
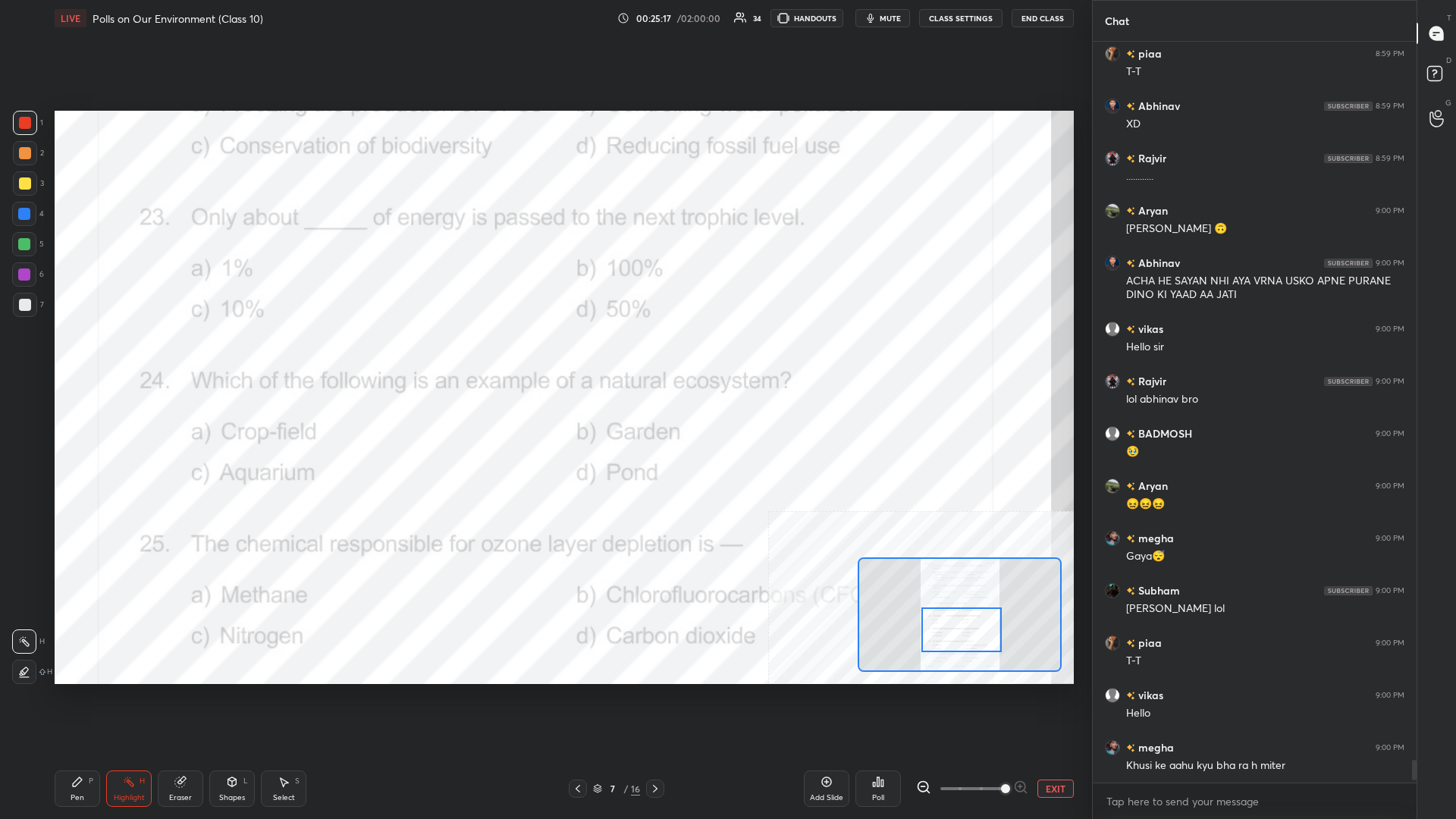
click at [107, 356] on div "Highlight H" at bounding box center [129, 789] width 45 height 36
click at [79, 356] on icon at bounding box center [77, 782] width 9 height 9
click at [82, 356] on icon at bounding box center [77, 782] width 9 height 9
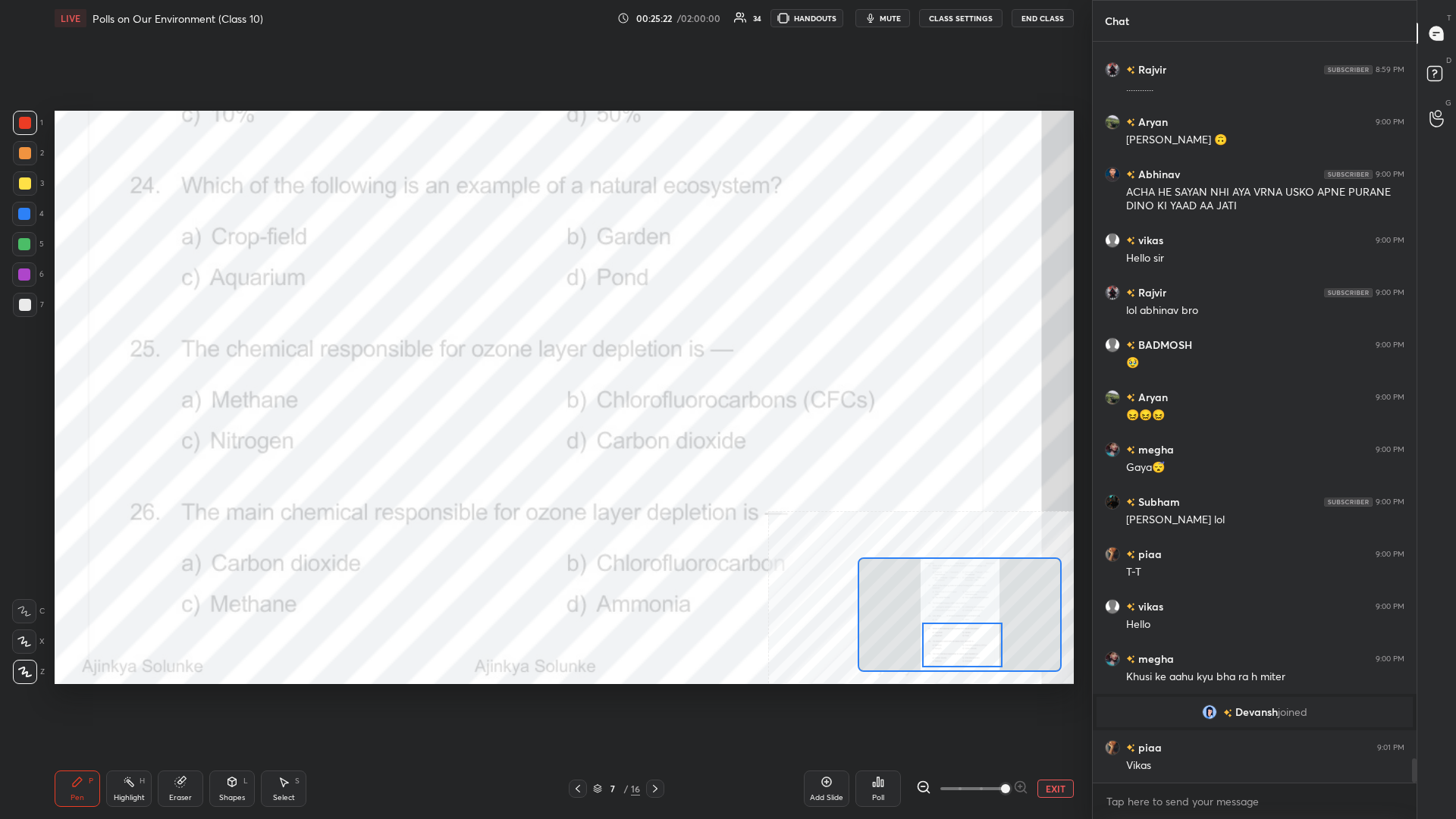
click at [123, 356] on icon at bounding box center [129, 781] width 12 height 12
click at [544, 356] on div "Poll" at bounding box center [878, 798] width 12 height 7
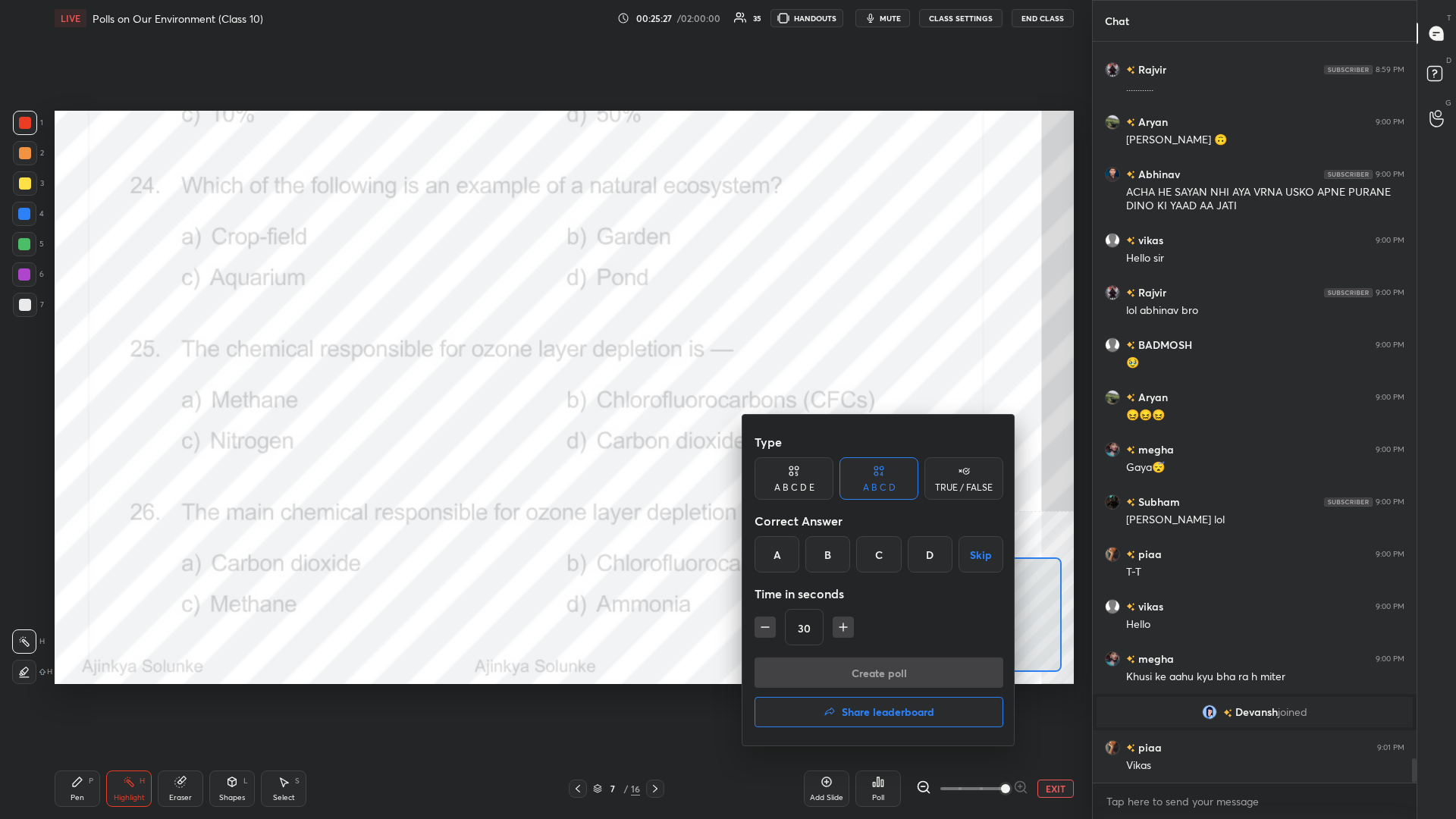
click at [544, 356] on div "B" at bounding box center [827, 554] width 44 height 36
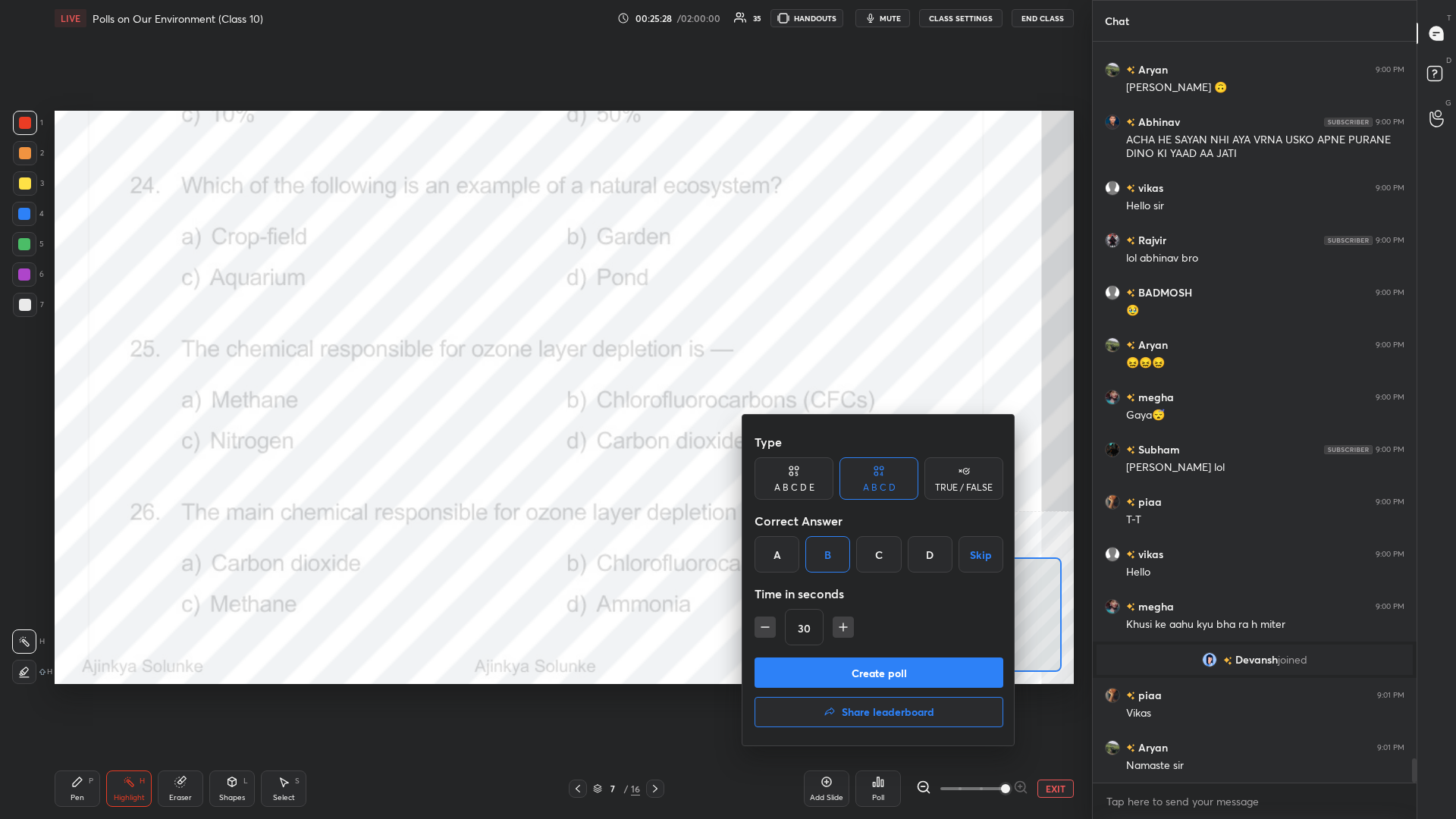
click at [544, 356] on button "Create poll" at bounding box center [879, 672] width 249 height 30
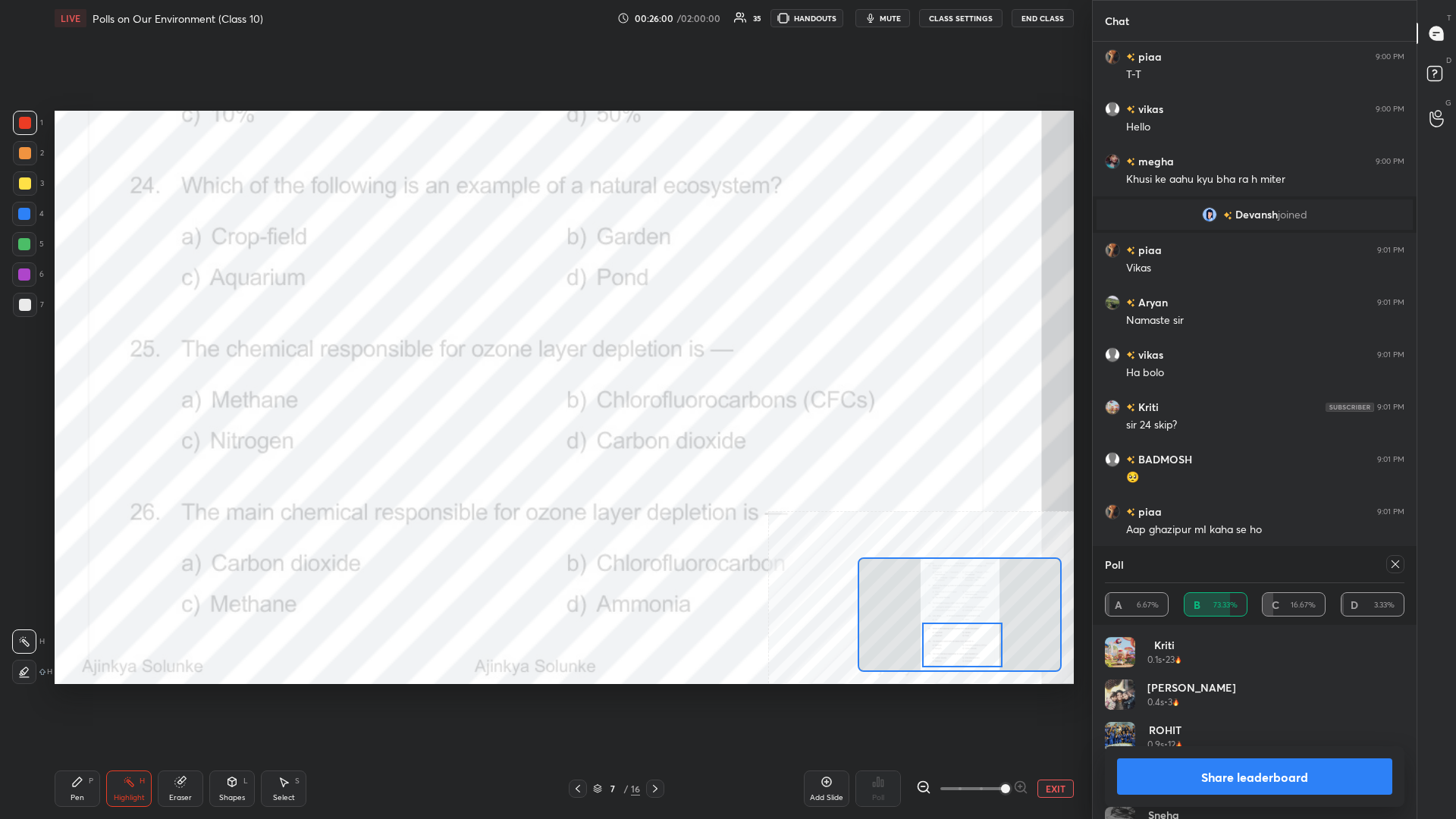
click at [544, 356] on button "Share leaderboard" at bounding box center [1255, 776] width 275 height 36
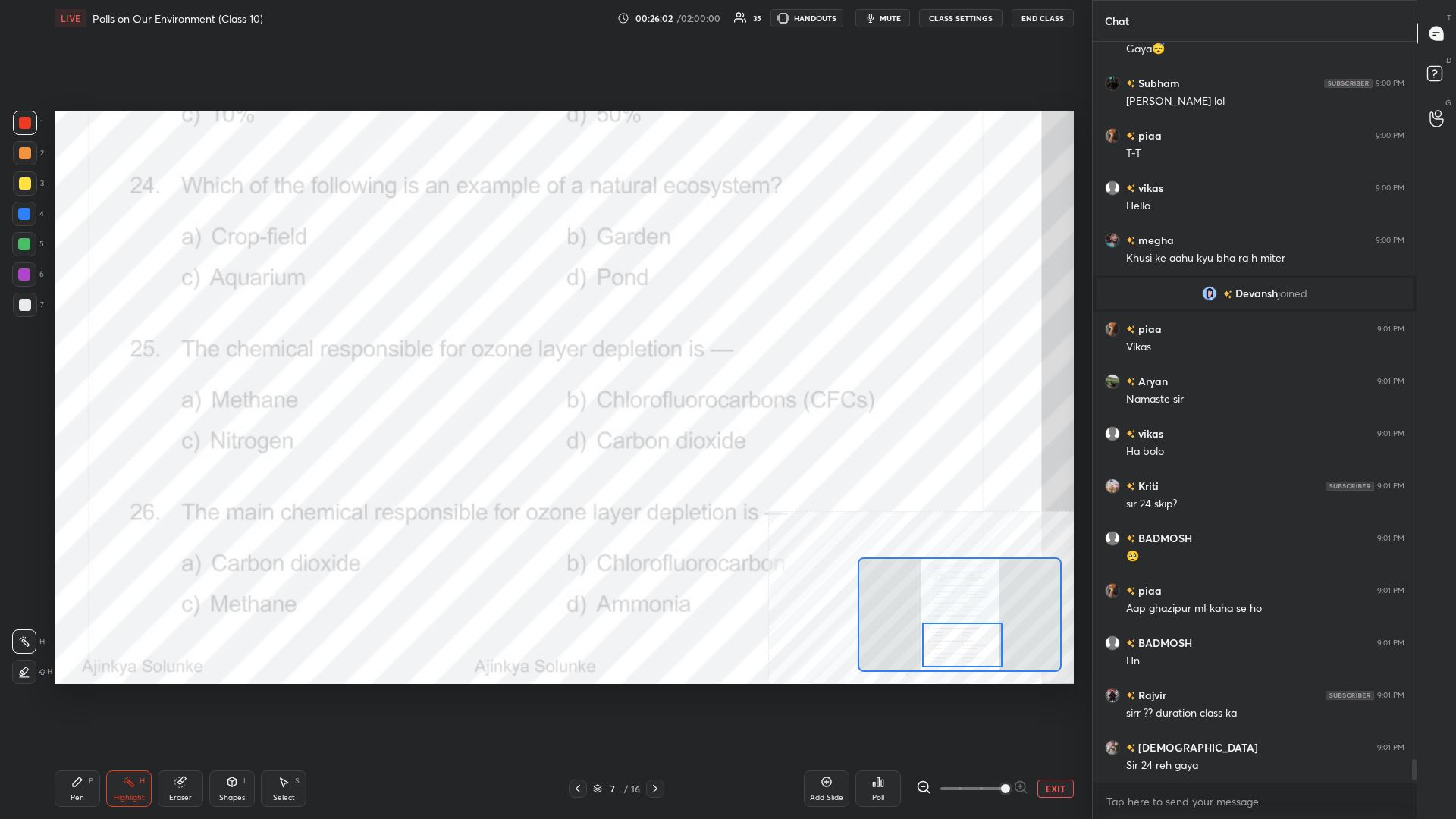
click at [71, 356] on div "Pen P" at bounding box center [77, 789] width 45 height 36
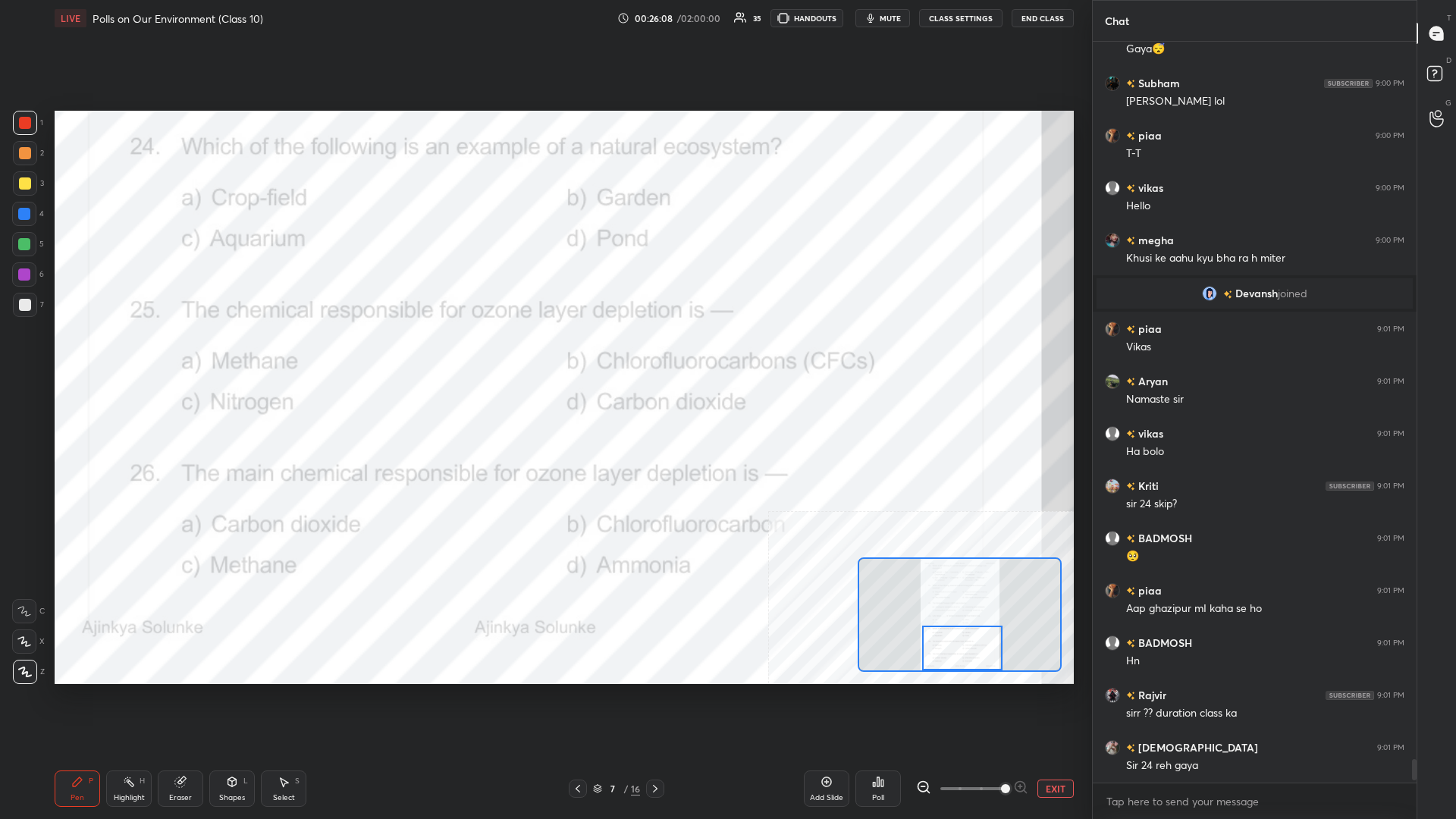
drag, startPoint x: 952, startPoint y: 641, endPoint x: 952, endPoint y: 650, distance: 9.0
click at [544, 356] on div at bounding box center [962, 648] width 81 height 44
click at [142, 356] on div "Highlight H" at bounding box center [129, 789] width 45 height 36
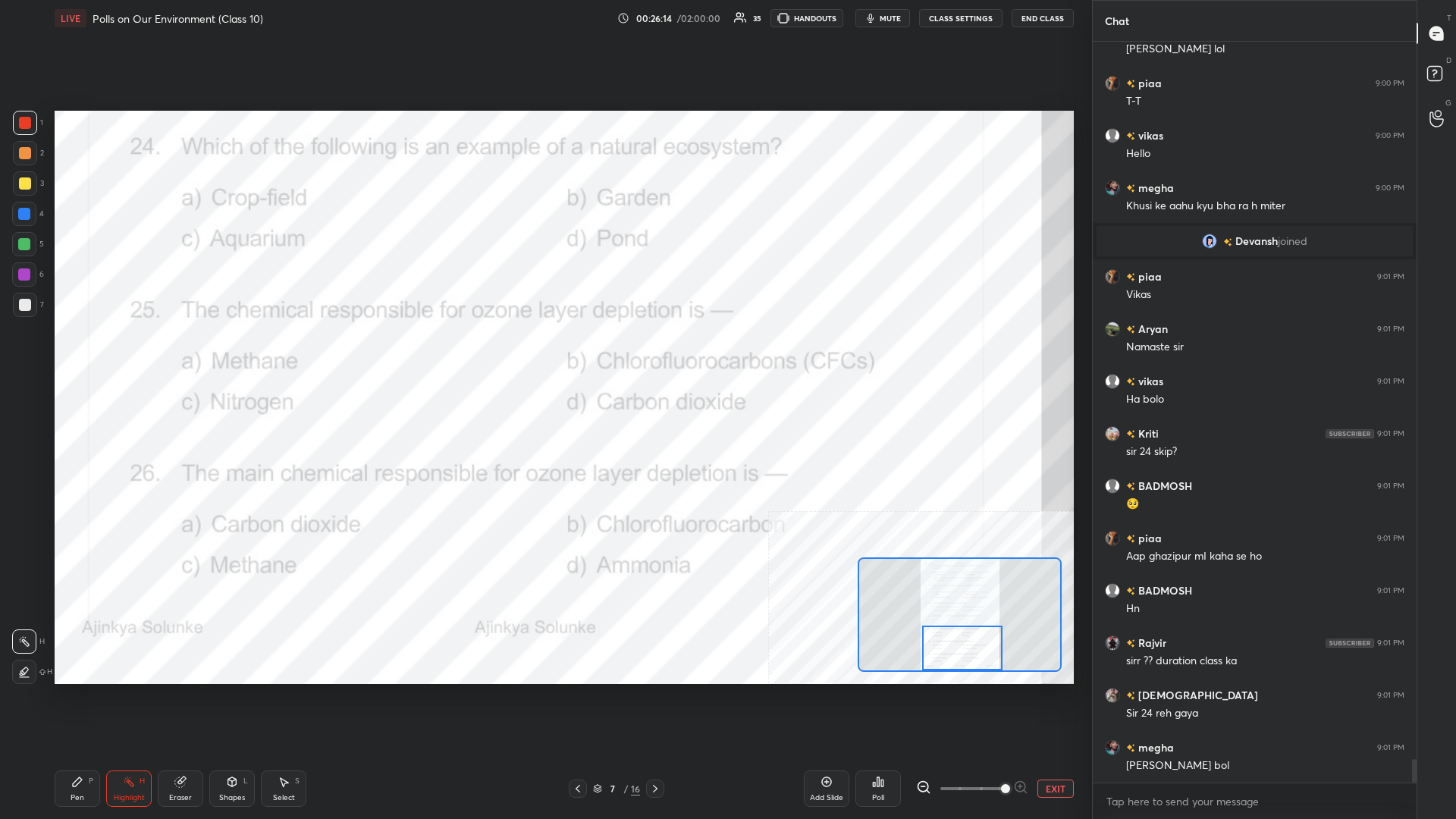
click at [544, 356] on div "Poll" at bounding box center [878, 789] width 45 height 36
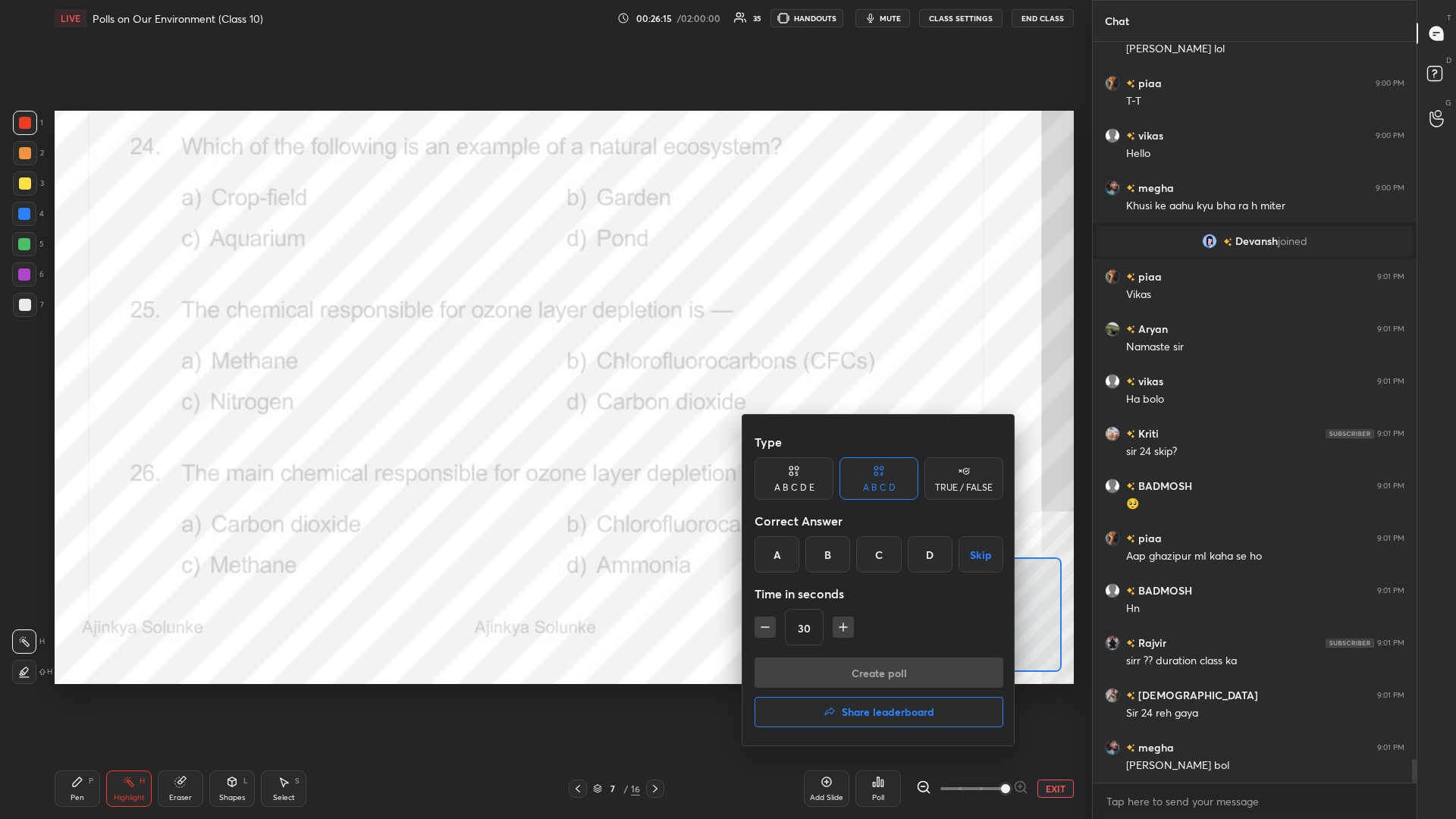
click at [544, 356] on div "B" at bounding box center [827, 554] width 44 height 36
click at [544, 356] on button "Create poll" at bounding box center [879, 672] width 249 height 30
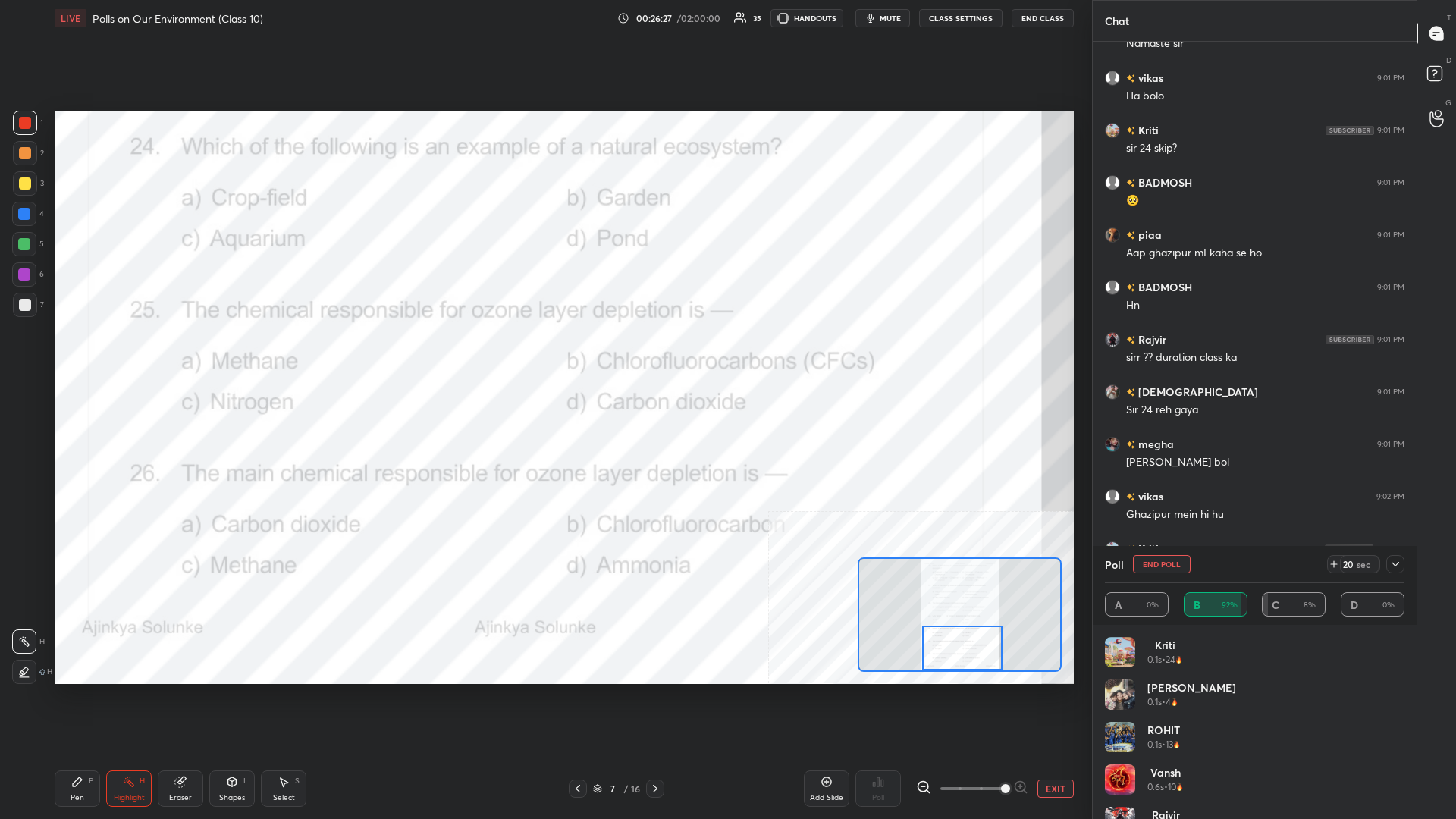
click at [516, 356] on div "Setting up your live class Poll for secs No correct answer Start poll" at bounding box center [564, 397] width 1032 height 722
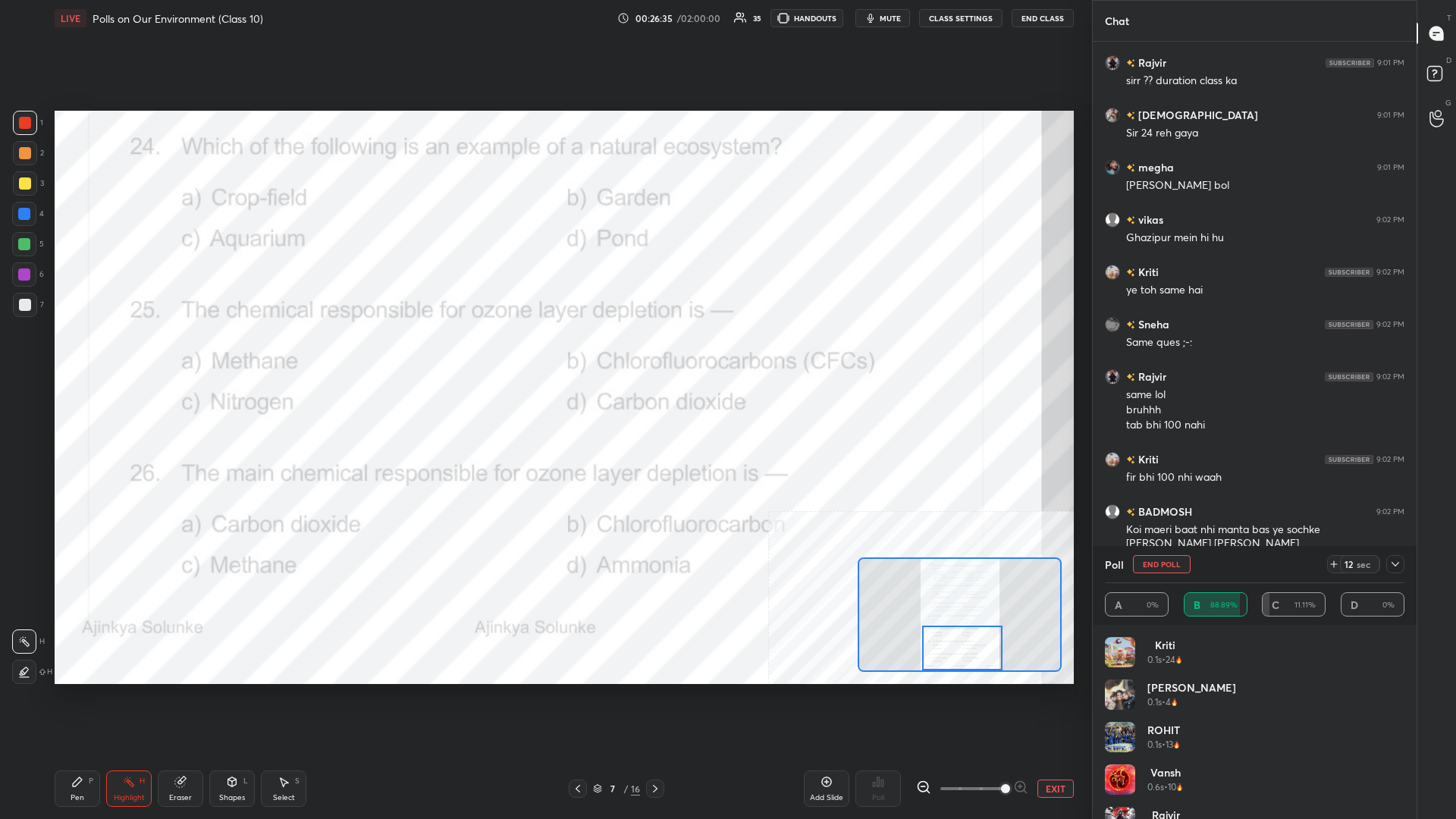
click at [72, 356] on div "Pen" at bounding box center [77, 798] width 14 height 7
click at [413, 356] on div "Setting up your live class Poll for secs No correct answer Start poll" at bounding box center [564, 397] width 1032 height 722
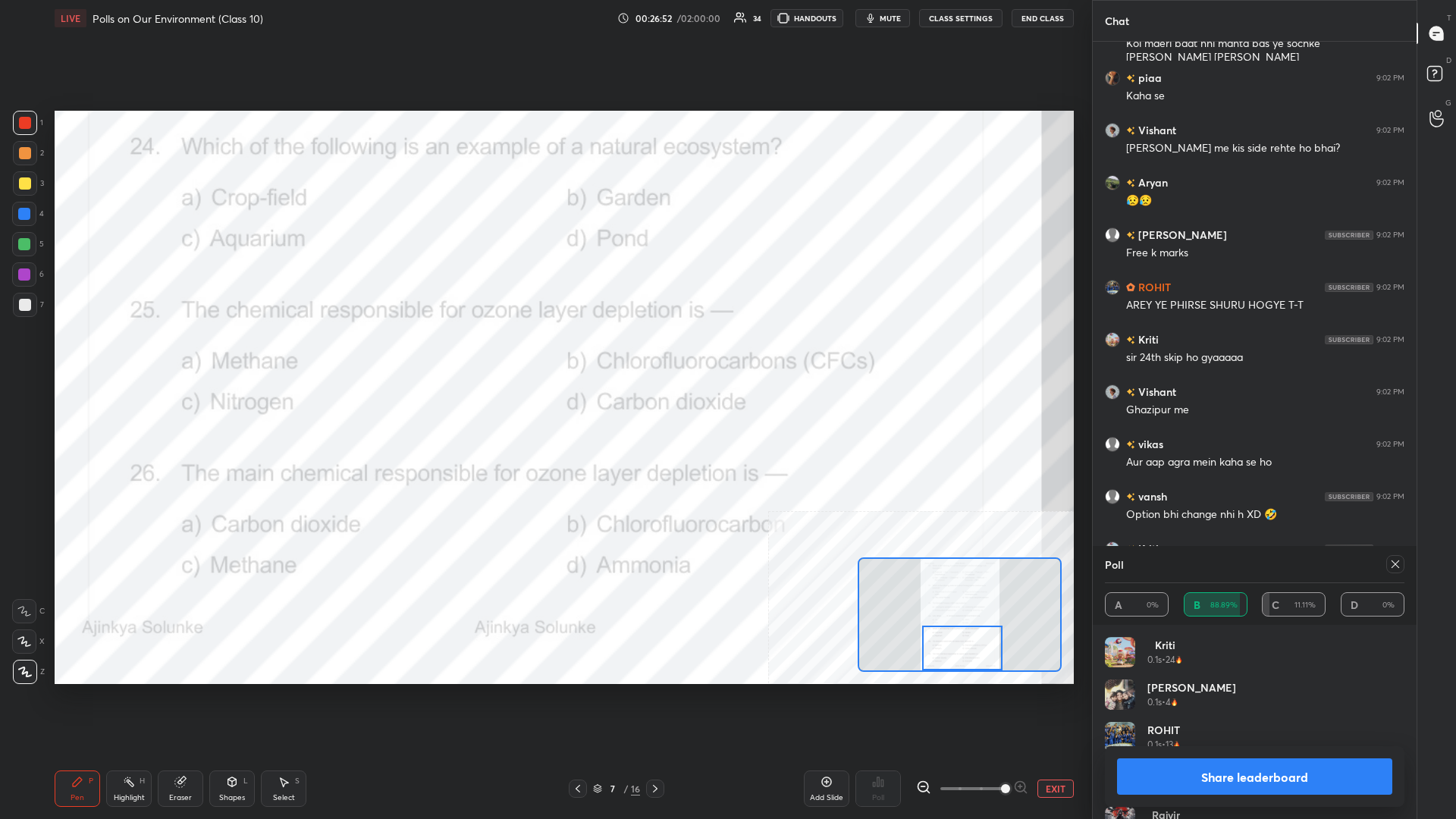
click at [544, 356] on button "Share leaderboard" at bounding box center [1255, 776] width 275 height 36
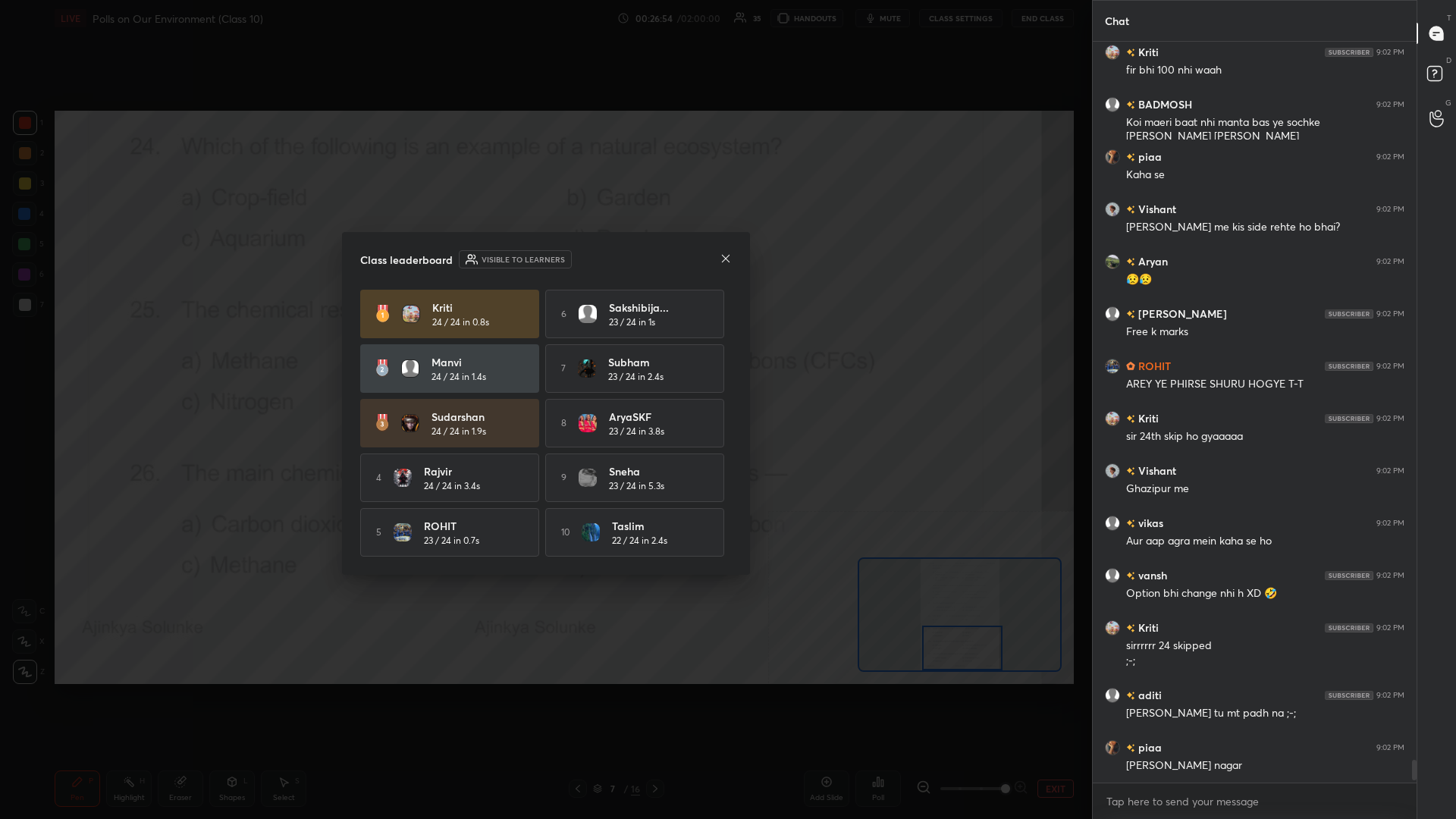
click at [544, 255] on div "Class leaderboard Visible to learners Kriti 24 / 24 in 0.8s 6 sakshibija... 23 …" at bounding box center [546, 403] width 408 height 342
click at [544, 258] on icon at bounding box center [725, 258] width 12 height 12
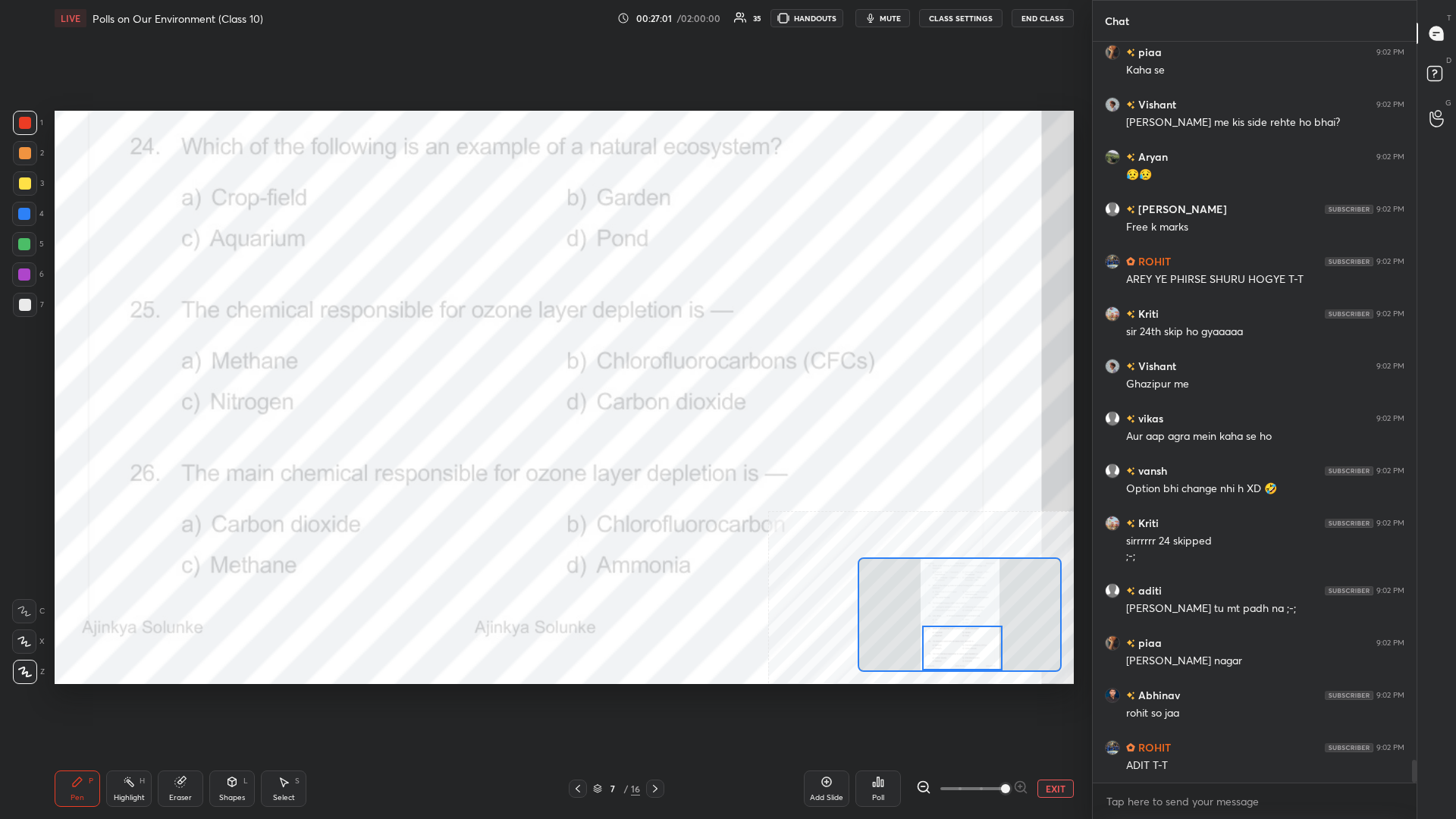
drag, startPoint x: 1065, startPoint y: 788, endPoint x: 1046, endPoint y: 712, distance: 78.3
click at [544, 356] on button "EXIT" at bounding box center [1056, 789] width 36 height 18
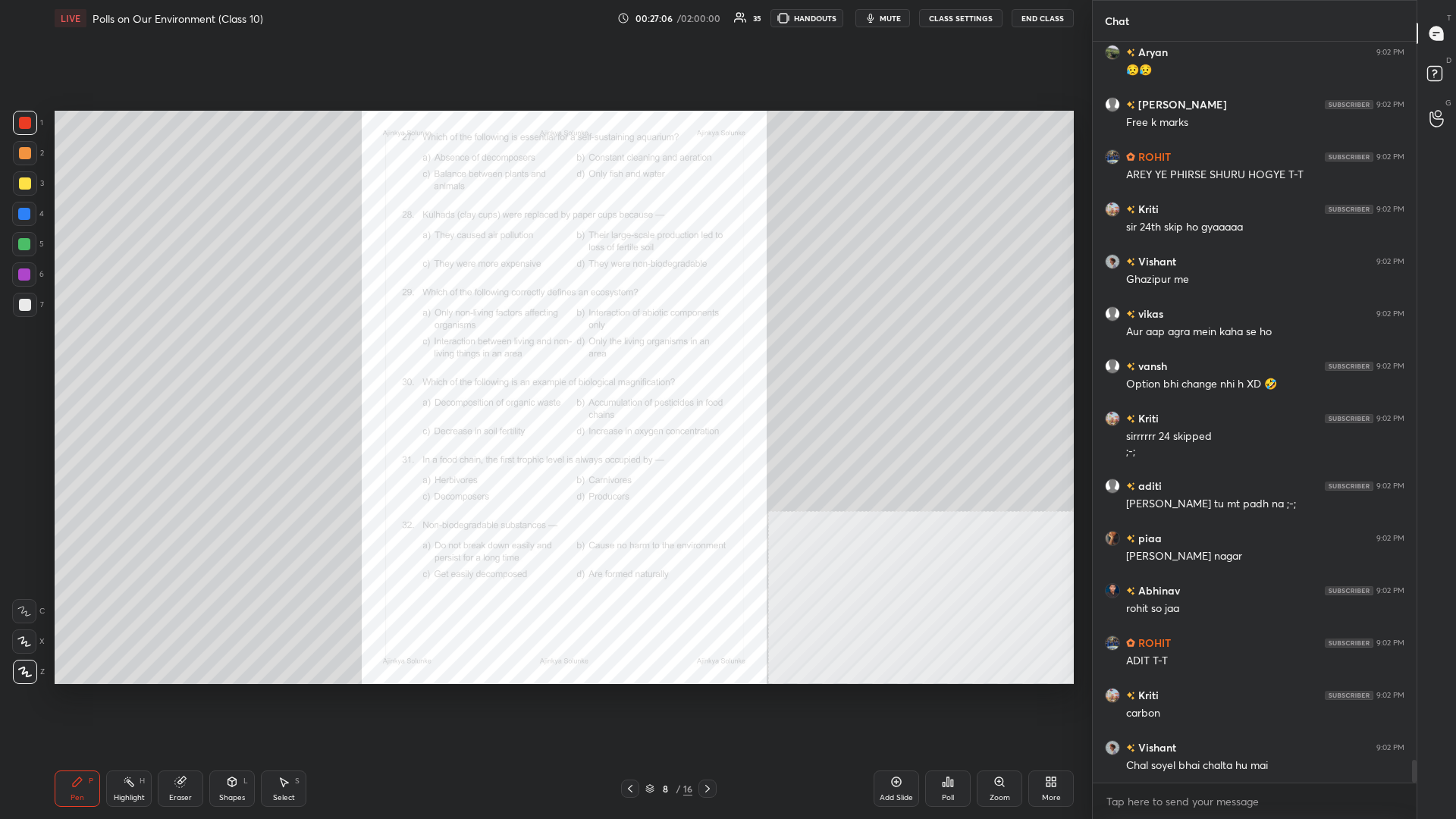
click at [544, 356] on div "Zoom" at bounding box center [999, 789] width 45 height 36
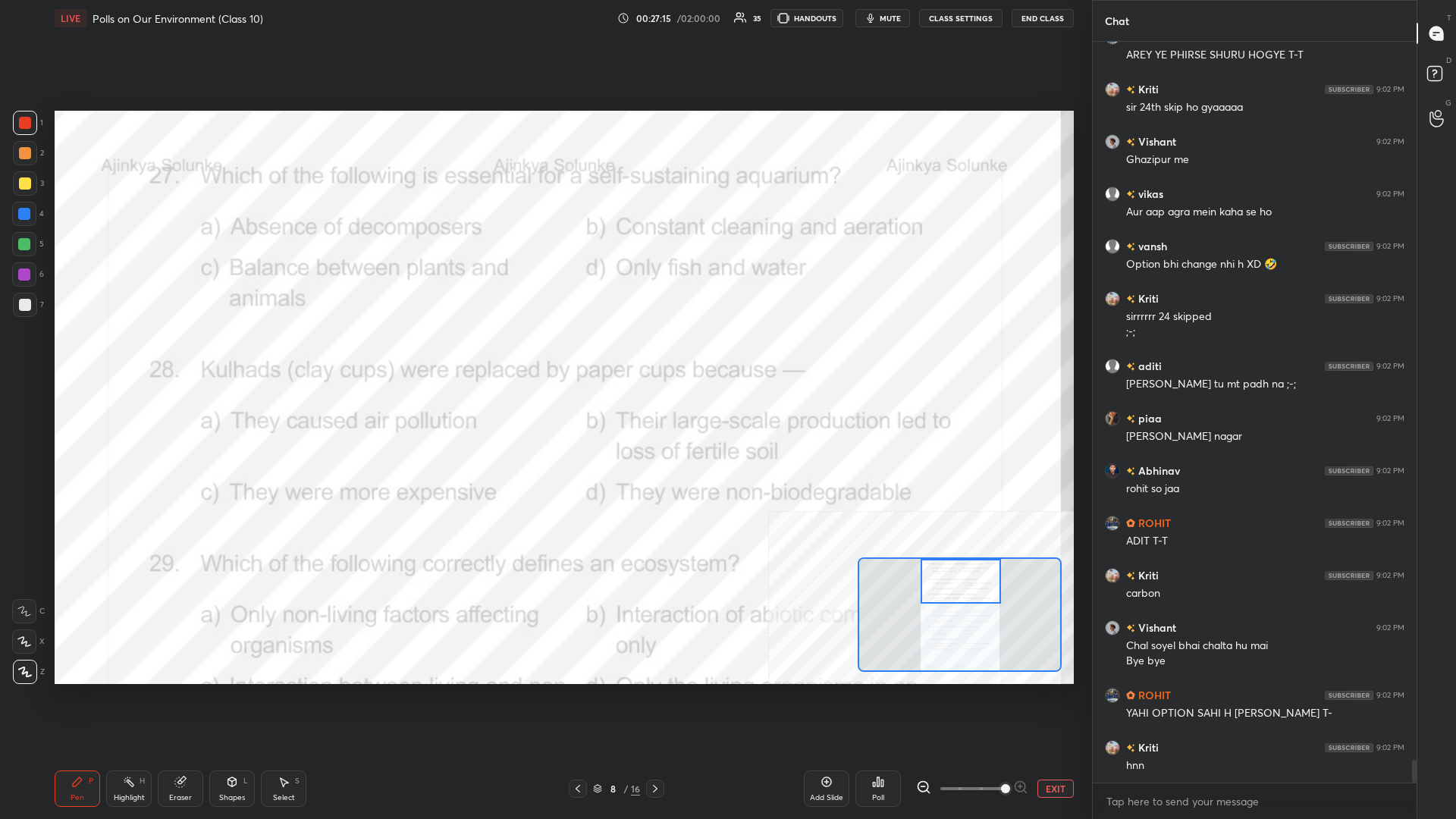
click at [544, 356] on div at bounding box center [960, 581] width 81 height 44
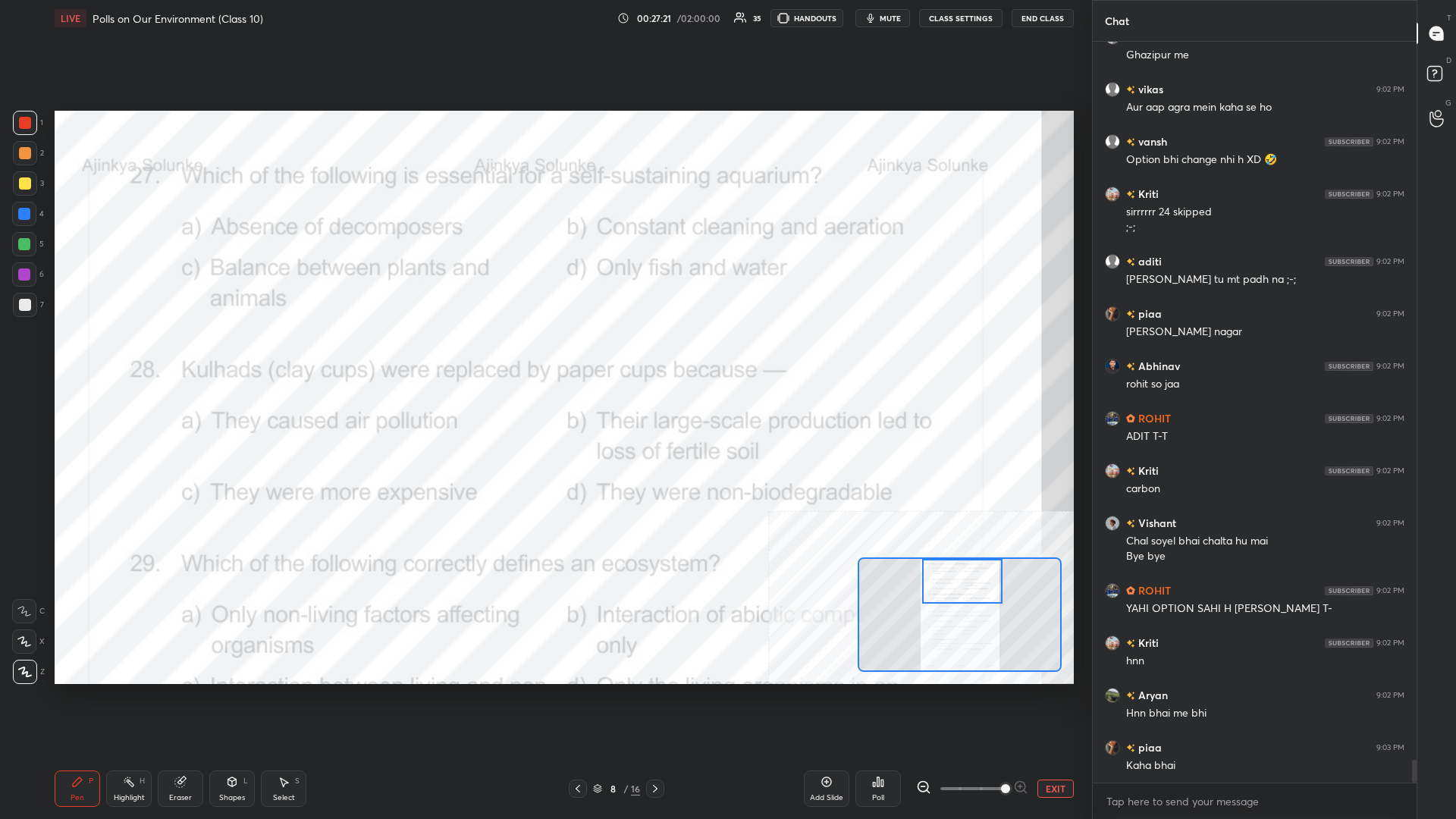
click at [131, 356] on rect at bounding box center [130, 784] width 7 height 7
click at [143, 356] on div "H" at bounding box center [142, 781] width 5 height 7
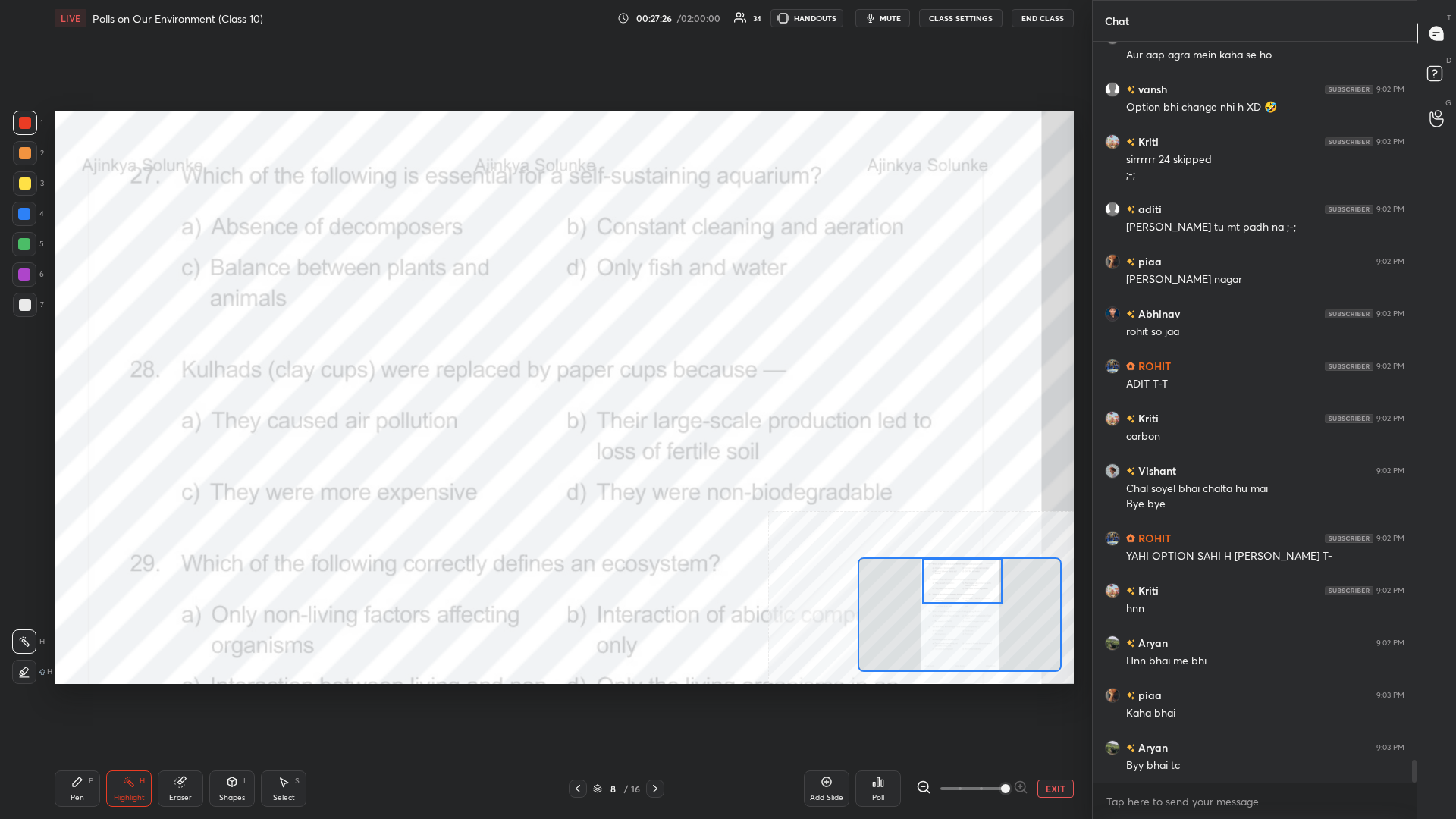
click at [544, 356] on div "Poll" at bounding box center [878, 789] width 45 height 36
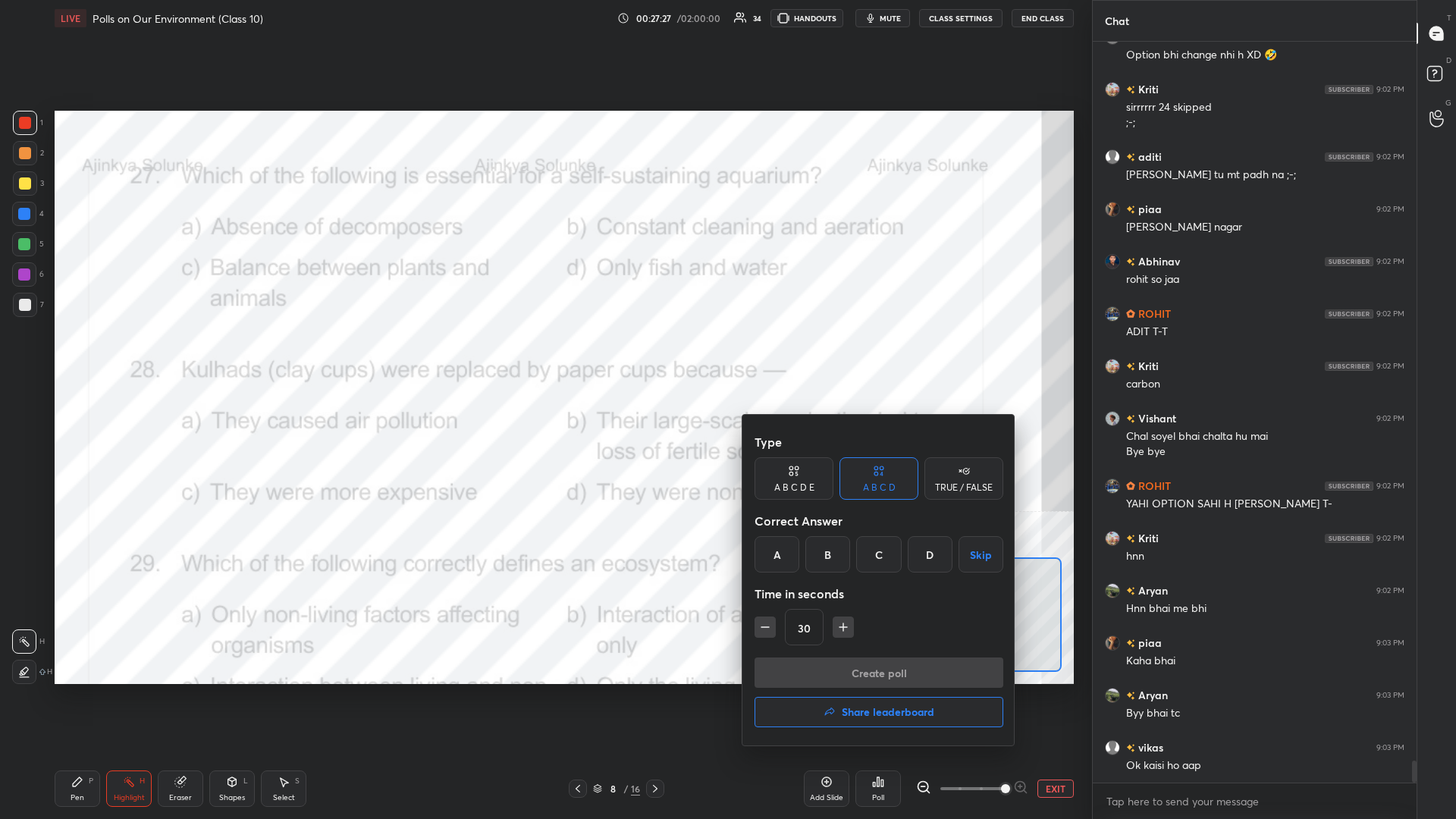
click at [544, 356] on div "C" at bounding box center [878, 554] width 44 height 36
click at [544, 356] on button "Create poll" at bounding box center [879, 672] width 249 height 30
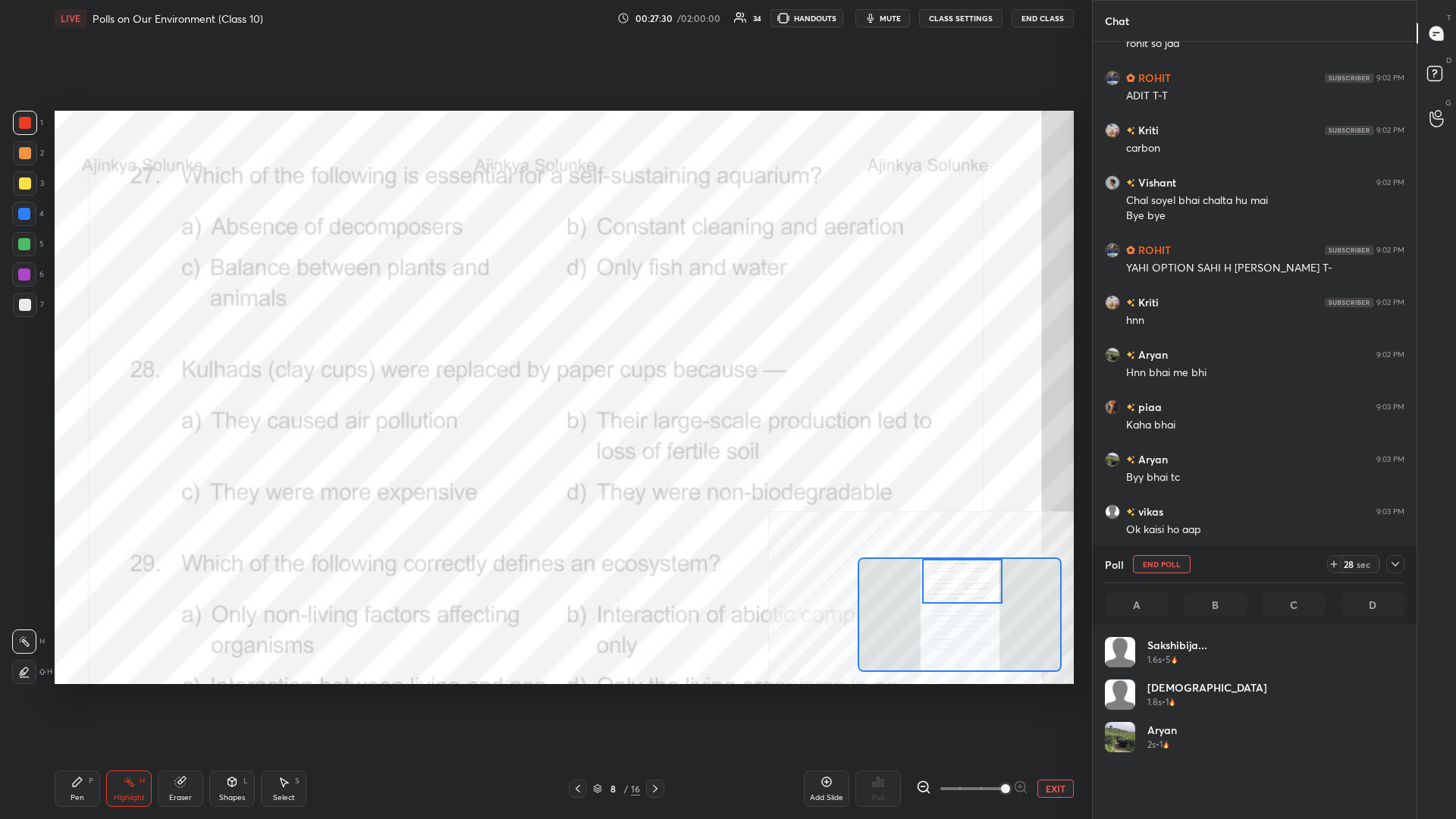
click at [544, 356] on div at bounding box center [1395, 564] width 18 height 18
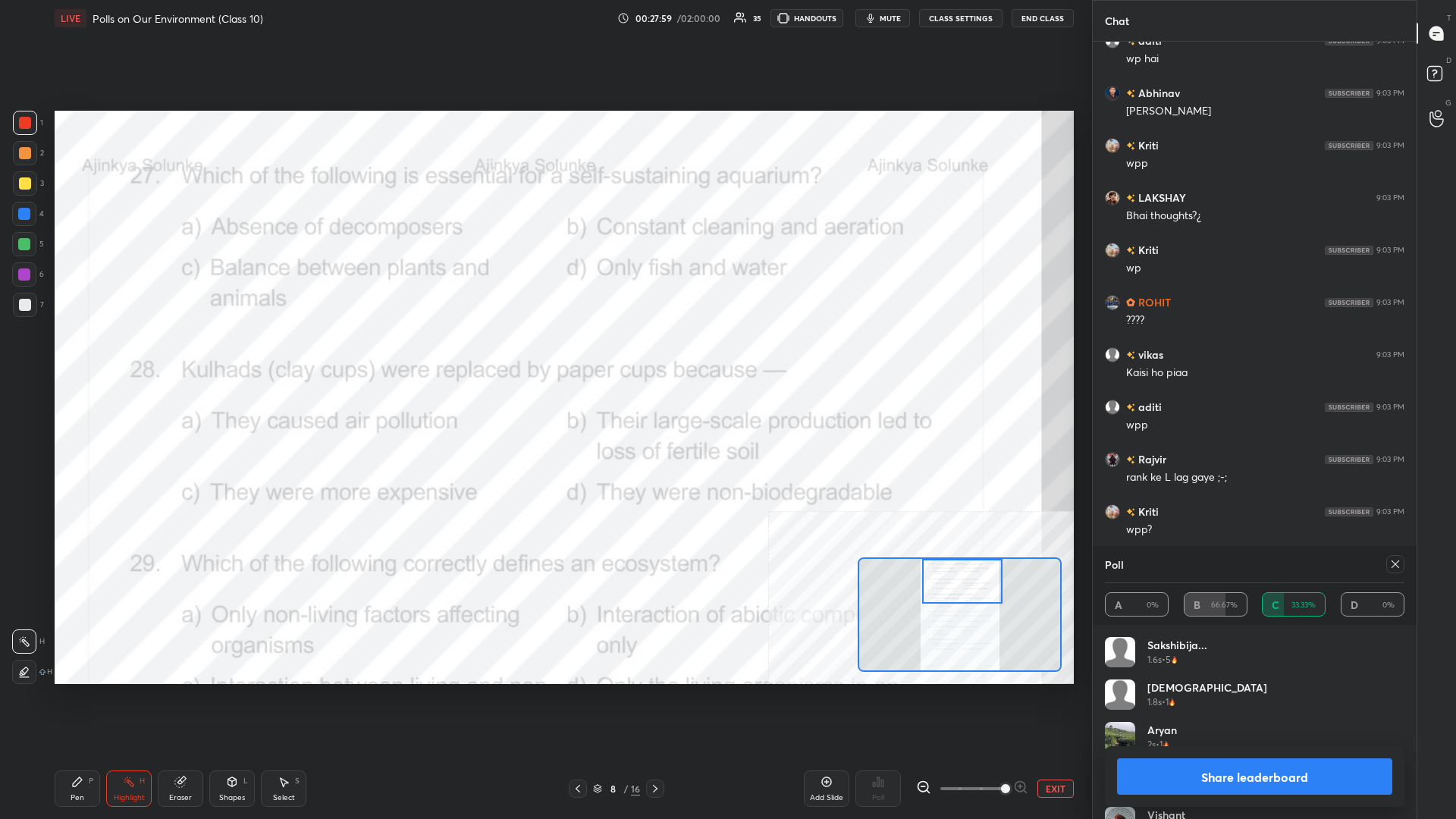
click at [544, 356] on button "Share leaderboard" at bounding box center [1255, 776] width 275 height 36
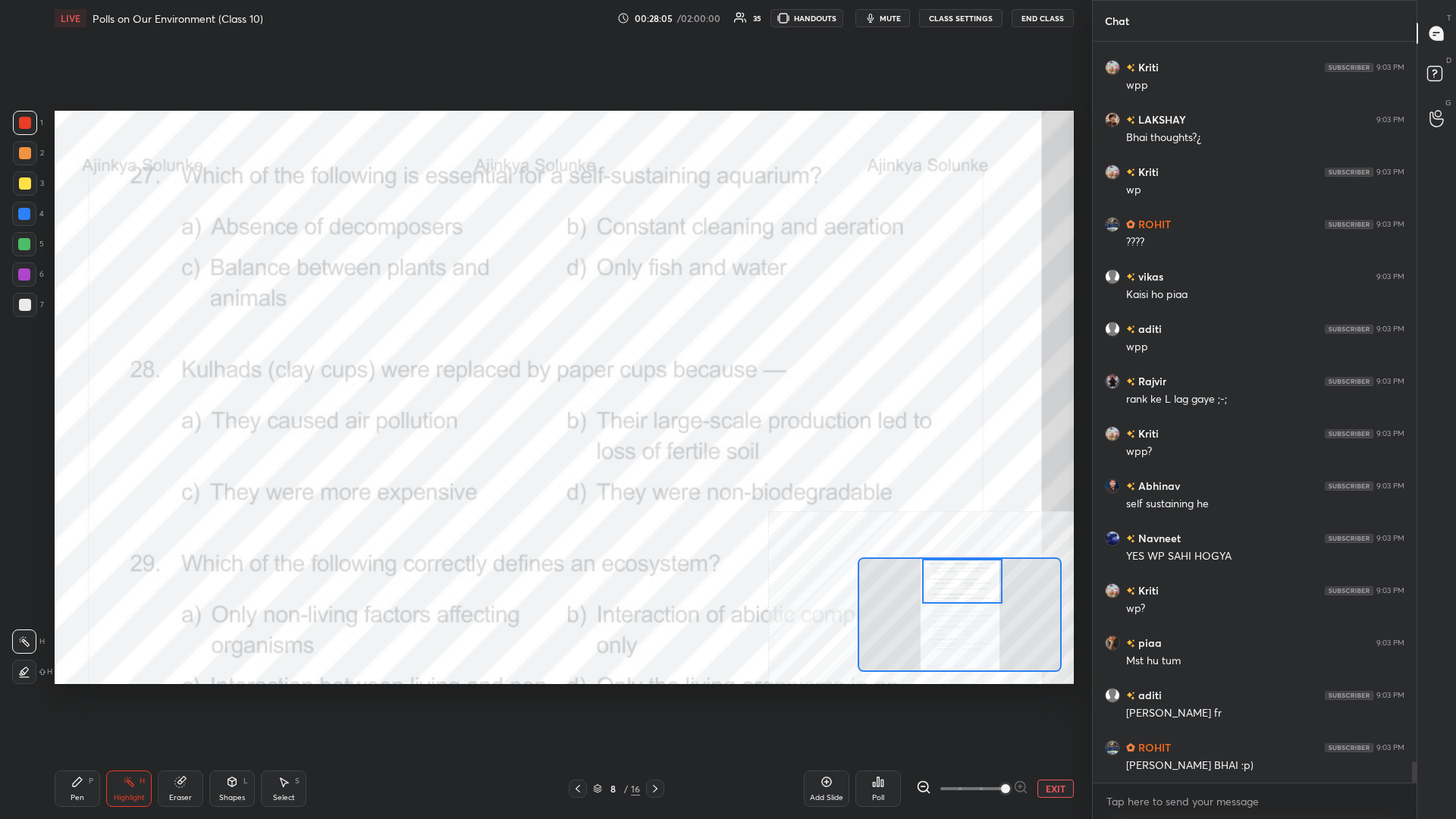
click at [91, 356] on div "P" at bounding box center [91, 781] width 5 height 7
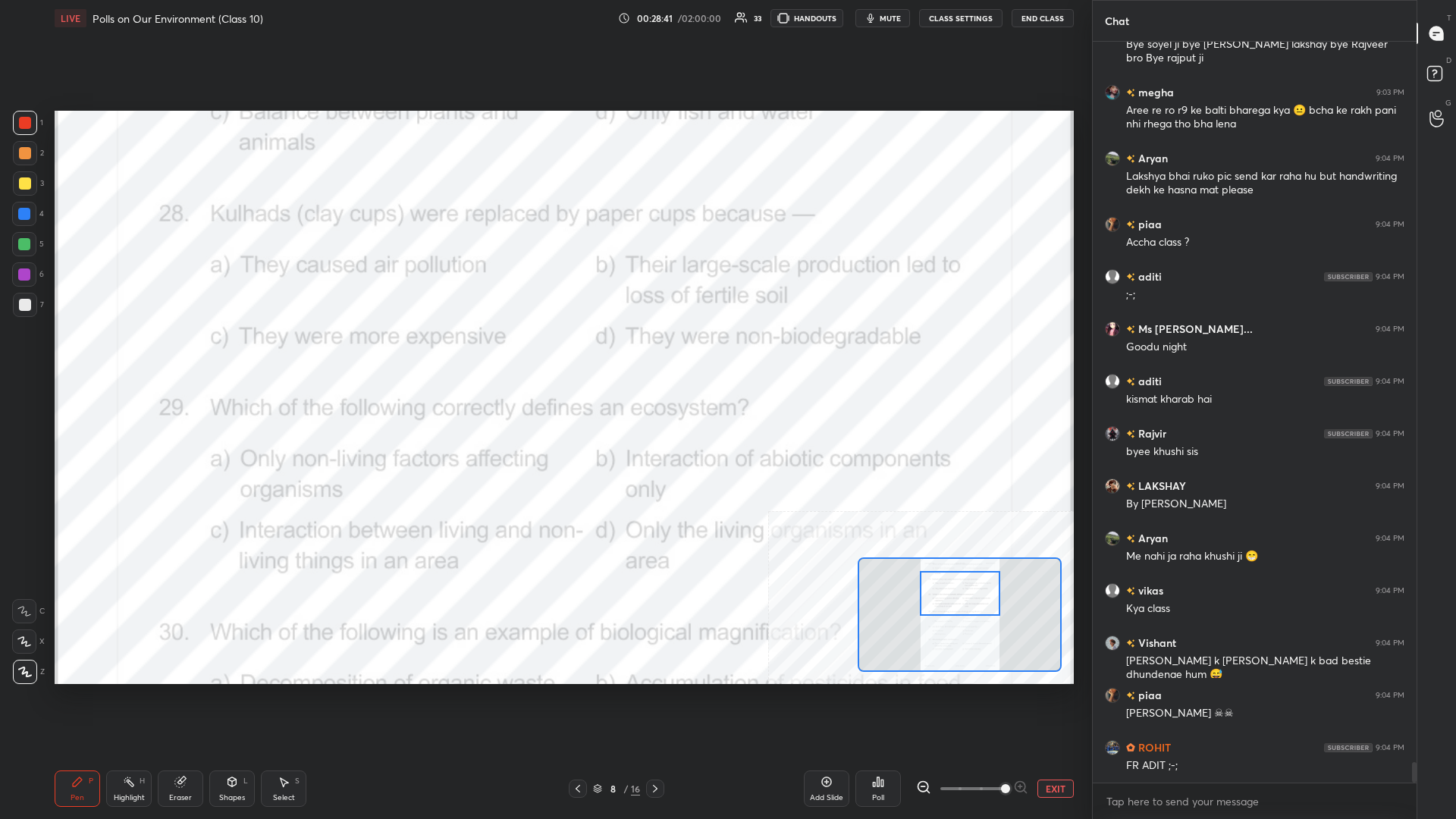
drag, startPoint x: 963, startPoint y: 592, endPoint x: 961, endPoint y: 603, distance: 11.2
click at [544, 356] on div at bounding box center [959, 593] width 81 height 44
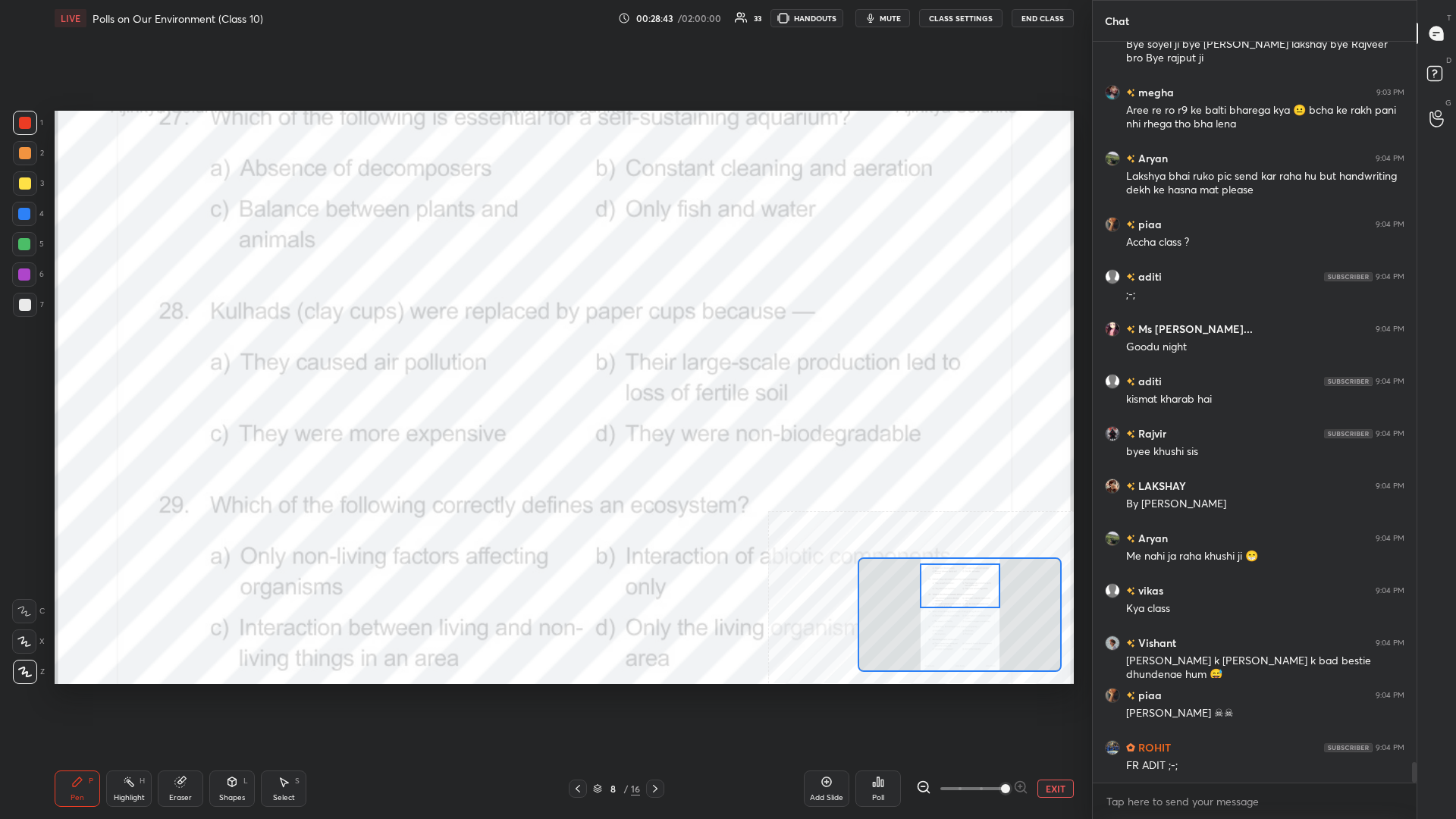
drag, startPoint x: 963, startPoint y: 597, endPoint x: 960, endPoint y: 563, distance: 34.1
click at [544, 356] on div at bounding box center [959, 585] width 81 height 44
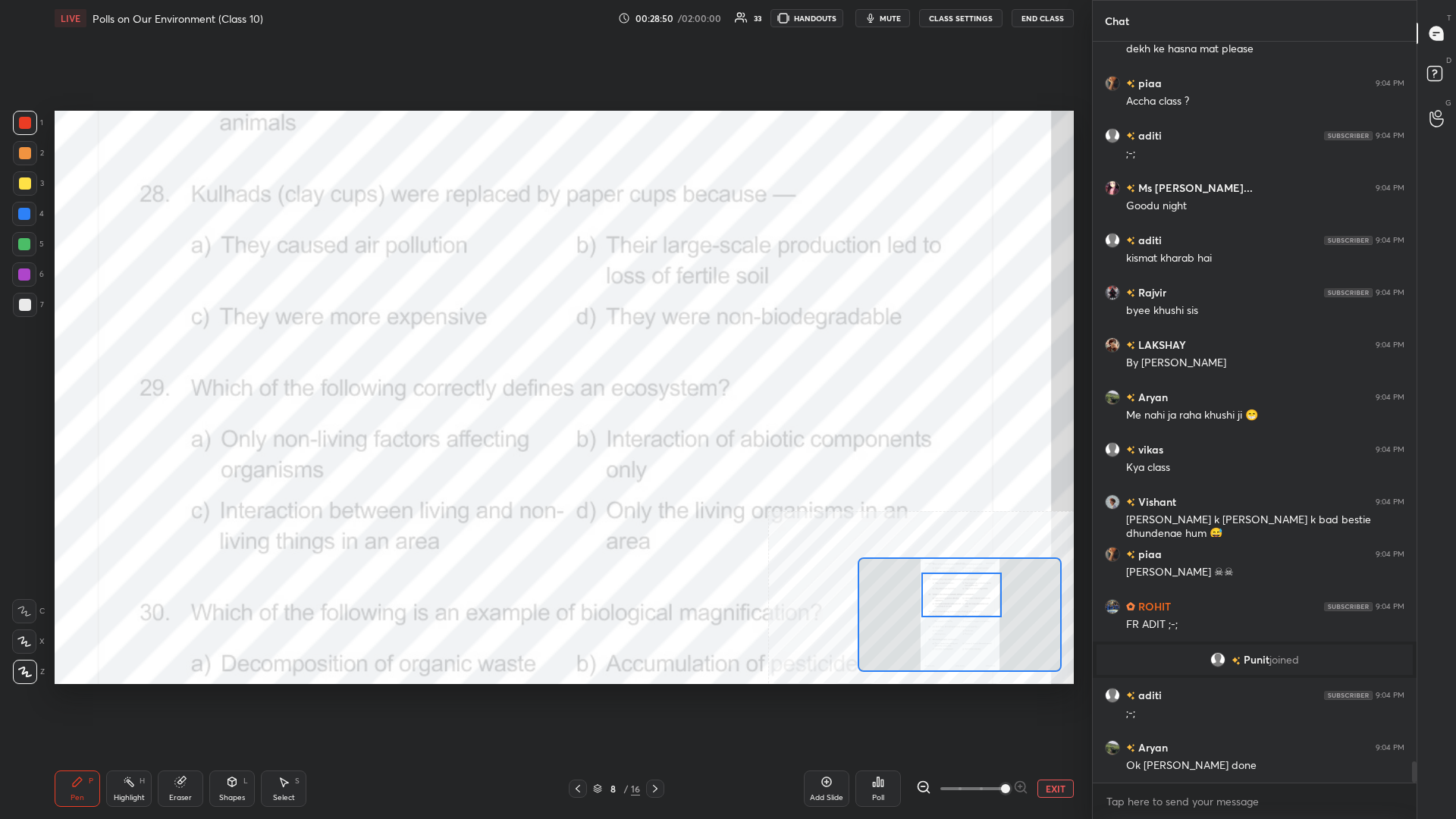
drag, startPoint x: 958, startPoint y: 586, endPoint x: 962, endPoint y: 600, distance: 14.6
click at [544, 356] on div at bounding box center [961, 594] width 81 height 44
drag, startPoint x: 103, startPoint y: 804, endPoint x: 111, endPoint y: 797, distance: 10.6
click at [103, 356] on div "Pen P Highlight H Eraser Shapes L Select S" at bounding box center [242, 789] width 375 height 36
click at [149, 356] on div "Highlight H" at bounding box center [129, 789] width 45 height 36
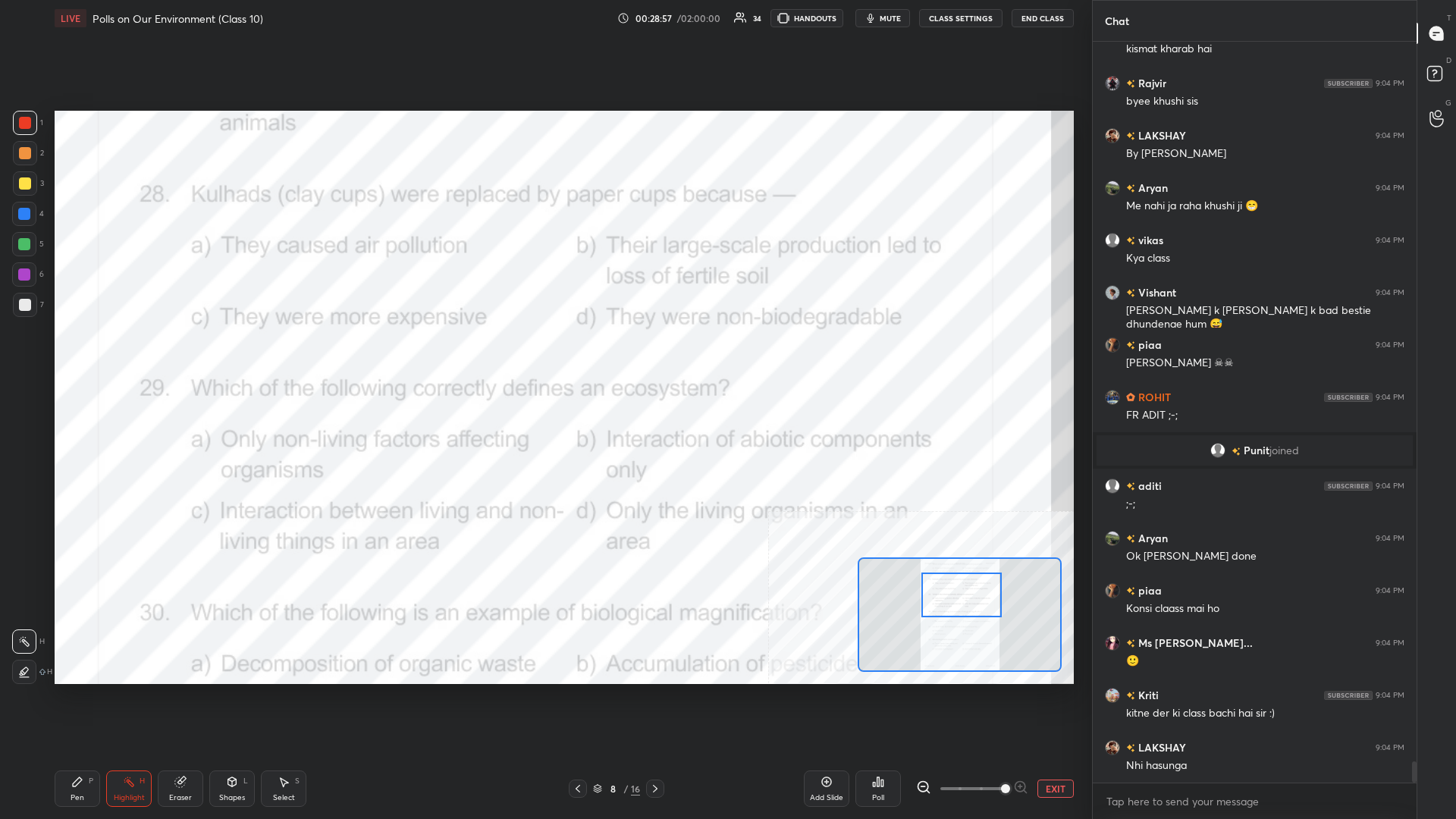
click at [544, 356] on div "Poll" at bounding box center [878, 789] width 45 height 36
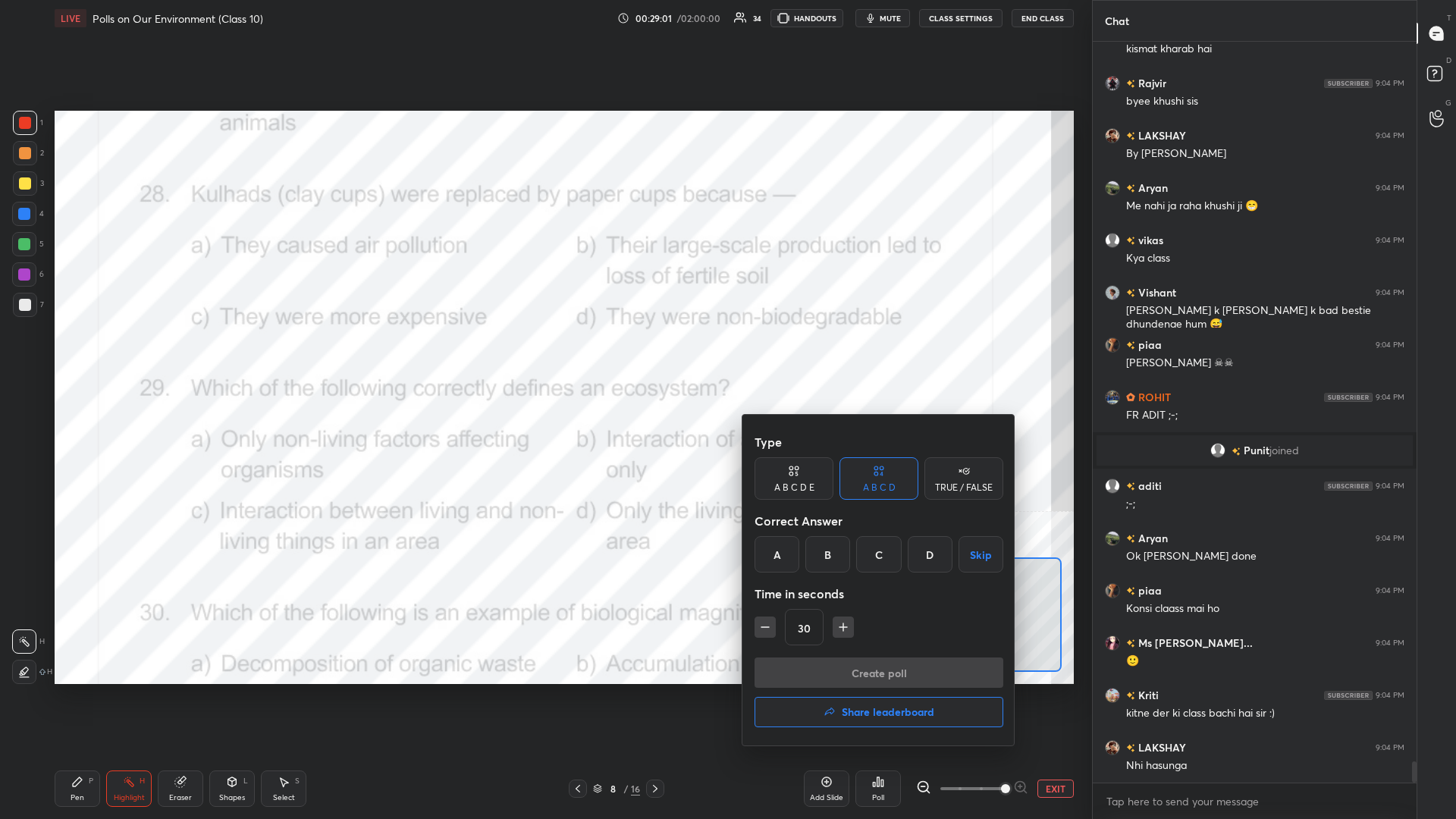
click at [544, 356] on div "B" at bounding box center [827, 554] width 44 height 36
click at [544, 356] on button "Create poll" at bounding box center [879, 672] width 249 height 30
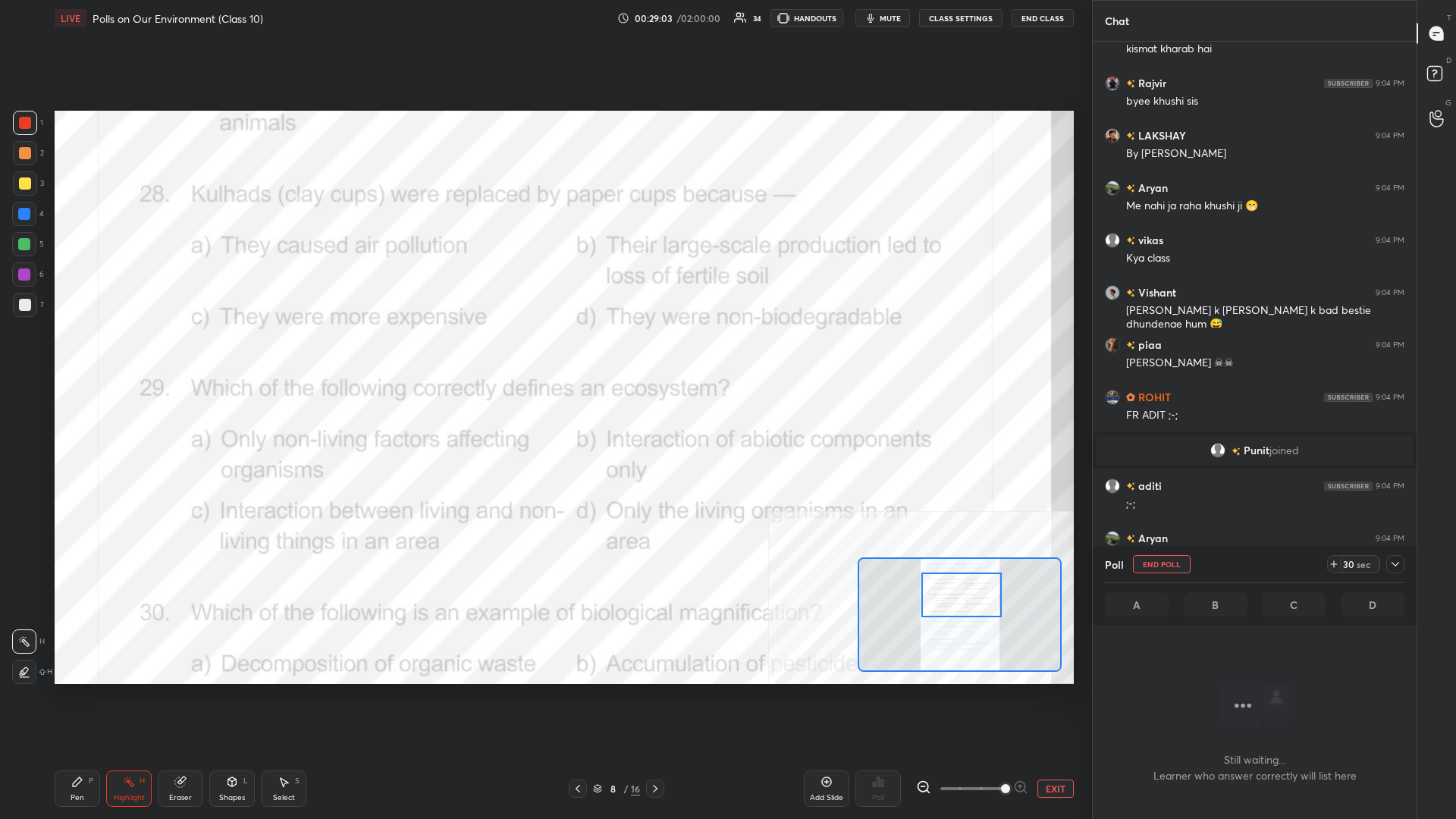
scroll to position [699, 323]
click at [544, 356] on div at bounding box center [1395, 564] width 18 height 18
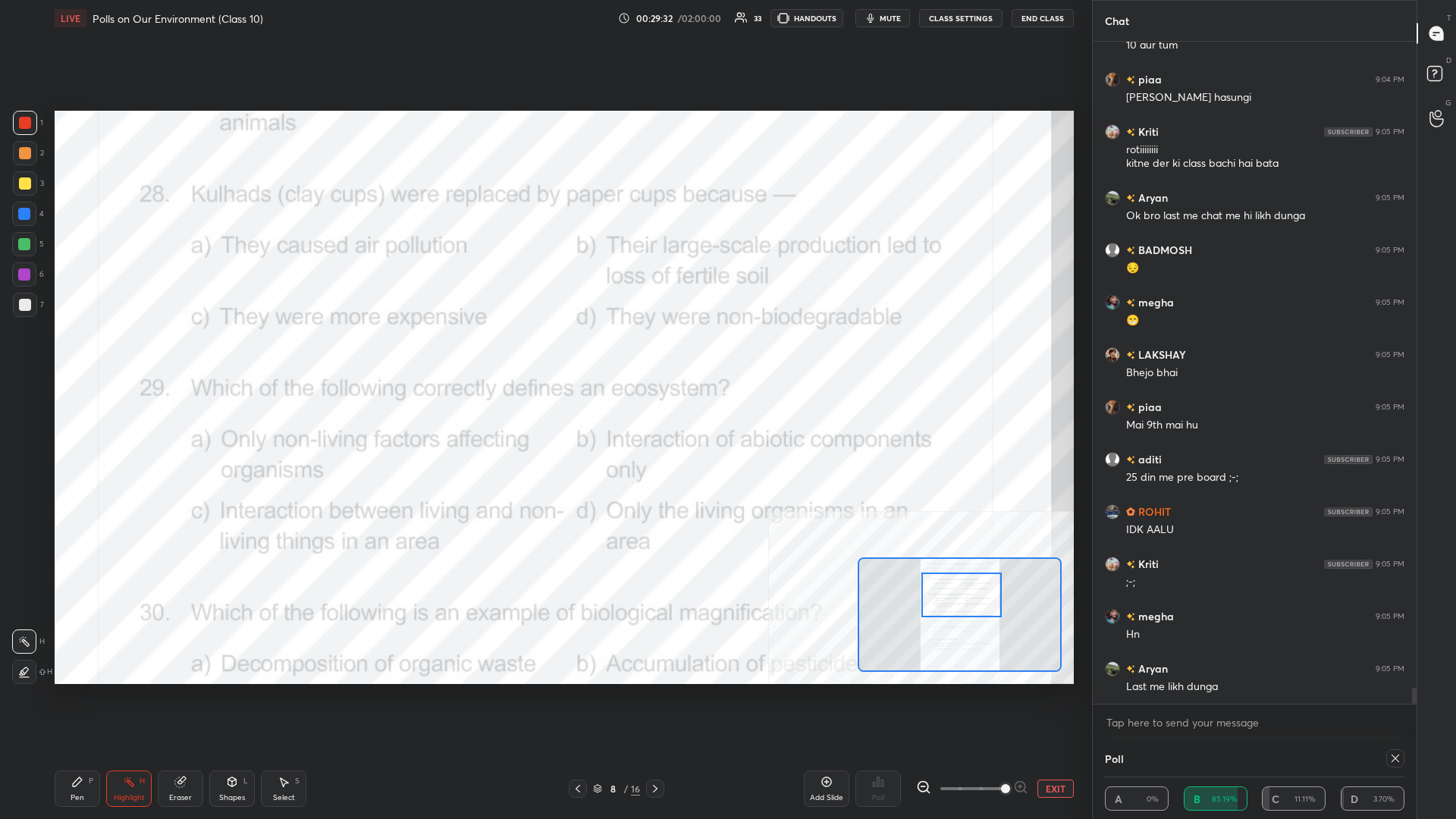
scroll to position [26454, 0]
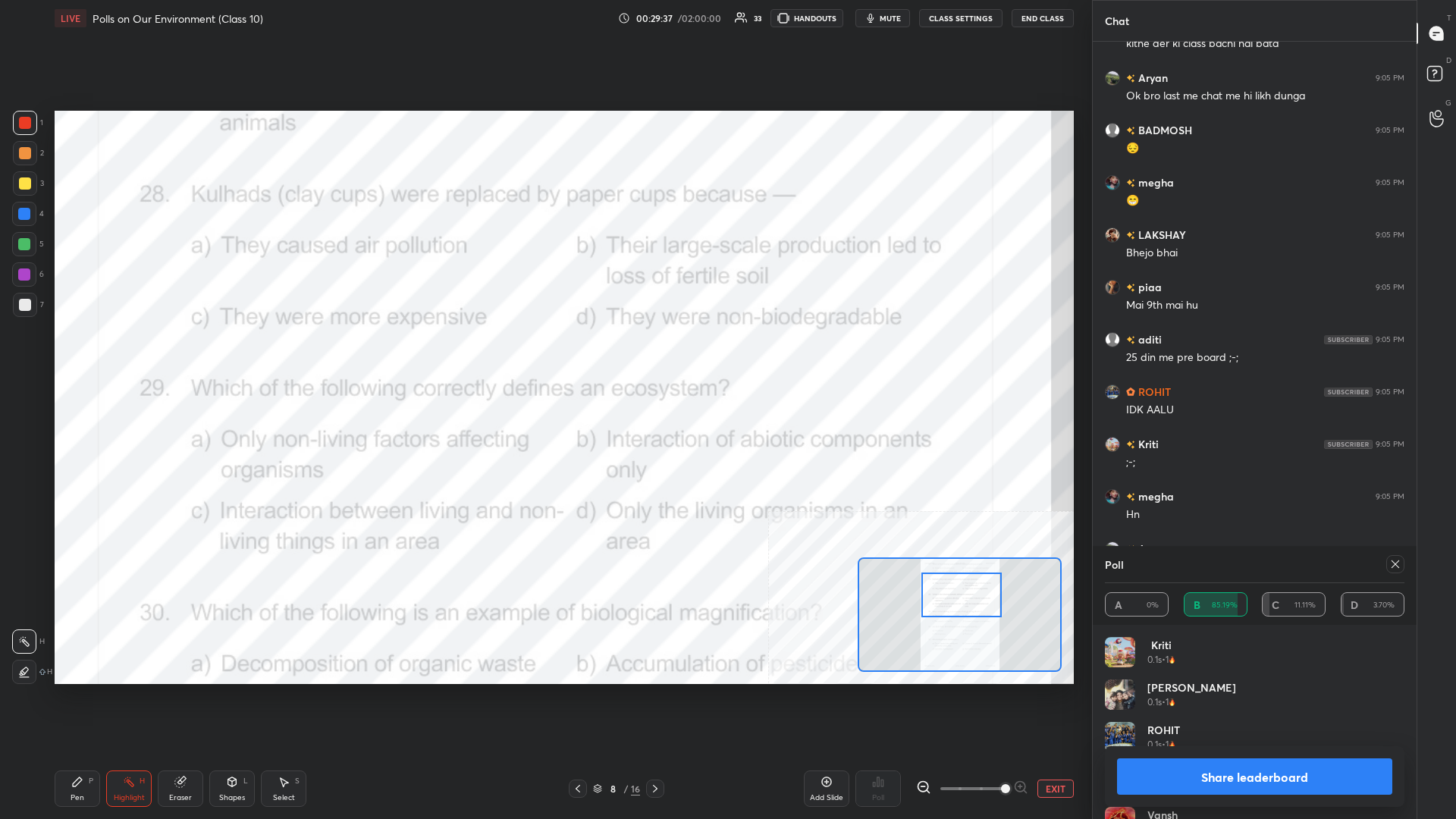
click at [544, 356] on div "Share leaderboard" at bounding box center [1255, 776] width 300 height 61
click at [544, 356] on button "Share leaderboard" at bounding box center [1255, 776] width 275 height 36
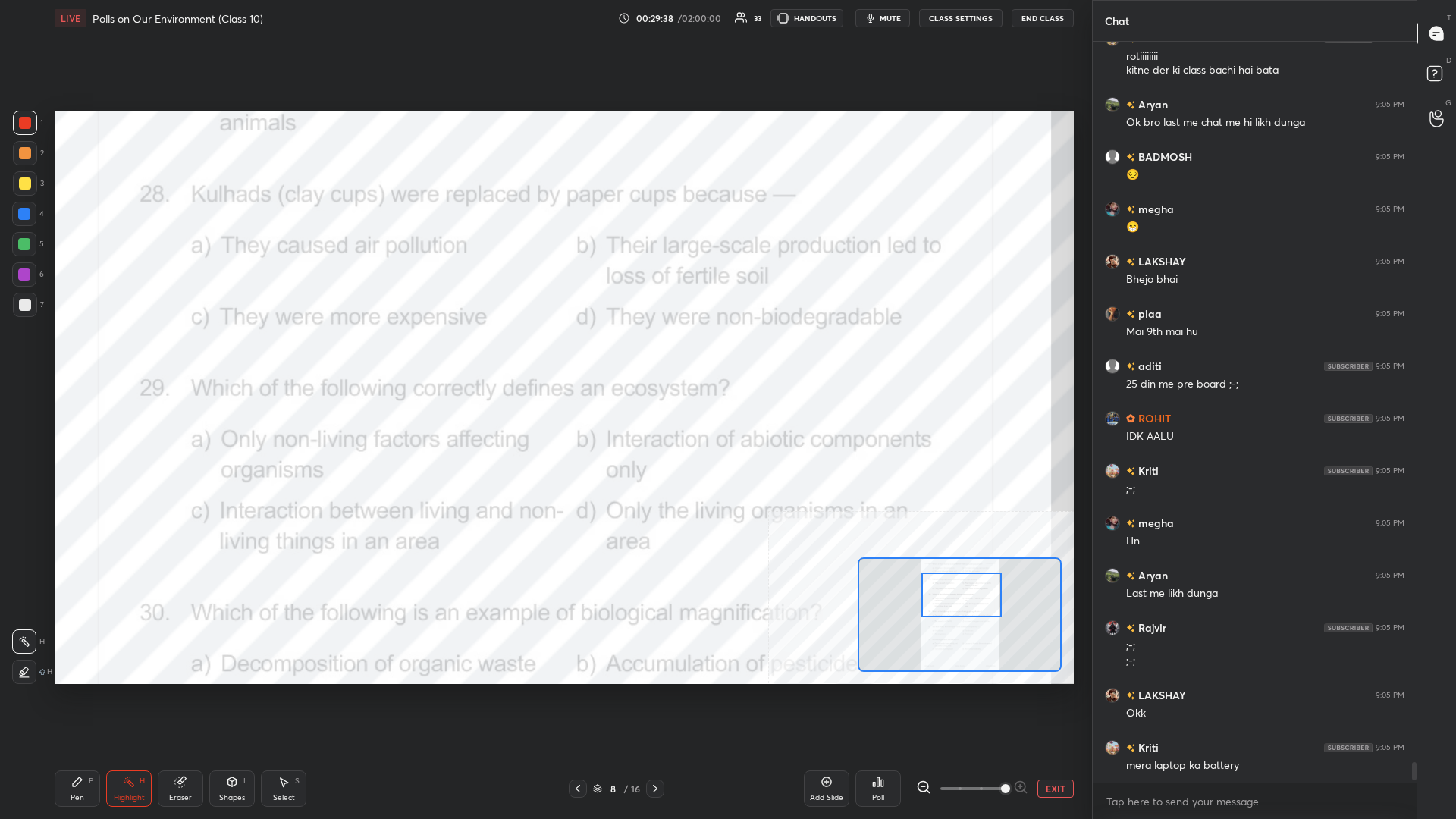
click at [66, 356] on div "Pen P" at bounding box center [77, 789] width 45 height 36
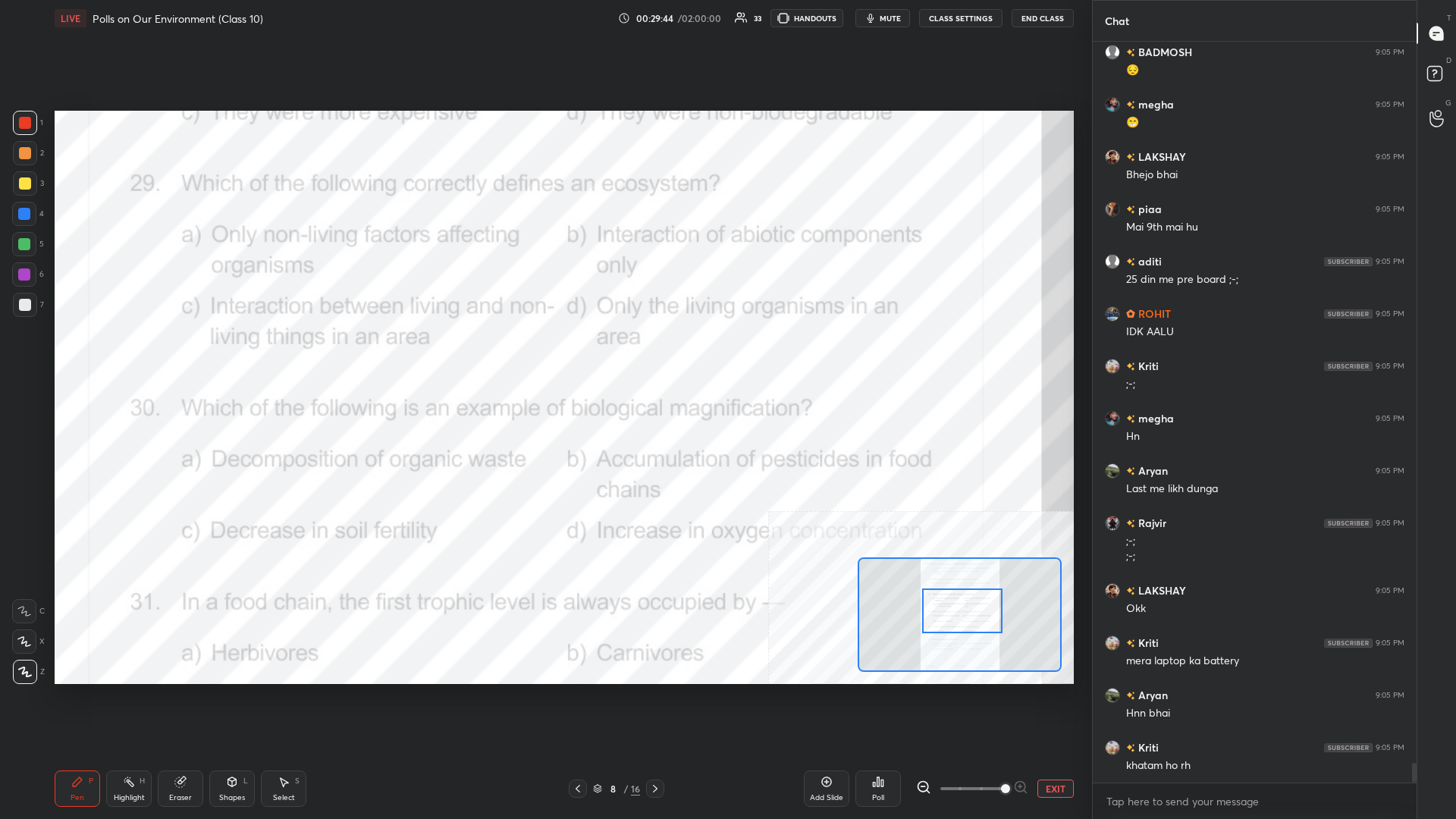
drag, startPoint x: 966, startPoint y: 598, endPoint x: 967, endPoint y: 613, distance: 15.0
click at [544, 356] on div at bounding box center [962, 611] width 81 height 44
click at [128, 356] on div "Highlight H" at bounding box center [129, 789] width 45 height 36
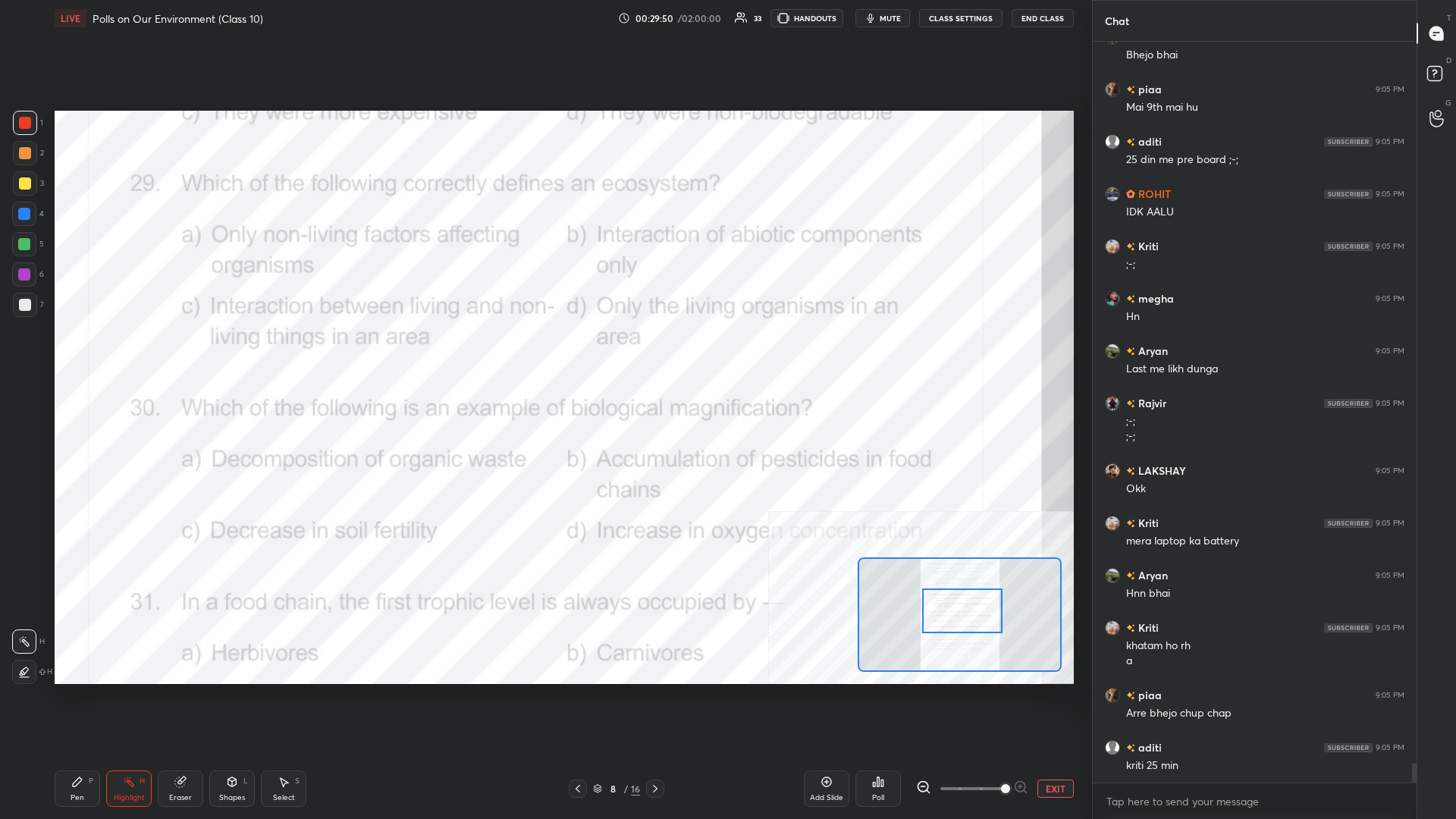
click at [544, 356] on div "Poll" at bounding box center [878, 789] width 45 height 36
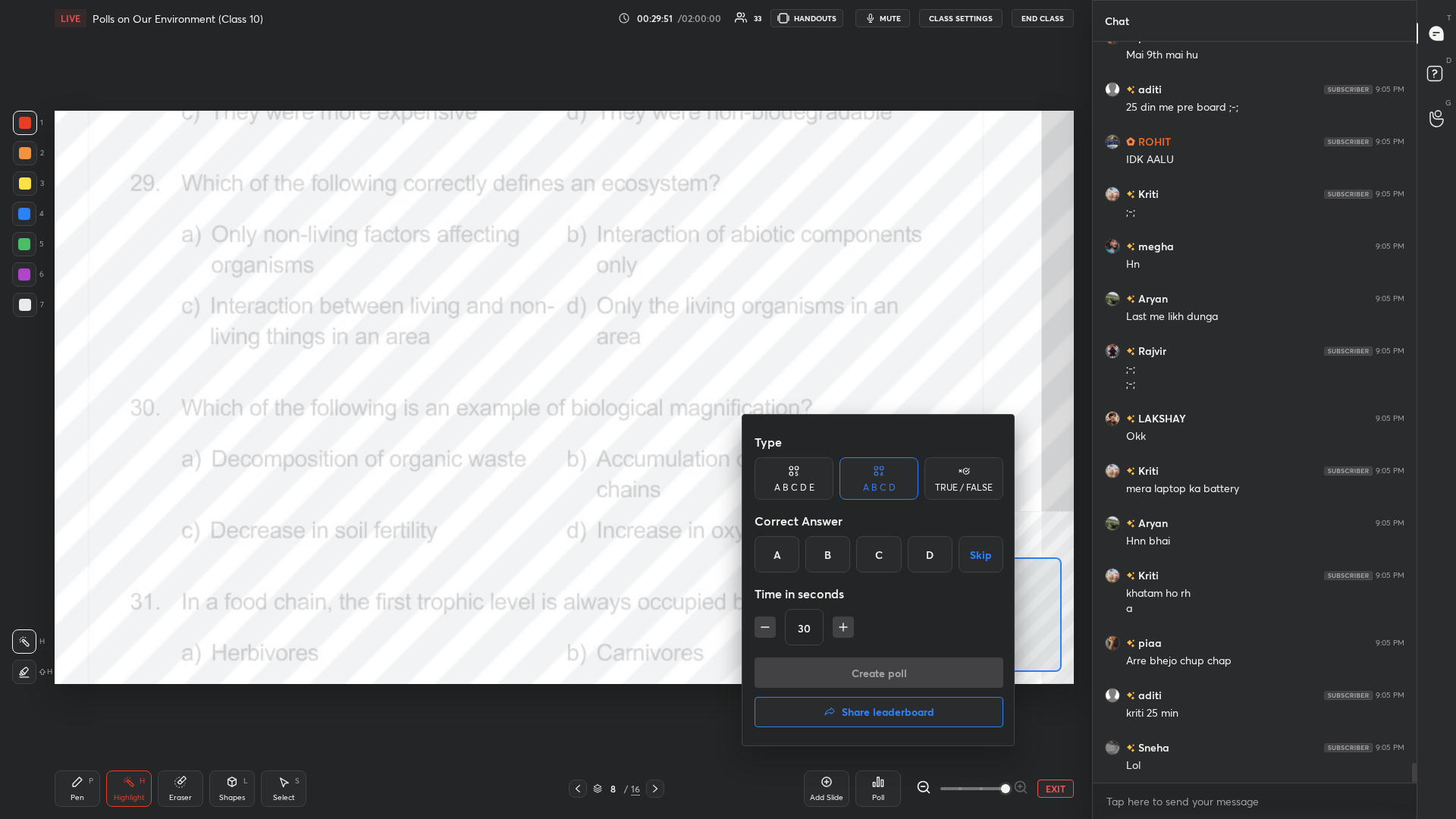
click at [544, 356] on div "C" at bounding box center [878, 554] width 44 height 36
click at [544, 356] on button "Create poll" at bounding box center [879, 672] width 249 height 30
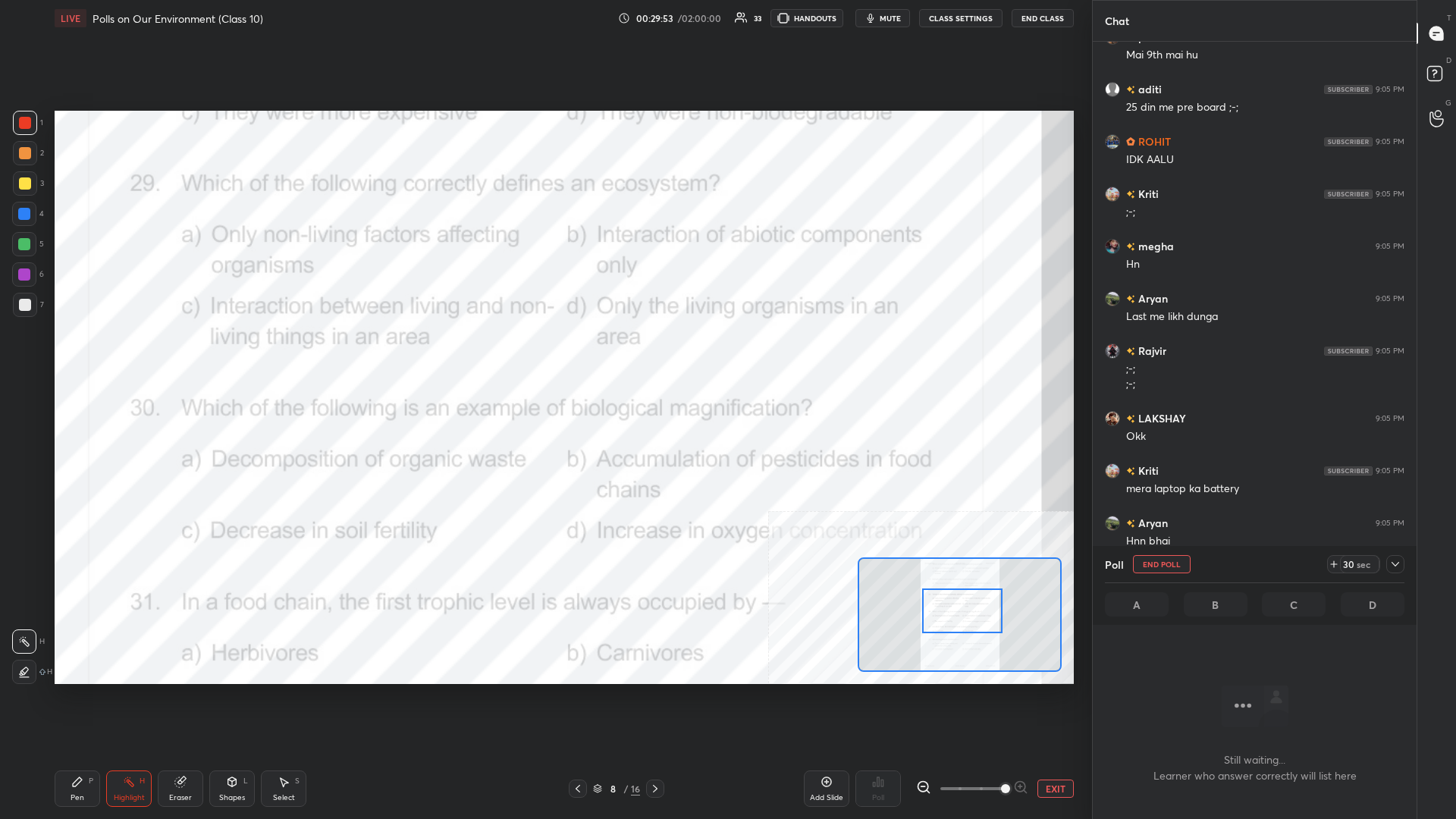
click at [544, 356] on div at bounding box center [1395, 564] width 18 height 18
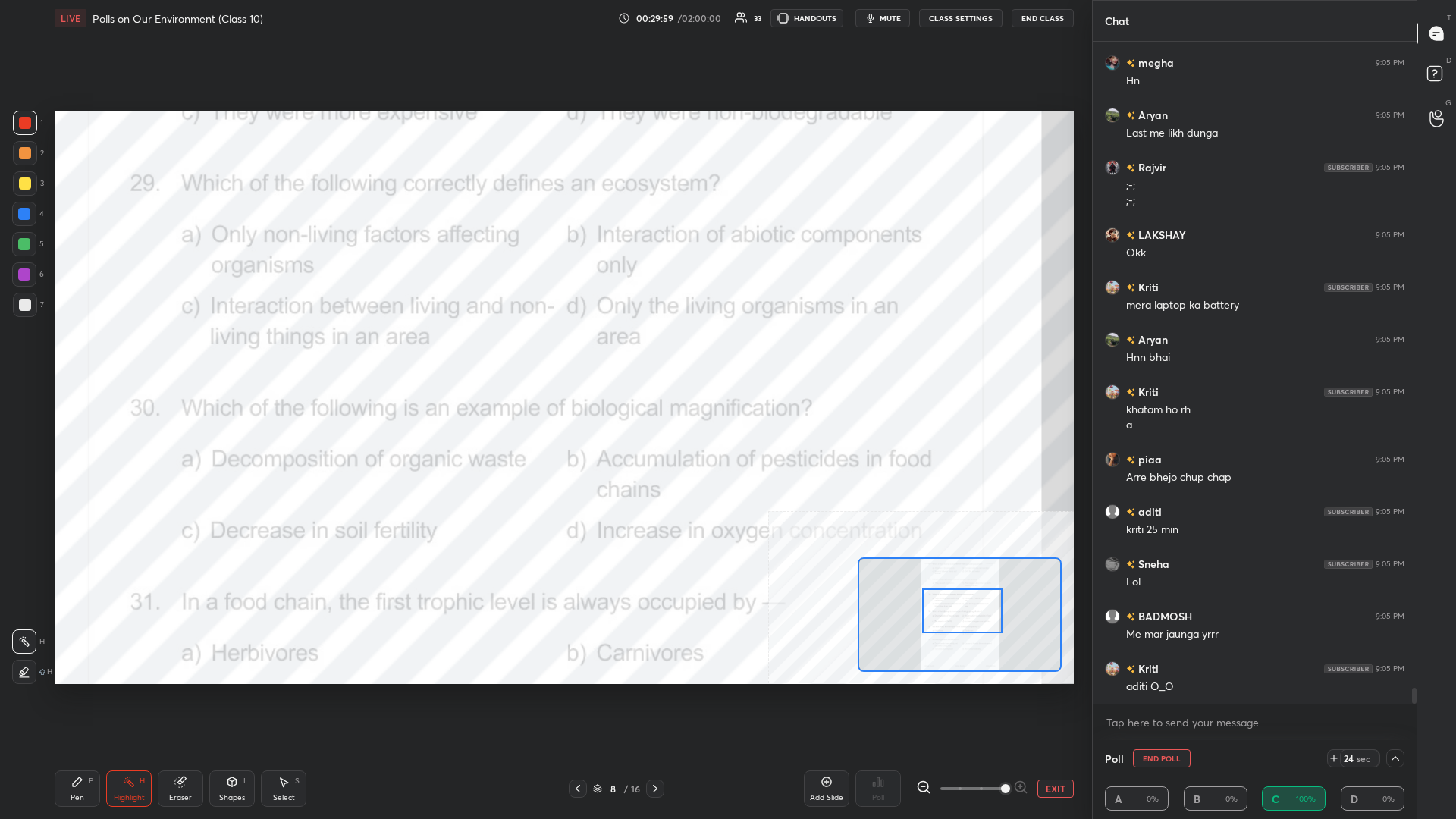
drag, startPoint x: 716, startPoint y: 707, endPoint x: 725, endPoint y: 712, distance: 10.3
click at [544, 356] on div "Setting up your live class Poll for secs No correct answer Start poll" at bounding box center [564, 397] width 1032 height 722
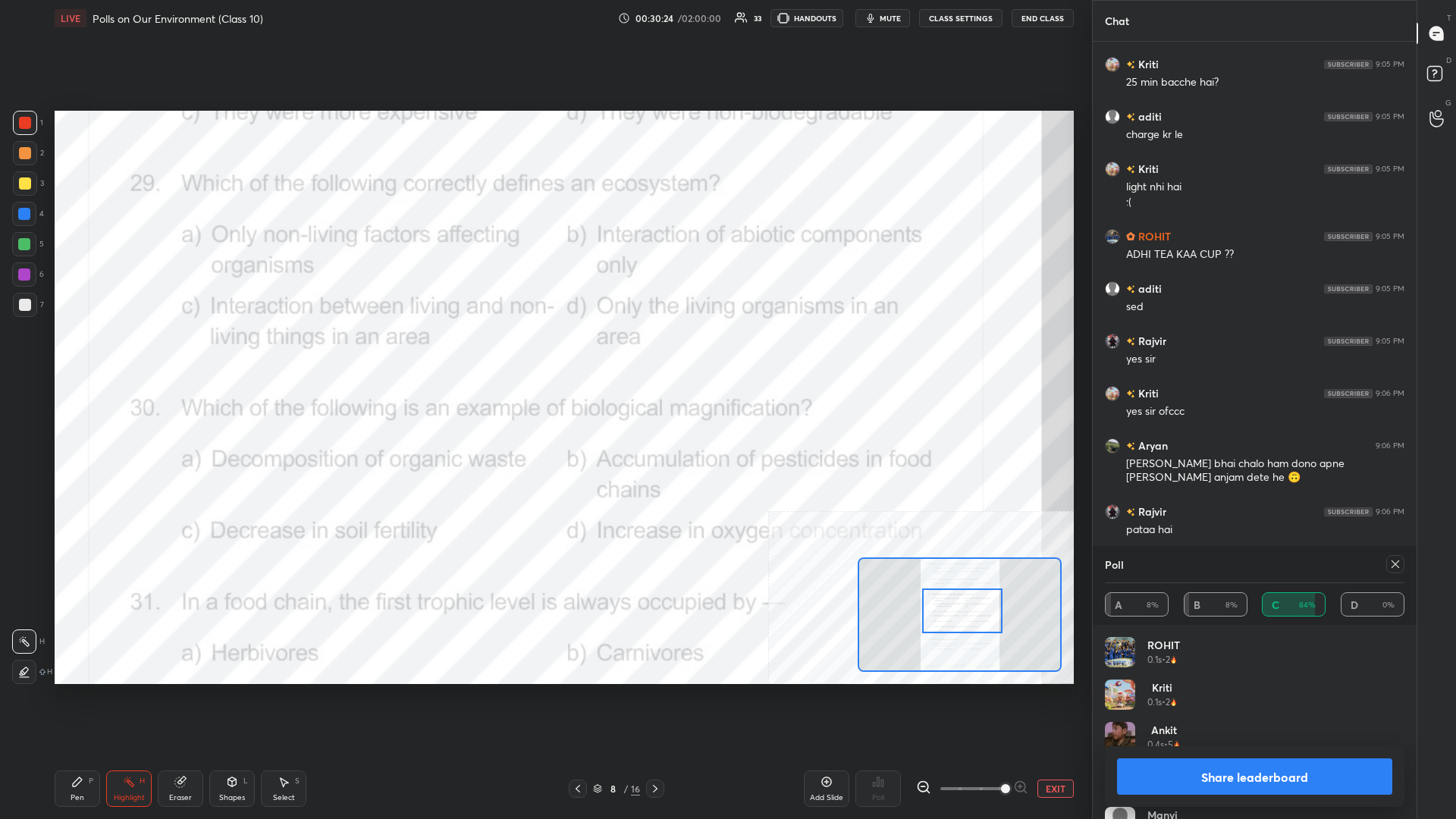
click at [544, 356] on button "Share leaderboard" at bounding box center [1255, 776] width 275 height 36
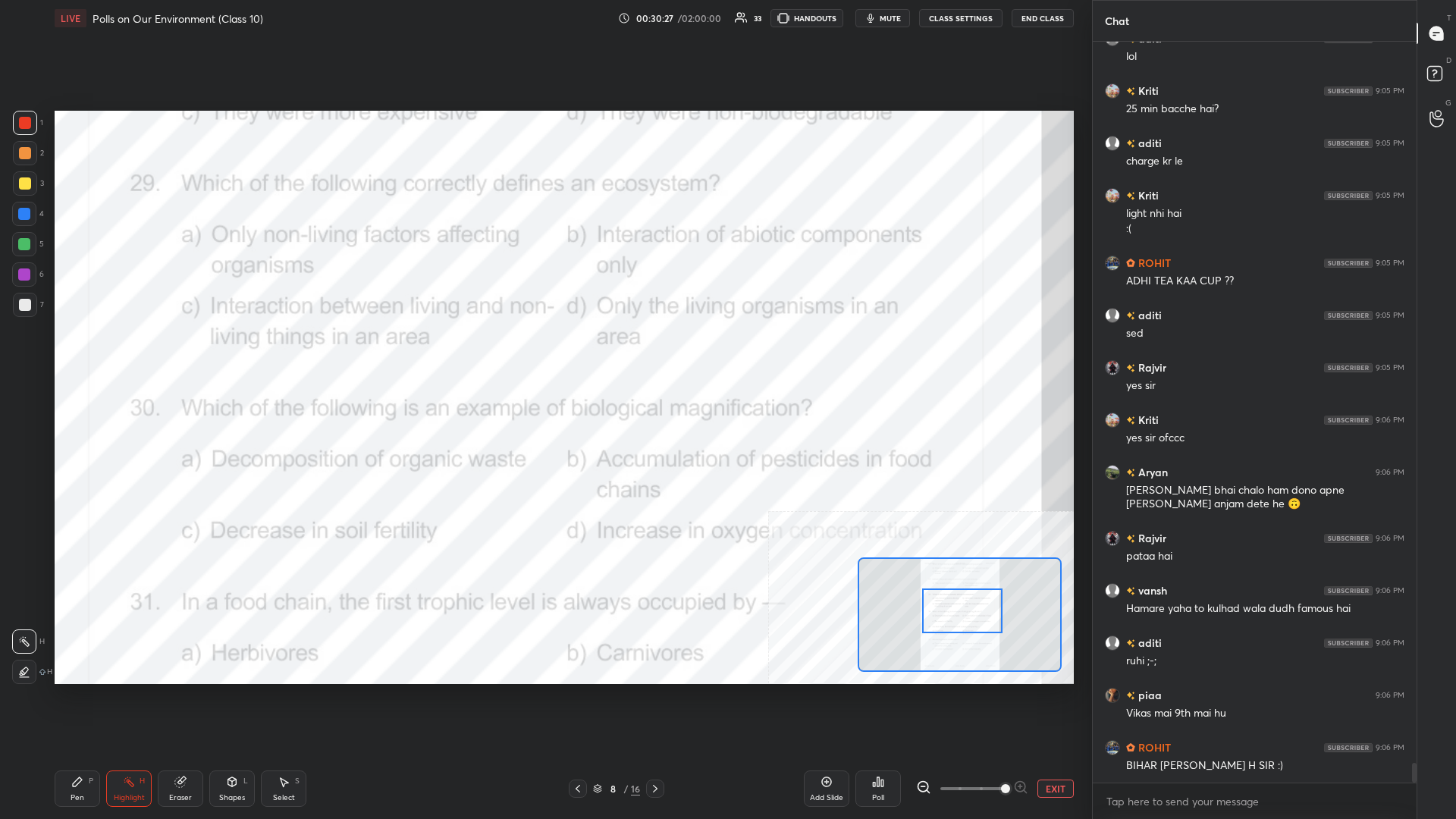
click at [77, 356] on div "Pen" at bounding box center [77, 798] width 14 height 7
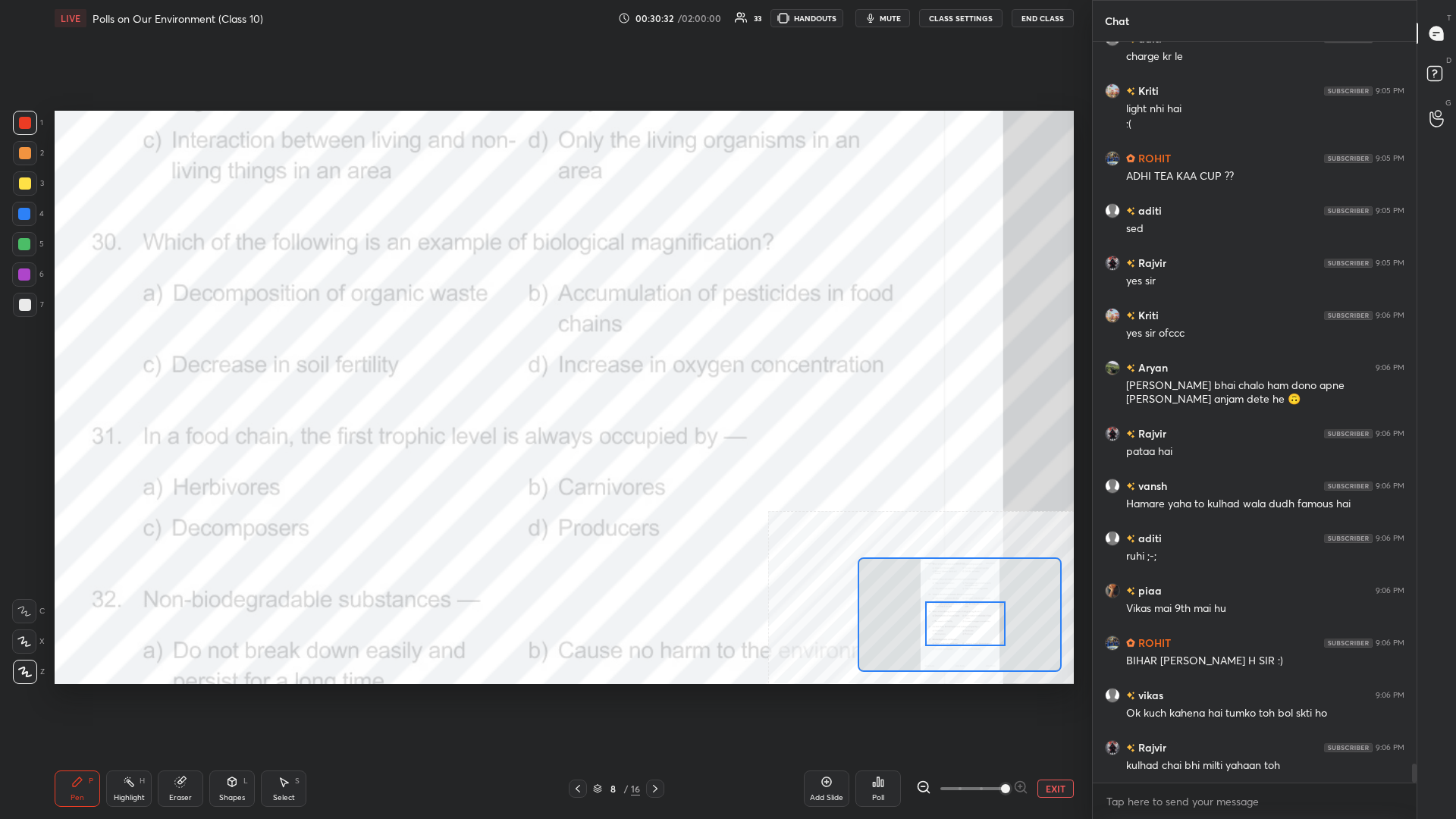
drag, startPoint x: 952, startPoint y: 621, endPoint x: 934, endPoint y: 635, distance: 22.8
click at [544, 356] on div at bounding box center [965, 623] width 81 height 44
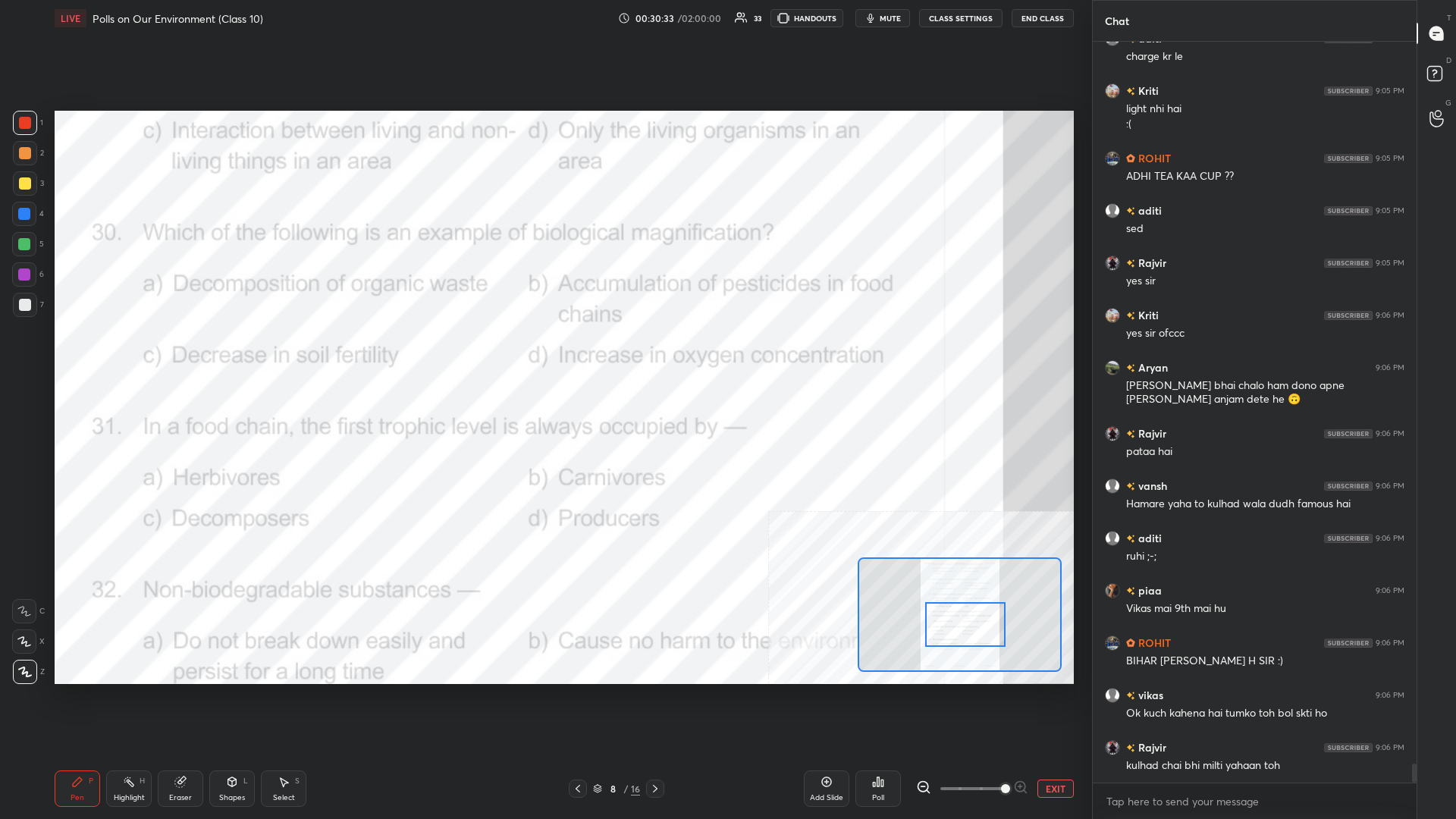
click at [115, 356] on div "Highlight H" at bounding box center [129, 789] width 45 height 36
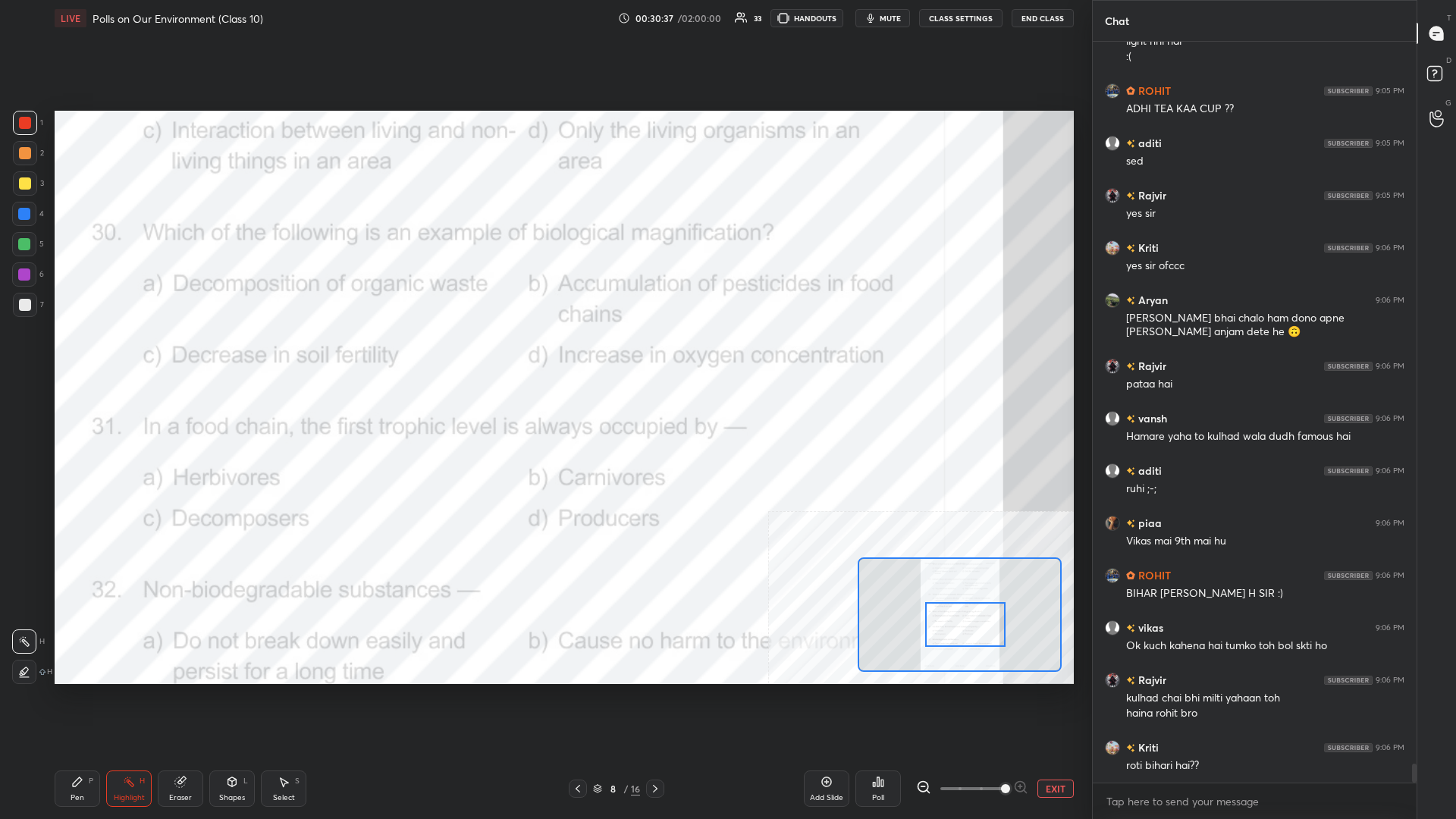
click at [544, 356] on div "Poll" at bounding box center [878, 789] width 45 height 36
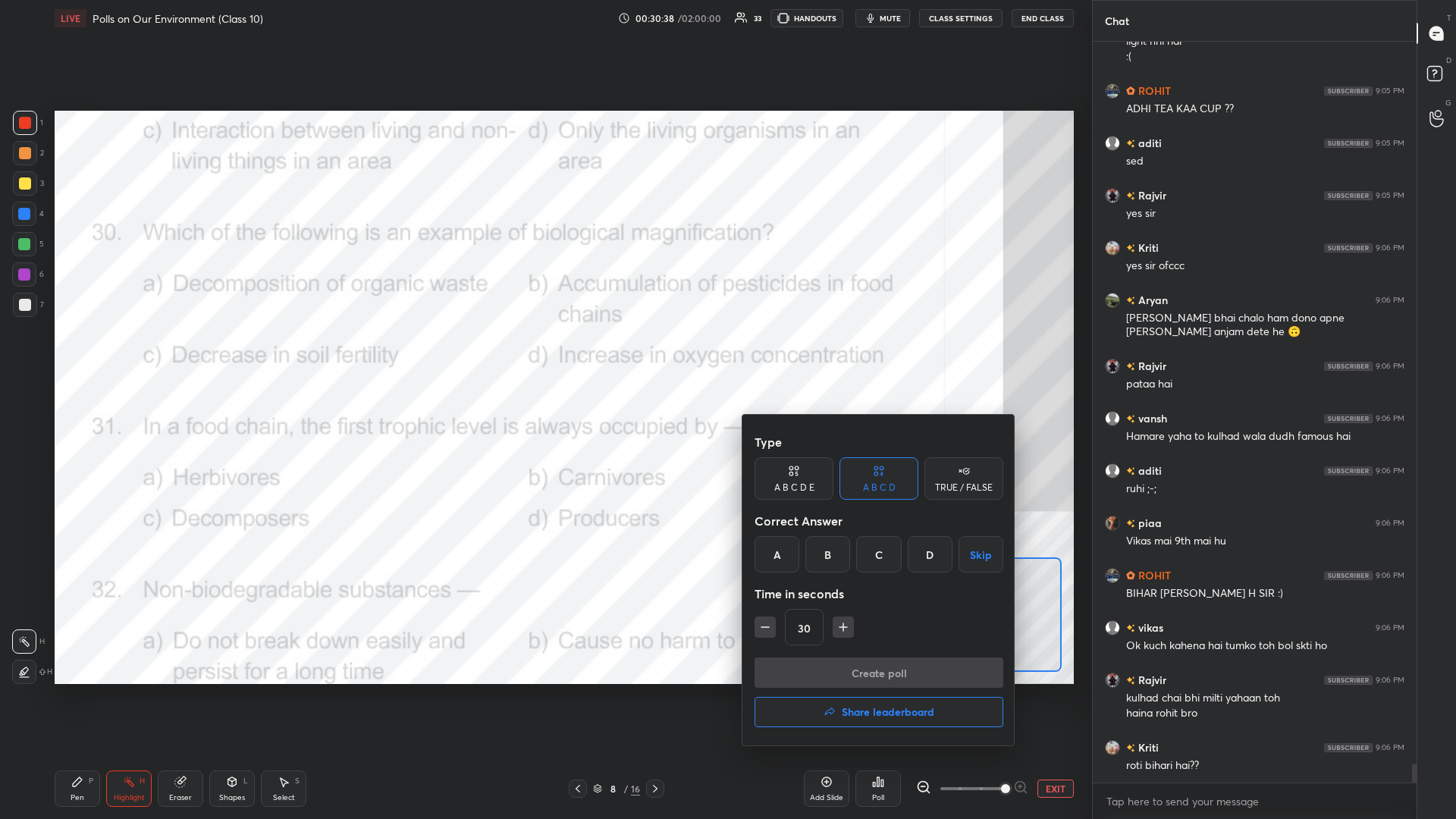
click at [544, 356] on div "A B C D Skip" at bounding box center [879, 554] width 249 height 36
click at [544, 356] on div "B" at bounding box center [827, 554] width 44 height 36
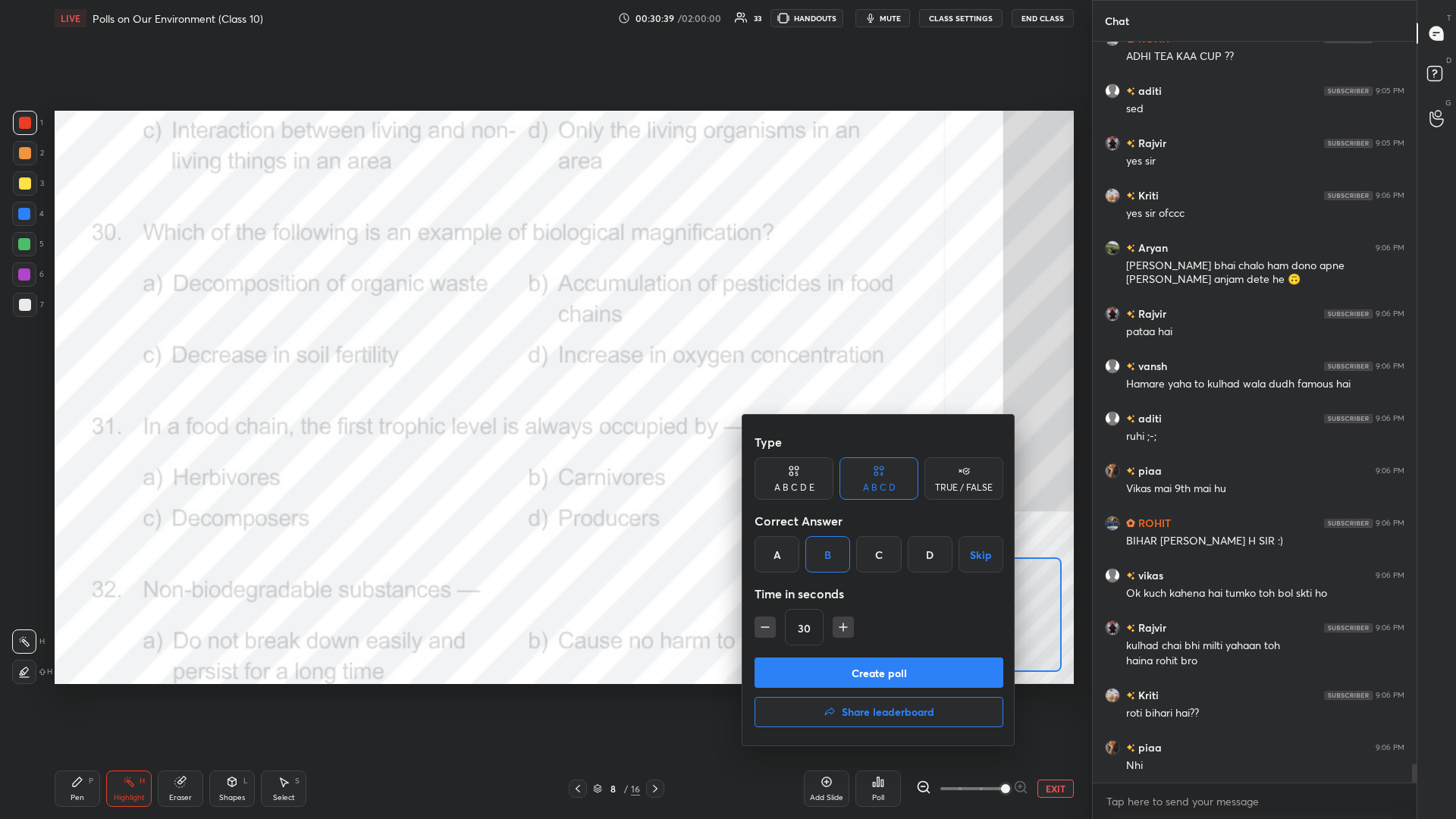
click at [544, 356] on button "Create poll" at bounding box center [879, 672] width 249 height 30
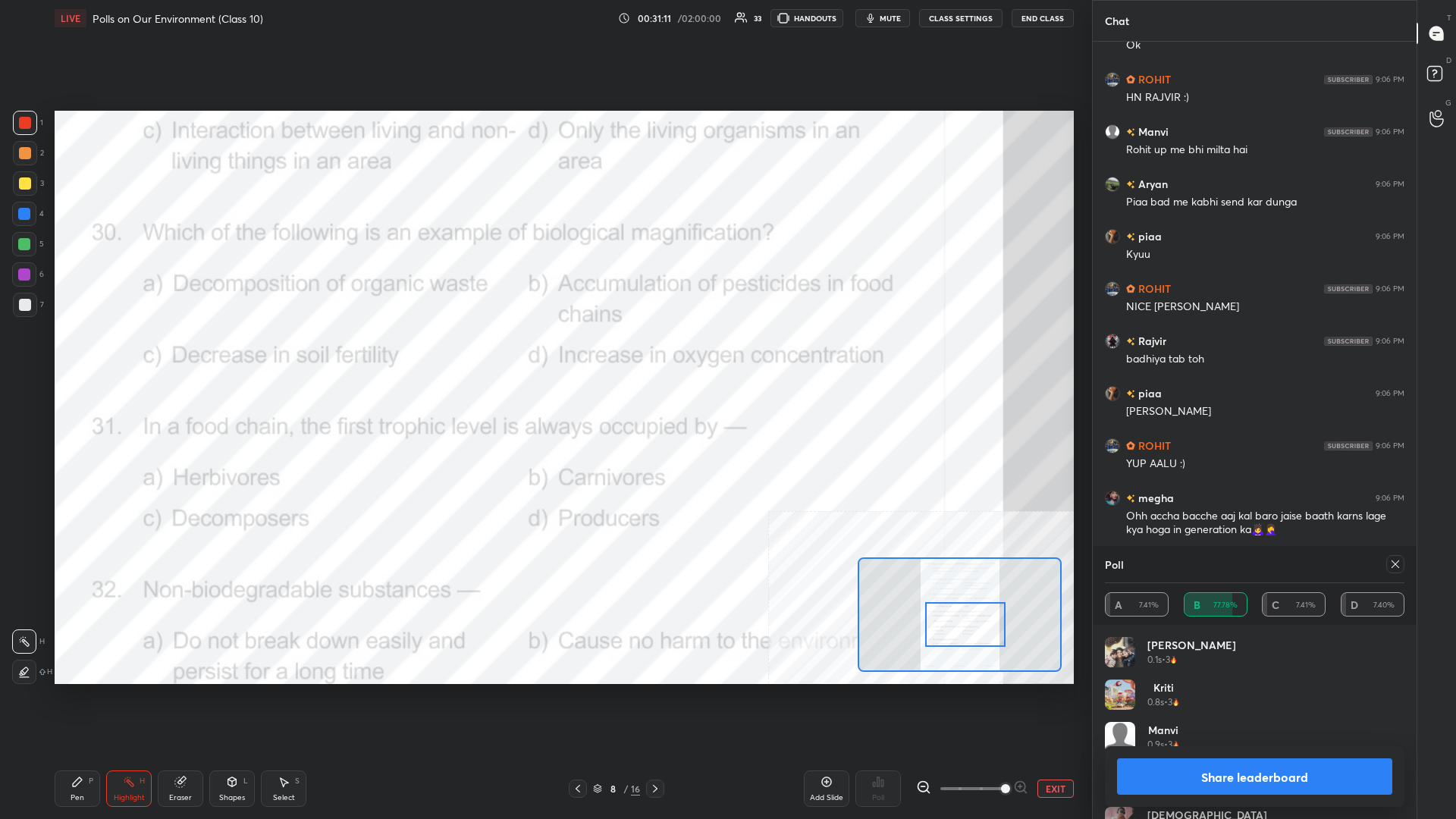
click at [544, 356] on button "Share leaderboard" at bounding box center [1255, 776] width 275 height 36
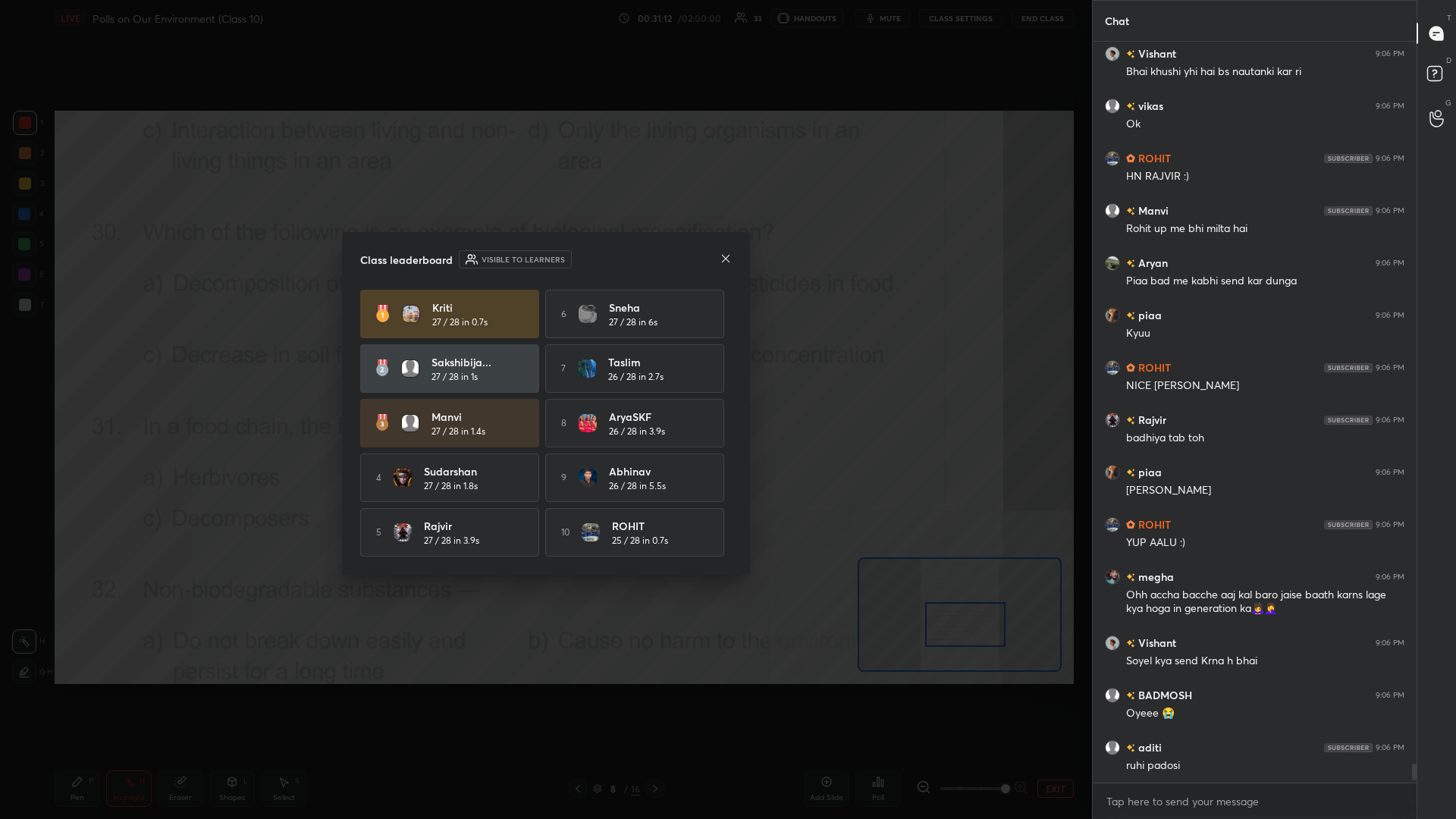
drag, startPoint x: 57, startPoint y: 712, endPoint x: 58, endPoint y: 749, distance: 37.0
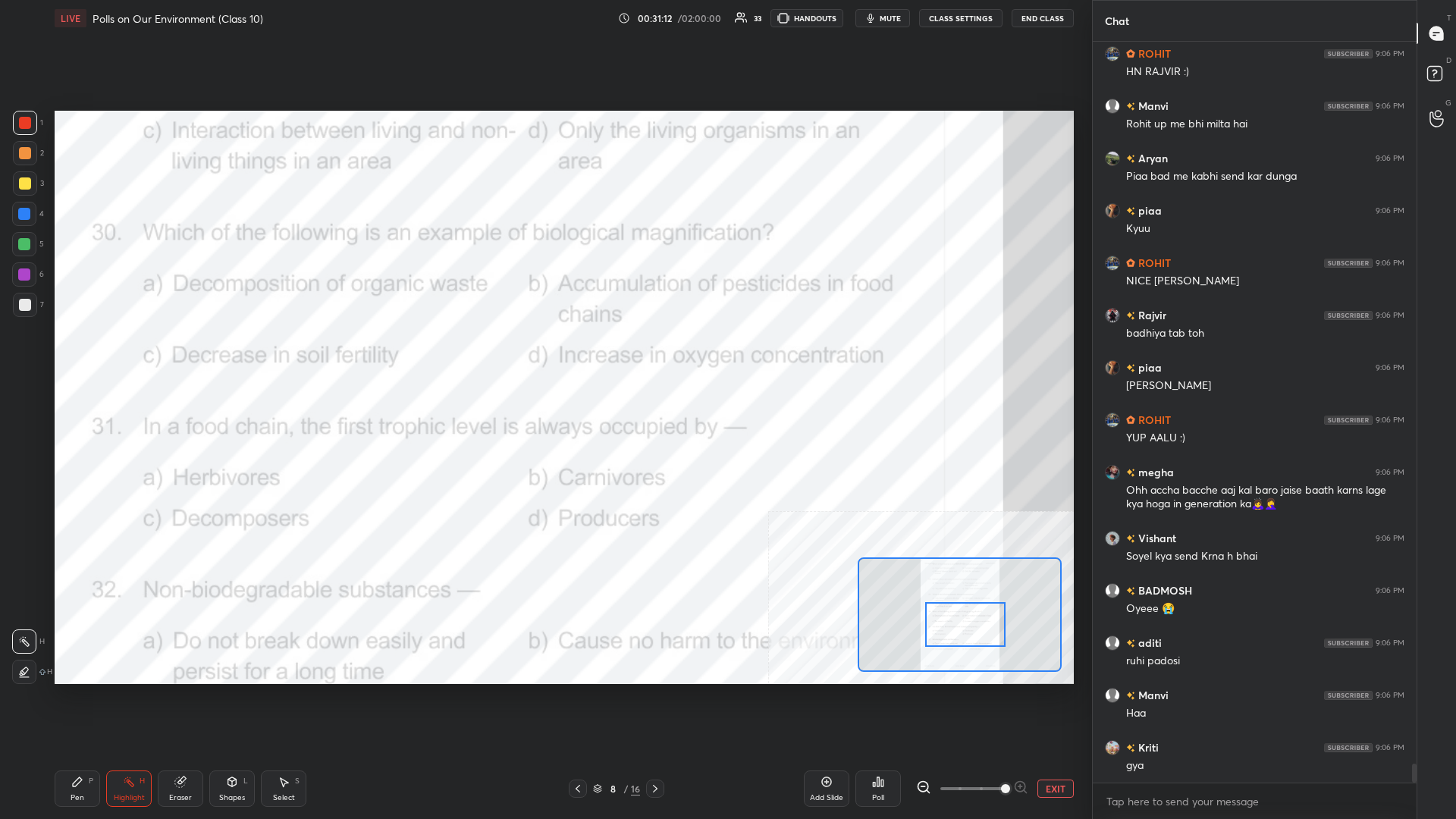
click at [63, 356] on div "Pen P" at bounding box center [77, 789] width 45 height 36
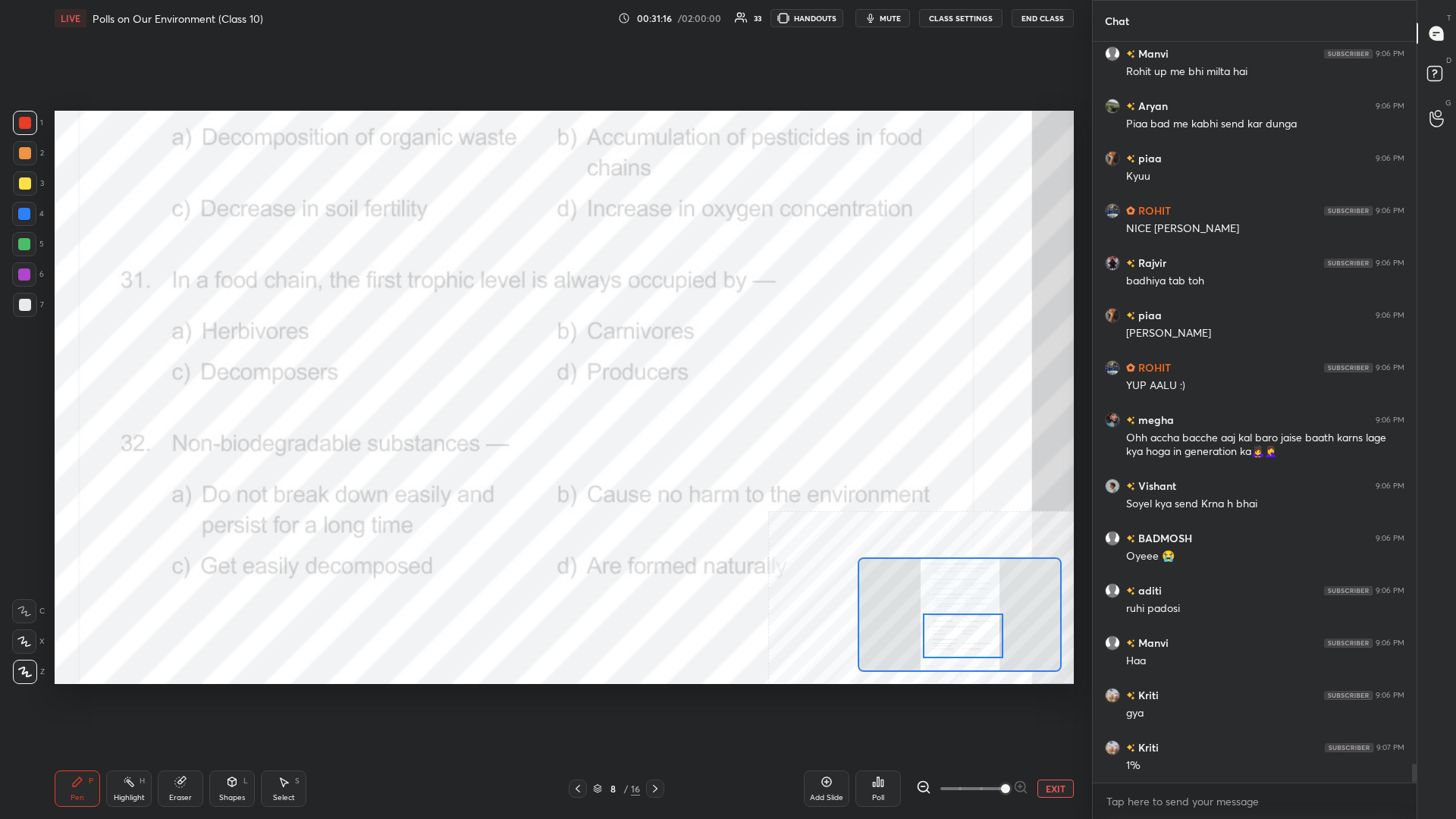
drag, startPoint x: 965, startPoint y: 631, endPoint x: 962, endPoint y: 645, distance: 14.3
click at [544, 356] on div at bounding box center [963, 635] width 81 height 44
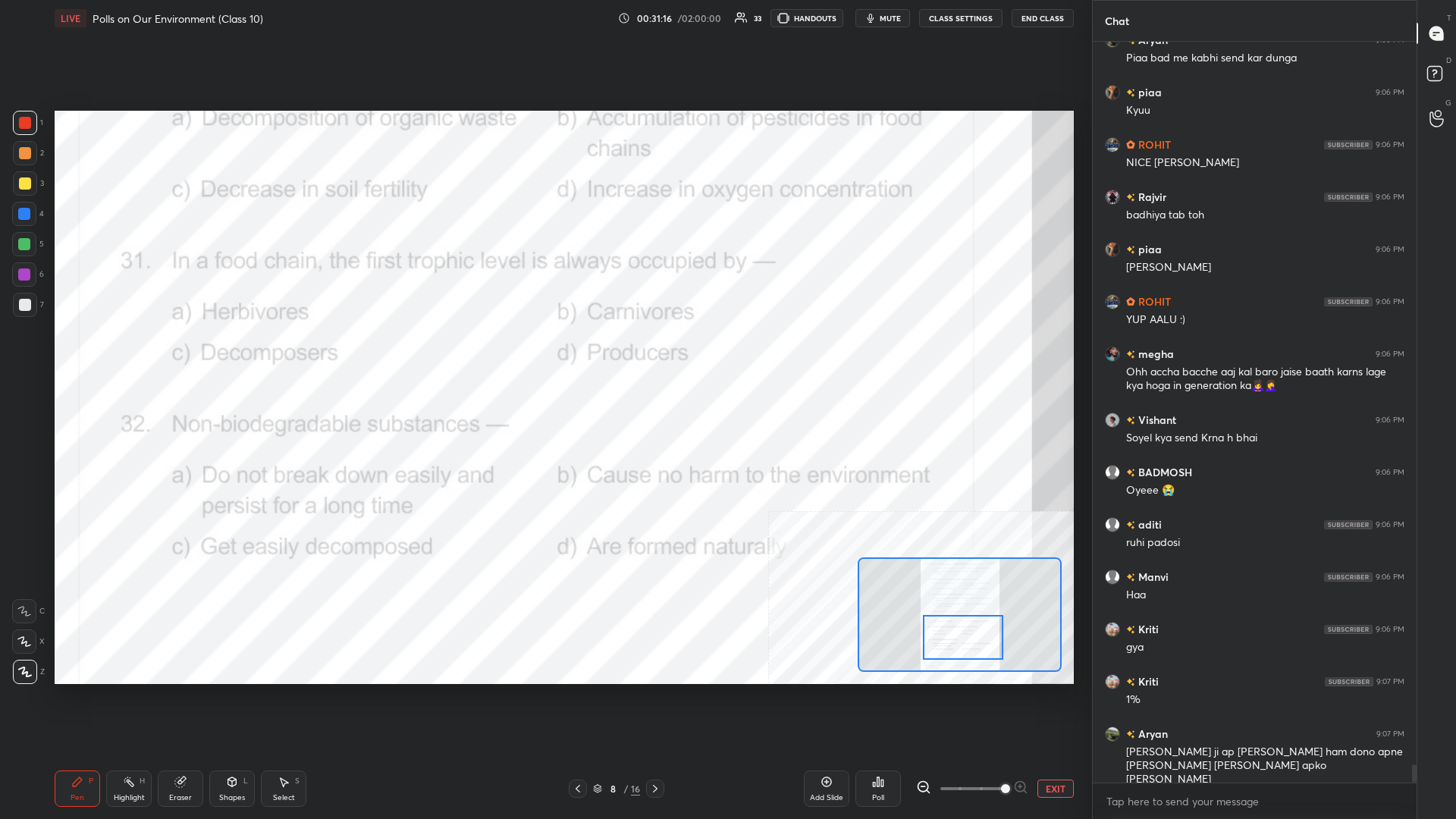
click at [149, 356] on div "Highlight H" at bounding box center [129, 789] width 45 height 36
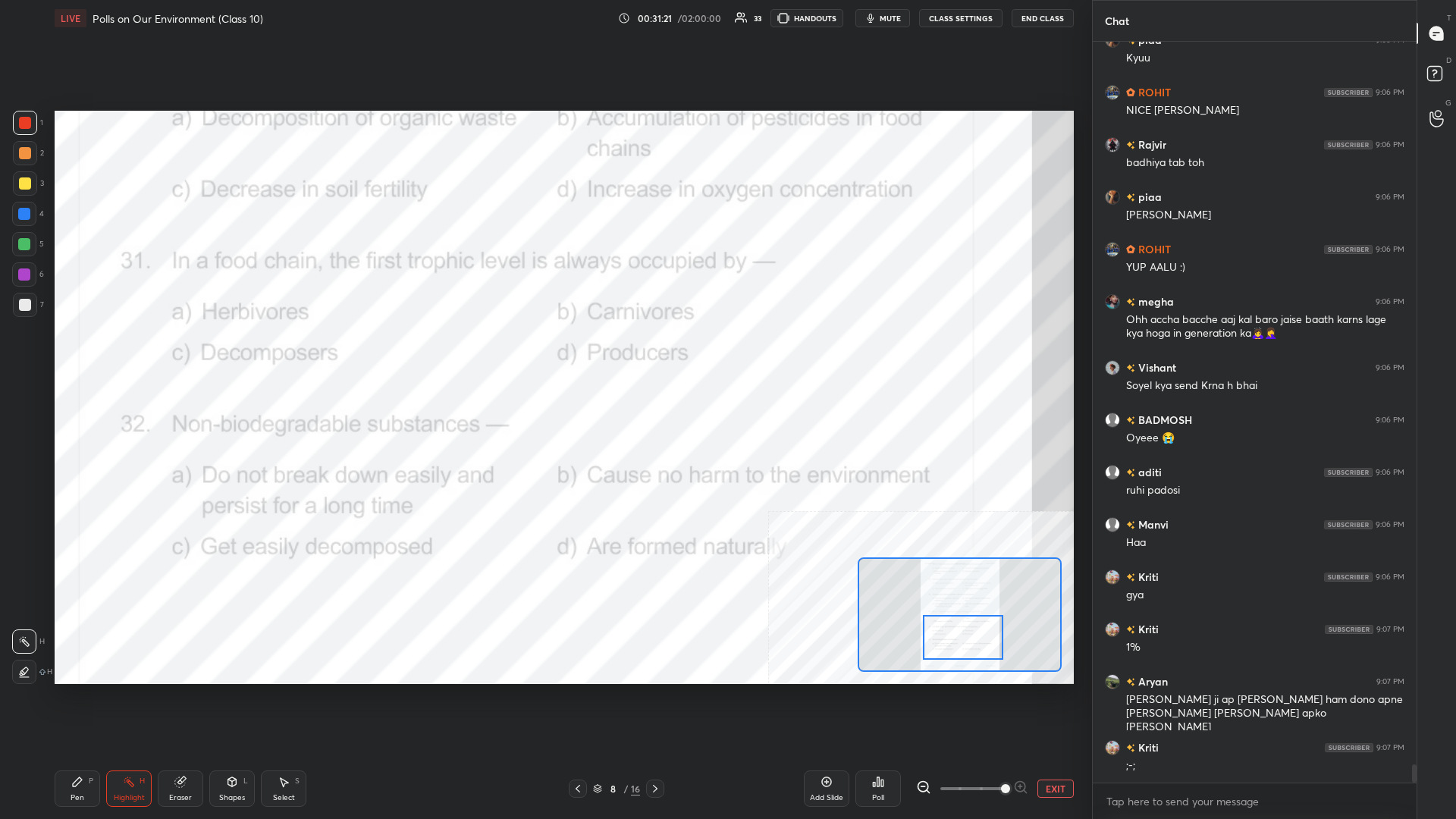
click at [544, 356] on icon at bounding box center [879, 782] width 3 height 9
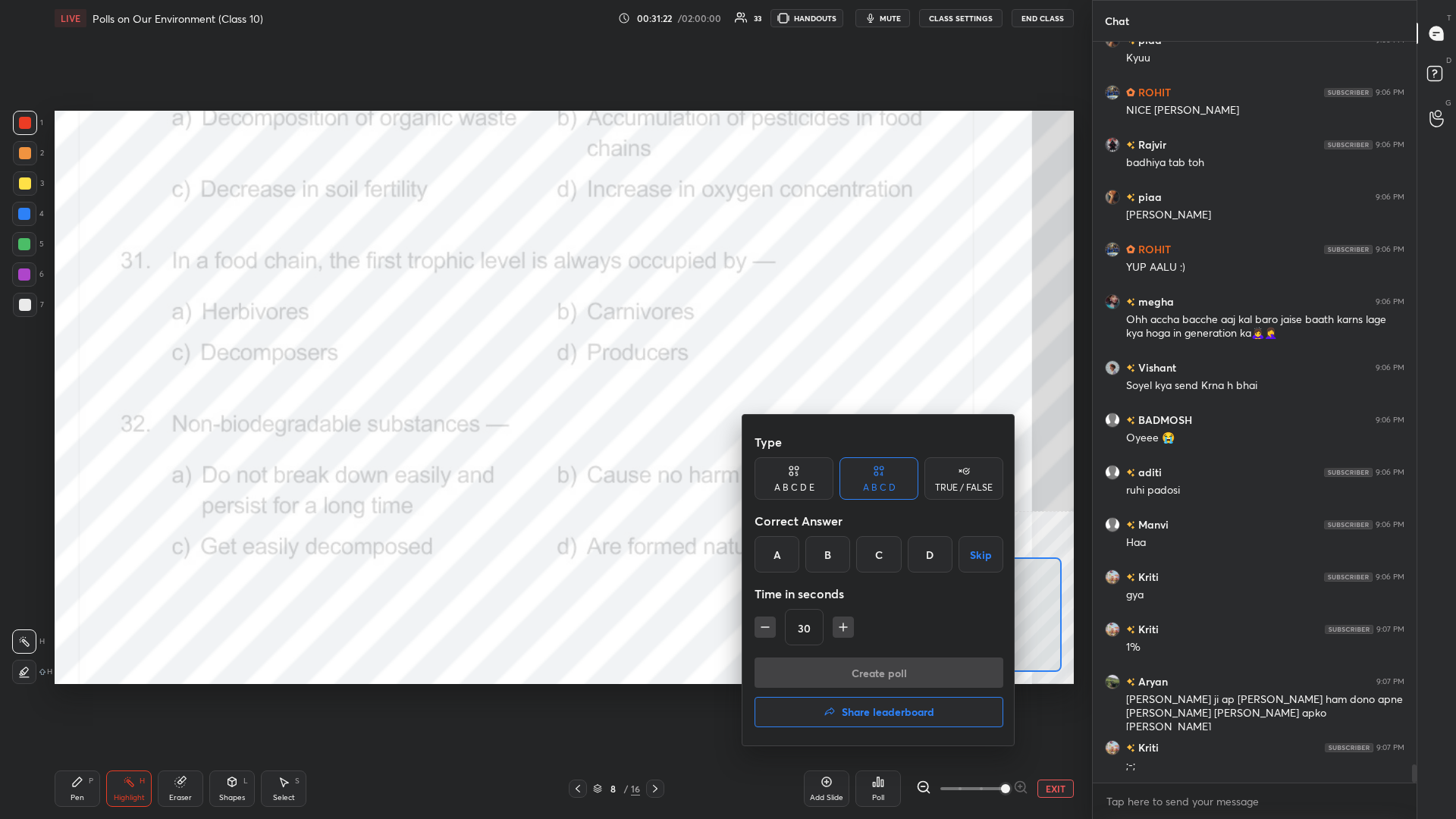
click at [544, 356] on div "D" at bounding box center [930, 554] width 44 height 36
click at [544, 356] on button "Create poll" at bounding box center [879, 672] width 249 height 30
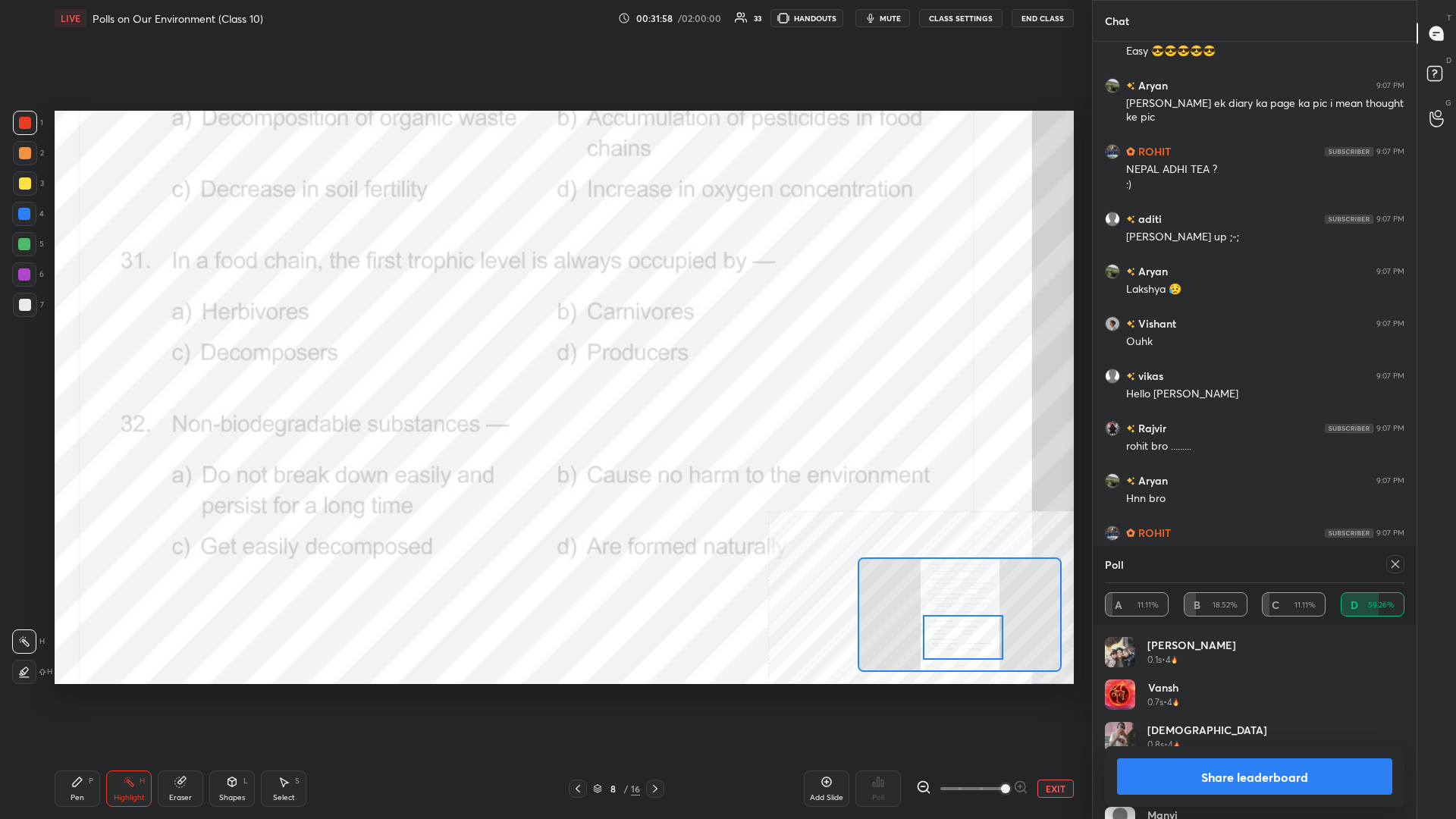
click at [544, 356] on button "Share leaderboard" at bounding box center [1255, 776] width 275 height 36
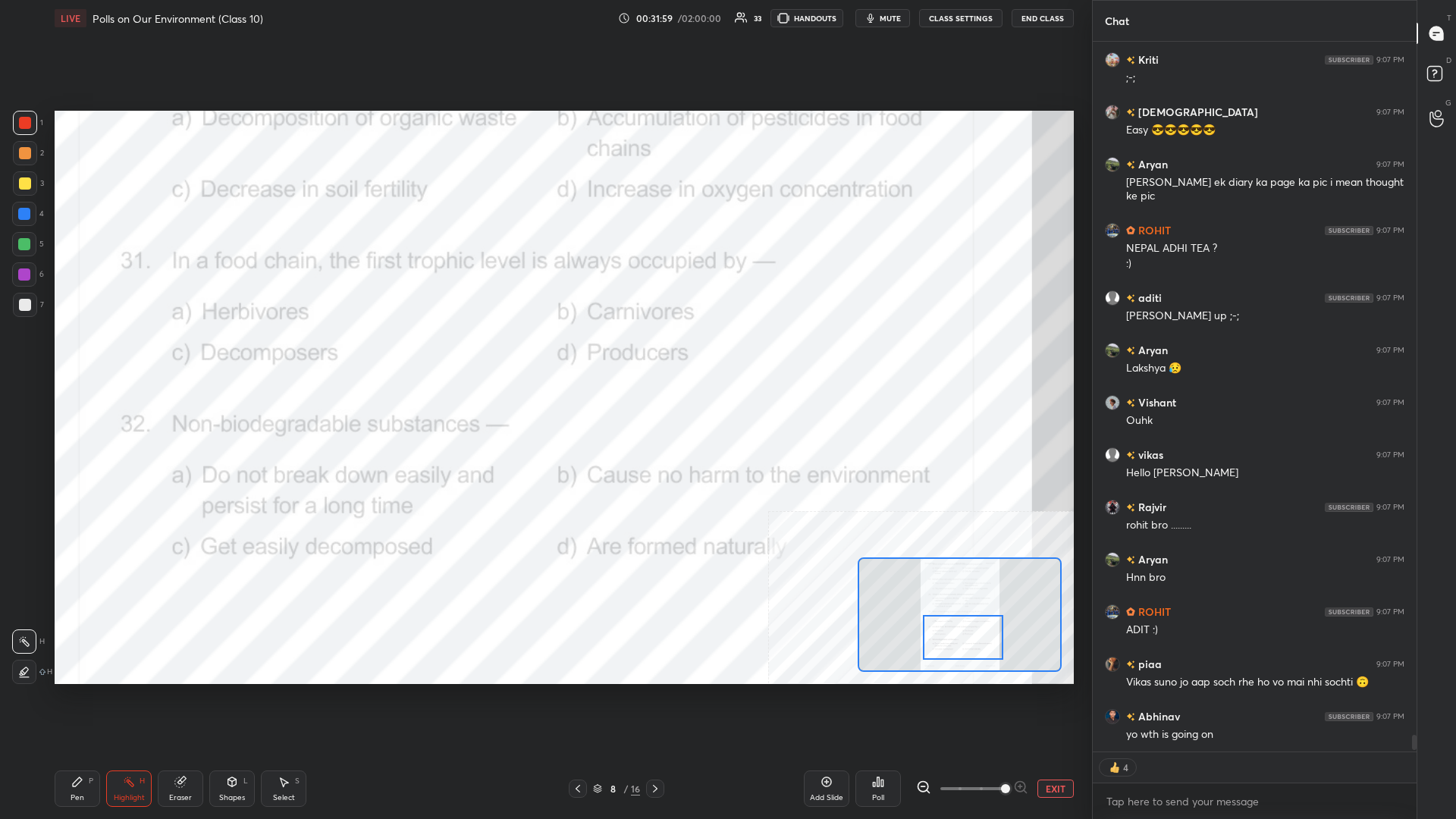
click at [97, 356] on div "Pen P" at bounding box center [77, 789] width 45 height 36
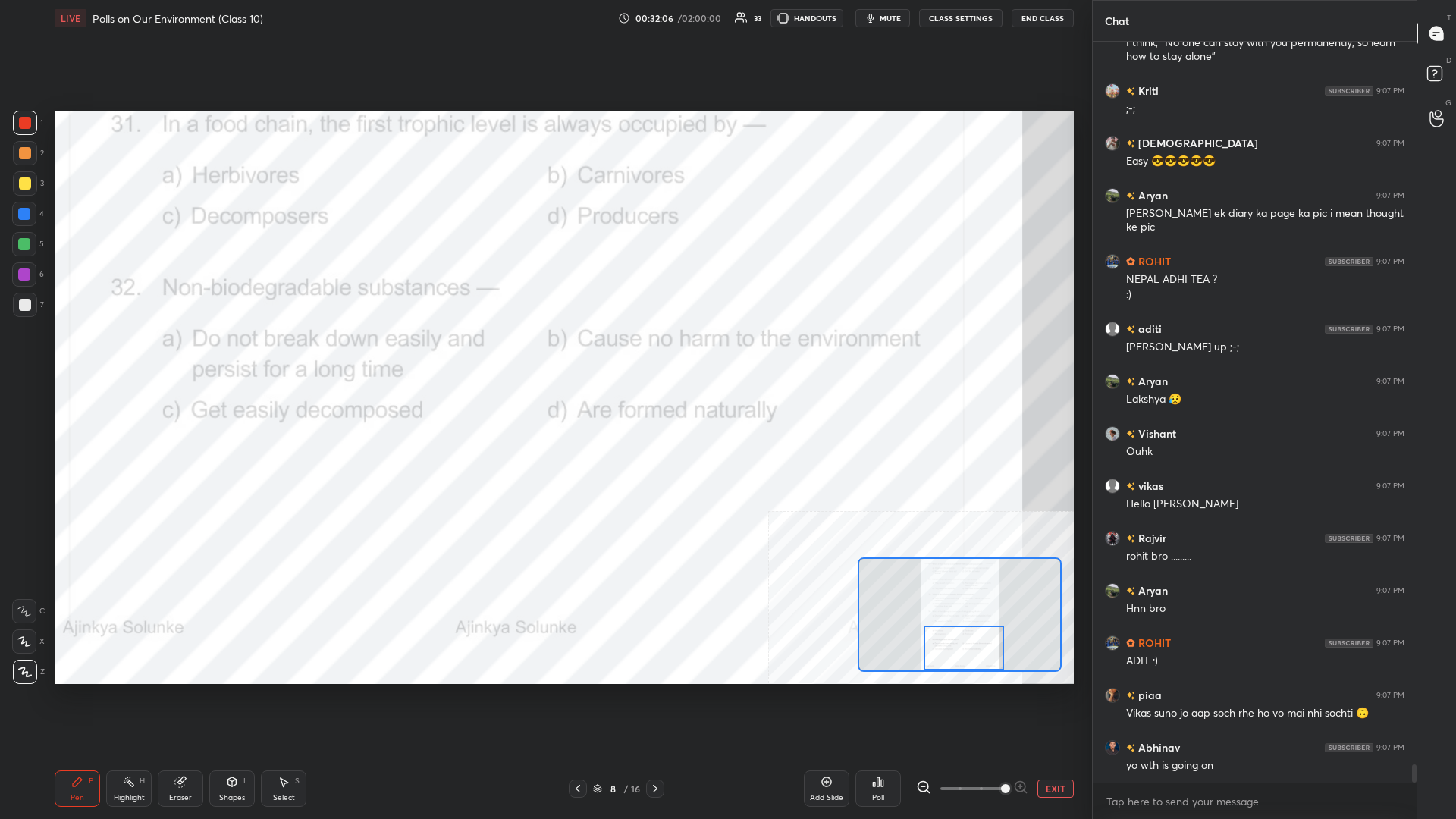
click at [150, 356] on div "Highlight H" at bounding box center [129, 789] width 45 height 36
click at [133, 356] on rect at bounding box center [130, 784] width 7 height 7
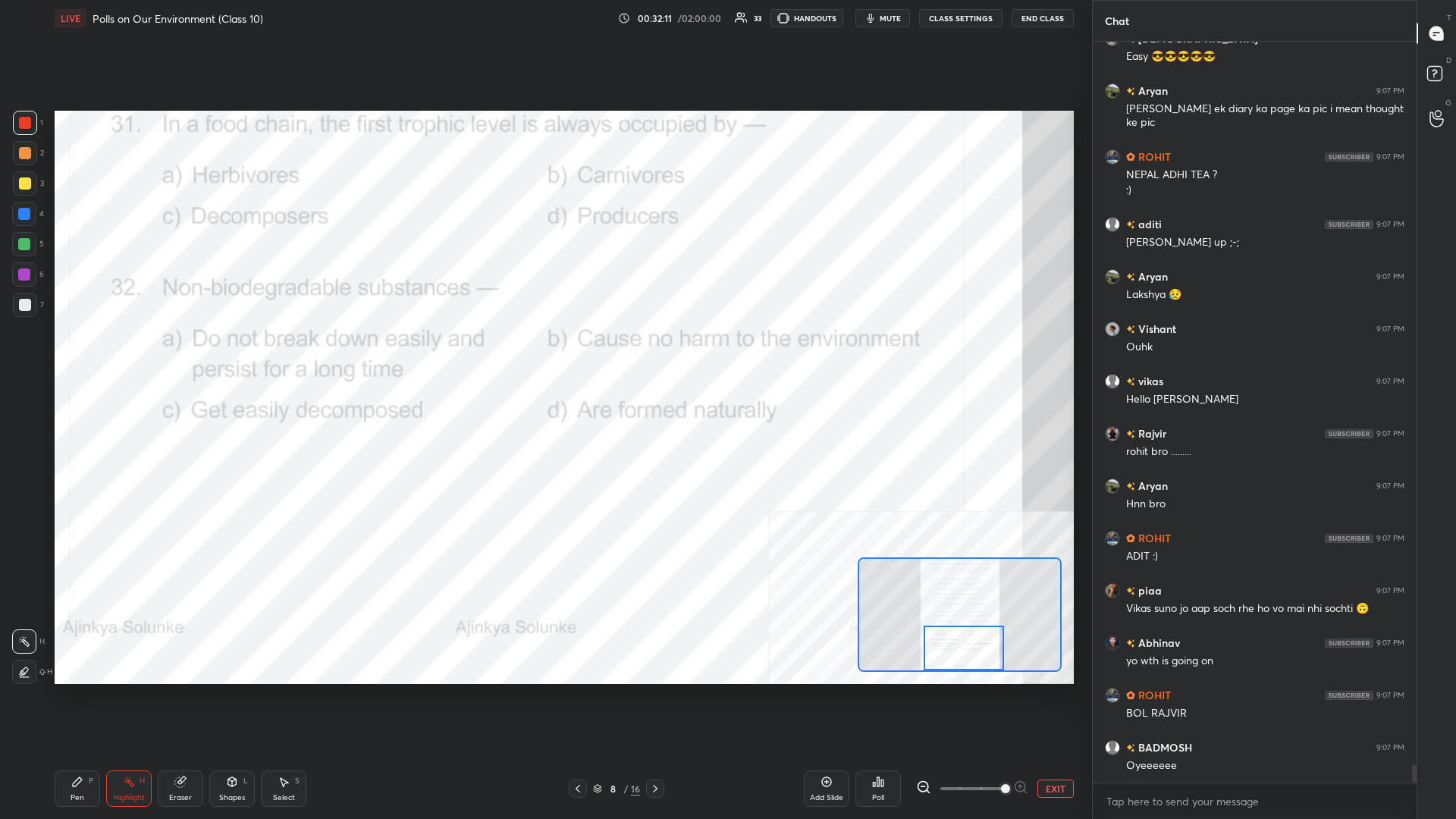
click at [544, 356] on icon at bounding box center [879, 782] width 3 height 9
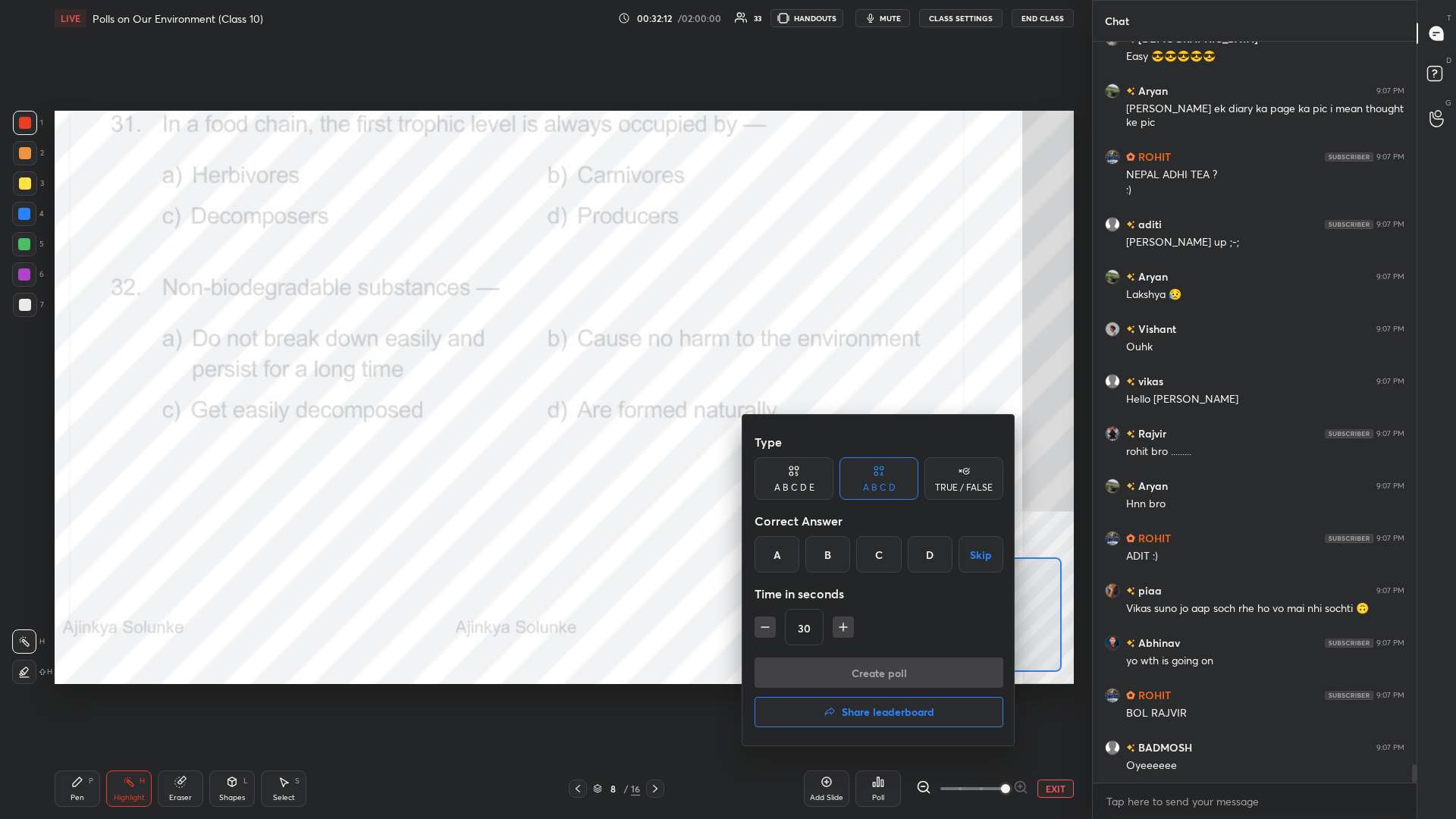
click at [544, 356] on div "A" at bounding box center [776, 554] width 44 height 36
click at [544, 356] on button "Create poll" at bounding box center [879, 672] width 249 height 30
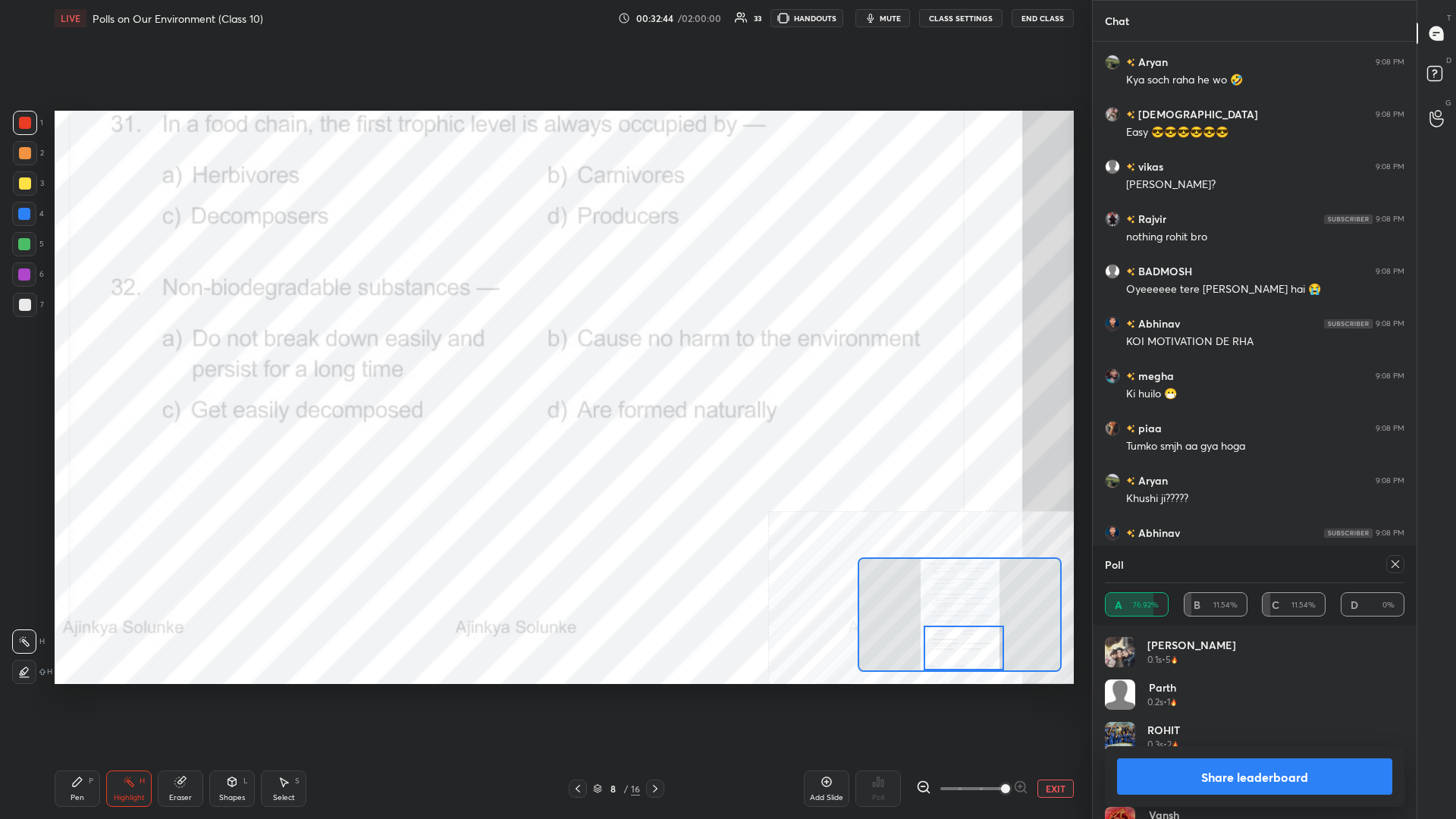
click at [544, 356] on div "[PERSON_NAME] 0.8s • 5" at bounding box center [1255, 828] width 300 height 43
click at [544, 356] on button "Share leaderboard" at bounding box center [1255, 776] width 275 height 36
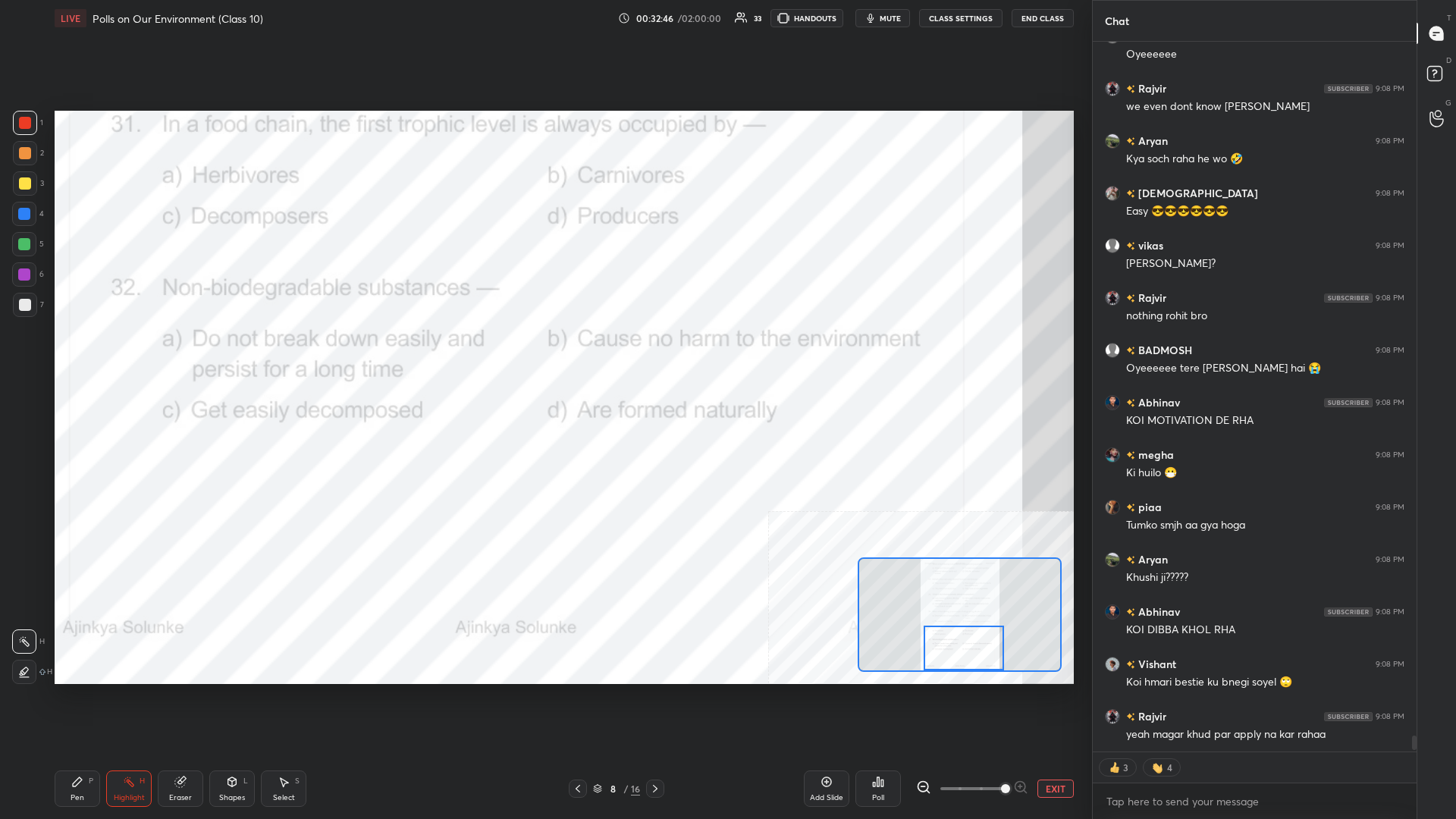
click at [90, 356] on div "Pen P" at bounding box center [77, 789] width 45 height 36
click at [544, 356] on button "EXIT" at bounding box center [1056, 789] width 36 height 18
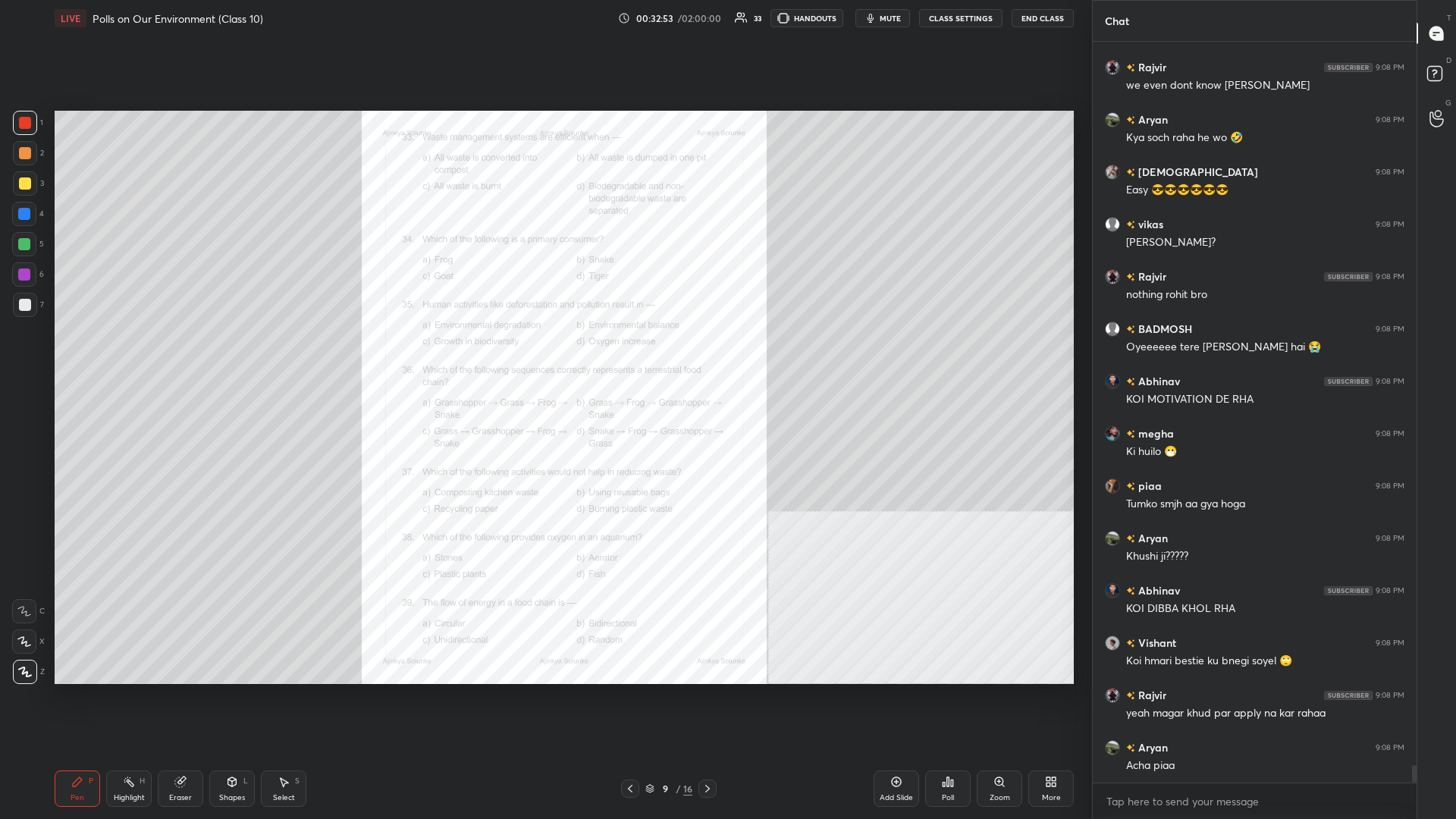
click at [544, 356] on div "Zoom" at bounding box center [999, 789] width 45 height 36
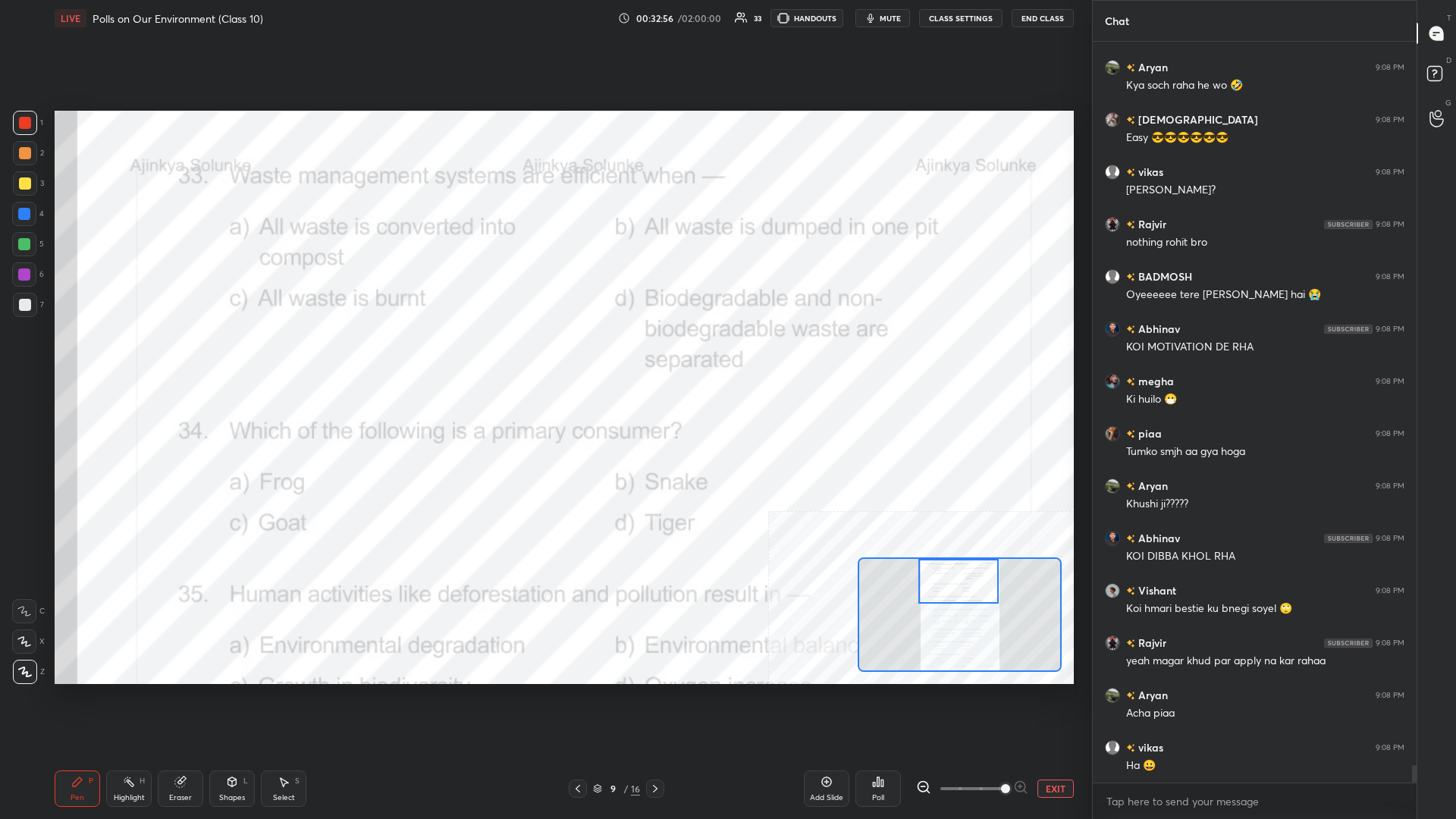
click at [124, 356] on div "Highlight" at bounding box center [130, 798] width 31 height 7
click at [544, 356] on div "Poll" at bounding box center [878, 789] width 45 height 36
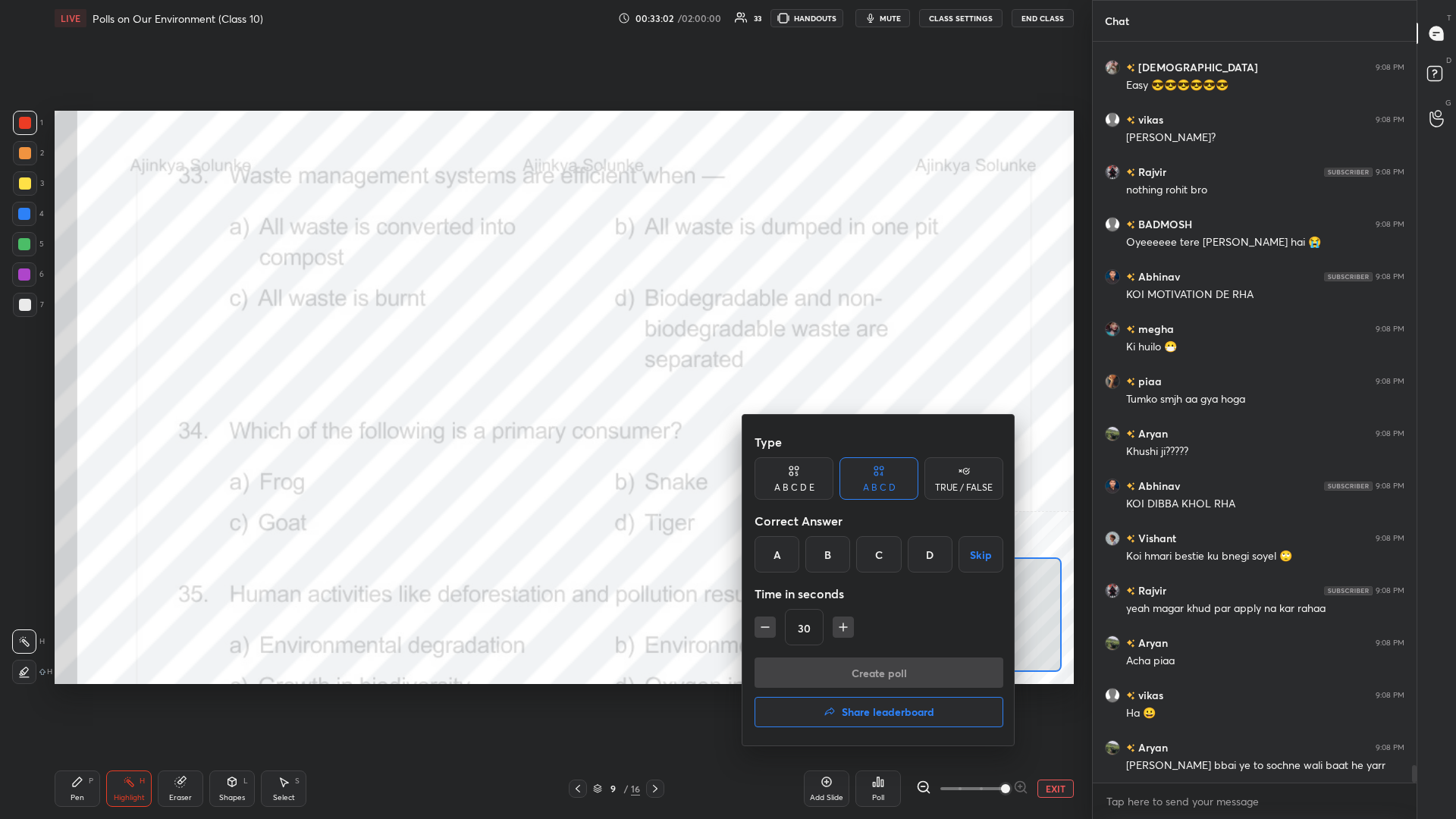
click at [544, 356] on div "D" at bounding box center [930, 554] width 44 height 36
click at [544, 356] on button "Create poll" at bounding box center [879, 672] width 249 height 30
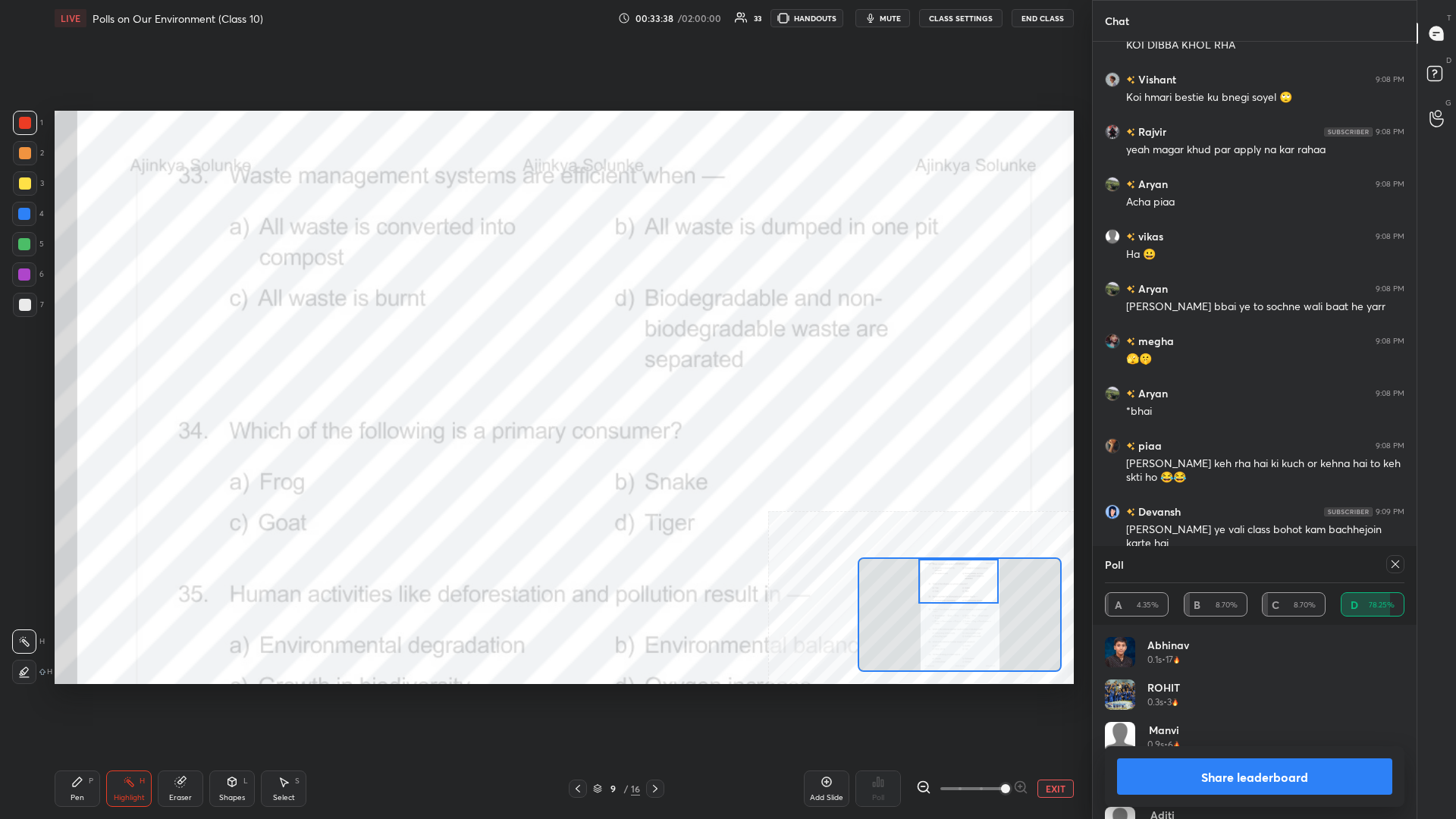
click at [544, 356] on button "Share leaderboard" at bounding box center [1255, 776] width 275 height 36
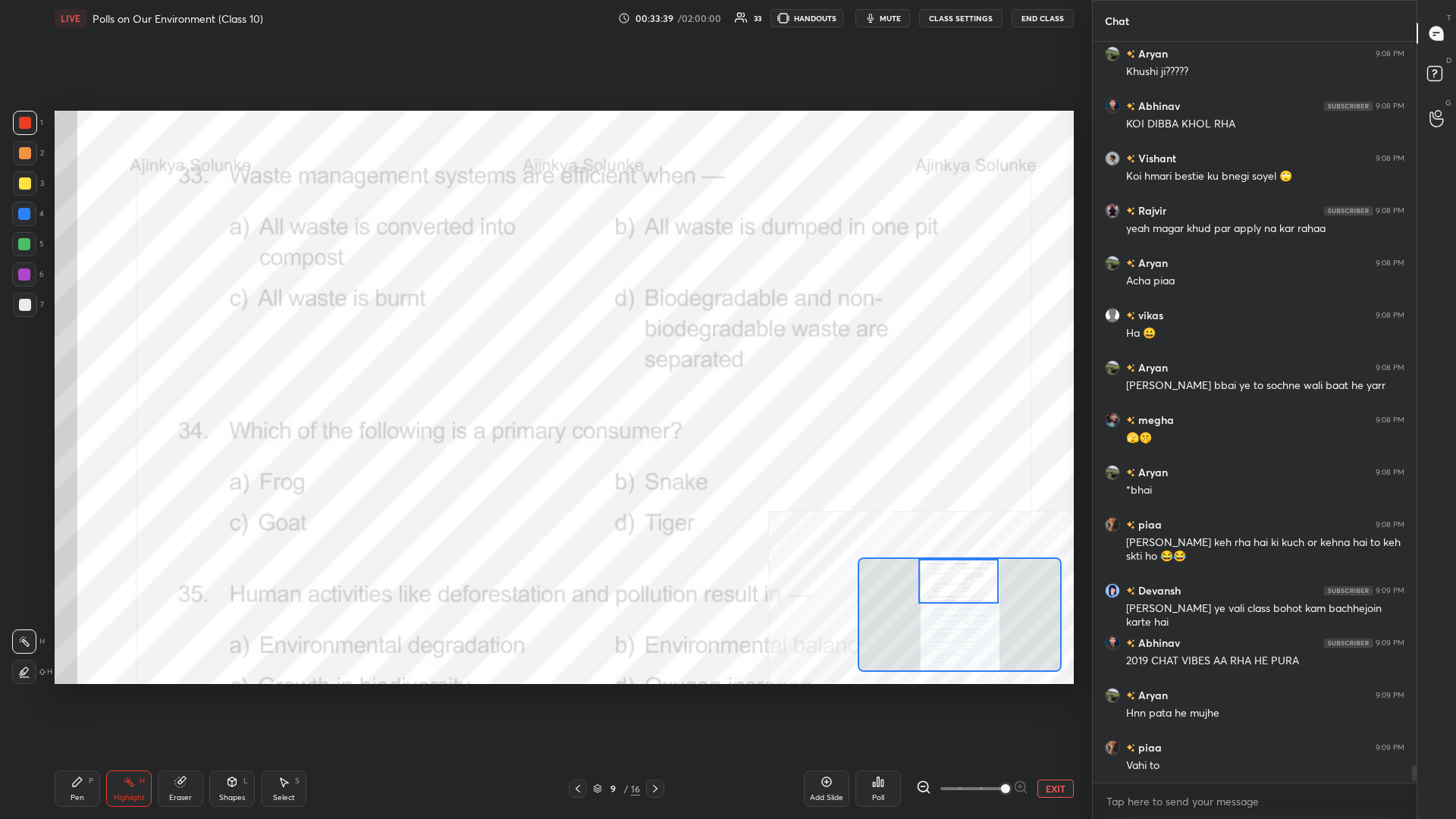
click at [87, 356] on div "Pen P" at bounding box center [77, 789] width 45 height 36
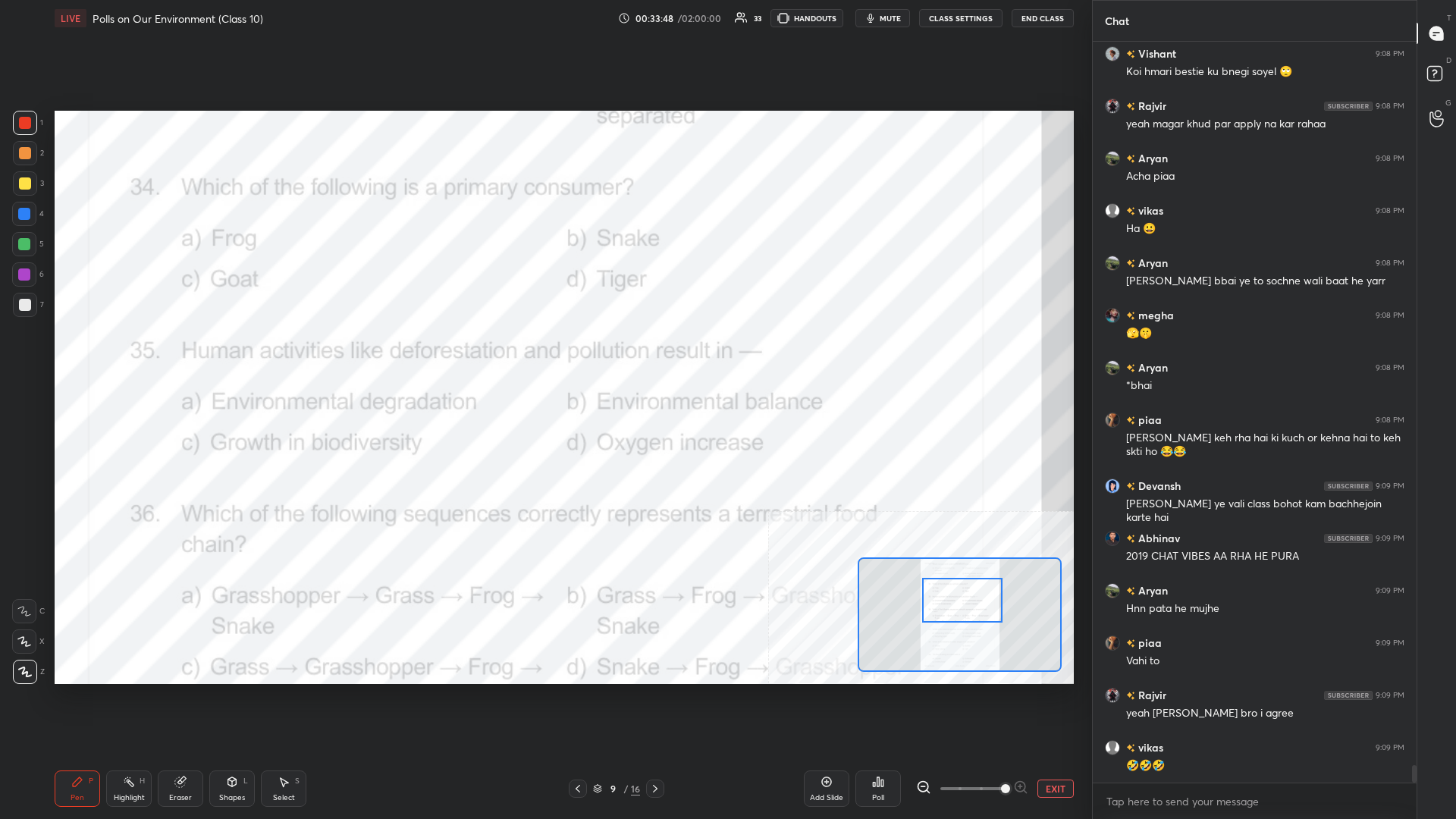
drag, startPoint x: 962, startPoint y: 586, endPoint x: 962, endPoint y: 603, distance: 17.0
click at [544, 356] on div at bounding box center [962, 600] width 81 height 44
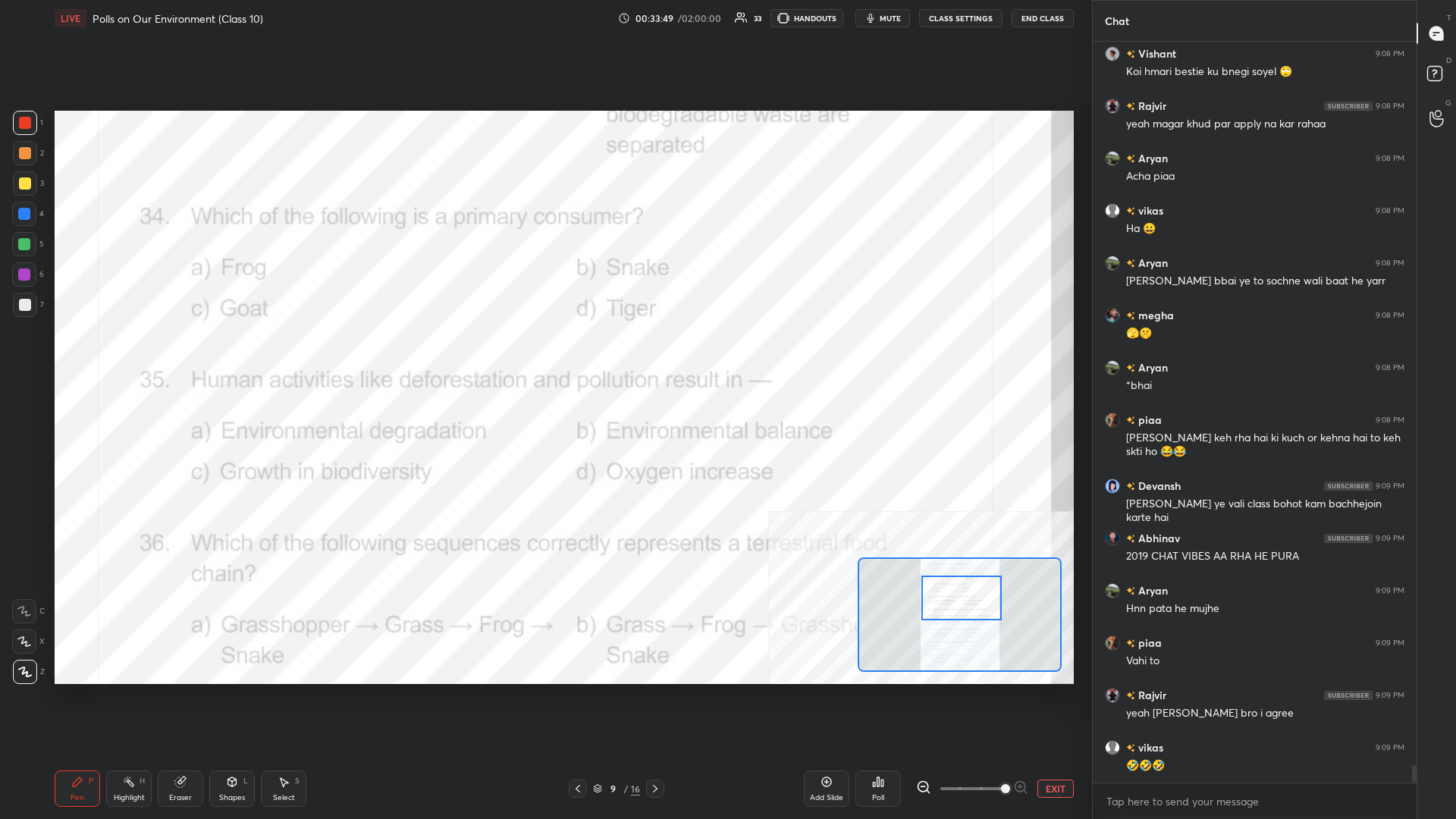
click at [125, 356] on icon at bounding box center [129, 781] width 12 height 12
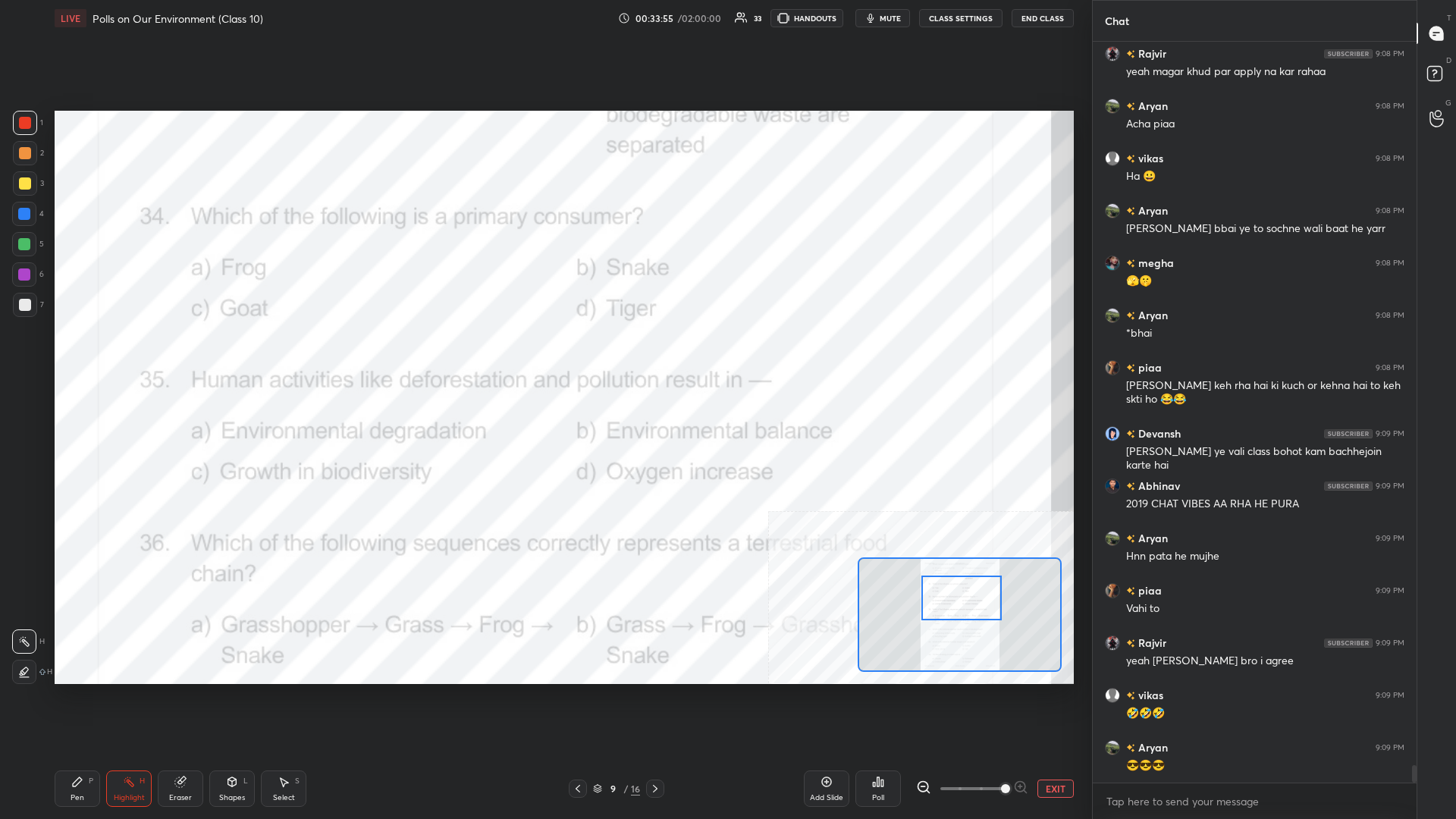
click at [544, 356] on div "Poll" at bounding box center [878, 789] width 45 height 36
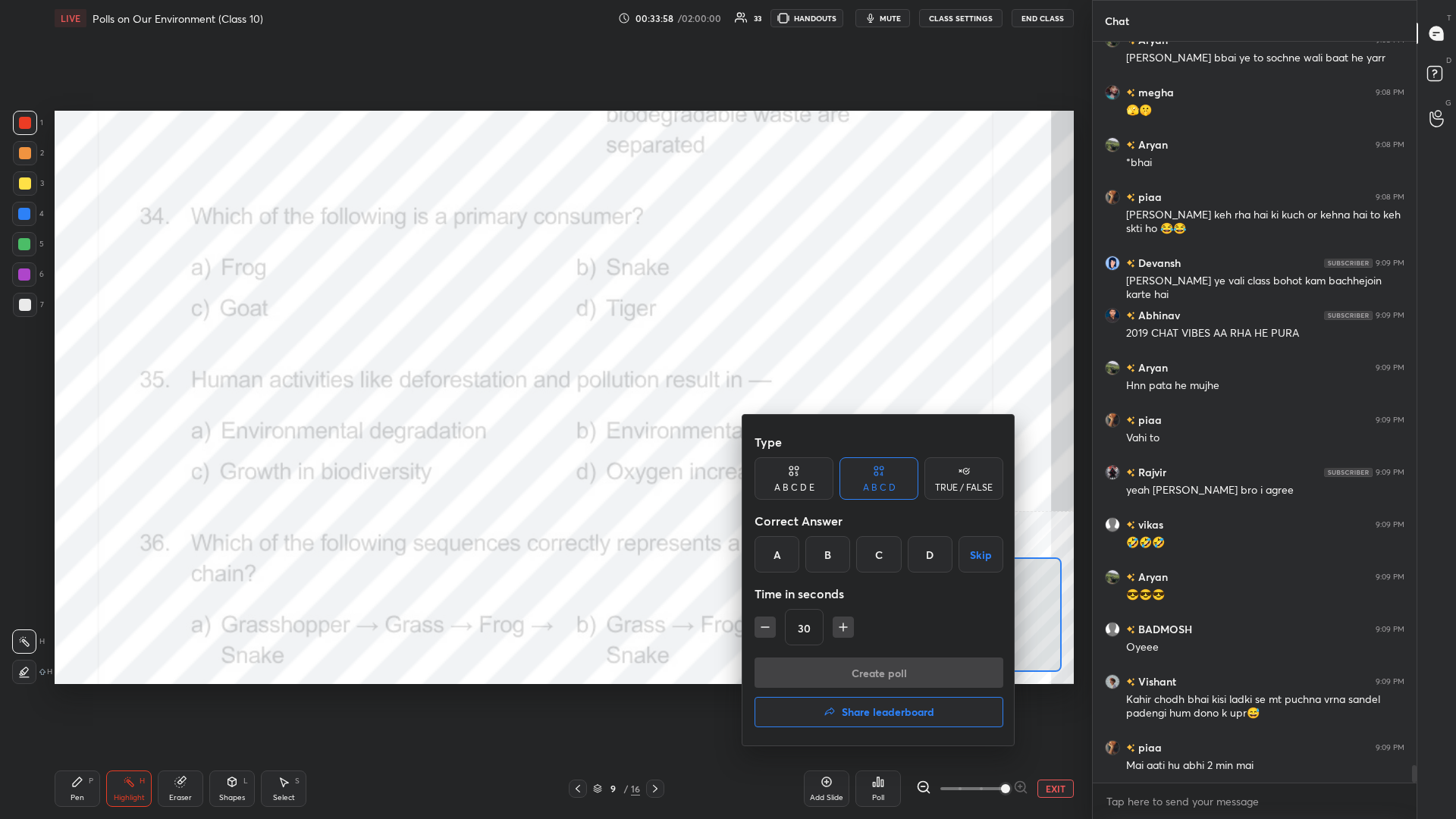
click at [544, 356] on div "C" at bounding box center [878, 554] width 44 height 36
click at [544, 356] on button "Create poll" at bounding box center [879, 672] width 249 height 30
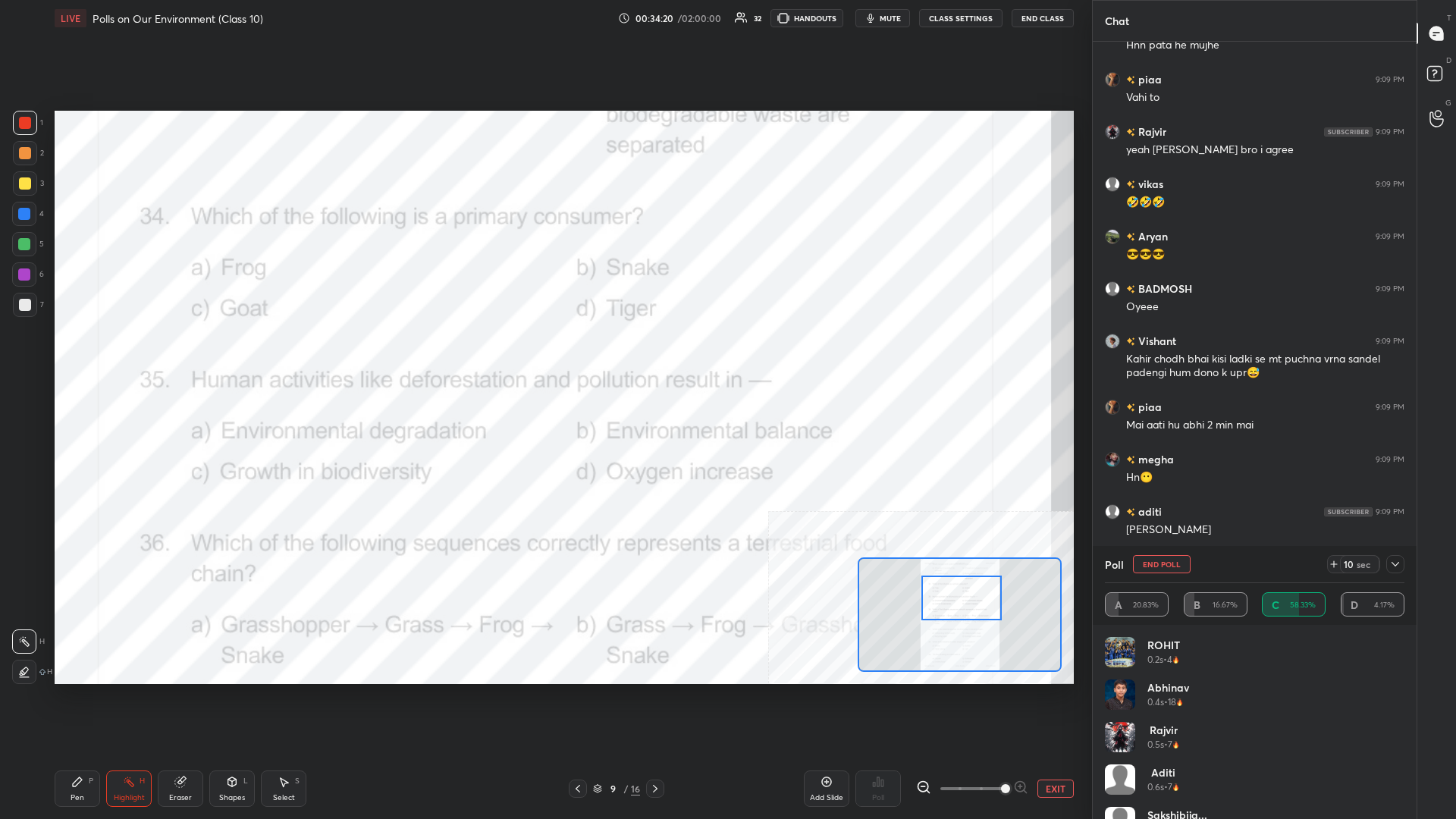
click at [544, 356] on icon at bounding box center [1395, 564] width 7 height 5
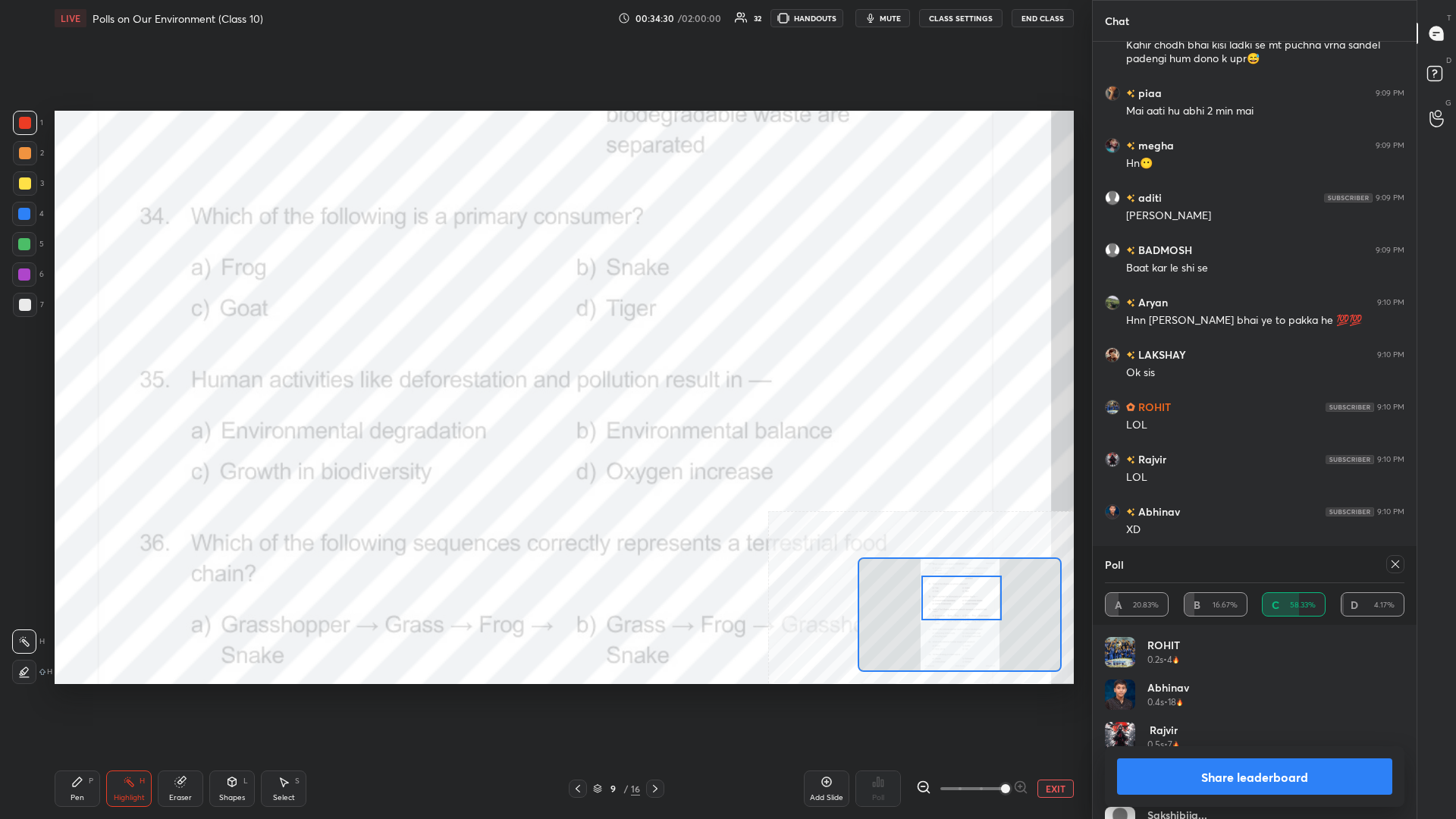
click at [544, 356] on button "Share leaderboard" at bounding box center [1255, 776] width 275 height 36
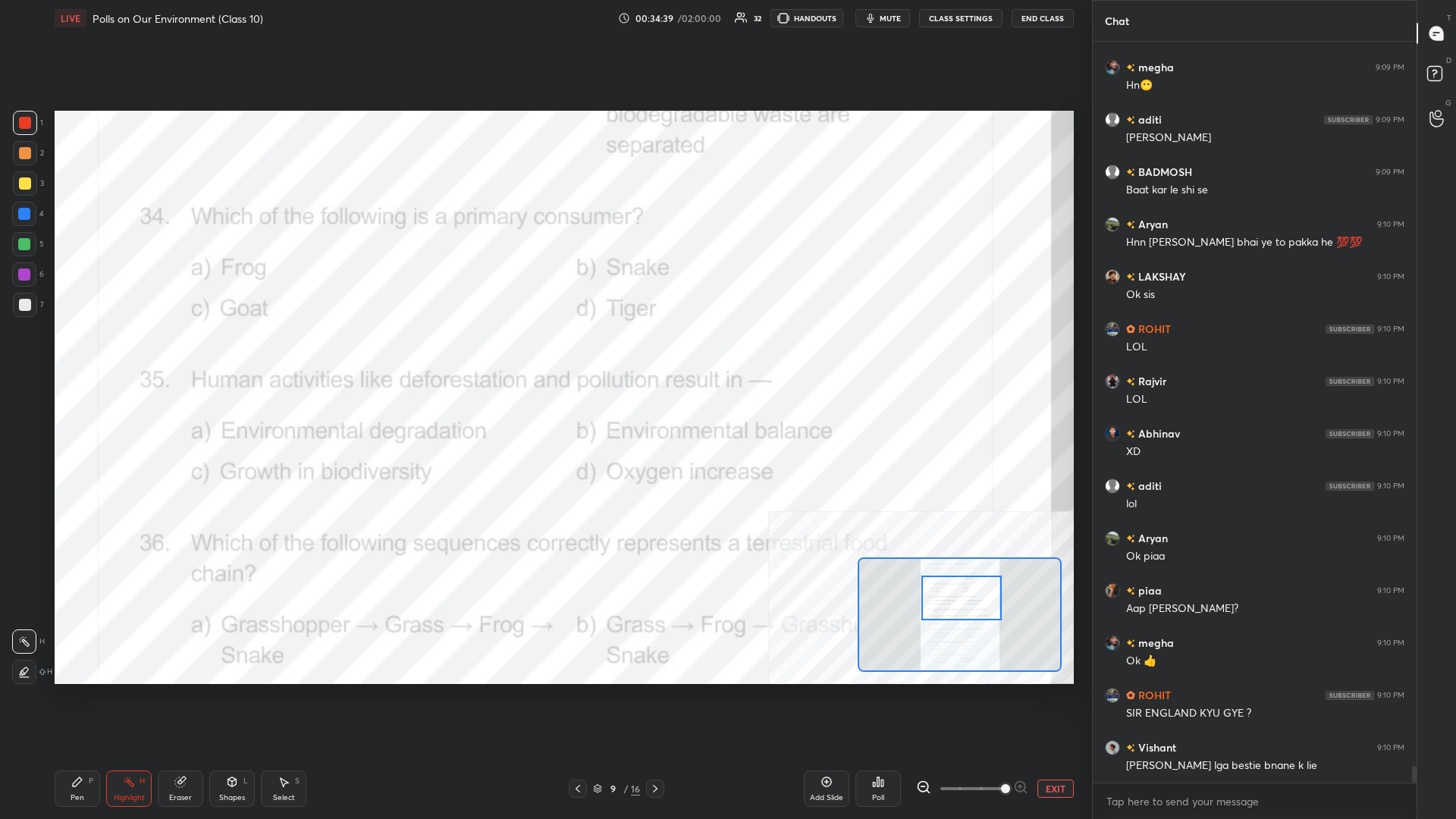
click at [75, 356] on div "Pen P" at bounding box center [77, 789] width 45 height 36
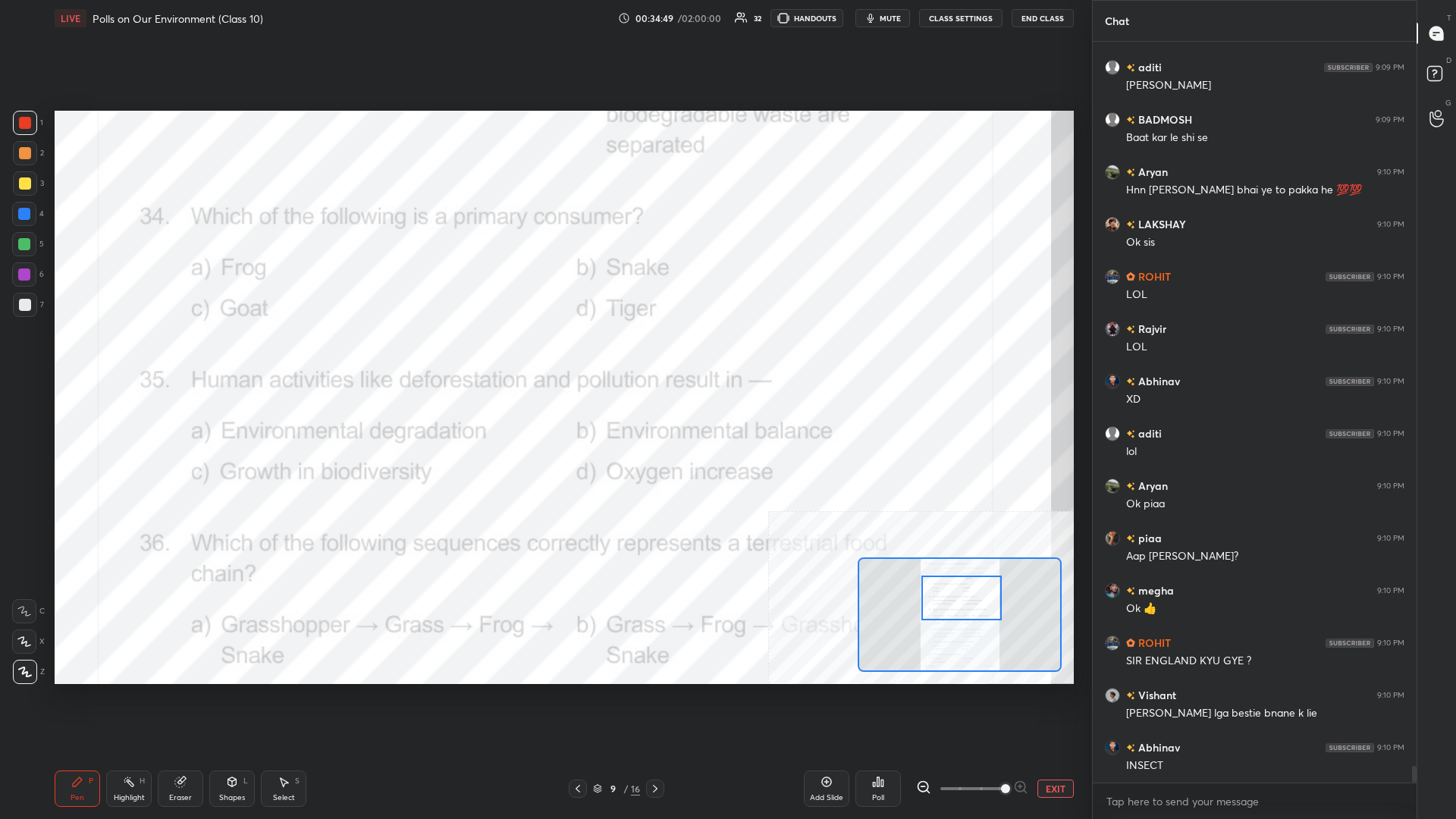
click at [544, 356] on button "EXIT" at bounding box center [1056, 789] width 36 height 18
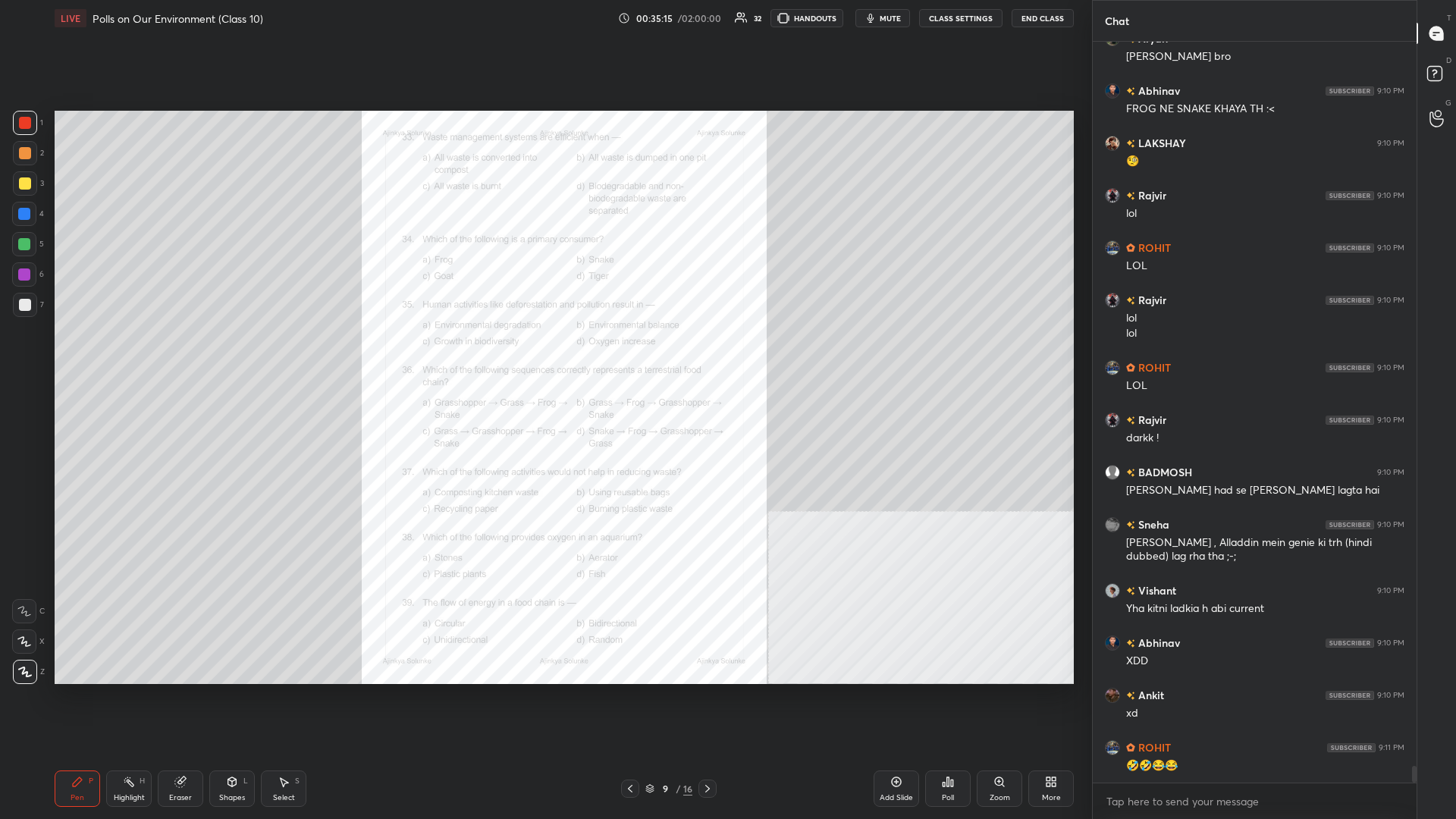
click at [544, 356] on icon at bounding box center [952, 784] width 3 height 7
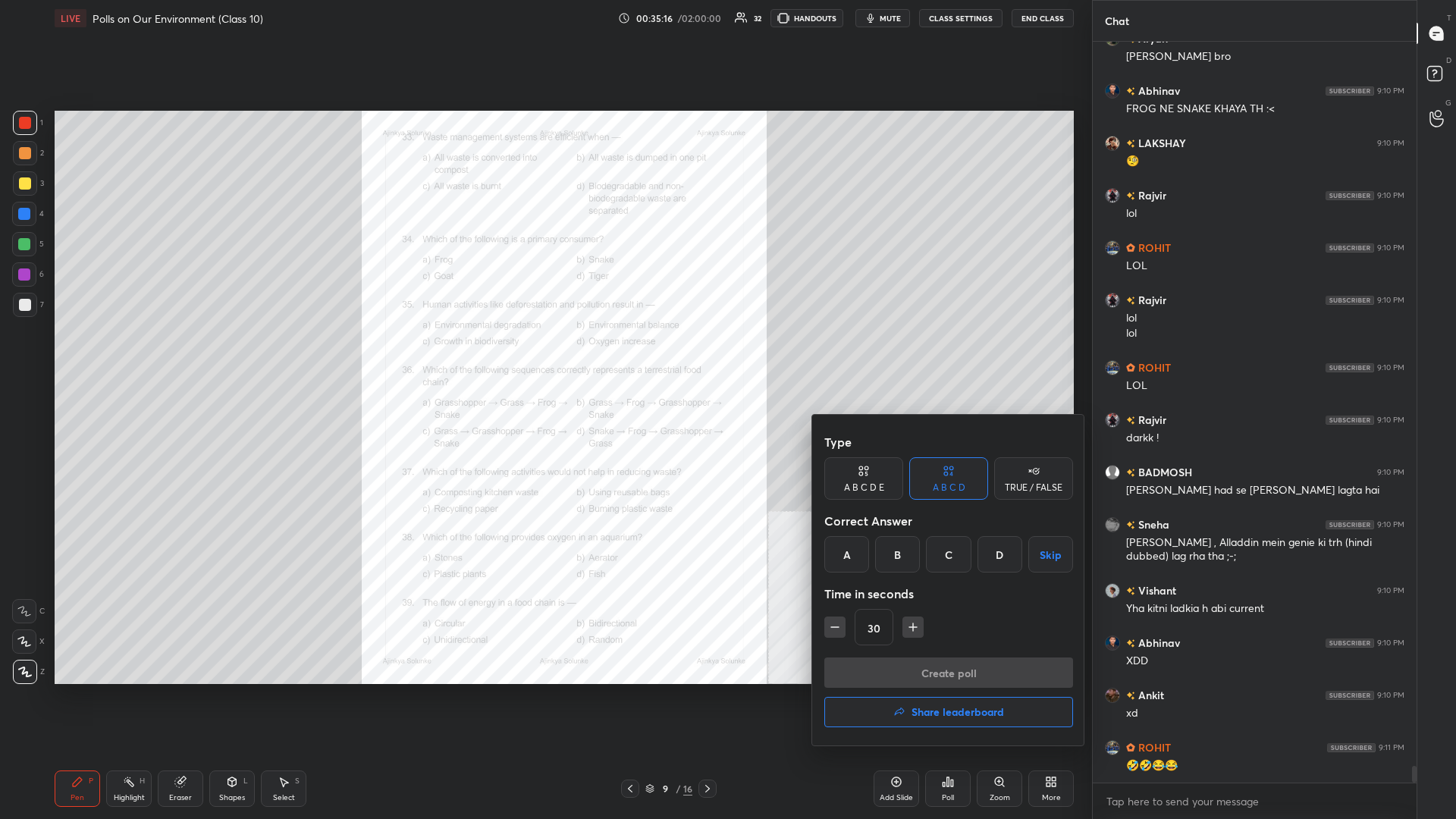
click at [544, 356] on h4 "Share leaderboard" at bounding box center [958, 712] width 92 height 11
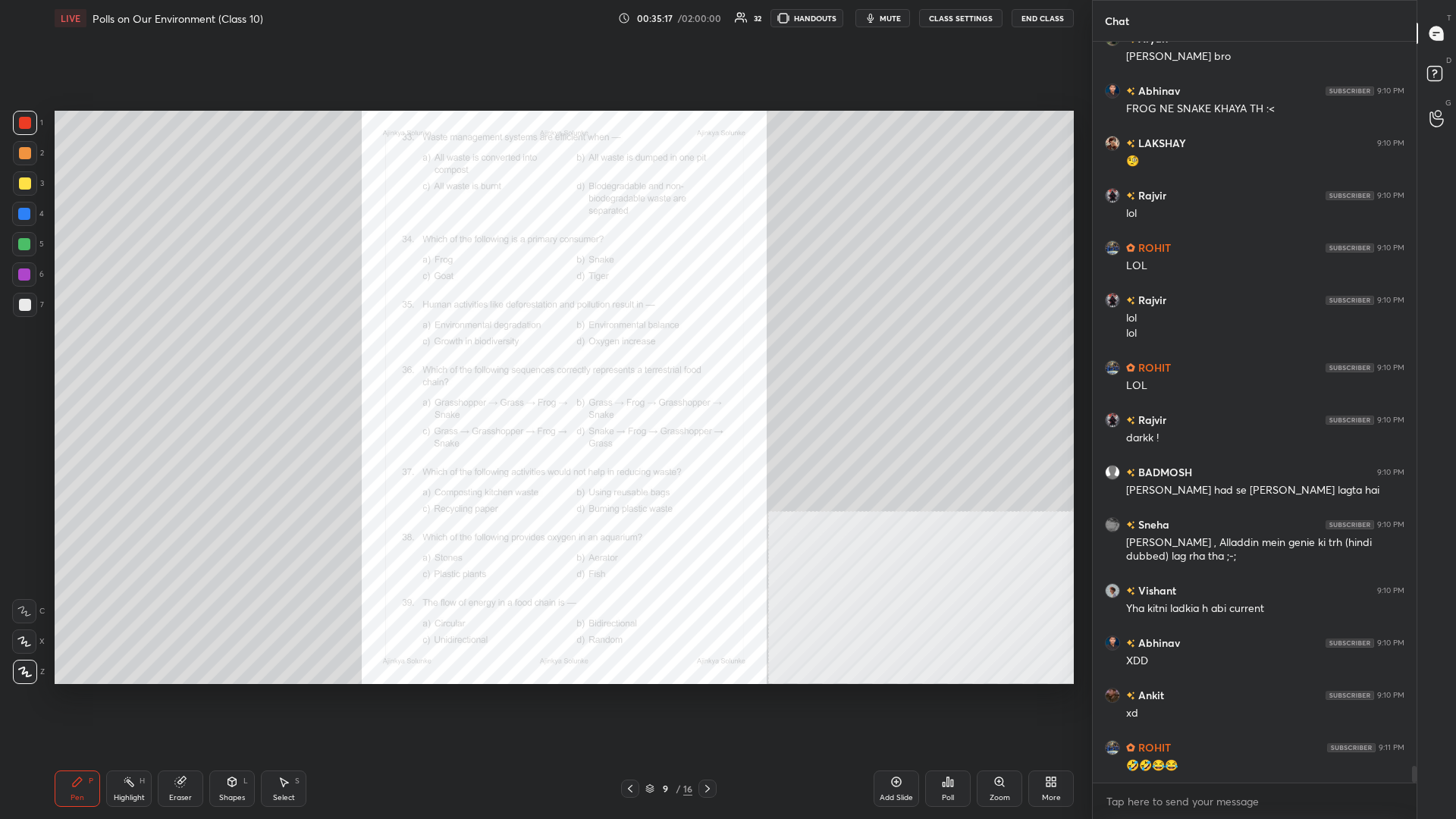
click at [544, 356] on div "Zoom" at bounding box center [999, 789] width 45 height 36
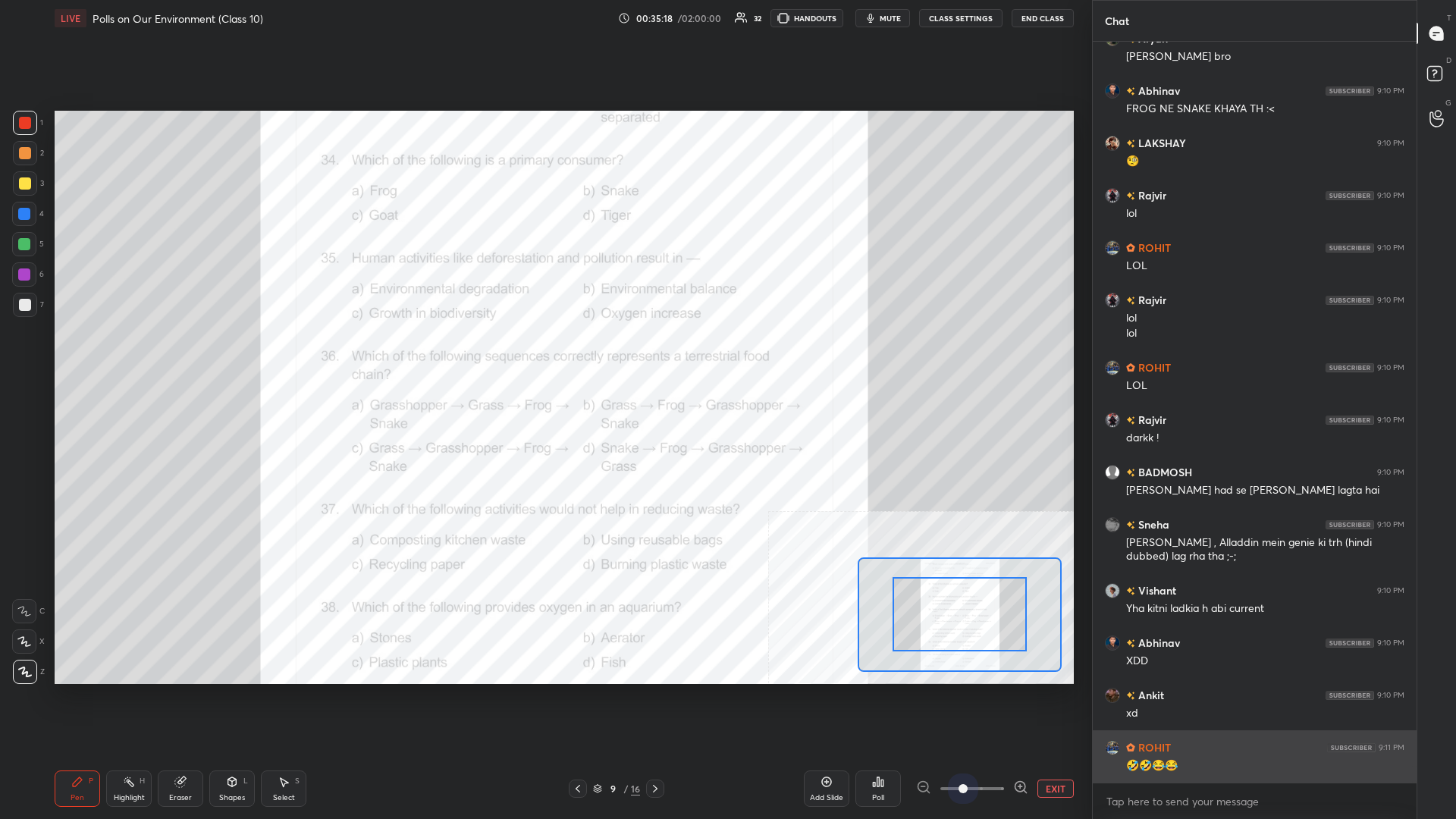
drag, startPoint x: 971, startPoint y: 778, endPoint x: 1118, endPoint y: 752, distance: 149.3
click at [544, 356] on div "1 2 3 4 5 6 7 C X Z C X Z E E Erase all H H LIVE Polls on Our Environment (Clas…" at bounding box center [728, 410] width 1456 height 819
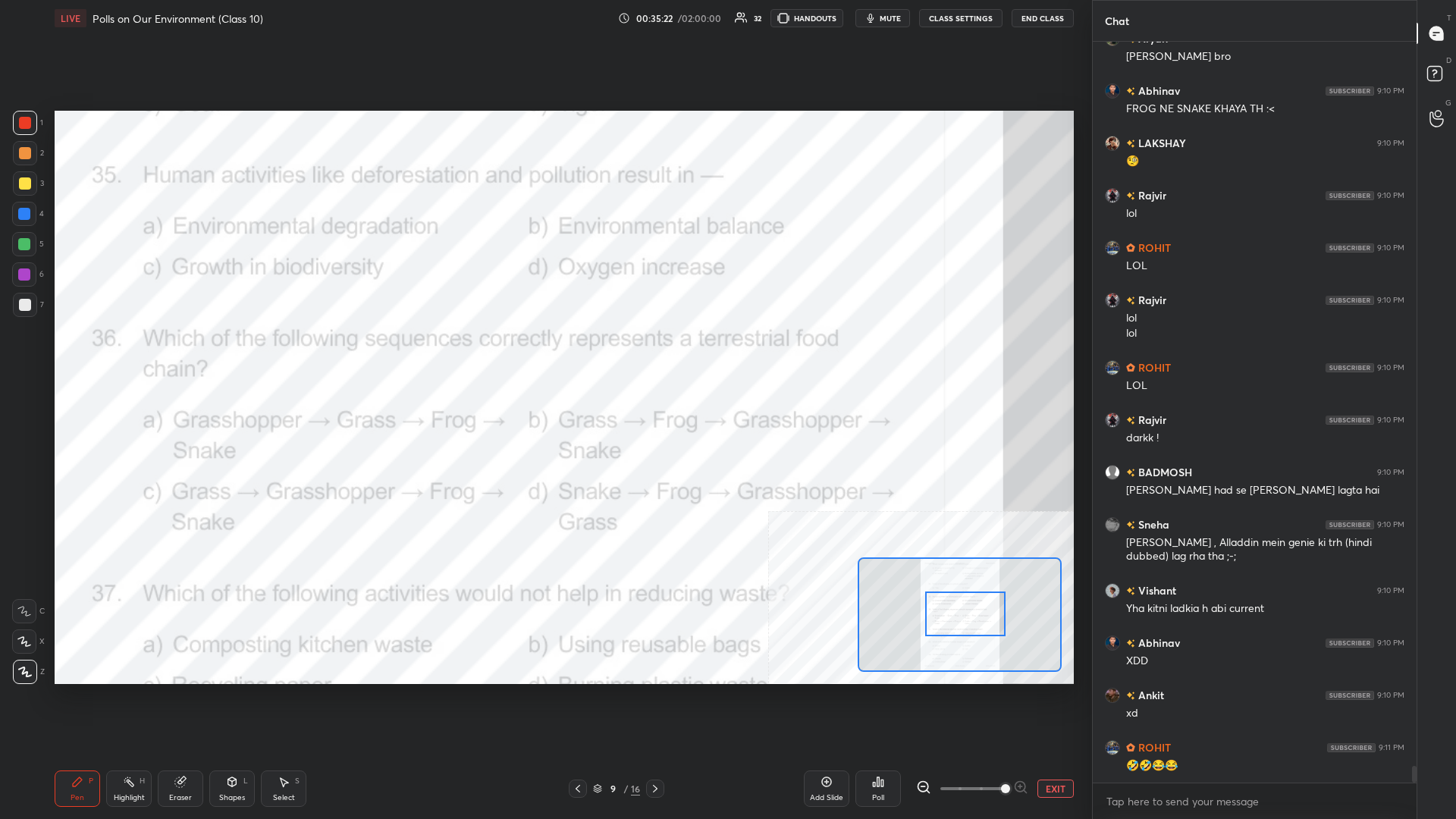
click at [544, 356] on div at bounding box center [965, 613] width 81 height 44
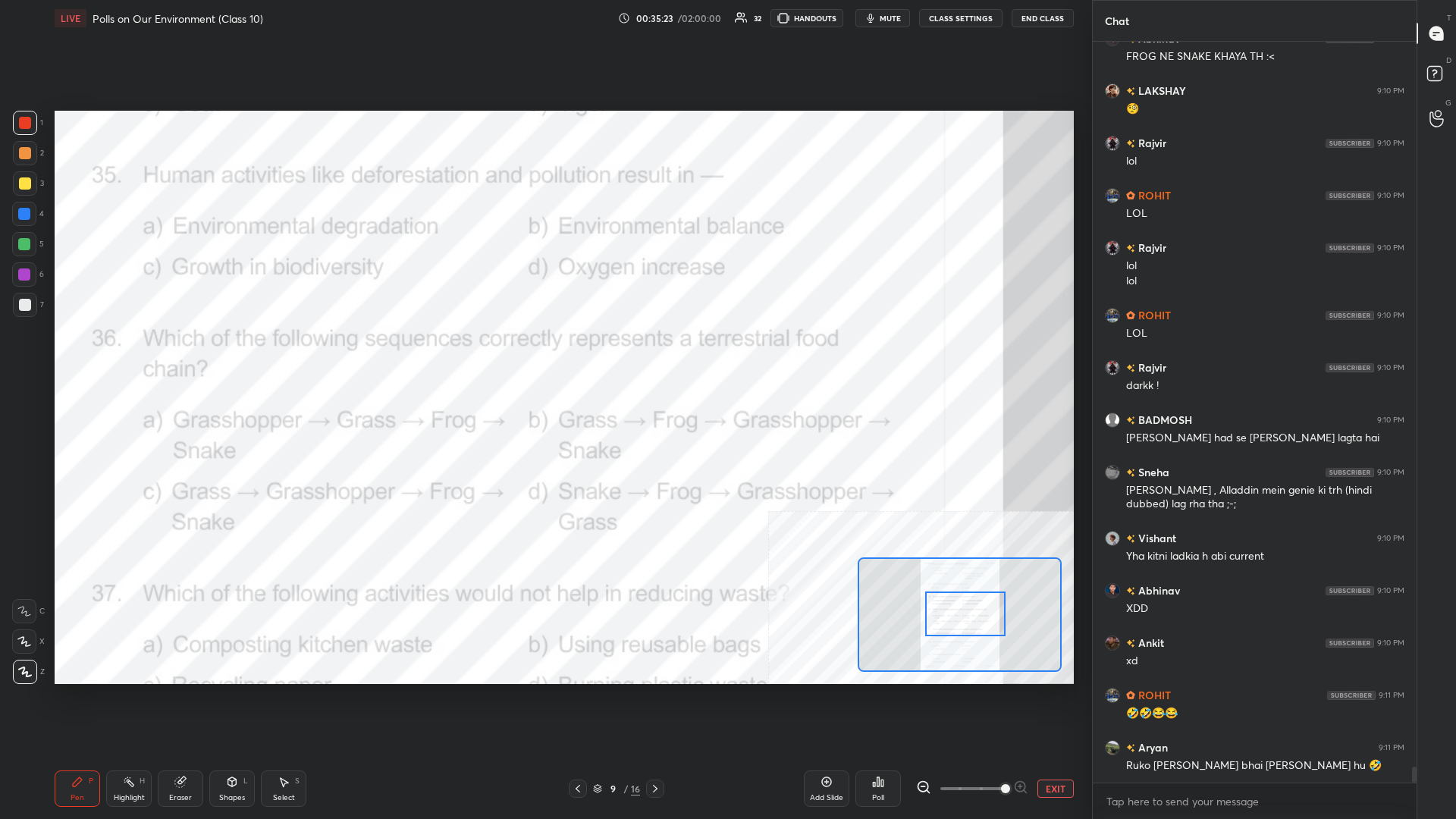
click at [144, 356] on div "Highlight H" at bounding box center [129, 789] width 45 height 36
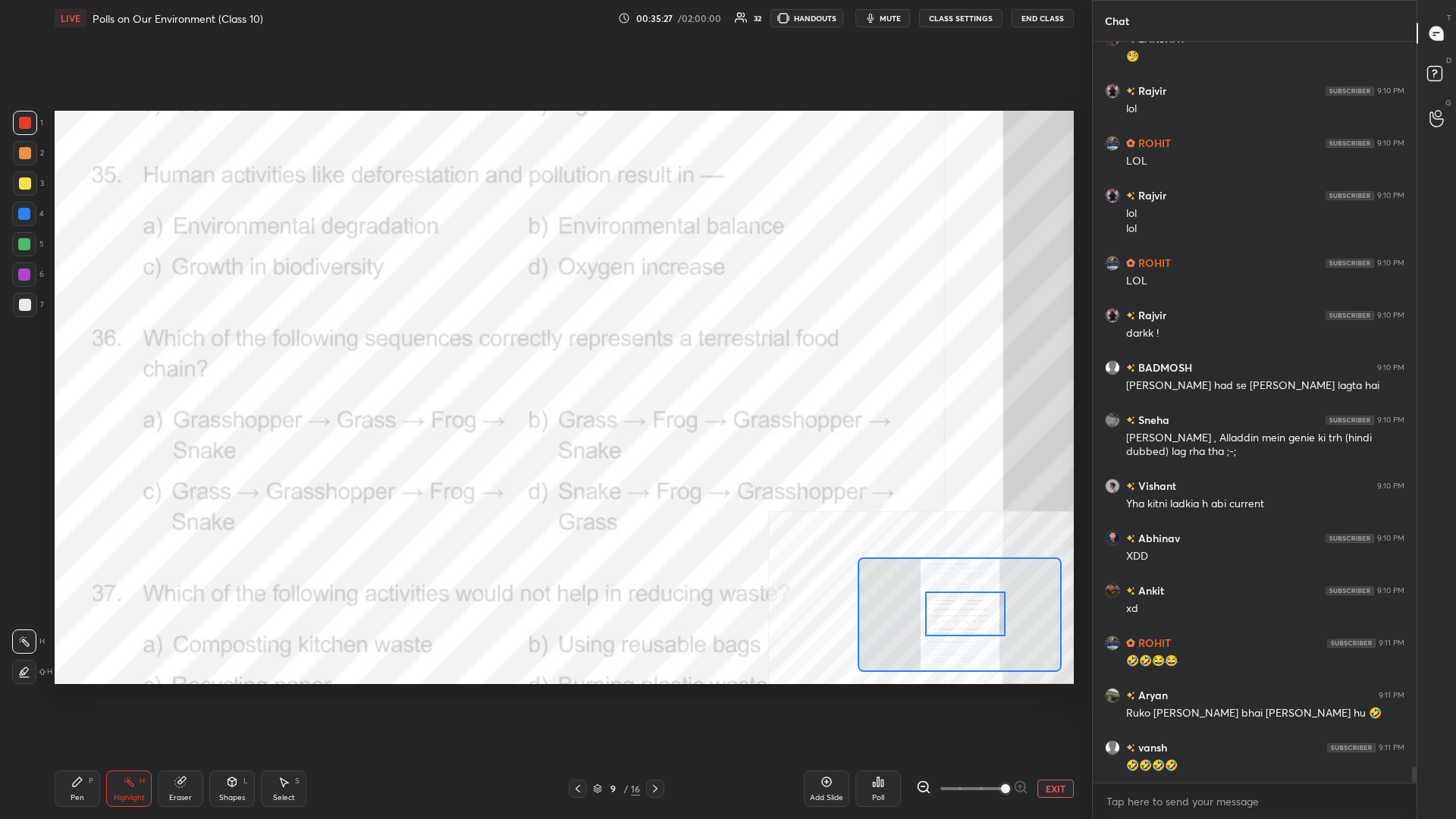
click at [544, 356] on div "Poll" at bounding box center [878, 789] width 45 height 36
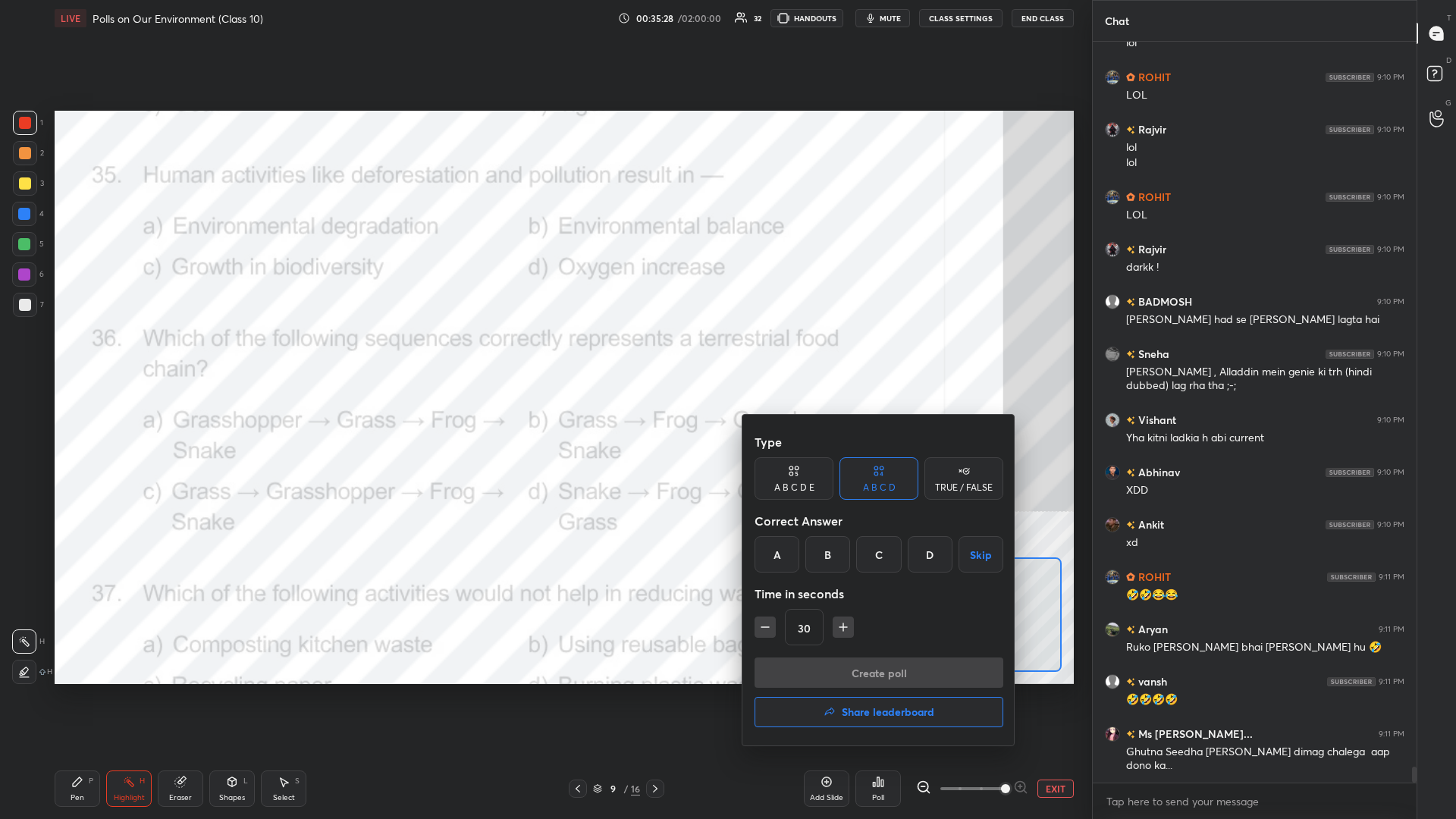
click at [544, 356] on div "A" at bounding box center [776, 554] width 44 height 36
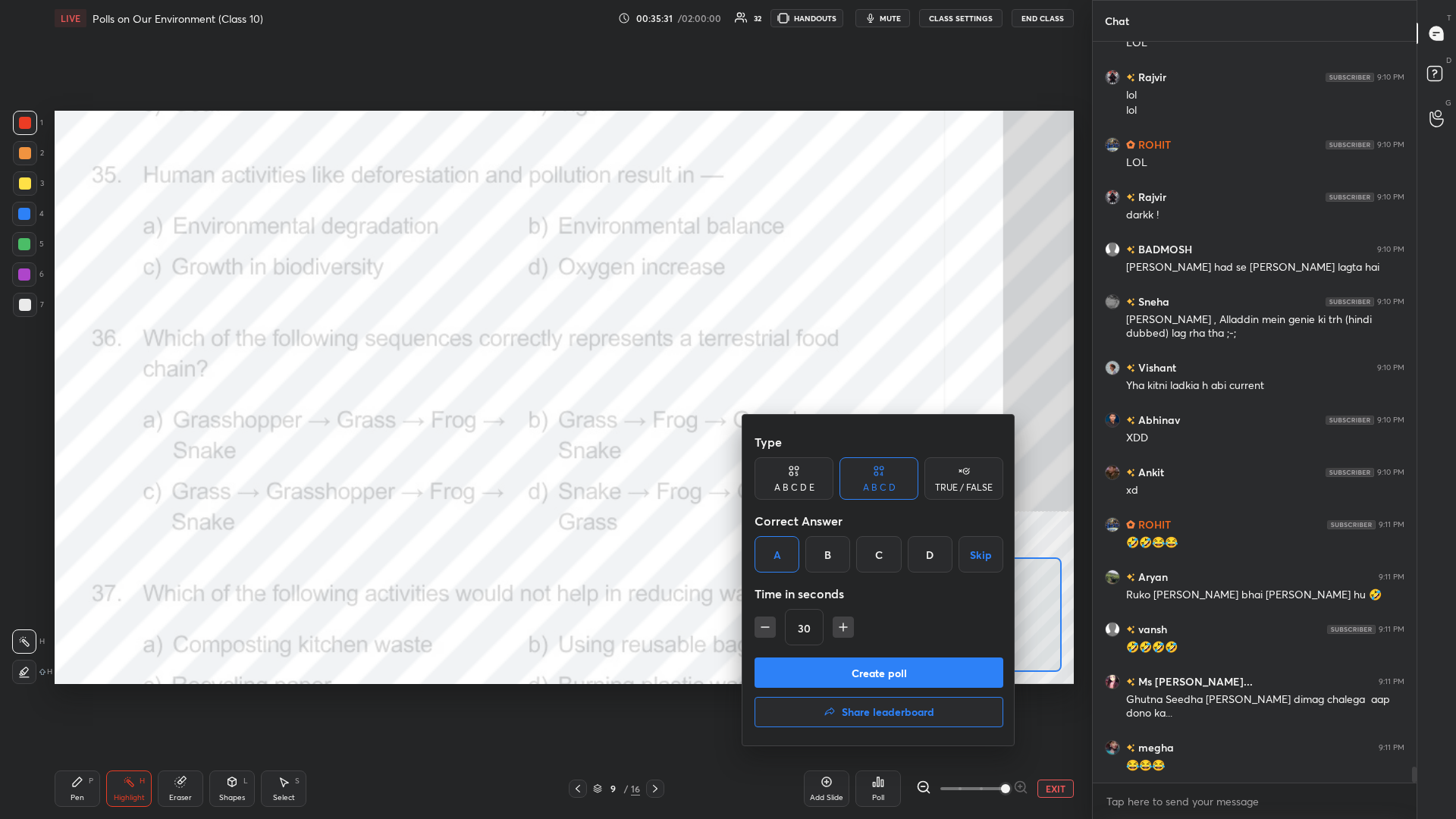
click at [544, 356] on button "Create poll" at bounding box center [879, 672] width 249 height 30
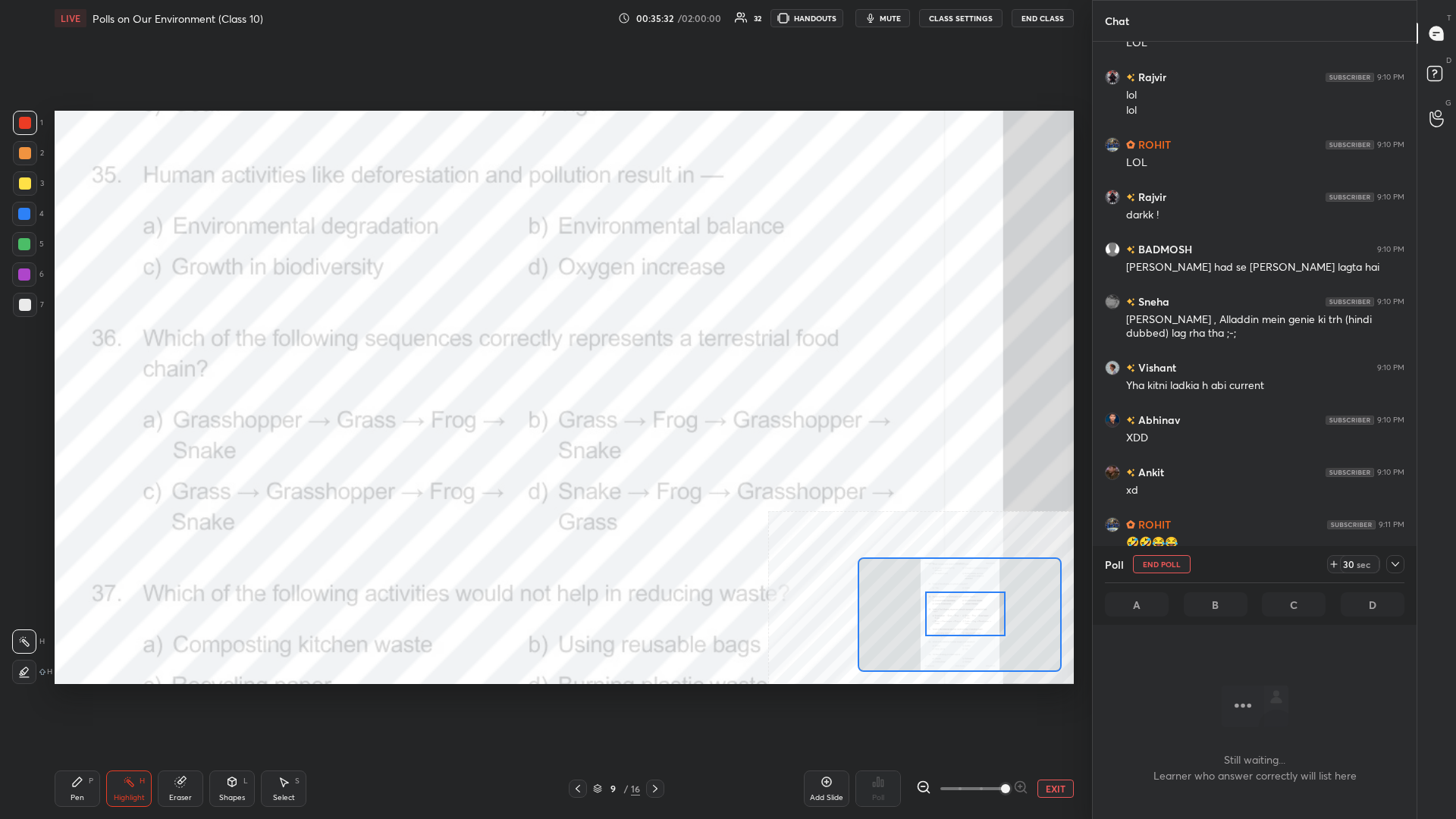
scroll to position [662, 323]
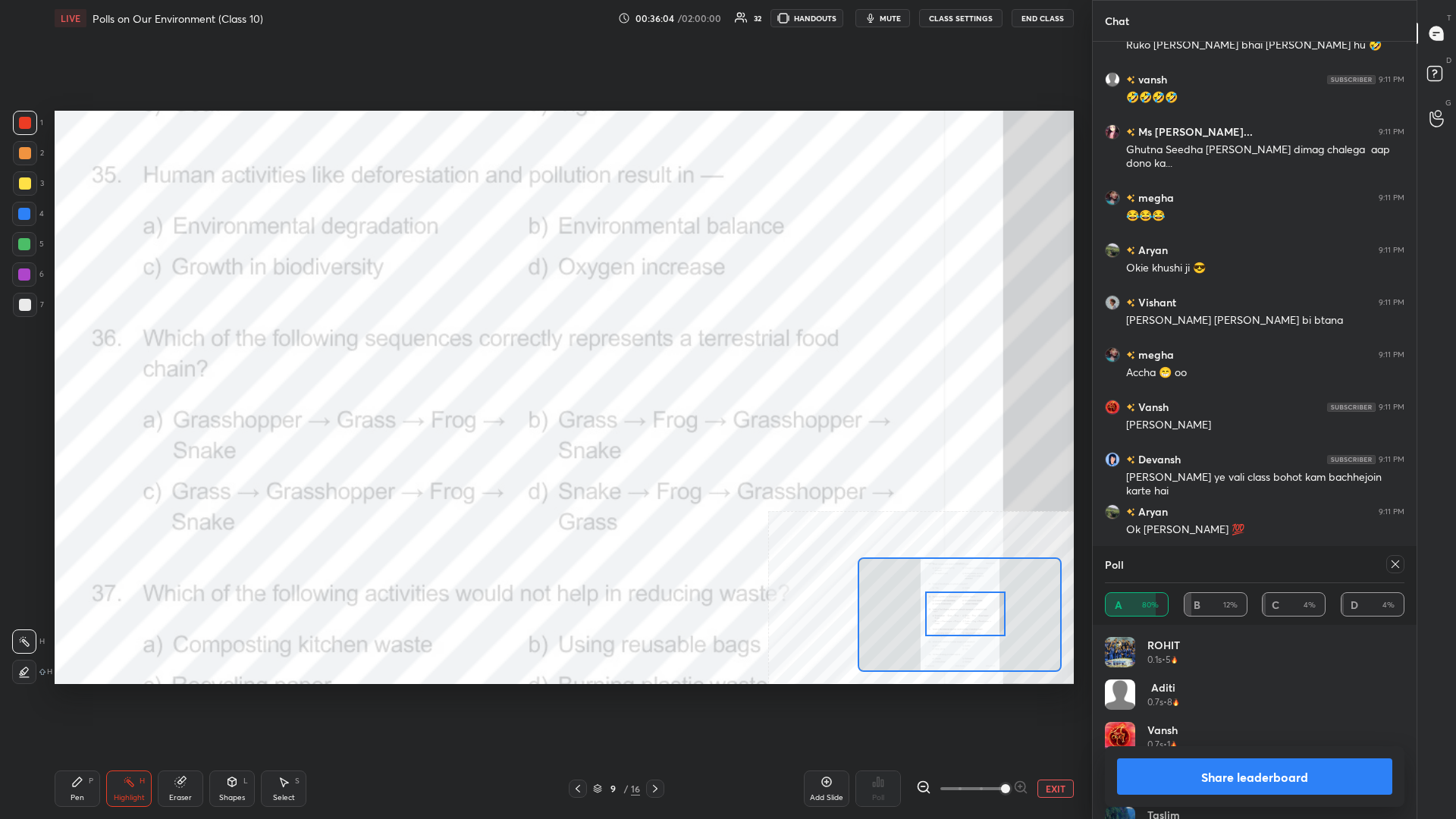
click at [544, 356] on button "Share leaderboard" at bounding box center [1255, 776] width 275 height 36
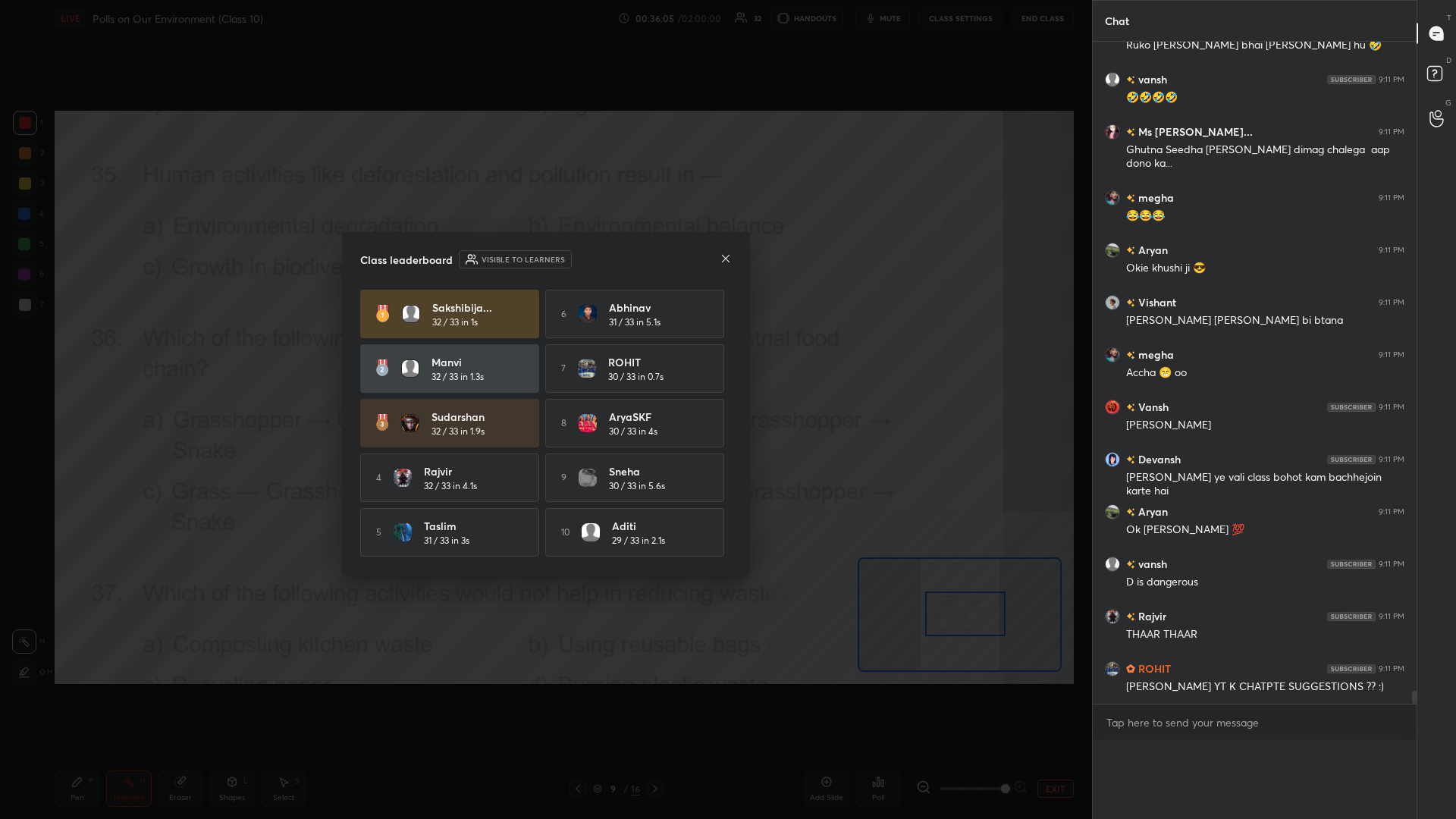
scroll to position [1, 1]
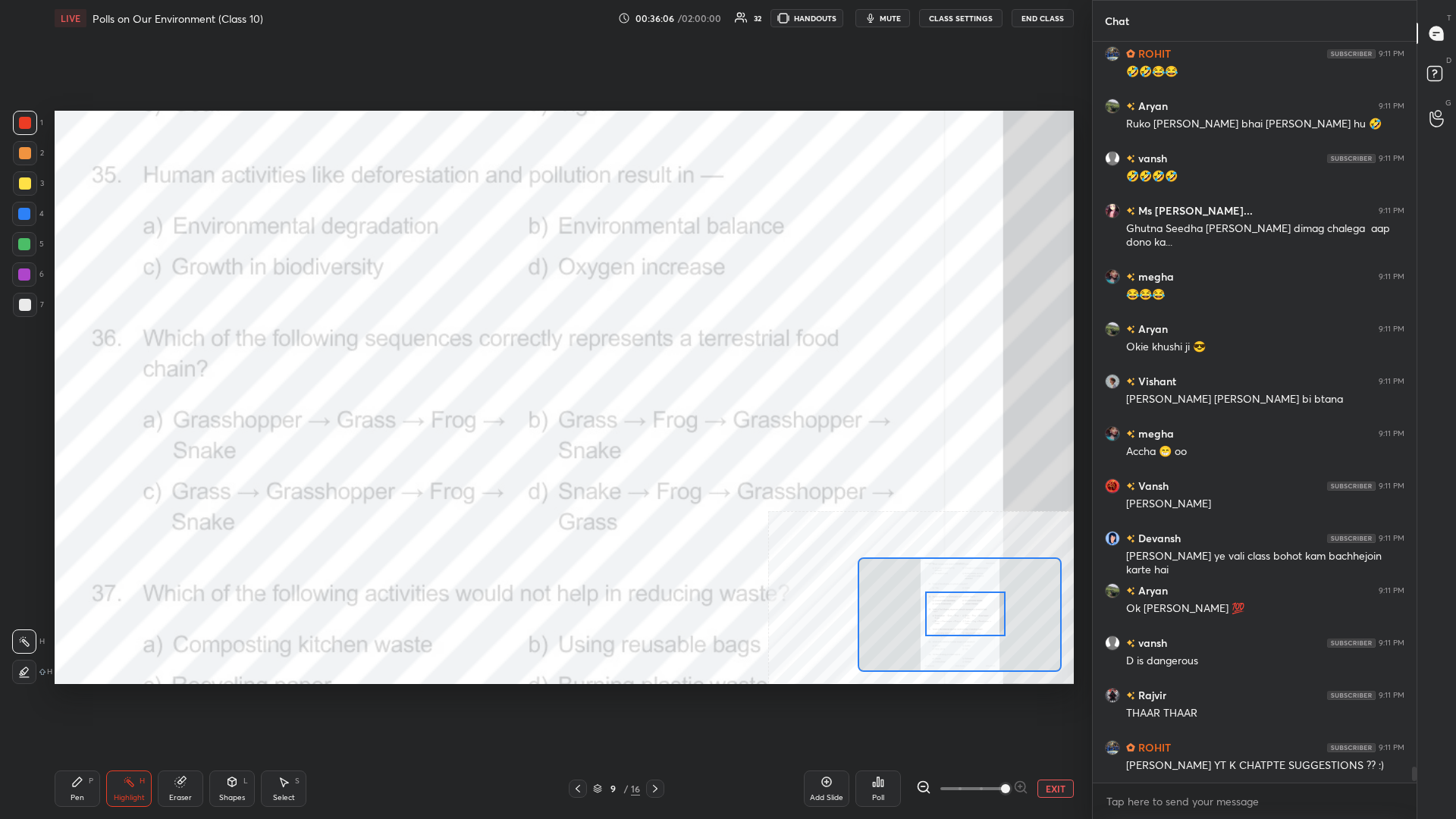
click at [70, 356] on div "Pen P" at bounding box center [77, 789] width 45 height 36
click at [544, 356] on div "9" at bounding box center [612, 789] width 15 height 9
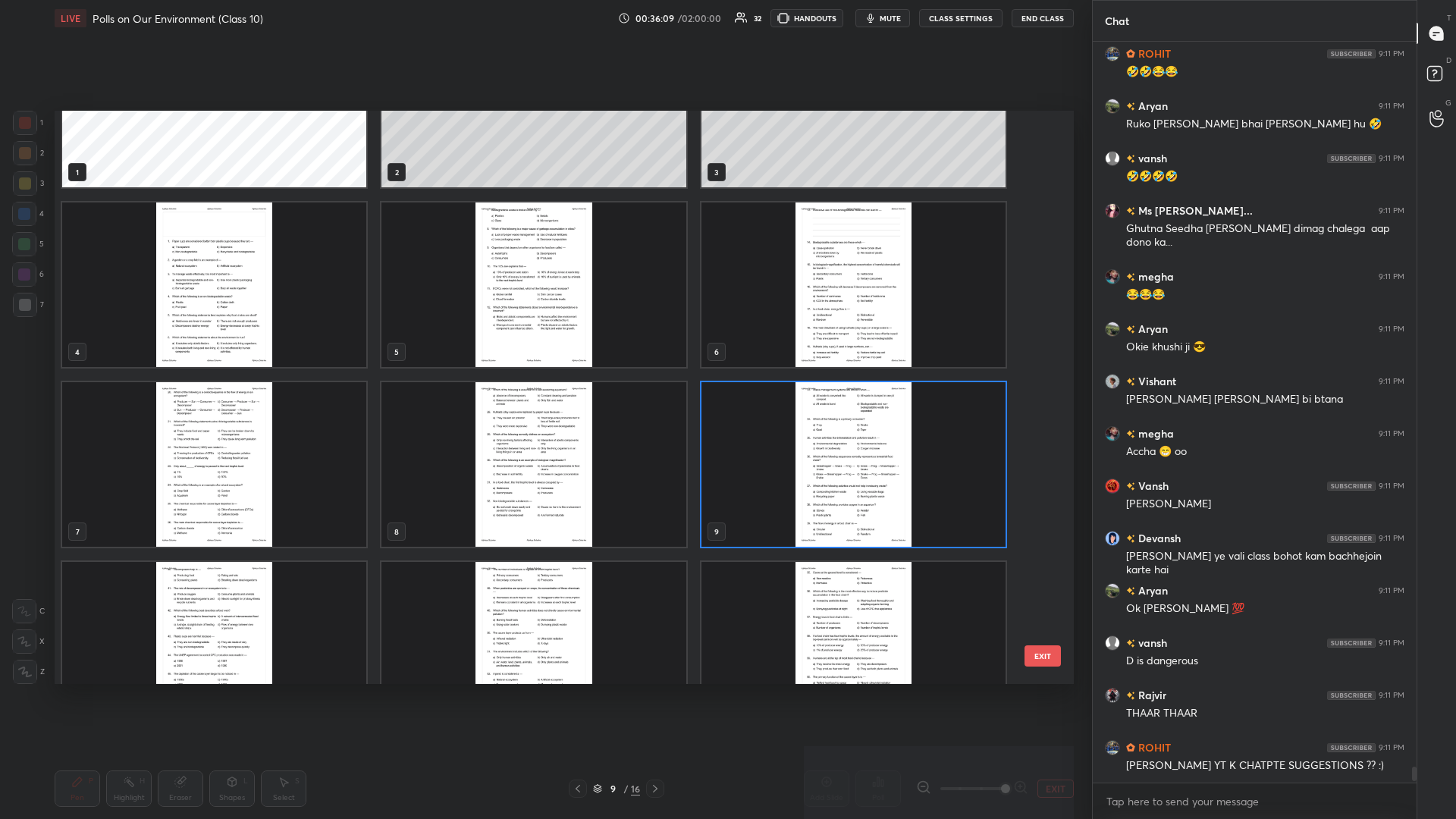
click at [544, 356] on img "grid" at bounding box center [853, 465] width 304 height 165
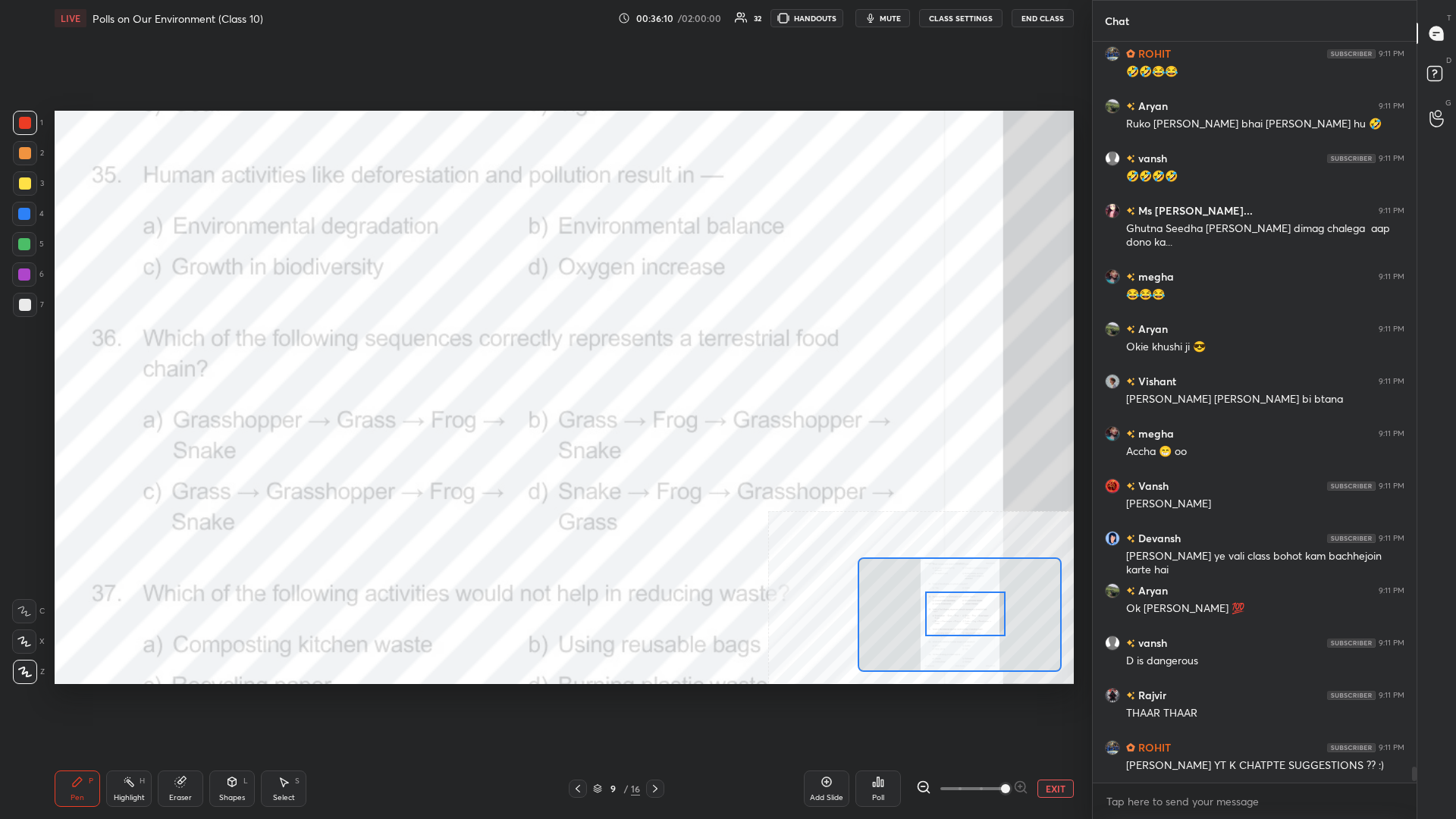
click at [544, 356] on img "grid" at bounding box center [853, 465] width 304 height 165
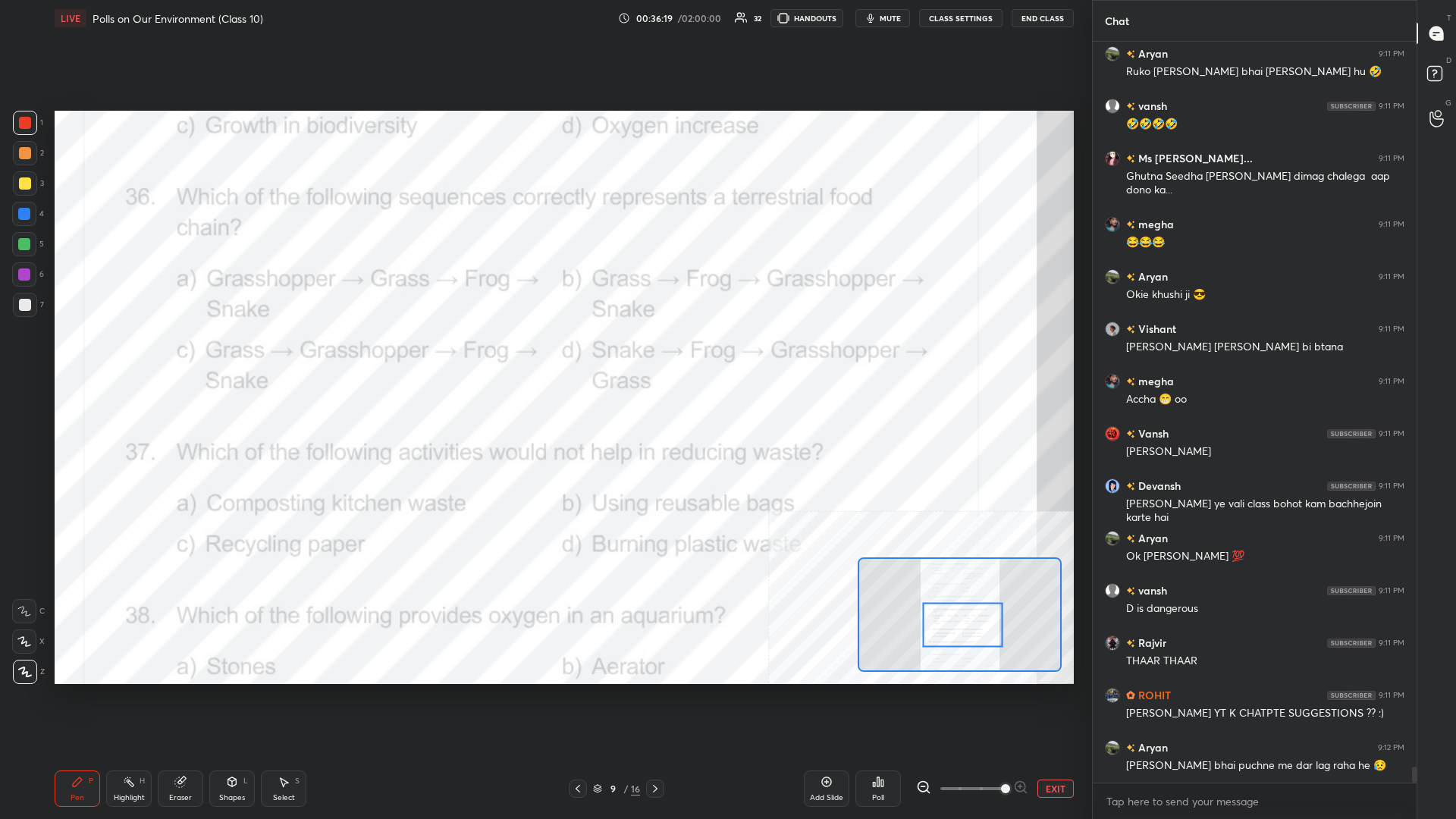
click at [137, 356] on div "Highlight H" at bounding box center [129, 789] width 45 height 36
click at [544, 356] on div "Poll" at bounding box center [878, 789] width 45 height 36
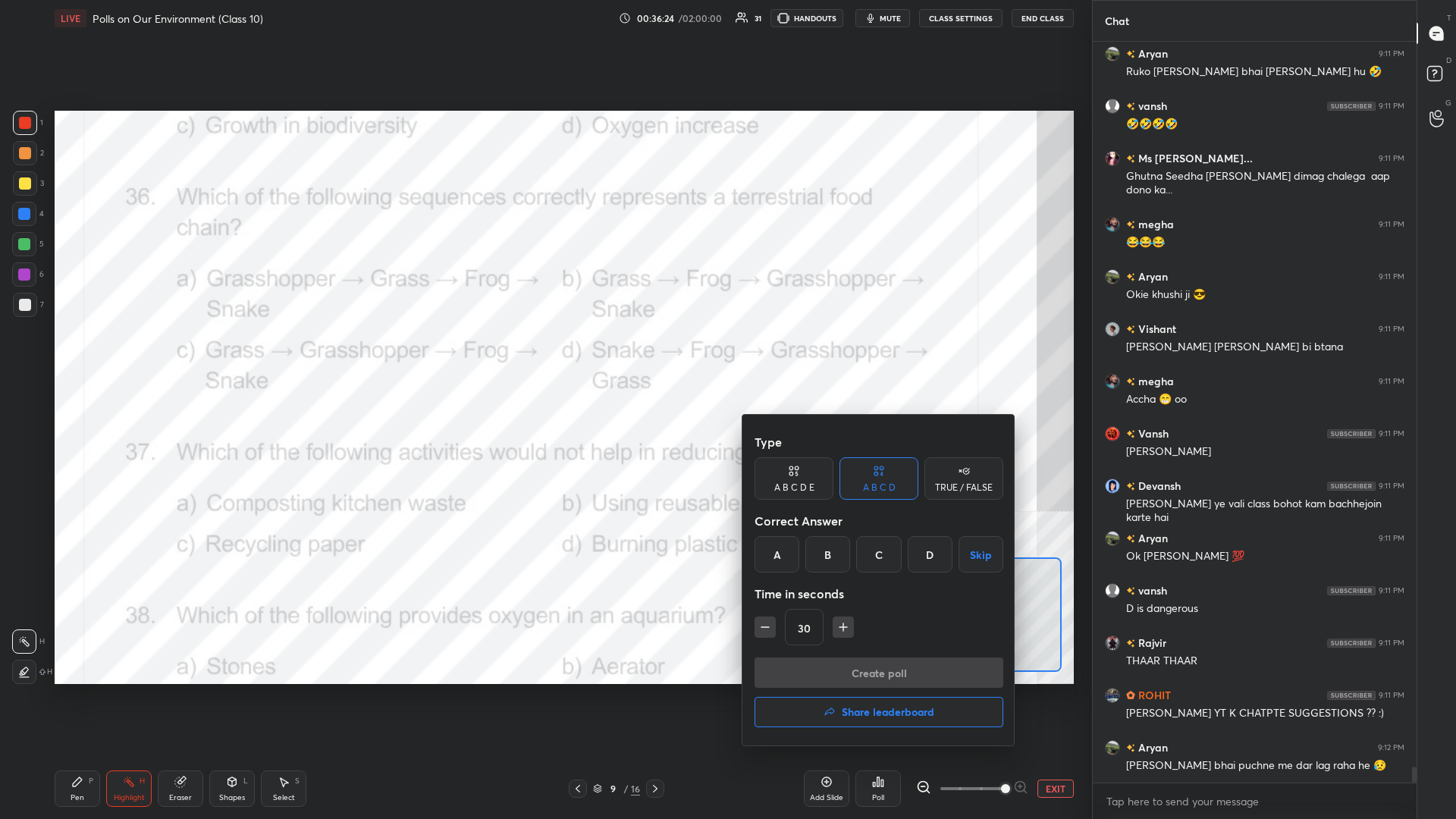
click at [544, 356] on div "C" at bounding box center [878, 554] width 44 height 36
click at [544, 356] on button "Create poll" at bounding box center [879, 672] width 249 height 30
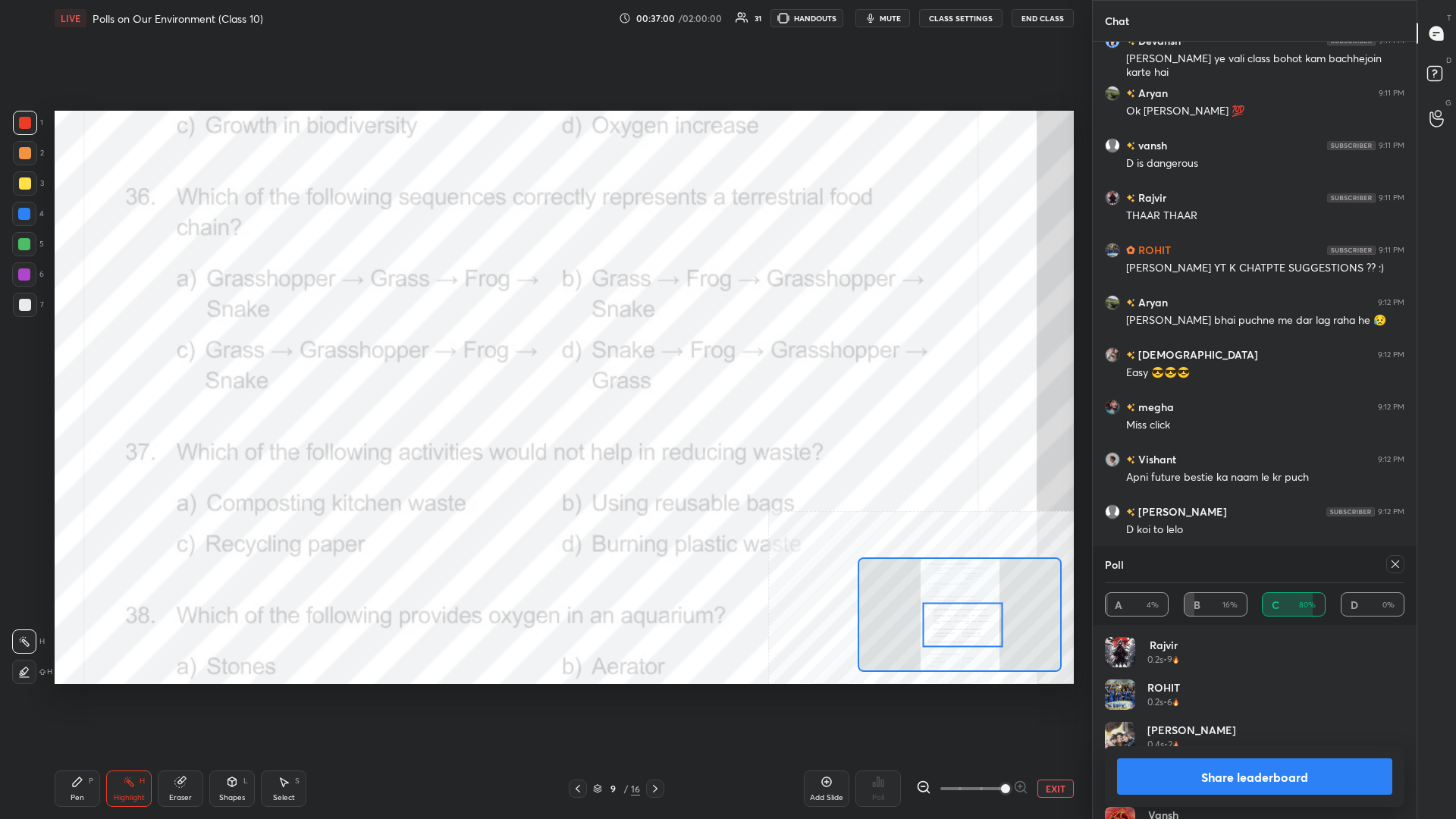
click at [544, 356] on button "Share leaderboard" at bounding box center [1255, 776] width 275 height 36
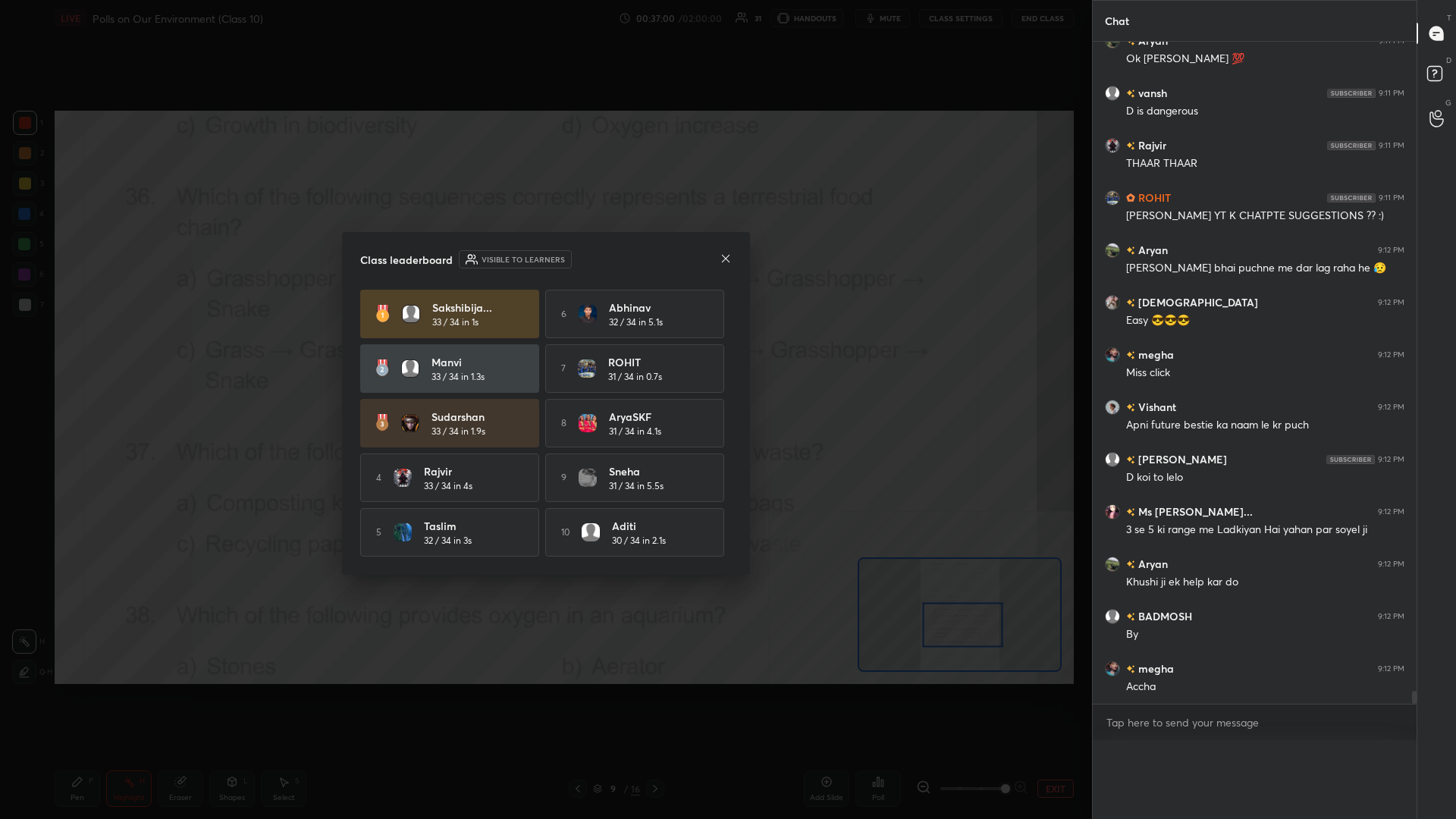
click at [544, 356] on div "Poll A 4% B 16% C 80% D 0% [PERSON_NAME] 0.2s • 9 ROHIT 0.2s • 6 [PERSON_NAME] …" at bounding box center [1254, 779] width 323 height 79
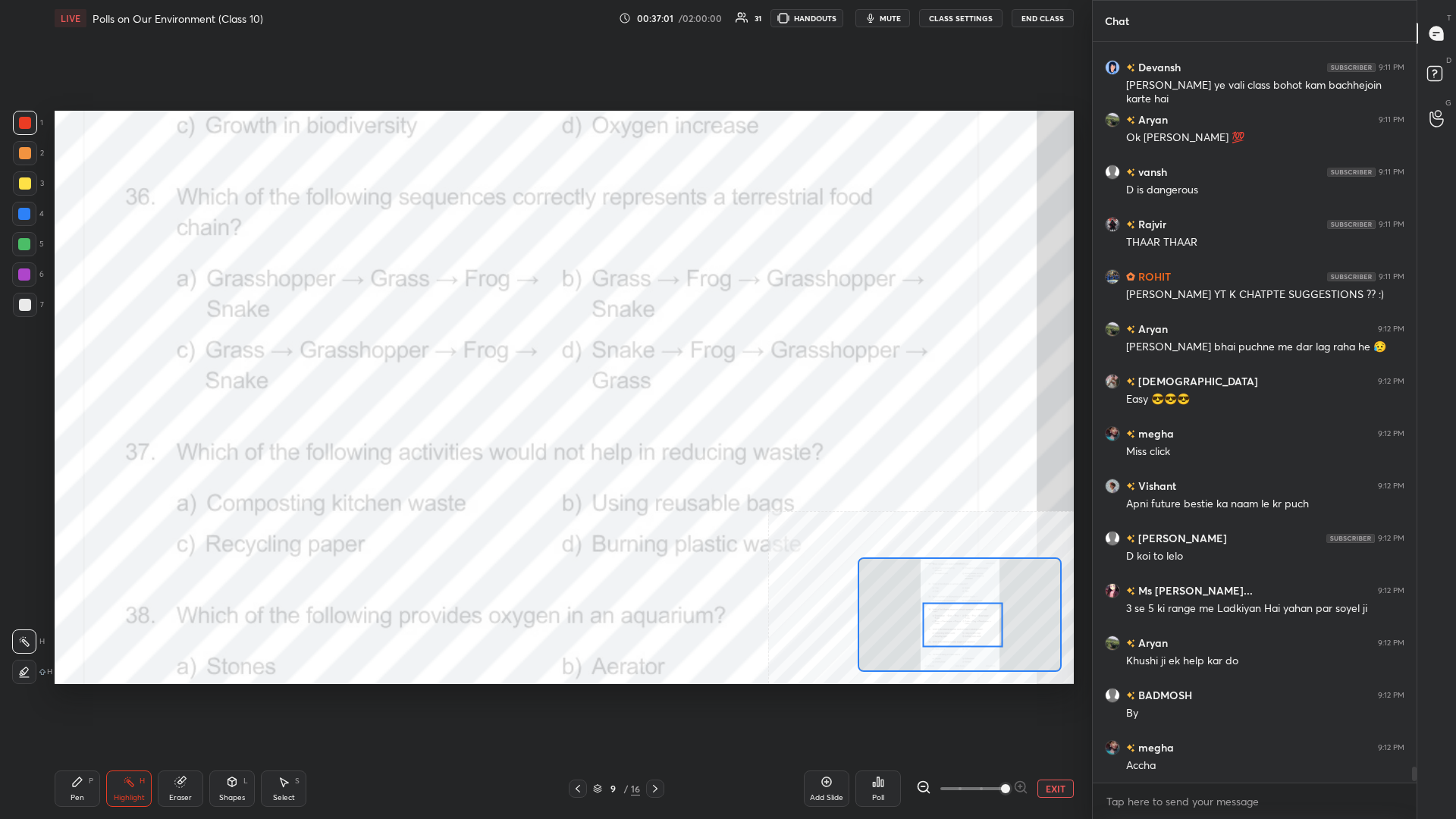
click at [49, 356] on div "LIVE Polls on Our Environment (Class 10) 00:37:01 / 02:00:00 31 HANDOUTS mute C…" at bounding box center [564, 410] width 1032 height 819
click at [52, 356] on div "LIVE Polls on Our Environment (Class 10) 00:37:02 / 02:00:00 31 HANDOUTS mute C…" at bounding box center [564, 410] width 1032 height 819
click at [79, 356] on icon at bounding box center [77, 781] width 12 height 12
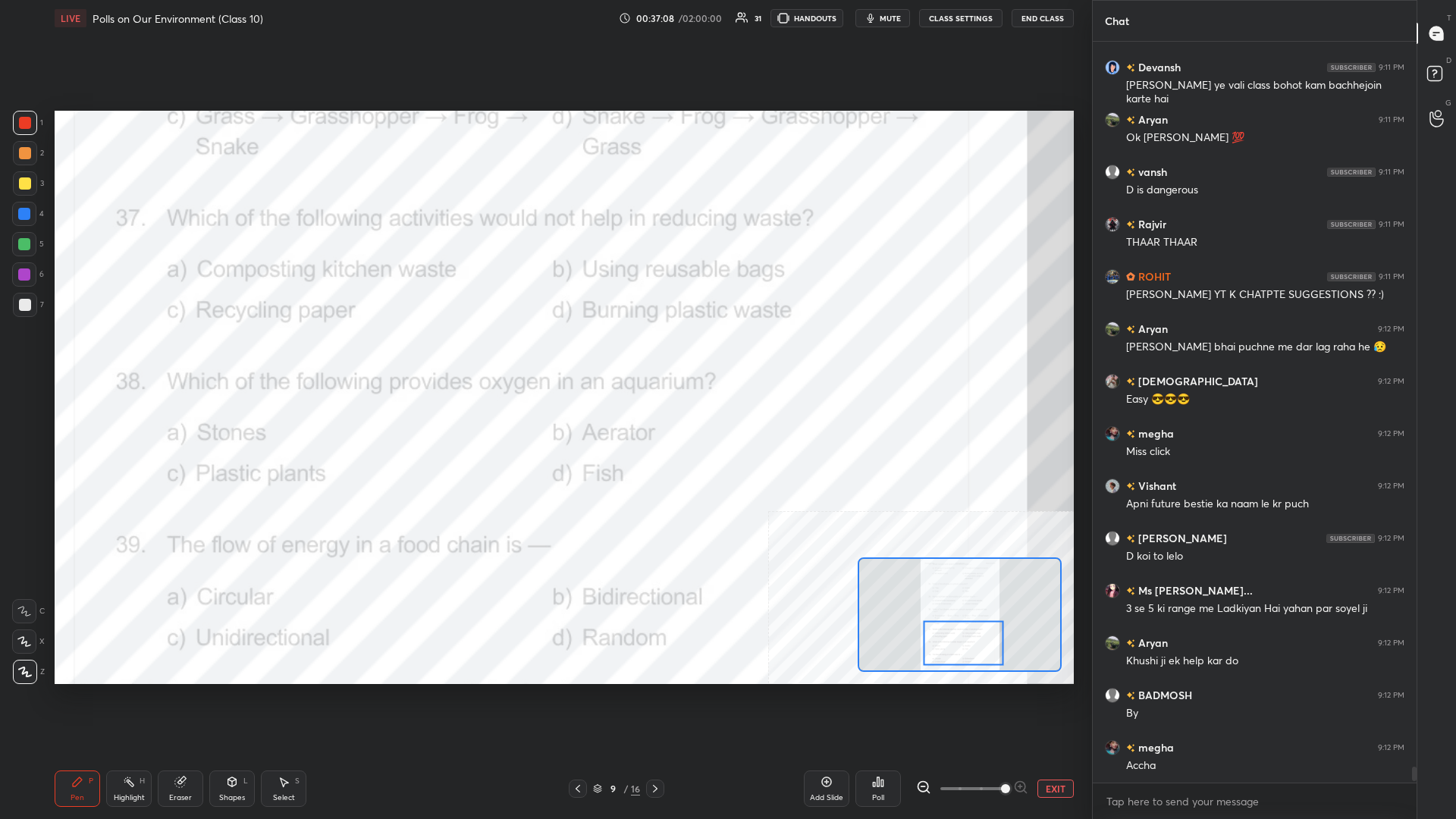
drag, startPoint x: 962, startPoint y: 629, endPoint x: 963, endPoint y: 647, distance: 18.0
click at [544, 356] on div at bounding box center [963, 642] width 81 height 44
click at [133, 356] on icon at bounding box center [129, 781] width 12 height 12
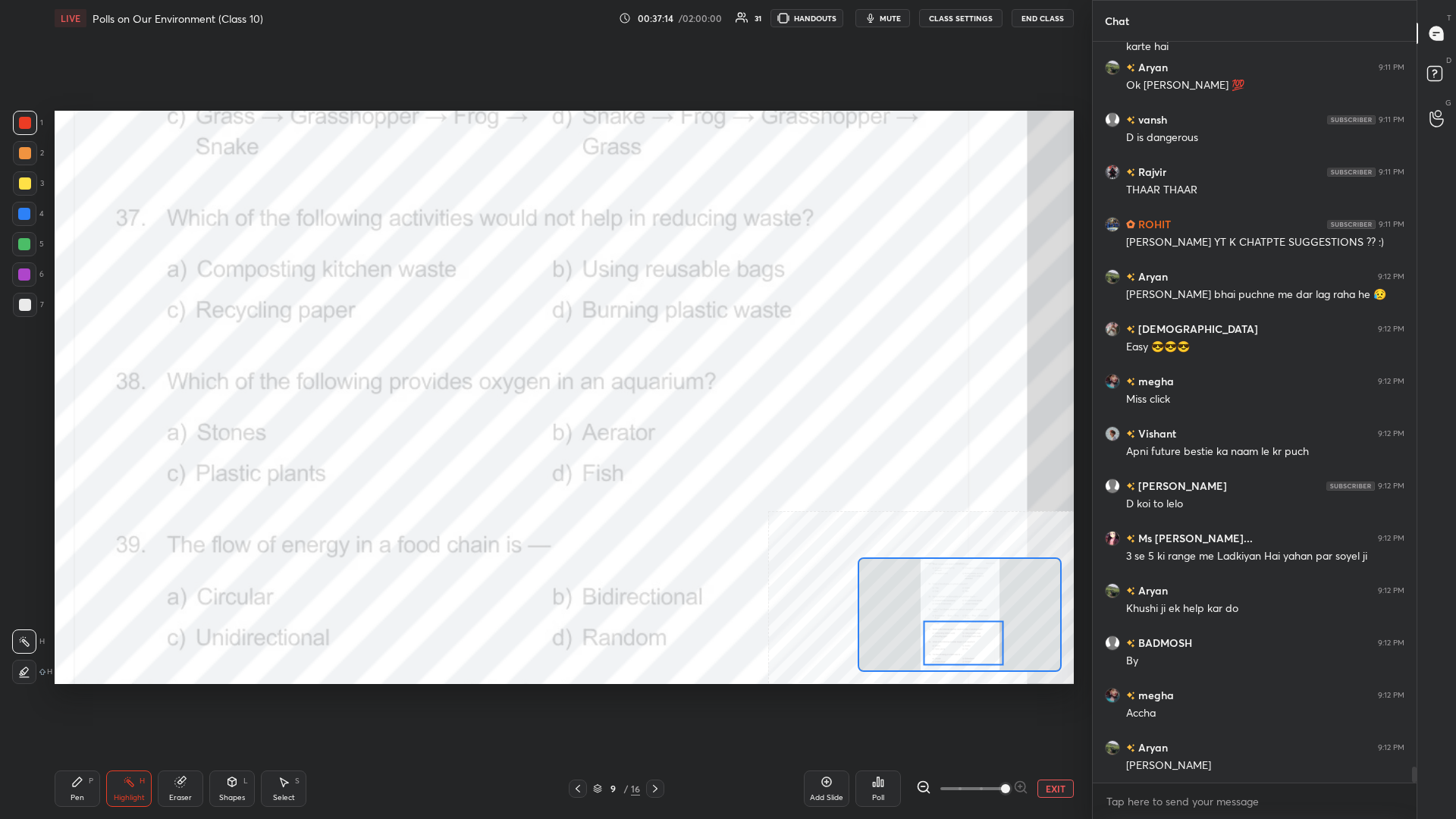
click at [544, 356] on div "Poll" at bounding box center [878, 789] width 45 height 36
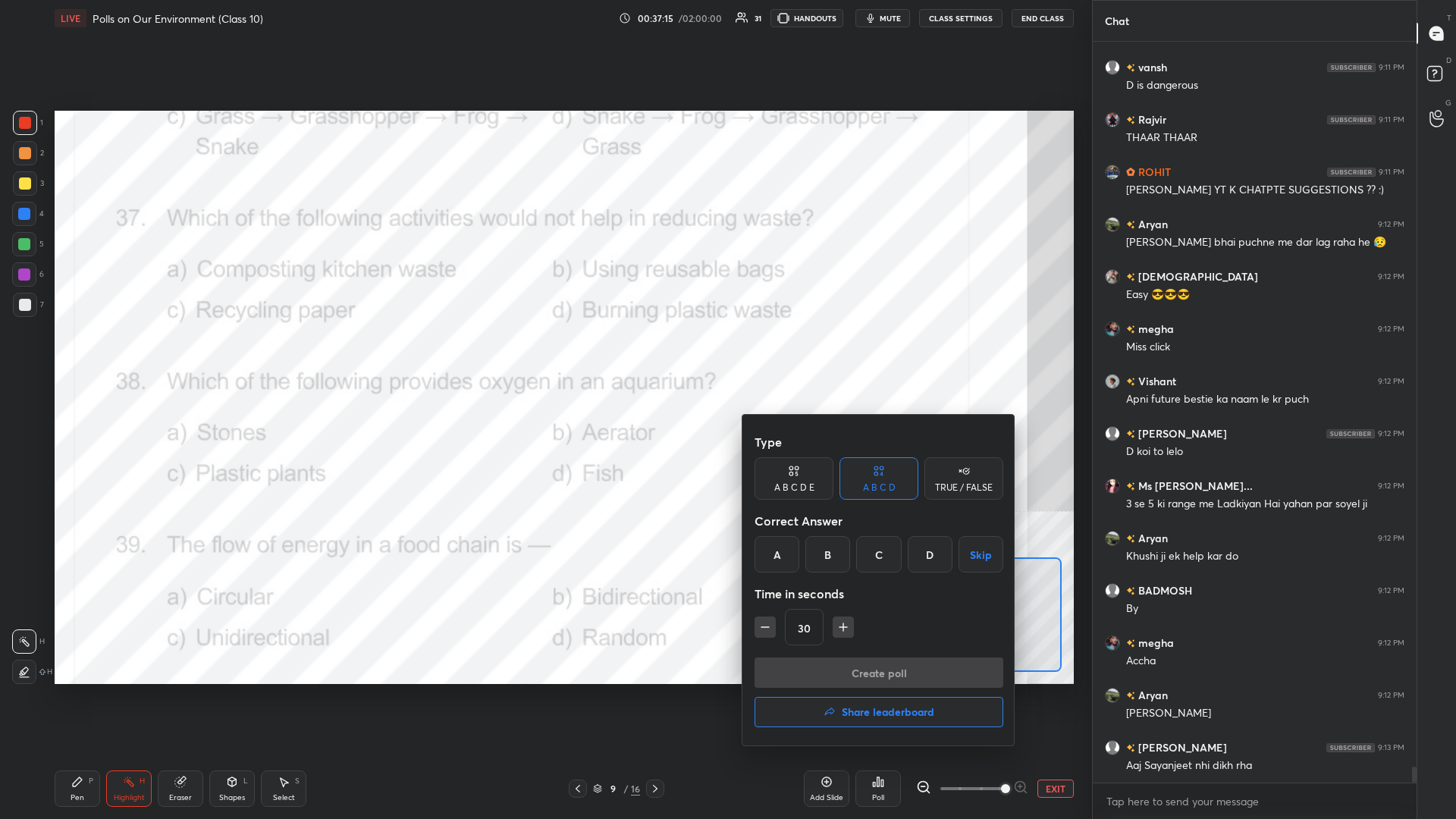
click at [544, 356] on div "D" at bounding box center [930, 554] width 44 height 36
click at [544, 356] on button "Create poll" at bounding box center [879, 672] width 249 height 30
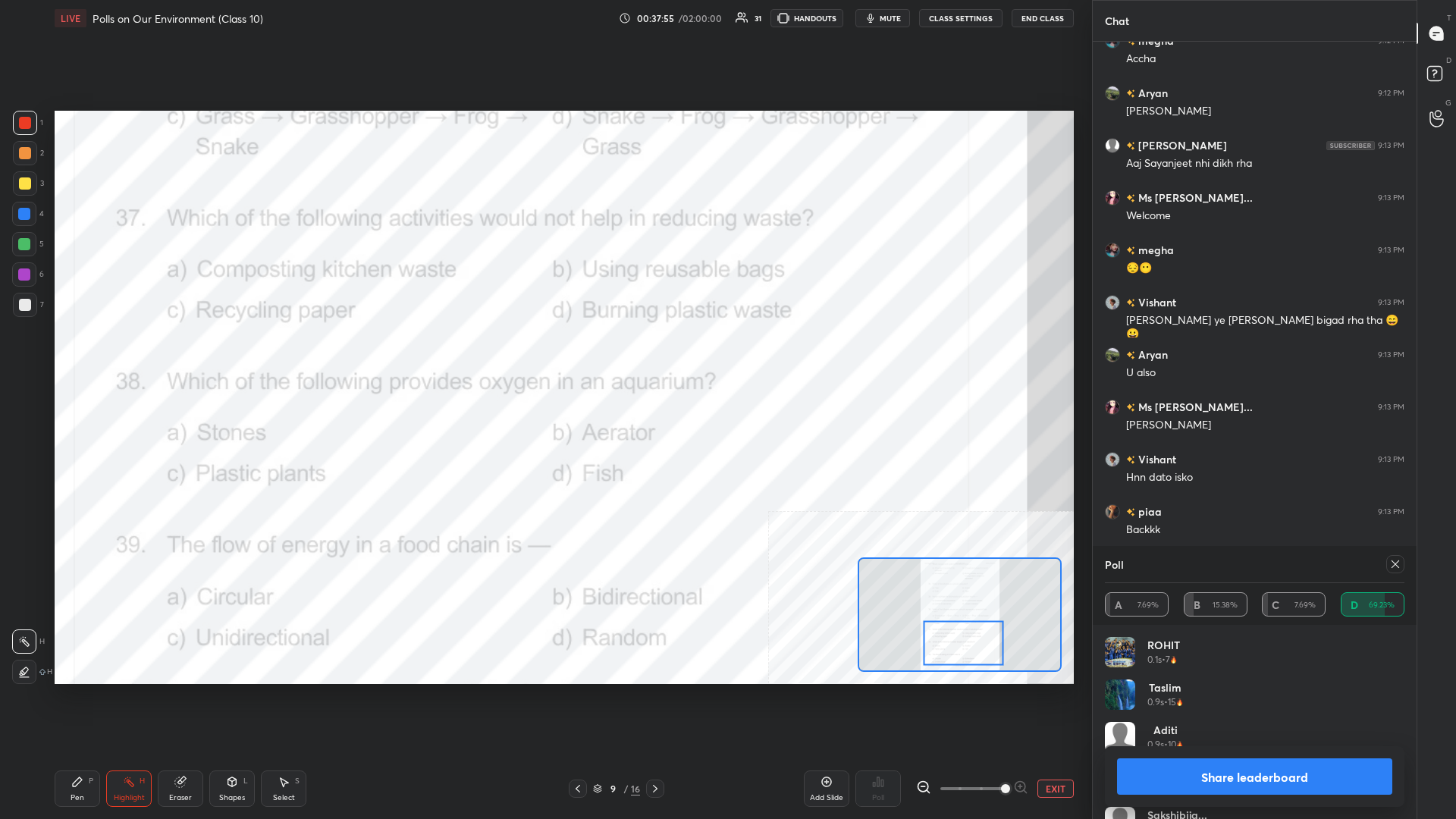
click at [544, 356] on div "Share leaderboard" at bounding box center [1255, 776] width 300 height 61
click at [544, 356] on button "Share leaderboard" at bounding box center [1255, 776] width 275 height 36
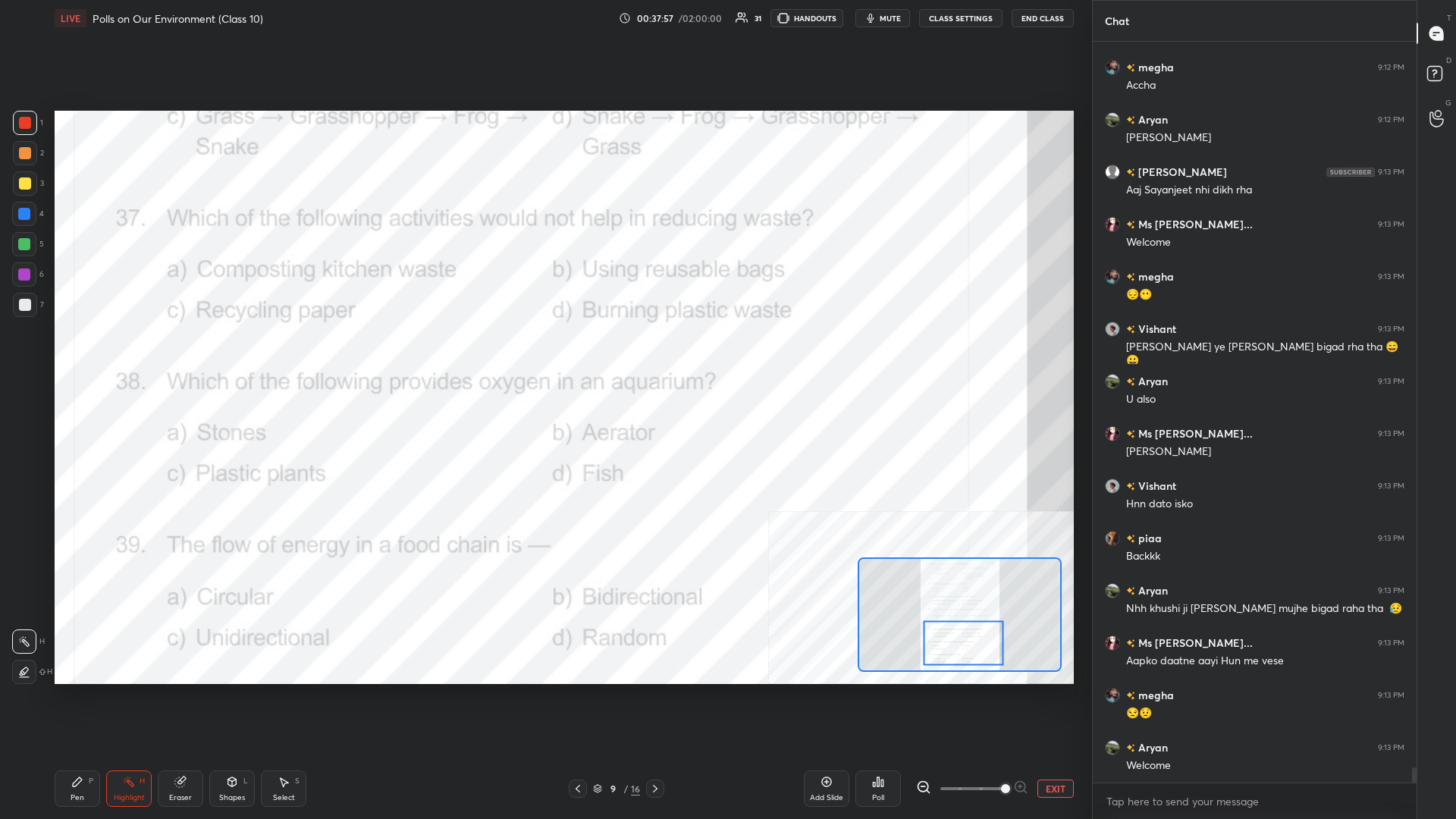
click at [76, 356] on div "Pen" at bounding box center [77, 798] width 14 height 7
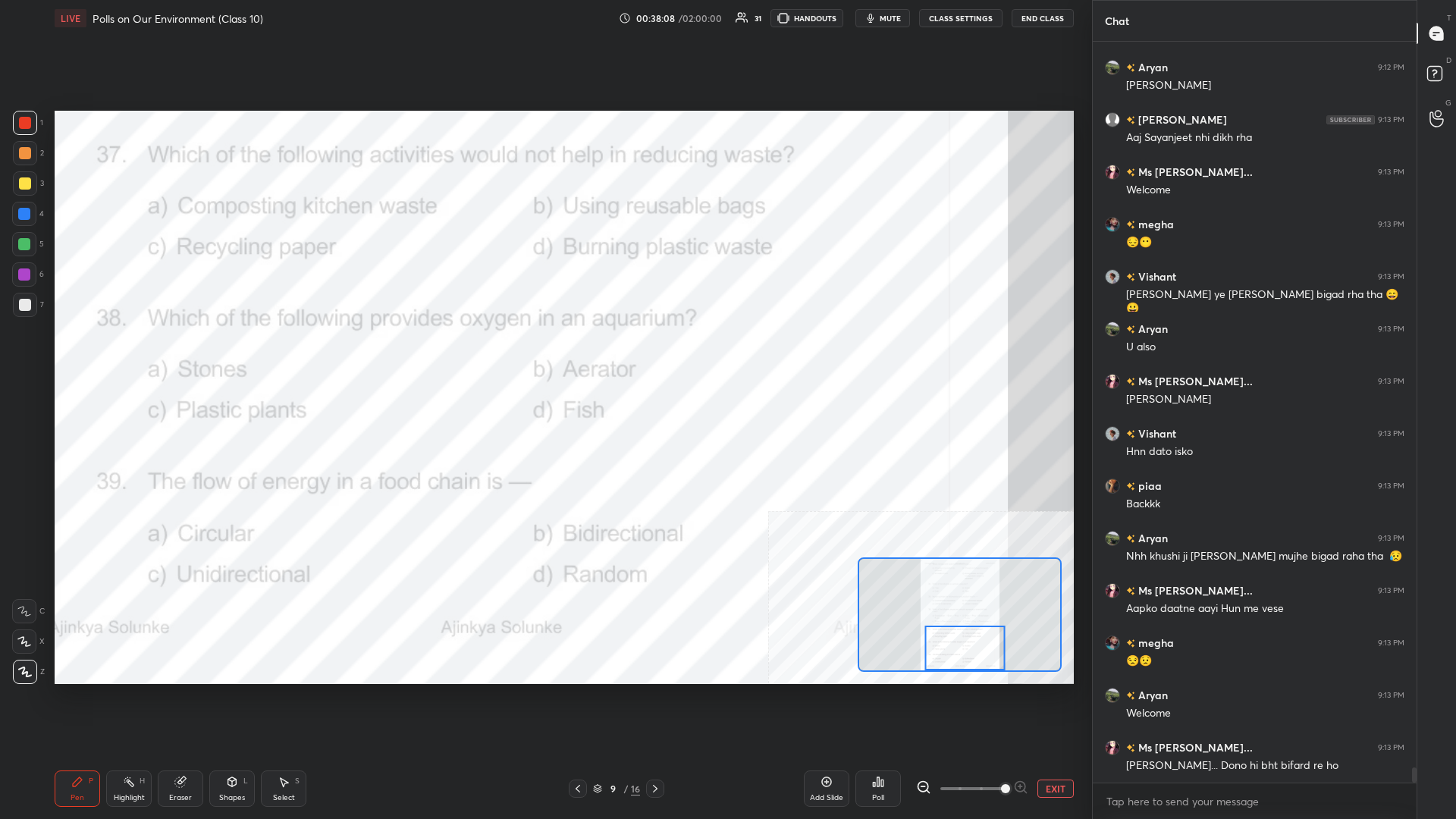
click at [130, 356] on div "Highlight H" at bounding box center [129, 789] width 45 height 36
click at [544, 356] on icon at bounding box center [879, 782] width 3 height 9
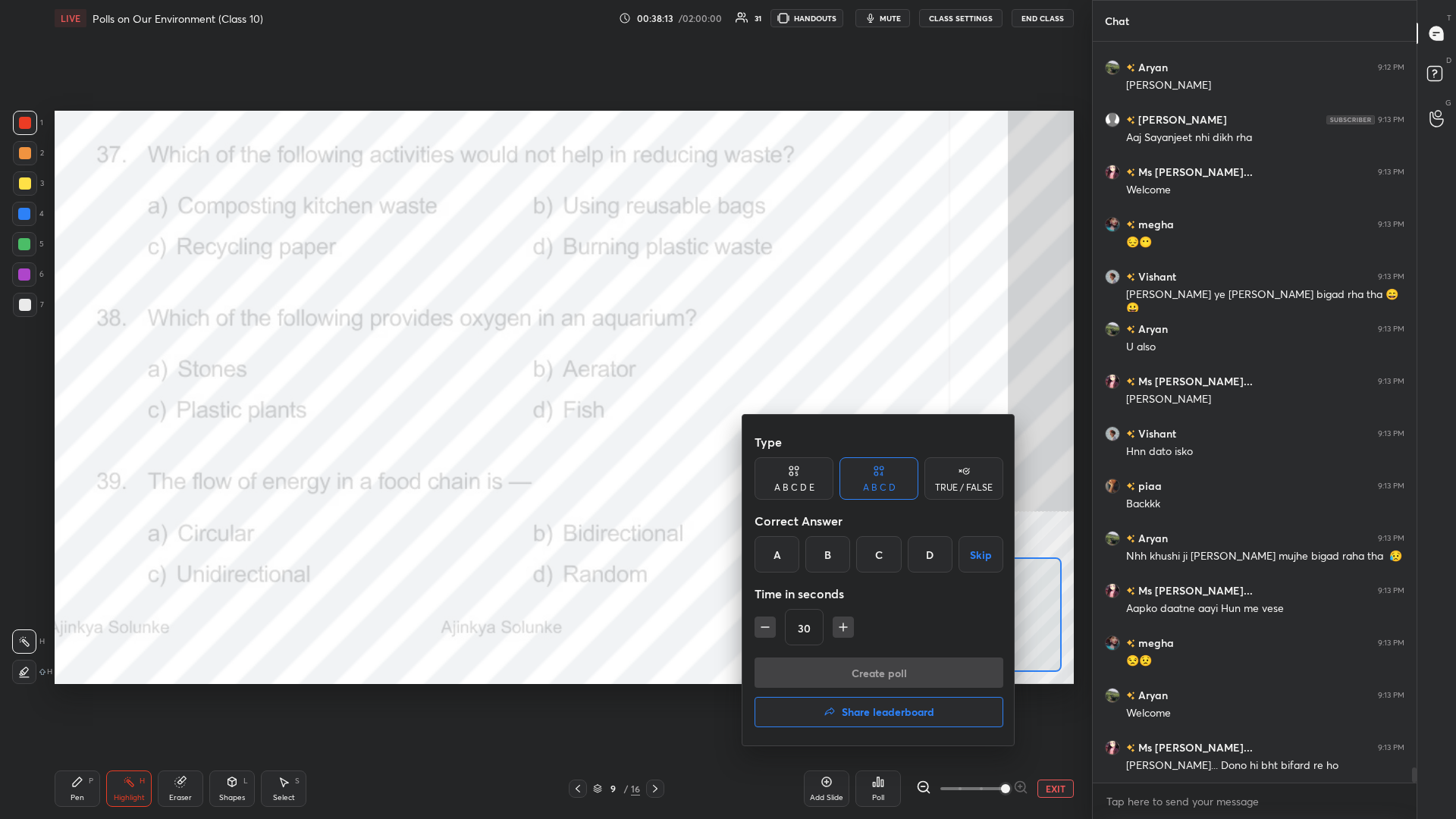
click at [544, 356] on div "B" at bounding box center [827, 554] width 44 height 36
click at [544, 356] on button "Create poll" at bounding box center [879, 672] width 249 height 30
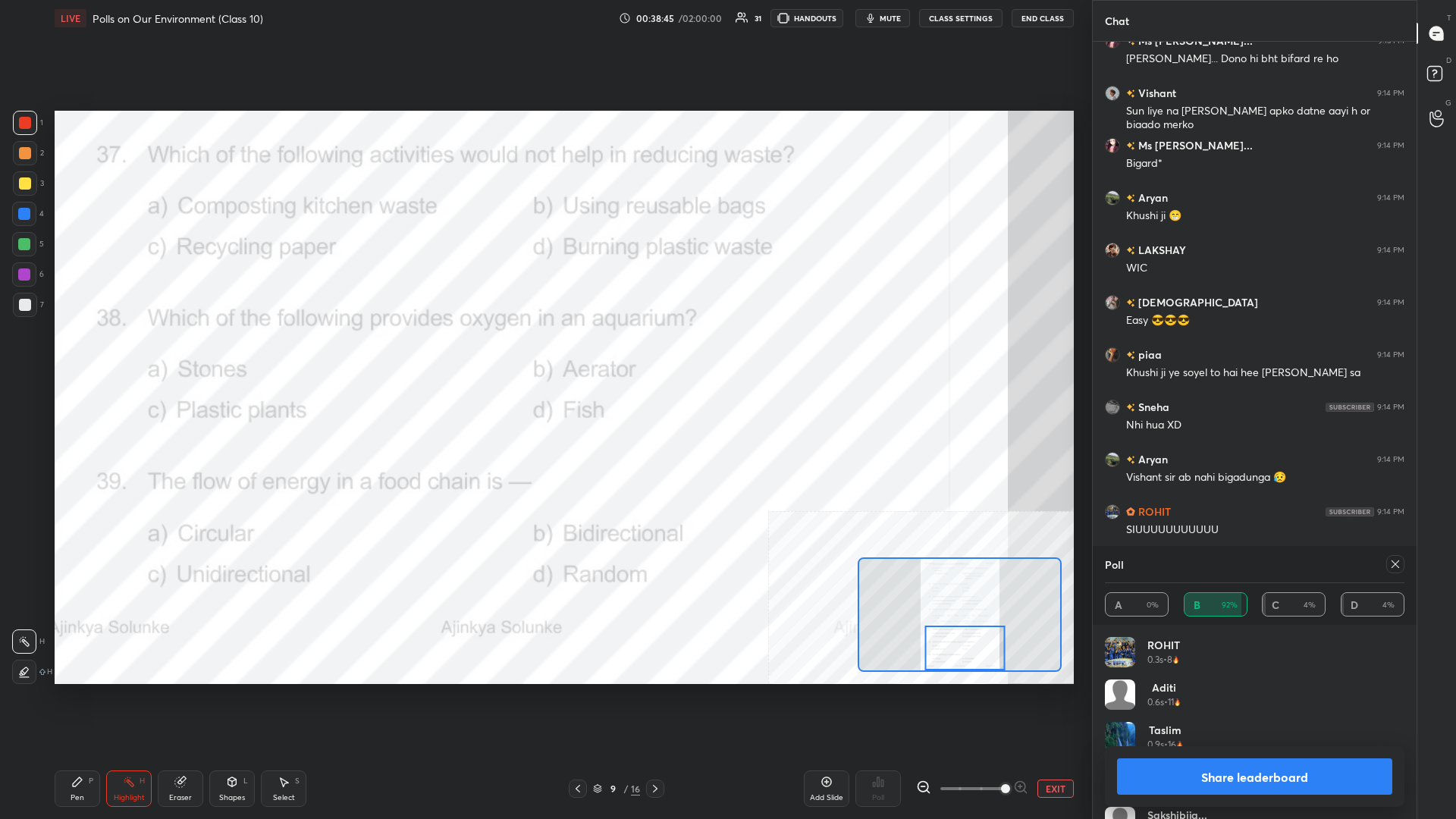
click at [544, 356] on button "Share leaderboard" at bounding box center [1255, 776] width 275 height 36
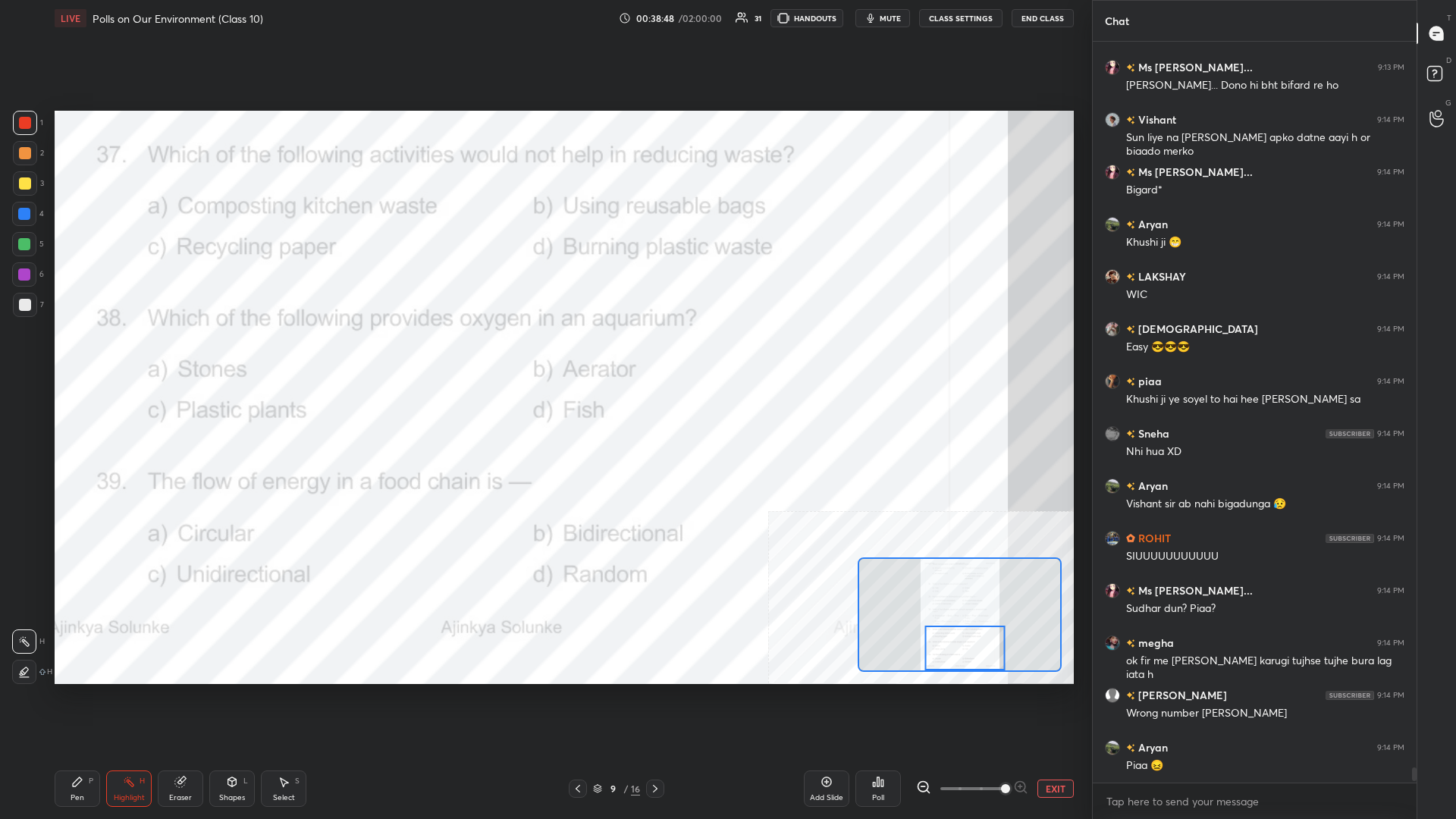
click at [72, 356] on icon at bounding box center [77, 781] width 12 height 12
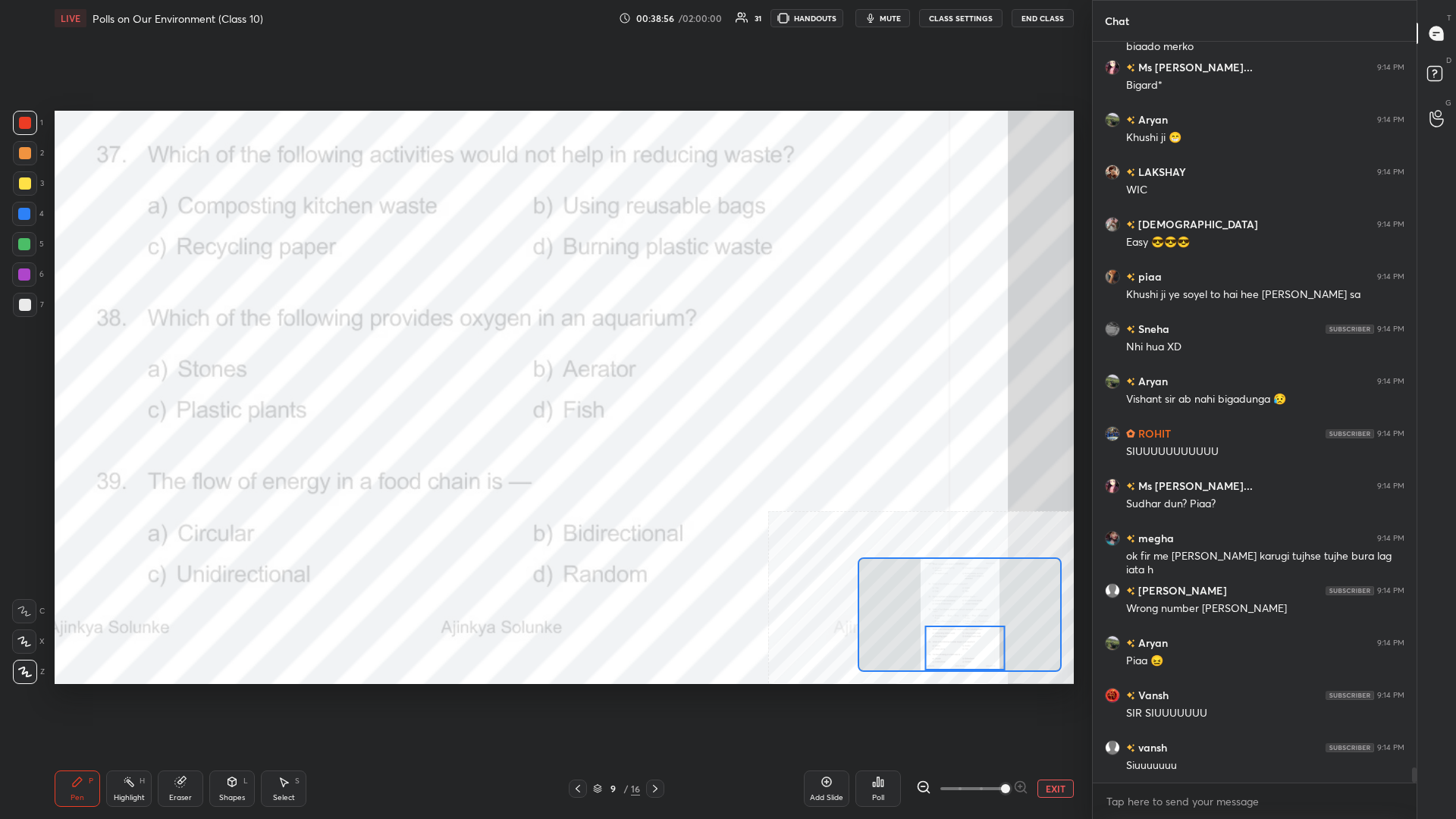
click at [120, 356] on div "Highlight H" at bounding box center [129, 789] width 45 height 36
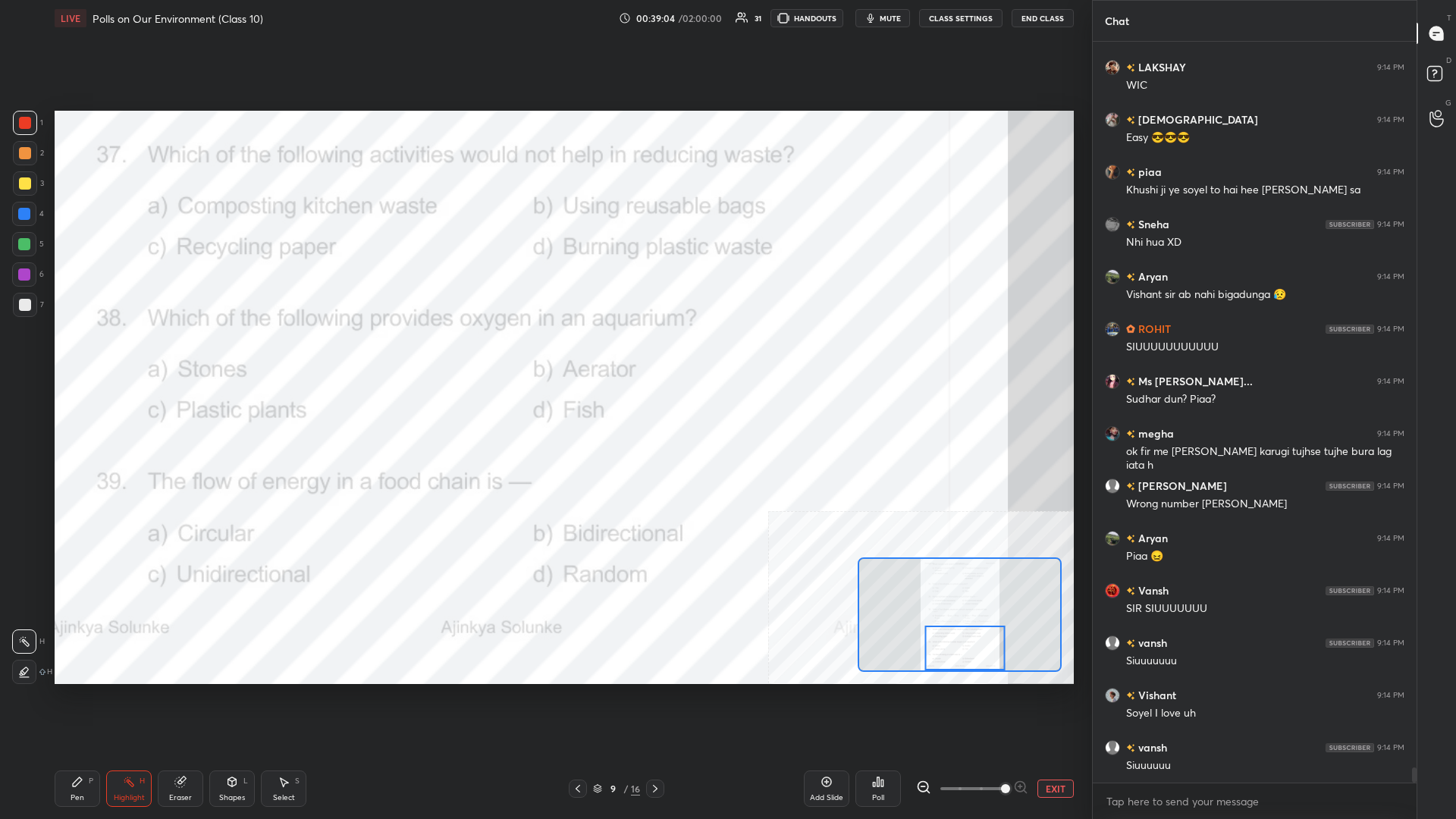
click at [544, 356] on div "Poll" at bounding box center [878, 789] width 45 height 36
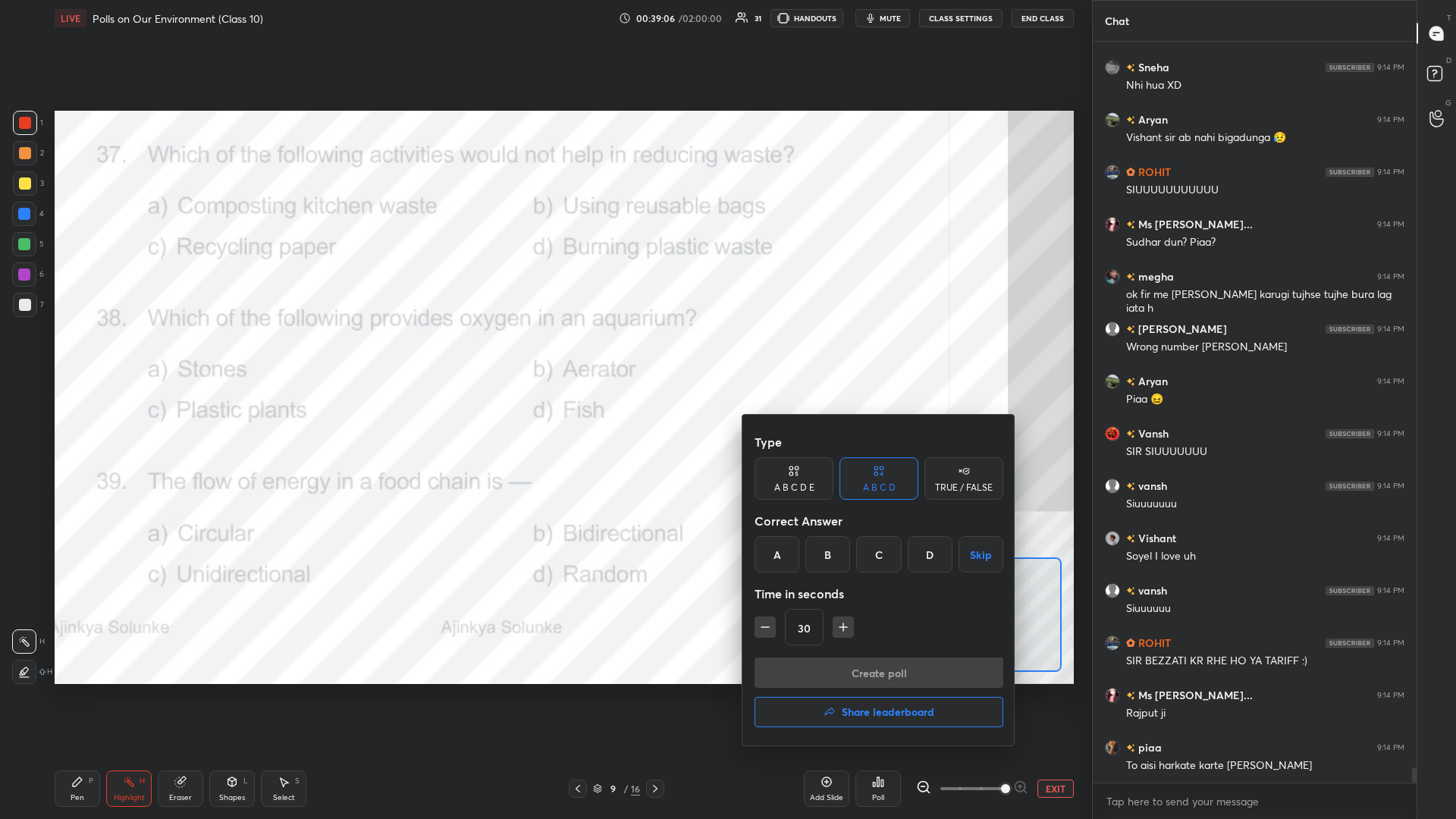
click at [544, 356] on div "C" at bounding box center [878, 554] width 44 height 36
click at [544, 356] on button "Create poll" at bounding box center [879, 672] width 249 height 30
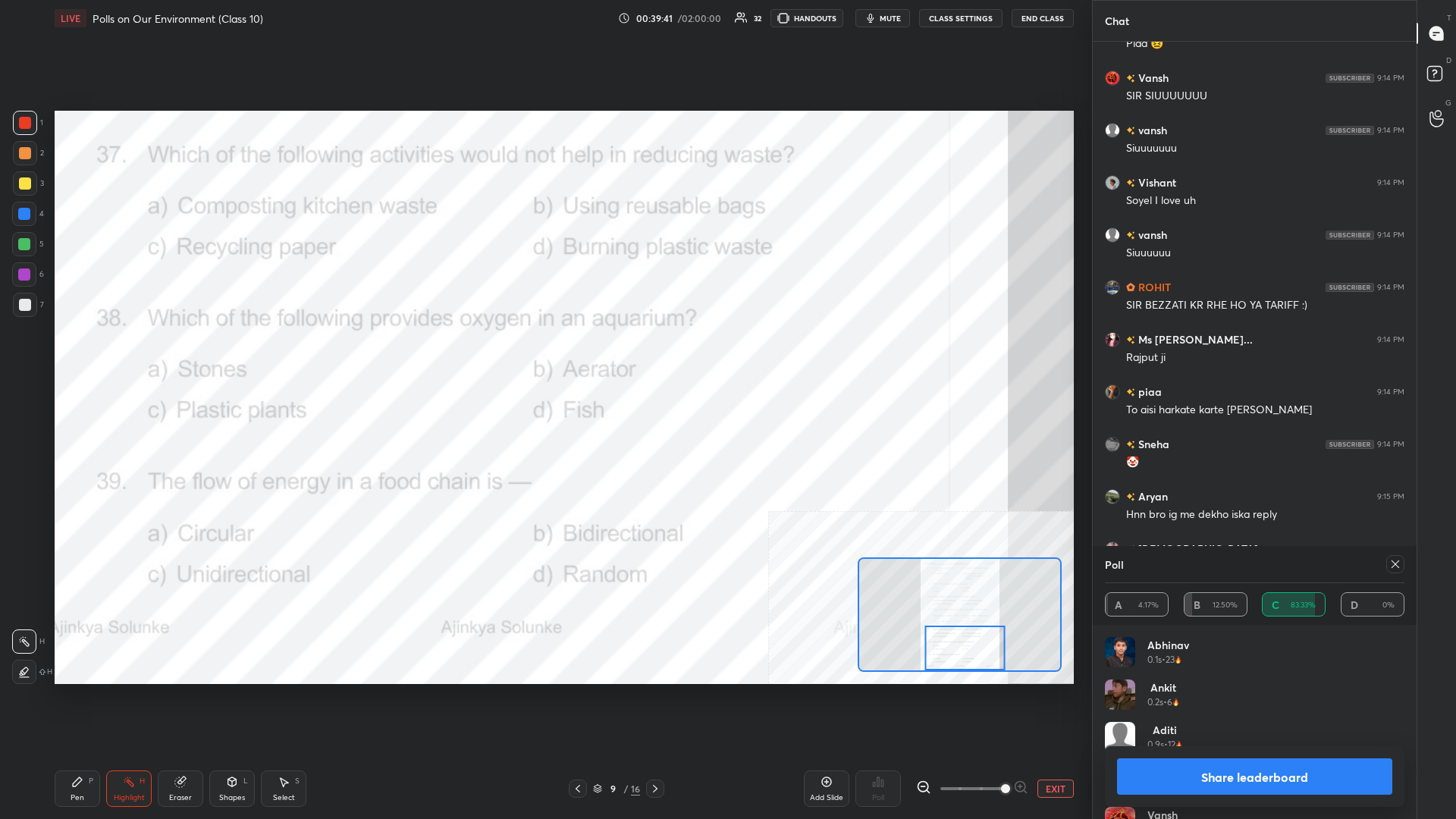
drag, startPoint x: 1309, startPoint y: 773, endPoint x: 1241, endPoint y: 720, distance: 86.2
click at [544, 356] on button "Share leaderboard" at bounding box center [1255, 776] width 275 height 36
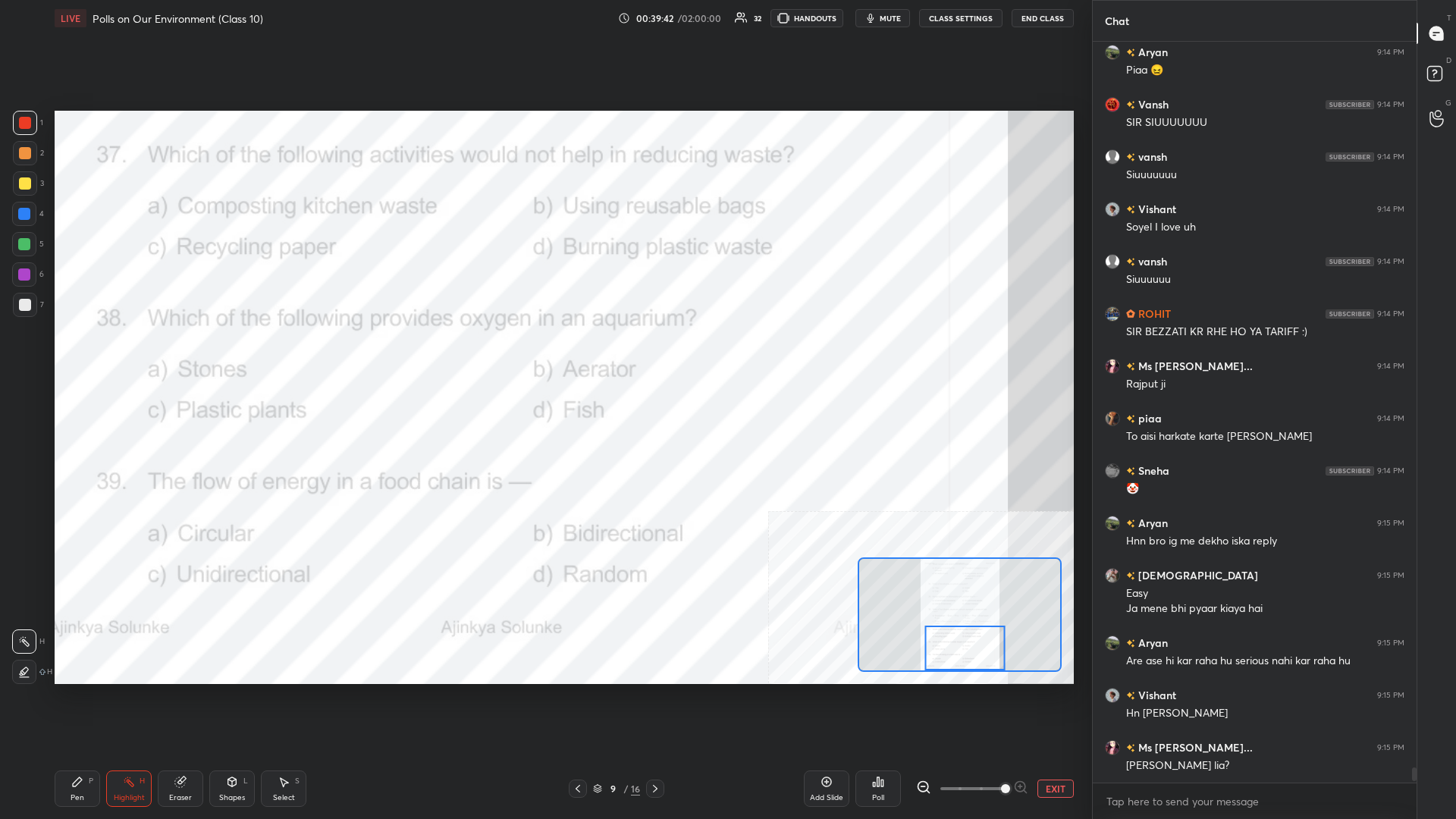
click at [77, 356] on div "Pen P" at bounding box center [77, 789] width 45 height 36
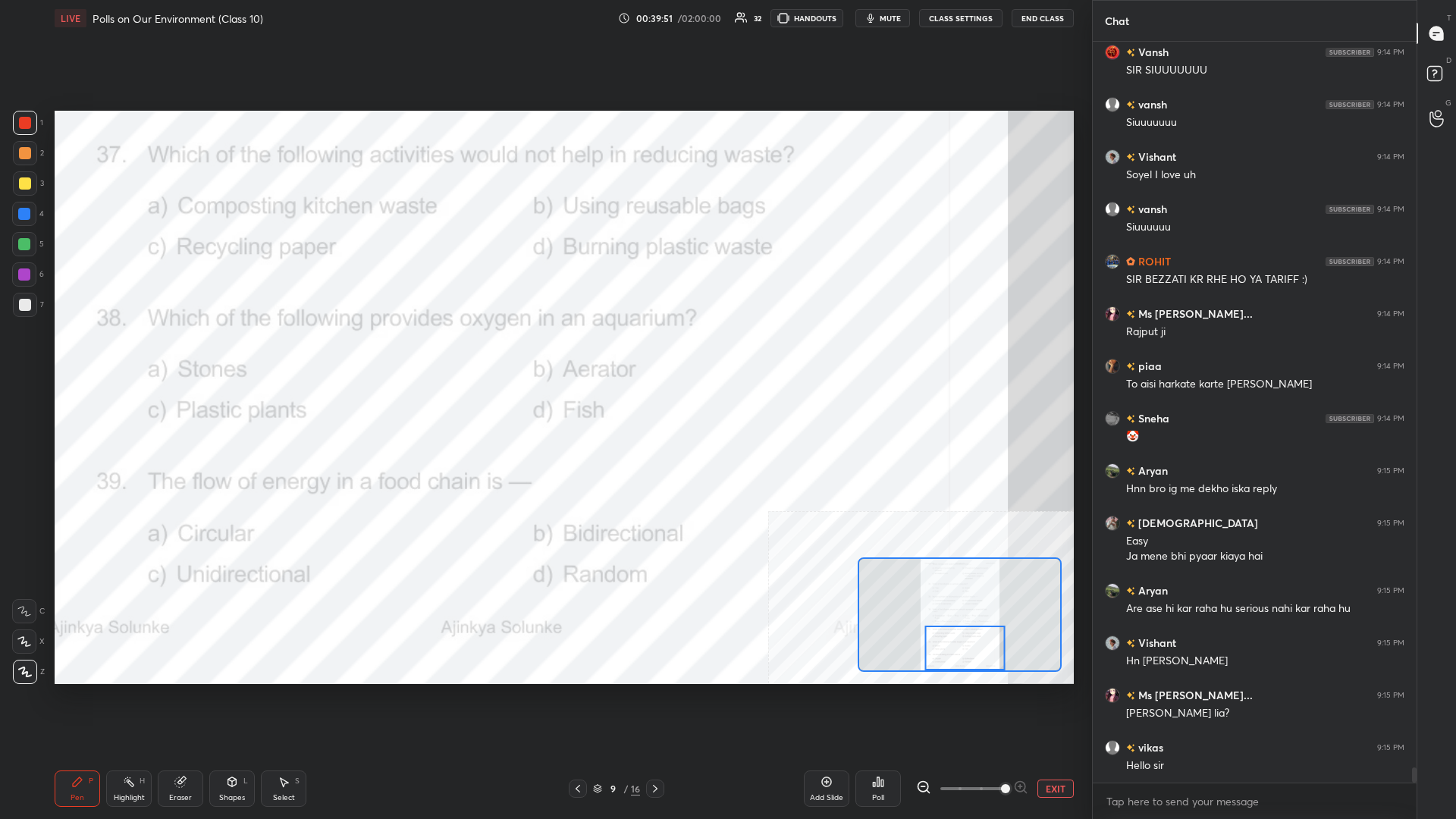
click at [544, 356] on button "EXIT" at bounding box center [1056, 789] width 36 height 18
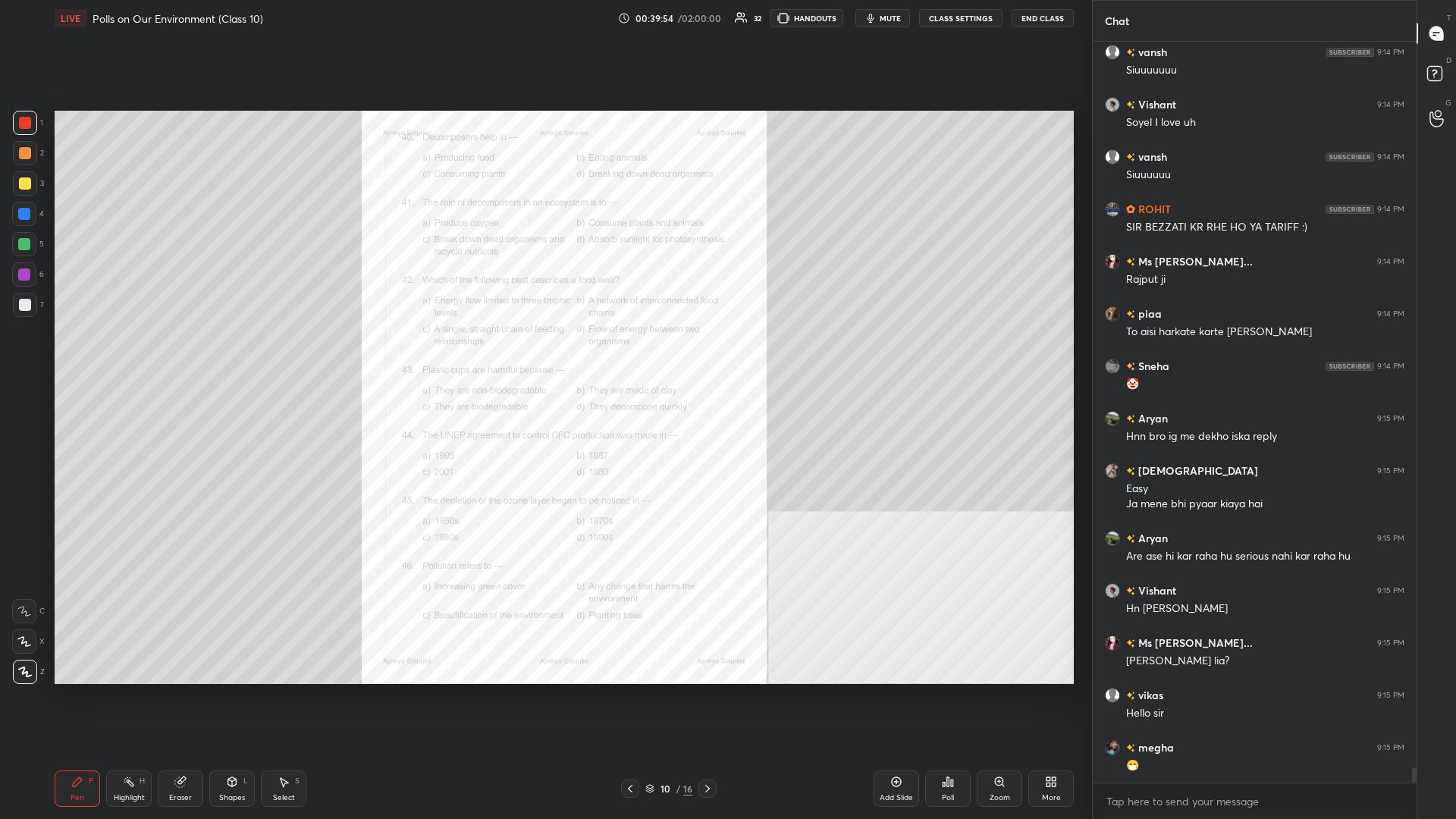
click at [544, 356] on div "Zoom" at bounding box center [999, 789] width 45 height 36
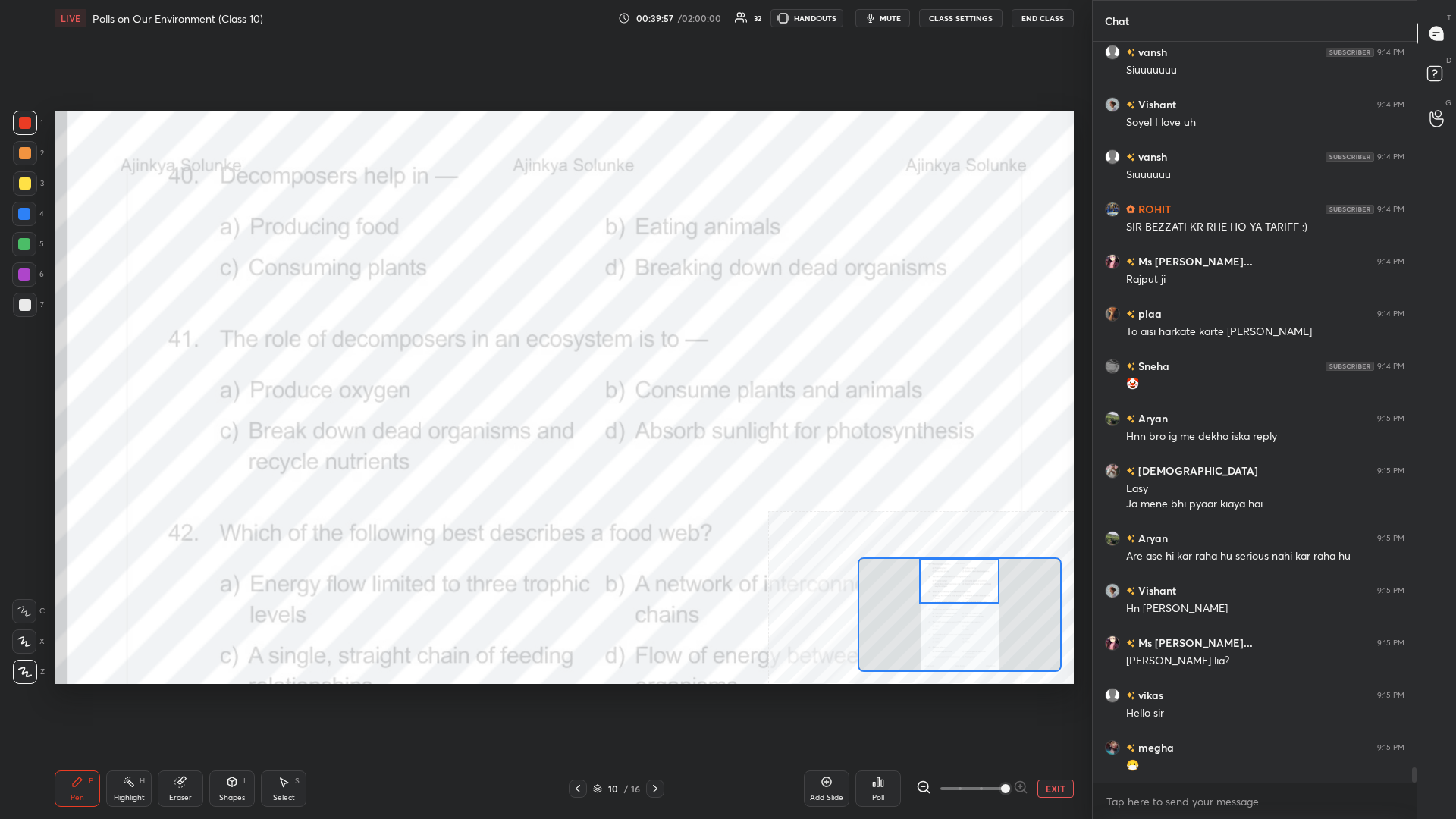
click at [97, 356] on div "Pen P" at bounding box center [77, 789] width 45 height 36
click at [121, 356] on div "Highlight H" at bounding box center [129, 789] width 45 height 36
click at [544, 356] on div "Poll" at bounding box center [878, 789] width 45 height 36
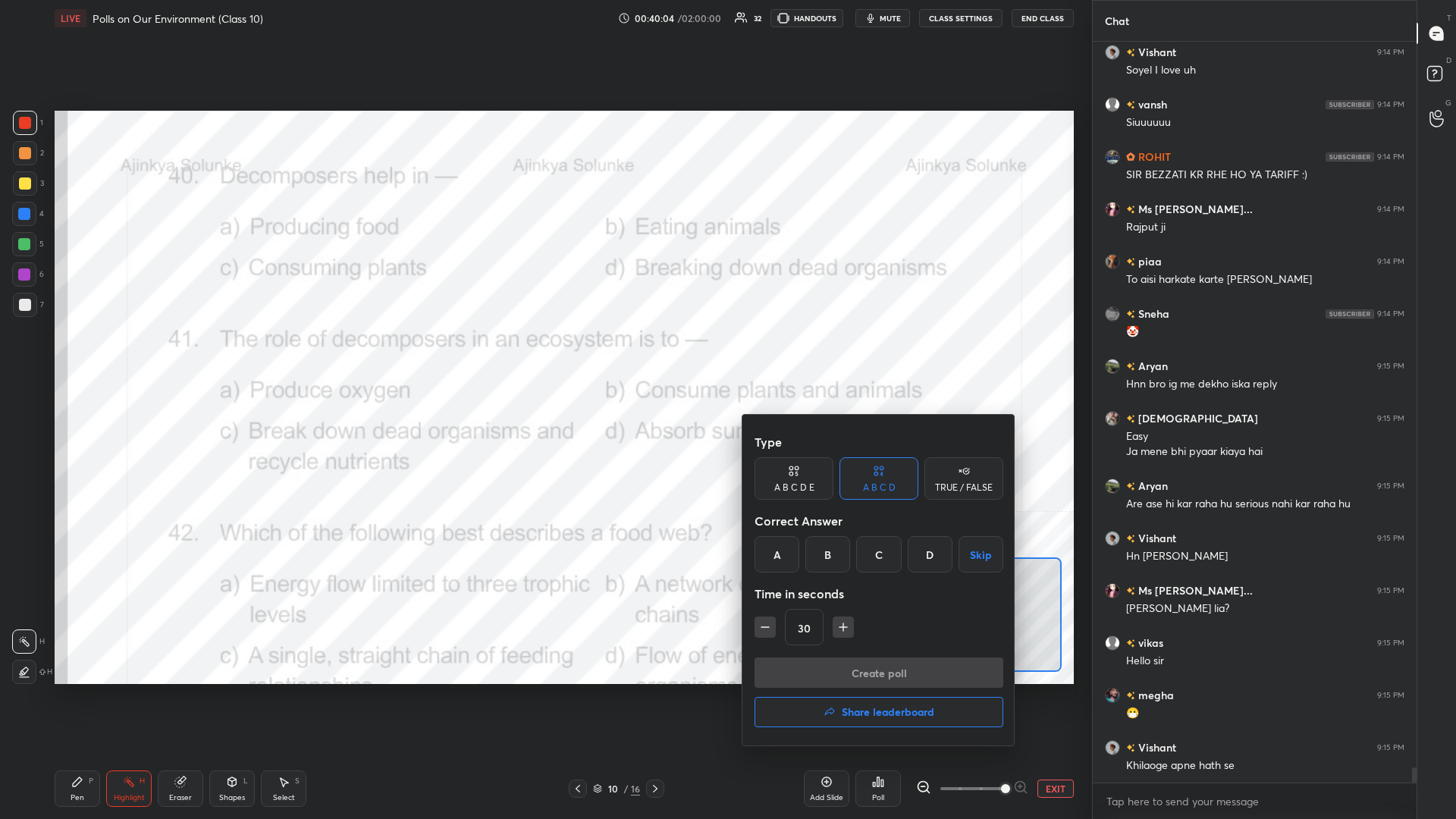
click at [544, 356] on div "D" at bounding box center [930, 554] width 44 height 36
click at [544, 356] on button "Create poll" at bounding box center [879, 672] width 249 height 30
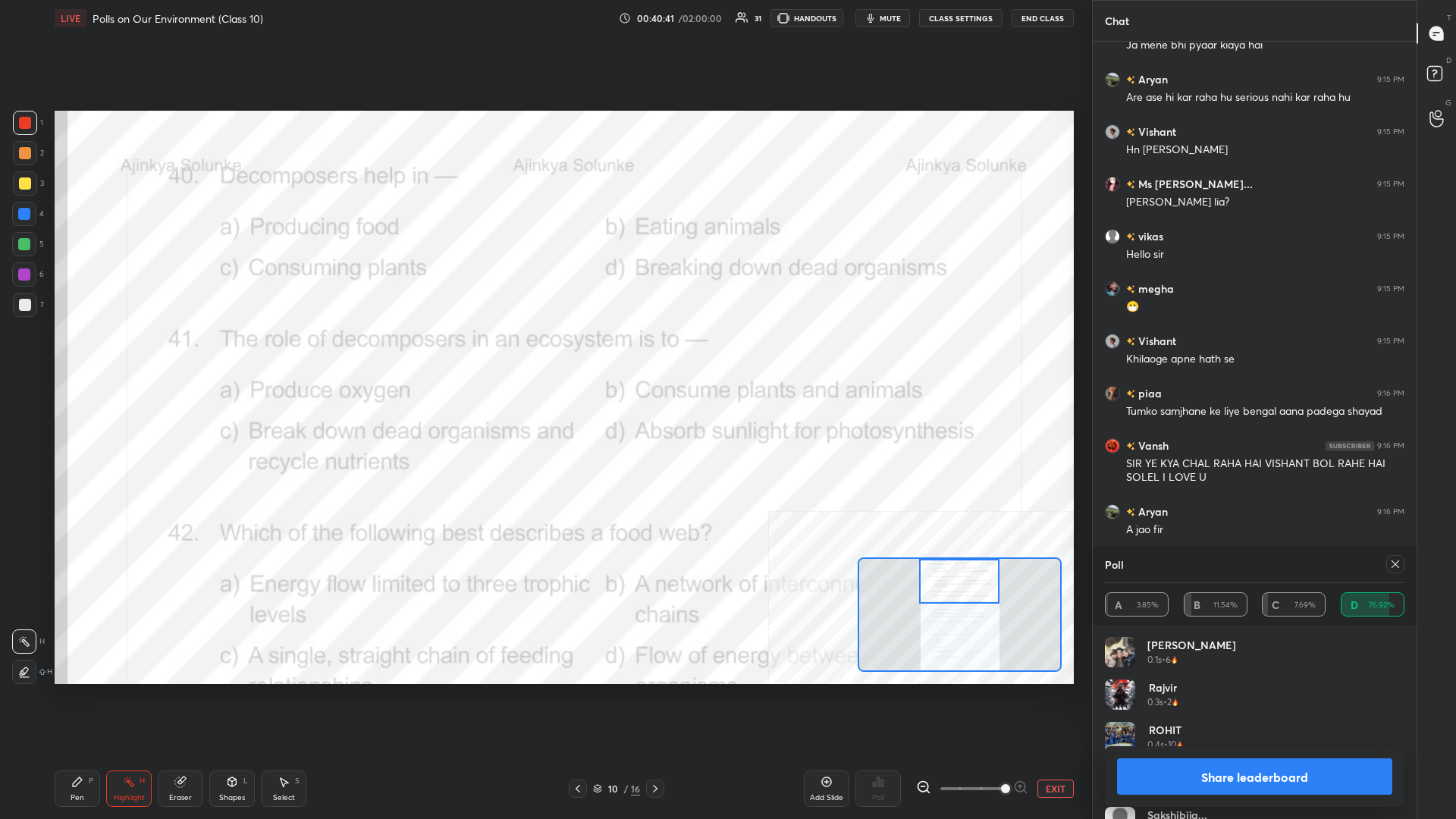
scroll to position [36812, 0]
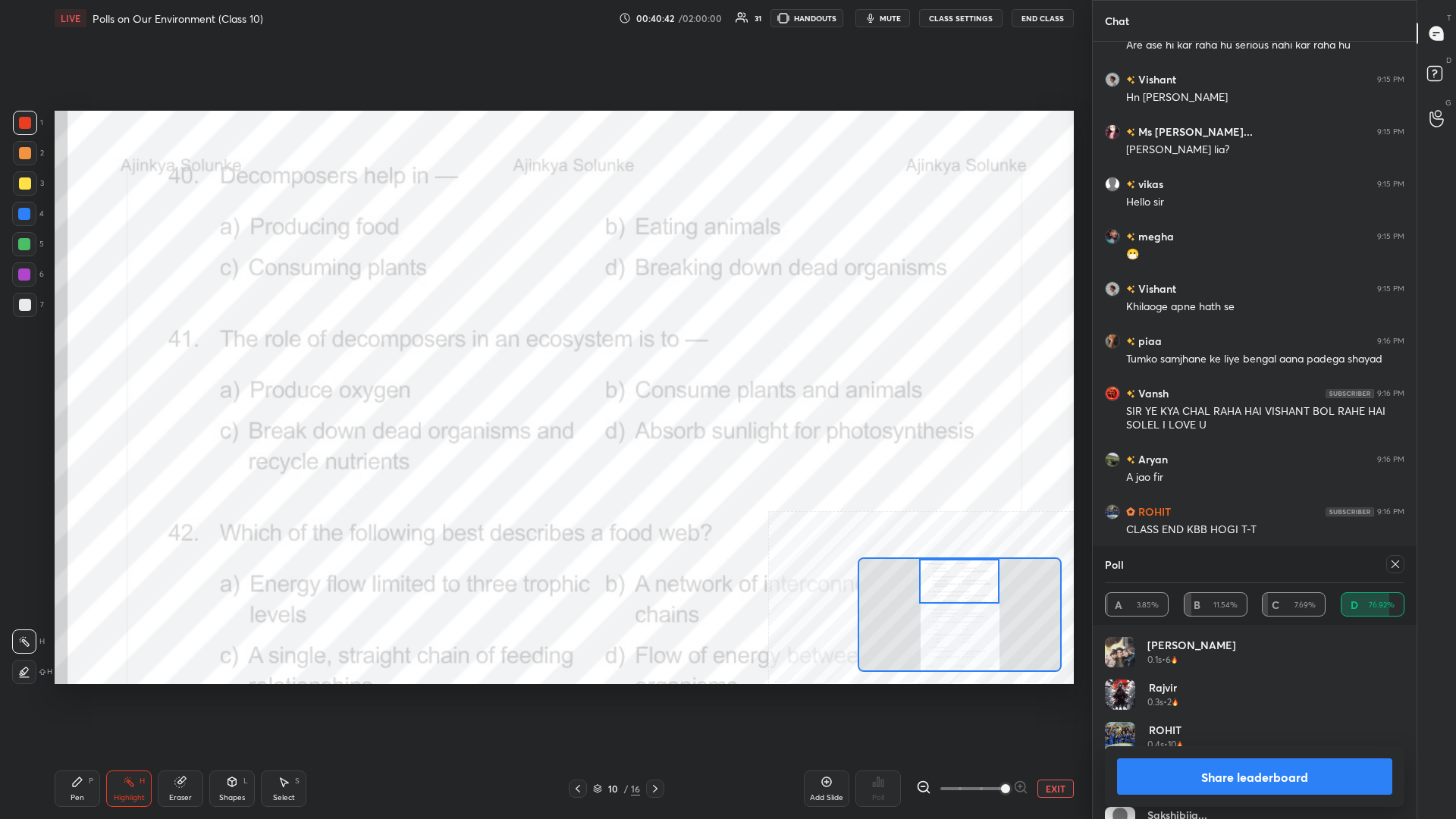
click at [544, 356] on button "Share leaderboard" at bounding box center [1255, 776] width 275 height 36
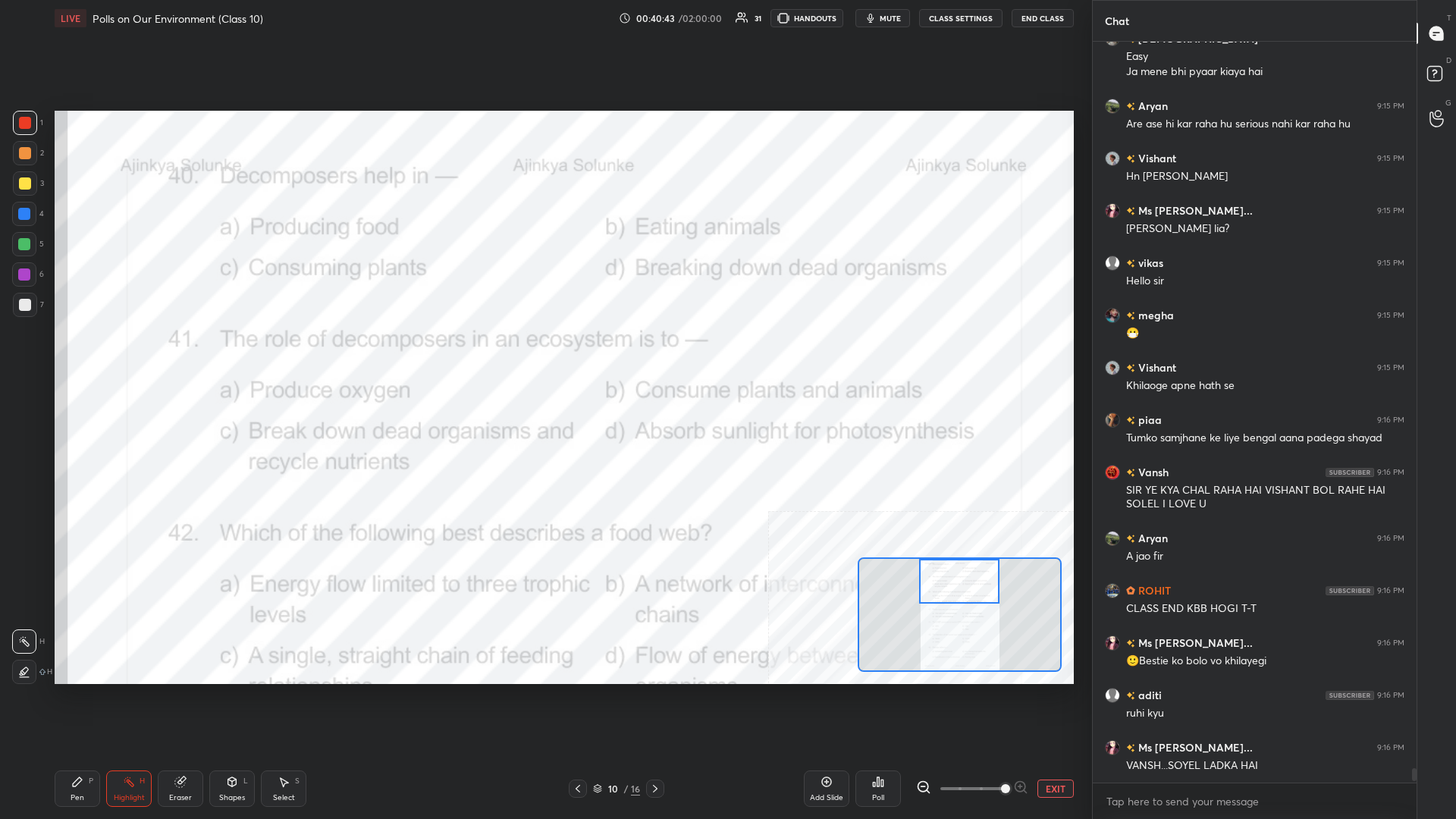
scroll to position [1, 1]
click at [68, 356] on div "Pen P" at bounding box center [77, 789] width 45 height 36
click at [75, 356] on icon at bounding box center [77, 782] width 9 height 9
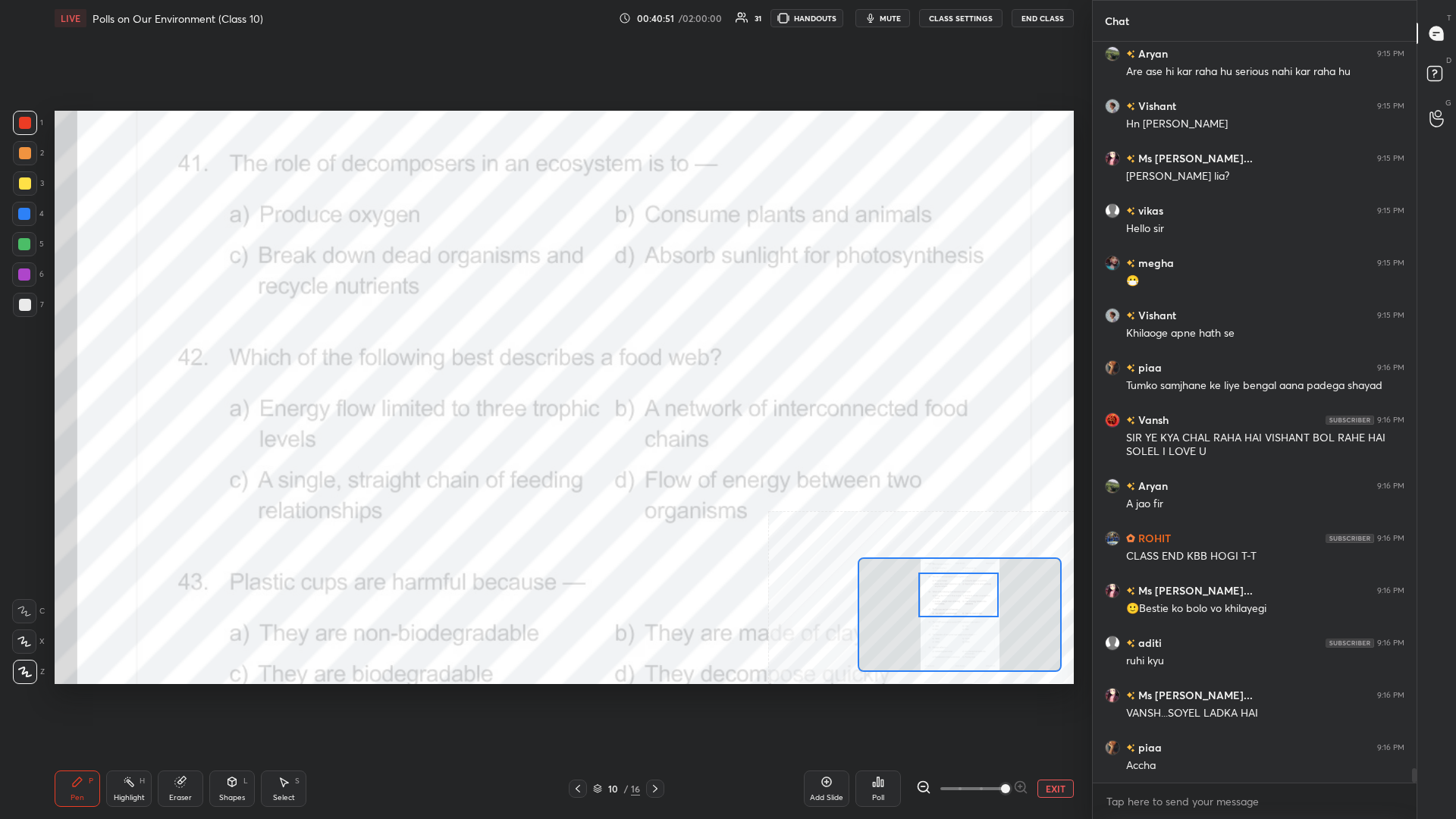
scroll to position [36838, 0]
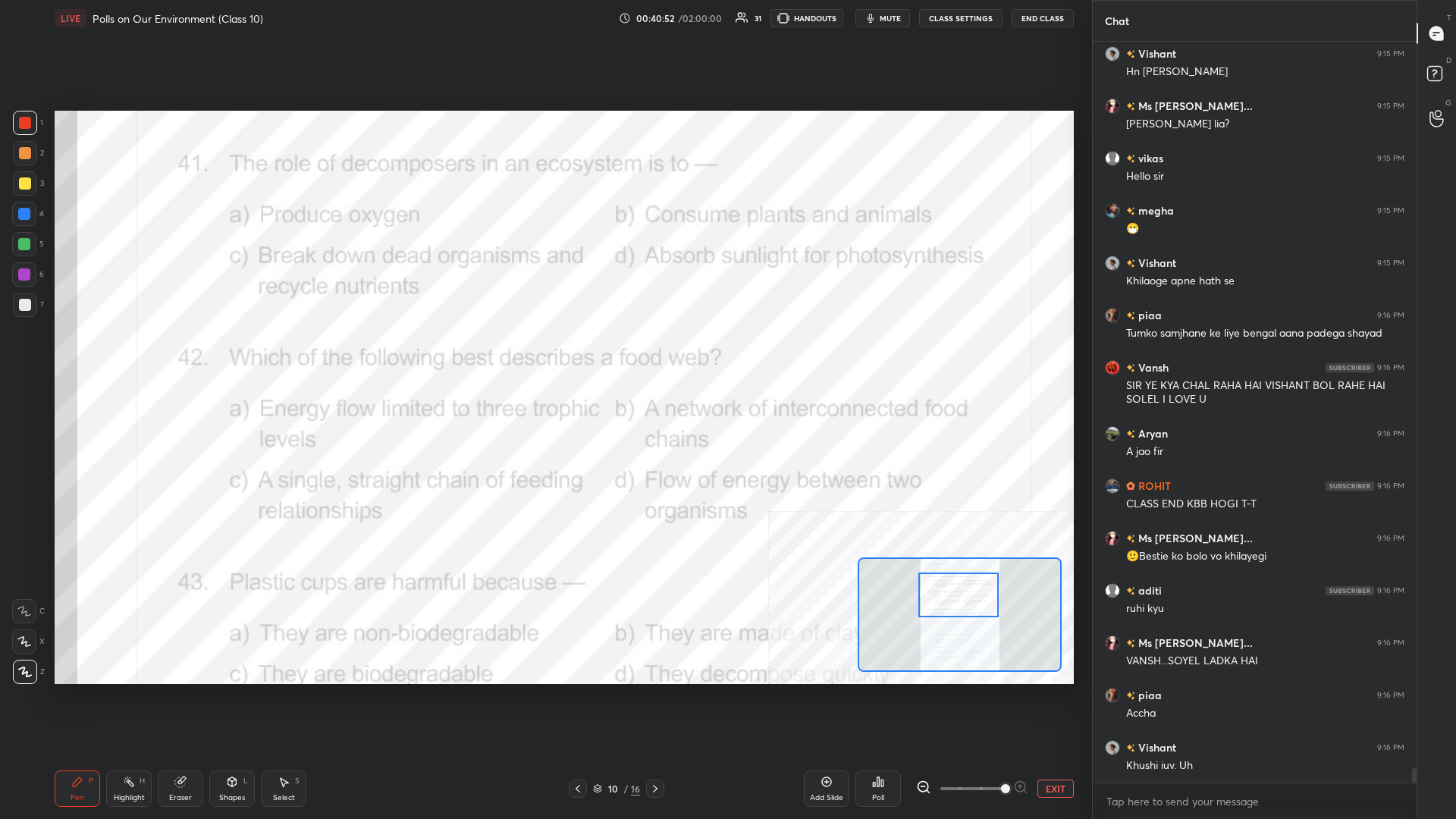
click at [115, 356] on div "Highlight H" at bounding box center [129, 789] width 45 height 36
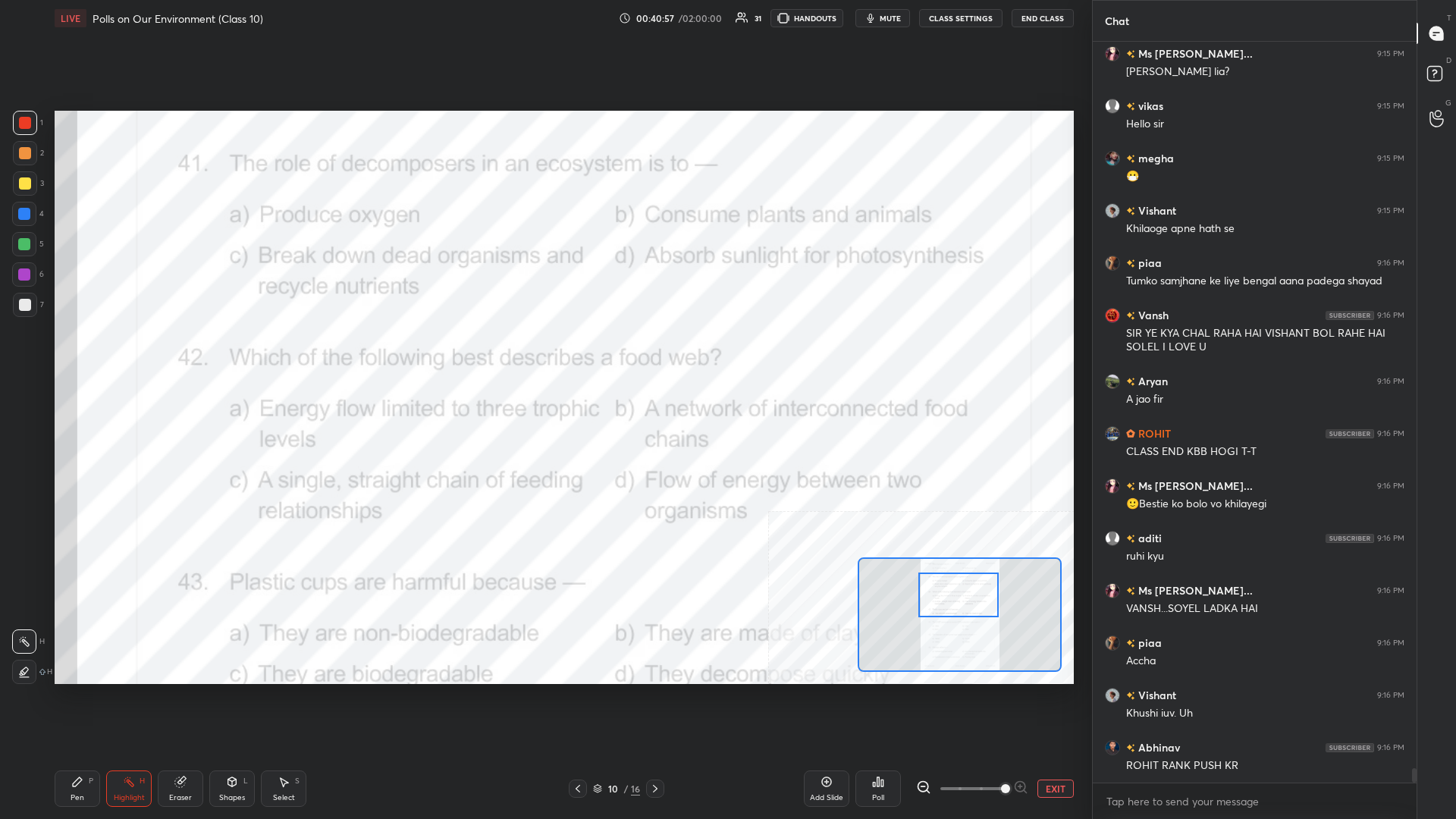
click at [544, 356] on icon at bounding box center [882, 784] width 3 height 7
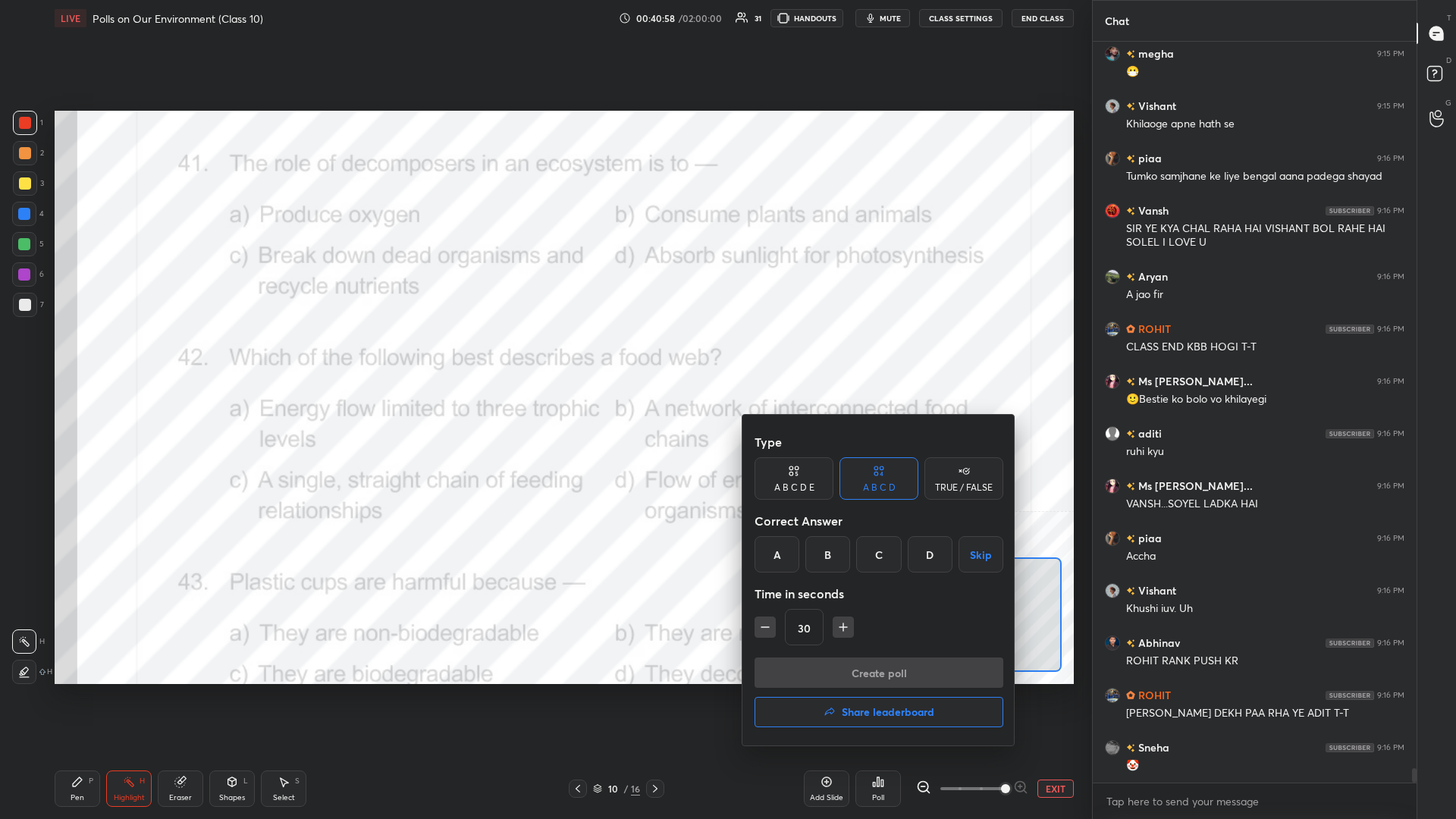
click at [544, 356] on div "C" at bounding box center [878, 554] width 44 height 36
click at [544, 356] on button "Create poll" at bounding box center [879, 672] width 249 height 30
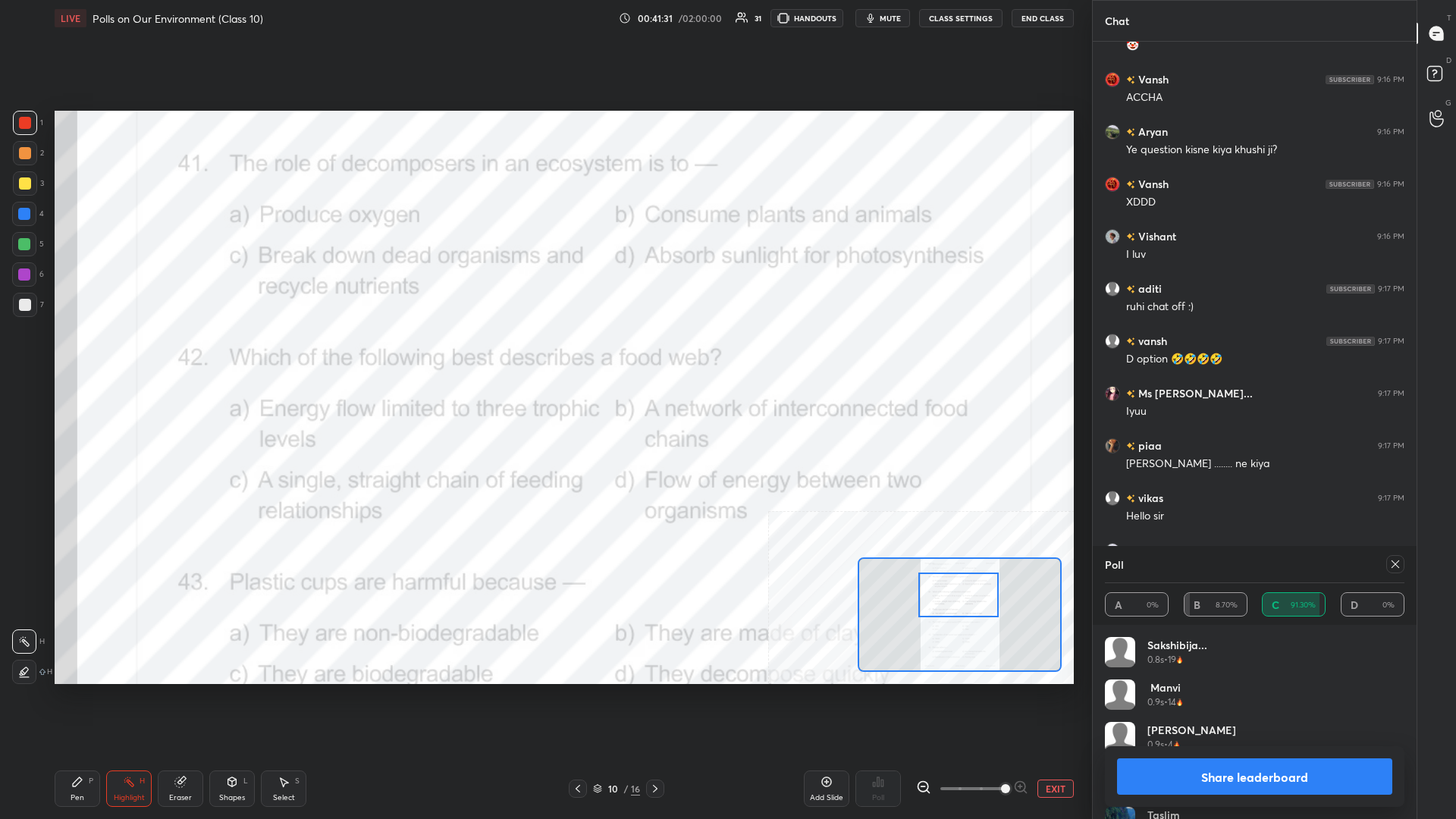
click at [544, 356] on button "Share leaderboard" at bounding box center [1255, 776] width 275 height 36
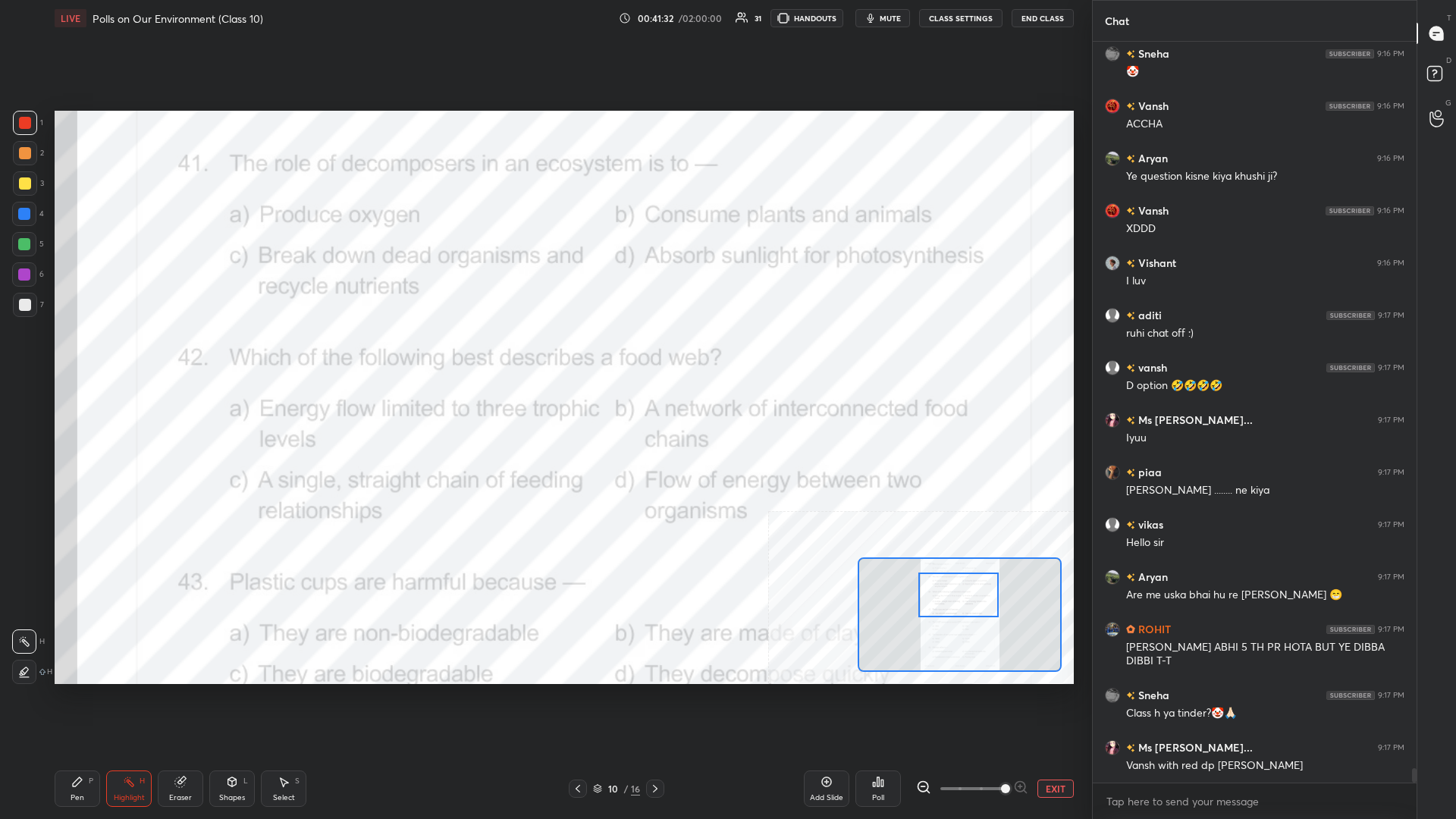
click at [58, 356] on div "Pen P" at bounding box center [77, 789] width 45 height 36
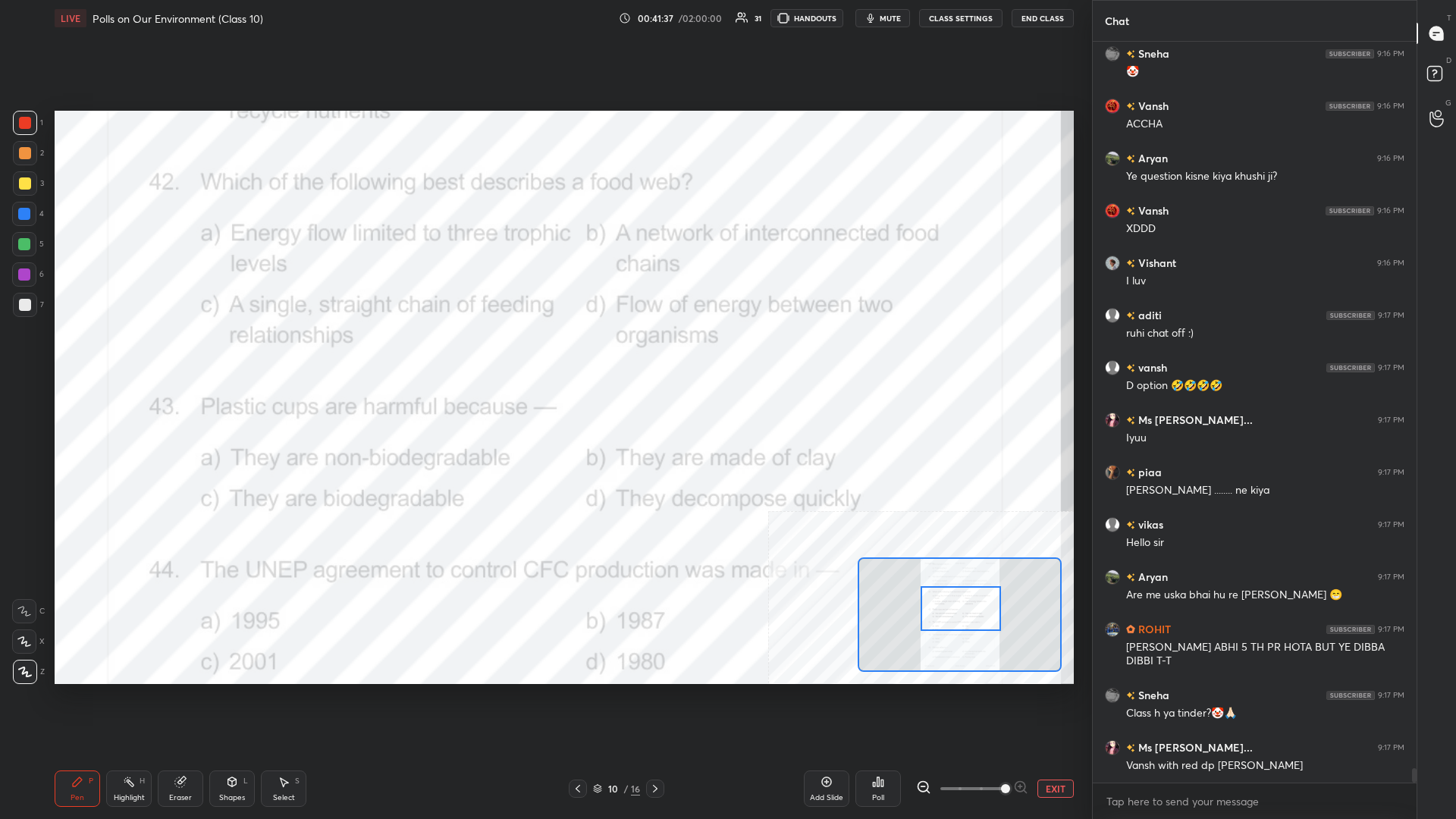
drag, startPoint x: 962, startPoint y: 598, endPoint x: 966, endPoint y: 612, distance: 14.6
click at [544, 356] on div at bounding box center [960, 608] width 81 height 44
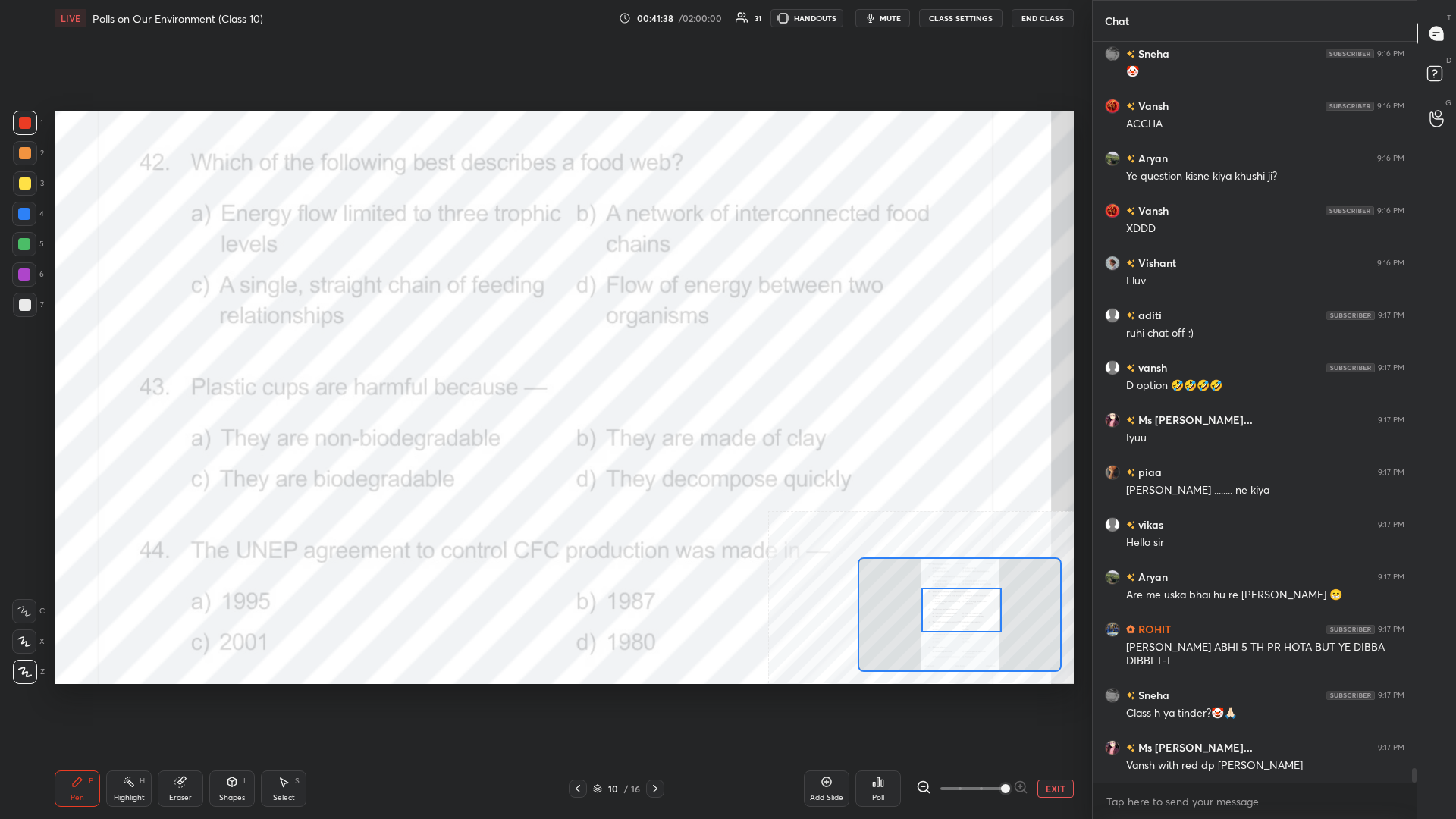
click at [119, 356] on div "Highlight H" at bounding box center [129, 789] width 45 height 36
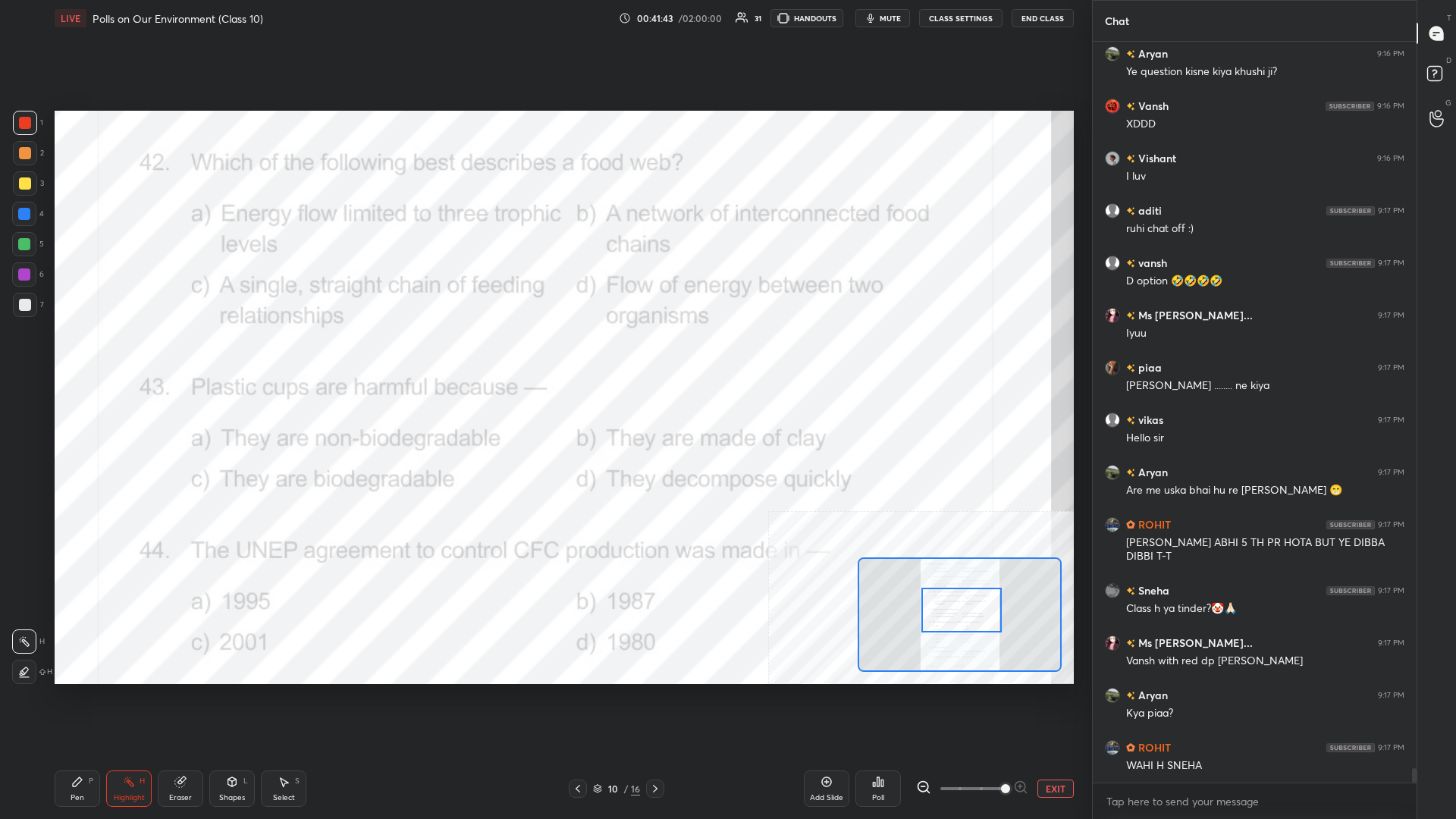
click at [544, 356] on icon at bounding box center [878, 781] width 12 height 12
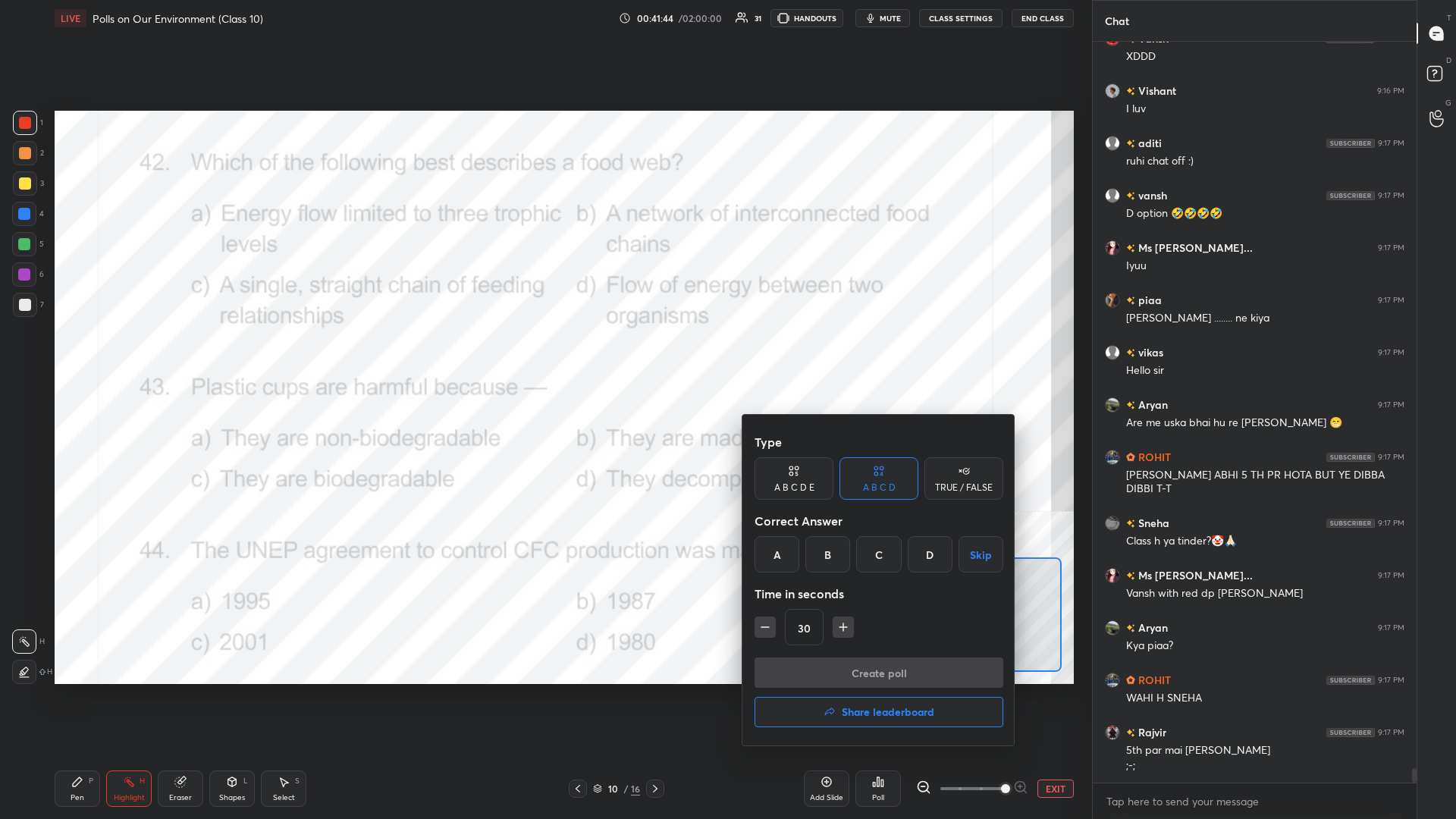
click at [544, 356] on div "B" at bounding box center [827, 554] width 44 height 36
click at [544, 356] on button "Create poll" at bounding box center [879, 672] width 249 height 30
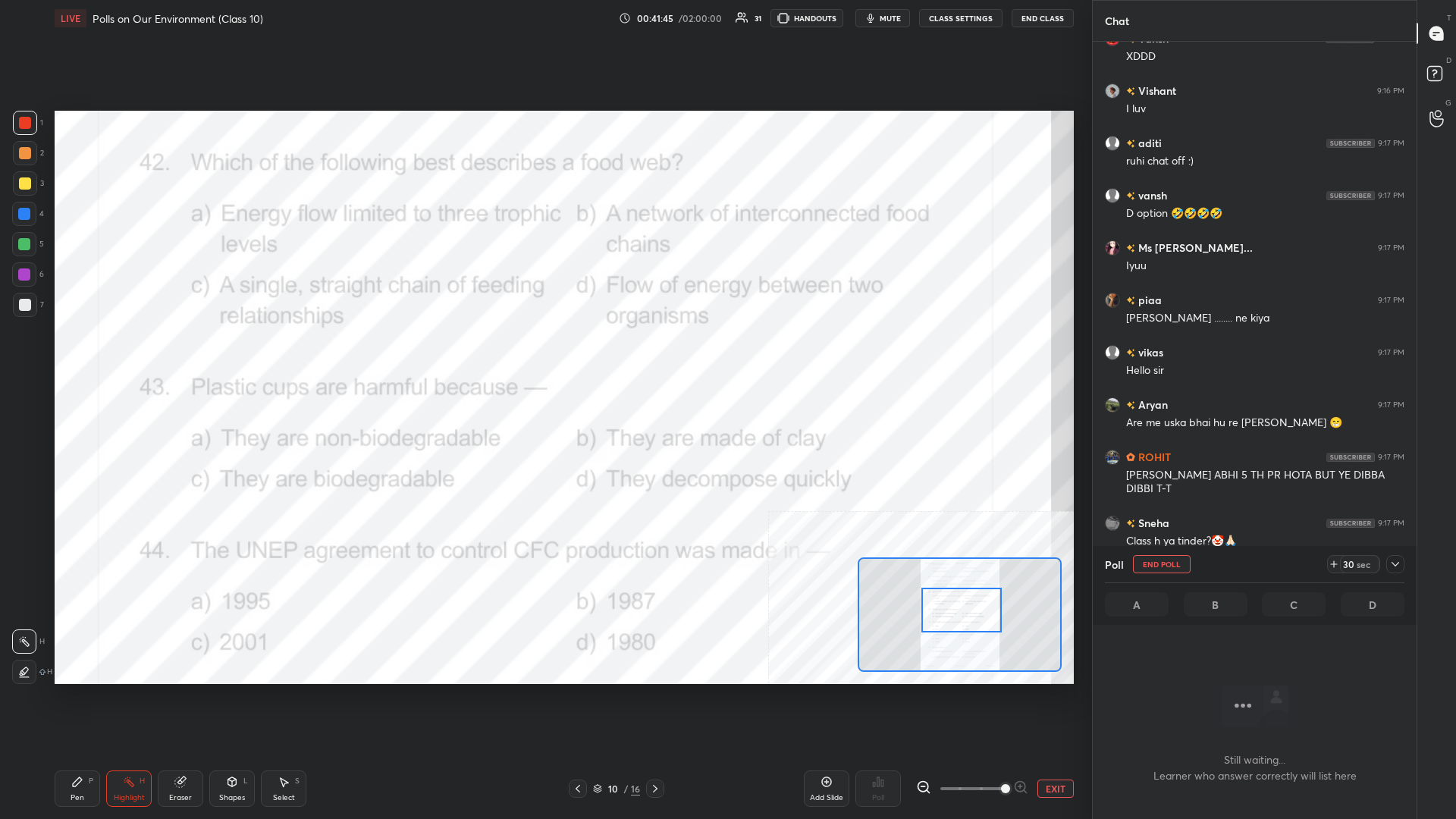
click at [544, 356] on icon at bounding box center [1395, 564] width 12 height 12
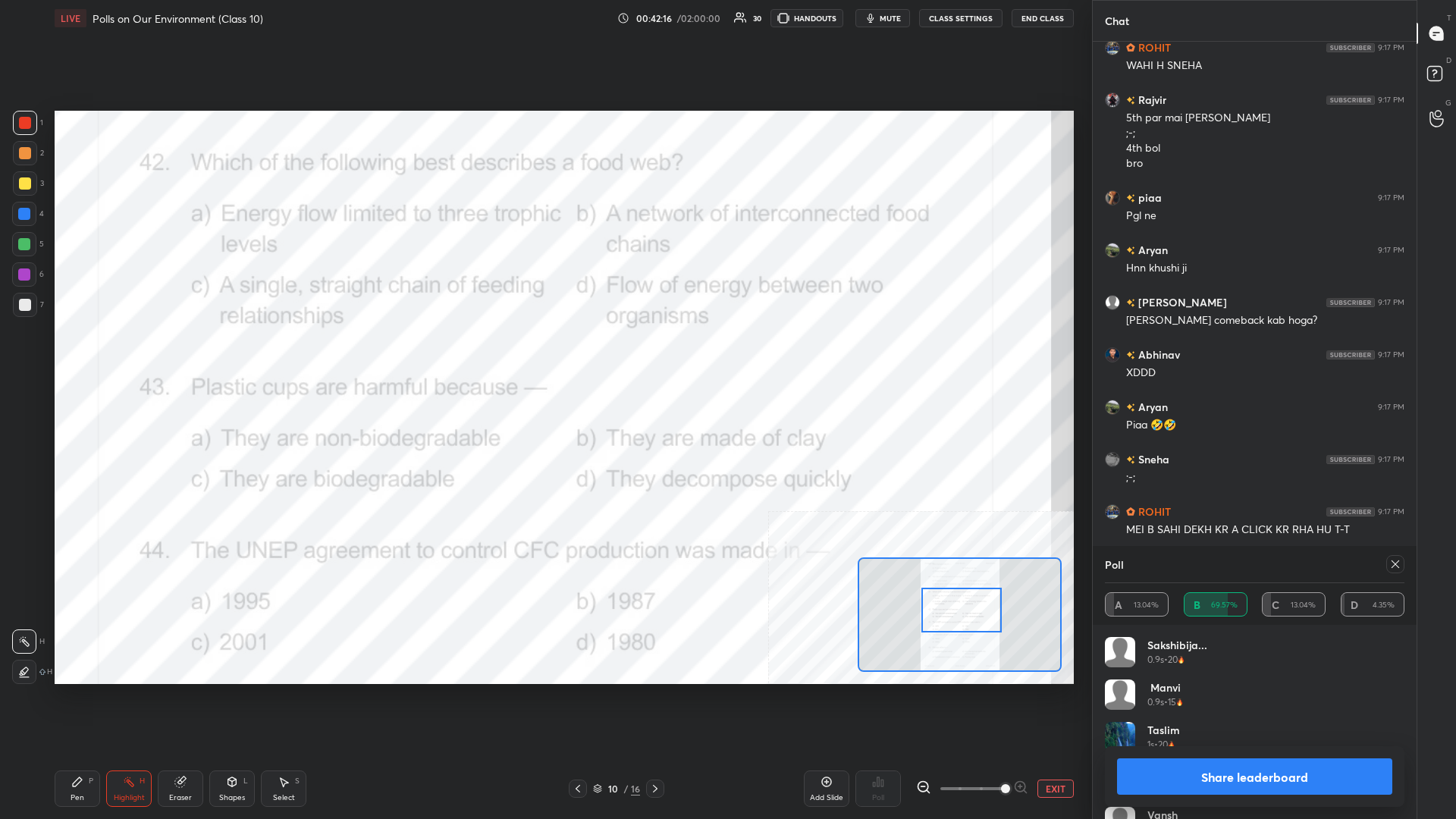
click at [544, 356] on button "Share leaderboard" at bounding box center [1255, 776] width 275 height 36
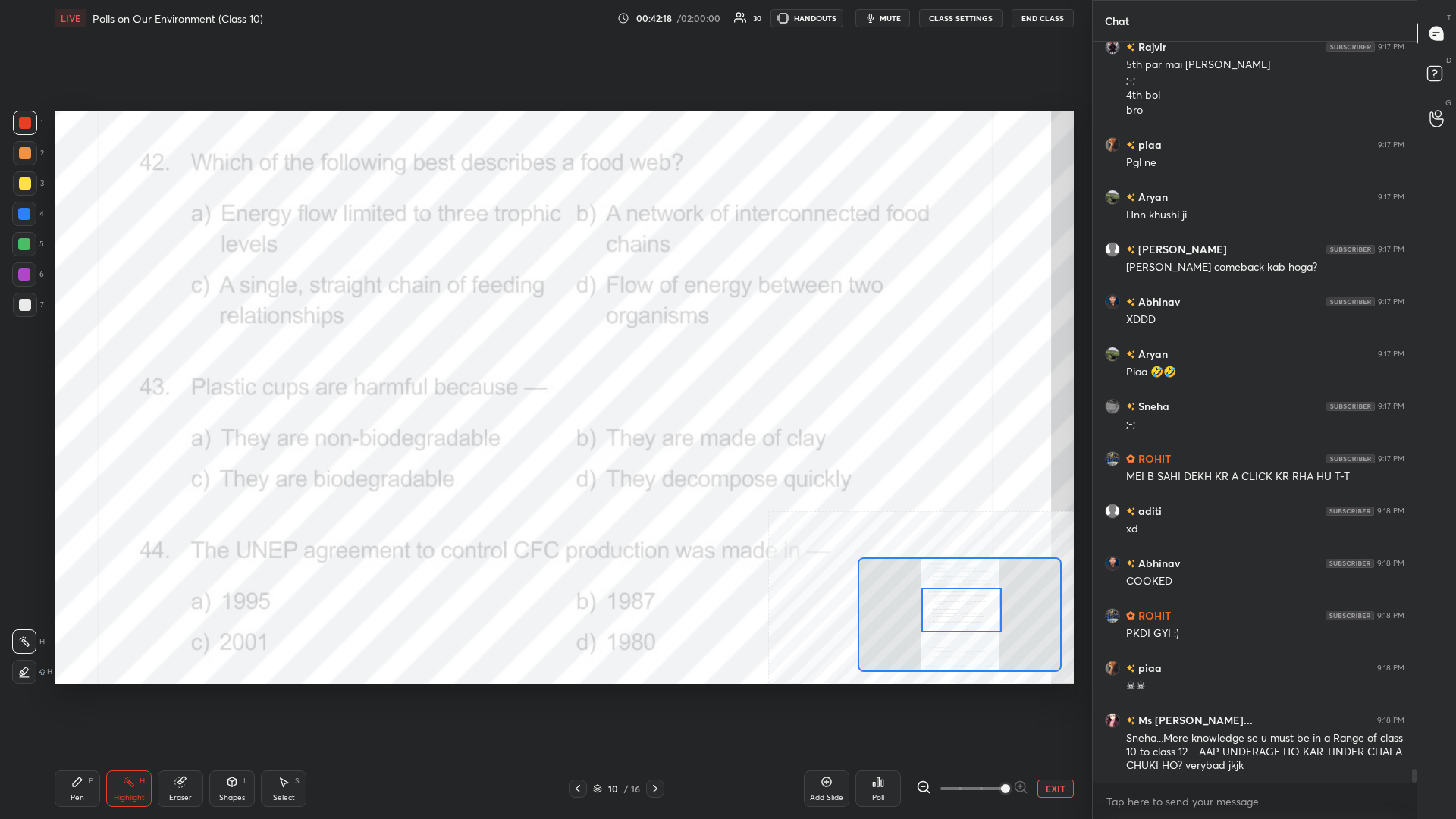
click at [91, 356] on div "Pen P" at bounding box center [77, 789] width 45 height 36
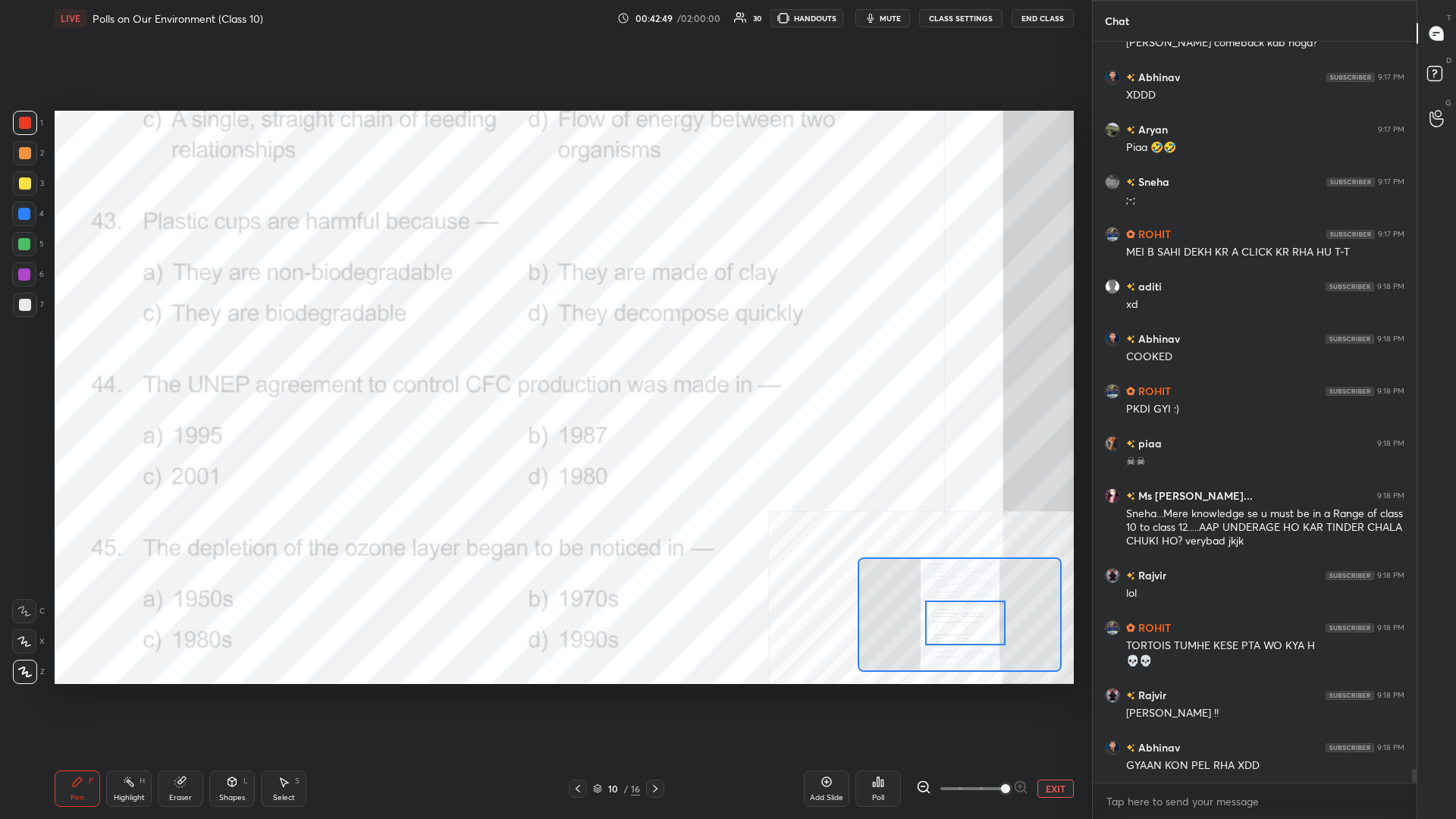
click at [121, 356] on div "Highlight H" at bounding box center [129, 789] width 45 height 36
click at [140, 356] on div "Highlight H" at bounding box center [129, 789] width 45 height 36
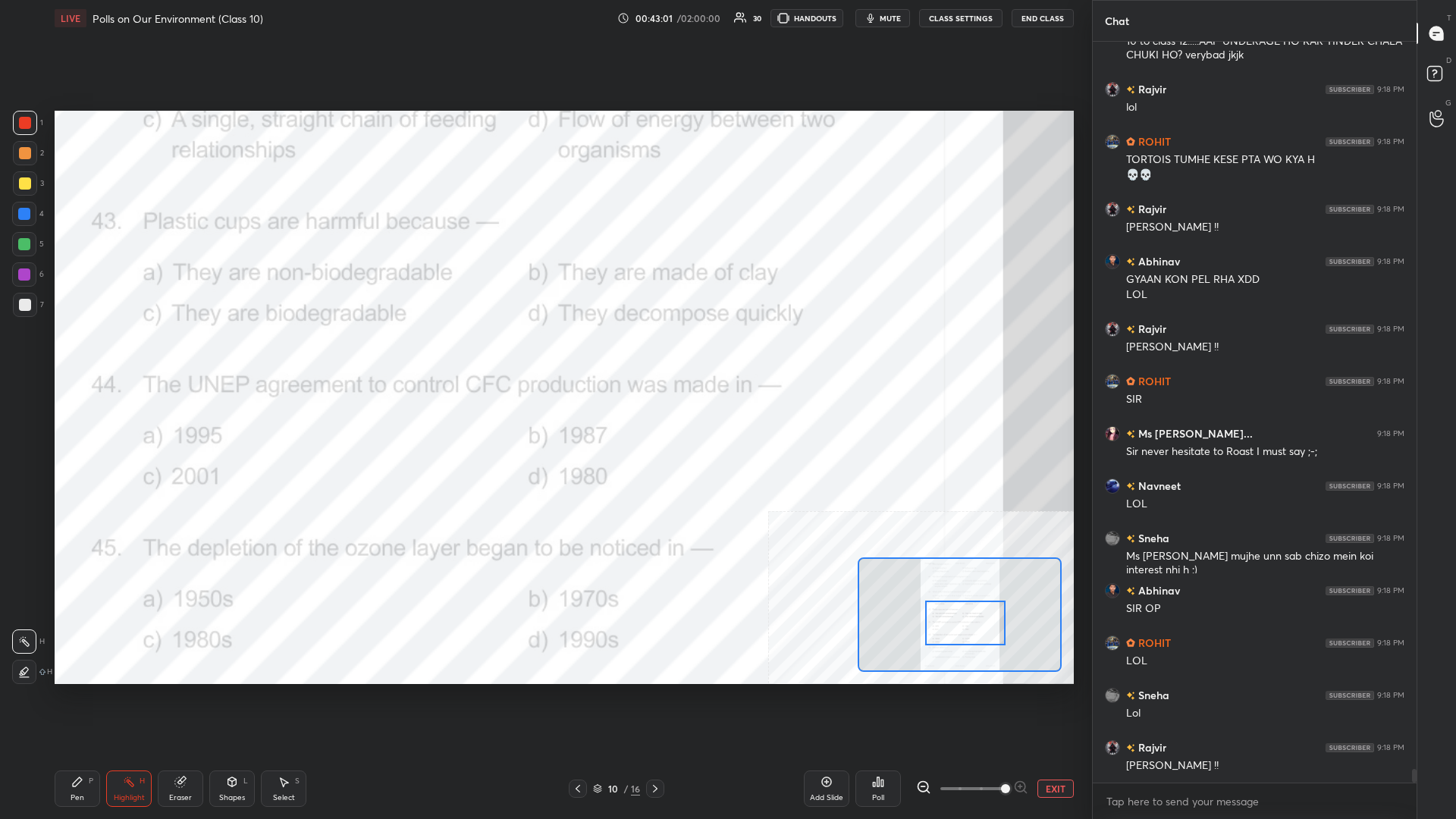
click at [544, 356] on icon at bounding box center [878, 781] width 12 height 12
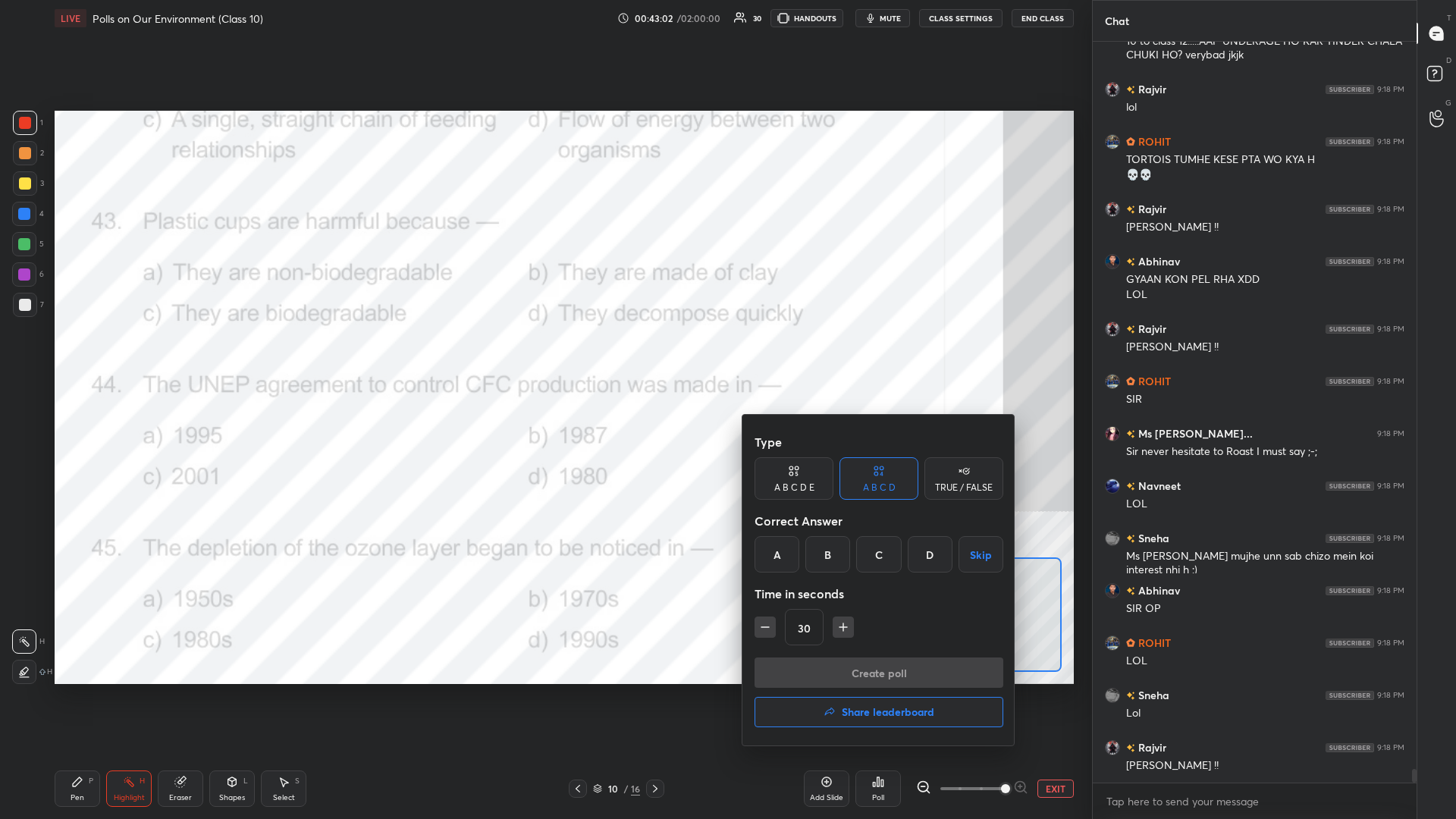
click at [544, 356] on div "A" at bounding box center [776, 554] width 44 height 36
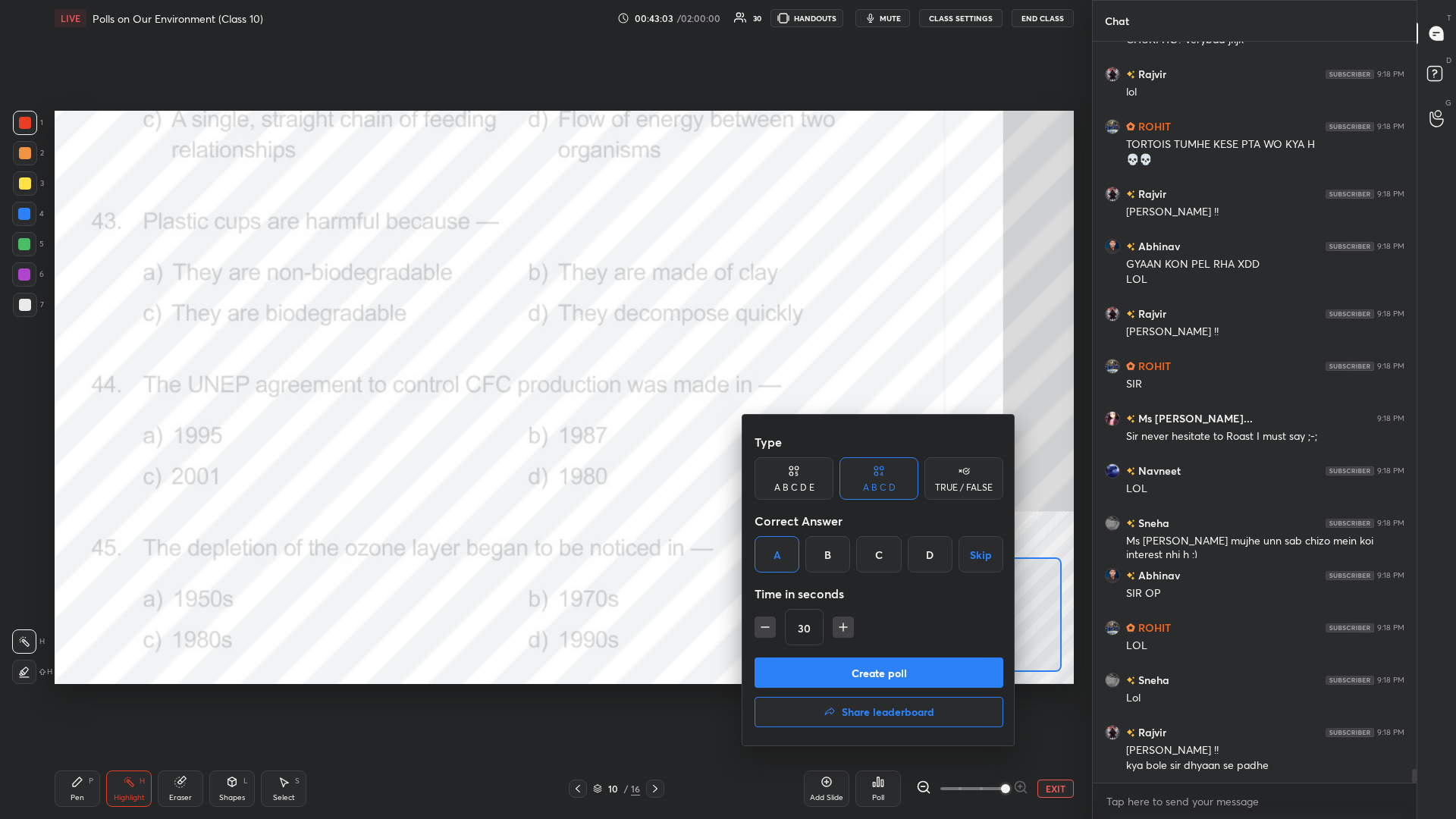
click at [544, 356] on button "Create poll" at bounding box center [879, 672] width 249 height 30
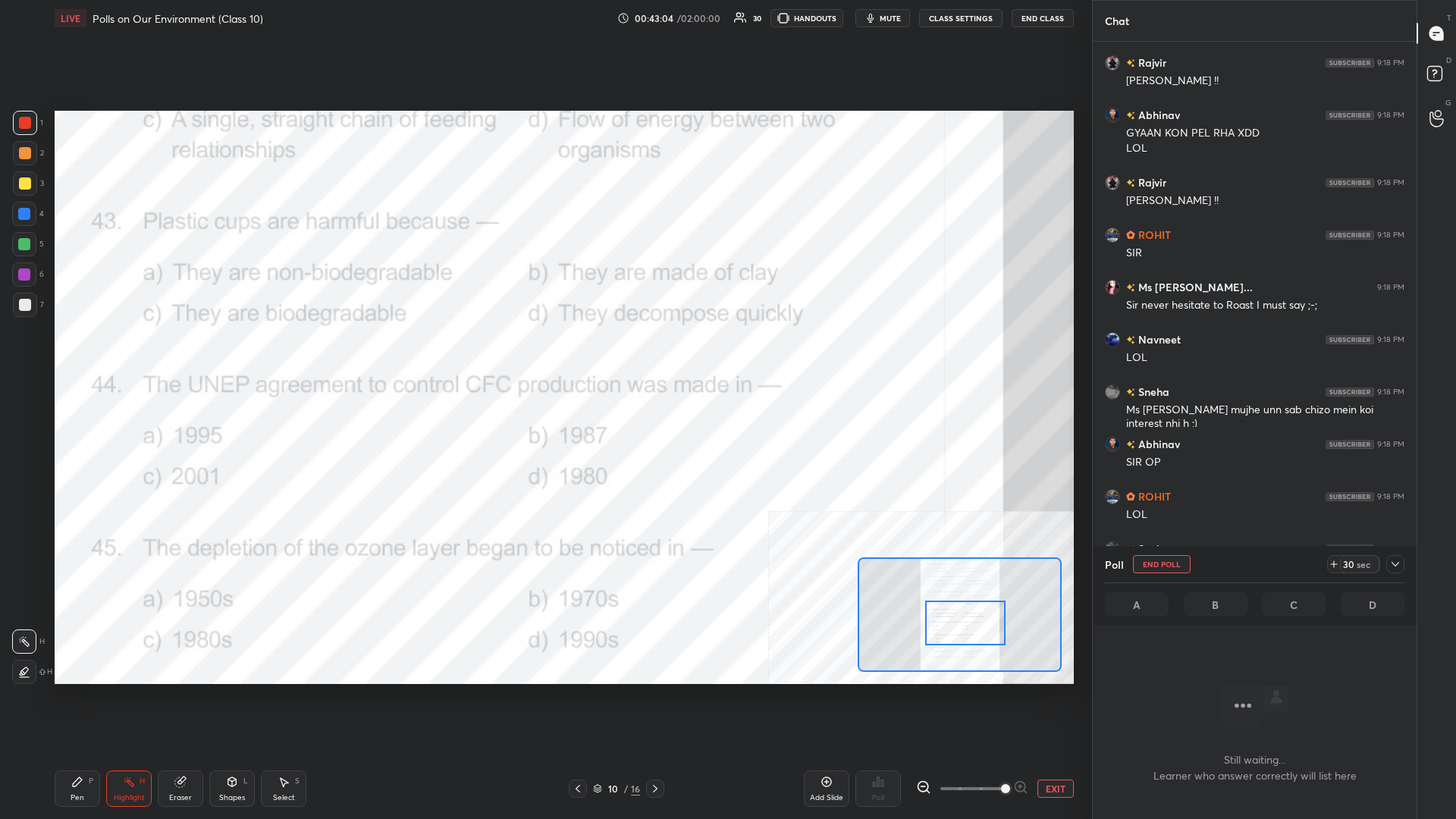
click at [544, 356] on icon at bounding box center [1395, 564] width 12 height 12
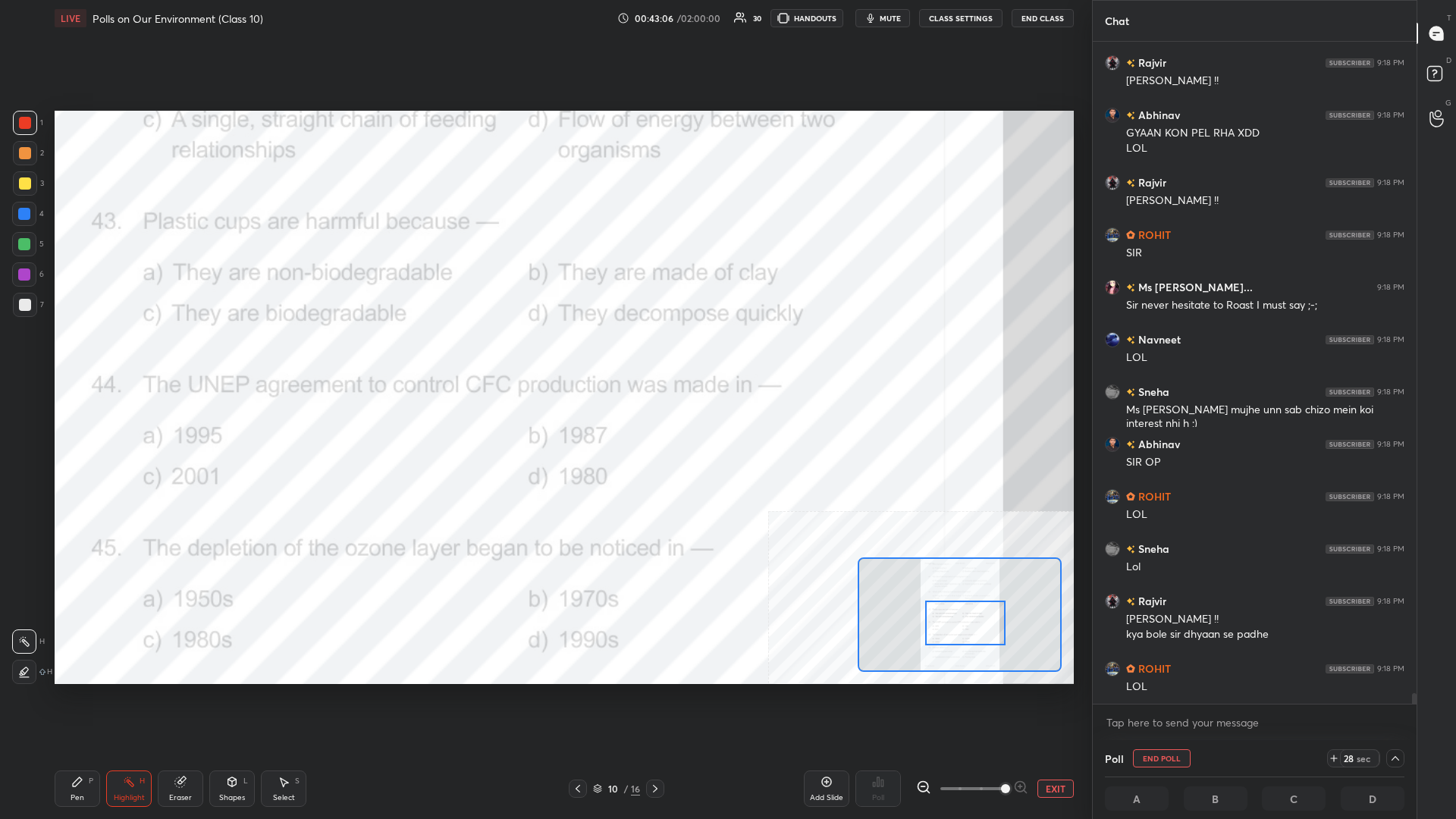
click at [544, 356] on div "Setting up your live class Poll for secs No correct answer Start poll" at bounding box center [564, 397] width 1032 height 722
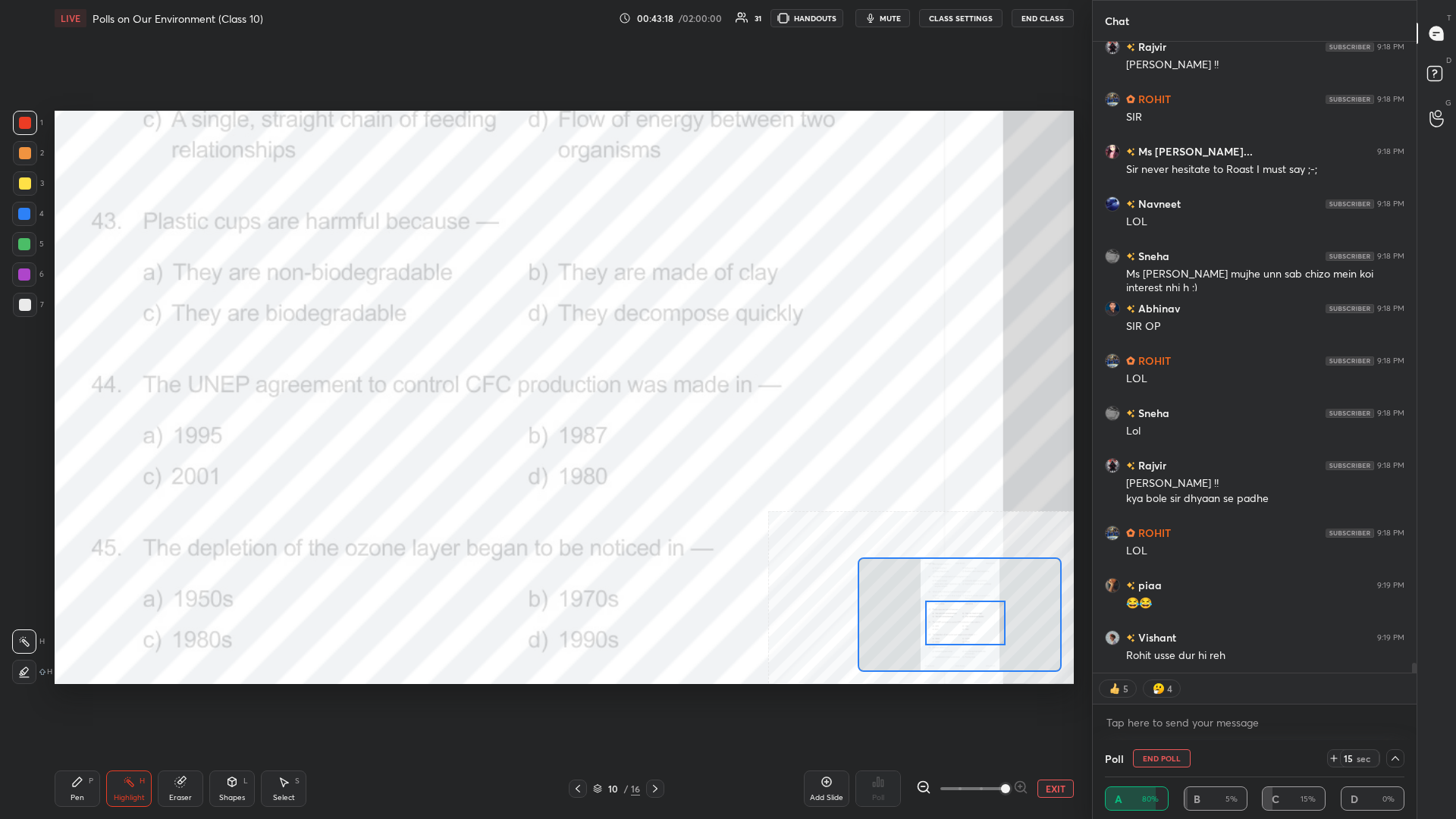
scroll to position [39592, 0]
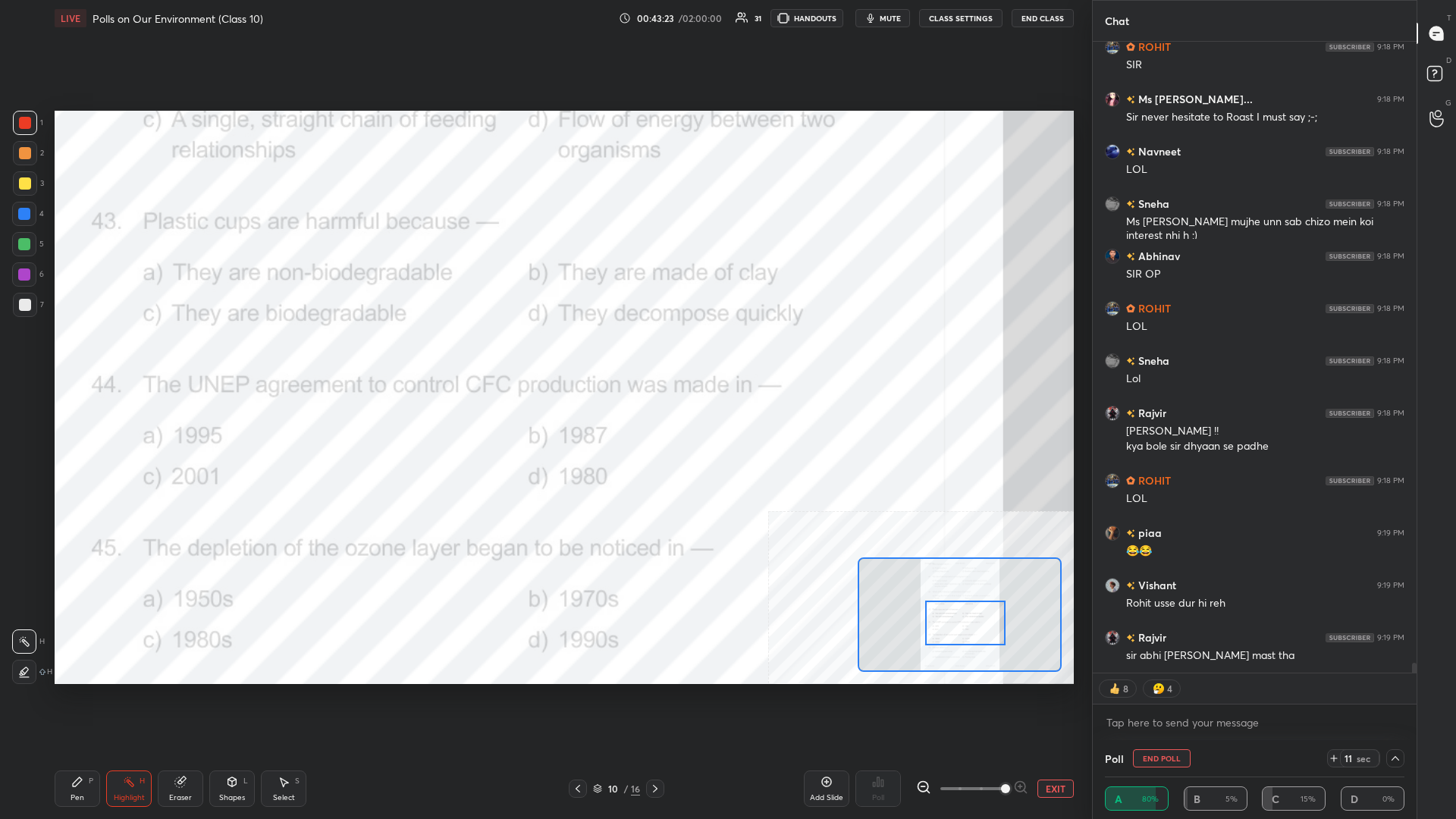
click at [86, 356] on div "Pen P" at bounding box center [77, 789] width 45 height 36
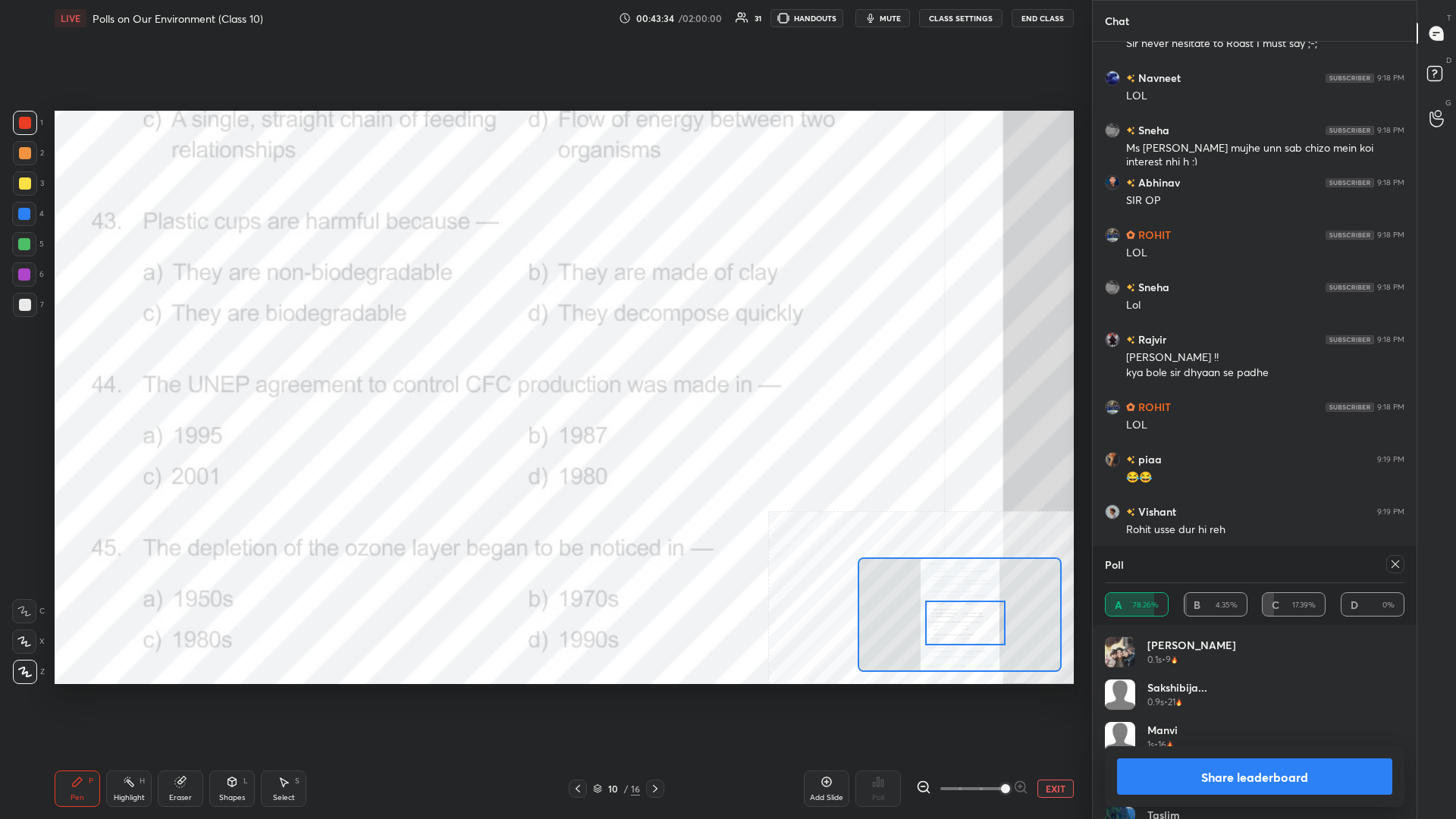
scroll to position [39717, 0]
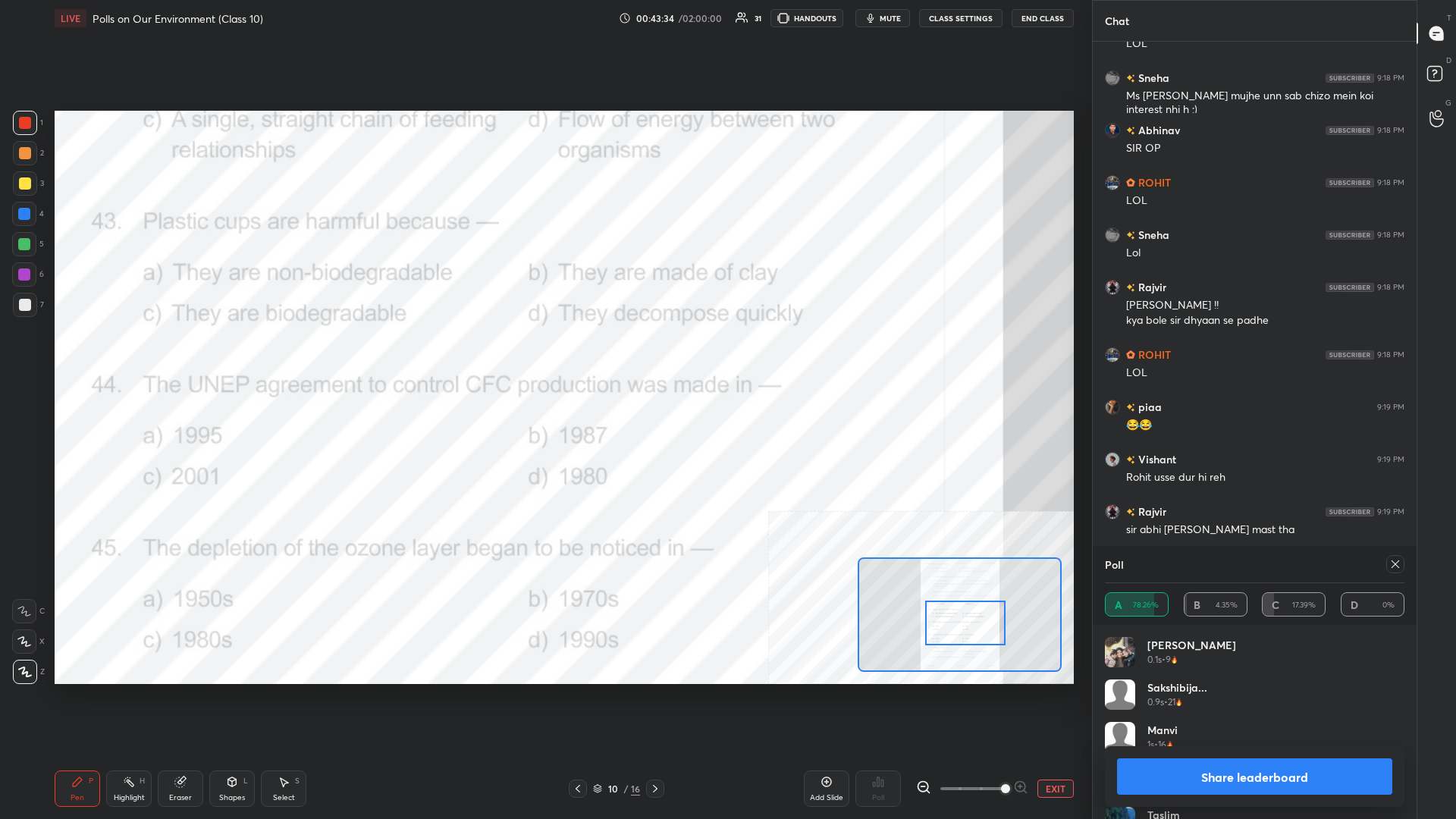
click at [544, 356] on button "Share leaderboard" at bounding box center [1255, 776] width 275 height 36
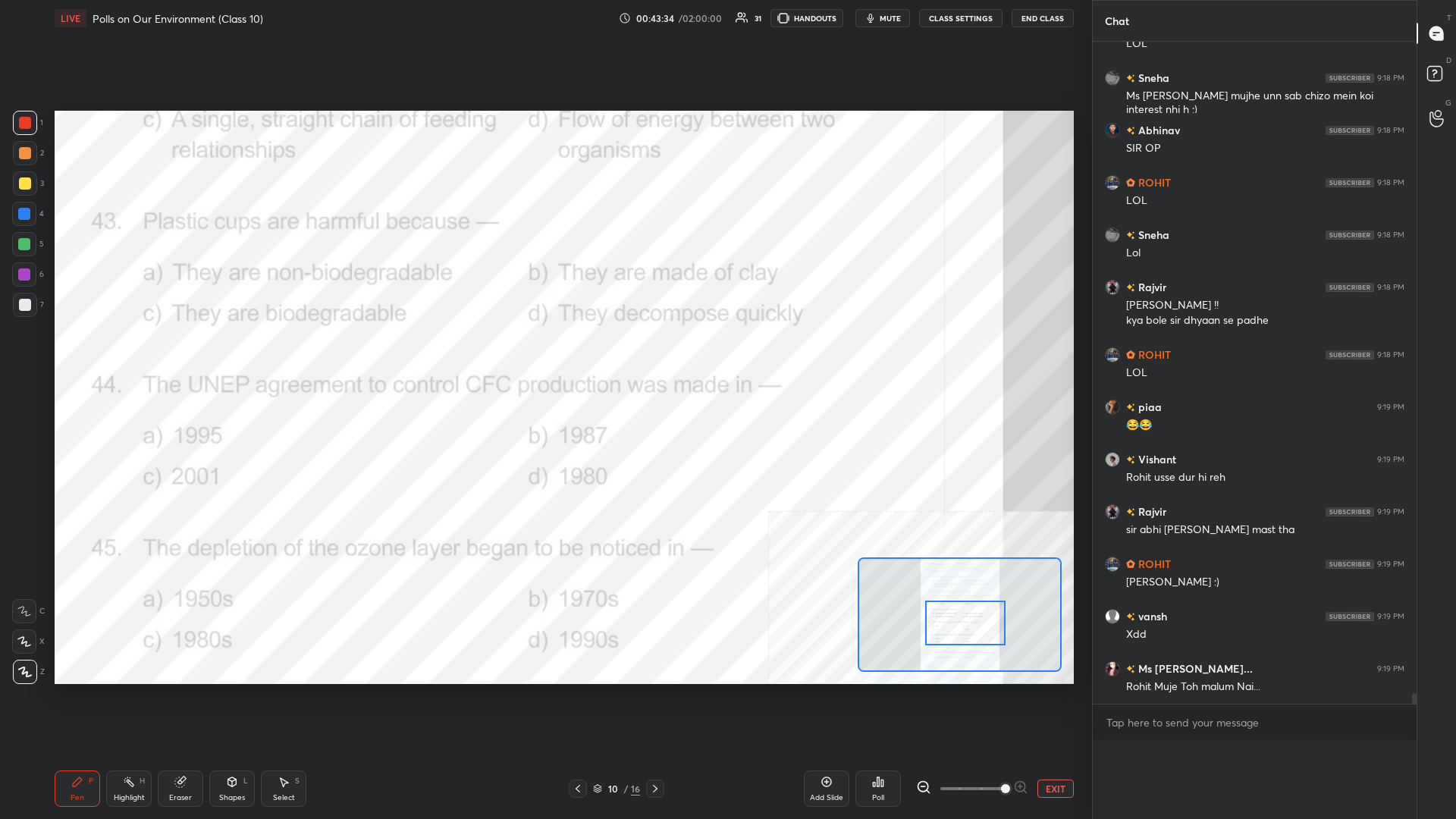
scroll to position [119, 300]
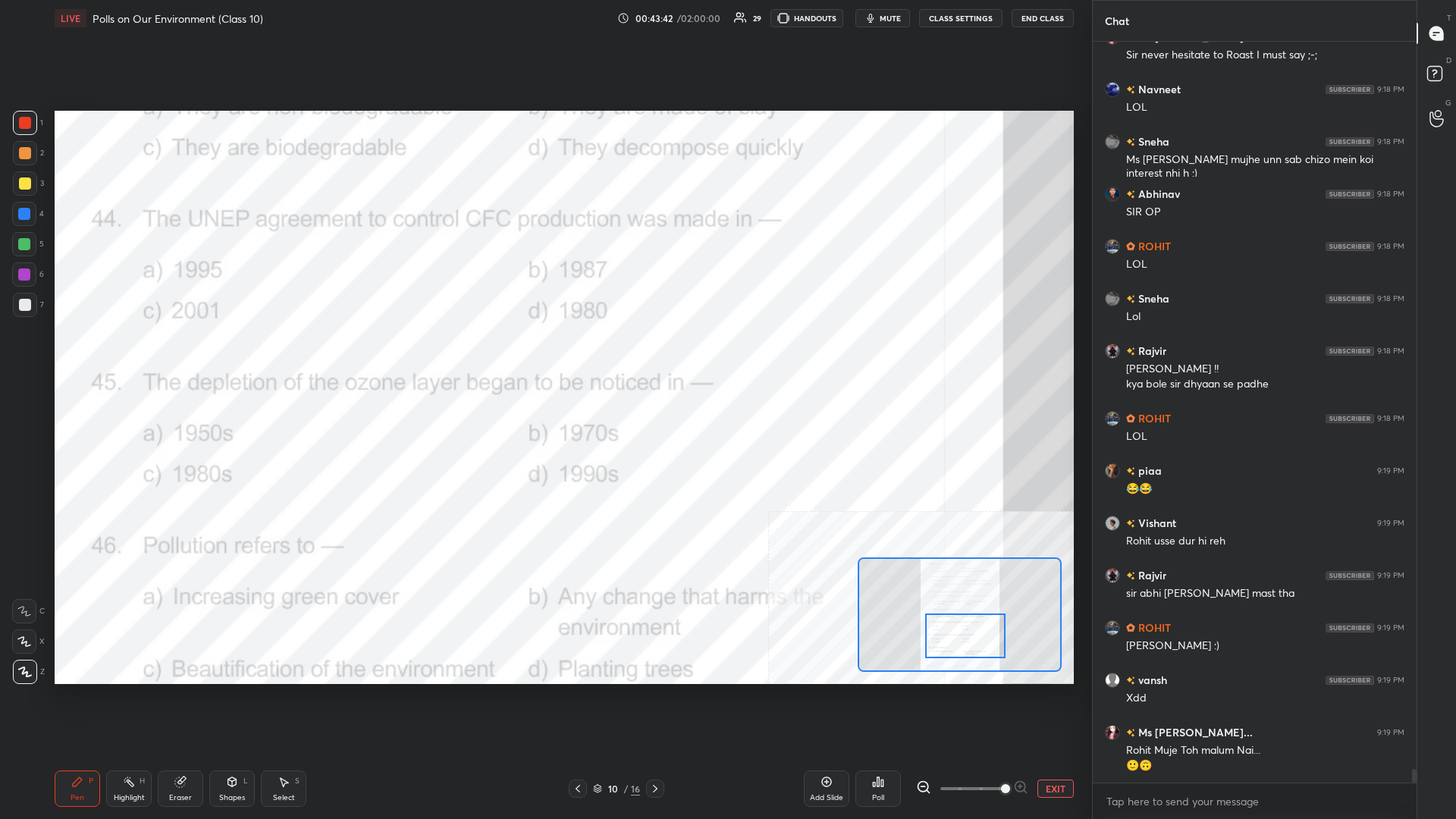
drag, startPoint x: 962, startPoint y: 621, endPoint x: 962, endPoint y: 631, distance: 10.0
click at [544, 356] on div at bounding box center [965, 635] width 81 height 44
click at [126, 356] on icon at bounding box center [129, 781] width 12 height 12
click at [544, 356] on div "Poll" at bounding box center [878, 789] width 45 height 36
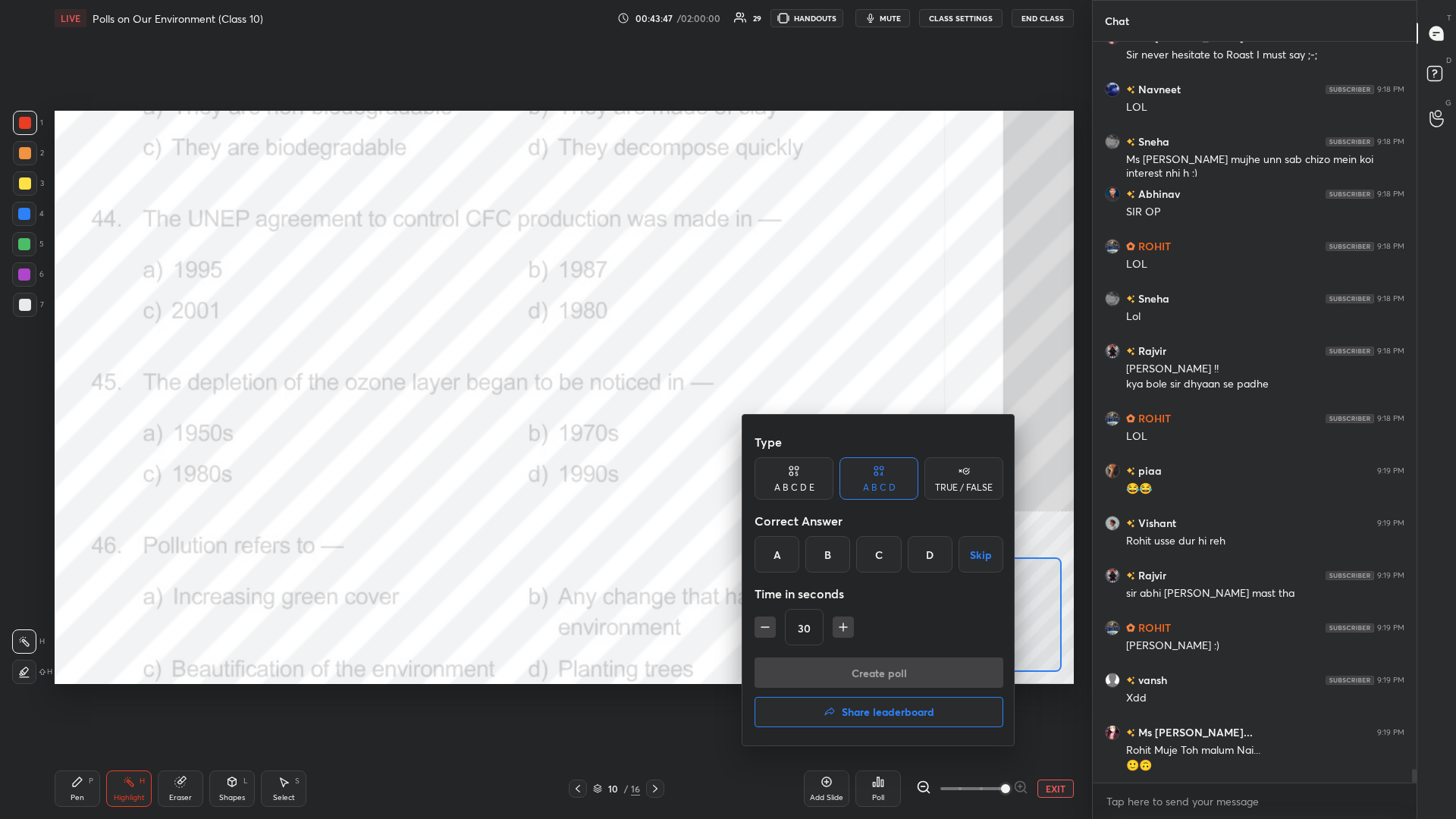
click at [544, 356] on div "B" at bounding box center [827, 554] width 44 height 36
click at [544, 356] on button "Create poll" at bounding box center [879, 672] width 249 height 30
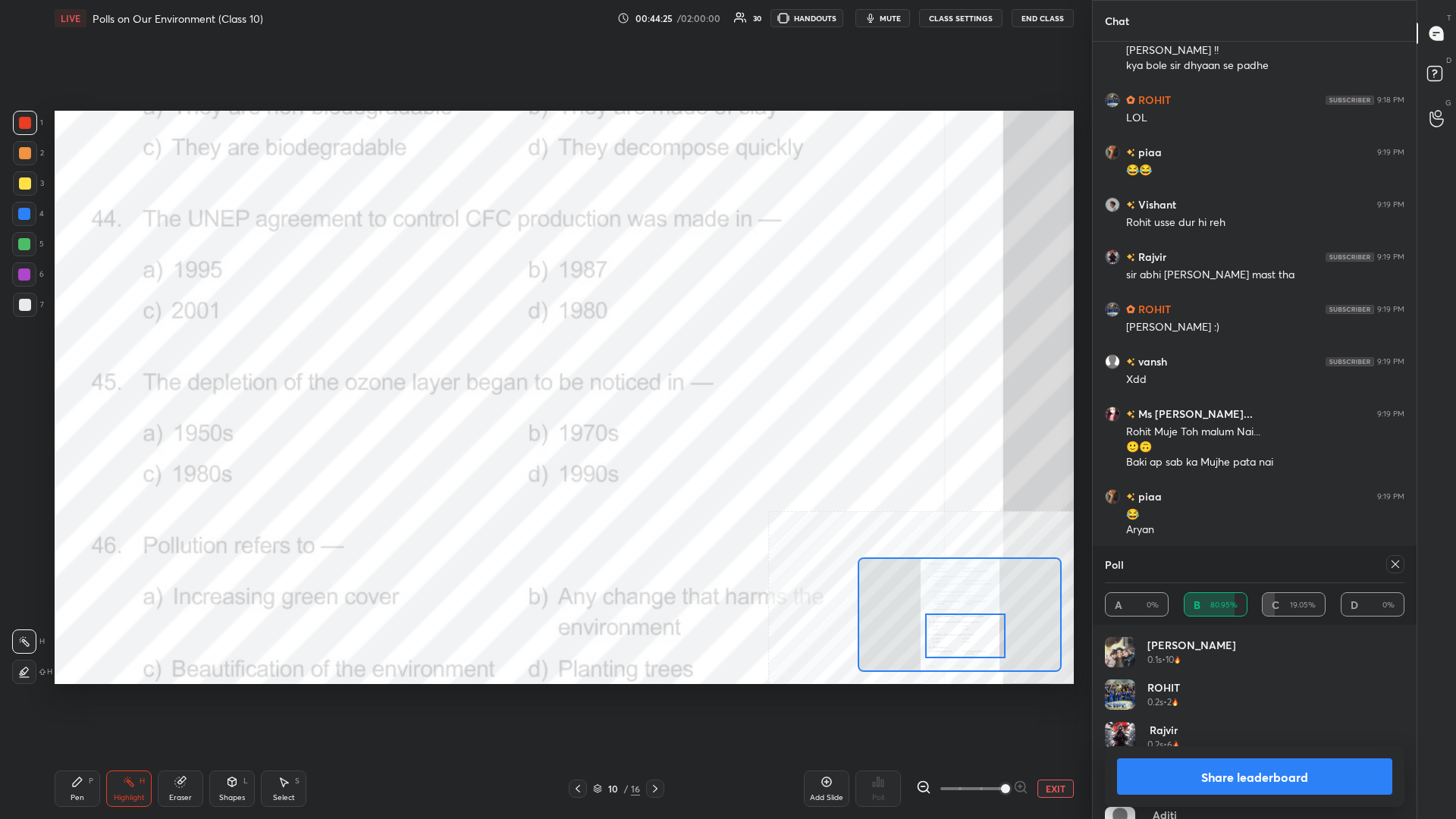
click at [544, 356] on button "Share leaderboard" at bounding box center [1255, 776] width 275 height 36
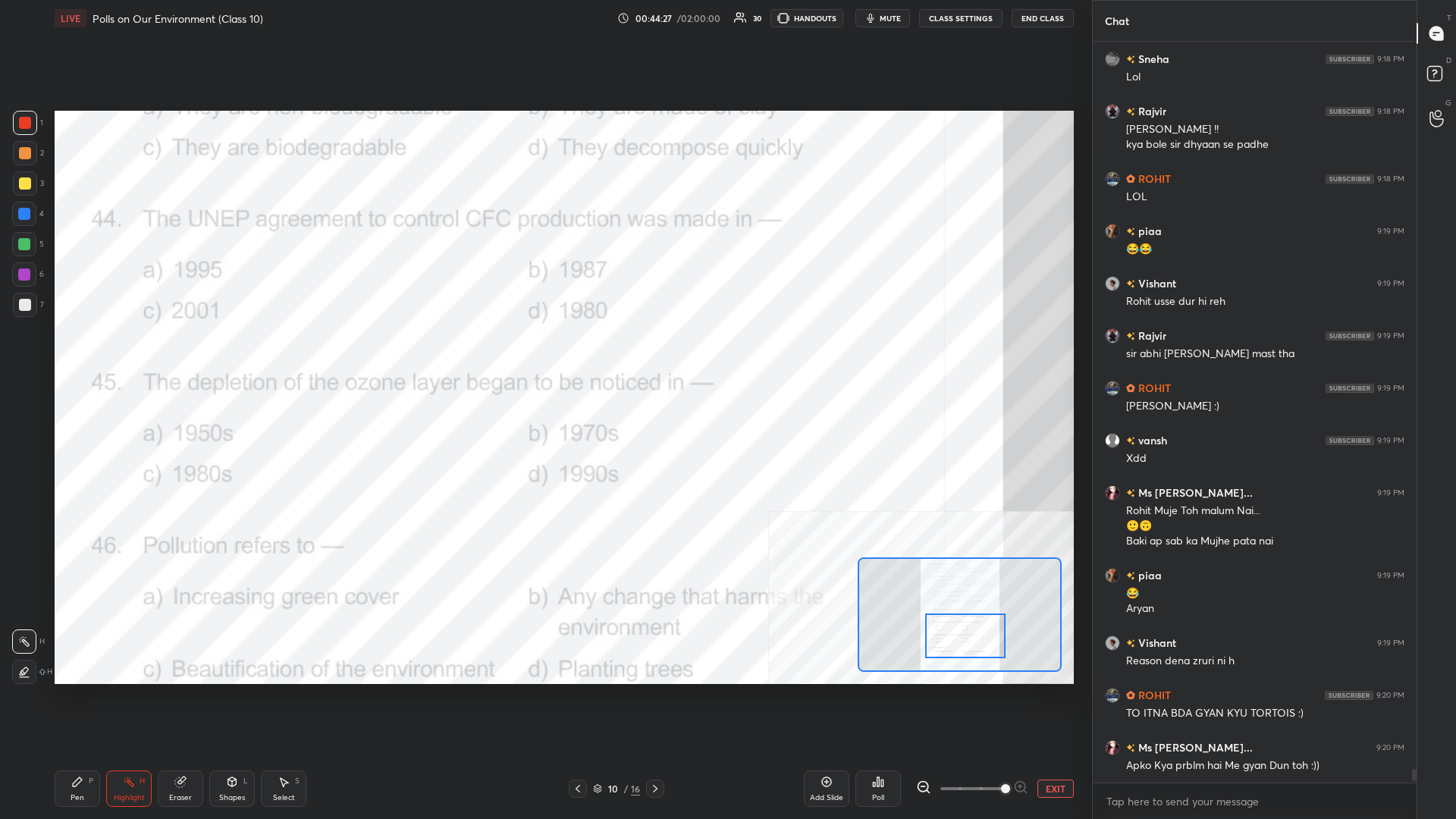
click at [76, 356] on div "Pen P" at bounding box center [77, 789] width 45 height 36
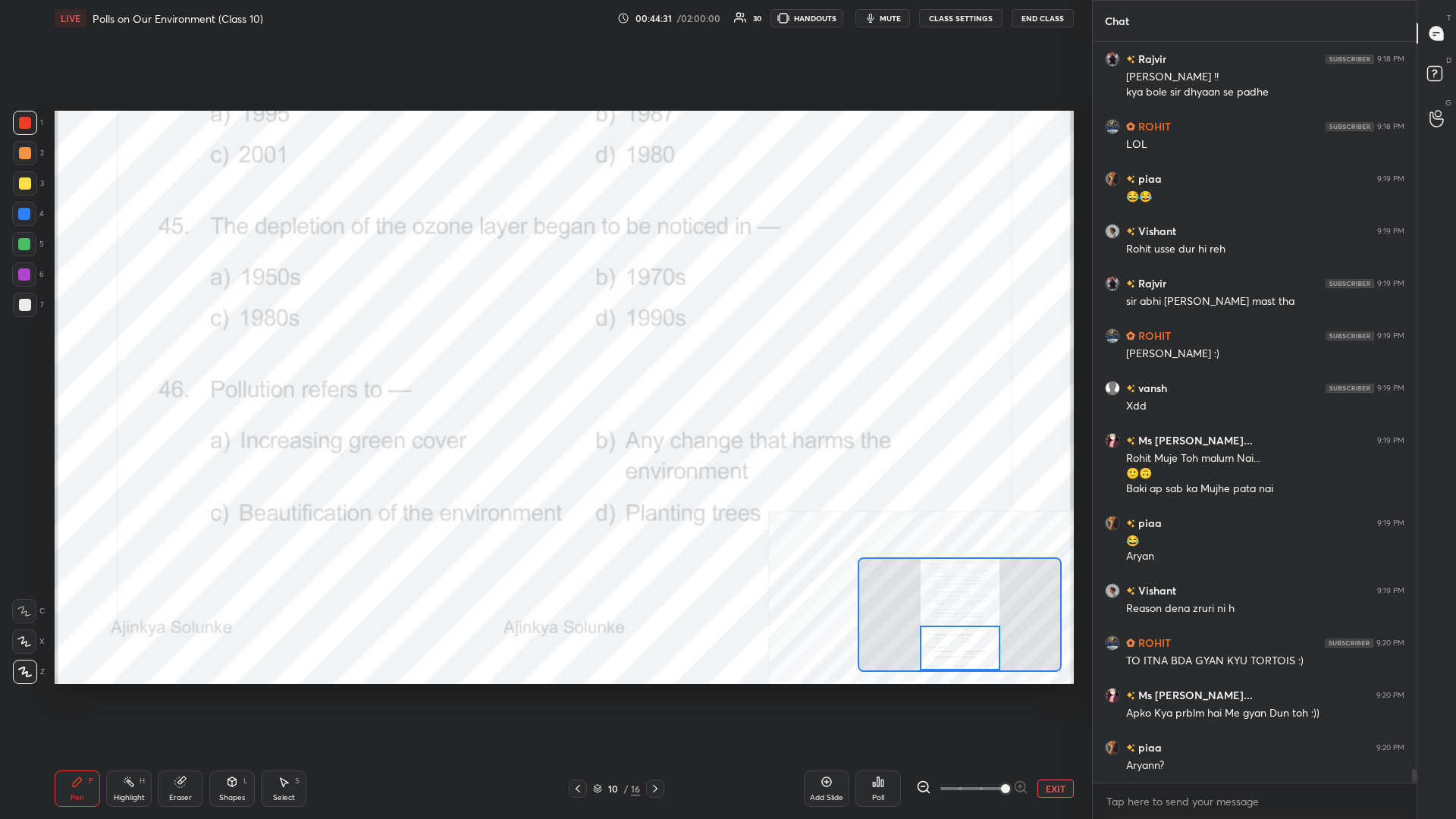
click at [140, 356] on div "H" at bounding box center [142, 781] width 5 height 7
click at [544, 356] on icon at bounding box center [874, 785] width 3 height 4
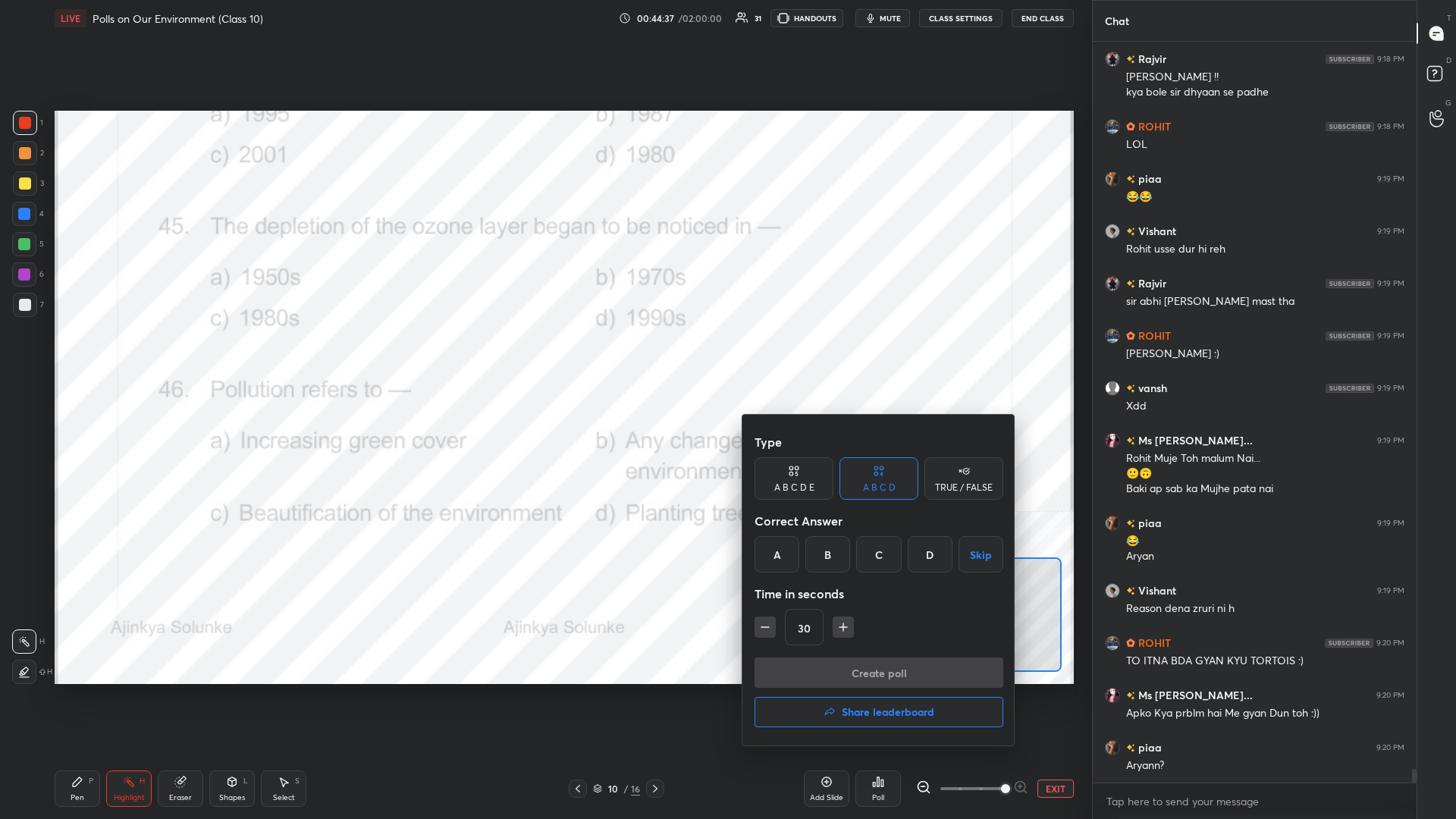
click at [544, 356] on div "A B C D Skip" at bounding box center [879, 554] width 249 height 36
click at [544, 356] on div "C" at bounding box center [878, 554] width 44 height 36
click at [544, 356] on button "Create poll" at bounding box center [879, 672] width 249 height 30
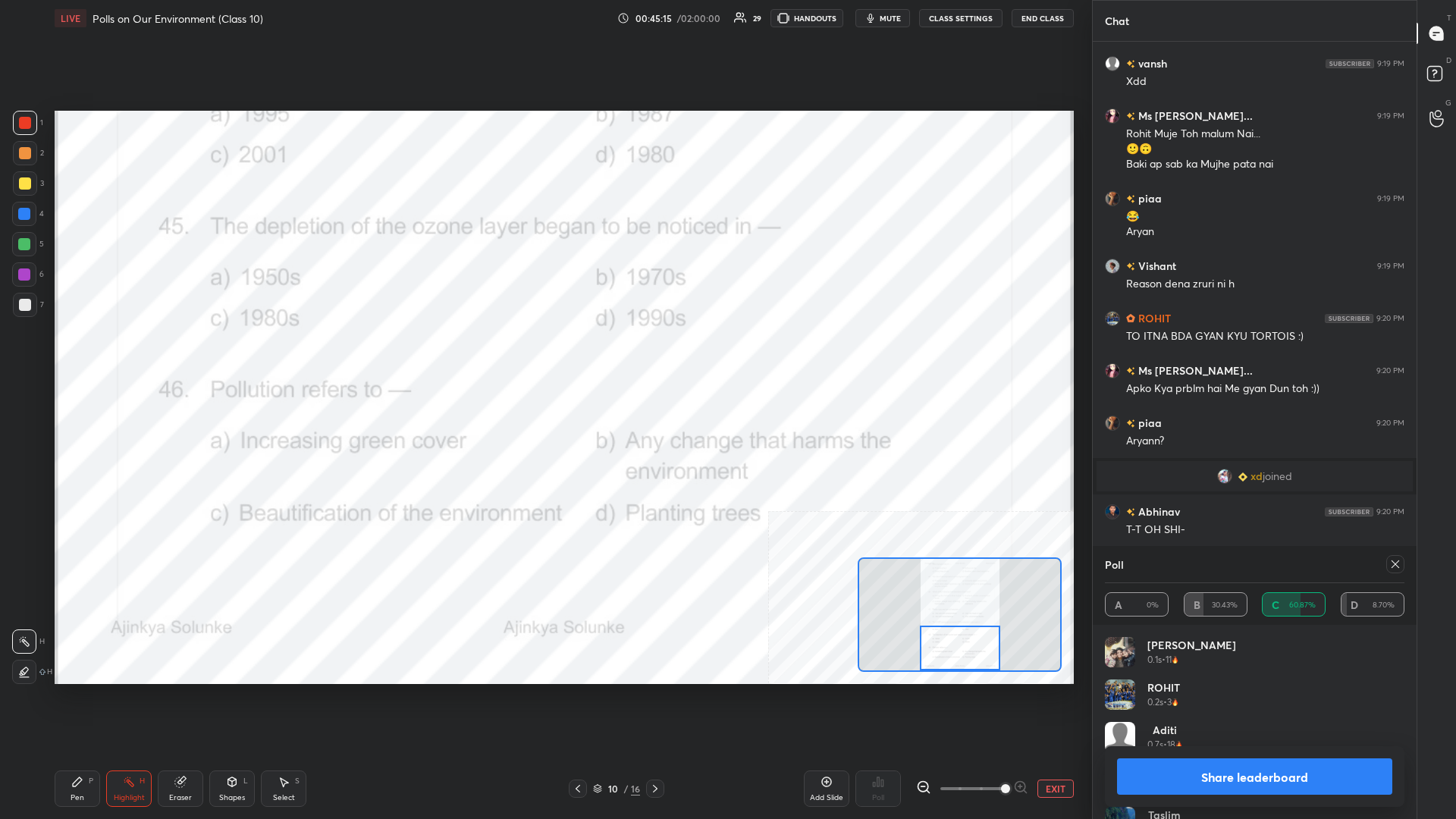
click at [544, 356] on button "Share leaderboard" at bounding box center [1255, 776] width 275 height 36
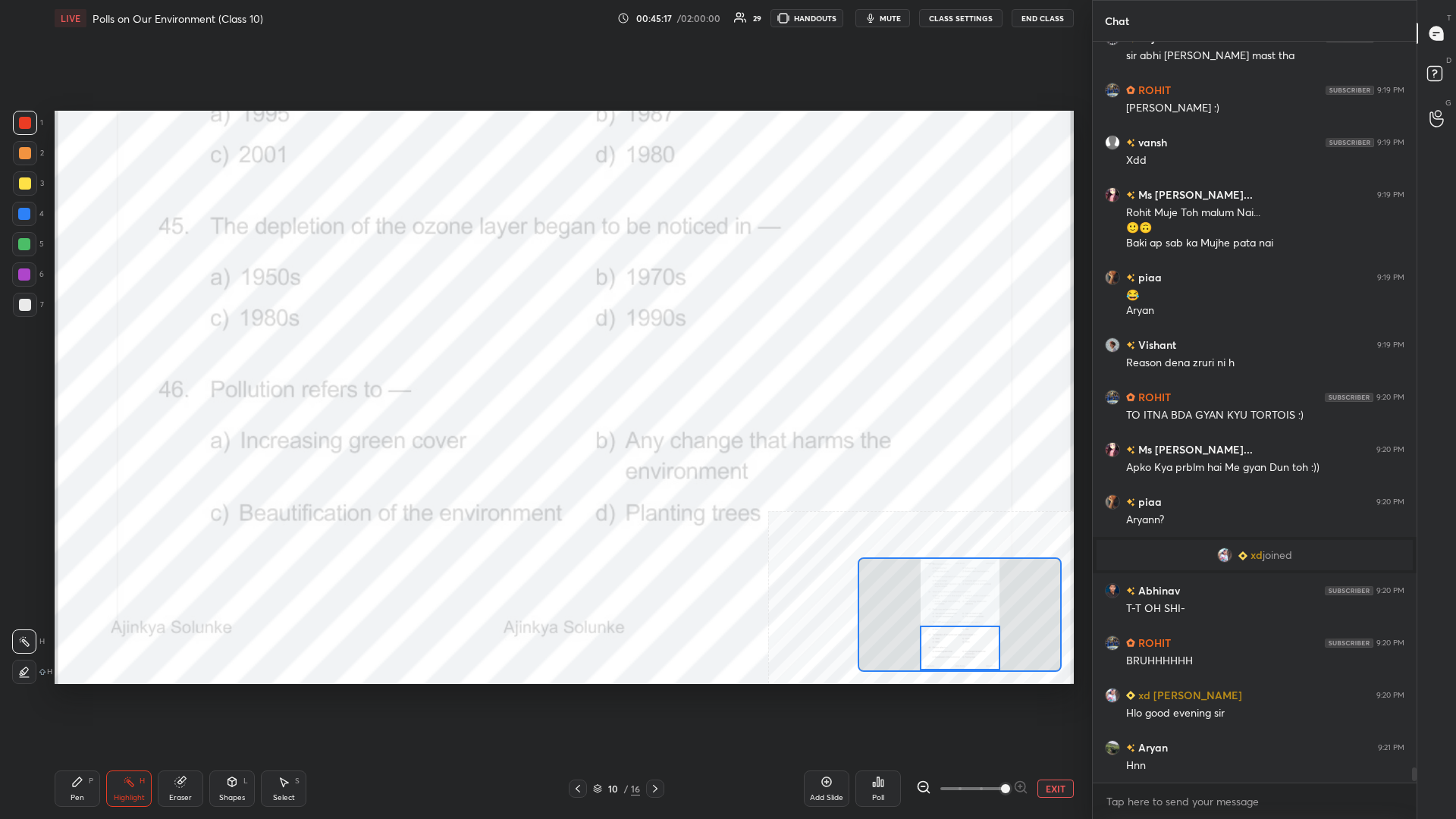
click at [68, 356] on div "Pen P" at bounding box center [77, 789] width 45 height 36
click at [127, 356] on div "Highlight H" at bounding box center [129, 789] width 45 height 36
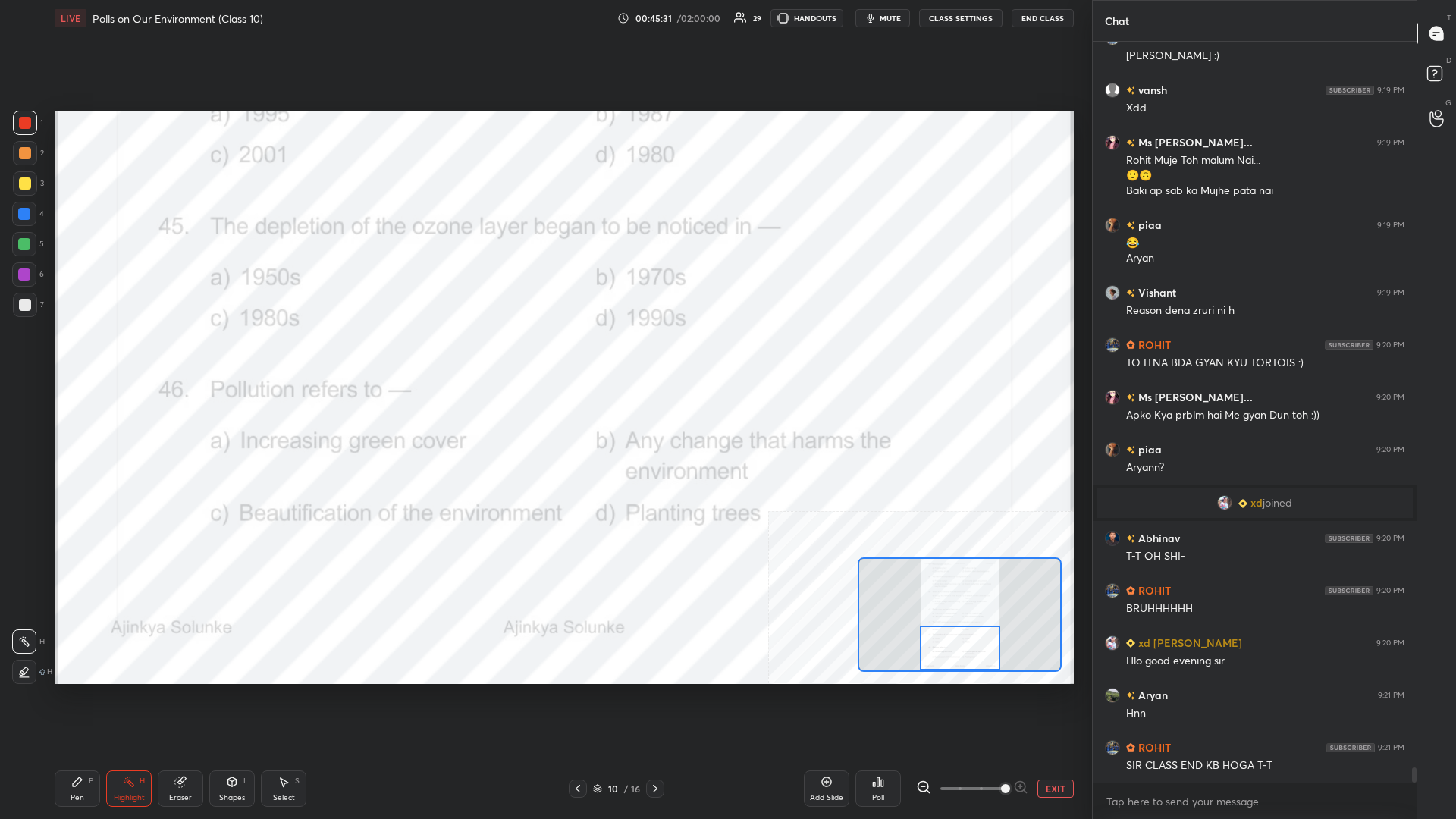
click at [544, 356] on div "Poll" at bounding box center [878, 789] width 45 height 36
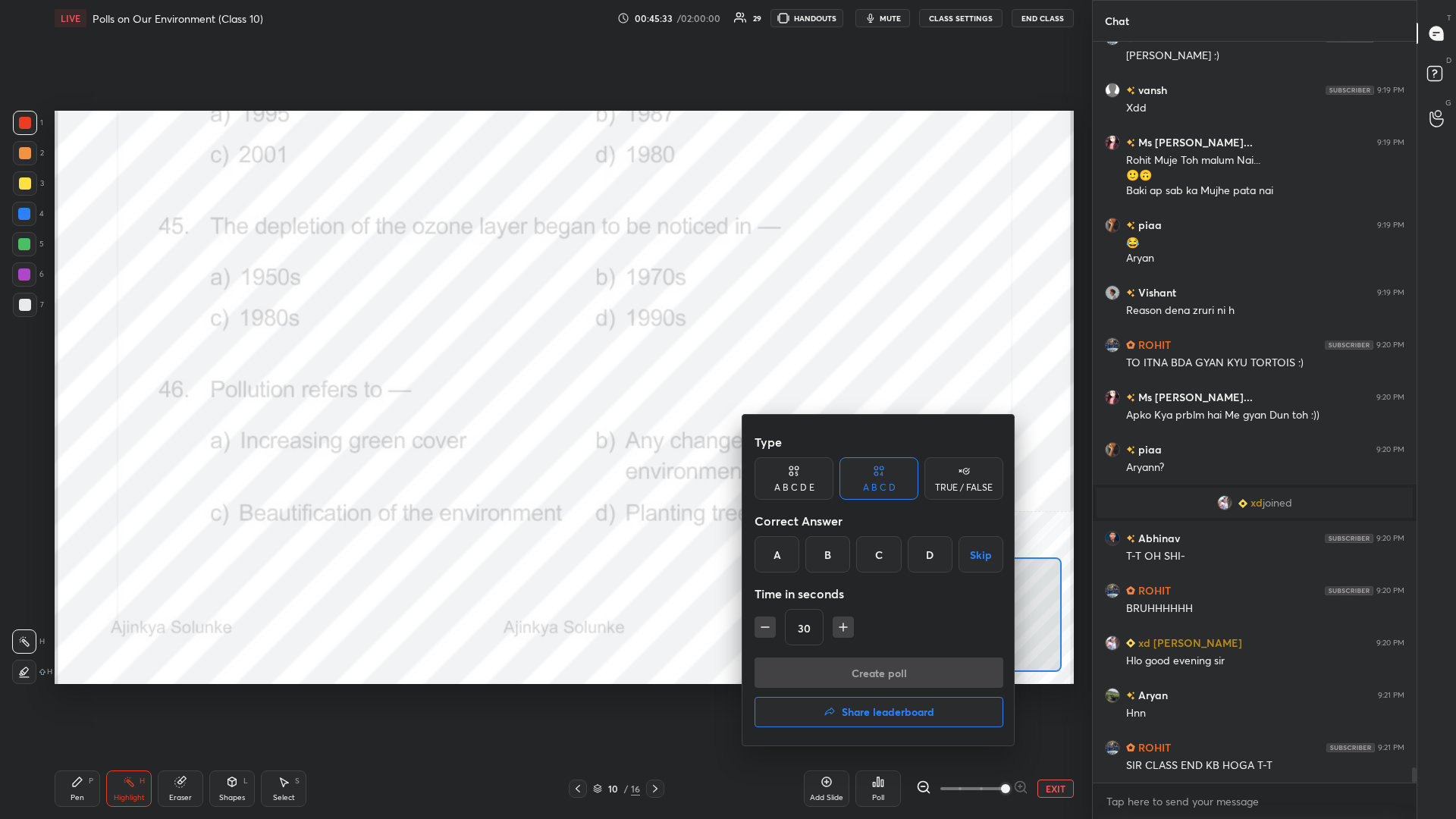
click at [544, 356] on div "B" at bounding box center [827, 554] width 44 height 36
click at [544, 356] on button "Create poll" at bounding box center [879, 672] width 249 height 30
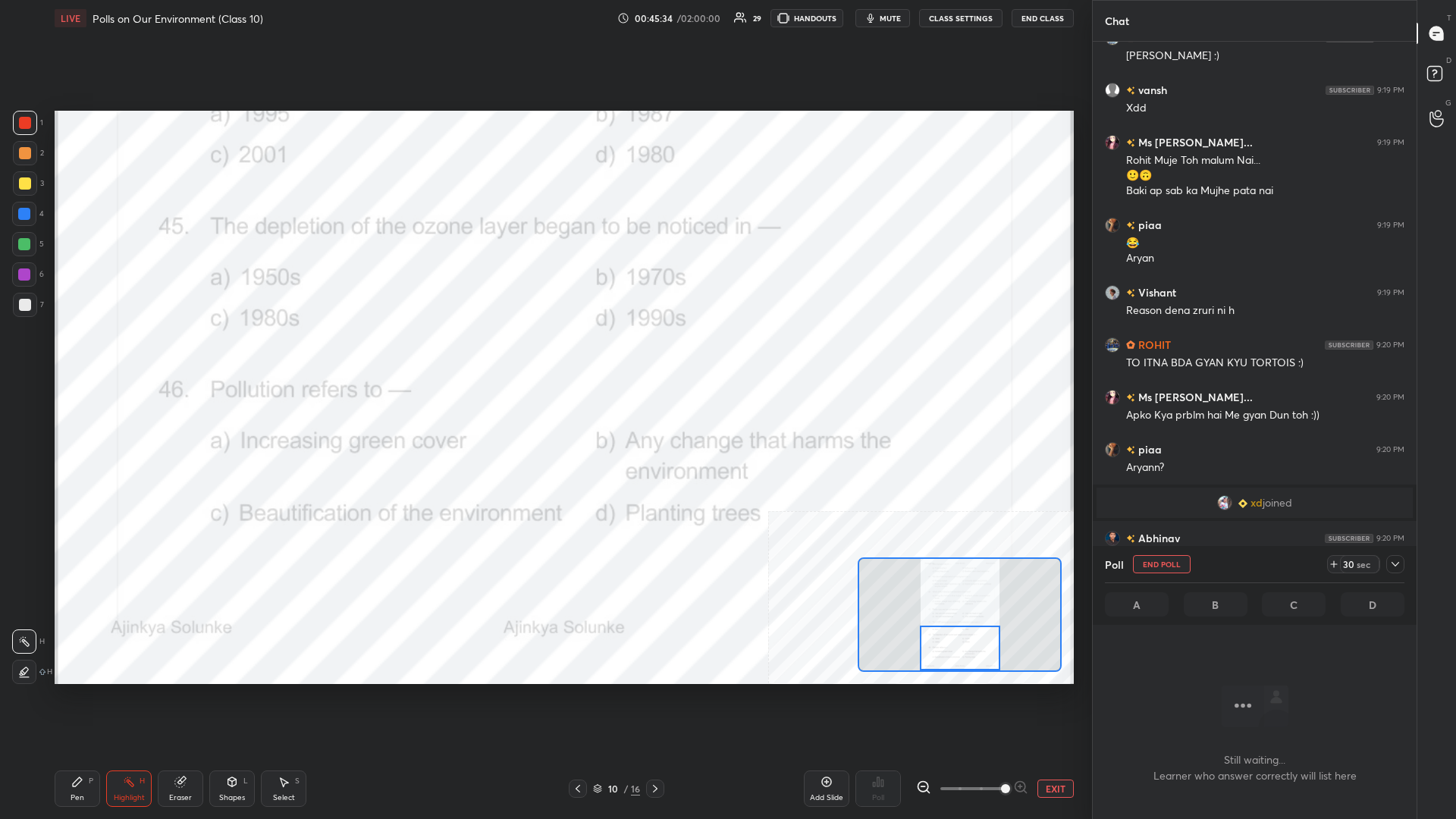
scroll to position [662, 323]
click at [544, 356] on icon at bounding box center [1395, 564] width 12 height 12
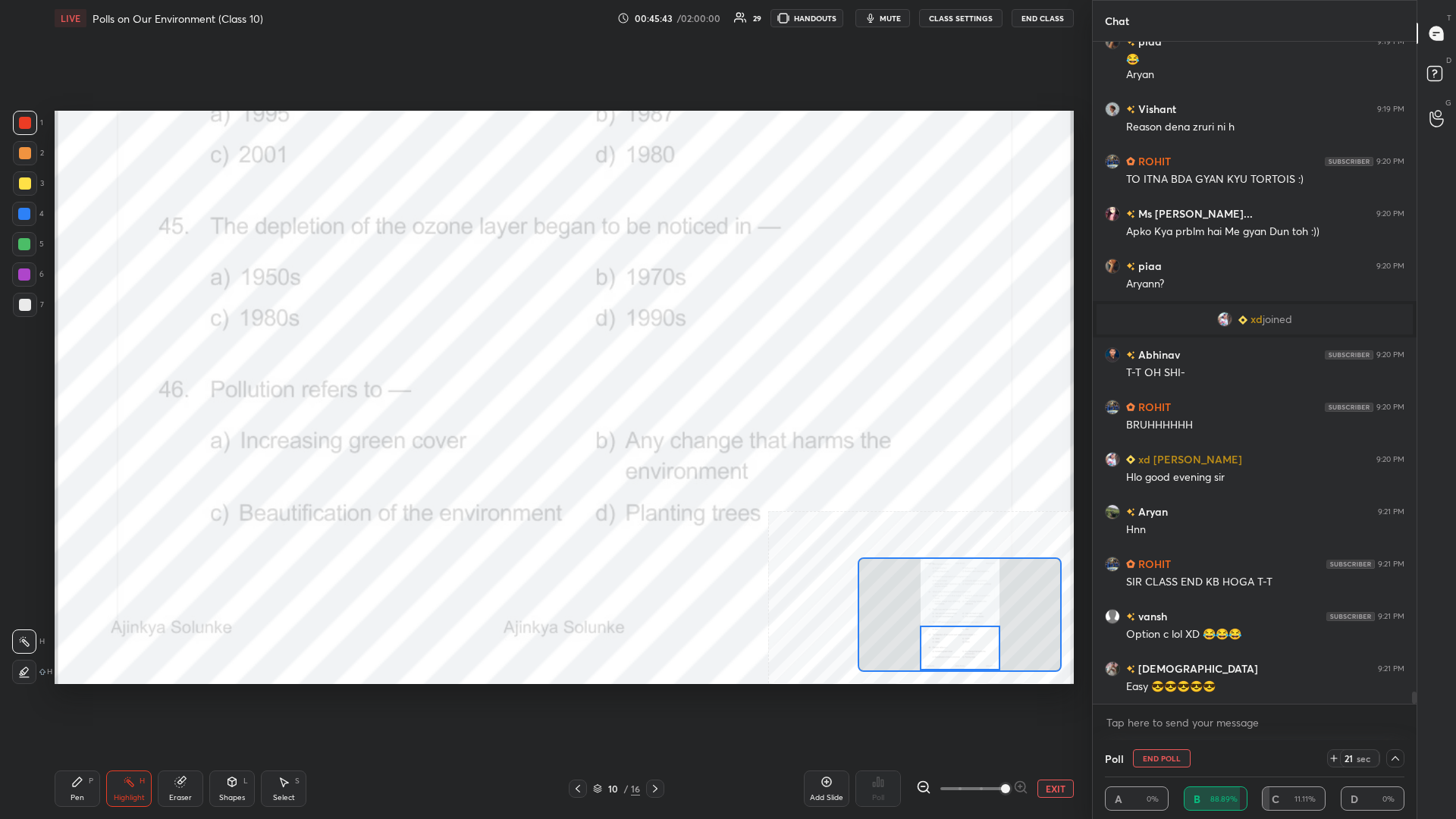
scroll to position [36075, 0]
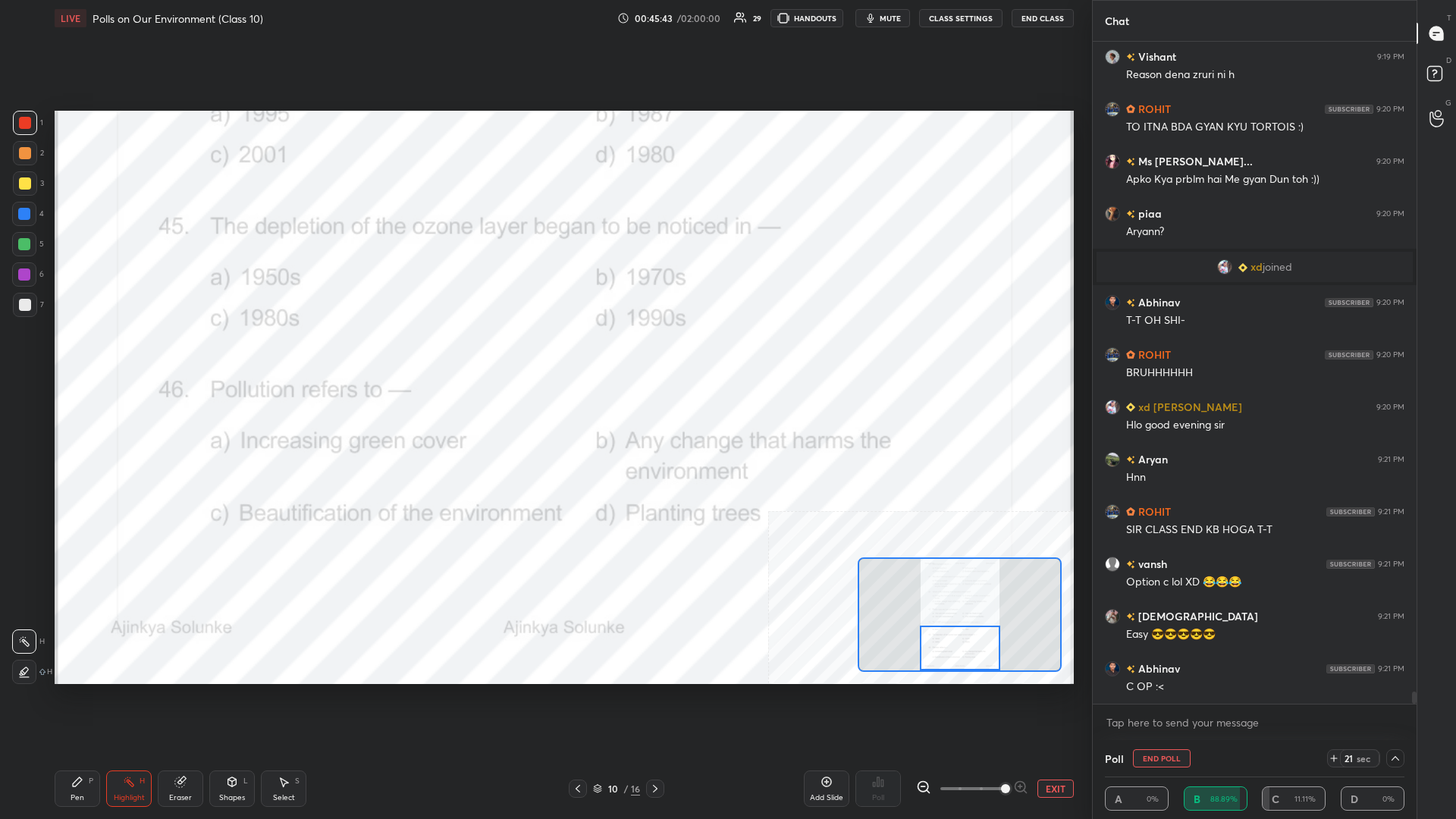
click at [78, 356] on div "Pen P" at bounding box center [77, 789] width 45 height 36
click at [72, 356] on div "Pen" at bounding box center [77, 798] width 14 height 7
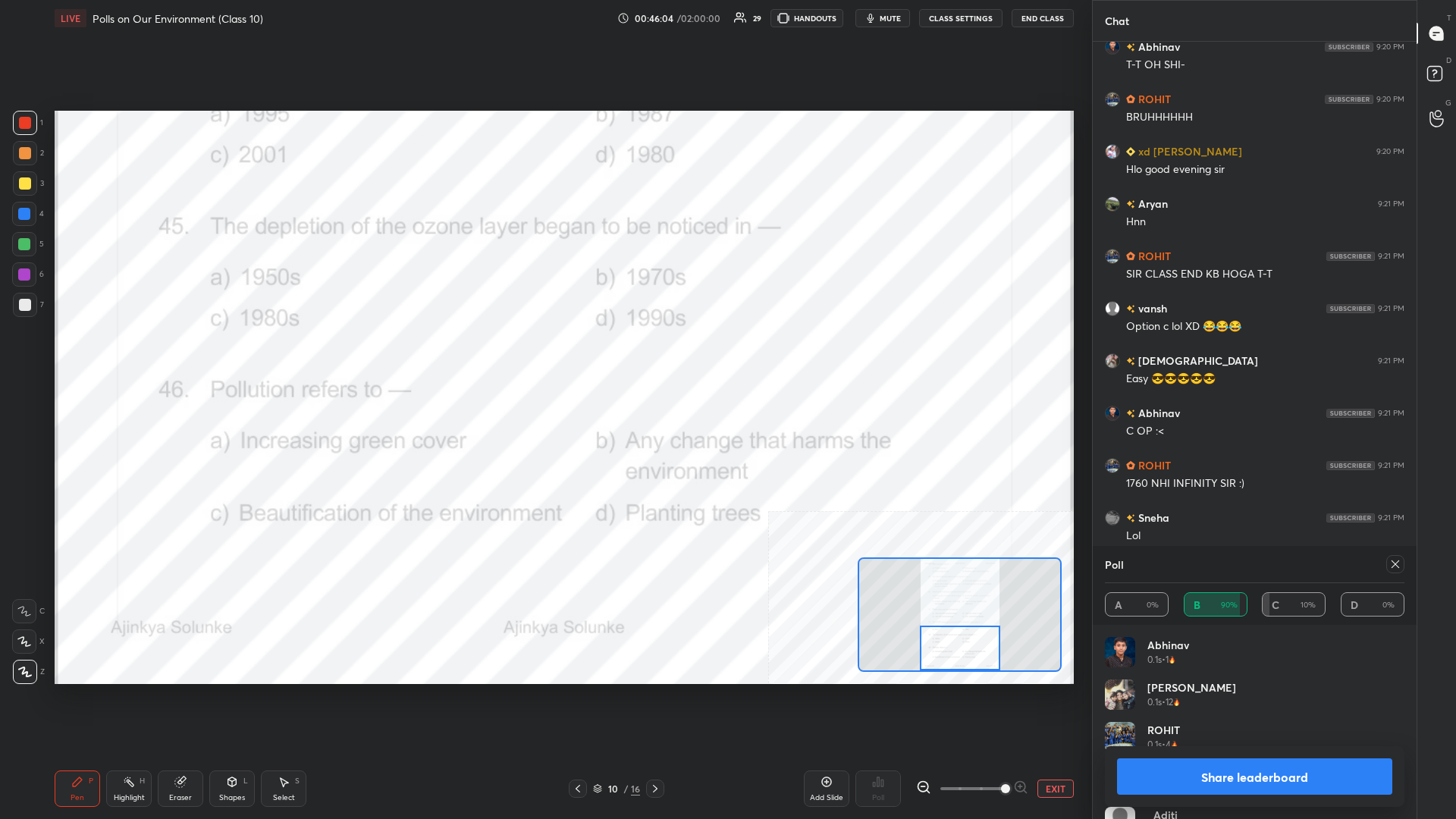
scroll to position [182, 300]
click at [544, 356] on button "Share leaderboard" at bounding box center [1255, 776] width 275 height 36
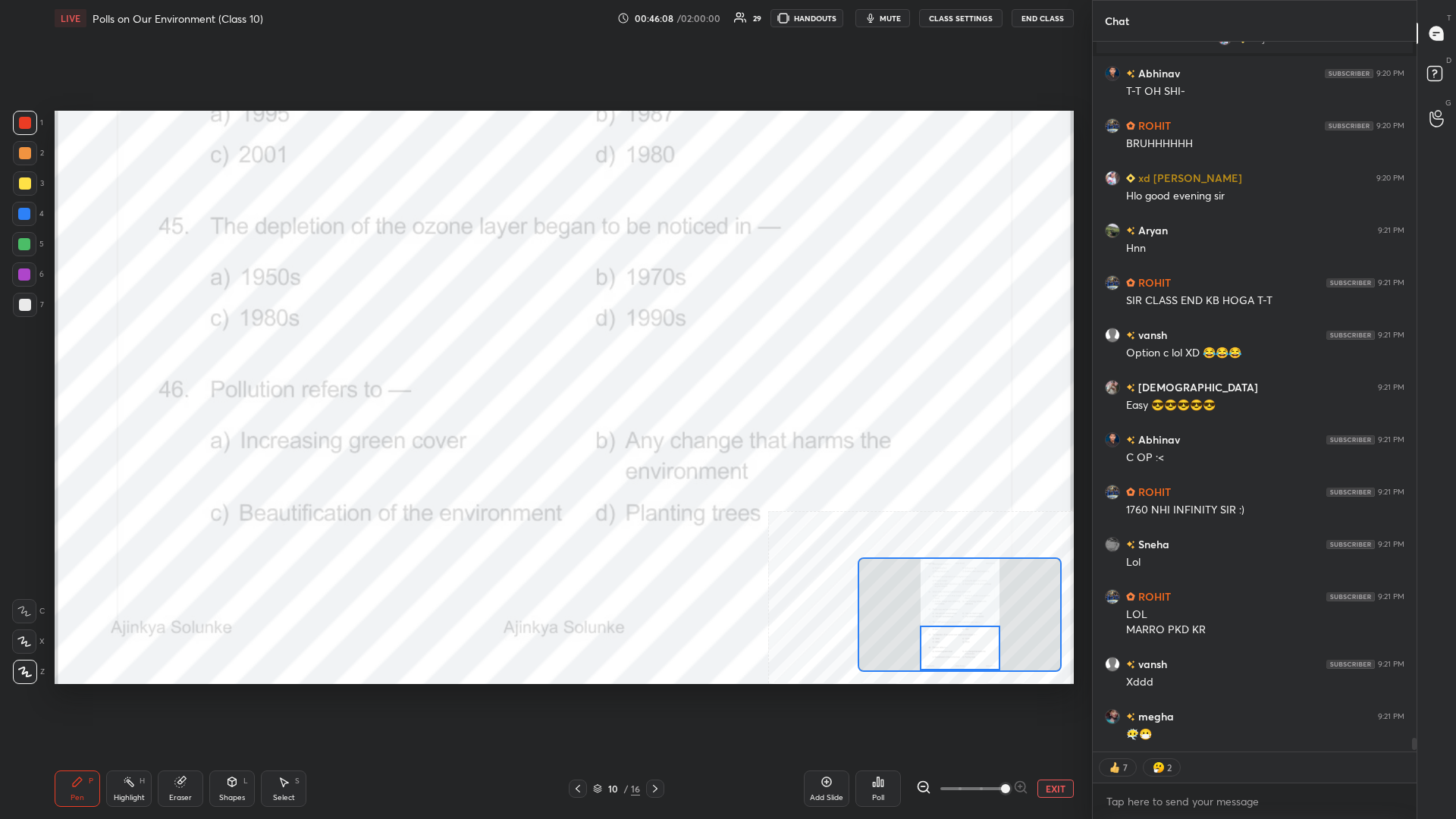
click at [544, 356] on button "EXIT" at bounding box center [1056, 789] width 36 height 18
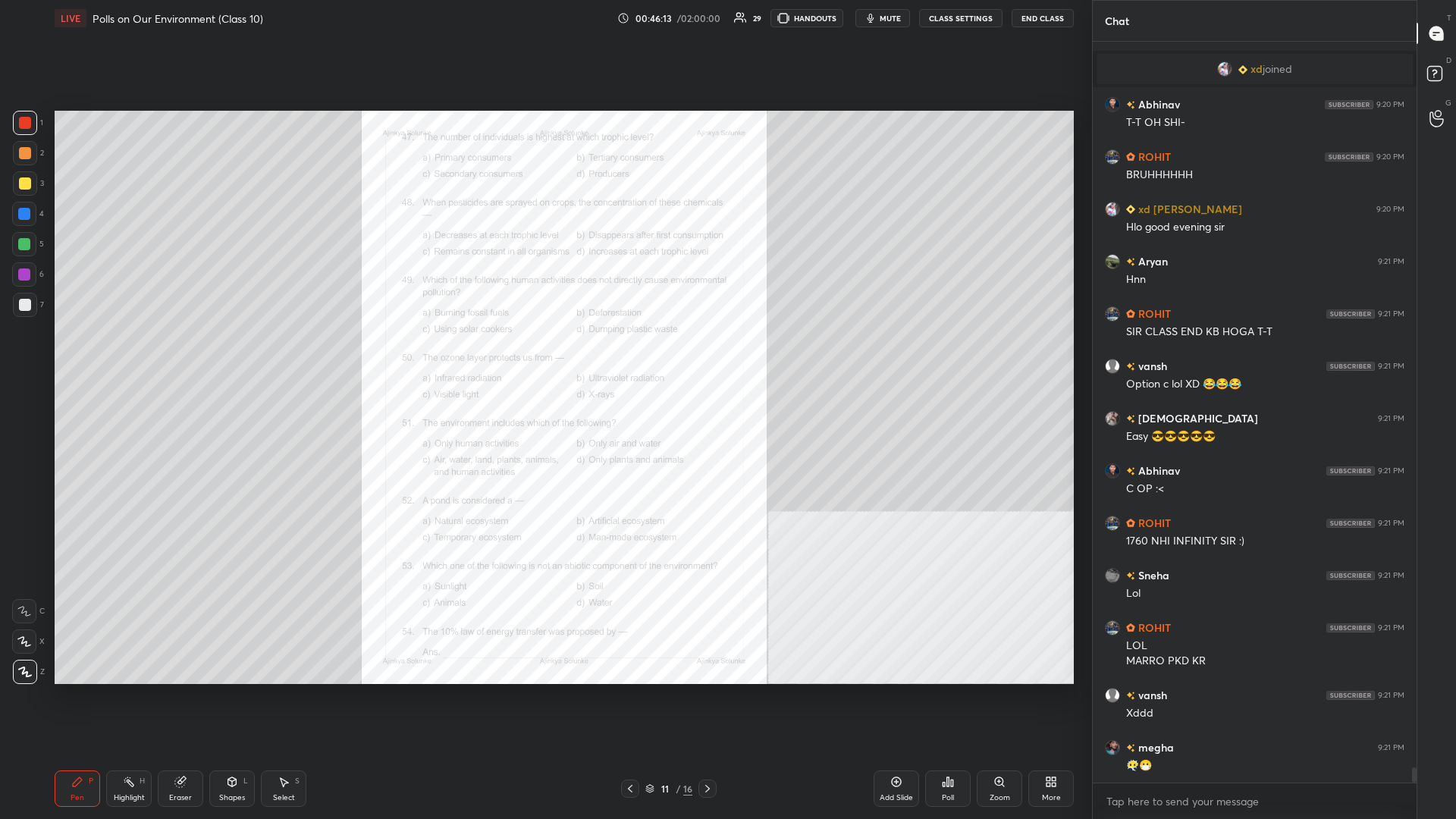
click at [544, 356] on icon at bounding box center [998, 781] width 8 height 8
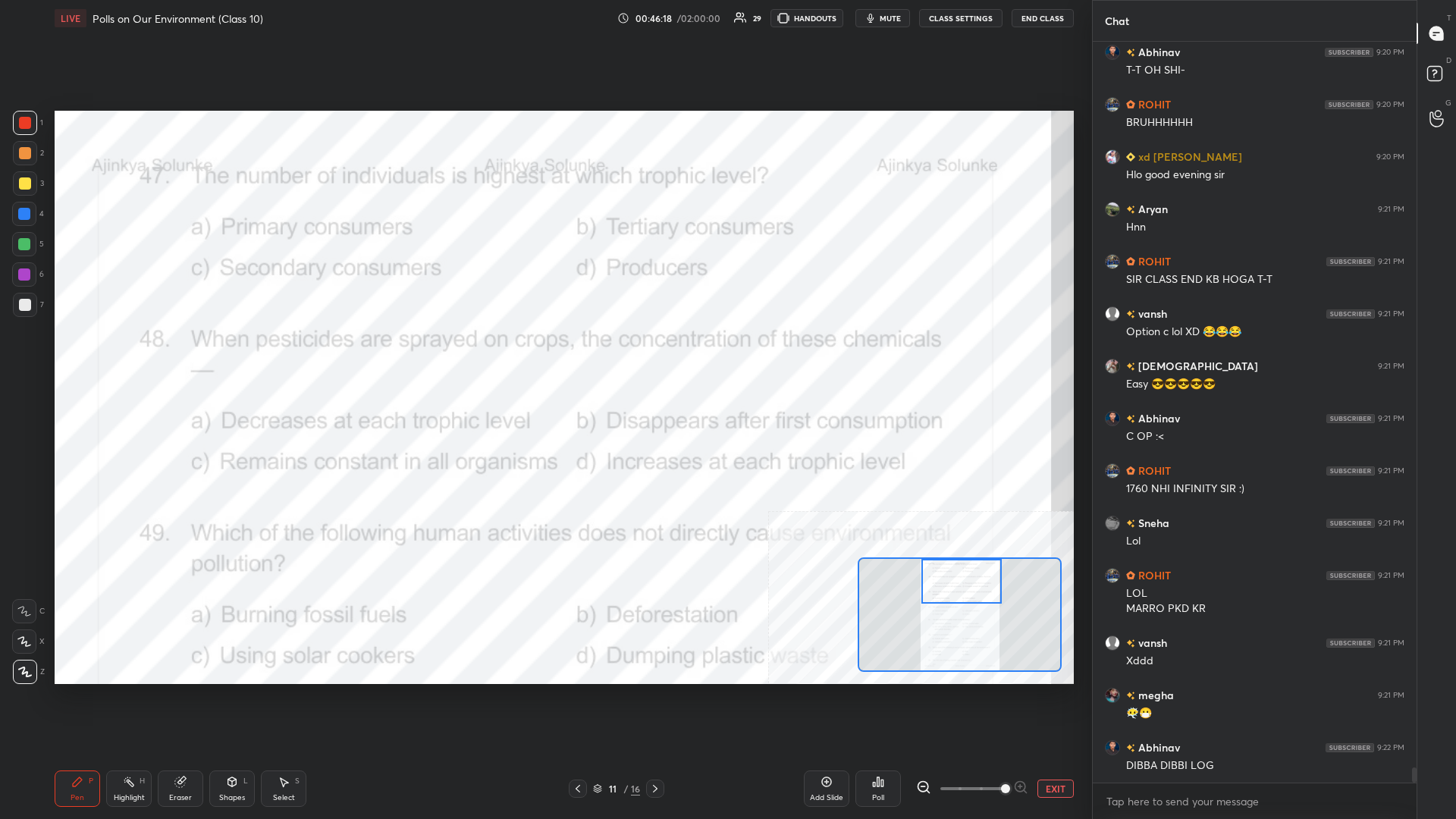
click at [129, 356] on div "Highlight" at bounding box center [130, 798] width 31 height 7
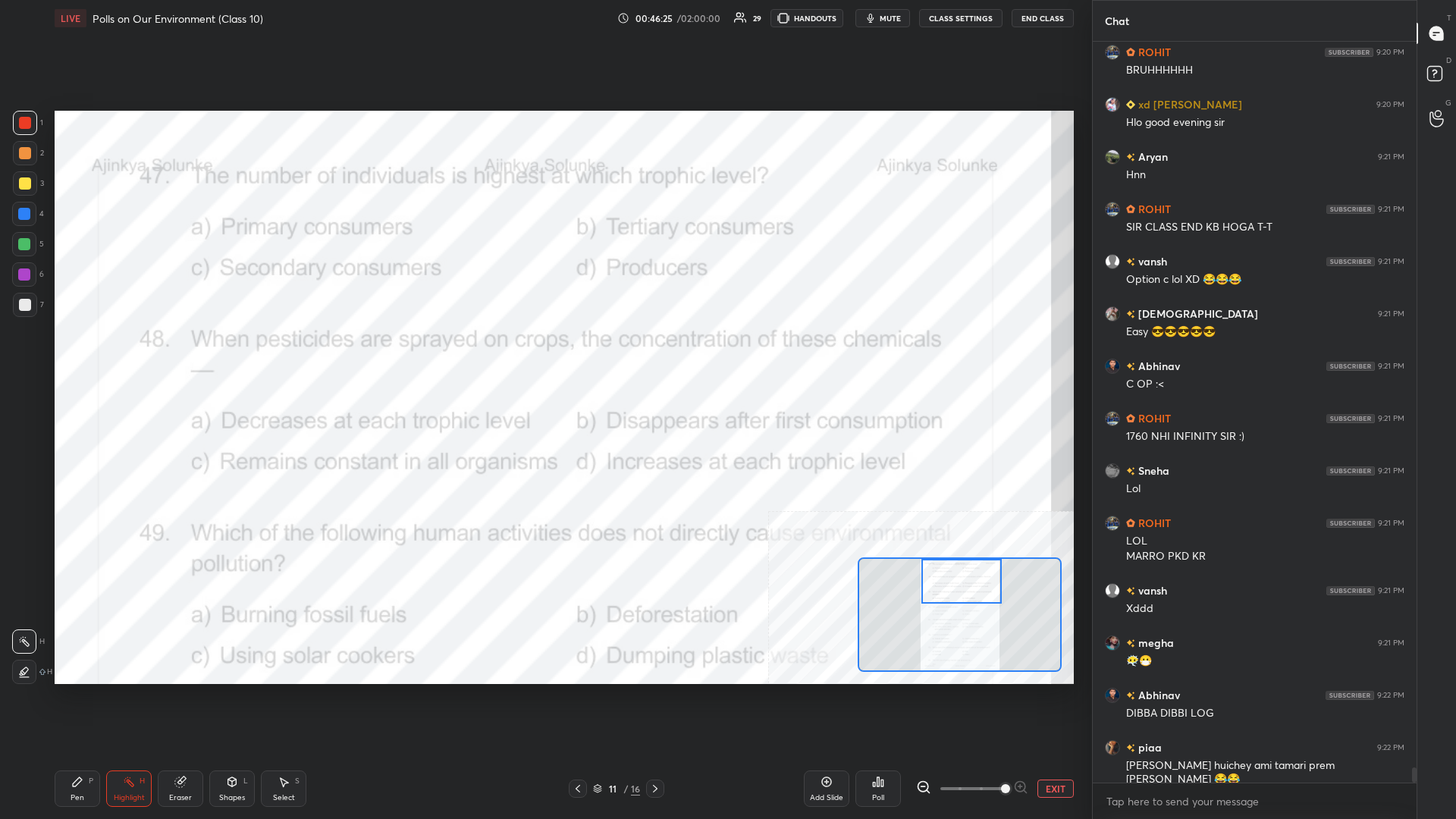
click at [544, 356] on div "Poll" at bounding box center [878, 789] width 45 height 36
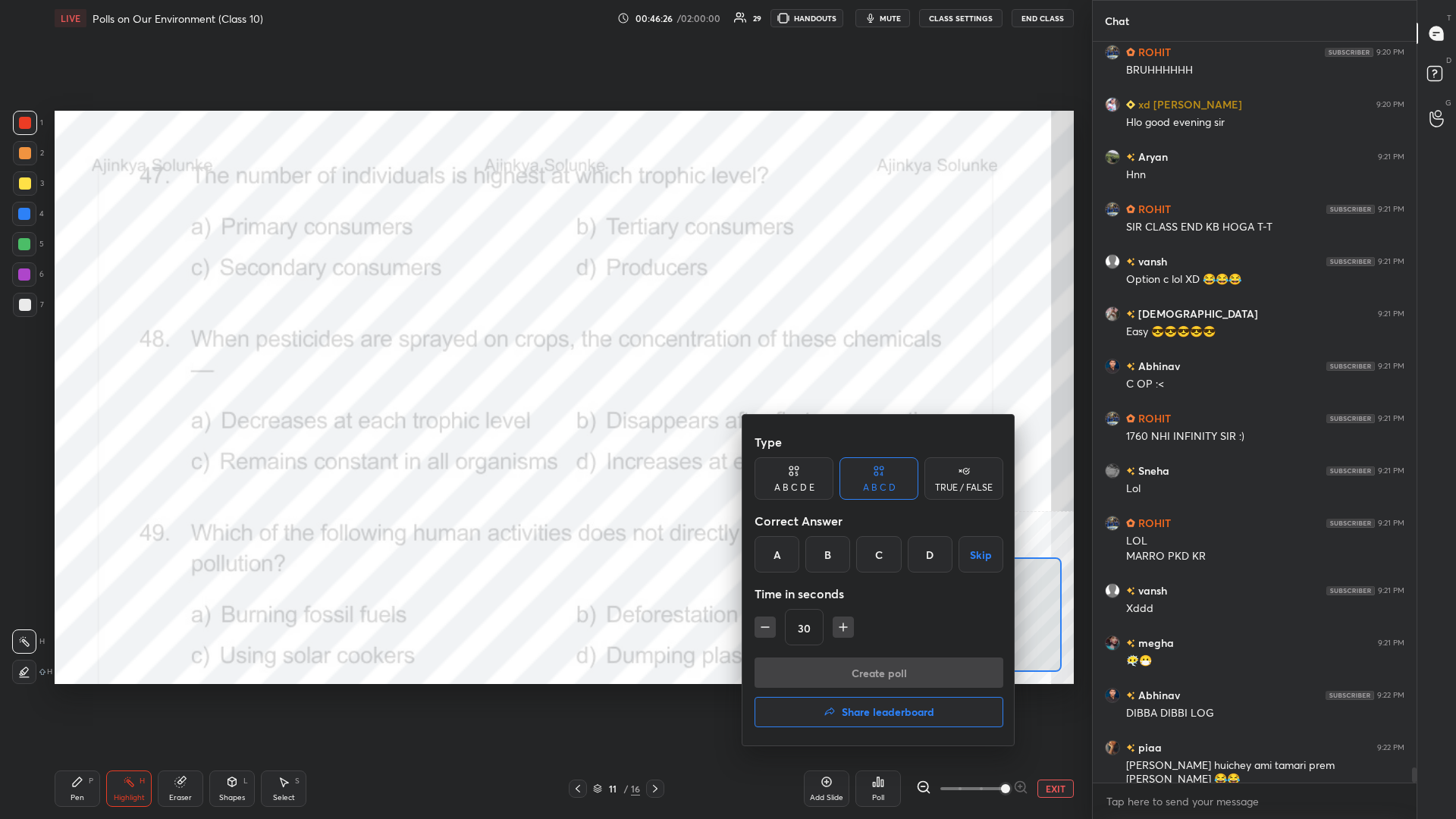
click at [544, 356] on div "D" at bounding box center [930, 554] width 44 height 36
click at [544, 356] on button "Create poll" at bounding box center [879, 672] width 249 height 30
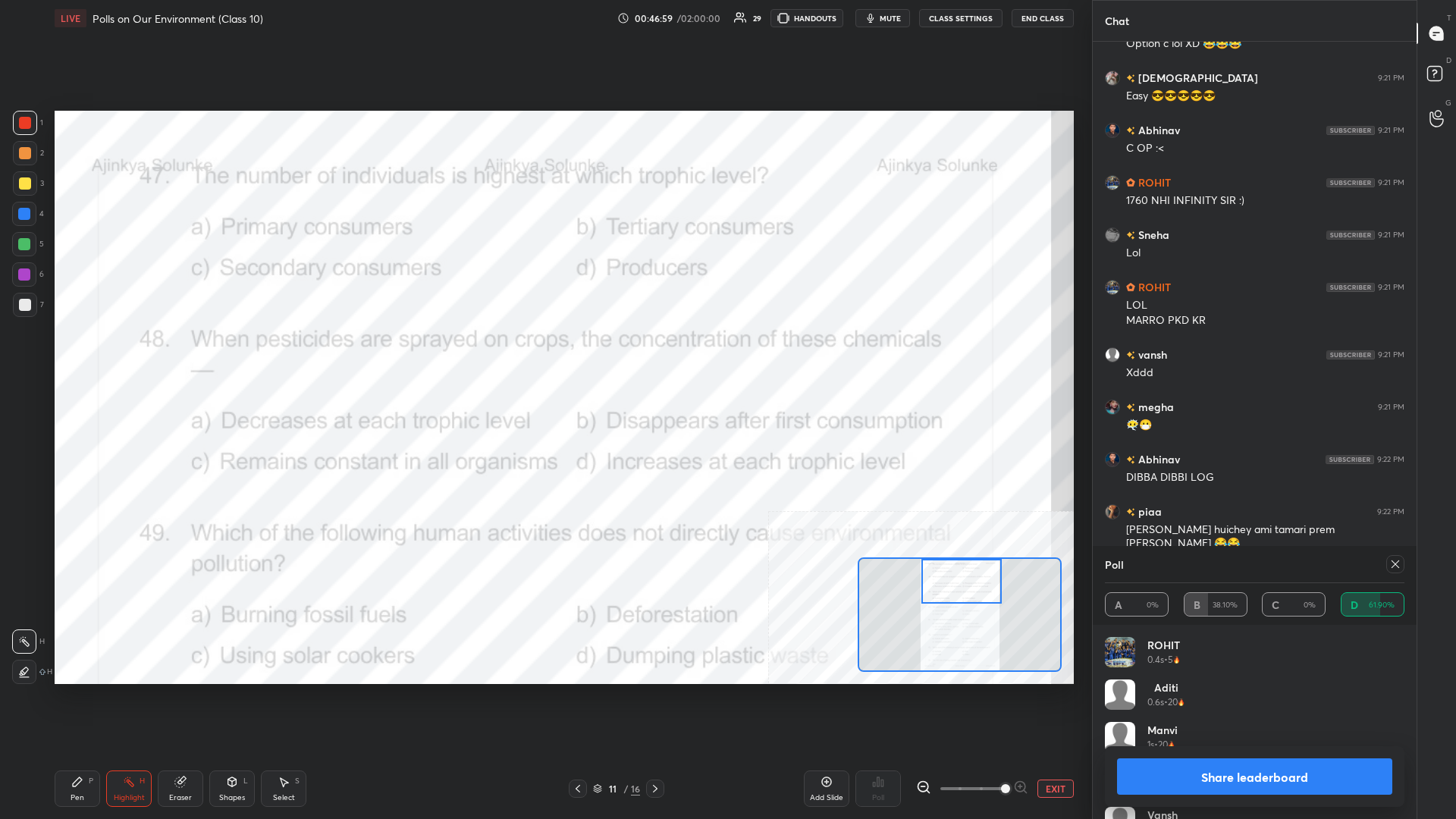
click at [544, 356] on button "Share leaderboard" at bounding box center [1255, 776] width 275 height 36
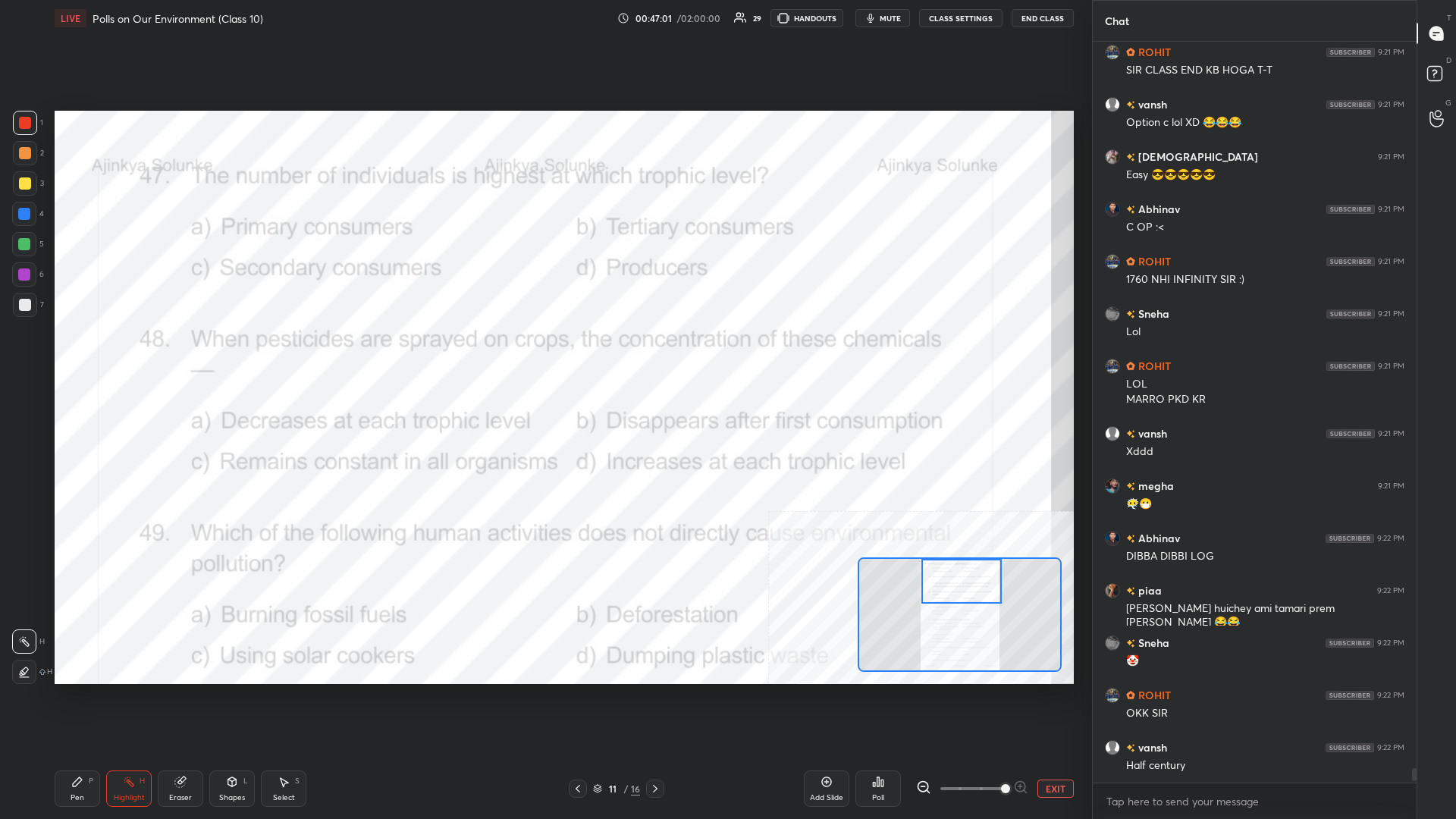
click at [65, 356] on div "Pen P" at bounding box center [77, 789] width 45 height 36
click at [74, 356] on icon at bounding box center [77, 781] width 12 height 12
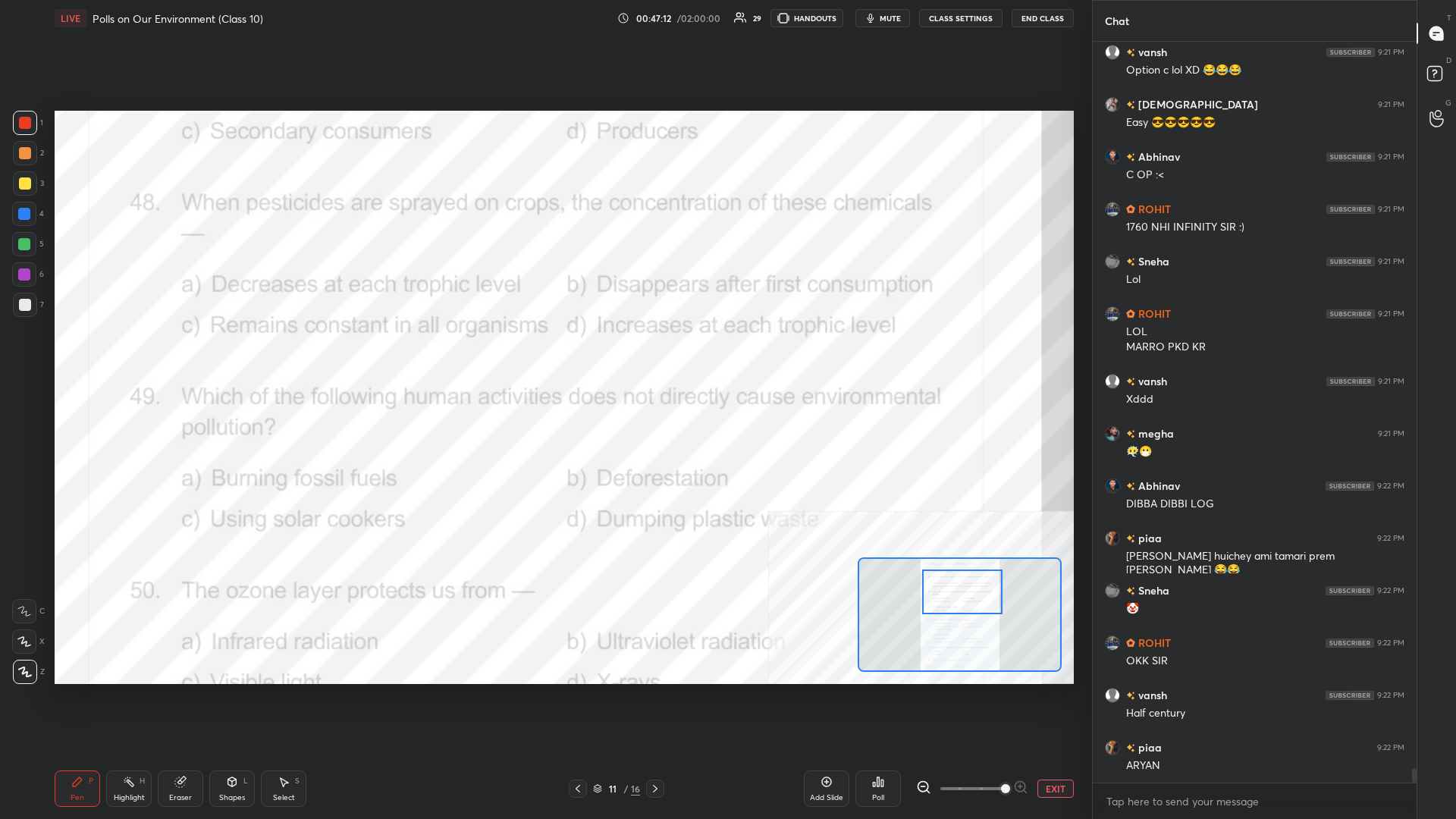
click at [132, 356] on rect at bounding box center [130, 784] width 7 height 7
click at [544, 356] on div "Poll" at bounding box center [878, 789] width 45 height 36
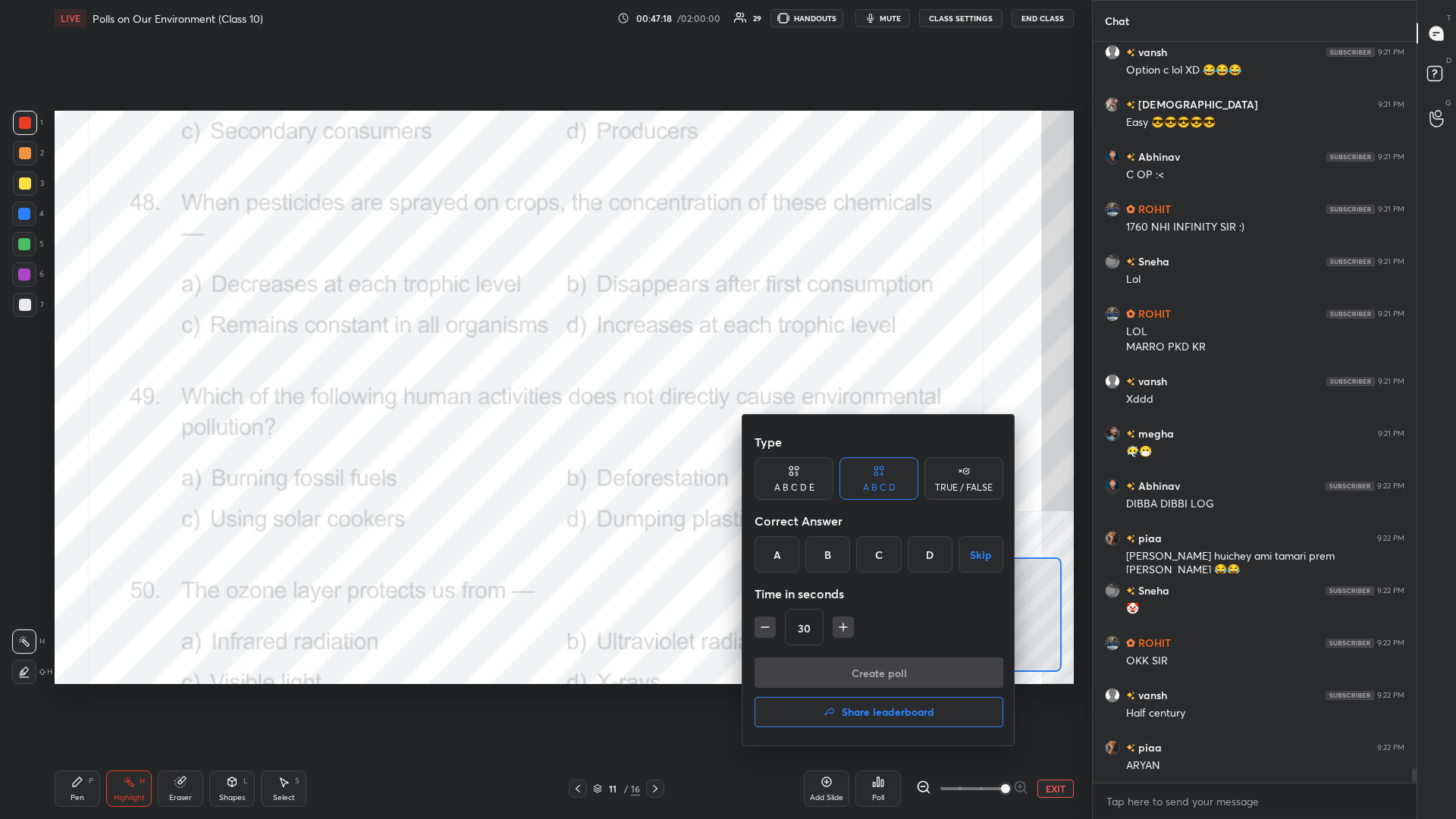
click at [544, 356] on div "D" at bounding box center [930, 554] width 44 height 36
click at [544, 356] on button "Create poll" at bounding box center [879, 672] width 249 height 30
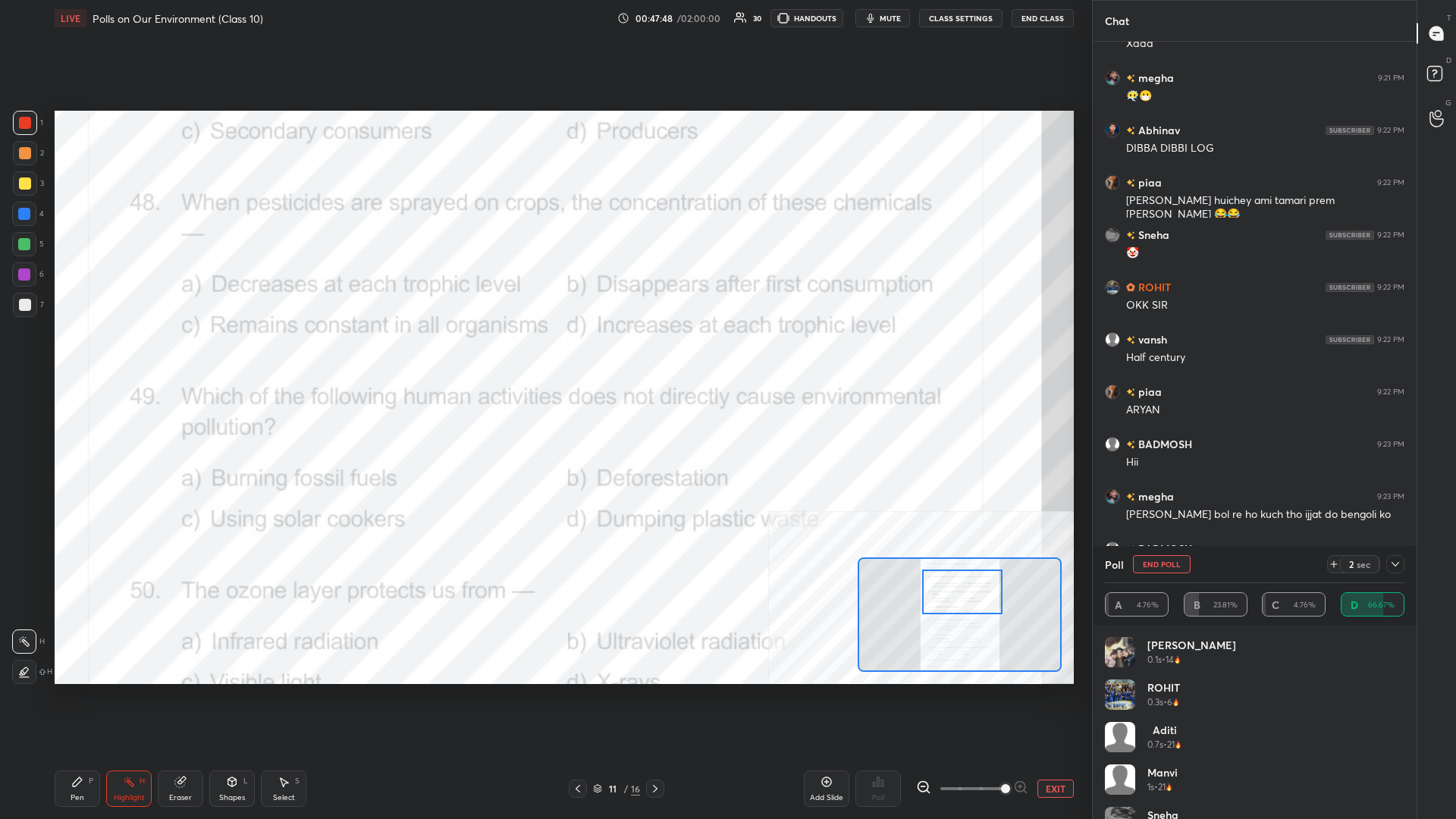
scroll to position [1, 1]
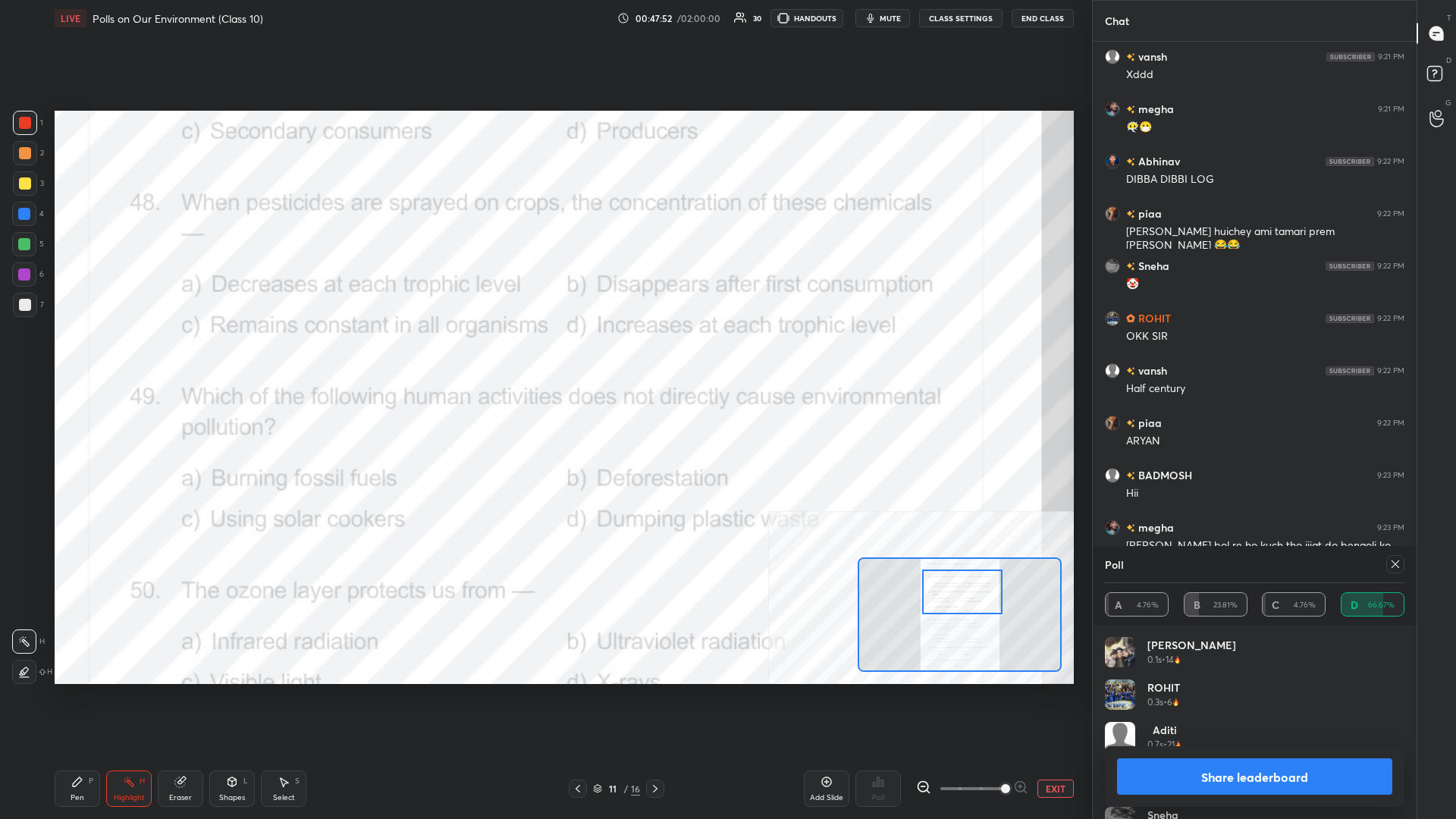
click at [544, 356] on div "Share leaderboard" at bounding box center [1255, 776] width 300 height 61
click at [544, 356] on button "Share leaderboard" at bounding box center [1255, 776] width 275 height 36
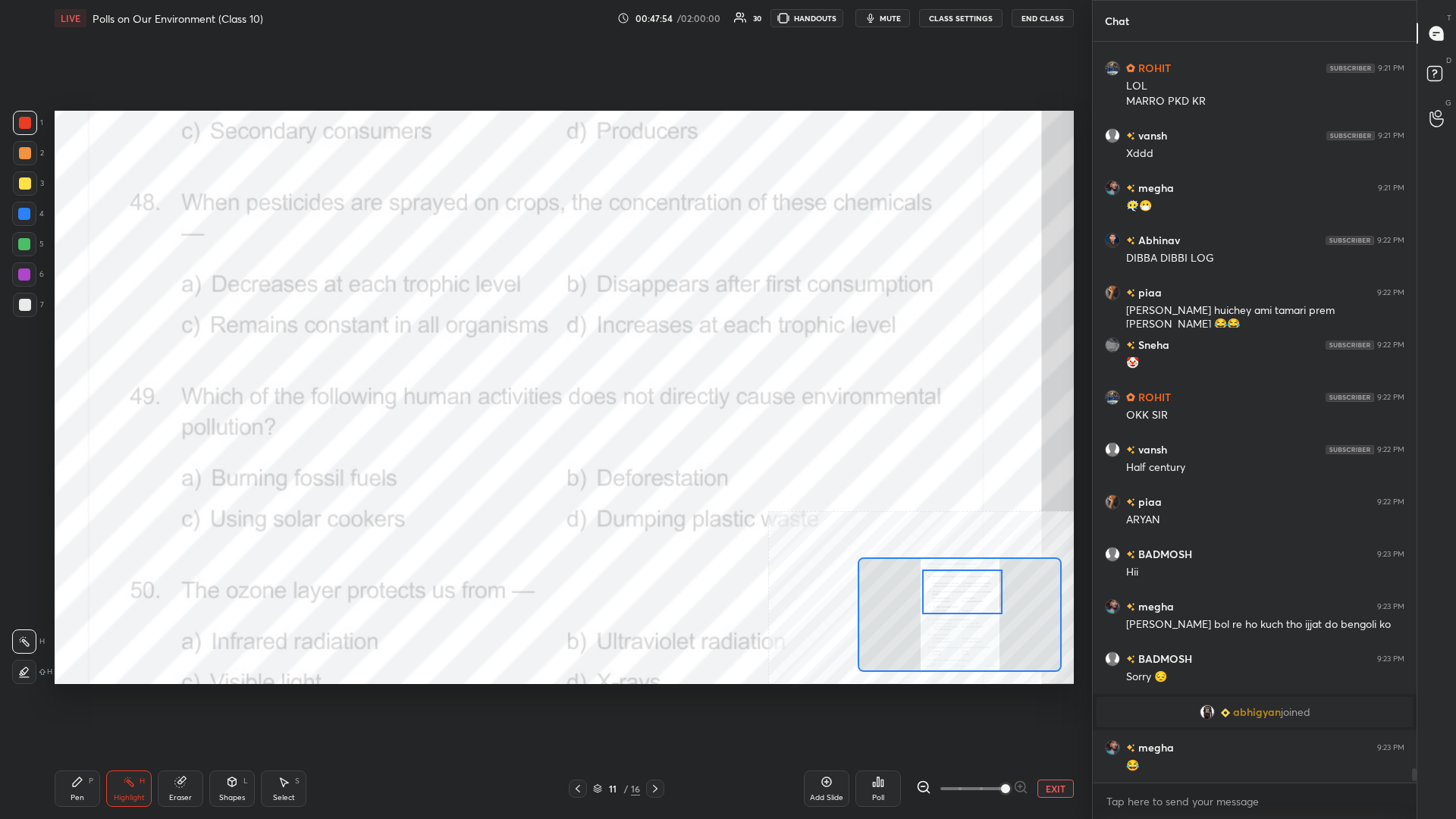
click at [71, 356] on div "Pen P" at bounding box center [77, 789] width 45 height 36
click at [72, 356] on icon at bounding box center [77, 781] width 12 height 12
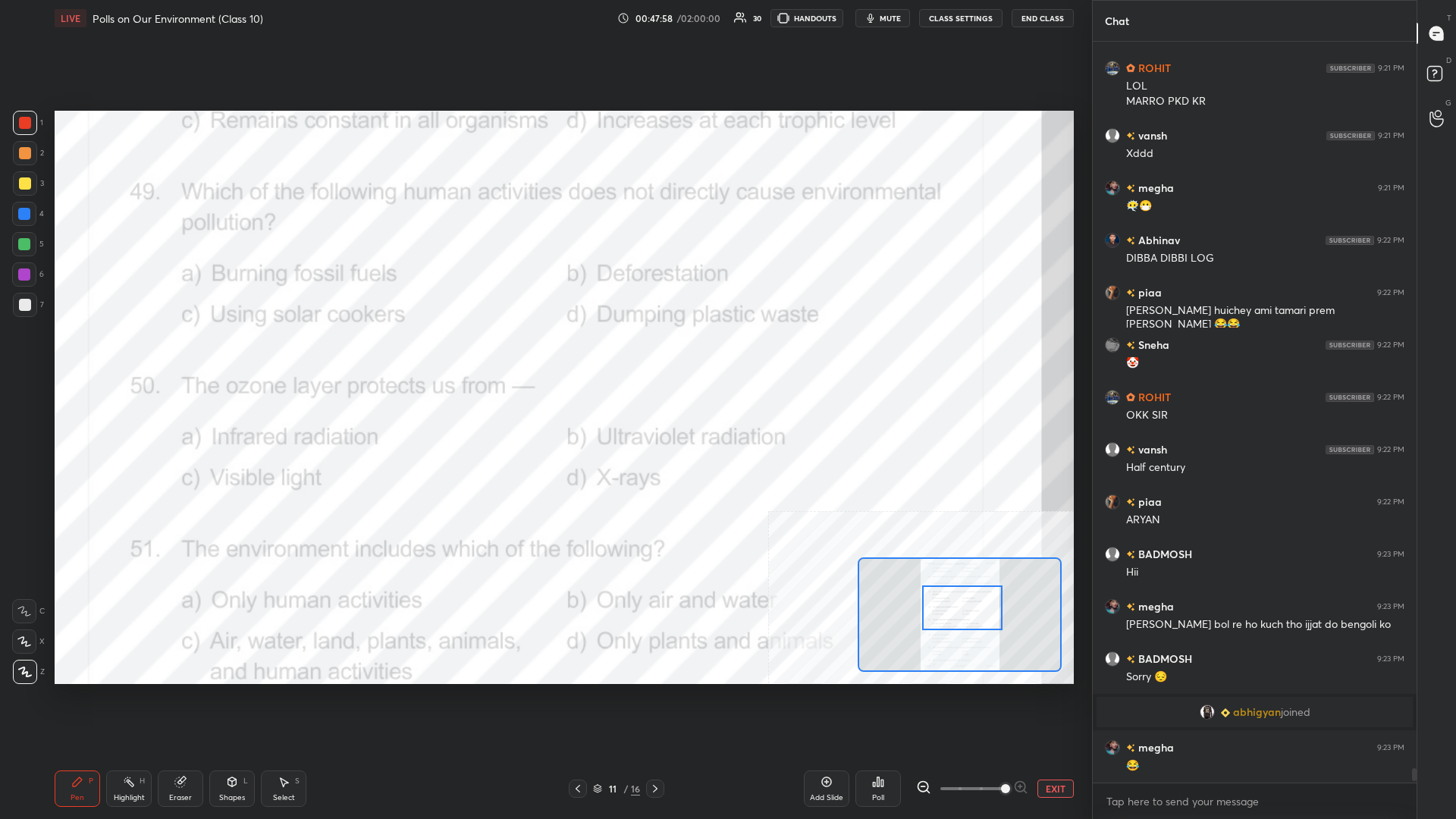
click at [122, 356] on div "Highlight H" at bounding box center [129, 789] width 45 height 36
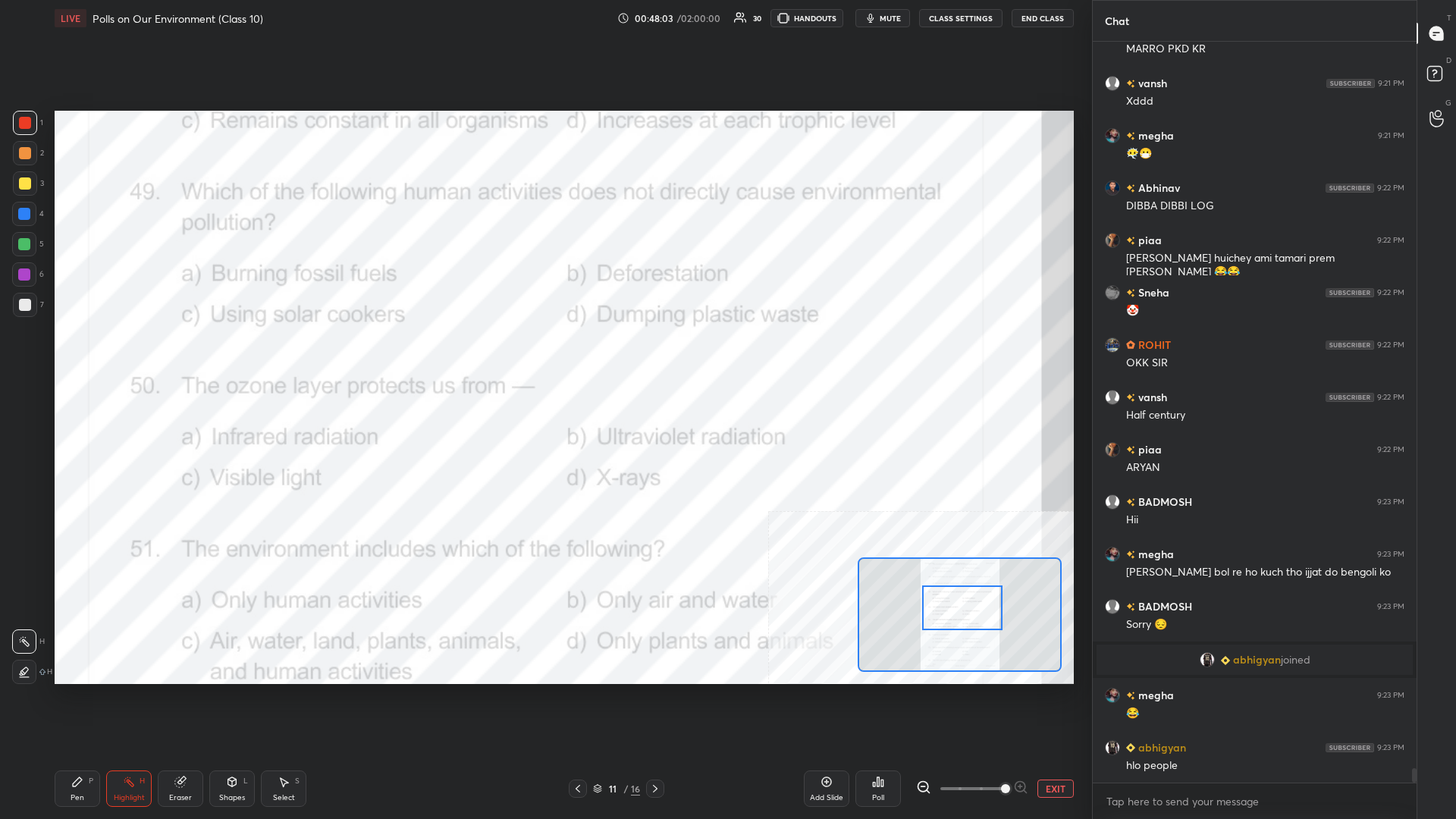
click at [544, 356] on div "Poll" at bounding box center [878, 789] width 45 height 36
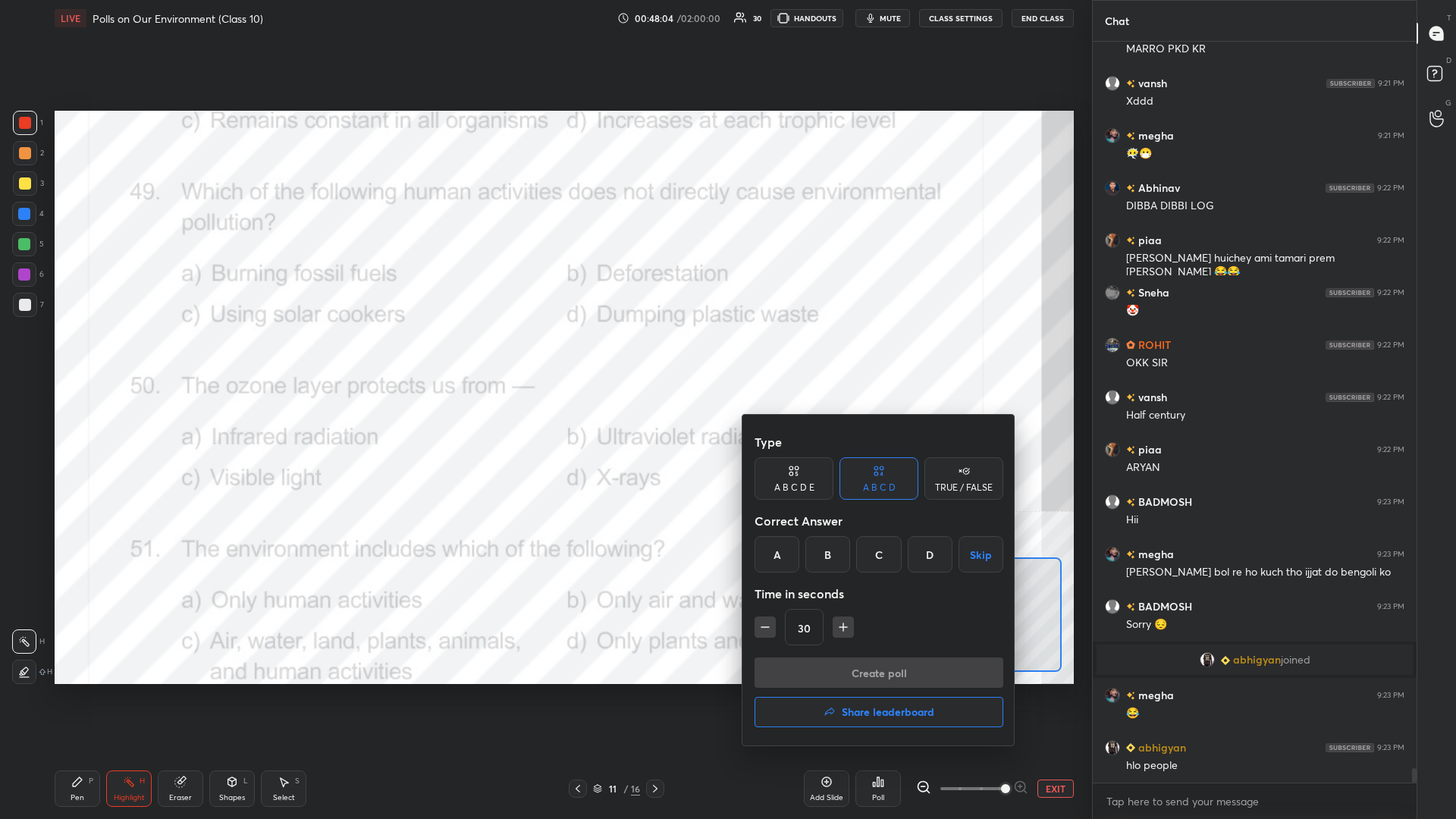
click at [544, 356] on div "C" at bounding box center [878, 554] width 44 height 36
click at [544, 356] on button "Create poll" at bounding box center [879, 672] width 249 height 30
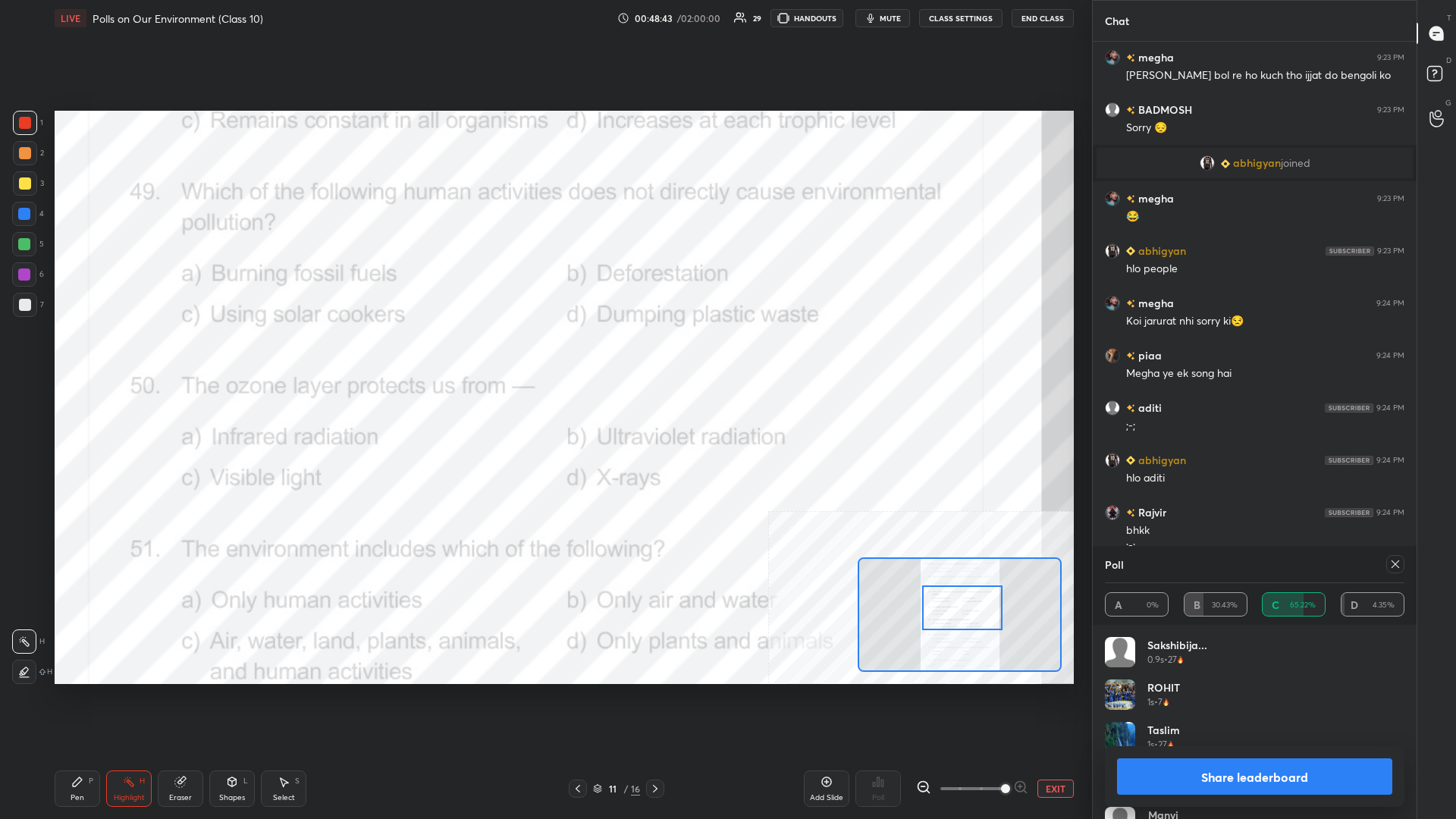
click at [544, 356] on div "Share leaderboard" at bounding box center [1255, 776] width 300 height 61
click at [544, 356] on button "Share leaderboard" at bounding box center [1255, 776] width 275 height 36
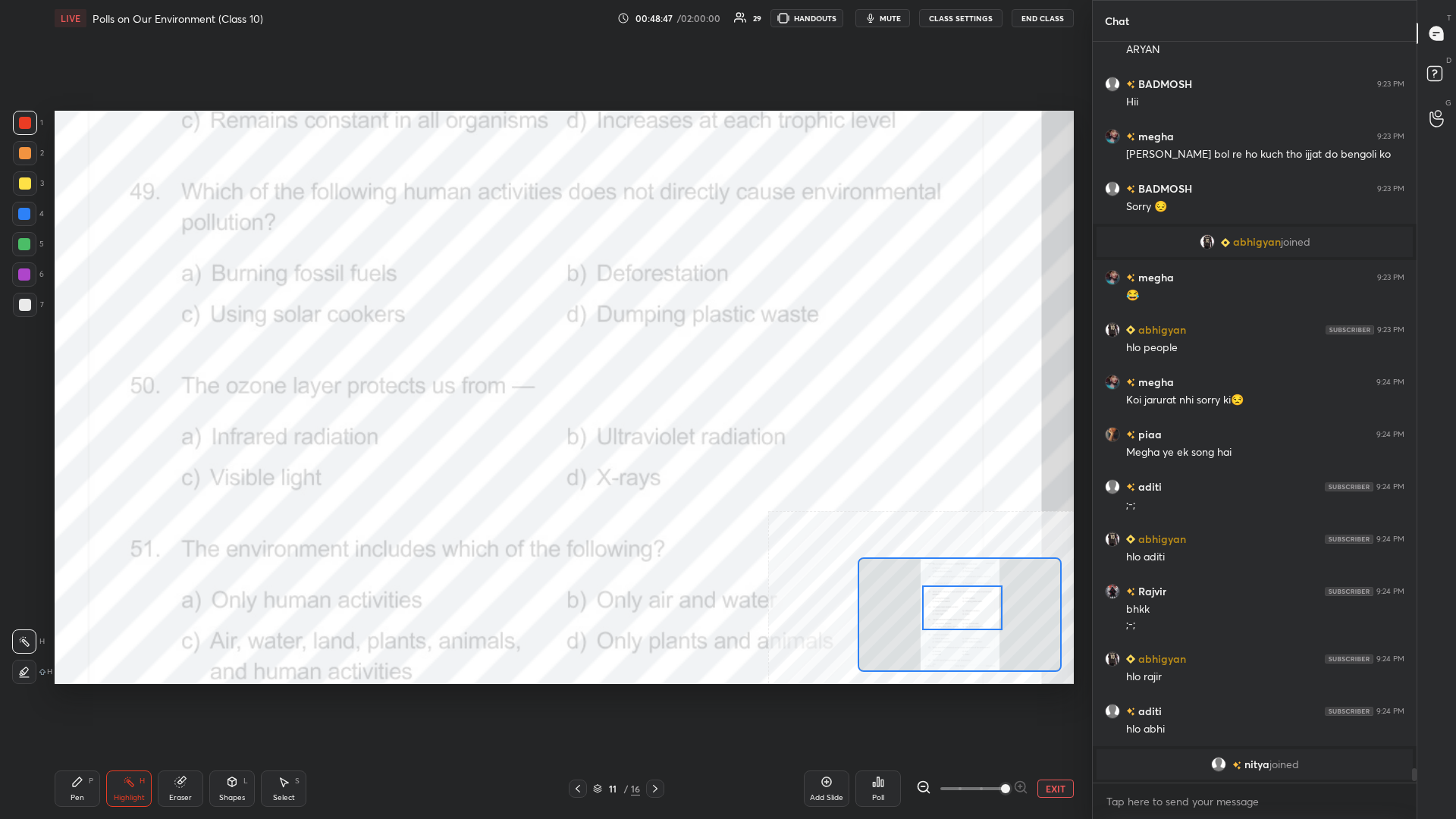
click at [86, 356] on div "Pen P" at bounding box center [77, 789] width 45 height 36
click at [85, 356] on div "Pen P" at bounding box center [77, 789] width 45 height 36
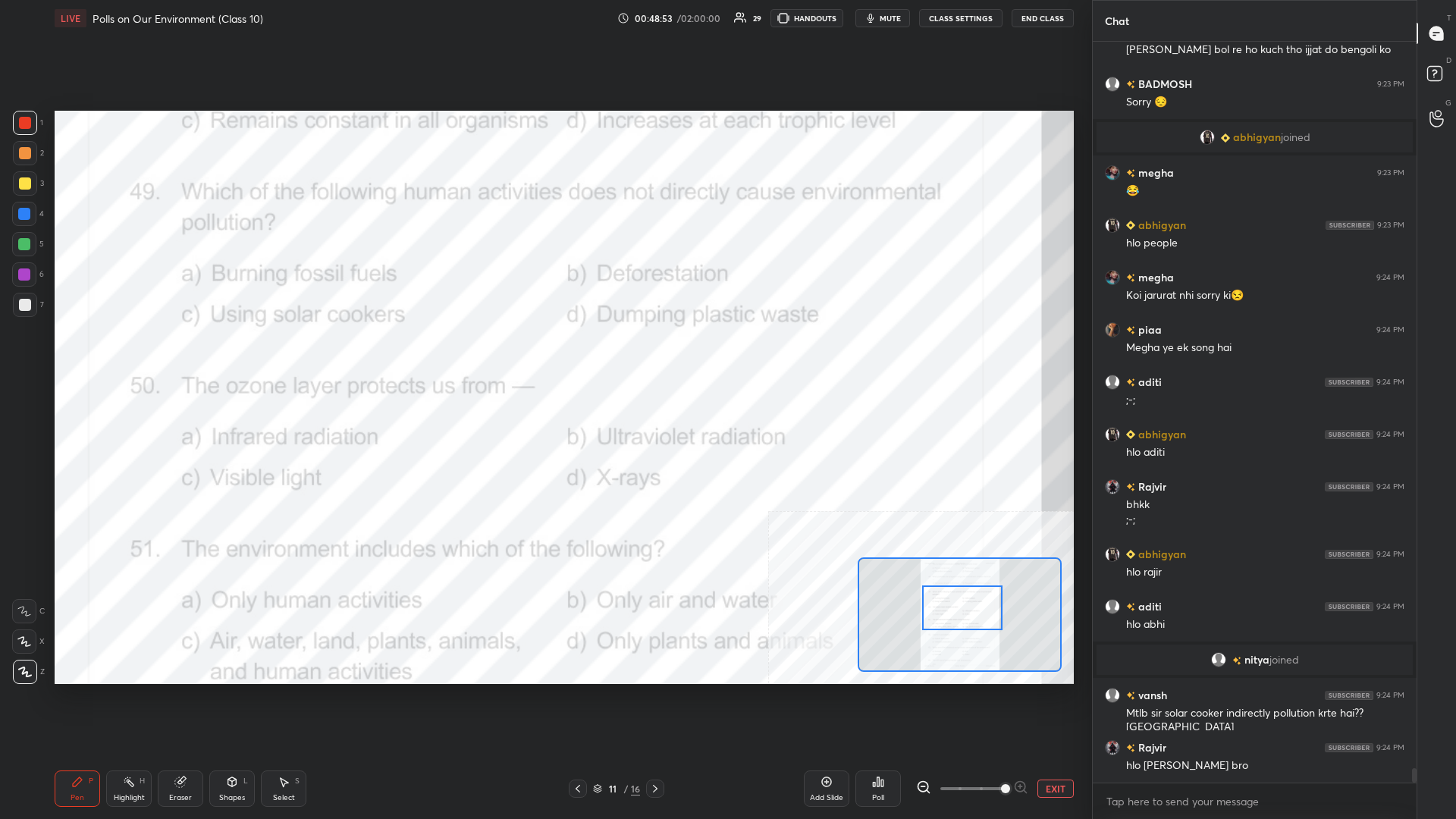
scroll to position [36939, 0]
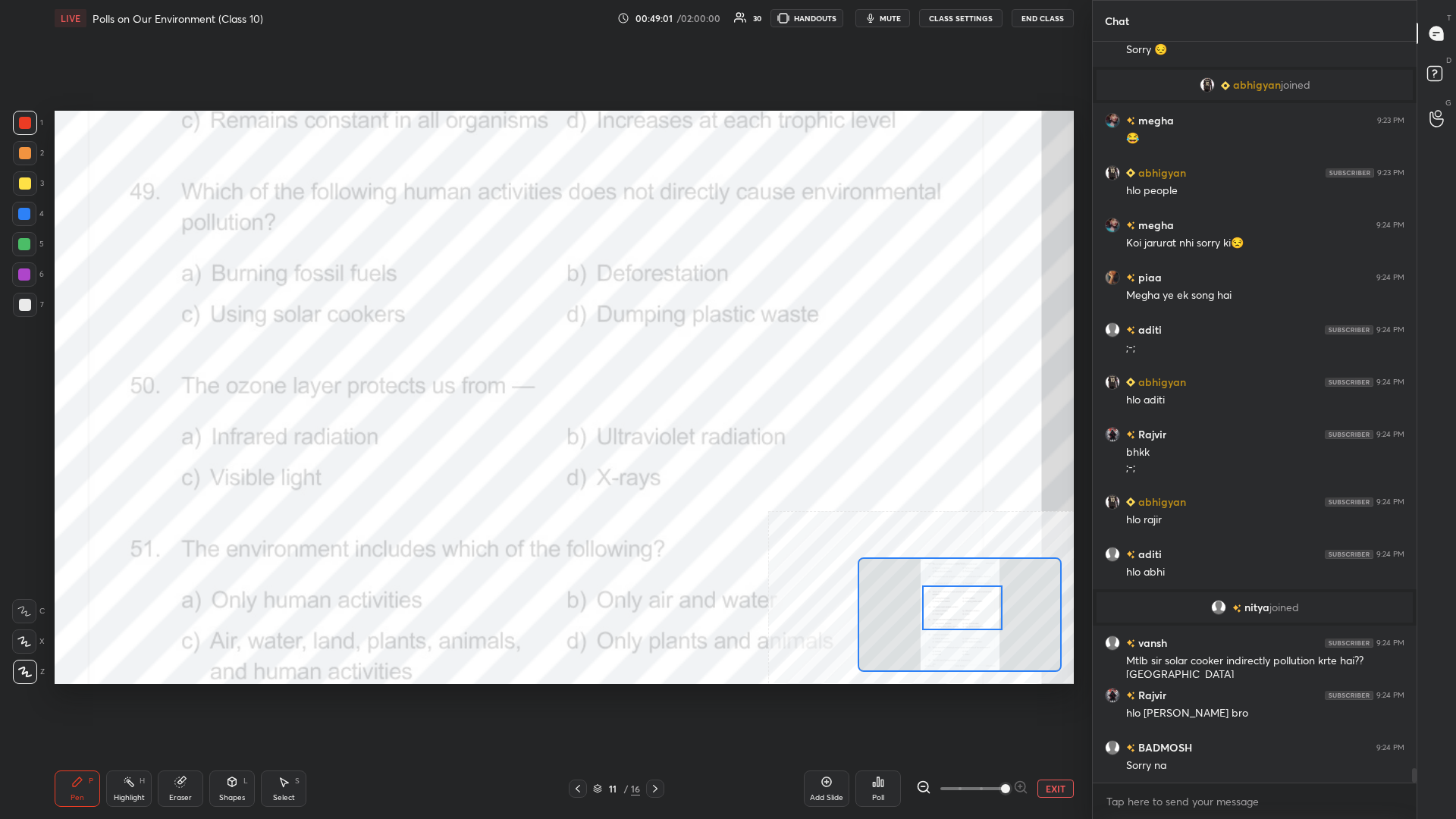
click at [168, 356] on div "Eraser" at bounding box center [180, 789] width 45 height 36
click at [138, 356] on div "Highlight" at bounding box center [130, 798] width 31 height 7
click at [544, 356] on icon at bounding box center [878, 781] width 12 height 12
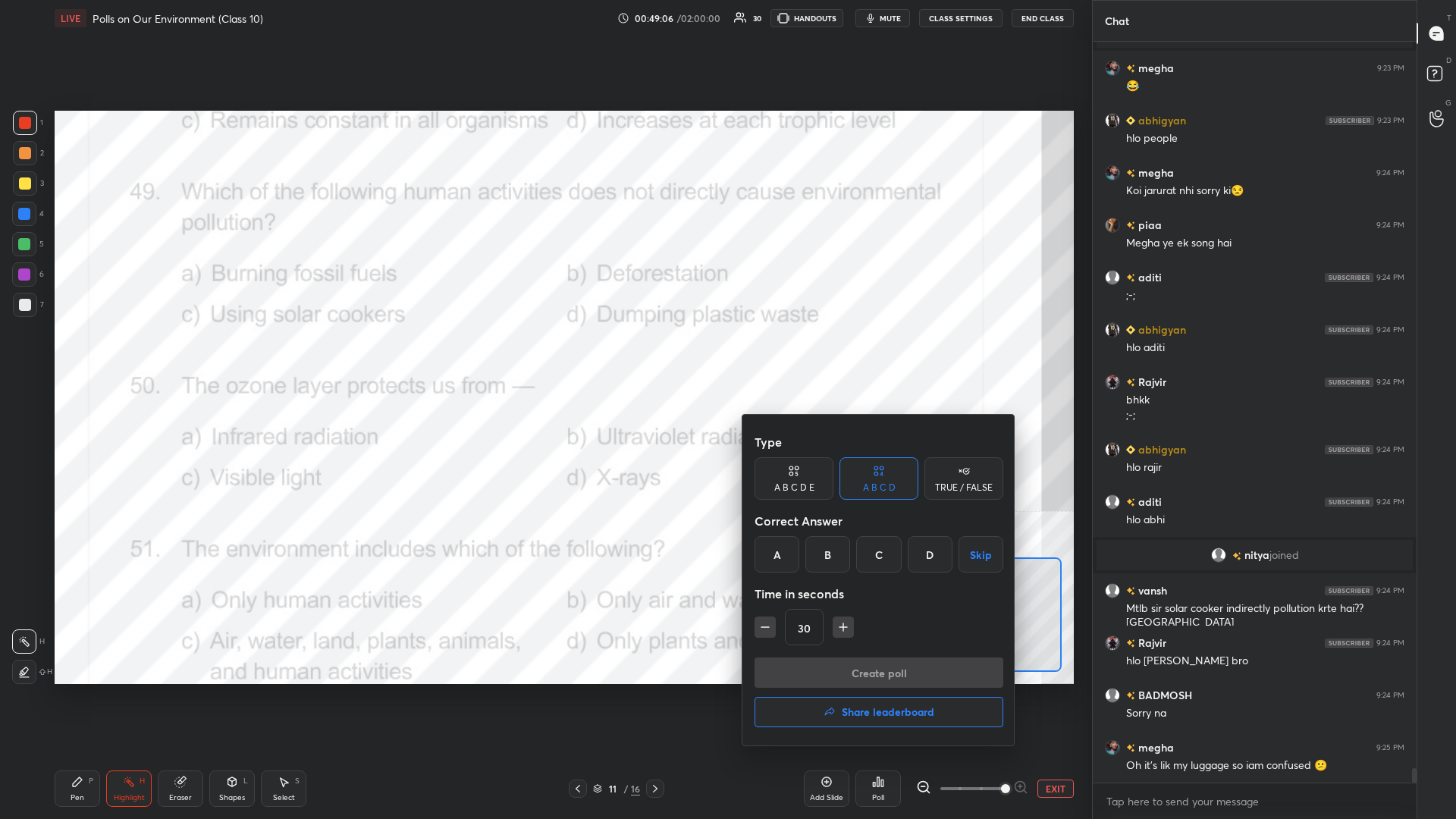
click at [544, 356] on div "B" at bounding box center [827, 554] width 44 height 36
click at [544, 356] on button "Create poll" at bounding box center [879, 672] width 249 height 30
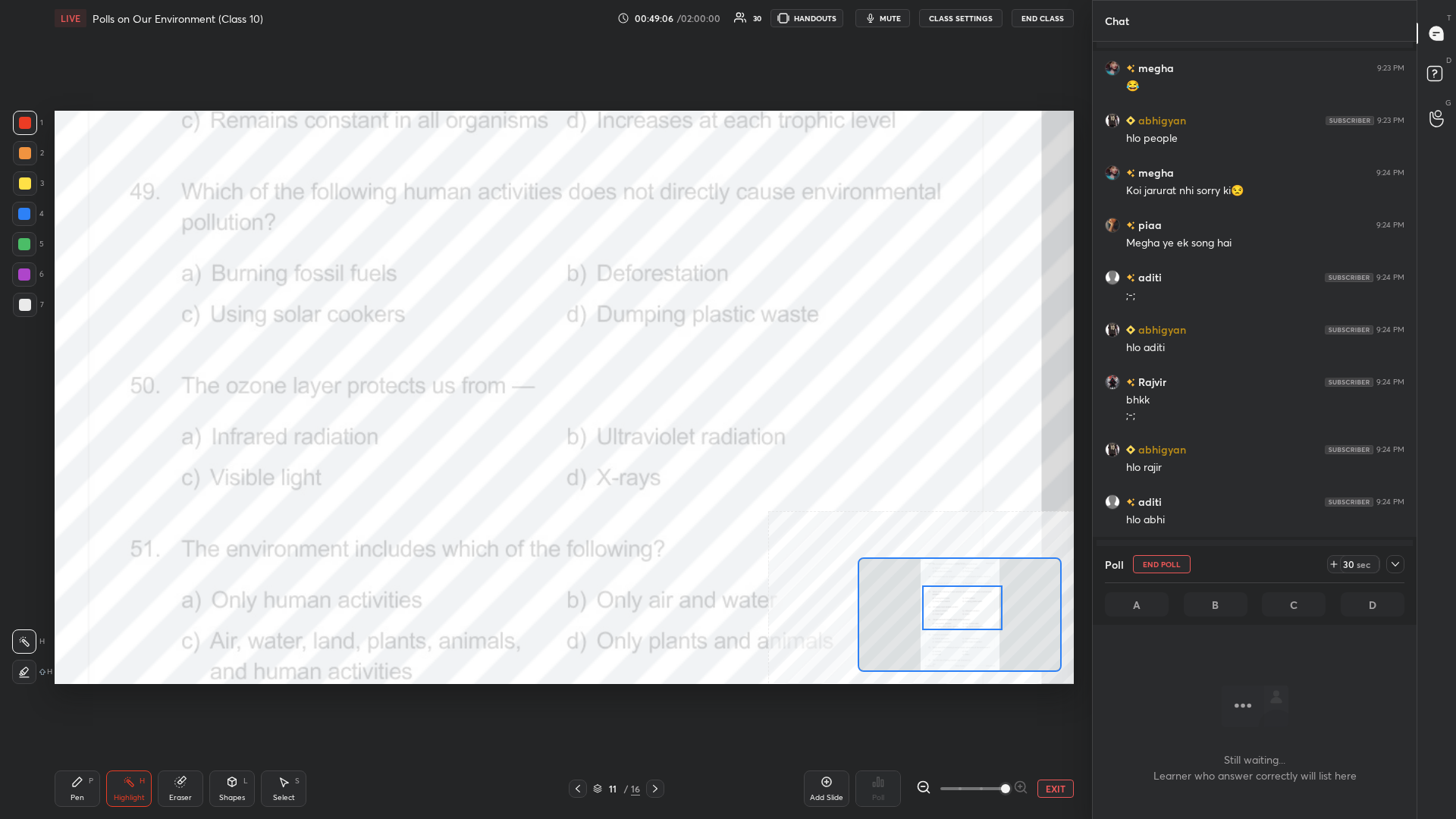
scroll to position [699, 323]
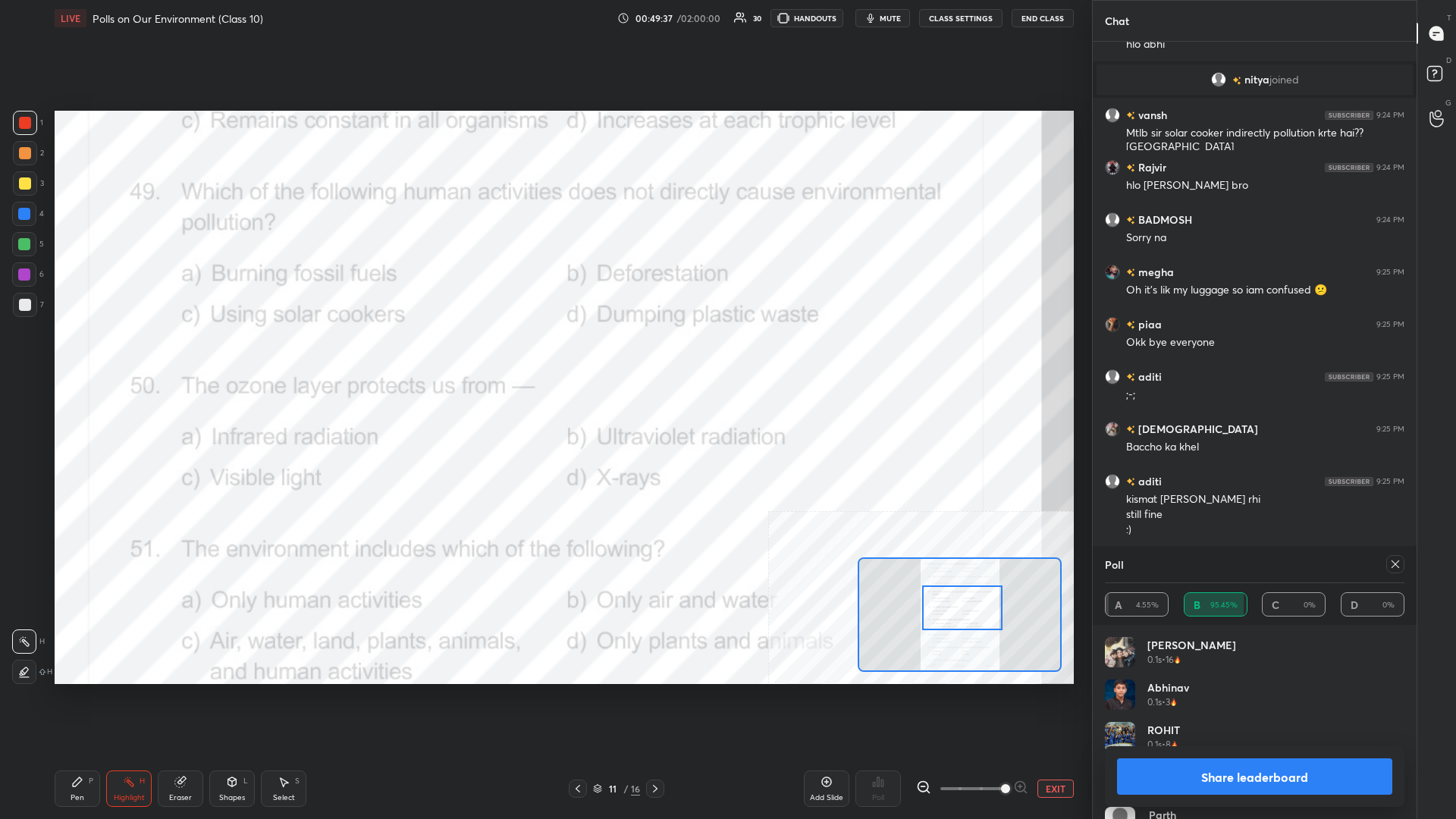
click at [544, 356] on div "Share leaderboard" at bounding box center [1255, 776] width 300 height 61
click at [544, 356] on button "Share leaderboard" at bounding box center [1255, 776] width 275 height 36
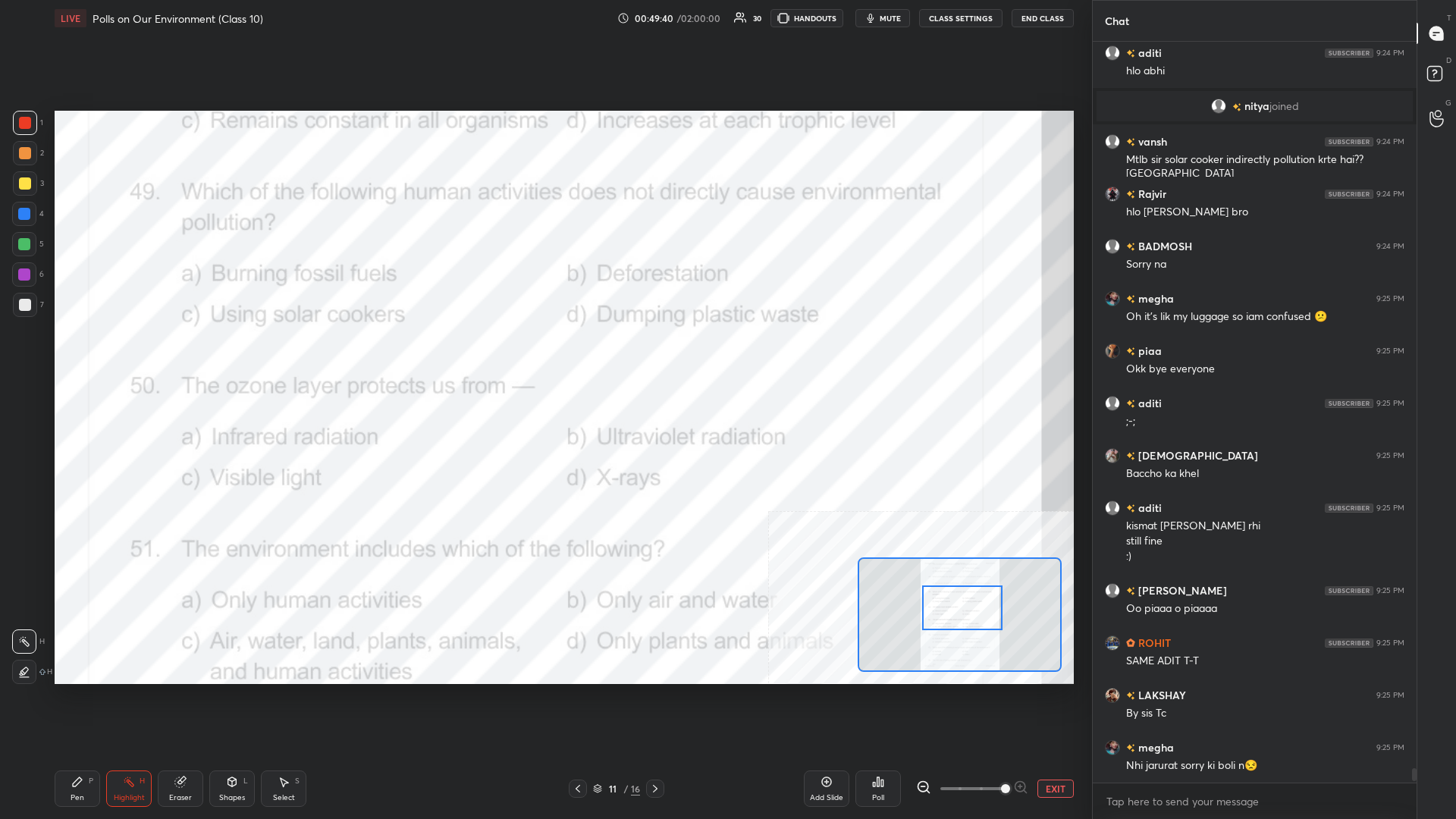
click at [69, 356] on div "Pen P" at bounding box center [77, 789] width 45 height 36
click at [73, 356] on div "Pen P" at bounding box center [77, 789] width 45 height 36
click at [544, 356] on button "EXIT" at bounding box center [1056, 789] width 36 height 18
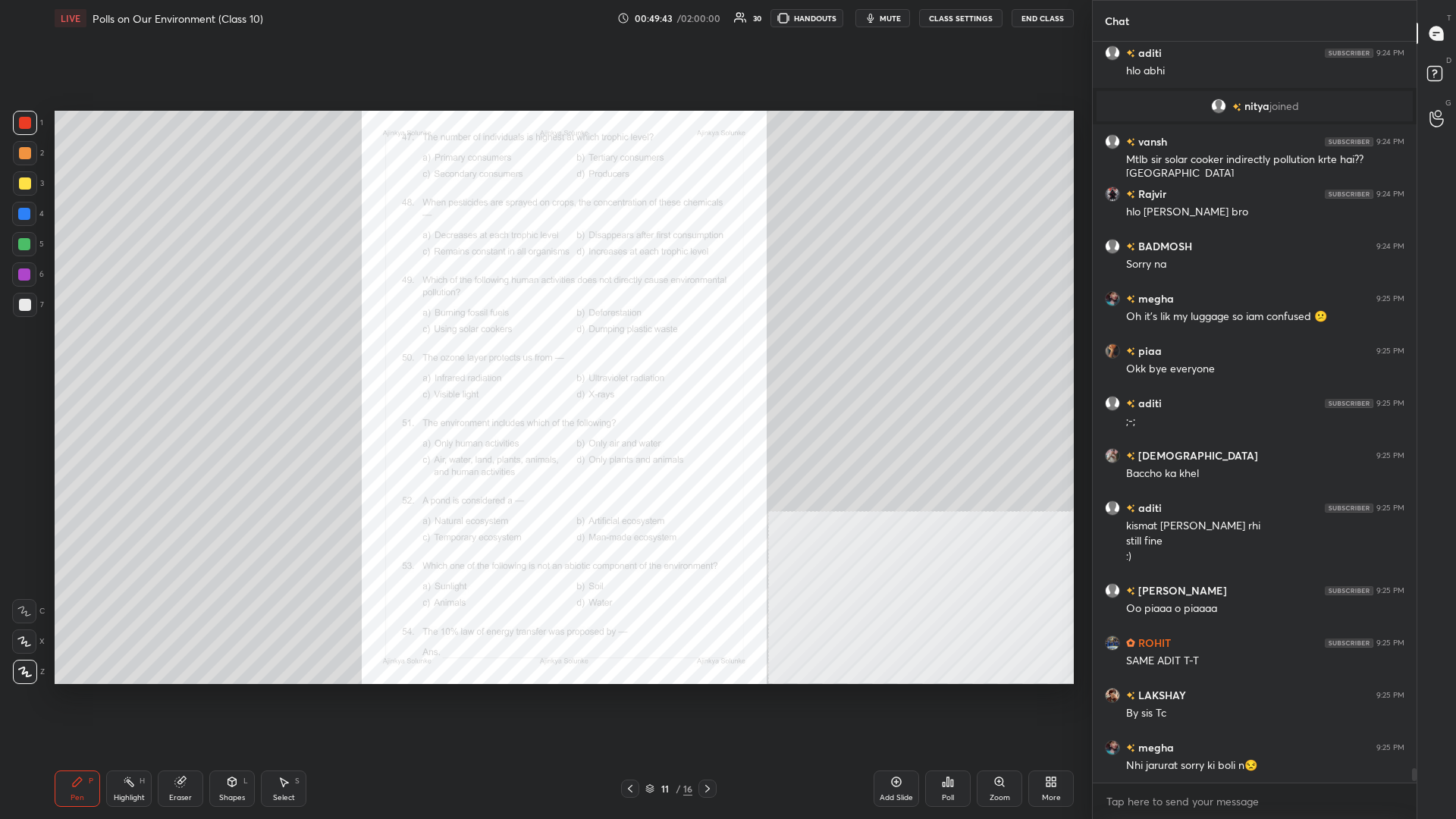
click at [544, 356] on div "Setting up your live class Poll for secs No correct answer Start poll" at bounding box center [564, 397] width 1032 height 722
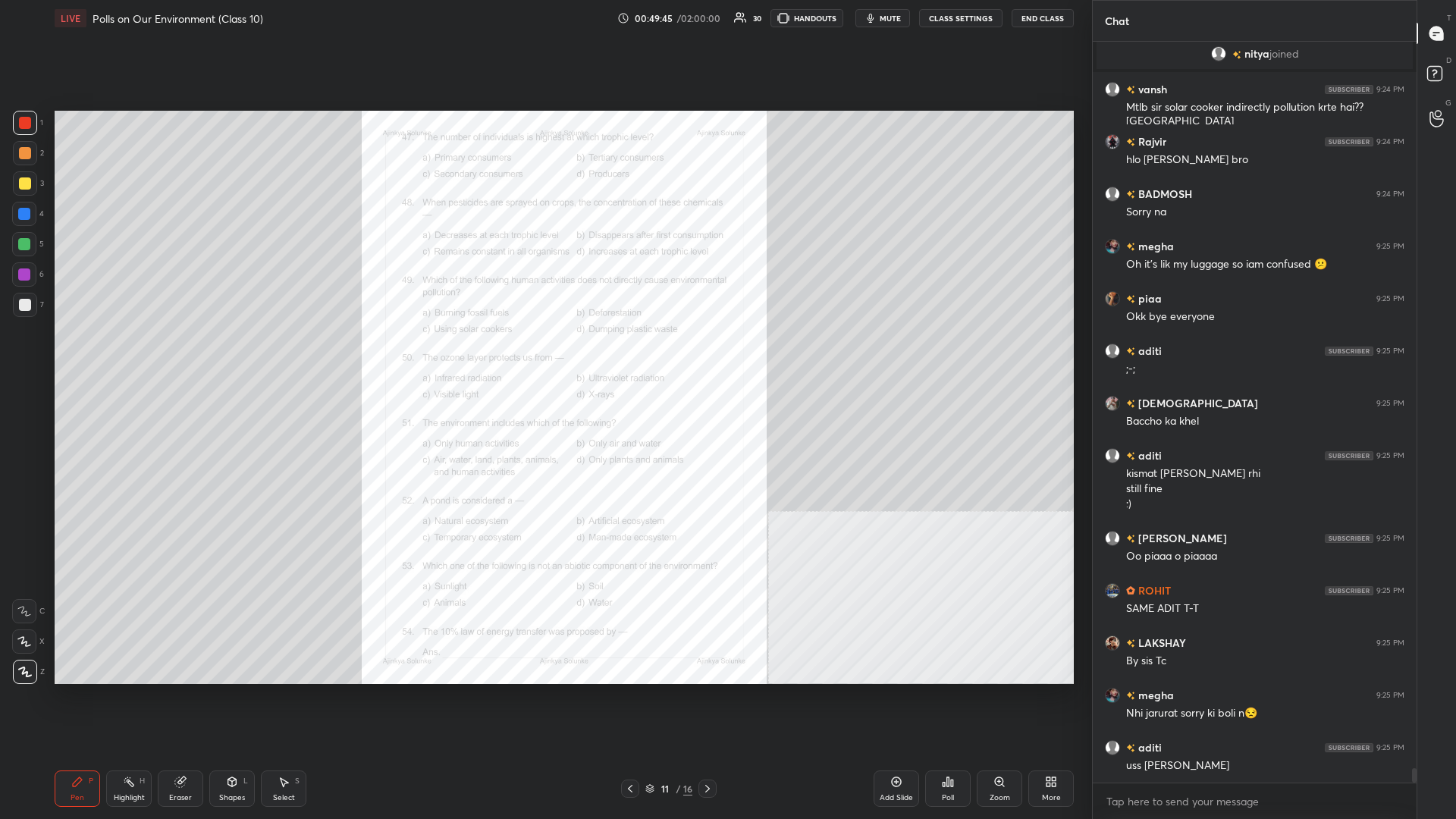
click at [544, 356] on icon at bounding box center [630, 788] width 12 height 12
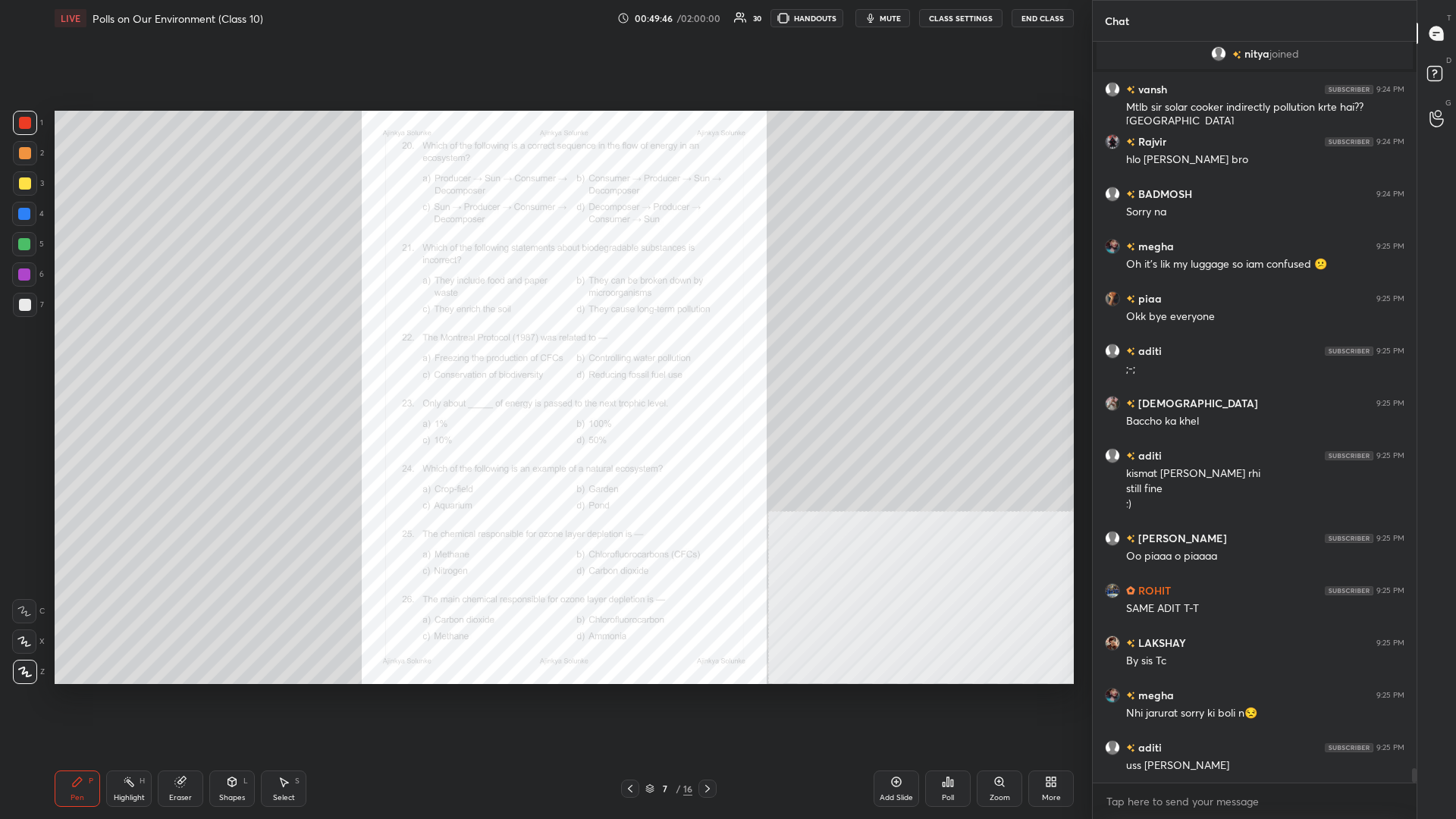
click at [544, 356] on div at bounding box center [631, 789] width 18 height 18
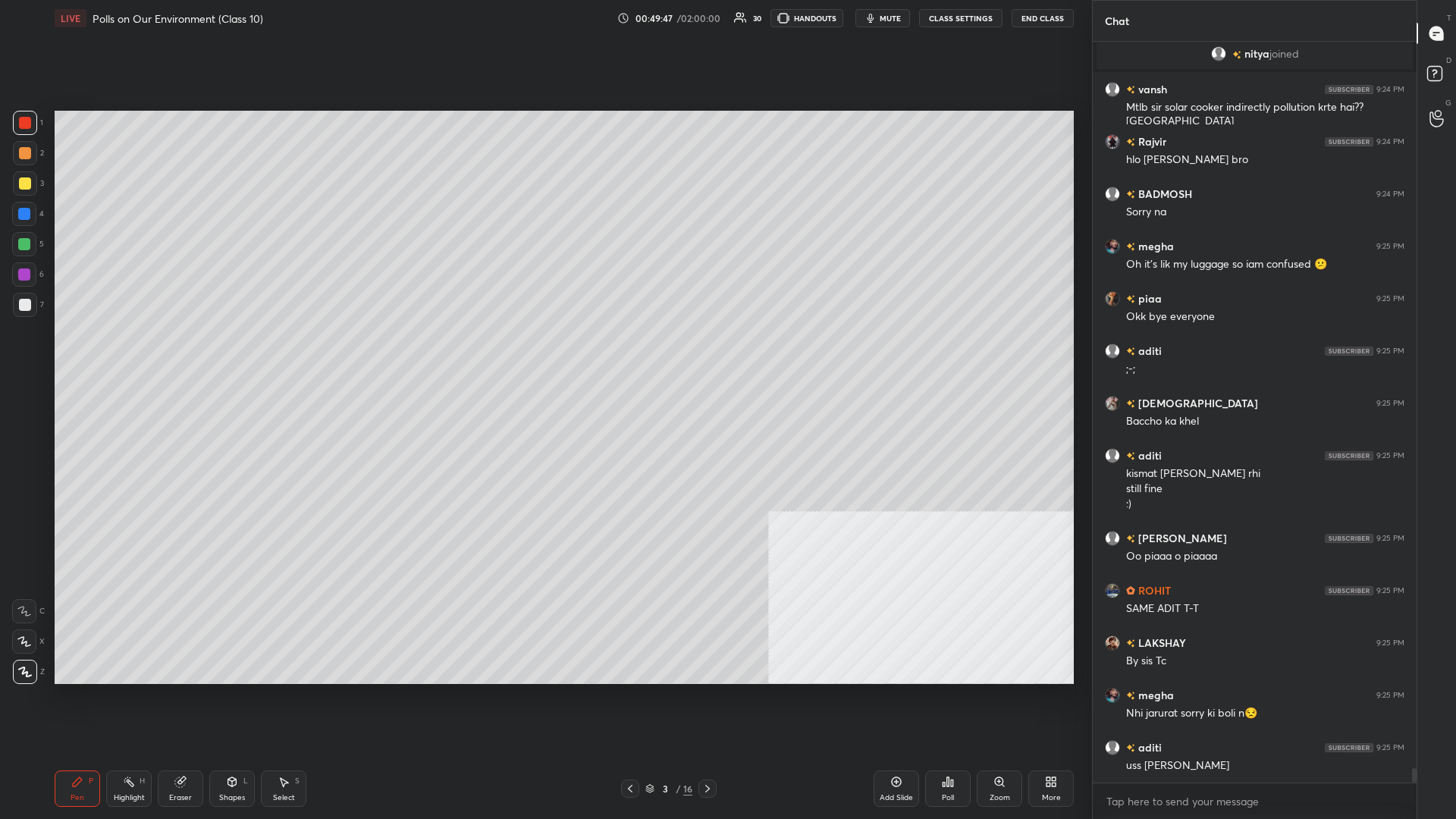
click at [544, 356] on div "Add Slide" at bounding box center [896, 798] width 34 height 7
click at [544, 356] on div "More" at bounding box center [1051, 789] width 45 height 36
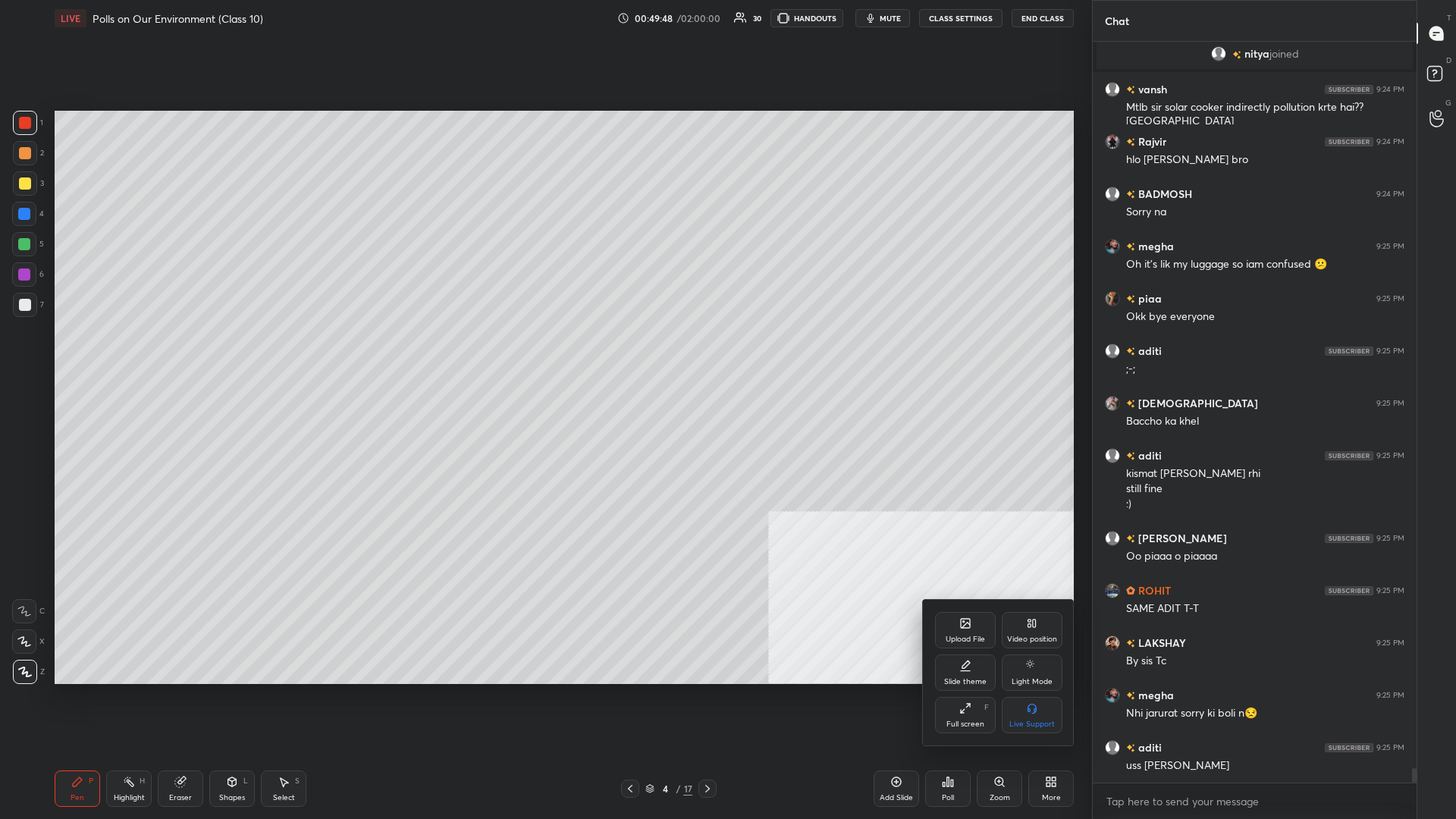
click at [544, 356] on div "Upload File" at bounding box center [965, 631] width 61 height 36
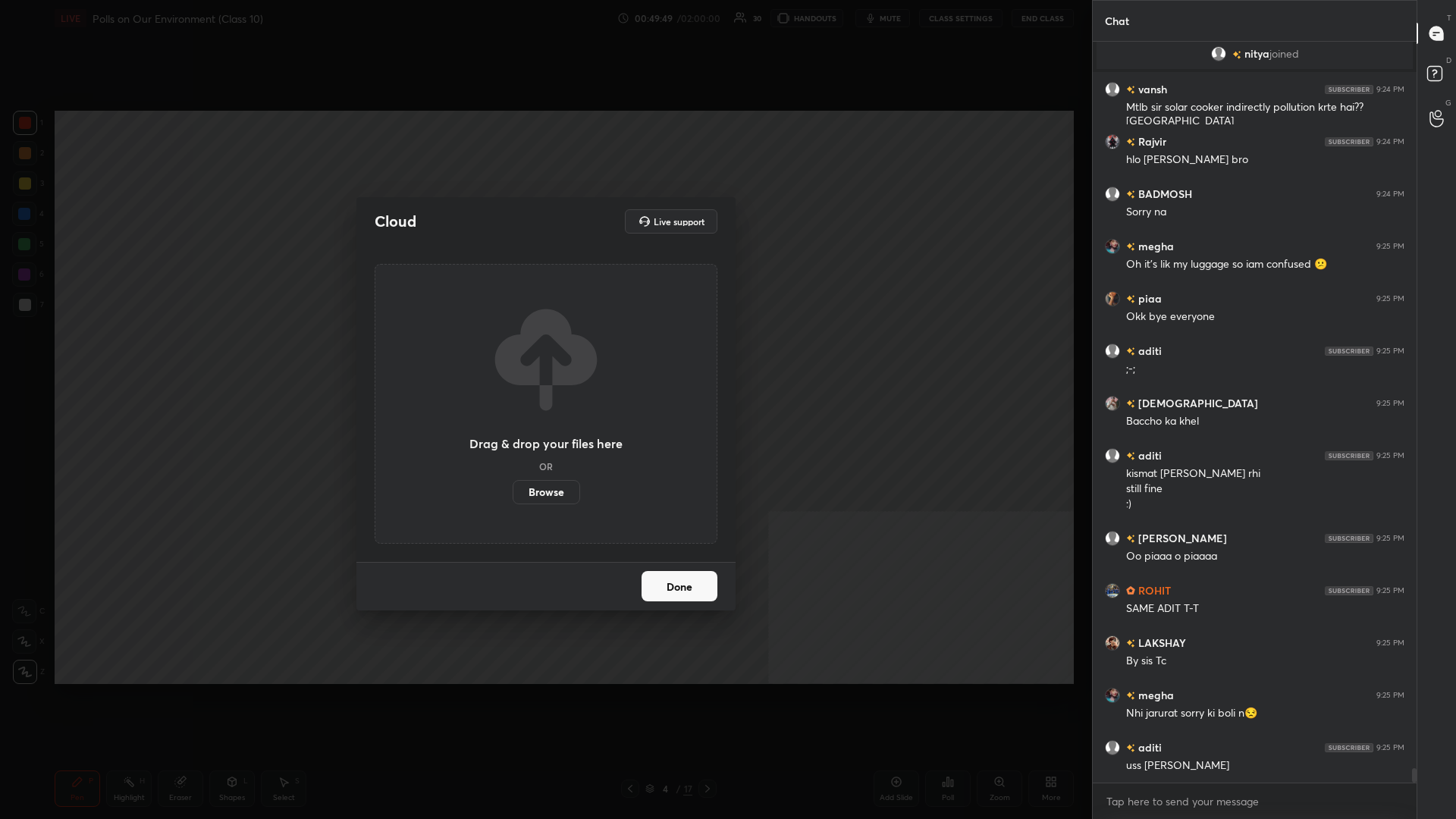
click at [544, 356] on label "Browse" at bounding box center [546, 492] width 68 height 24
click at [513, 356] on input "Browse" at bounding box center [513, 492] width 0 height 24
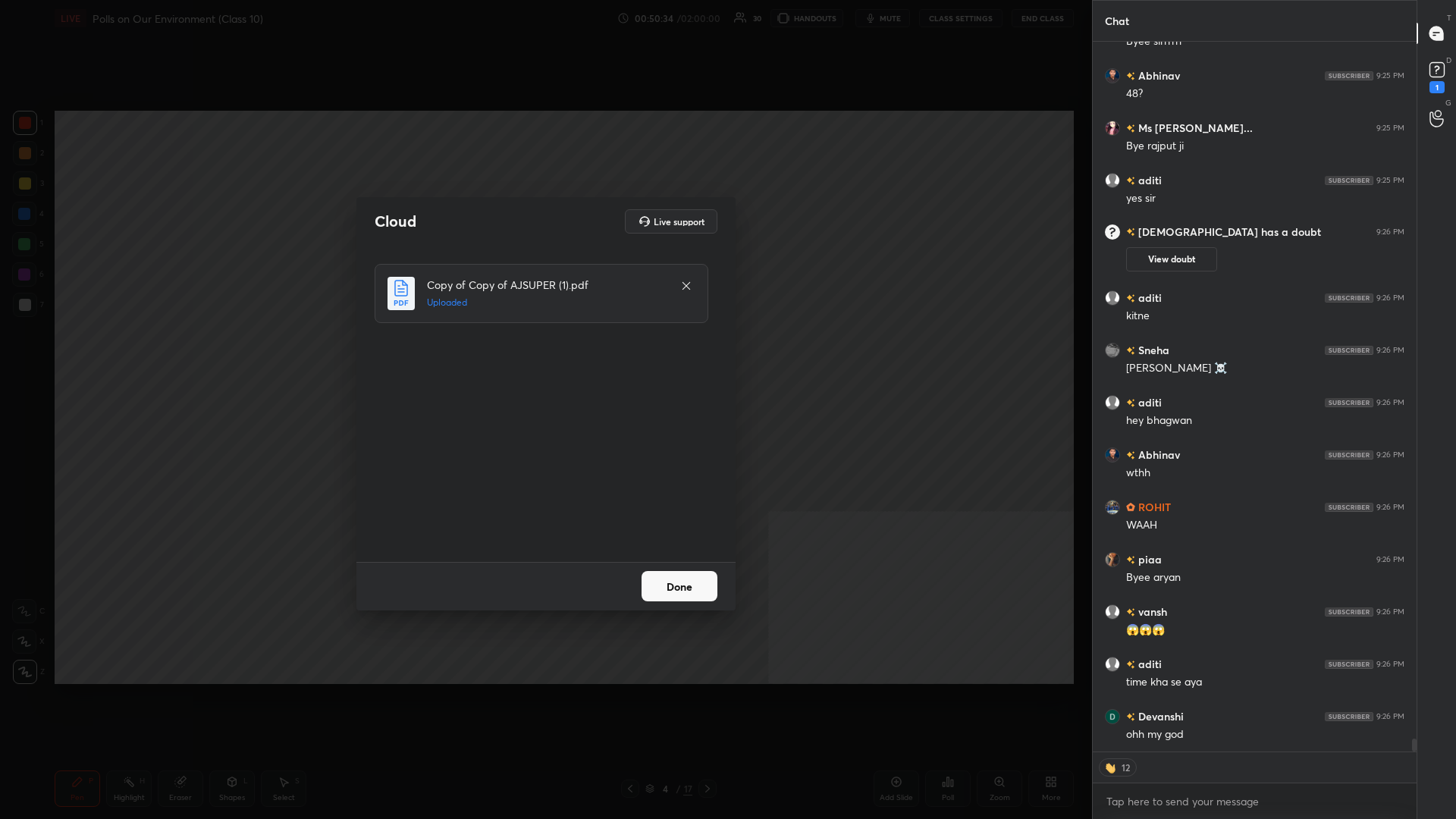
scroll to position [38064, 0]
click at [544, 356] on button "Done" at bounding box center [680, 585] width 76 height 30
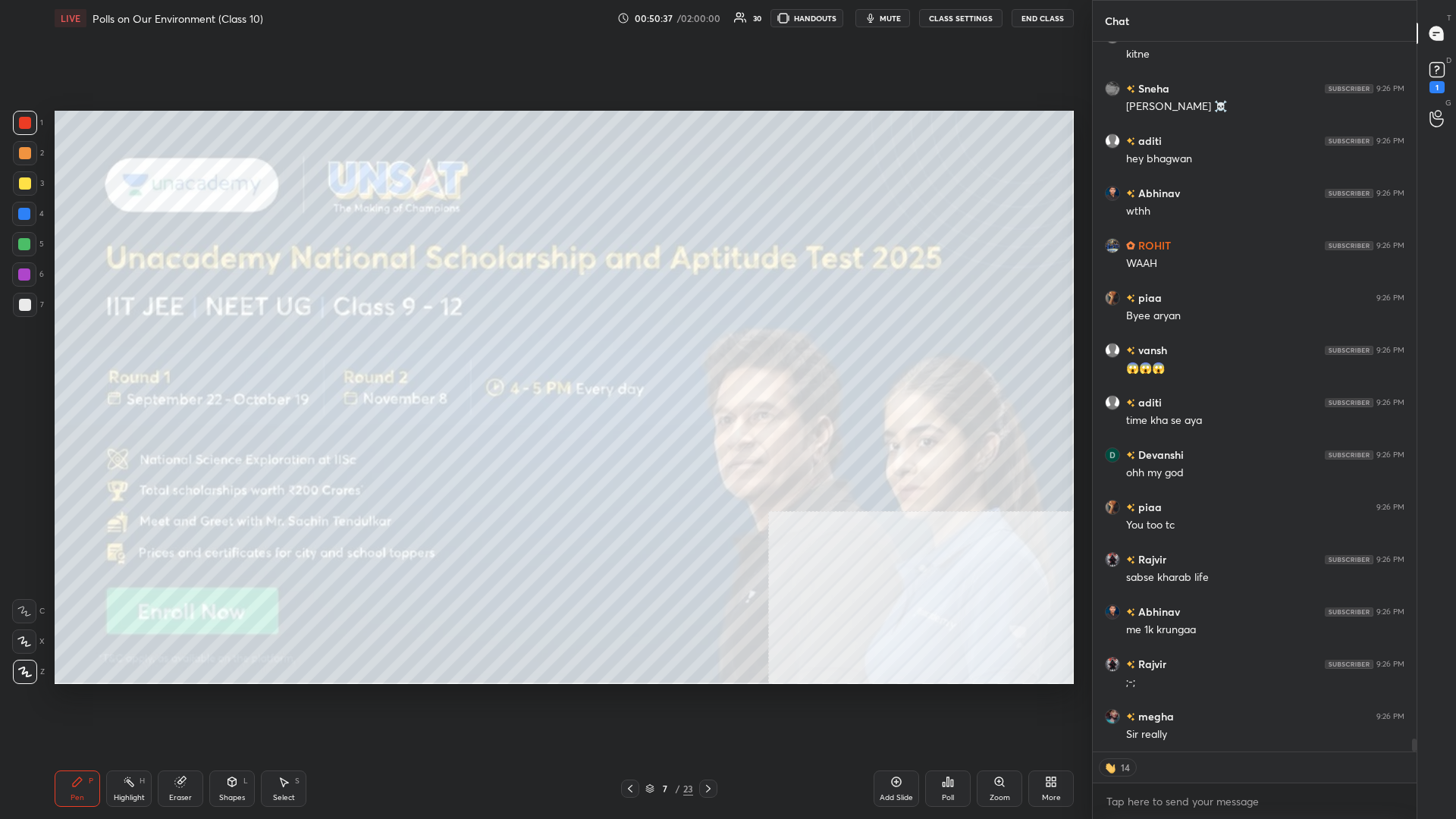
scroll to position [38324, 0]
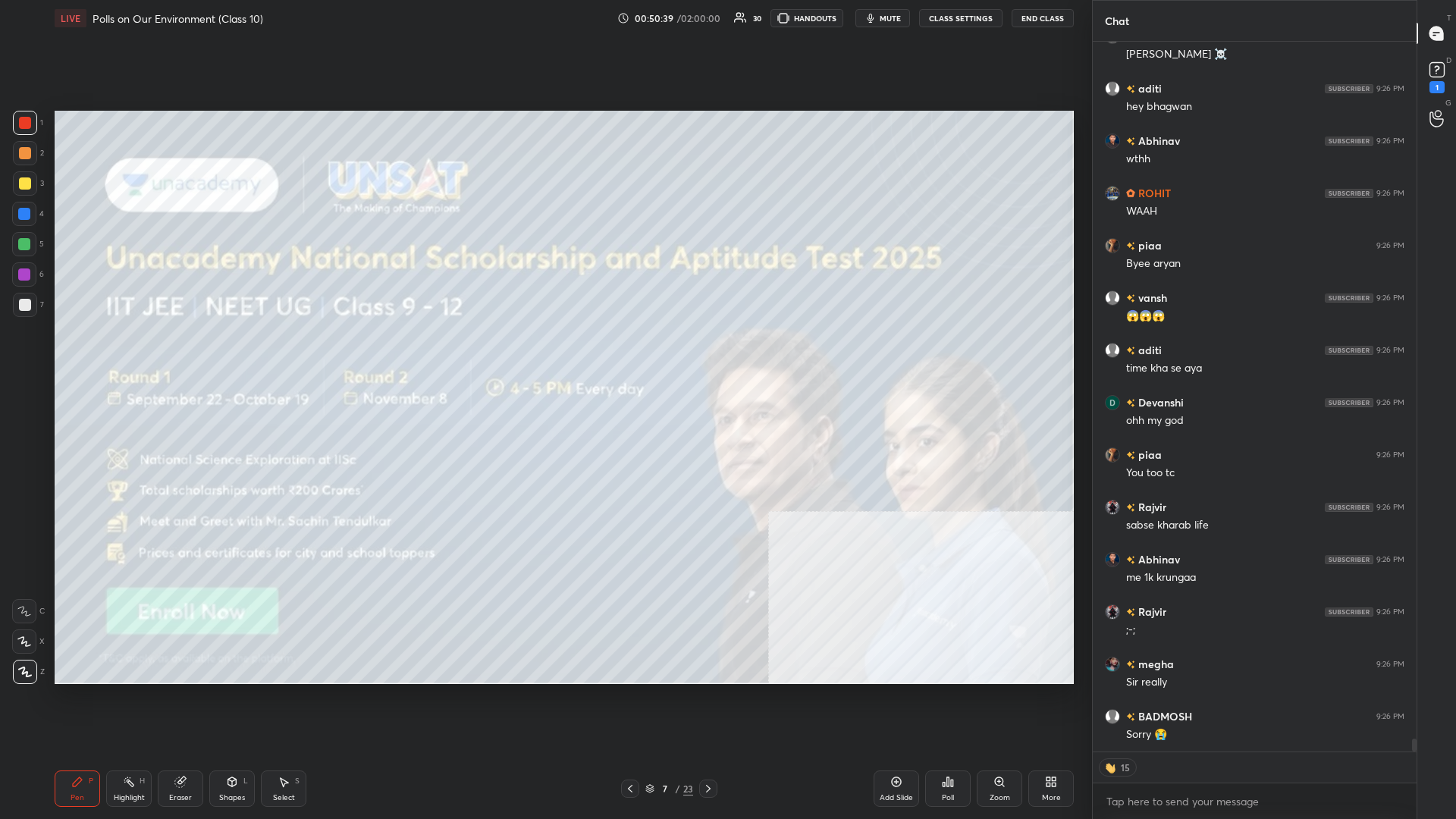
click at [16, 180] on div at bounding box center [24, 183] width 24 height 24
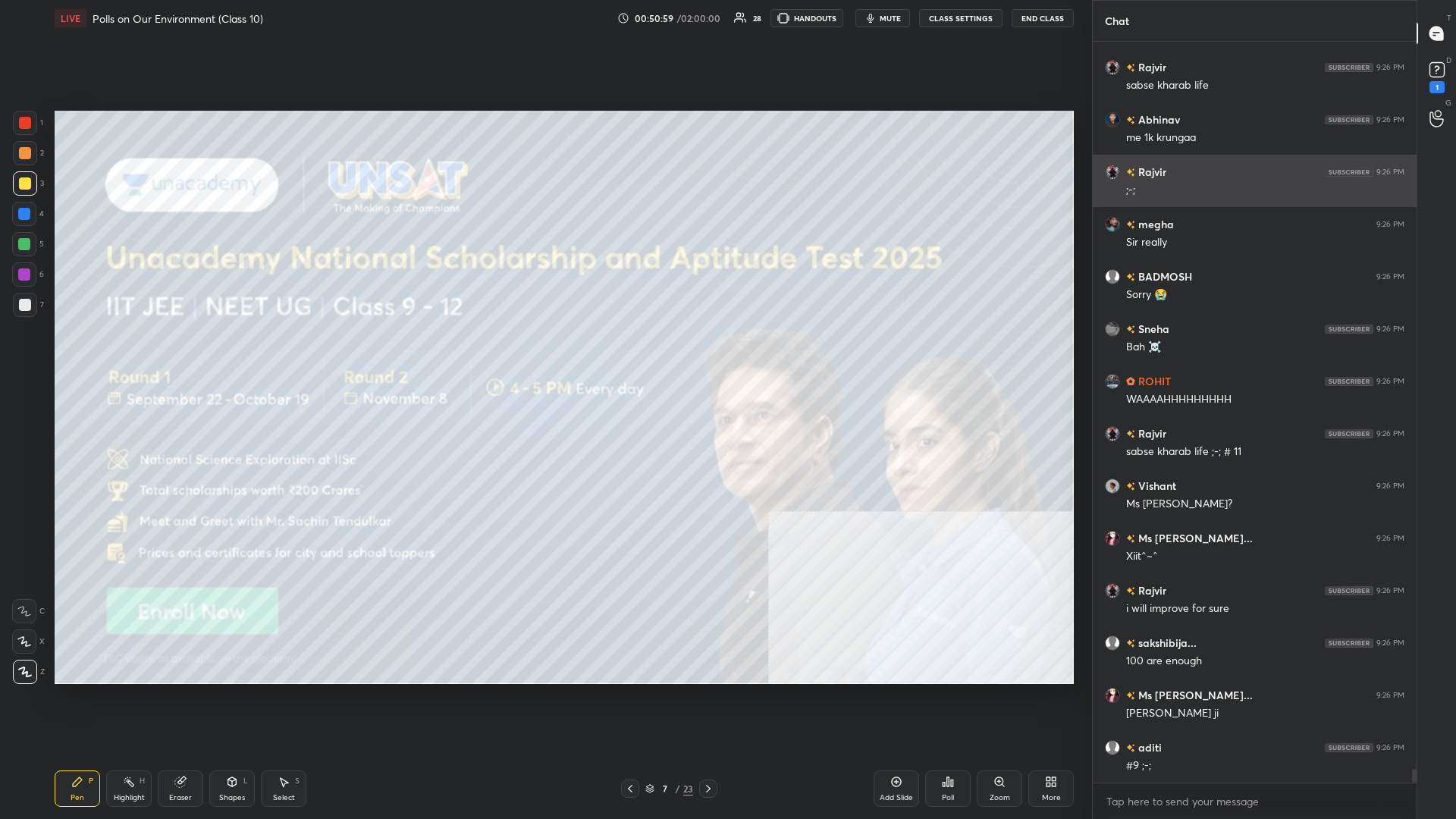
scroll to position [38817, 0]
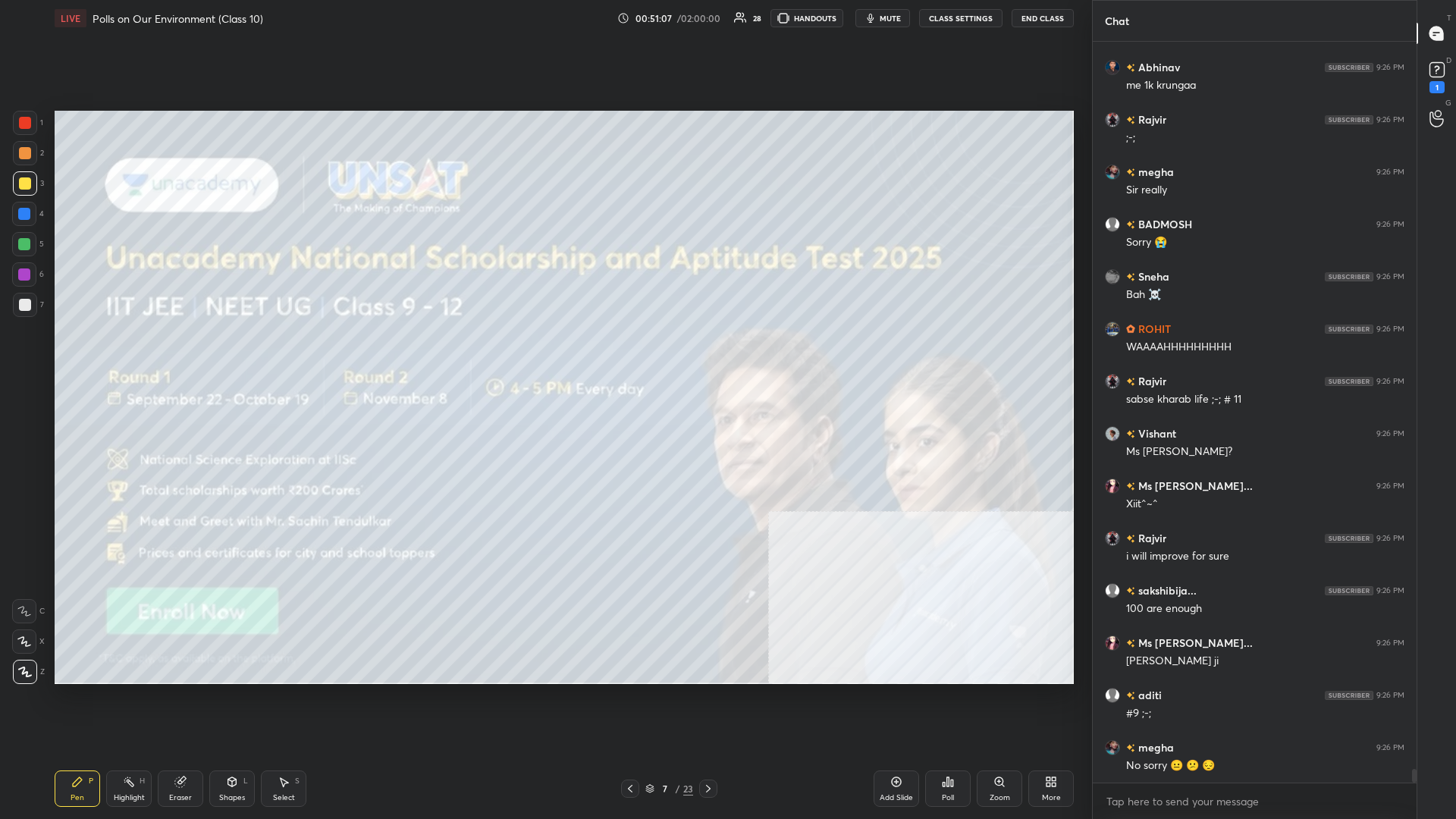
click at [544, 356] on div "Poll" at bounding box center [948, 798] width 12 height 7
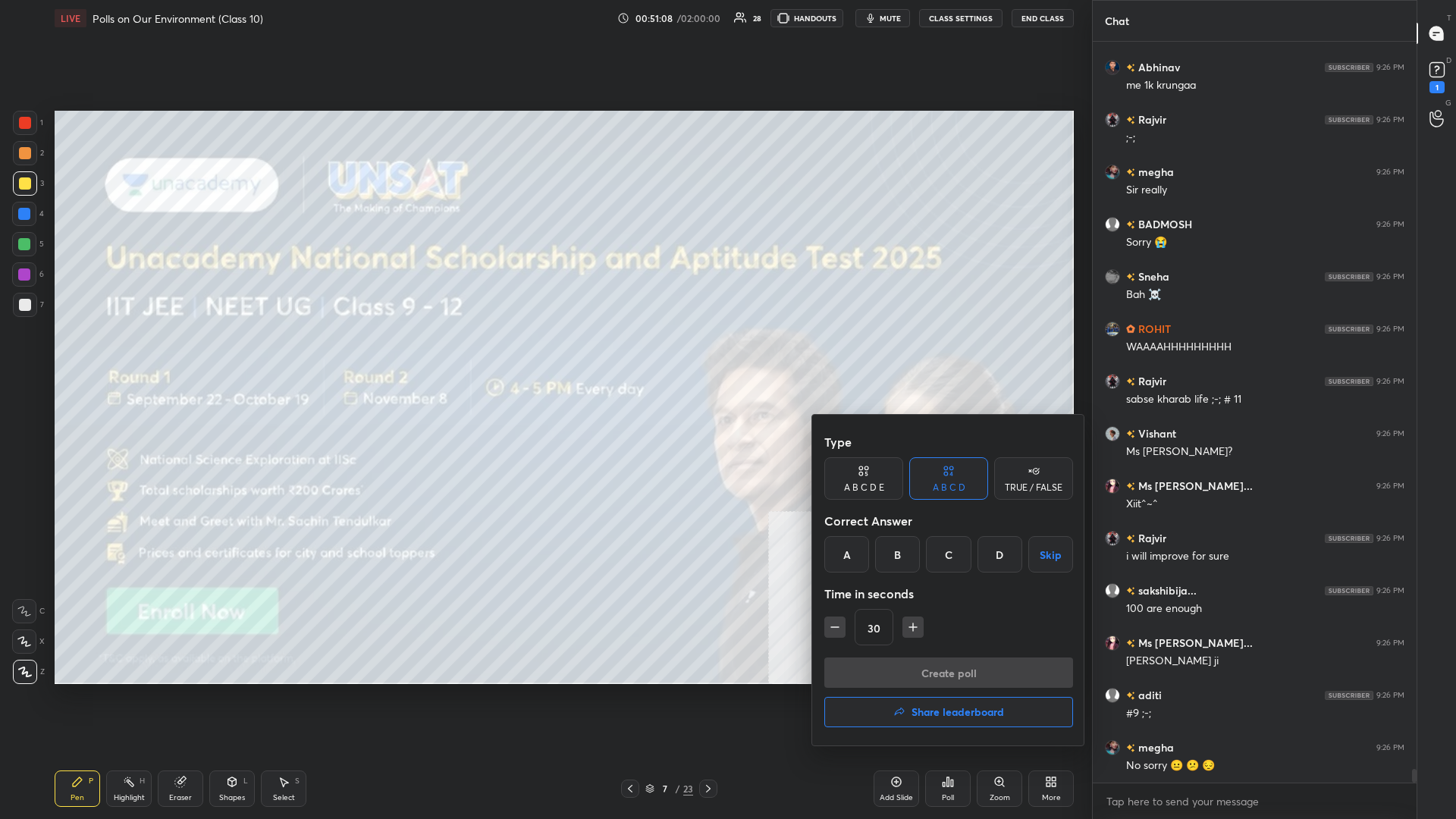
click at [544, 356] on h4 "Share leaderboard" at bounding box center [958, 712] width 92 height 11
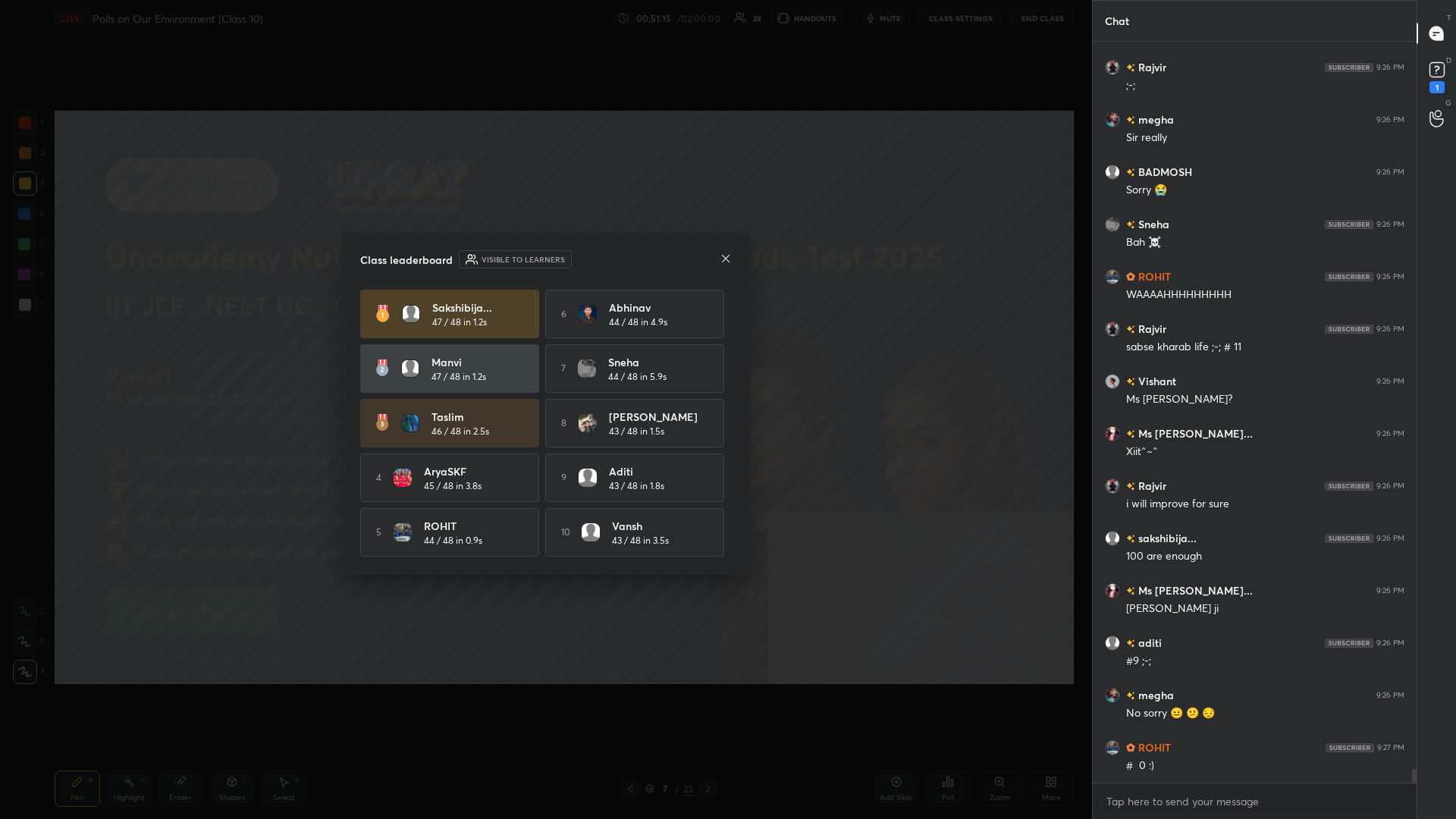
click at [544, 257] on icon at bounding box center [725, 258] width 12 height 12
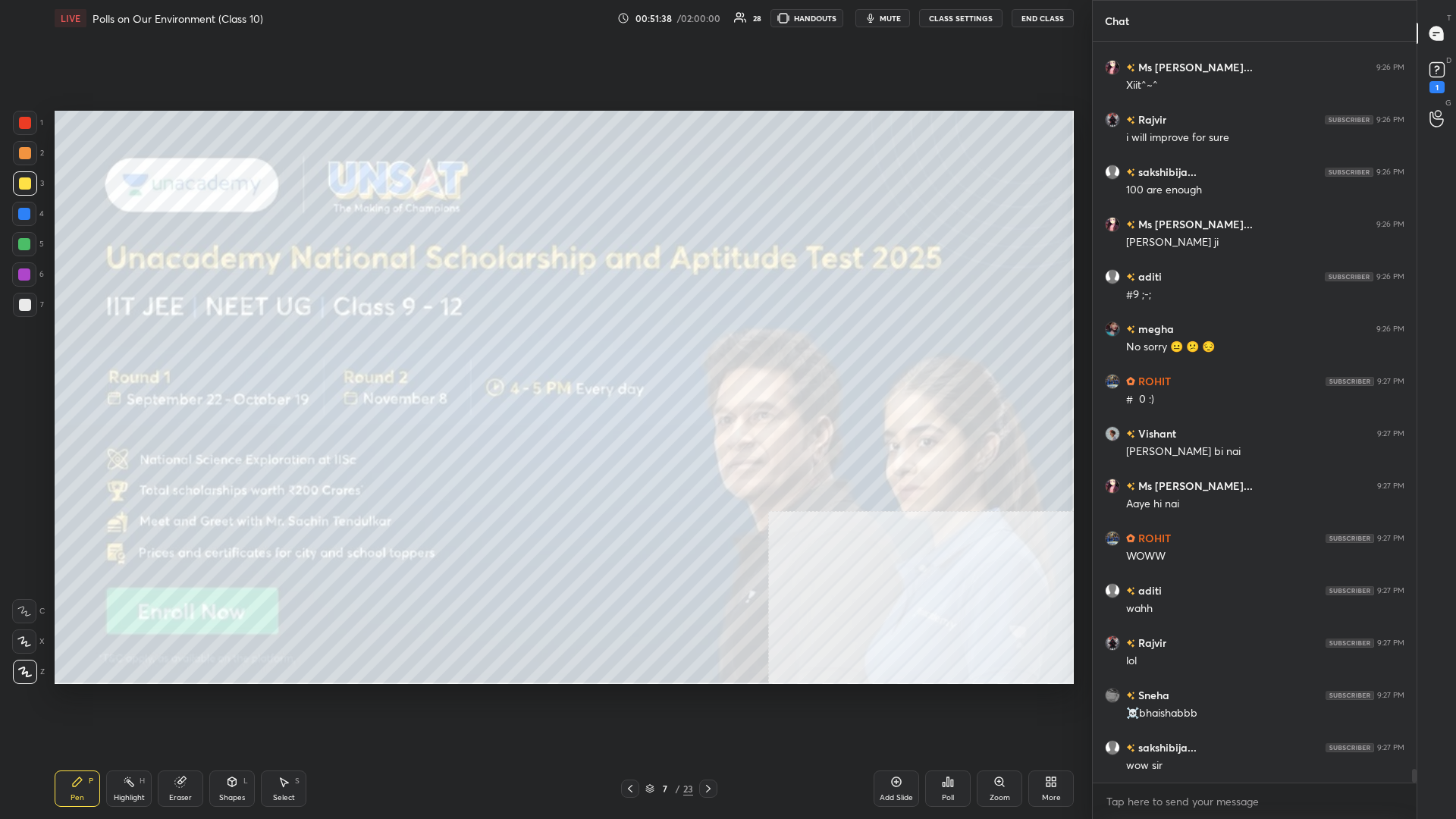
scroll to position [39288, 0]
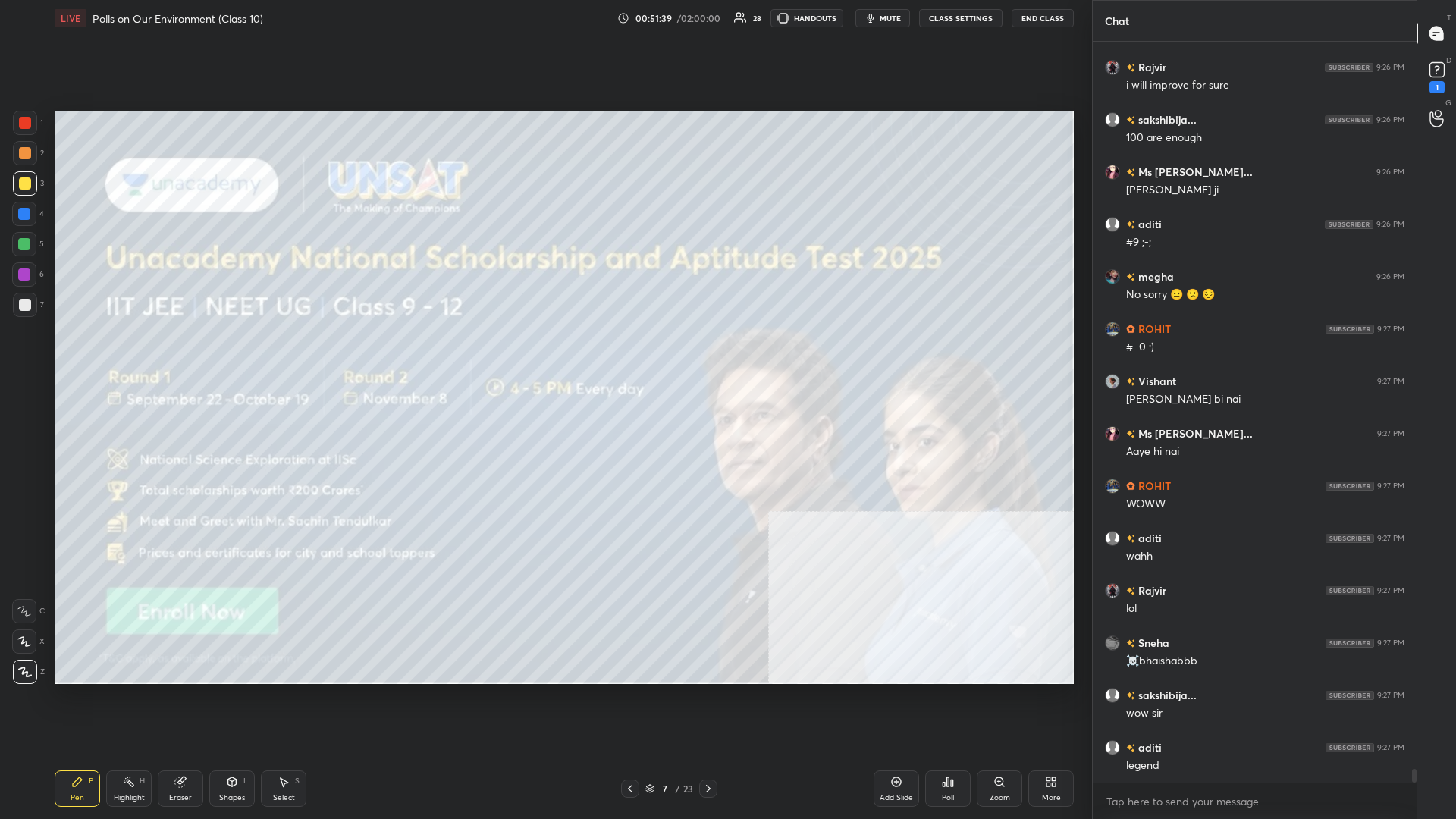
click at [544, 356] on div "7 / 23" at bounding box center [669, 788] width 48 height 14
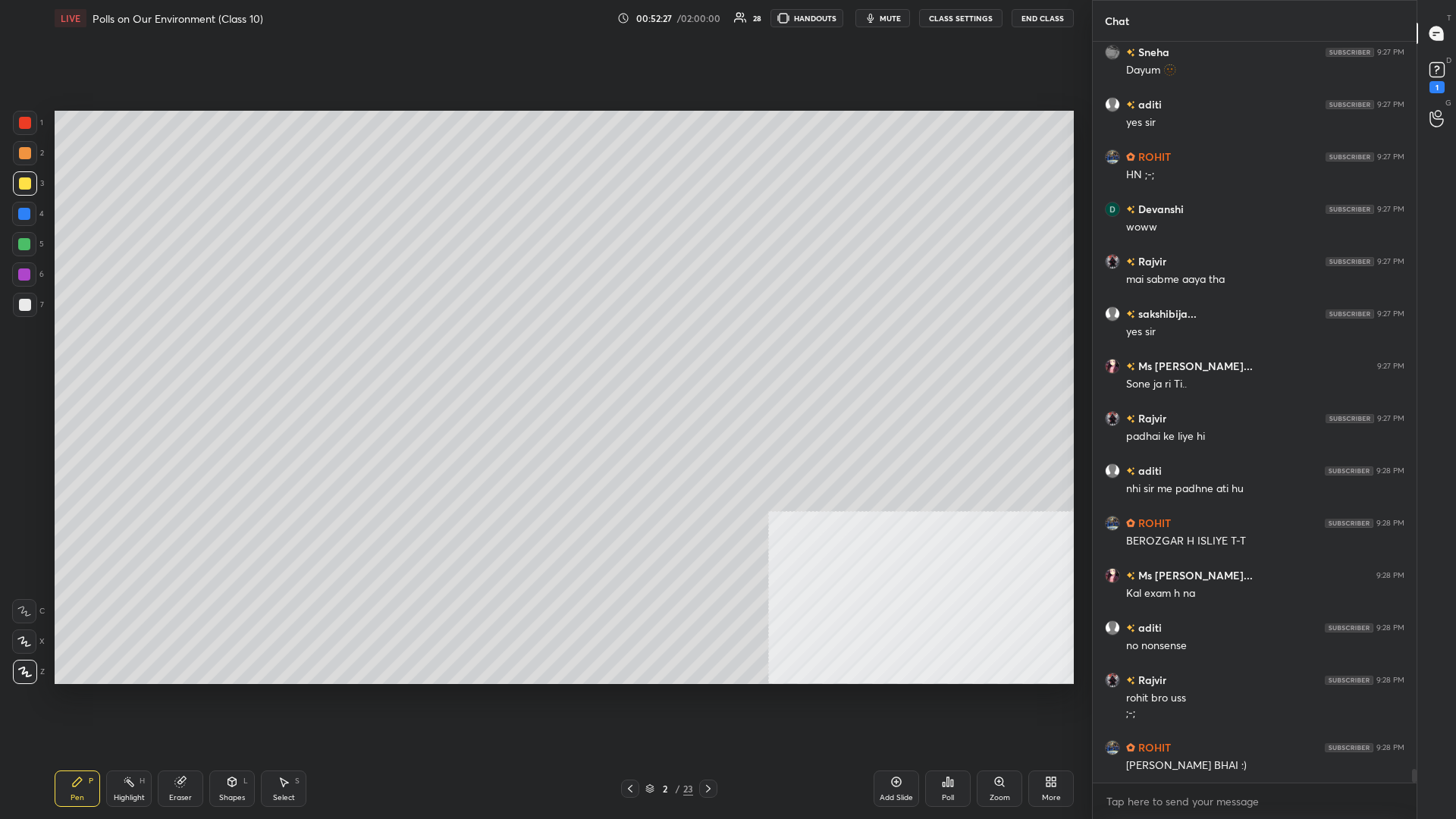
scroll to position [40261, 0]
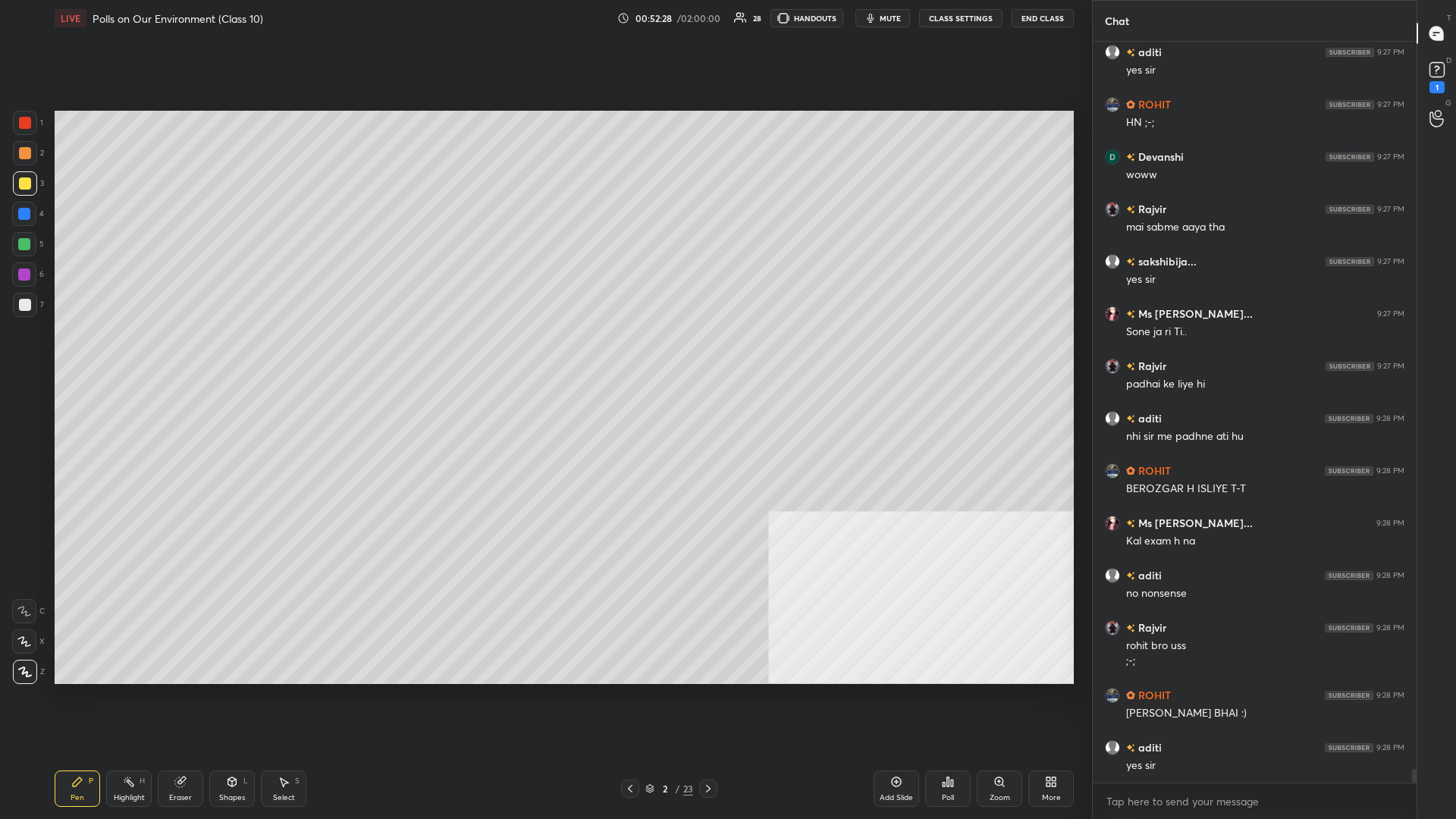
click at [544, 356] on div "Add Slide" at bounding box center [896, 789] width 45 height 36
click at [40, 178] on div "3" at bounding box center [28, 183] width 31 height 24
click at [24, 179] on div at bounding box center [24, 183] width 12 height 12
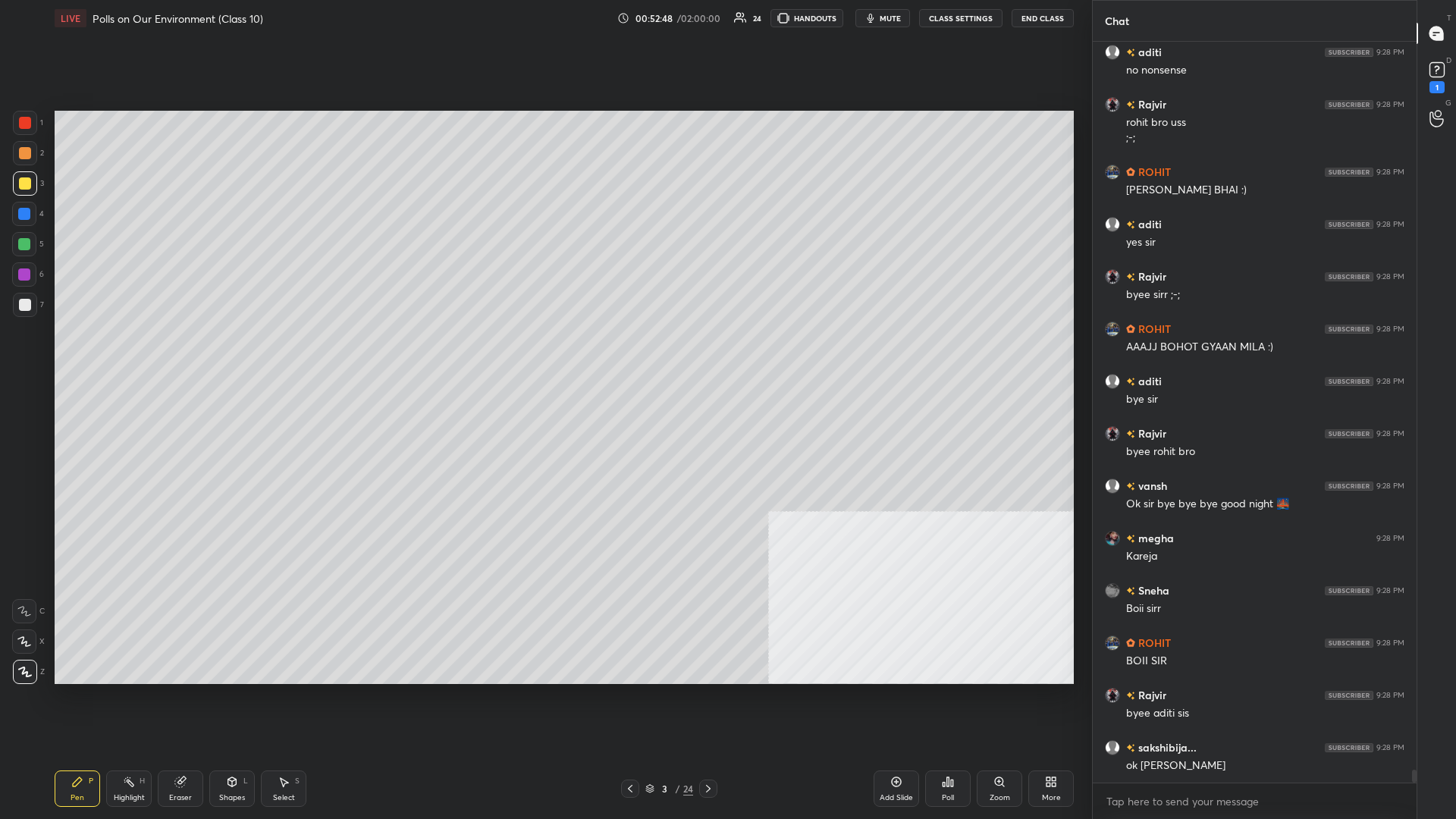
scroll to position [40836, 0]
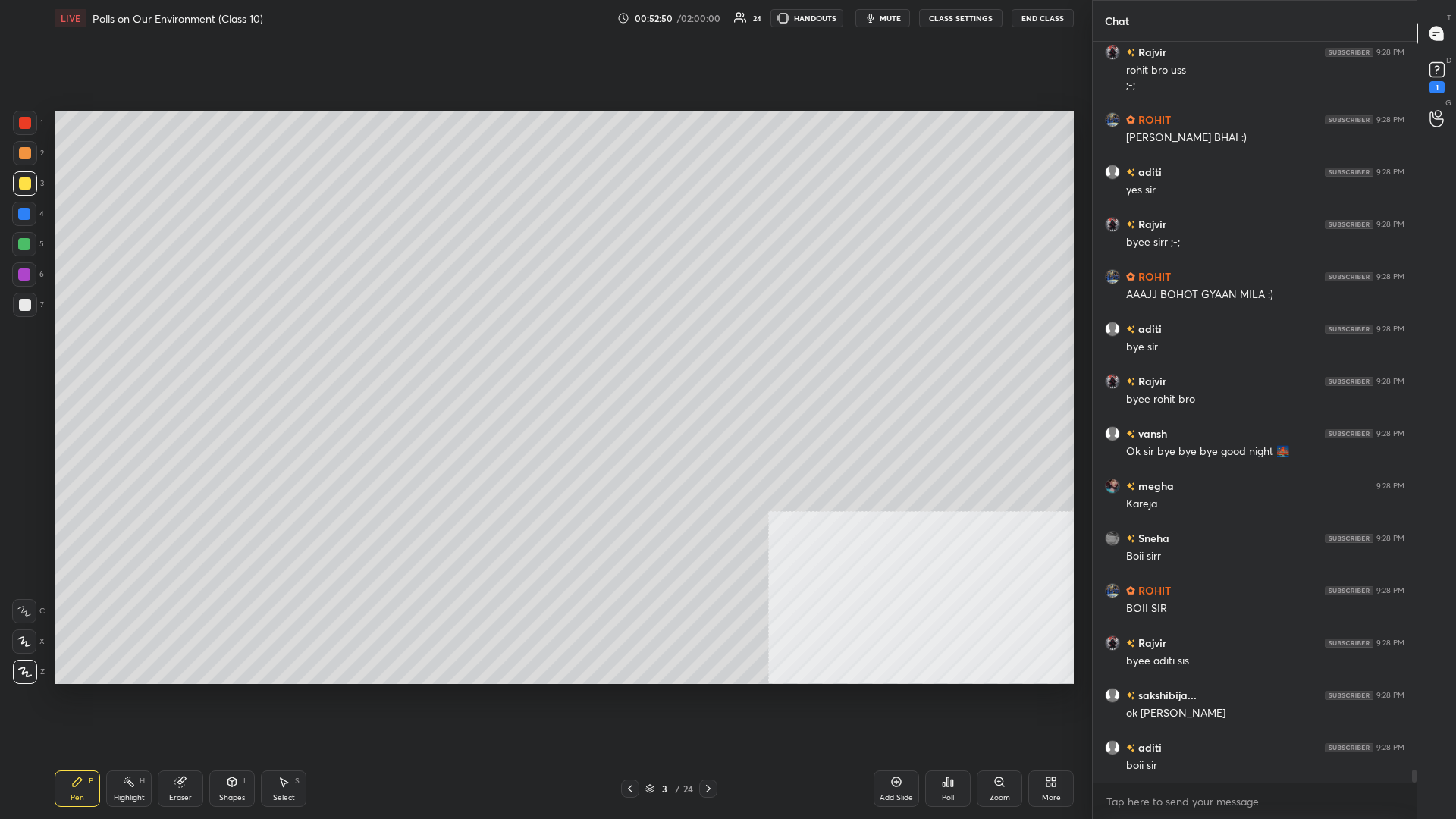
click at [544, 73] on rect at bounding box center [1437, 70] width 14 height 14
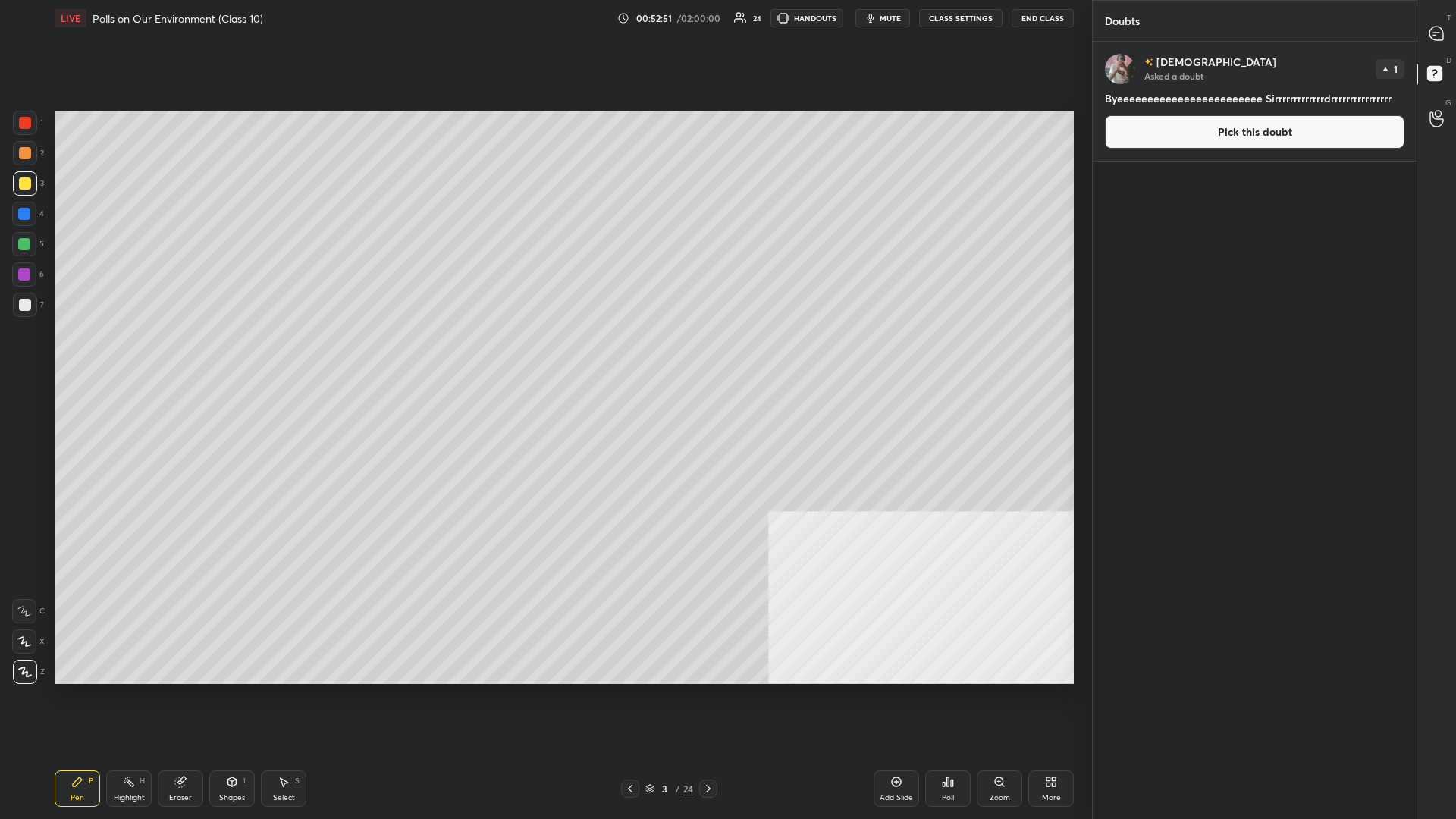
click at [544, 356] on div "Poll" at bounding box center [948, 789] width 45 height 85
click at [544, 356] on div "Poll" at bounding box center [948, 789] width 45 height 36
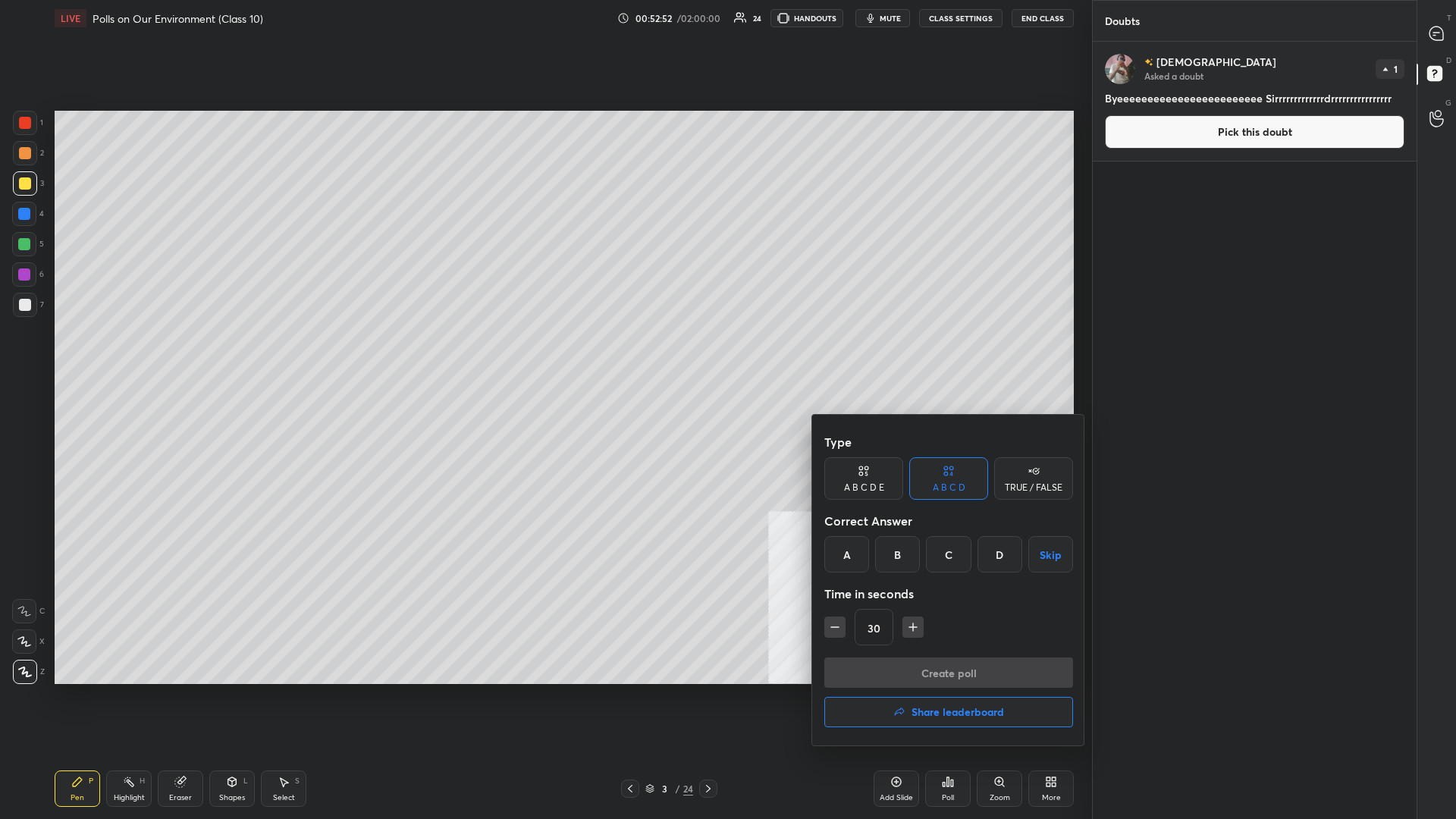
click at [544, 356] on h4 "Share leaderboard" at bounding box center [958, 712] width 92 height 11
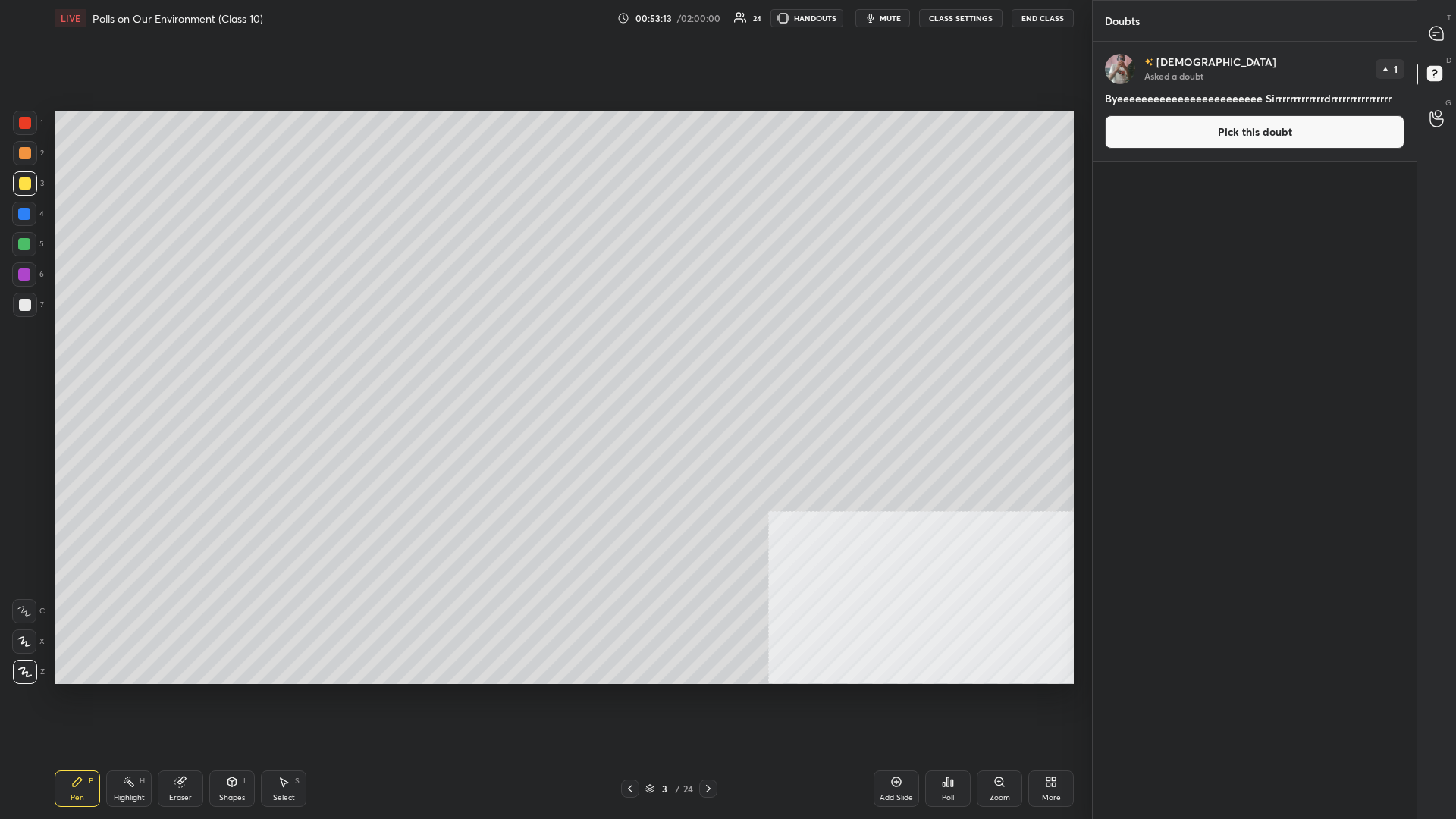
click at [30, 305] on div at bounding box center [24, 304] width 12 height 12
click at [544, 356] on div "Setting up your live class Poll for secs No correct answer Start poll" at bounding box center [564, 397] width 1032 height 722
click at [544, 26] on icon at bounding box center [1437, 34] width 16 height 16
type textarea "x"
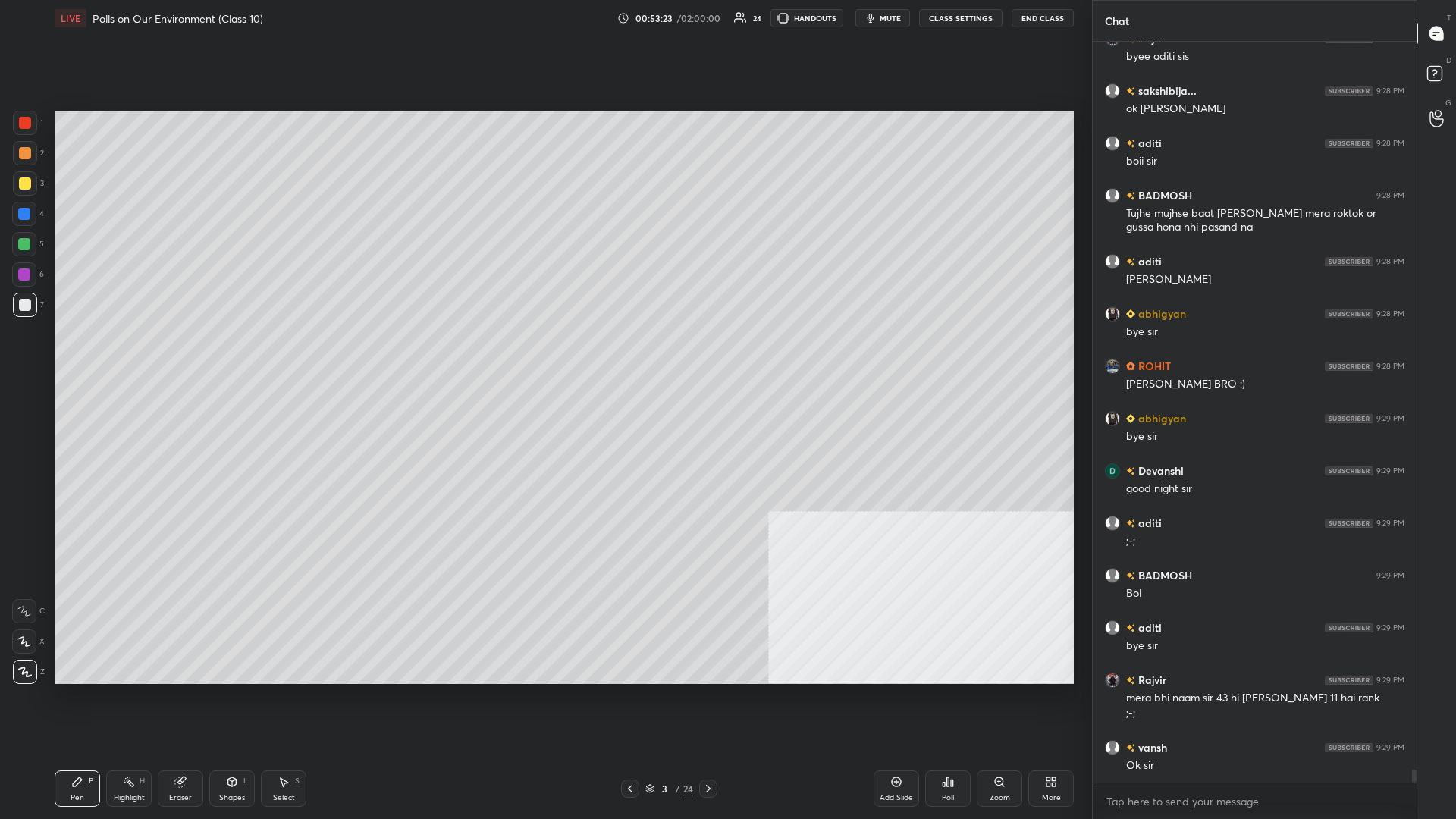
scroll to position [41859, 0]
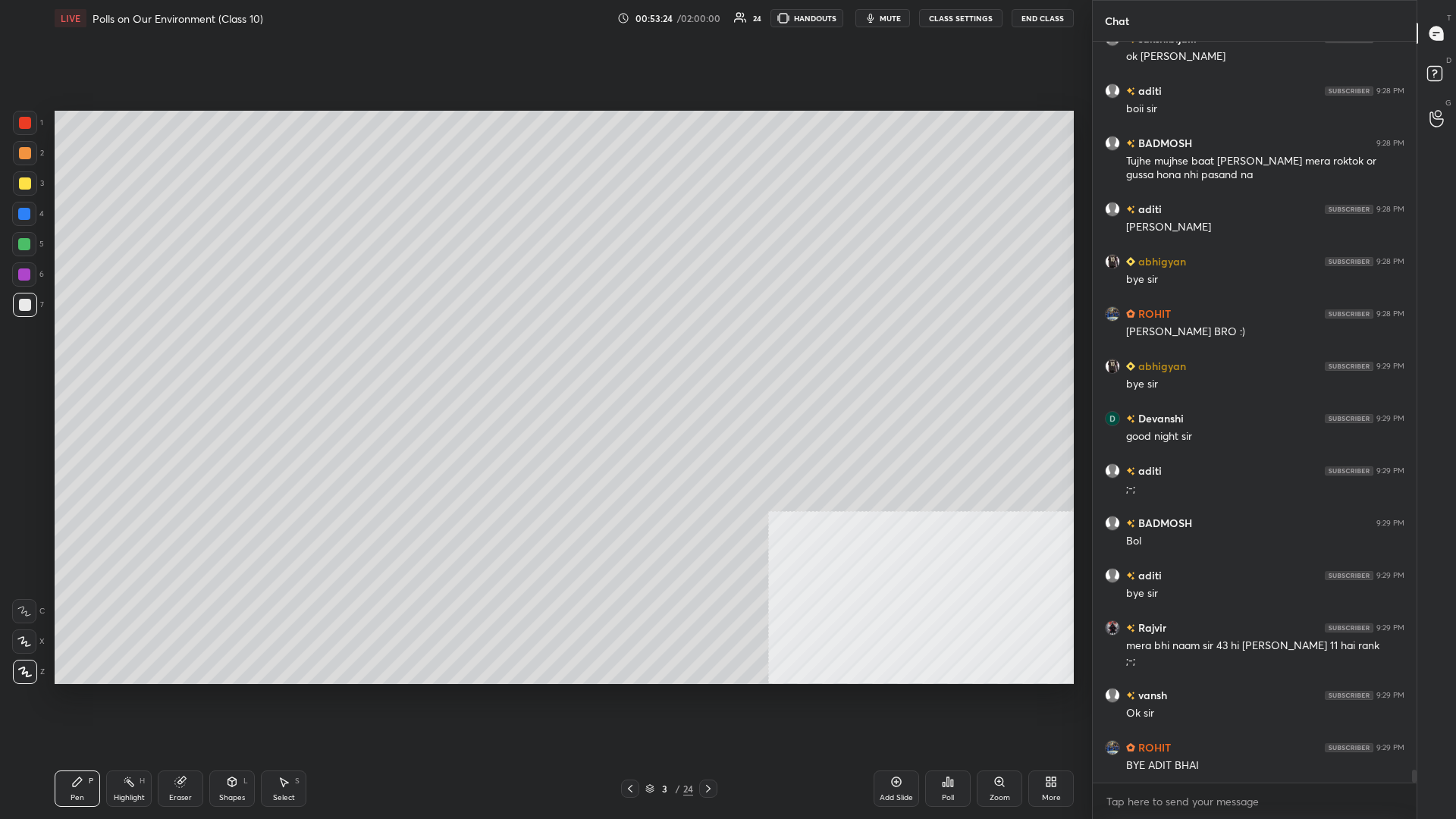
click at [544, 356] on div "Add Slide" at bounding box center [896, 798] width 34 height 7
click at [16, 184] on div at bounding box center [24, 183] width 24 height 24
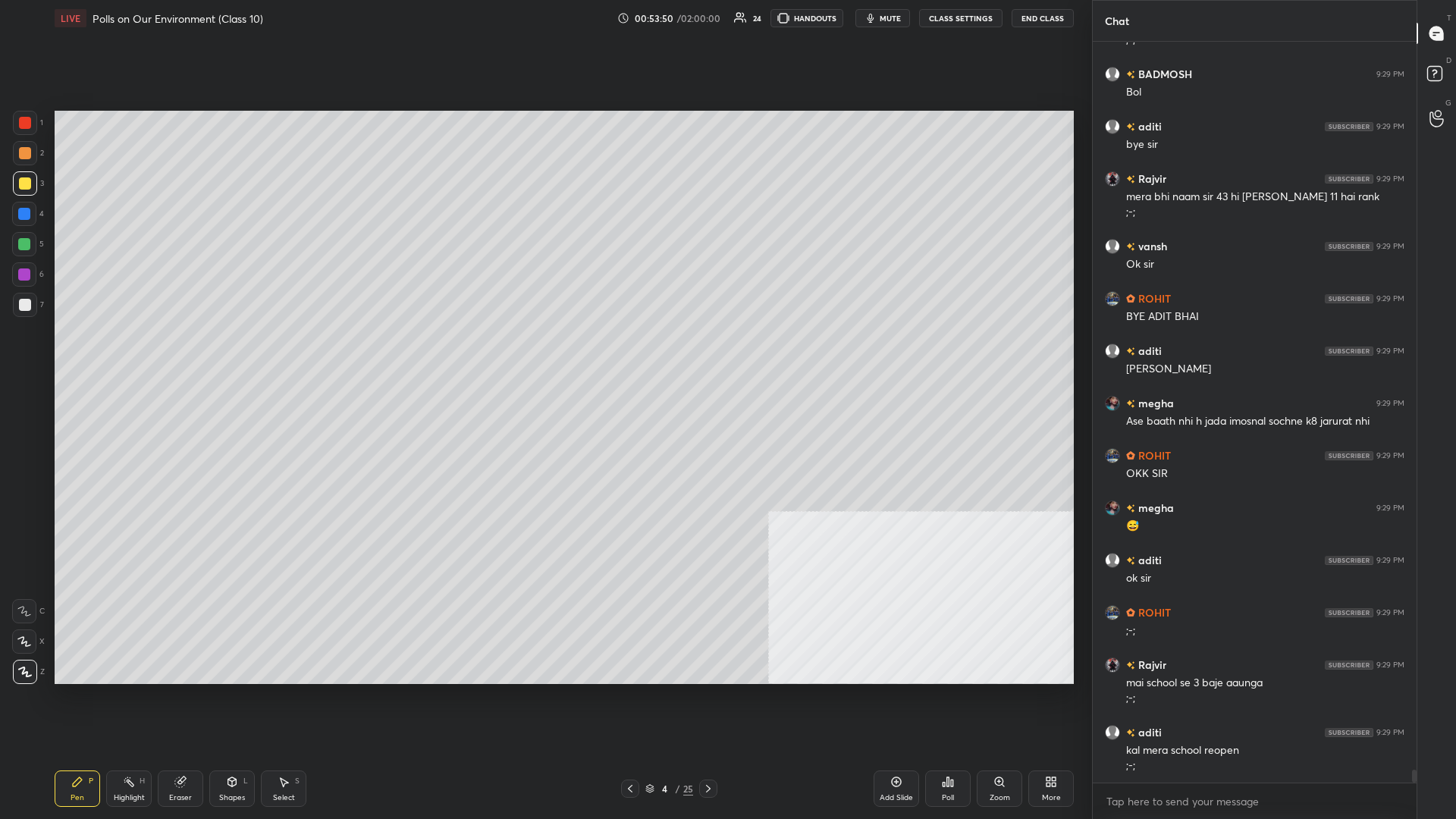
scroll to position [42360, 0]
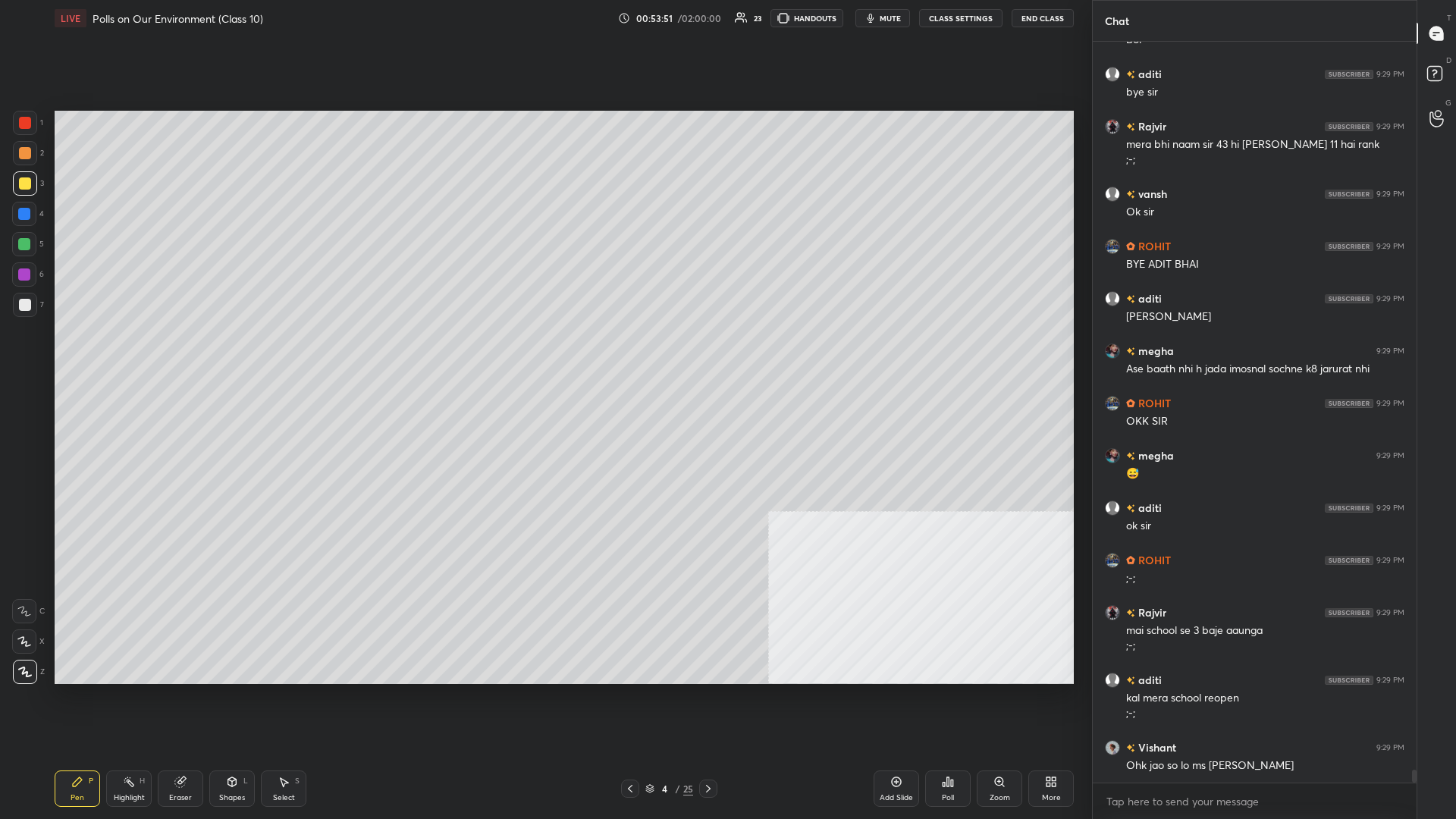
click at [20, 216] on div at bounding box center [24, 213] width 12 height 12
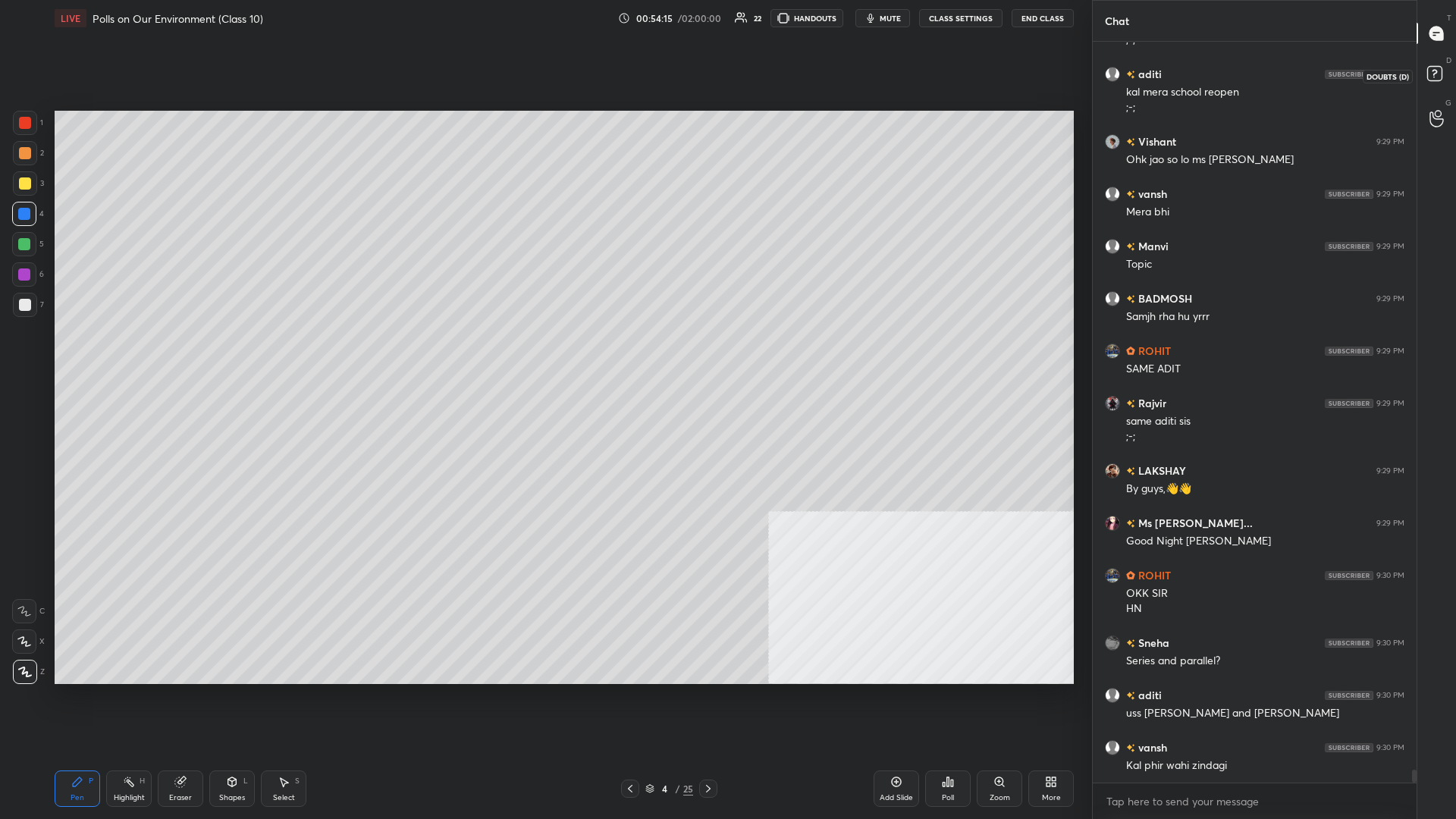
scroll to position [43018, 0]
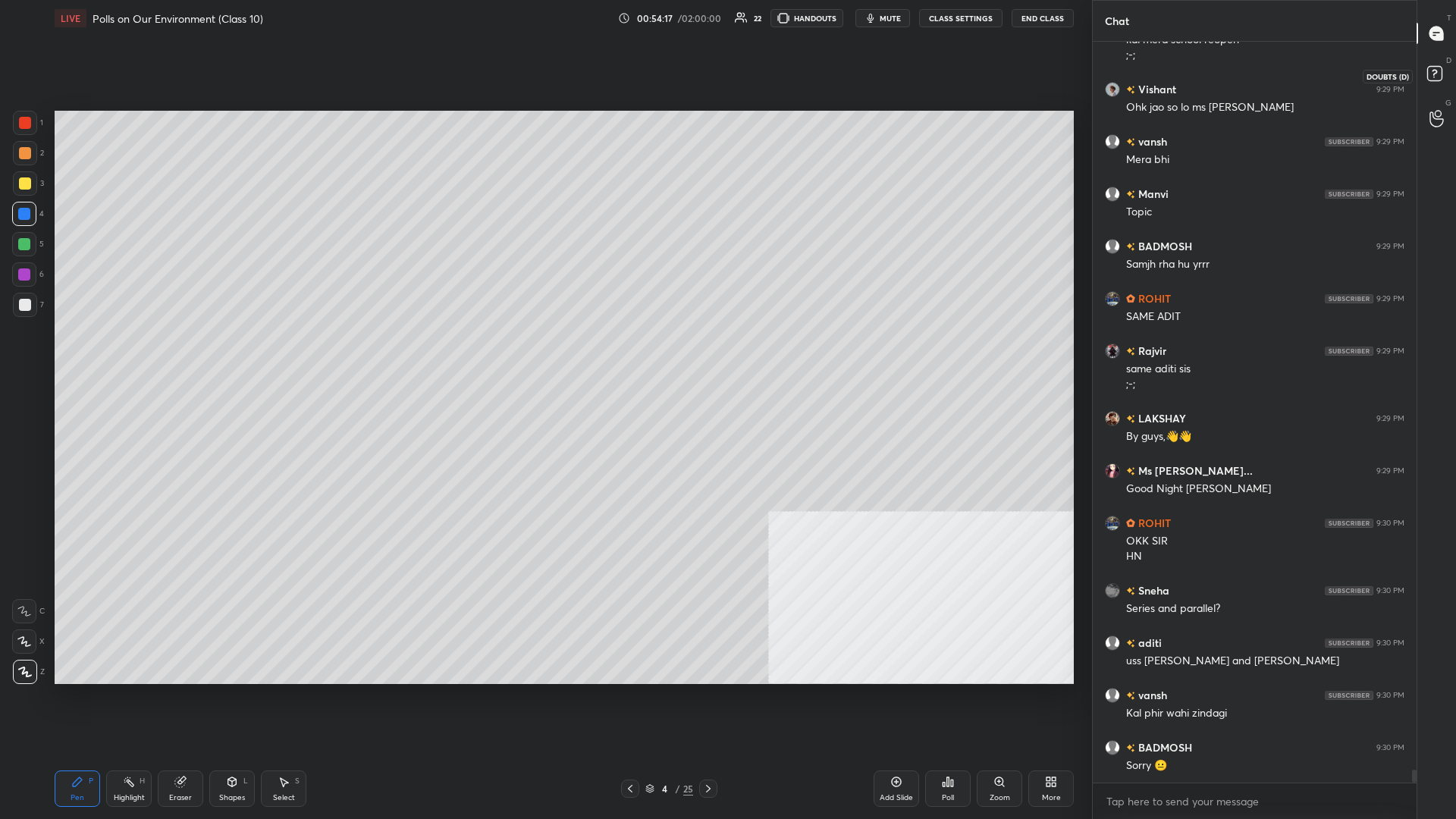
click at [544, 78] on rect at bounding box center [1435, 74] width 14 height 14
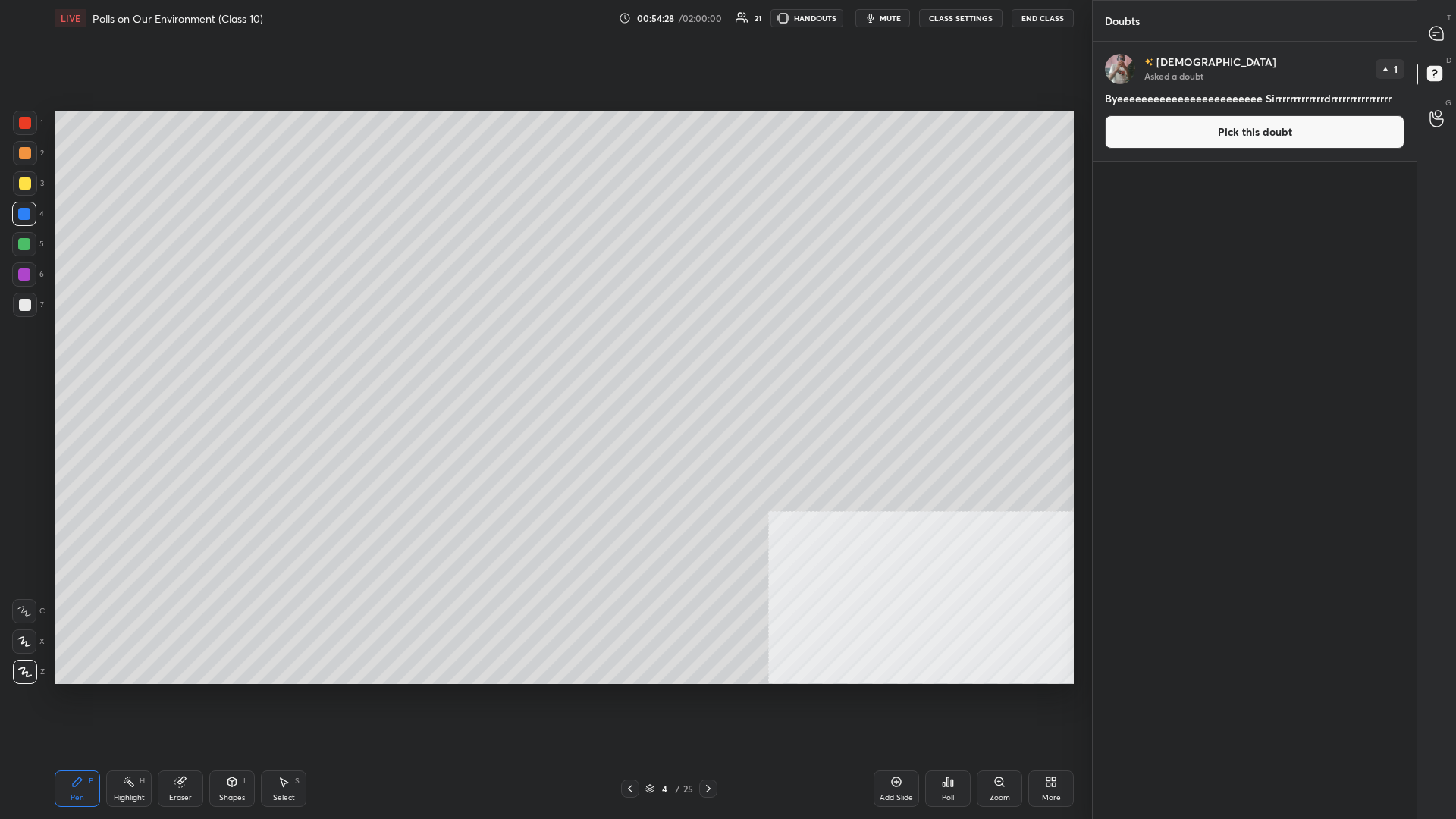
click at [544, 15] on button "End Class" at bounding box center [1043, 18] width 63 height 18
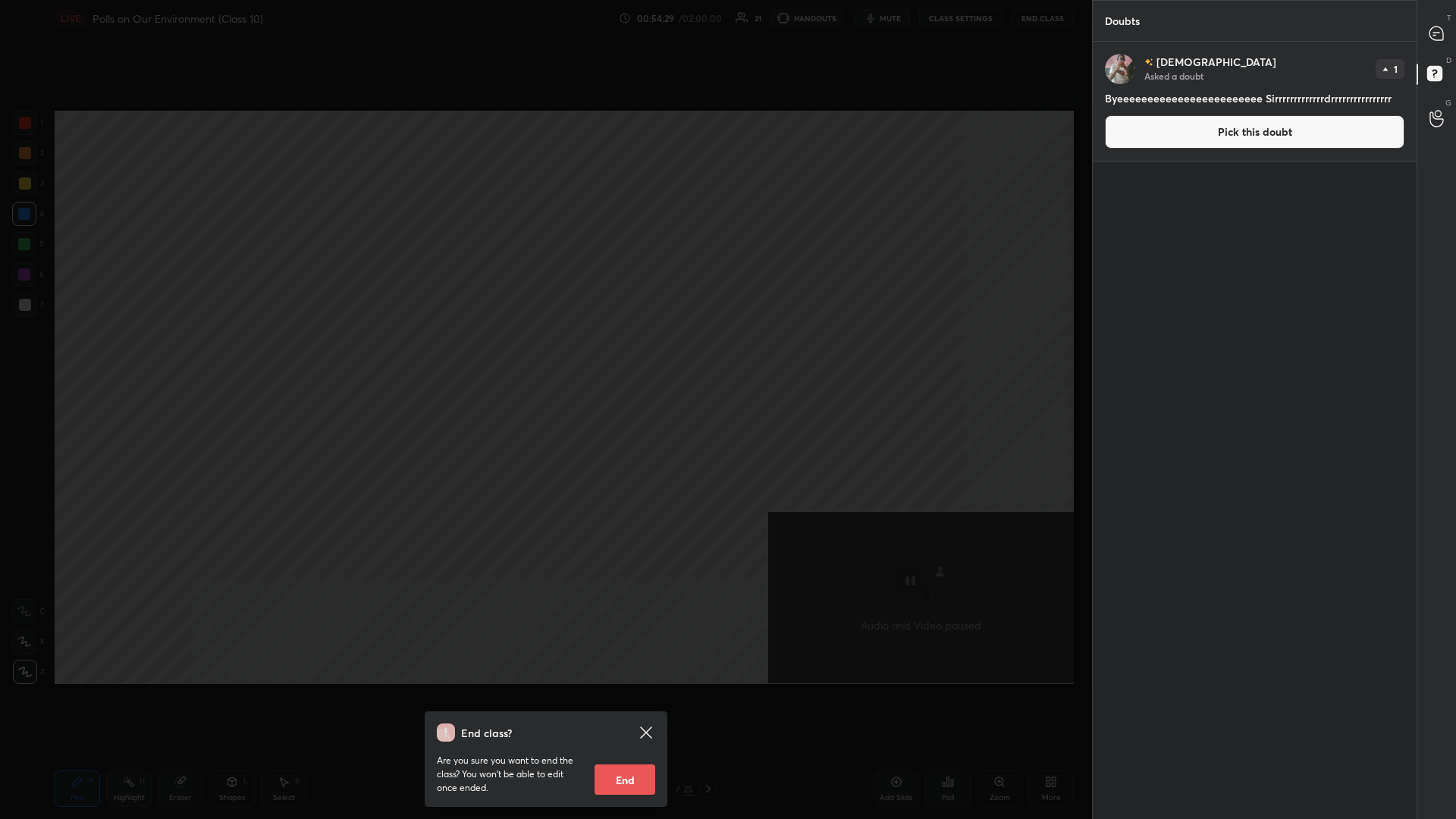
click at [544, 356] on button "End" at bounding box center [624, 779] width 61 height 30
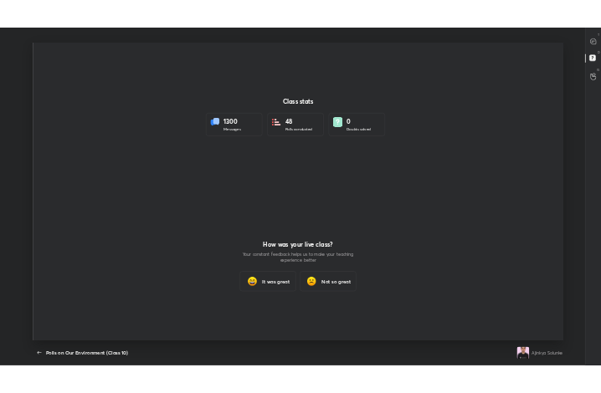
scroll to position [82920, 82123]
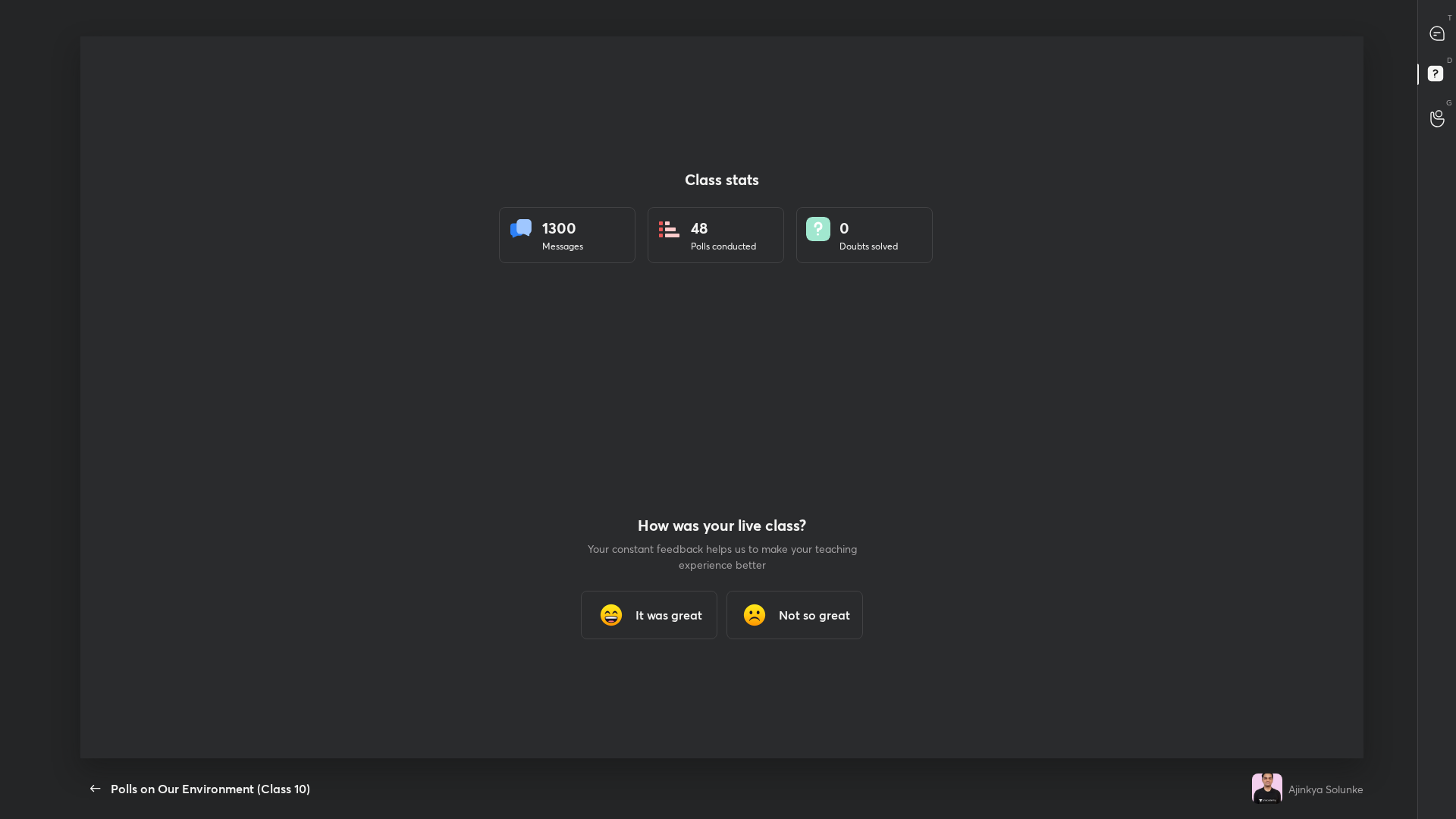
click at [544, 356] on div "Class stats 1300 Messages 48 Polls conducted 0 Doubts solved How was your live …" at bounding box center [722, 397] width 1283 height 722
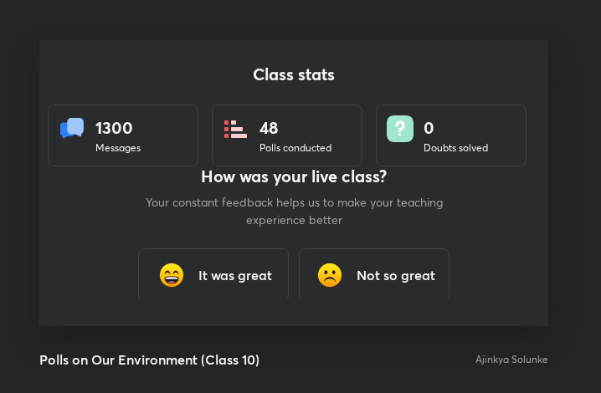
scroll to position [3, 0]
